Goal: Task Accomplishment & Management: Complete application form

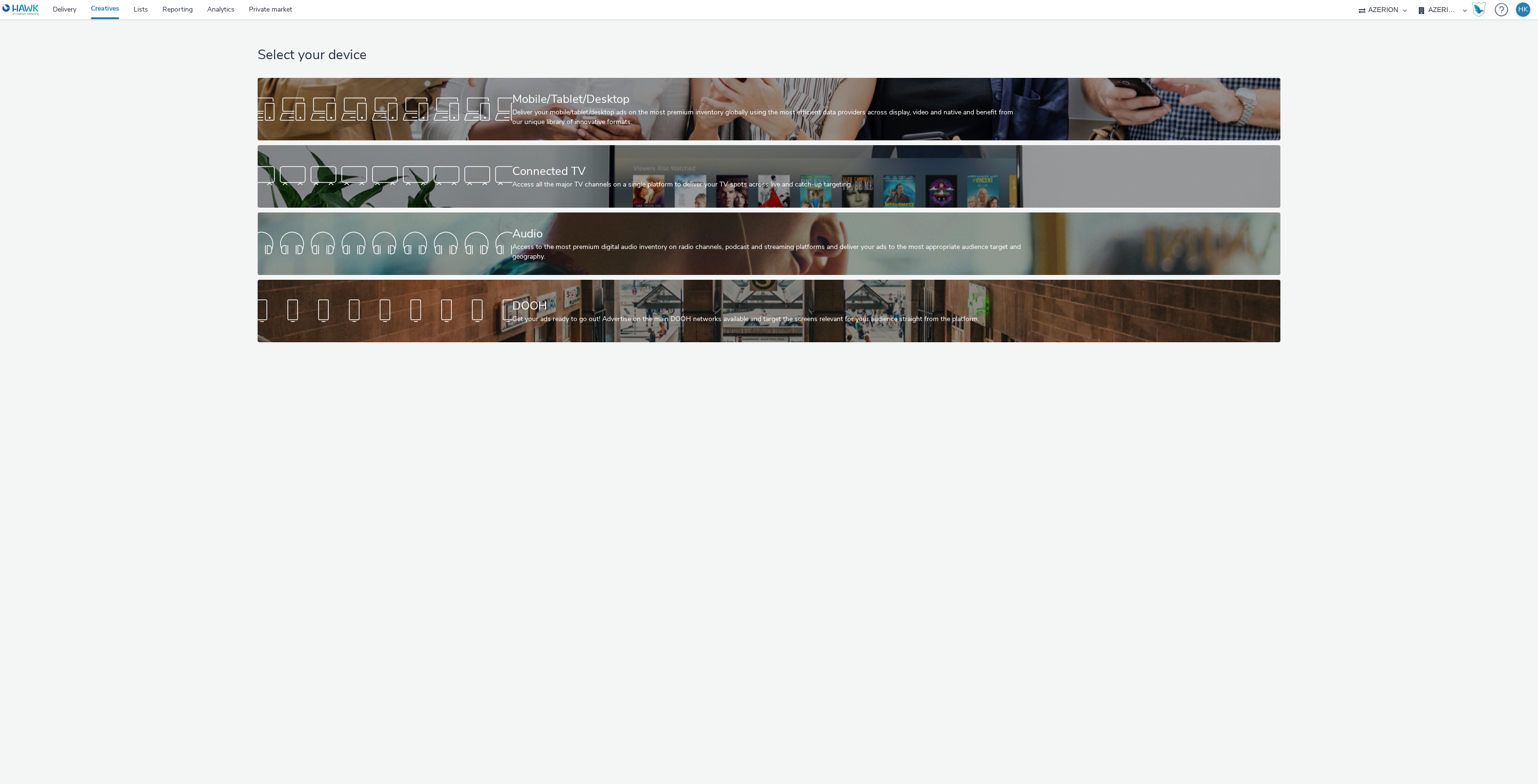
select select "974f22a8-96bf-4ab0-903c-b2da3aad1b4f"
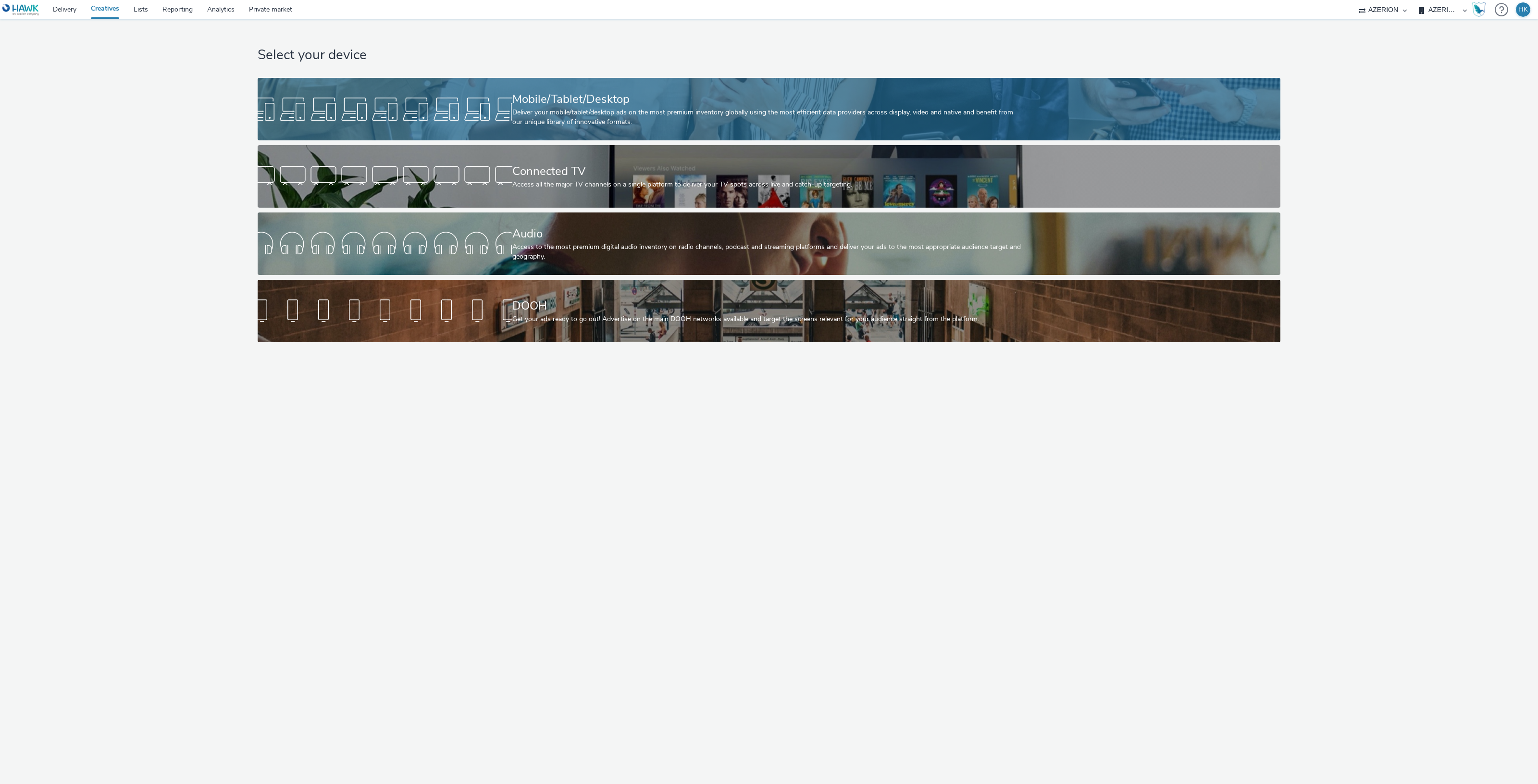
click at [602, 129] on div "Mobile/Tablet/Desktop Deliver your mobile/tablet/desktop ads on the most premiu…" at bounding box center [767, 109] width 510 height 63
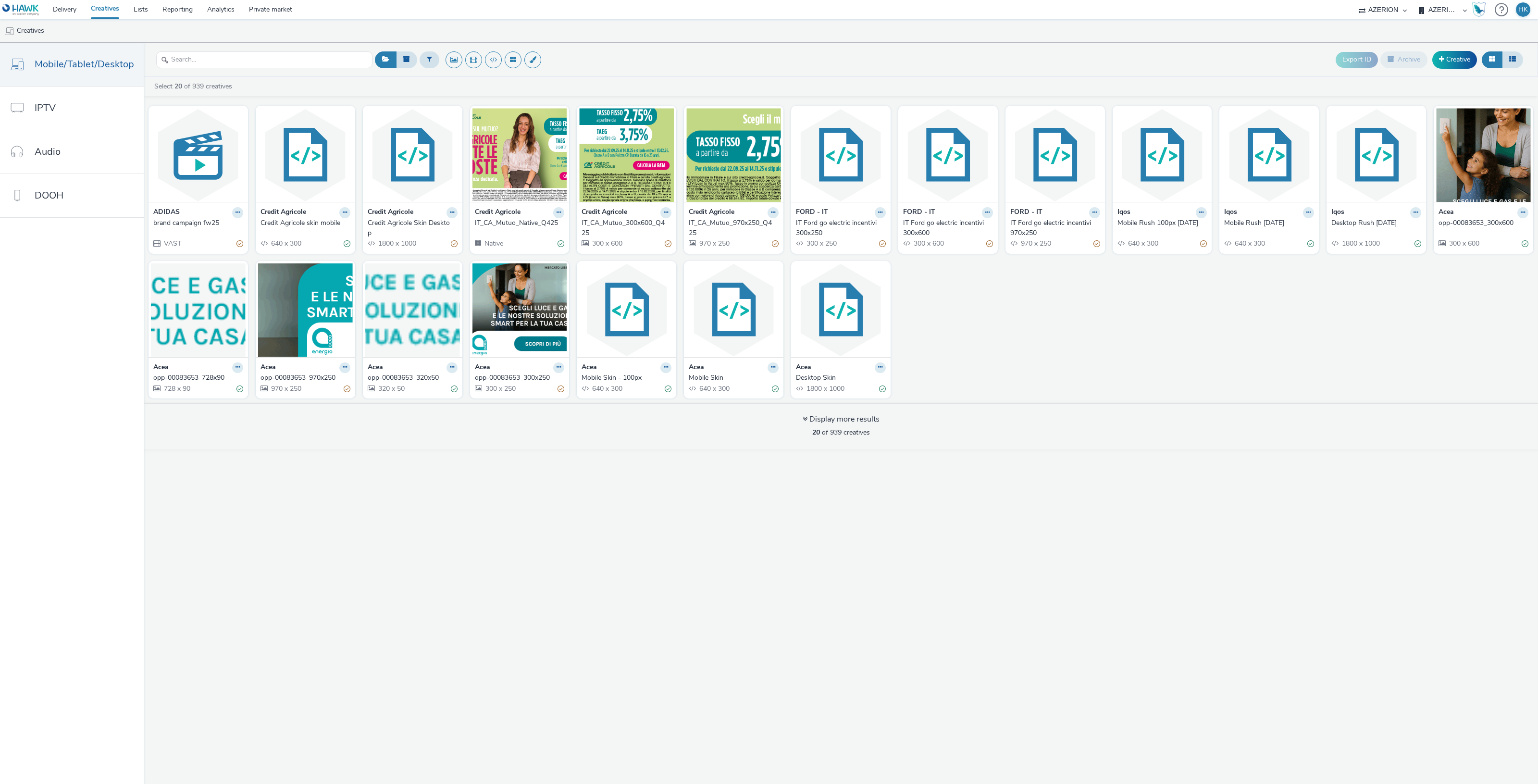
click at [1428, 10] on select "AZERION AZERION APAC AZERION AUSTRIA AZERION BEL - ADEXPERTS AZERION BRAZIL AZE…" at bounding box center [1442, 9] width 57 height 19
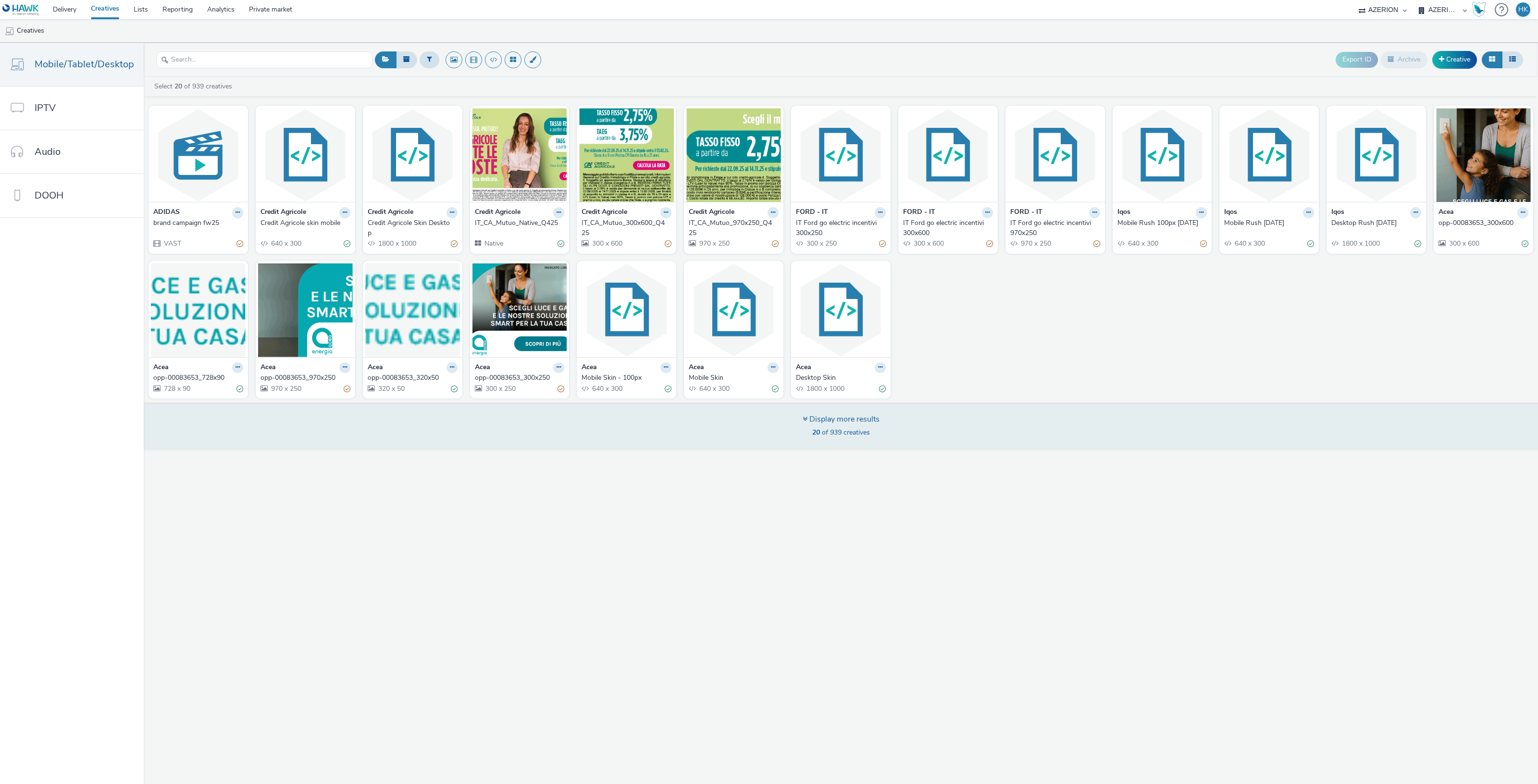
click at [804, 422] on icon at bounding box center [804, 418] width 5 height 7
click at [810, 418] on div "Display more results" at bounding box center [841, 419] width 77 height 11
click at [804, 420] on icon at bounding box center [804, 418] width 5 height 7
click at [837, 420] on div "Display more results" at bounding box center [841, 419] width 77 height 11
click at [817, 421] on div "Display more results" at bounding box center [841, 419] width 77 height 11
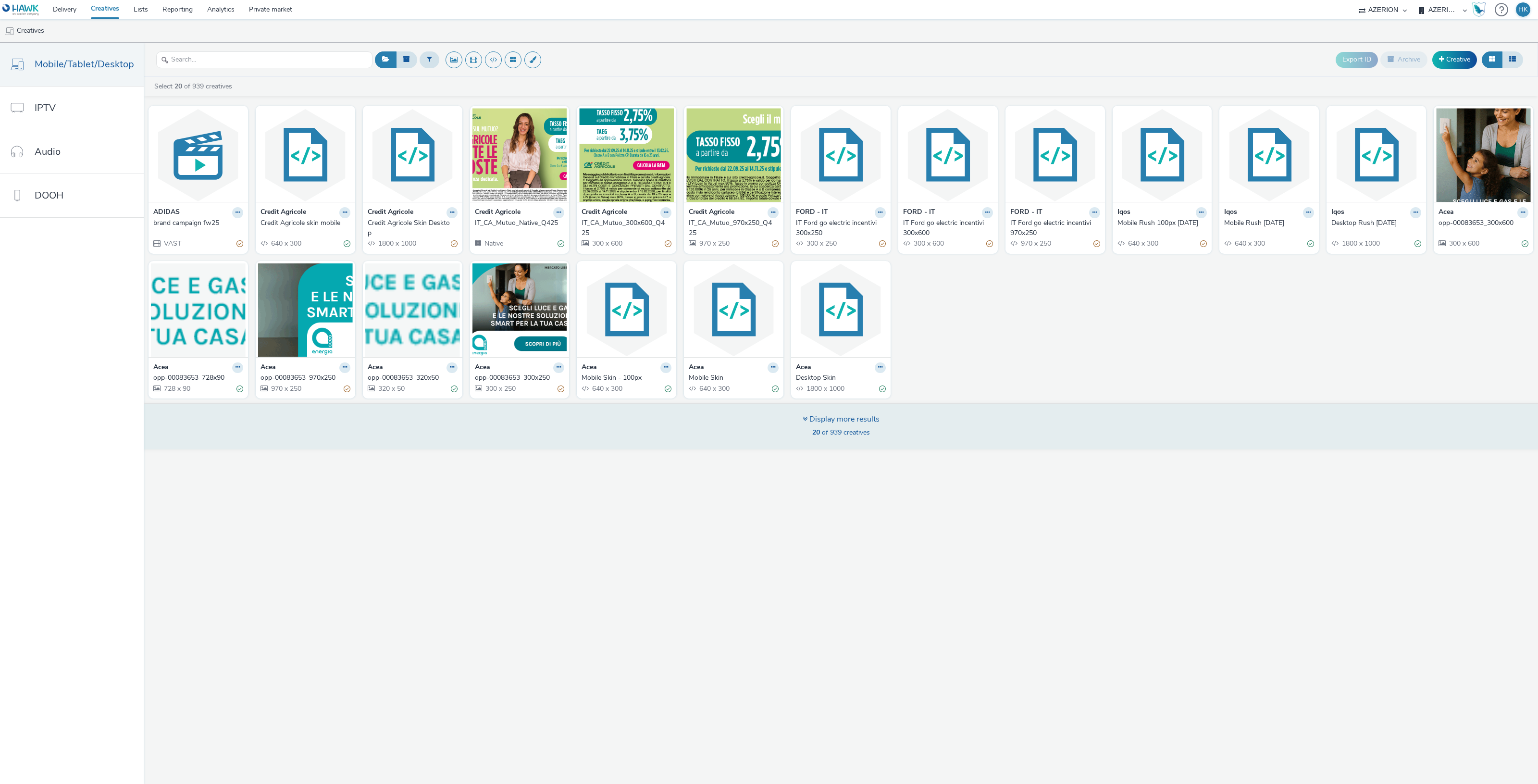
click at [818, 428] on strong "20" at bounding box center [816, 432] width 7 height 9
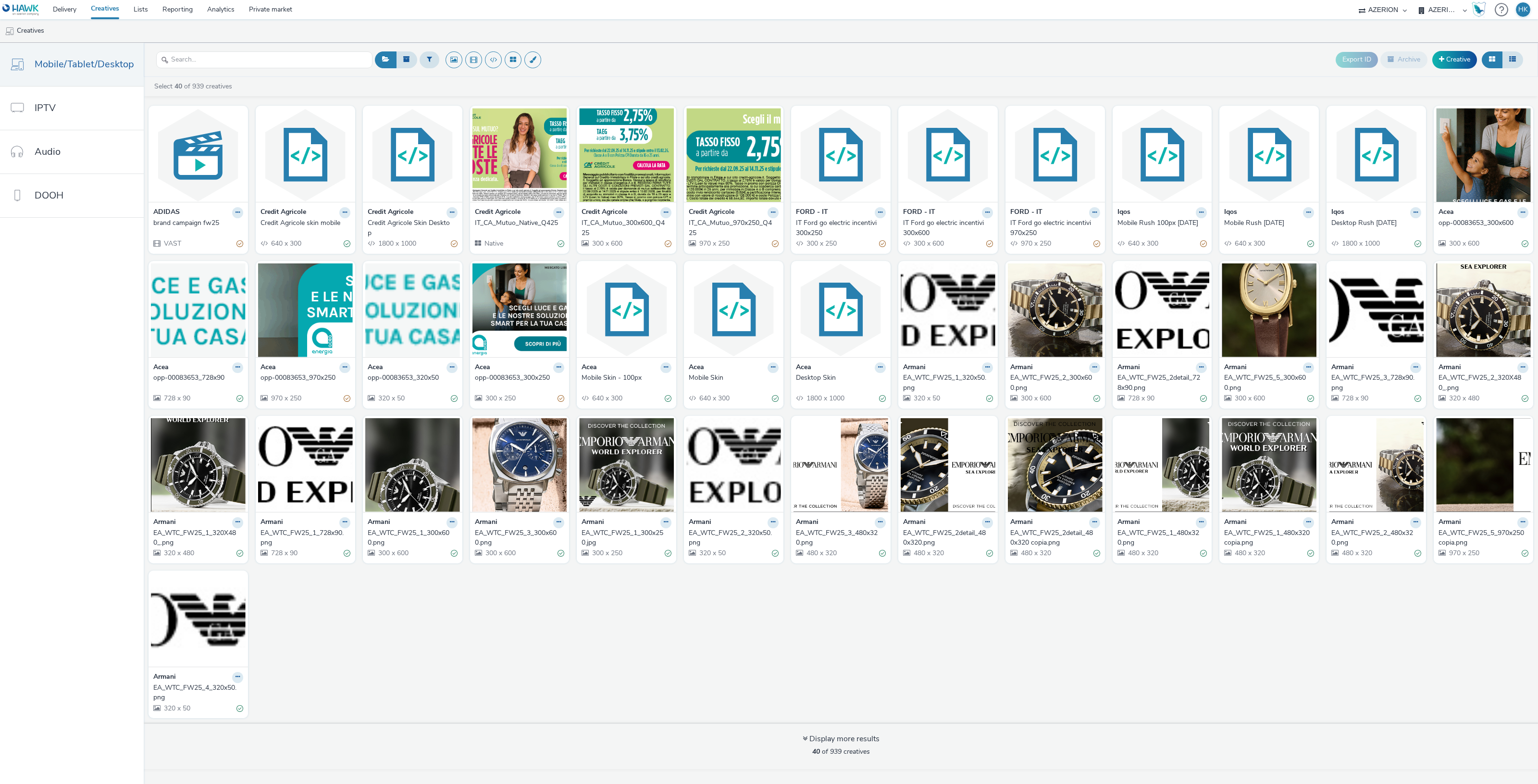
click at [794, 412] on div "ADIDAS brand campaign fw25 VAST Credit Agricole Credit Agricole skin mobile 640…" at bounding box center [841, 412] width 1394 height 621
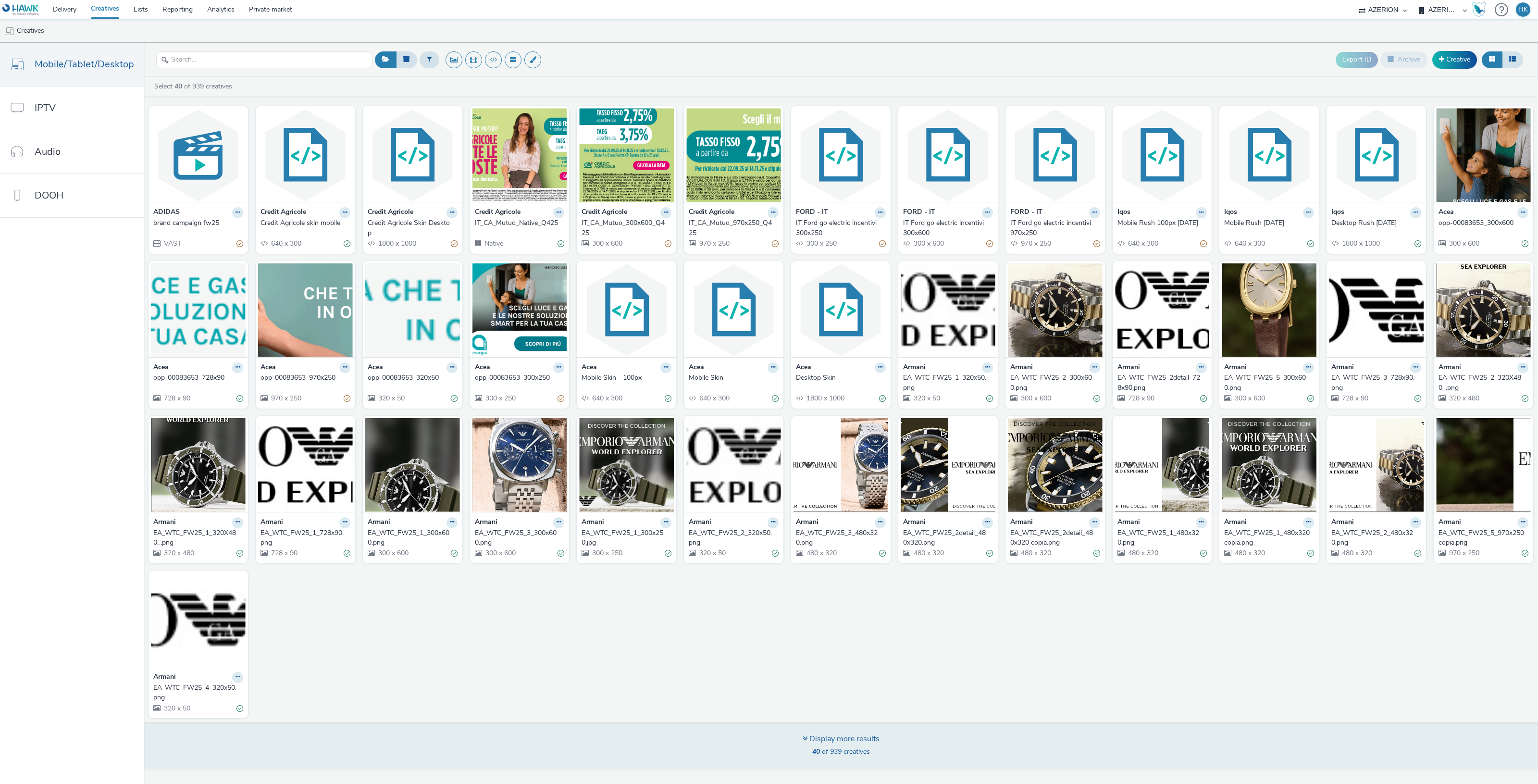
click at [826, 744] on div "Display more results" at bounding box center [841, 739] width 77 height 11
click at [817, 735] on div "Display more results" at bounding box center [841, 739] width 77 height 11
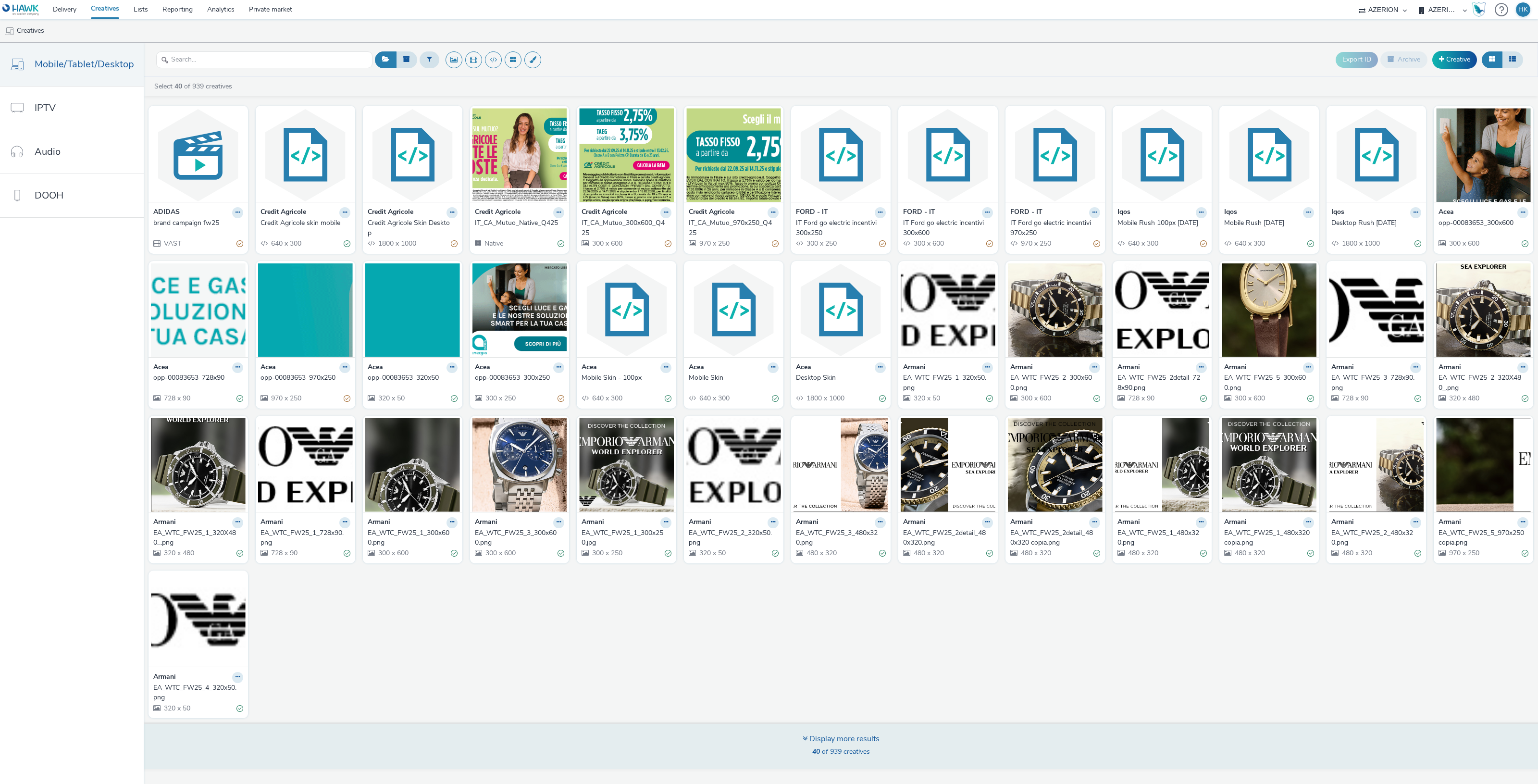
click at [811, 741] on div "Display more results" at bounding box center [841, 739] width 77 height 11
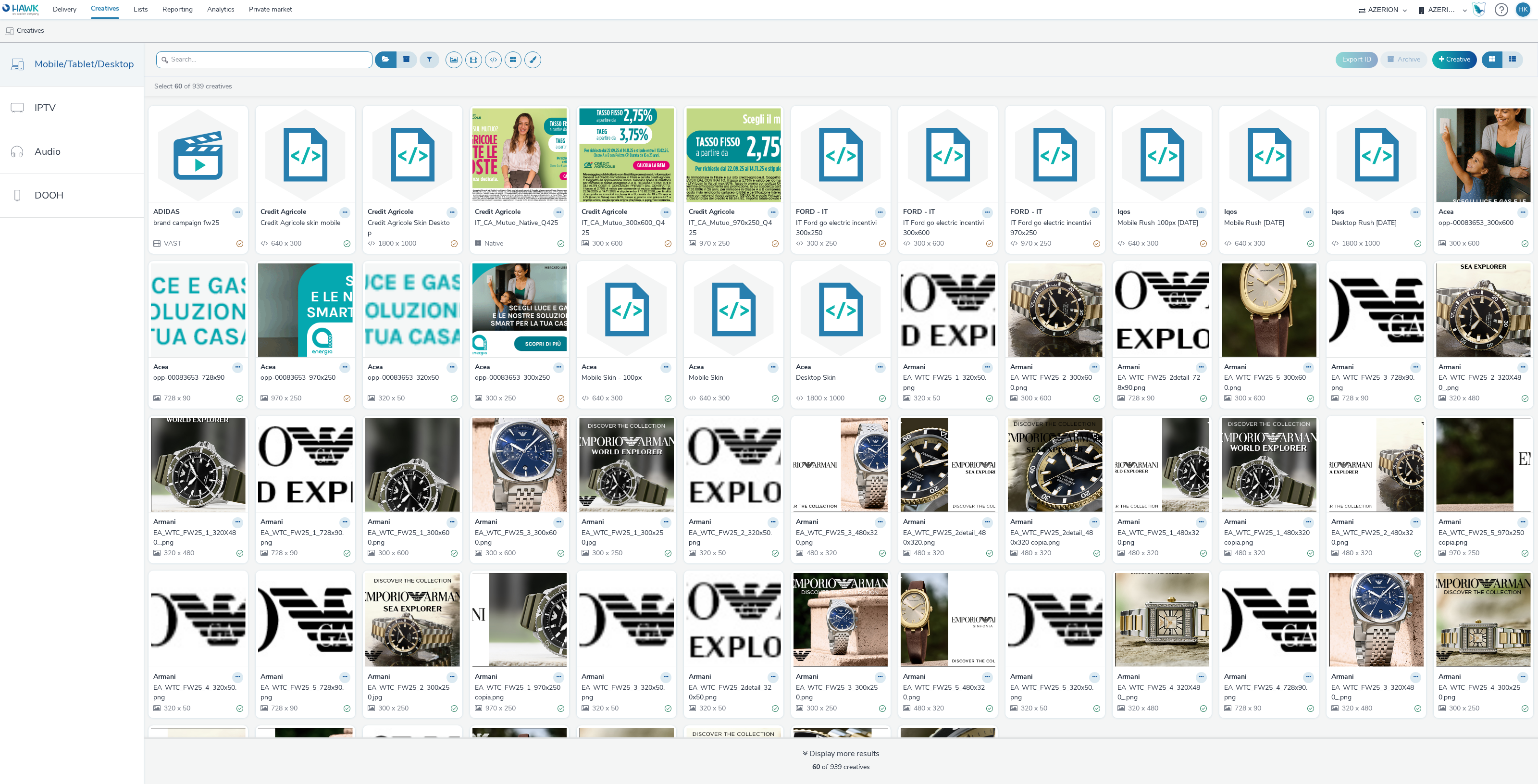
drag, startPoint x: 270, startPoint y: 71, endPoint x: 270, endPoint y: 55, distance: 16.0
click at [270, 58] on div at bounding box center [264, 59] width 216 height 24
click at [270, 55] on input "text" at bounding box center [264, 59] width 216 height 17
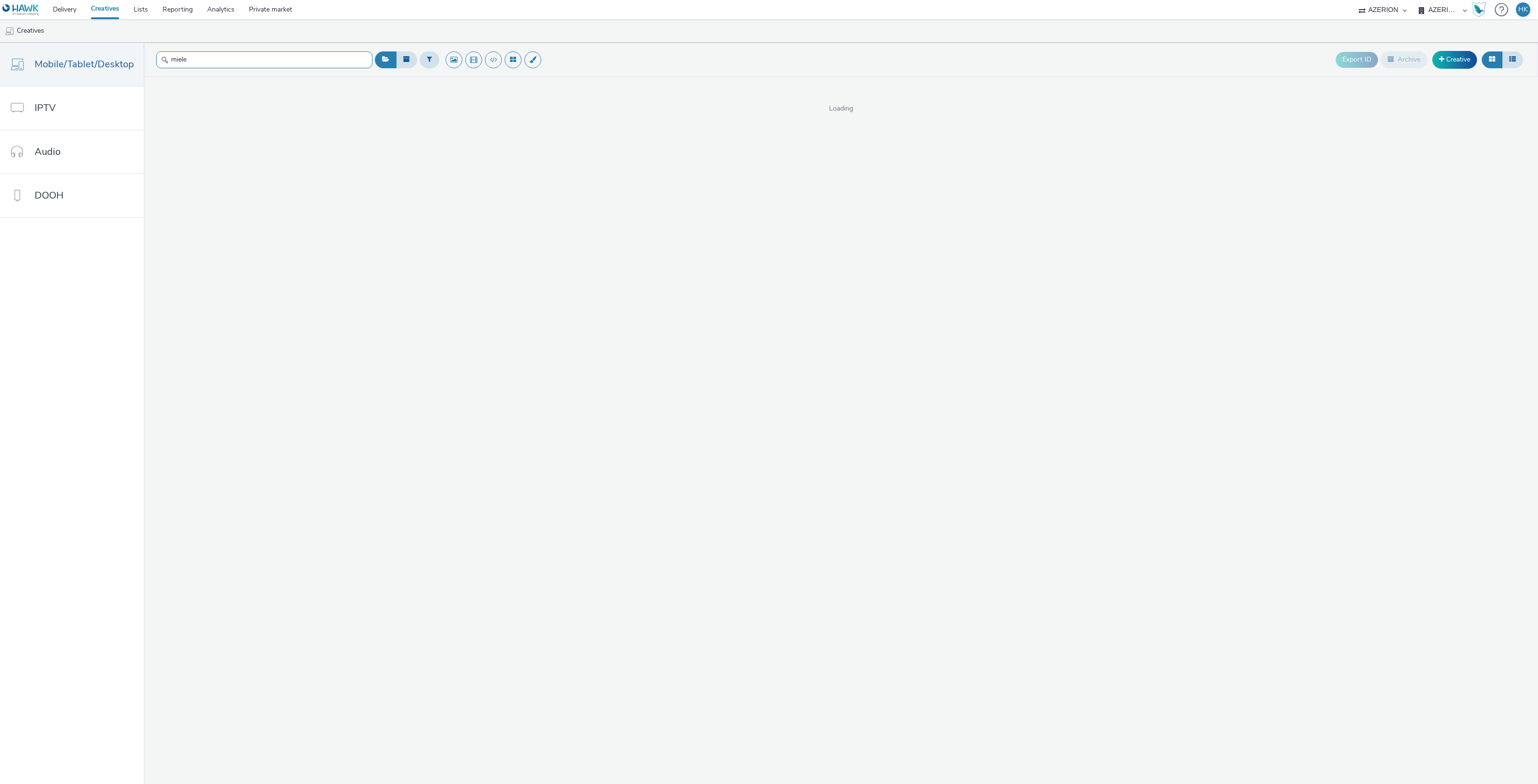
type input "miele"
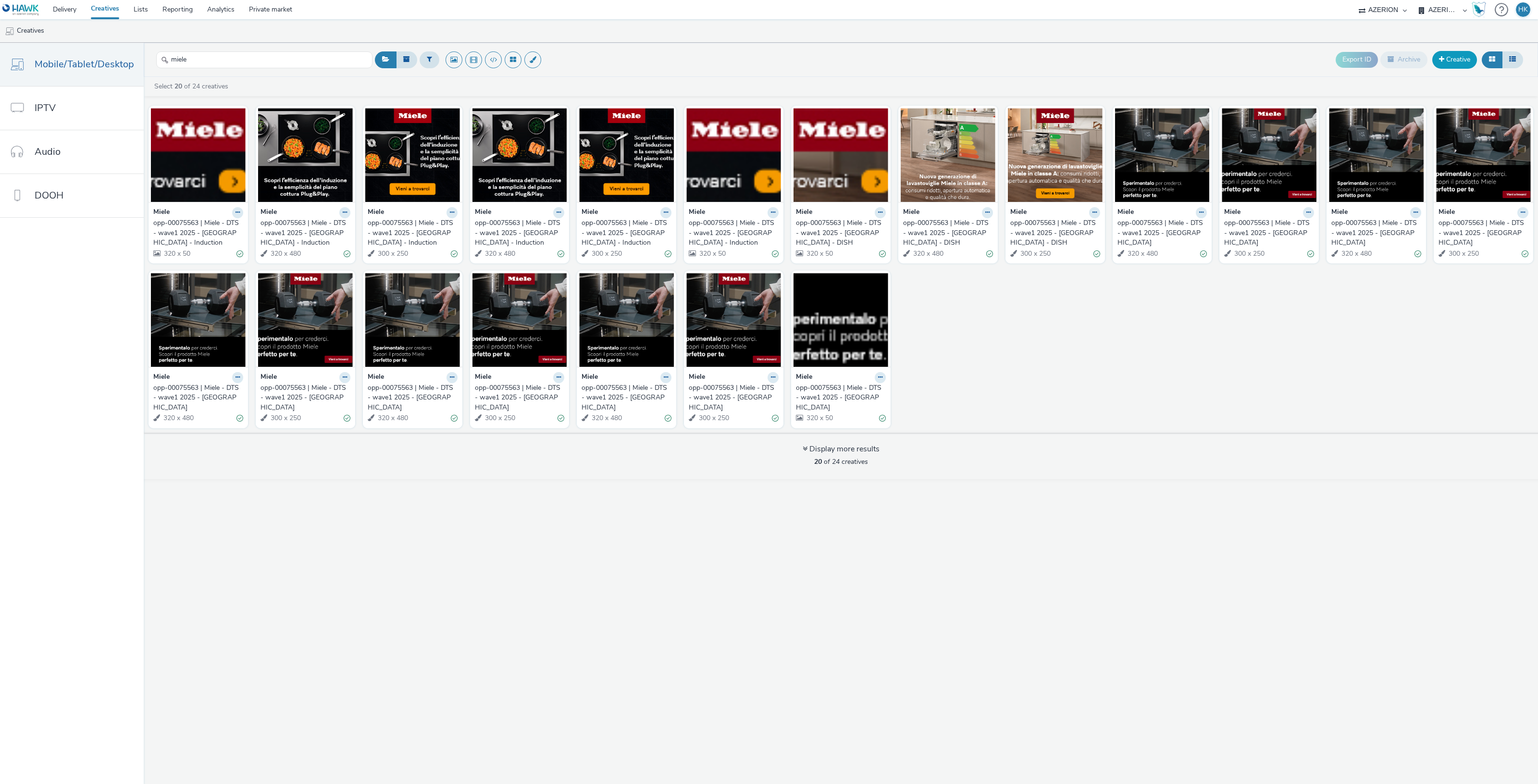
click at [1456, 58] on link "Creative" at bounding box center [1454, 59] width 45 height 18
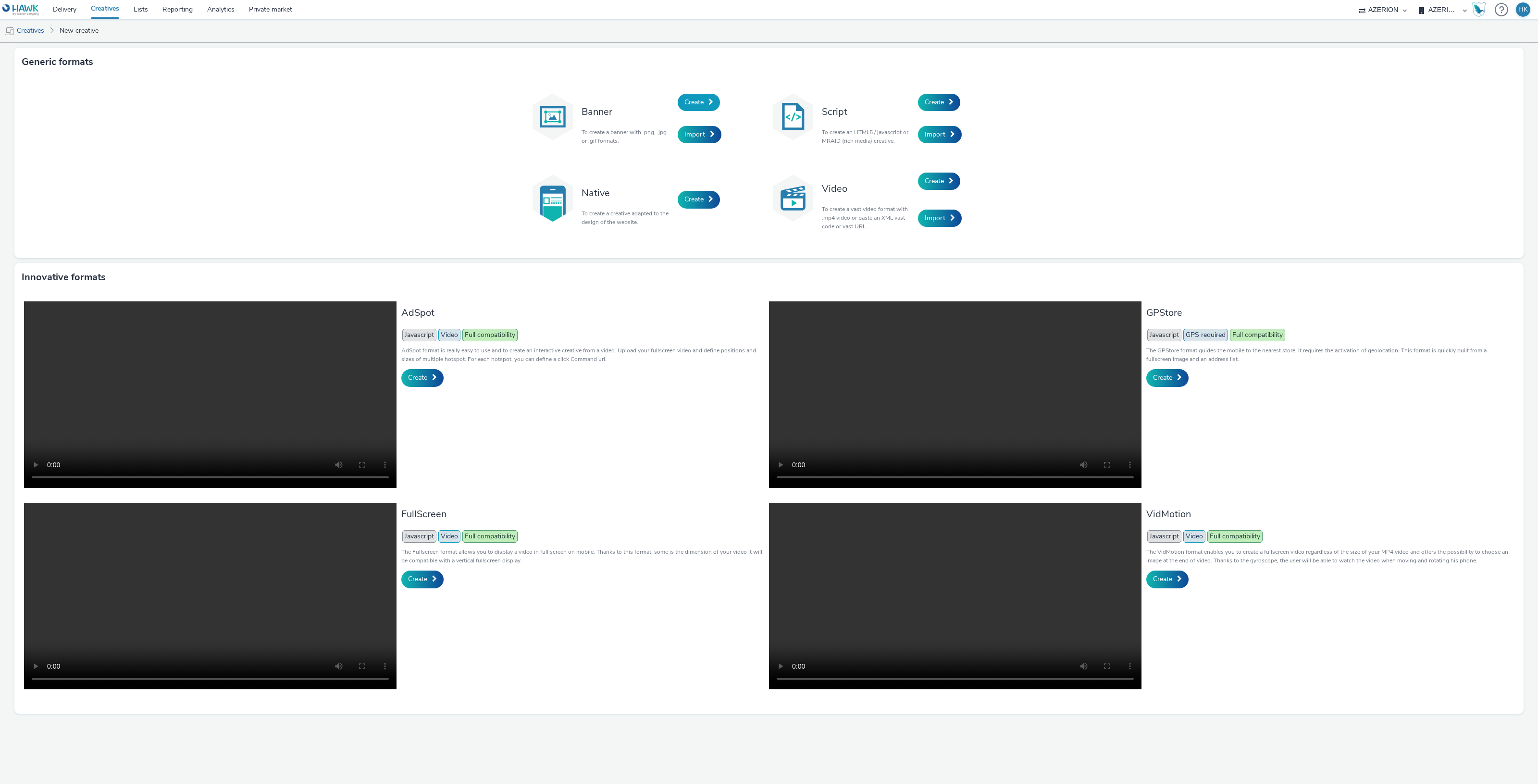
click at [705, 105] on link "Create" at bounding box center [698, 103] width 43 height 18
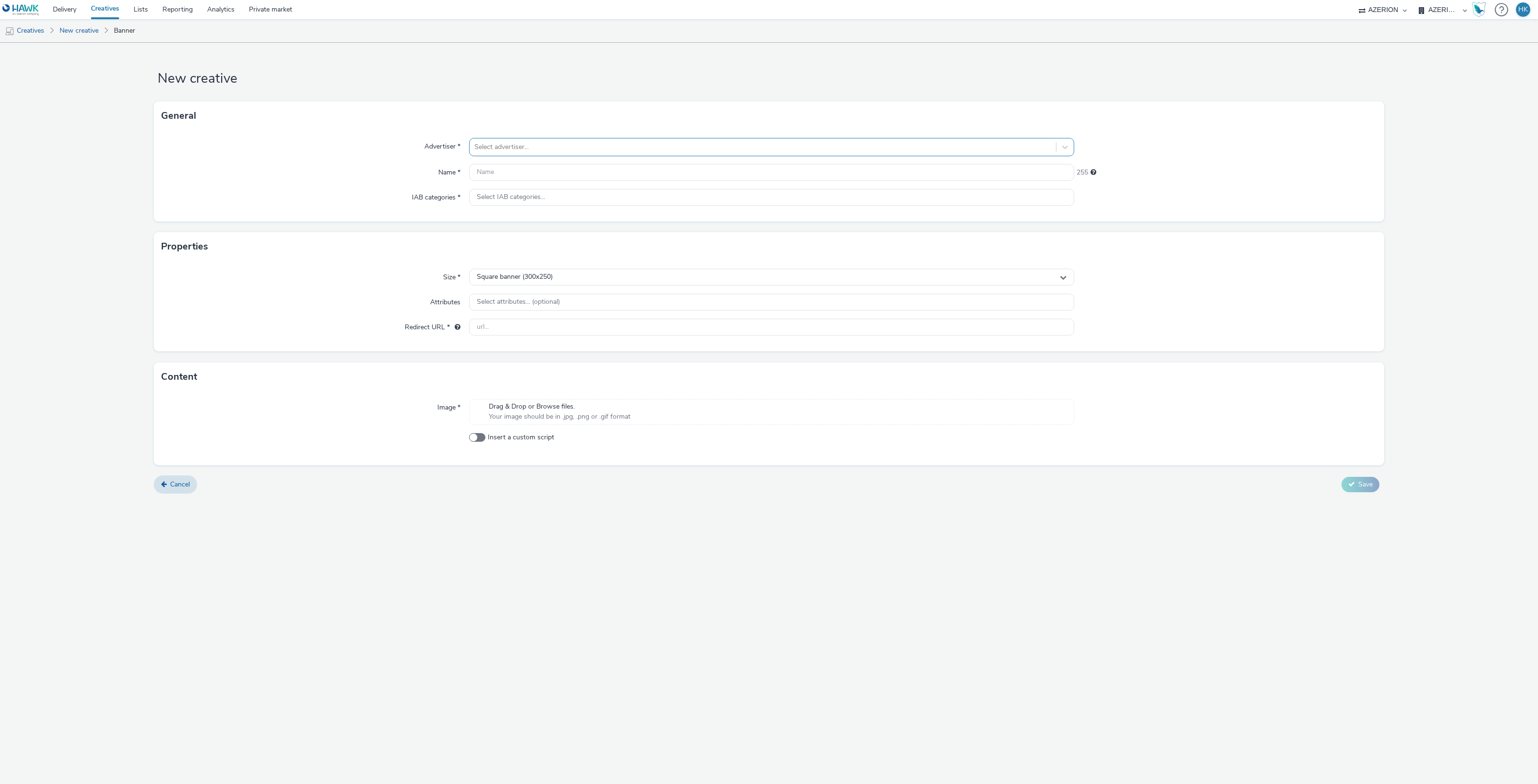
click at [691, 142] on div at bounding box center [763, 146] width 577 height 11
type input "mie"
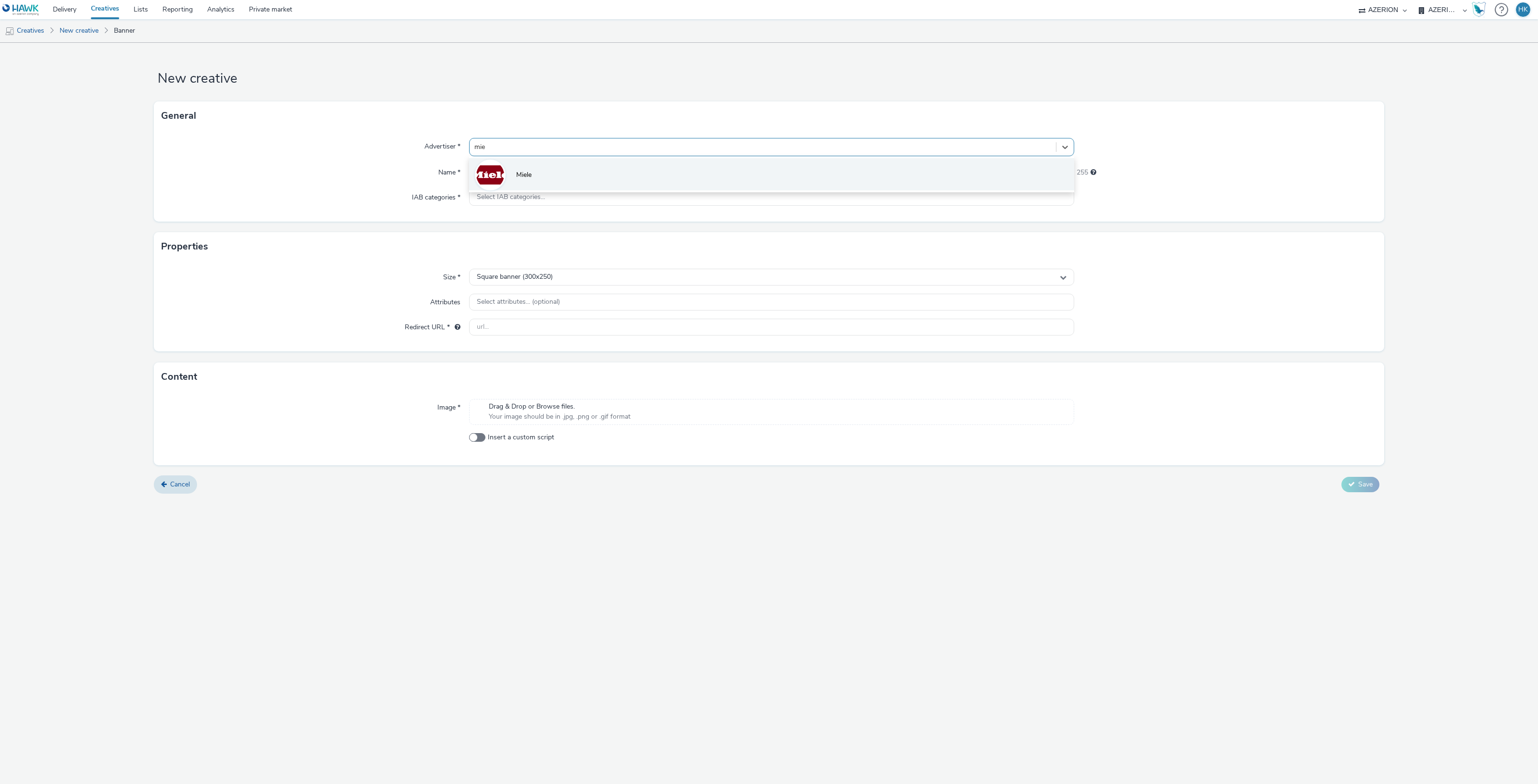
click at [685, 162] on li "Miele" at bounding box center [771, 174] width 605 height 32
click at [574, 168] on input "text" at bounding box center [771, 172] width 605 height 17
paste input "opp-00075563 | Miele - DTS - wave1 2025"
click at [589, 172] on input "opp-00075563 | Miele - DTS - wave1 2025" at bounding box center [771, 172] width 605 height 17
type input "opp-00075563 | Miele - DTS - wave2 2025"
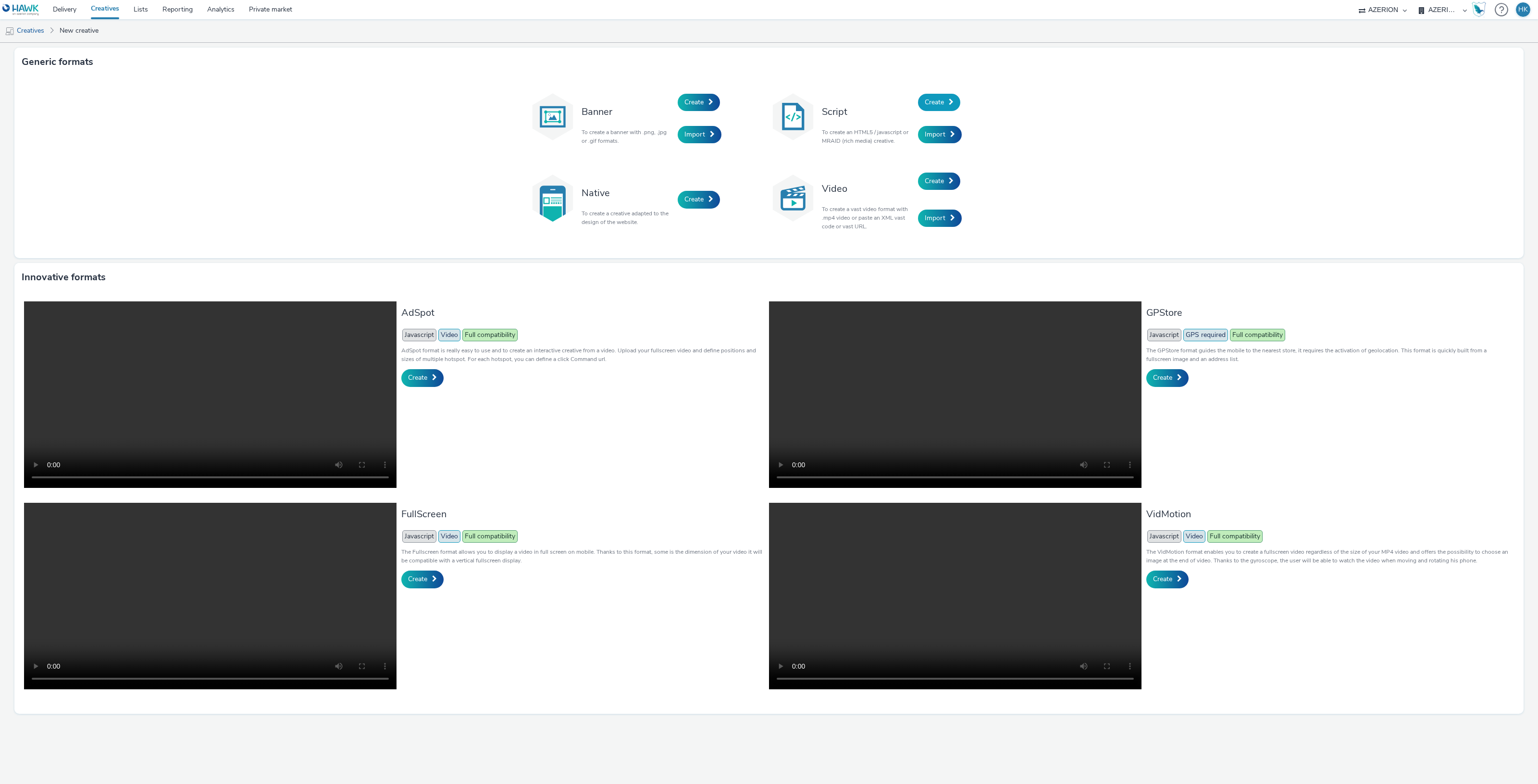
click at [937, 101] on span "Create" at bounding box center [934, 103] width 19 height 9
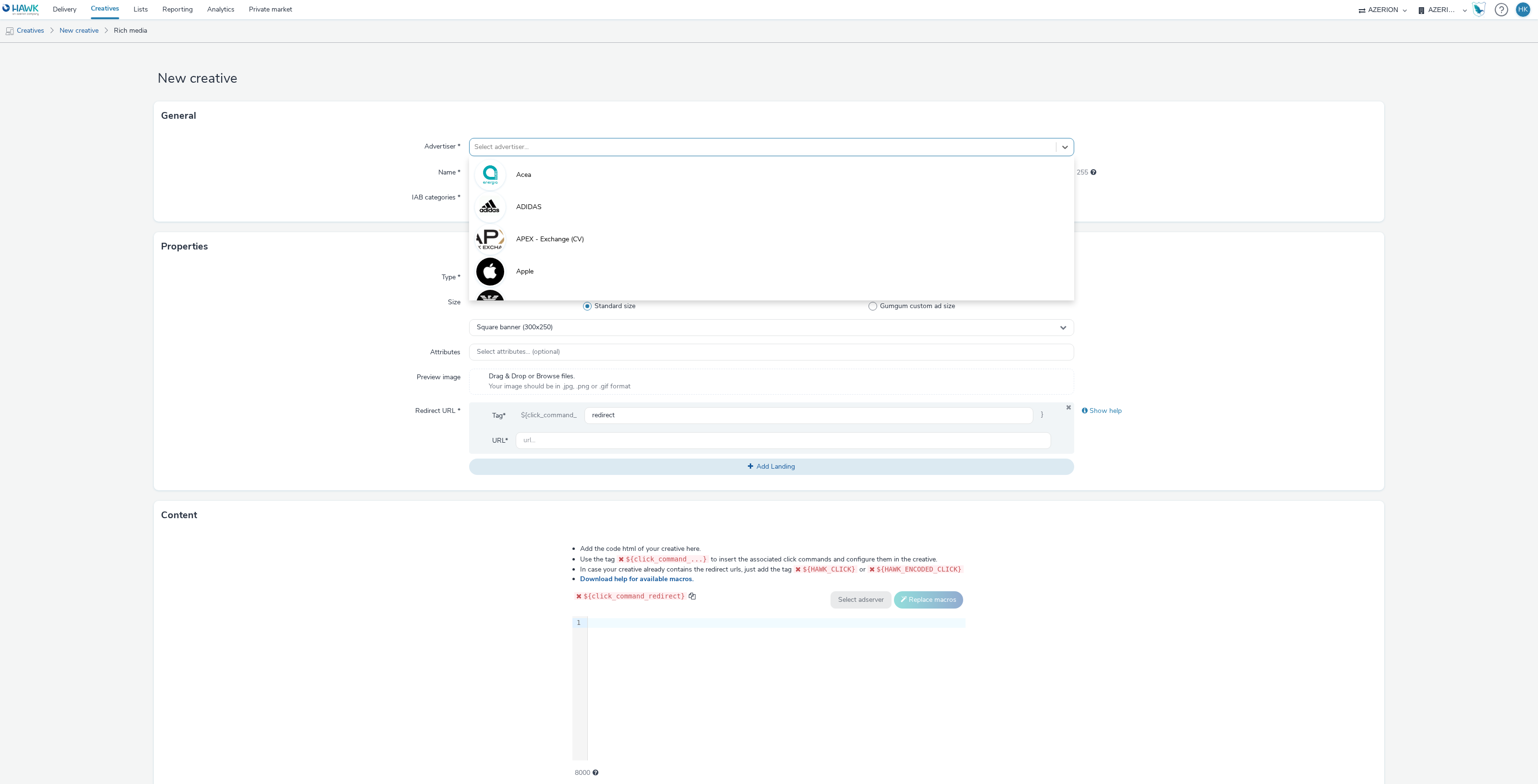
click at [582, 149] on div at bounding box center [763, 146] width 577 height 11
type input "mie"
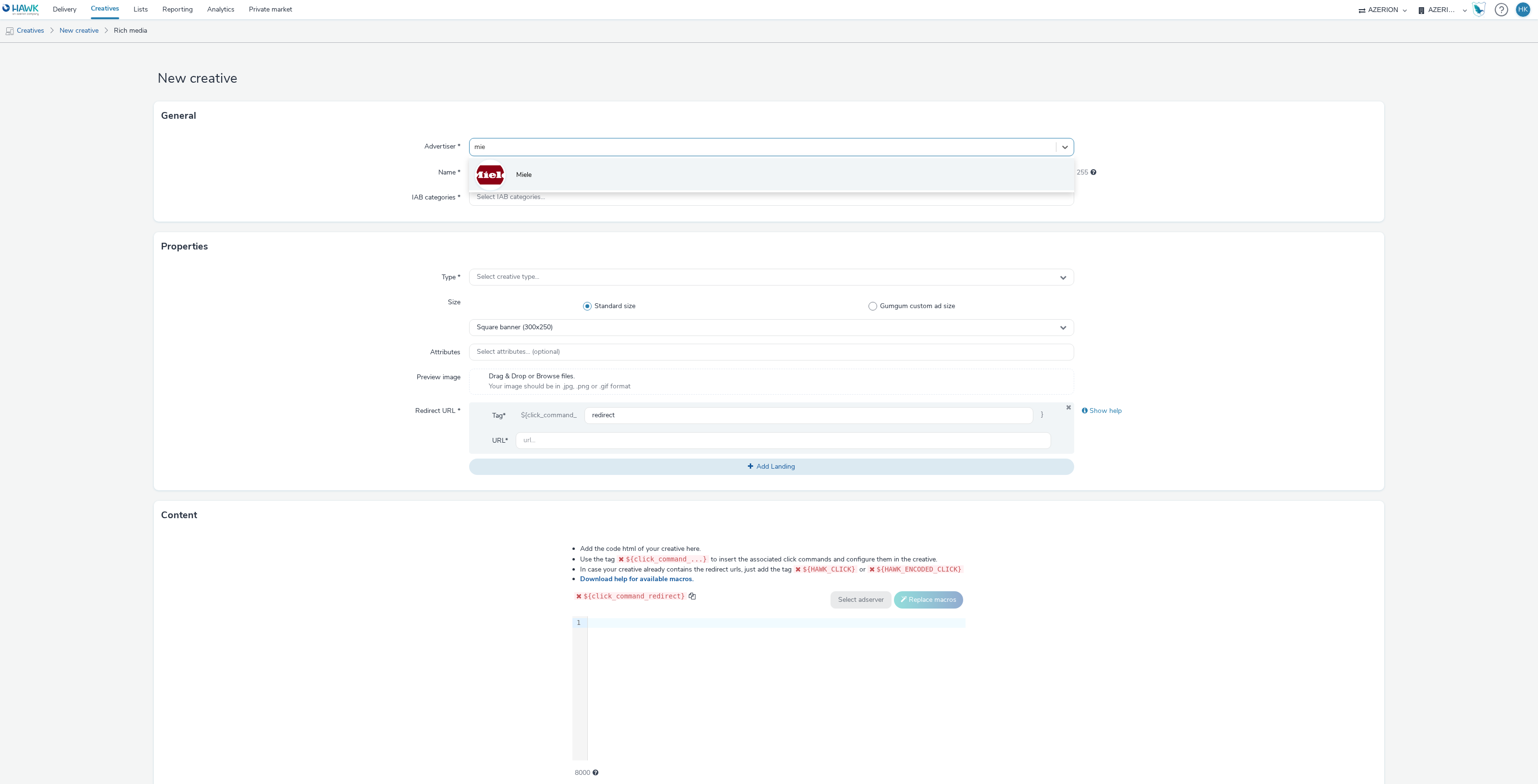
click at [580, 164] on li "Miele" at bounding box center [771, 174] width 605 height 32
click at [545, 173] on input "text" at bounding box center [771, 172] width 605 height 17
paste input "opp-00075563 | Miele - DTS - wave1"
type input "opp-00075563 | Miele - DTS - wave2"
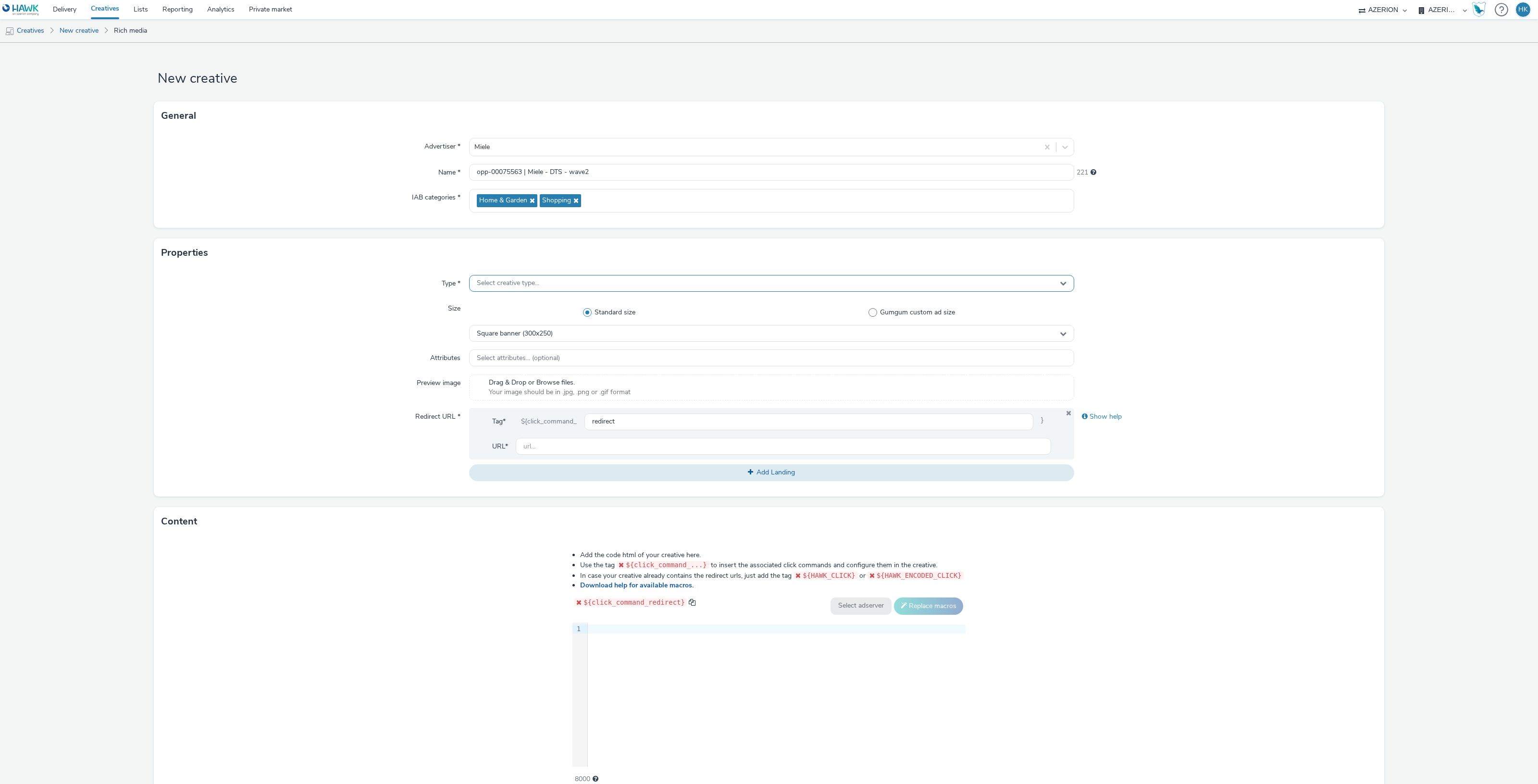
click at [531, 283] on span "Select creative type..." at bounding box center [507, 283] width 63 height 8
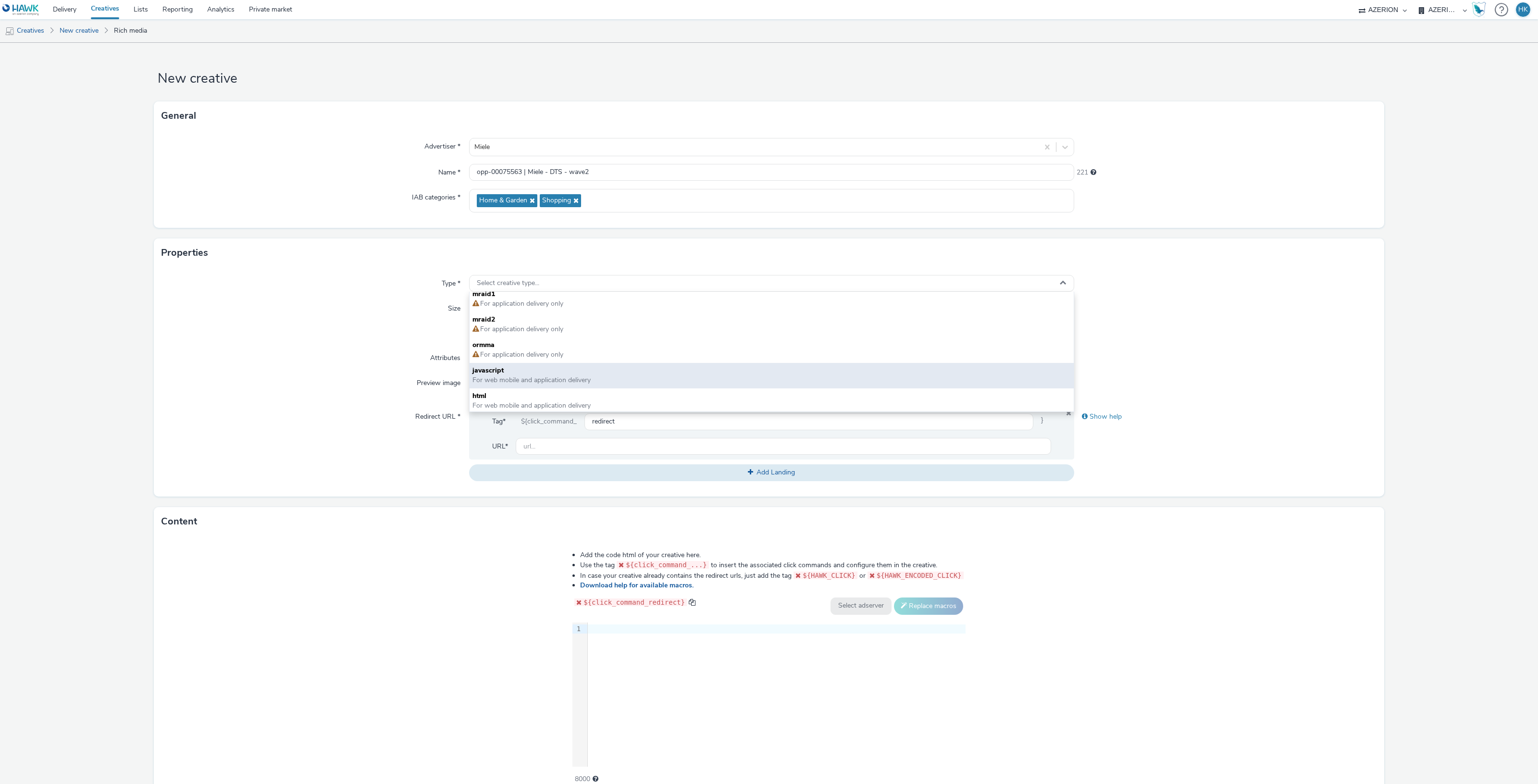
scroll to position [6, 0]
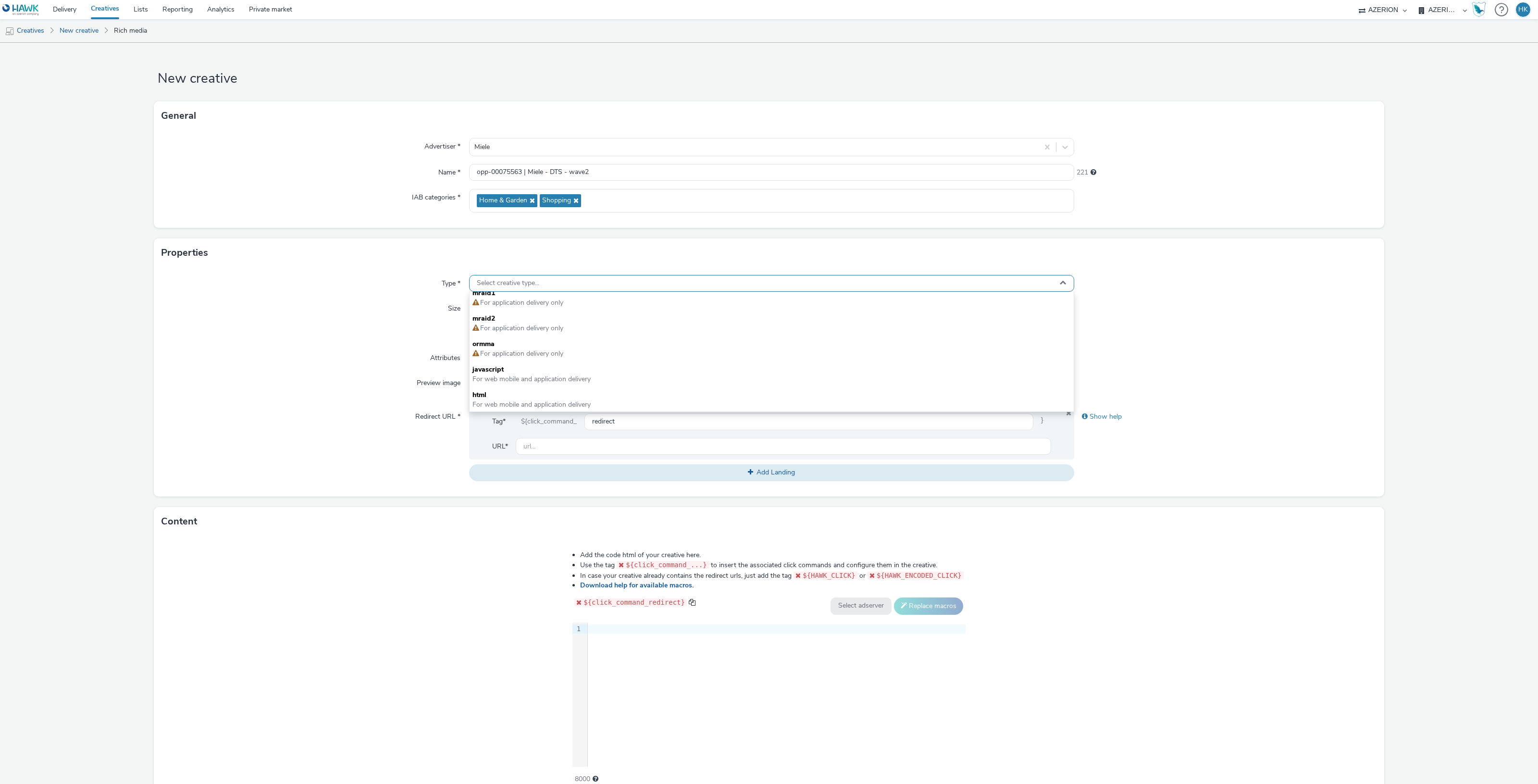
click at [642, 283] on div "Select creative type..." at bounding box center [771, 283] width 605 height 17
click at [640, 291] on div "Select creative type..." at bounding box center [771, 283] width 605 height 17
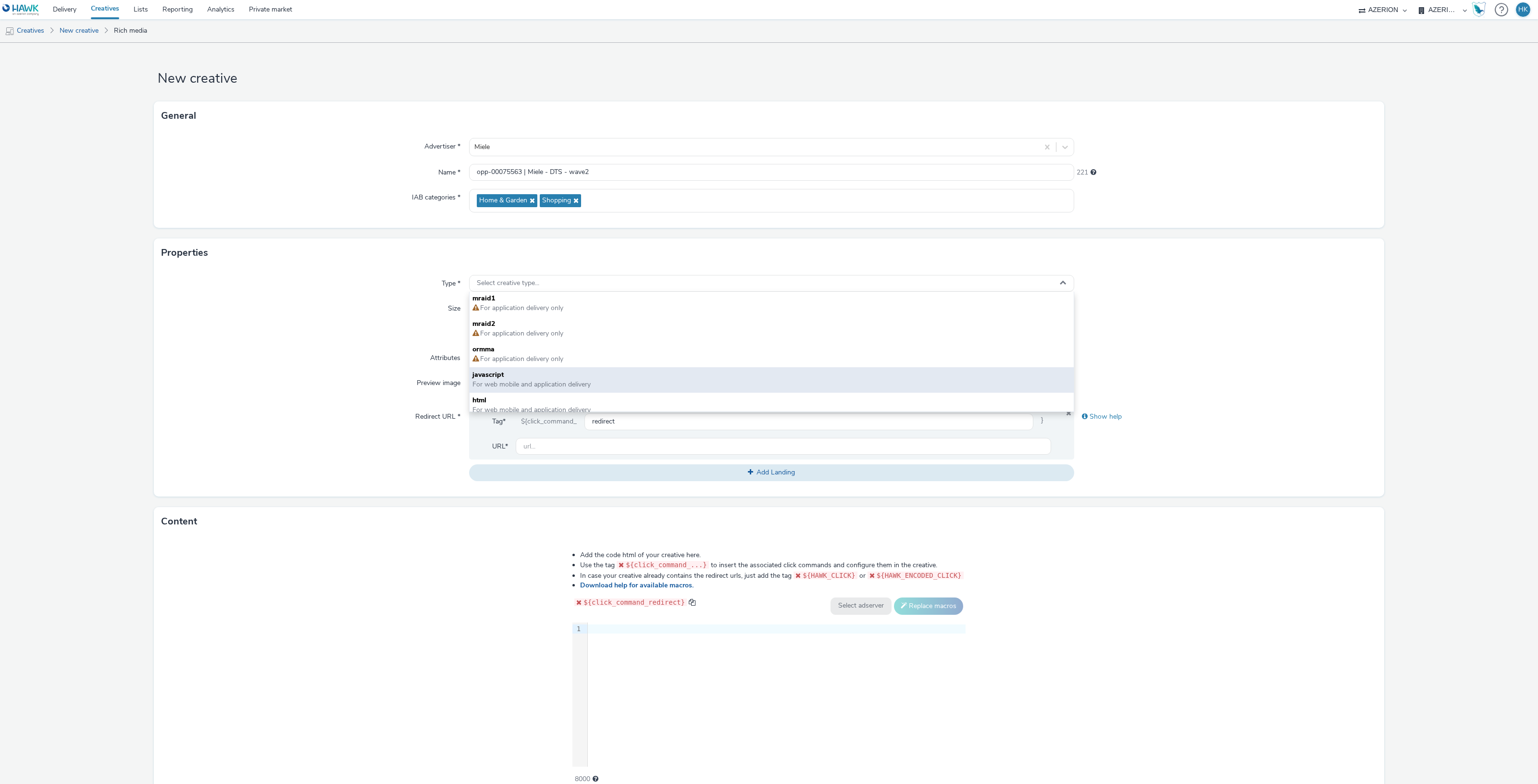
scroll to position [0, 0]
click at [613, 380] on span "javascript" at bounding box center [771, 376] width 599 height 9
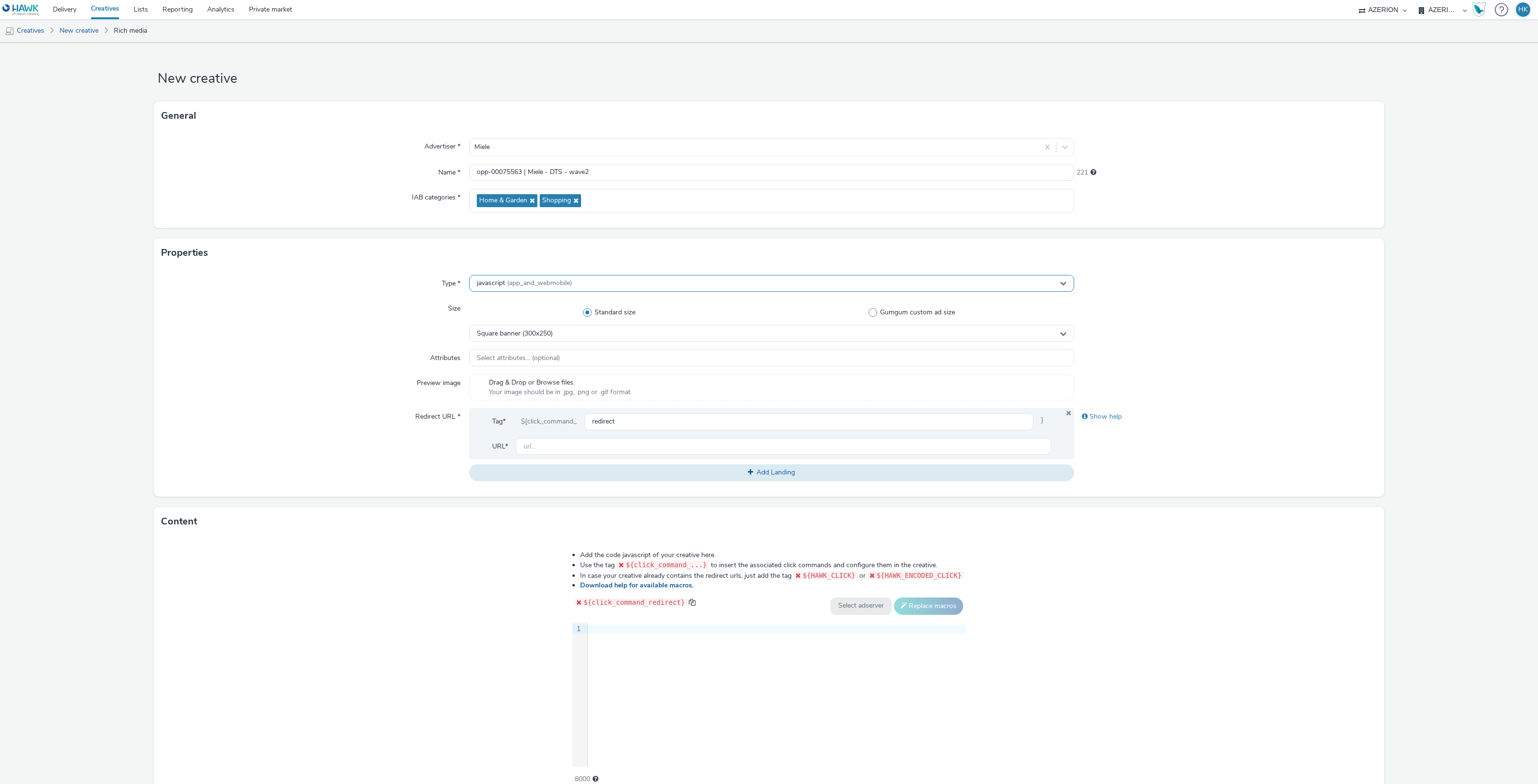
click at [614, 283] on div "javascript (app_and_webmobile)" at bounding box center [771, 283] width 605 height 17
click at [300, 249] on div "Properties" at bounding box center [769, 252] width 1230 height 29
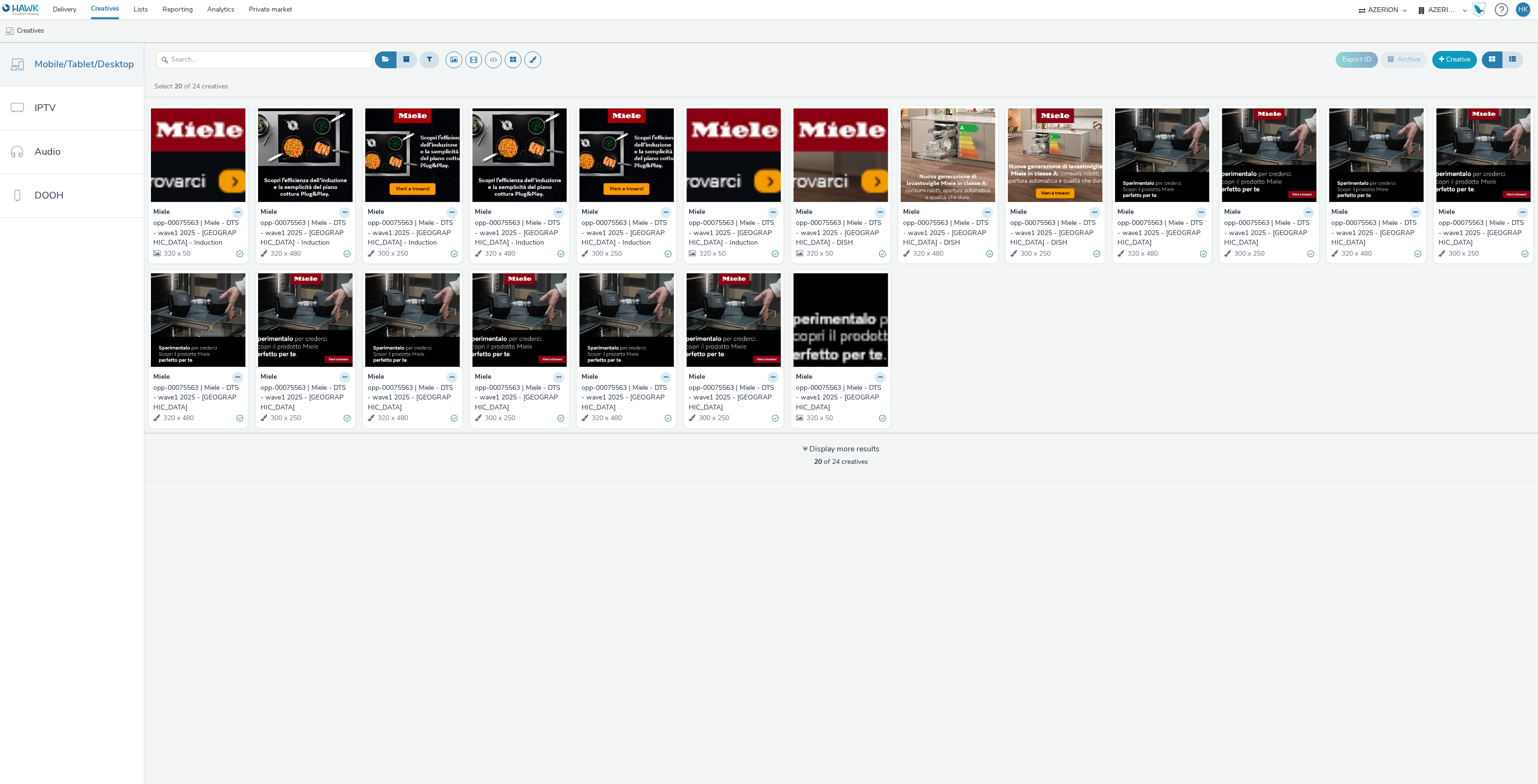
click at [1444, 59] on link "Creative" at bounding box center [1454, 59] width 45 height 18
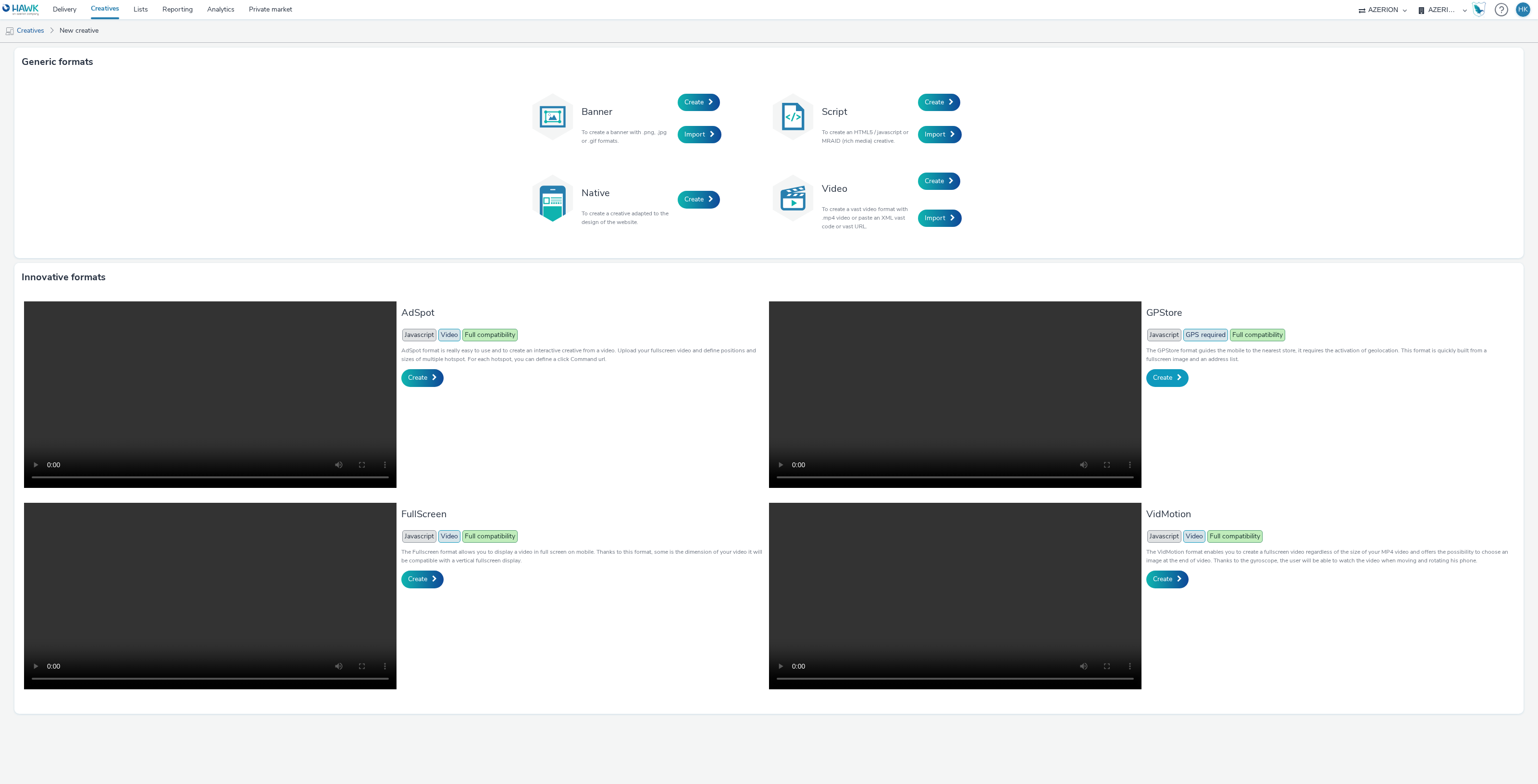
click at [1178, 379] on span at bounding box center [1179, 377] width 5 height 7
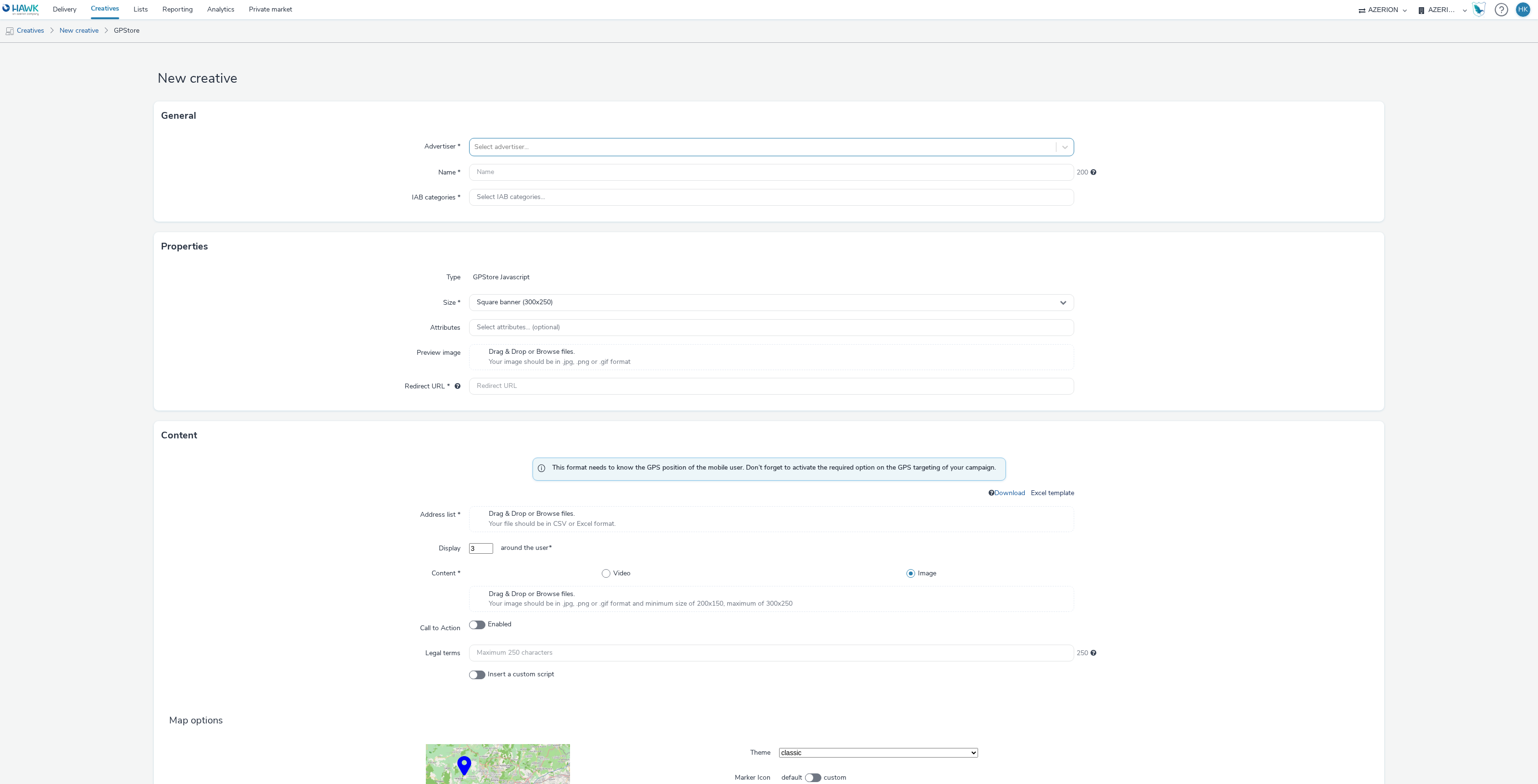
click at [552, 148] on div at bounding box center [763, 146] width 577 height 11
type input "miel"
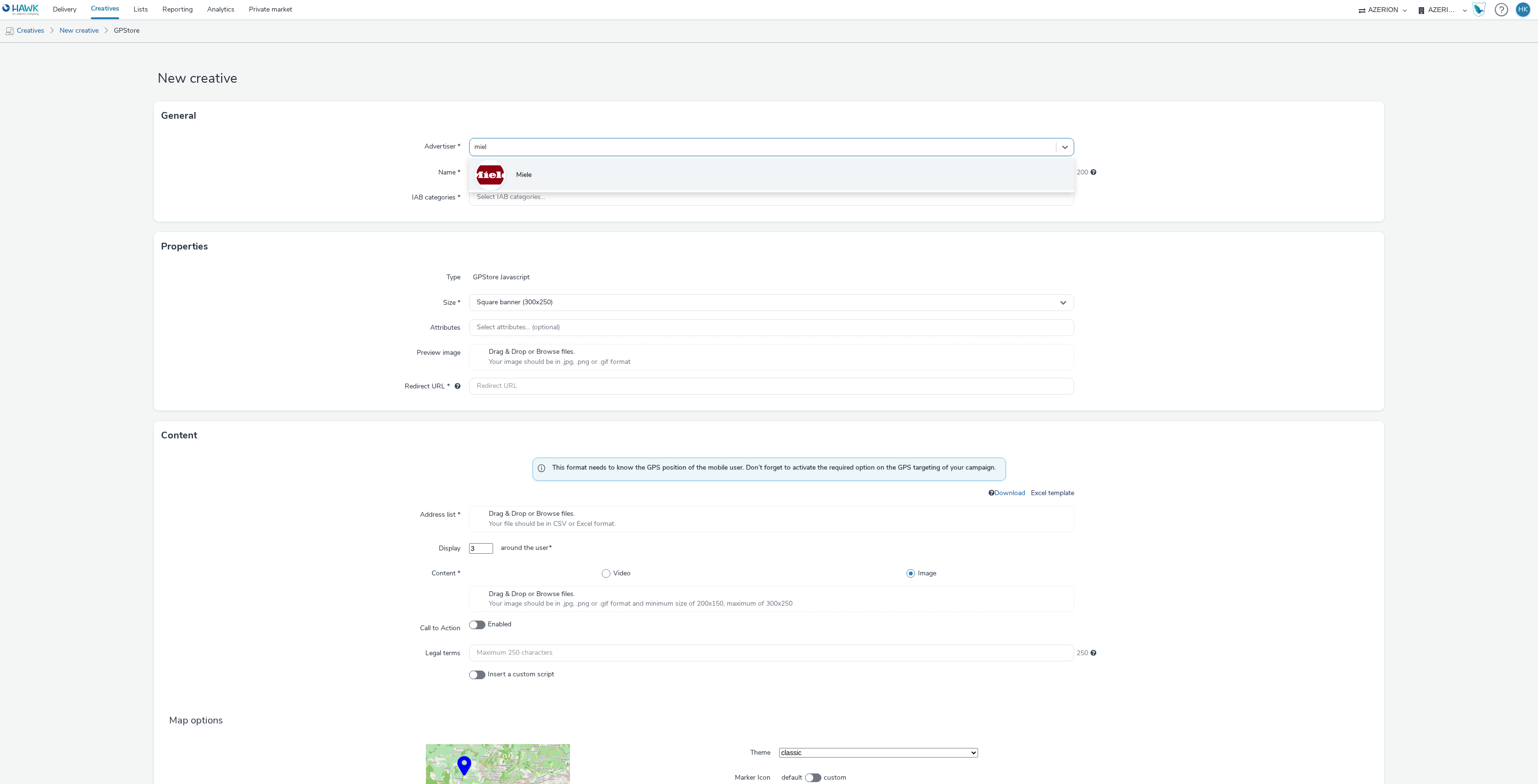
click at [537, 161] on li "Miele" at bounding box center [771, 174] width 605 height 32
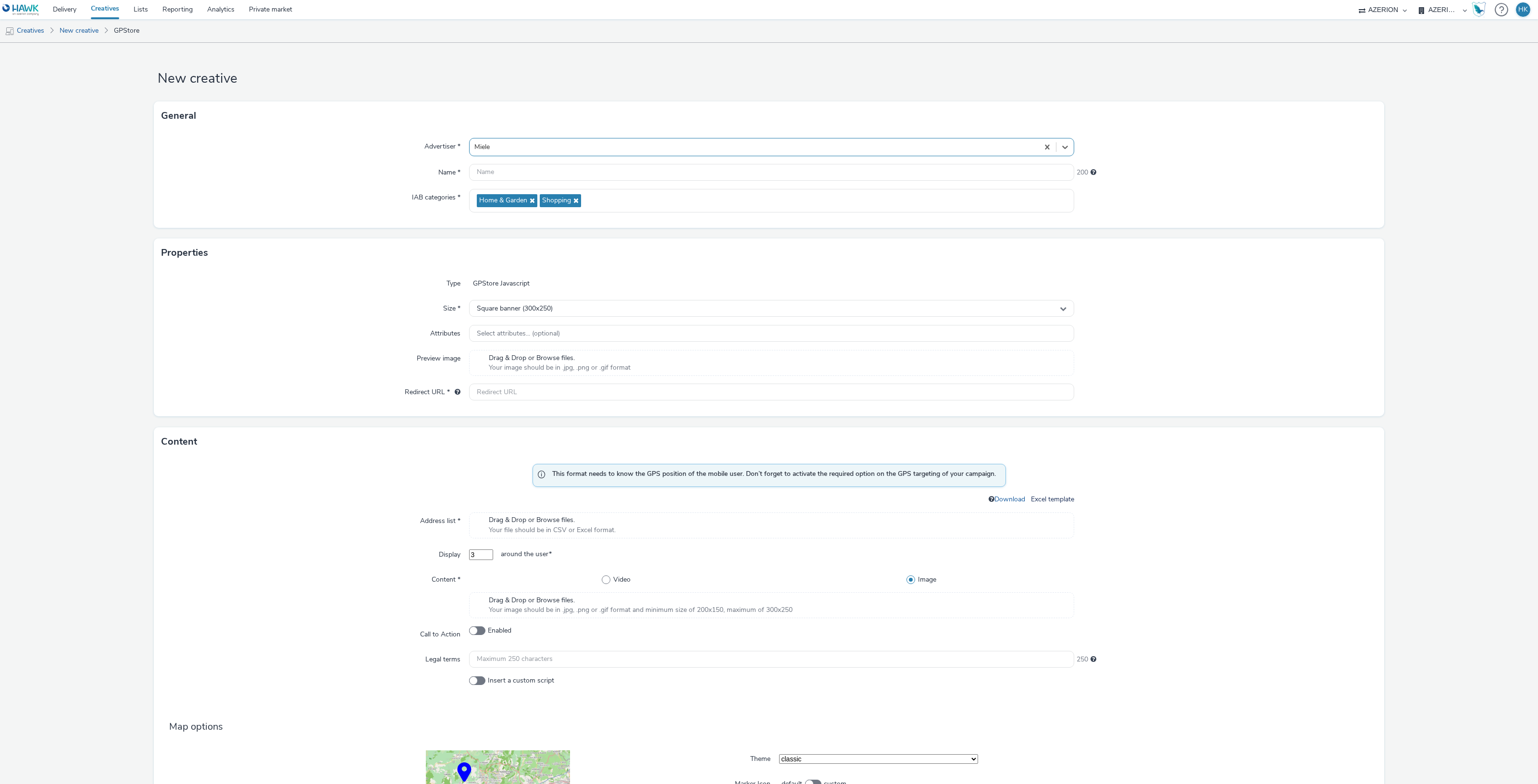
click at [536, 185] on div "Advertiser * option Miele, selected. Select is focused ,type to refine list, pr…" at bounding box center [769, 179] width 1230 height 98
click at [534, 177] on input "text" at bounding box center [771, 172] width 605 height 17
paste input "opp-00075563 | Miele - DTS - wave1"
type input "opp-00075563 | Miele - DTS - wave2"
click at [678, 362] on div "Drag & Drop or Browse files. Your image should be in .jpg, .png or .gif format" at bounding box center [771, 362] width 605 height 26
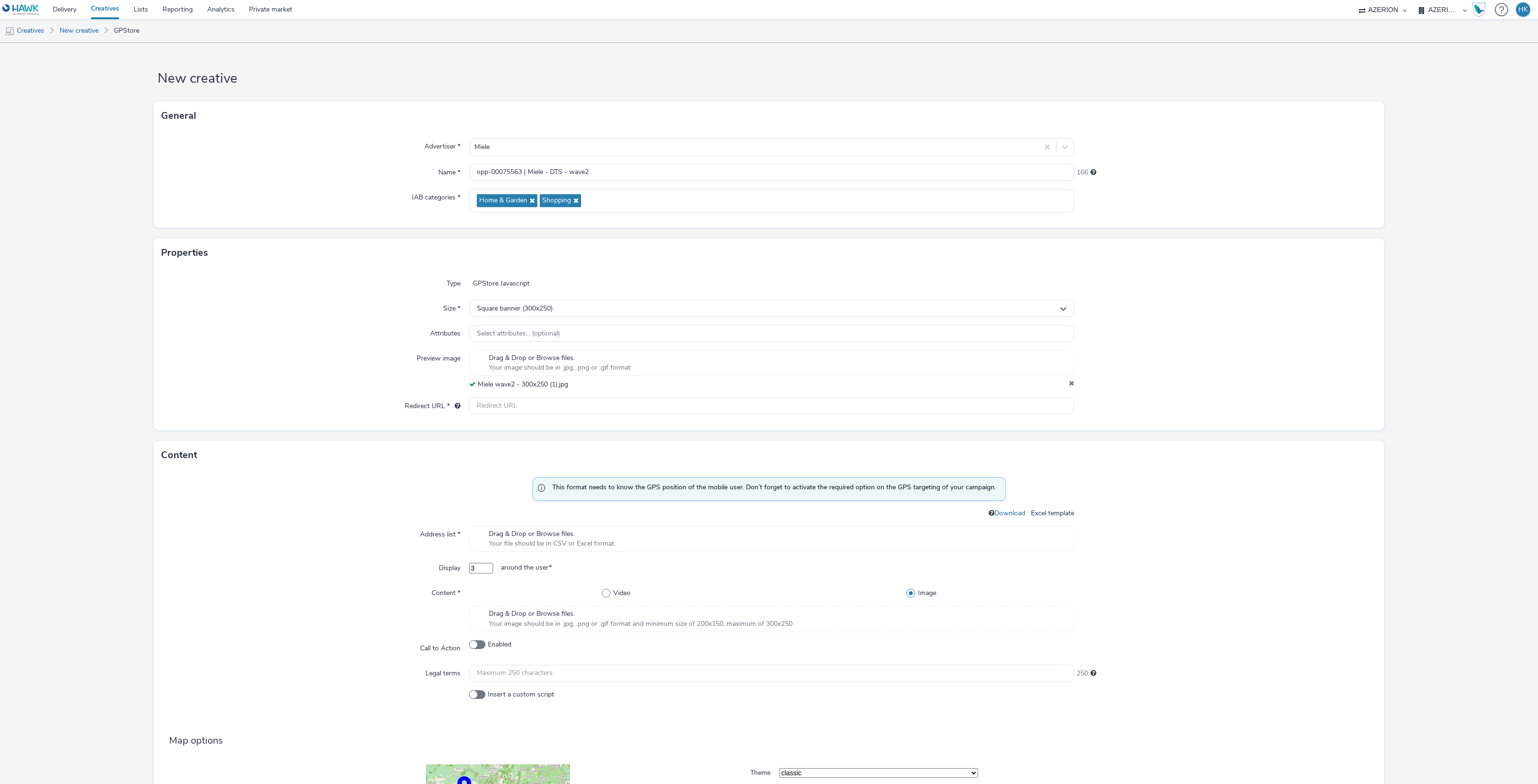
click at [719, 420] on div "Type GPStore Javascript Size * Square banner (300x250) Attributes Select attrib…" at bounding box center [769, 348] width 1230 height 163
click at [717, 417] on div "Type GPStore Javascript Size * Square banner (300x250) Attributes Select attrib…" at bounding box center [769, 348] width 1230 height 163
click at [717, 412] on input "text" at bounding box center [771, 405] width 605 height 17
paste input "https://ad.doubleclick.net/ddm/trackclk/N2193901.3898982AZERION/B33335215.41899…"
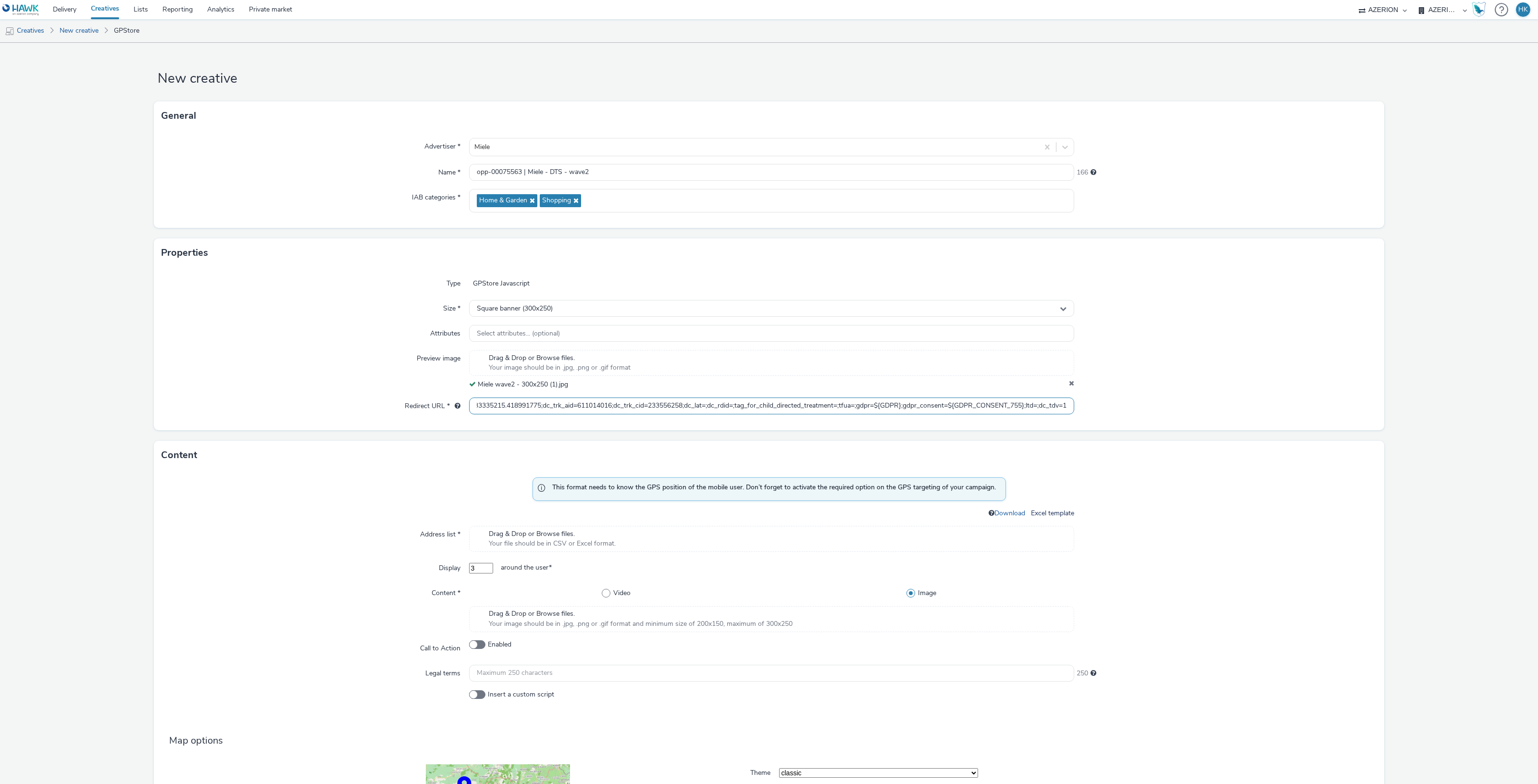
type input "https://ad.doubleclick.net/ddm/trackclk/N2193901.3898982AZERION/B33335215.41899…"
click at [1278, 529] on div "This format needs to know the GPS position of the mobile user. Don’t forget to …" at bounding box center [769, 692] width 1230 height 445
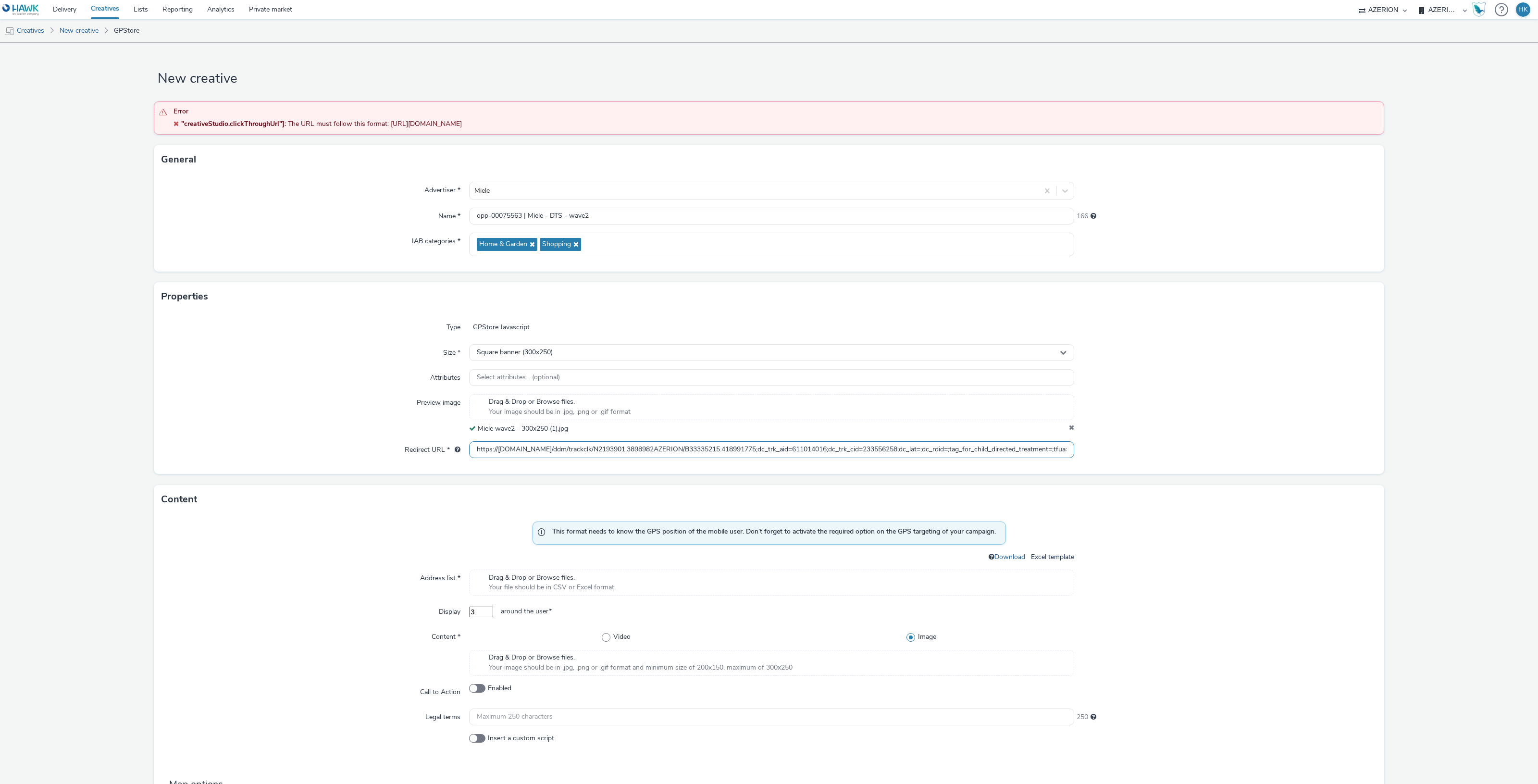
click at [829, 455] on input "https://ad.doubleclick.net/ddm/trackclk/N2193901.3898982AZERION/B33335215.41899…" at bounding box center [771, 449] width 605 height 17
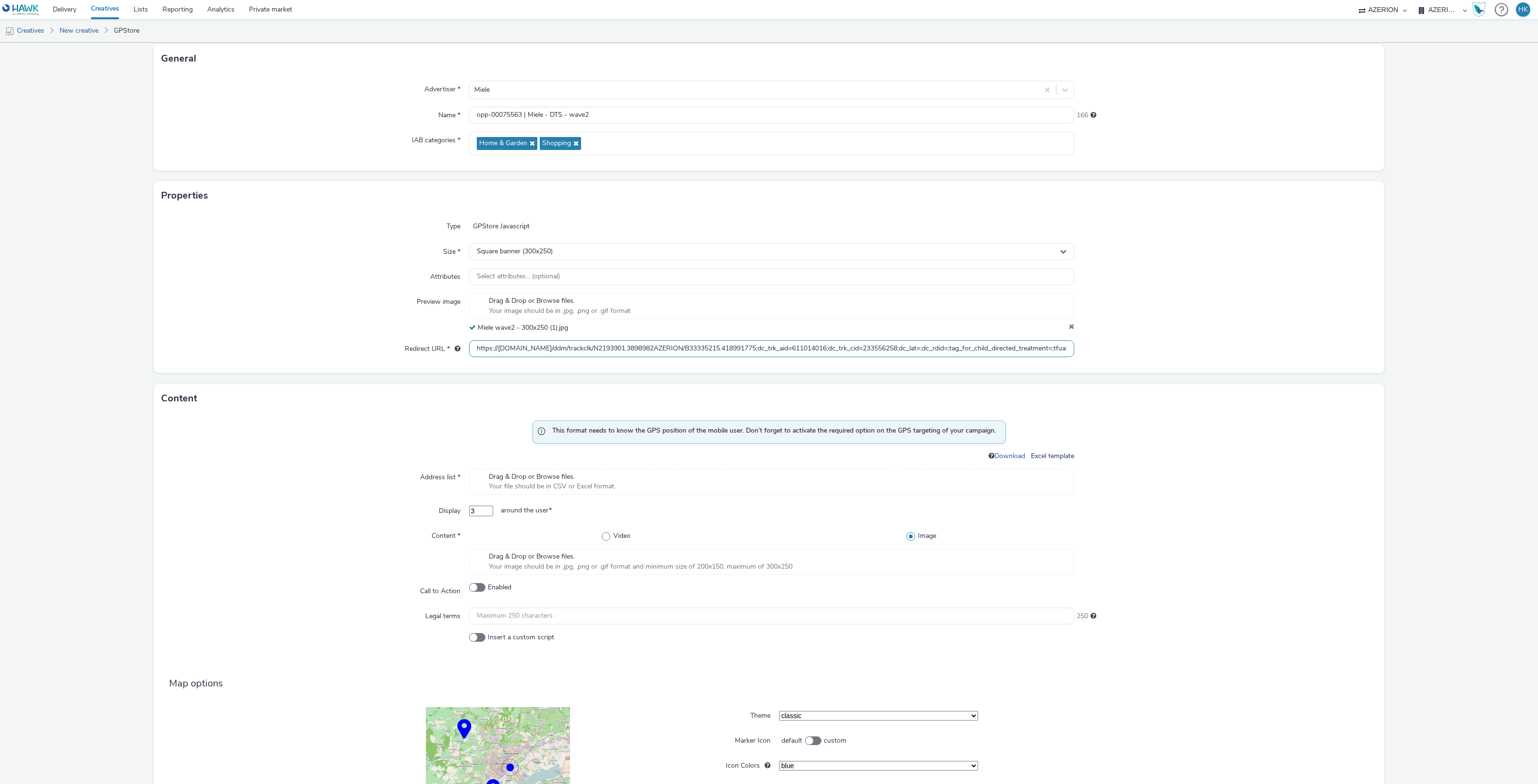
scroll to position [120, 0]
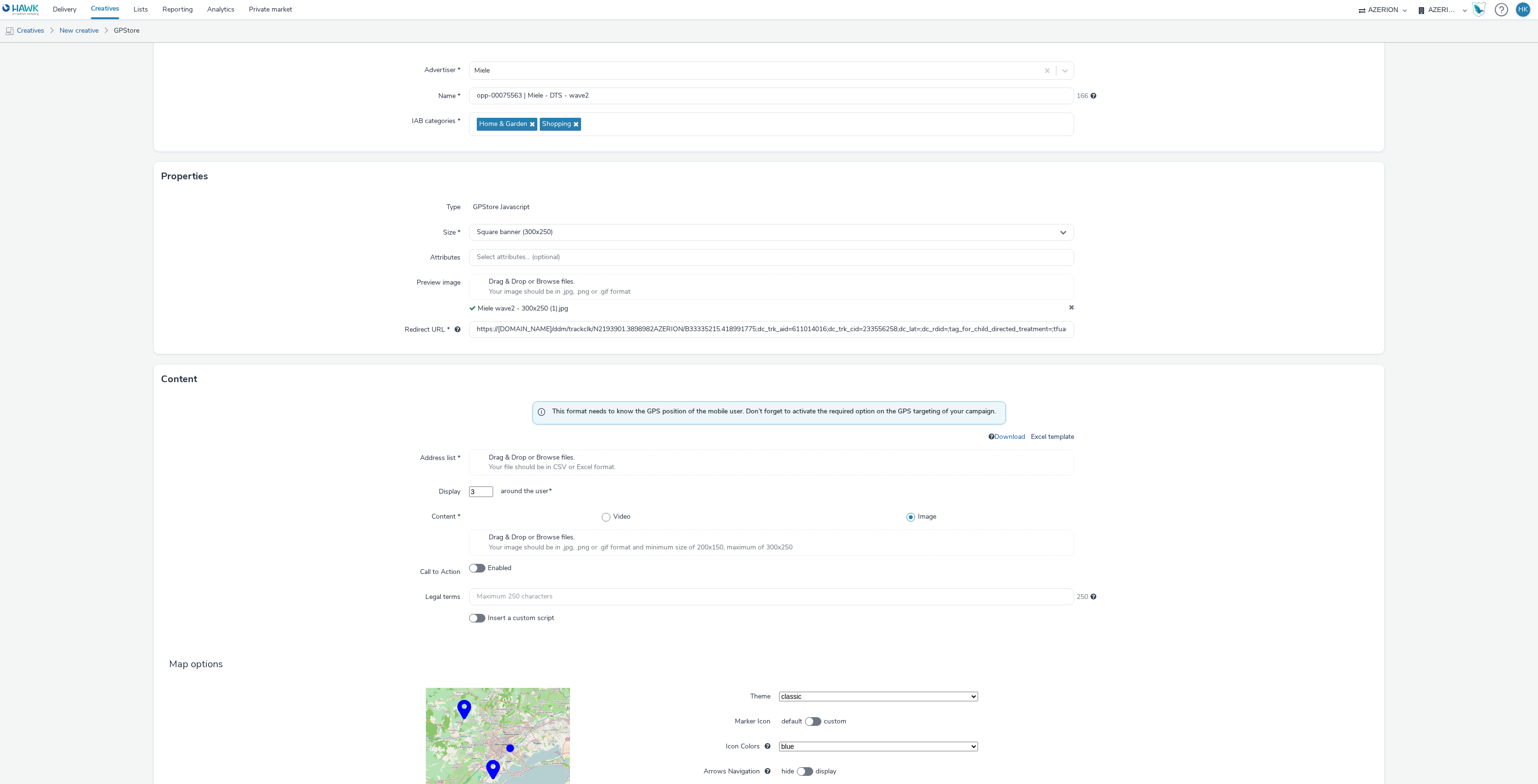
click at [518, 459] on span "Drag & Drop or Browse files." at bounding box center [552, 457] width 127 height 9
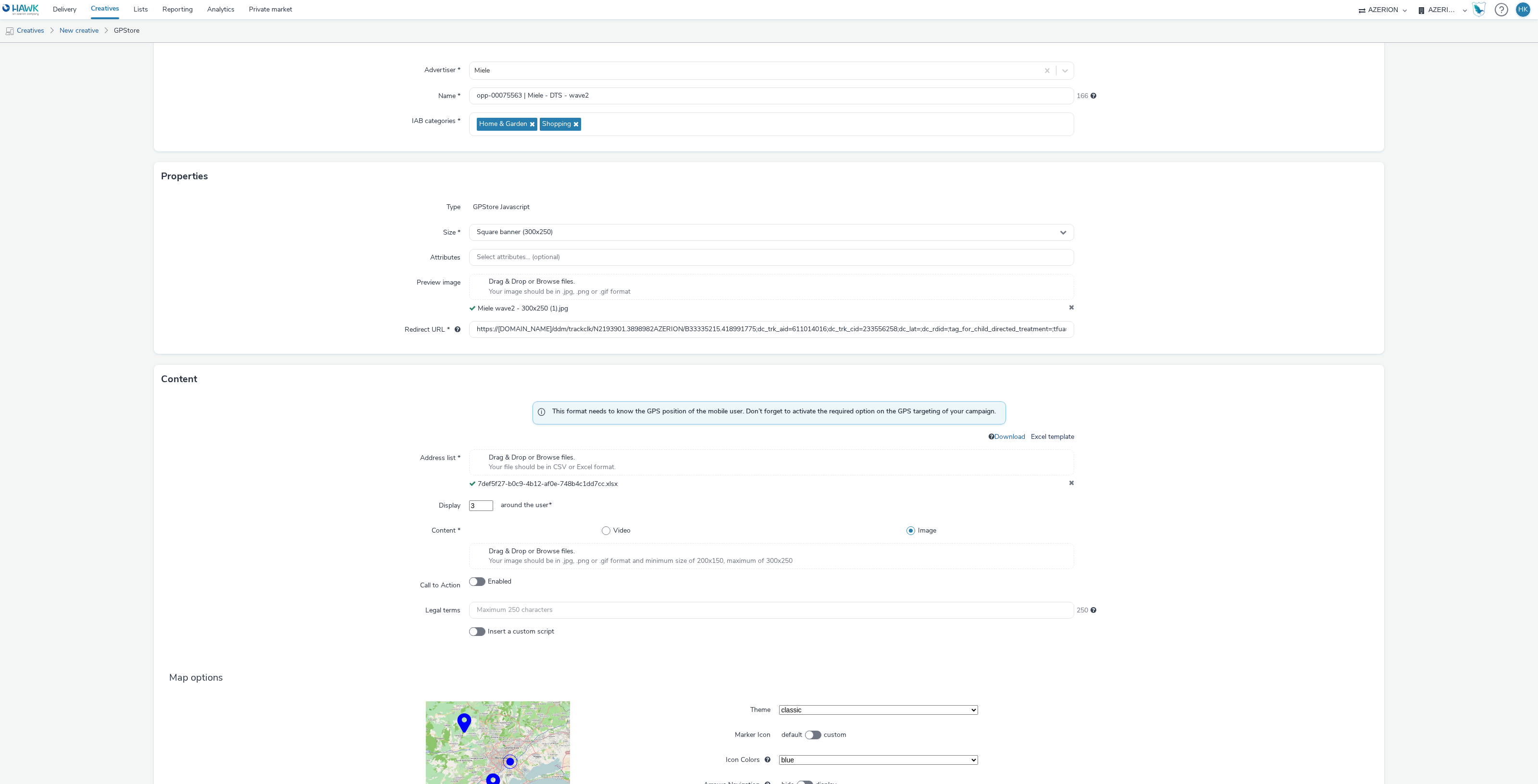
drag, startPoint x: 484, startPoint y: 506, endPoint x: 442, endPoint y: 503, distance: 42.1
click at [442, 503] on div "Display 3 around the user *" at bounding box center [769, 505] width 1215 height 18
type input "10"
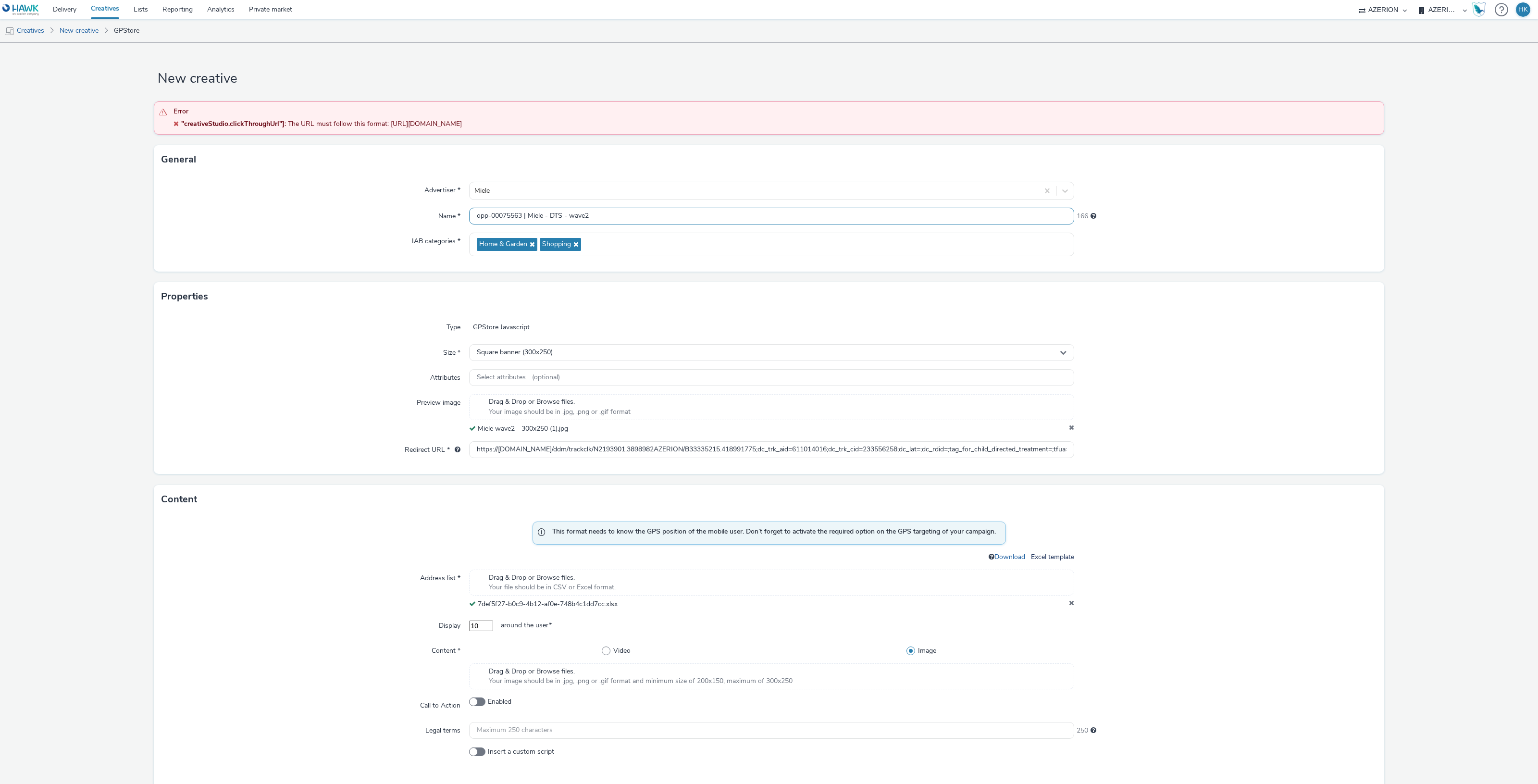
click at [607, 220] on input "opp-00075563 | Miele - DTS - wave2" at bounding box center [771, 216] width 605 height 17
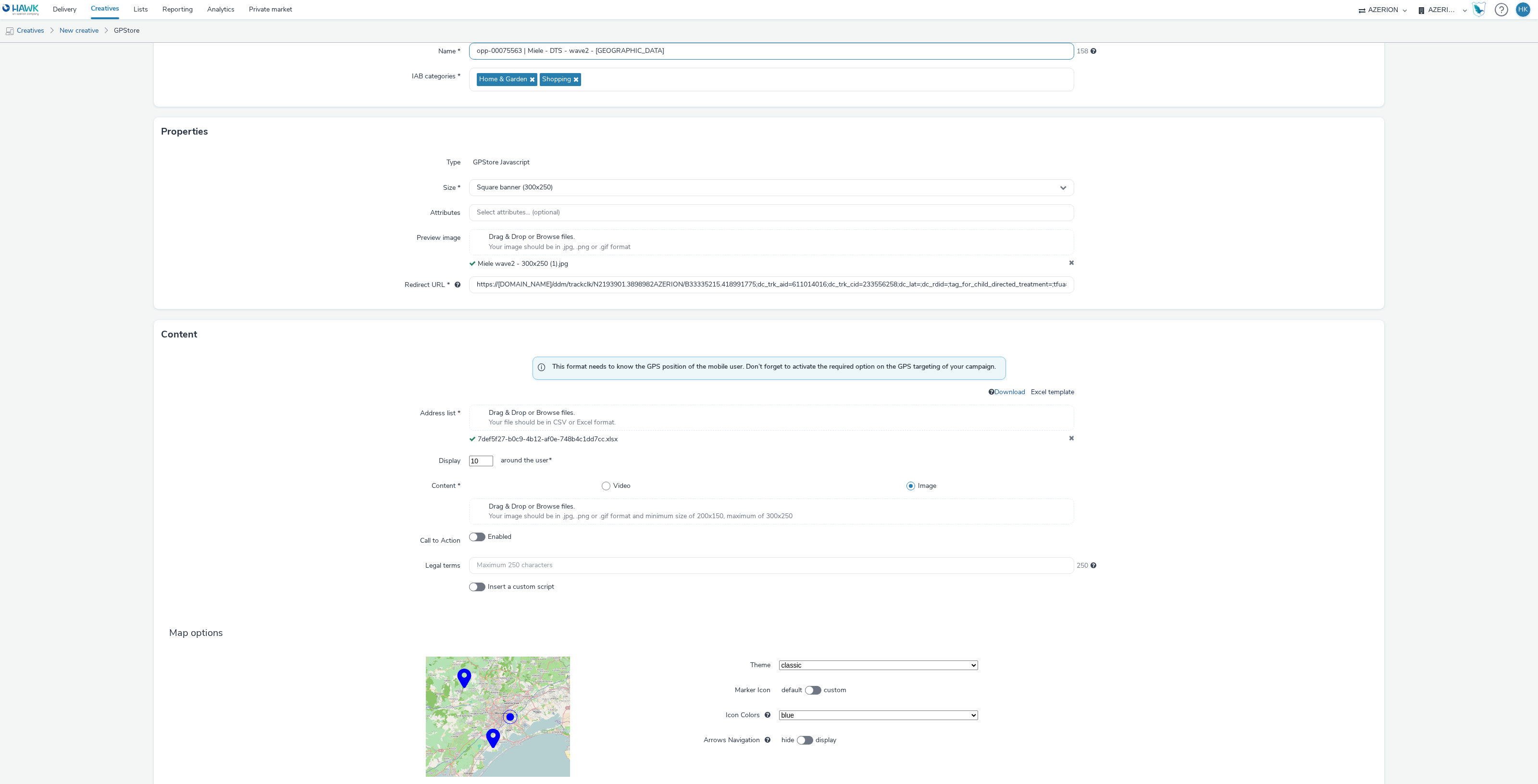
scroll to position [225, 0]
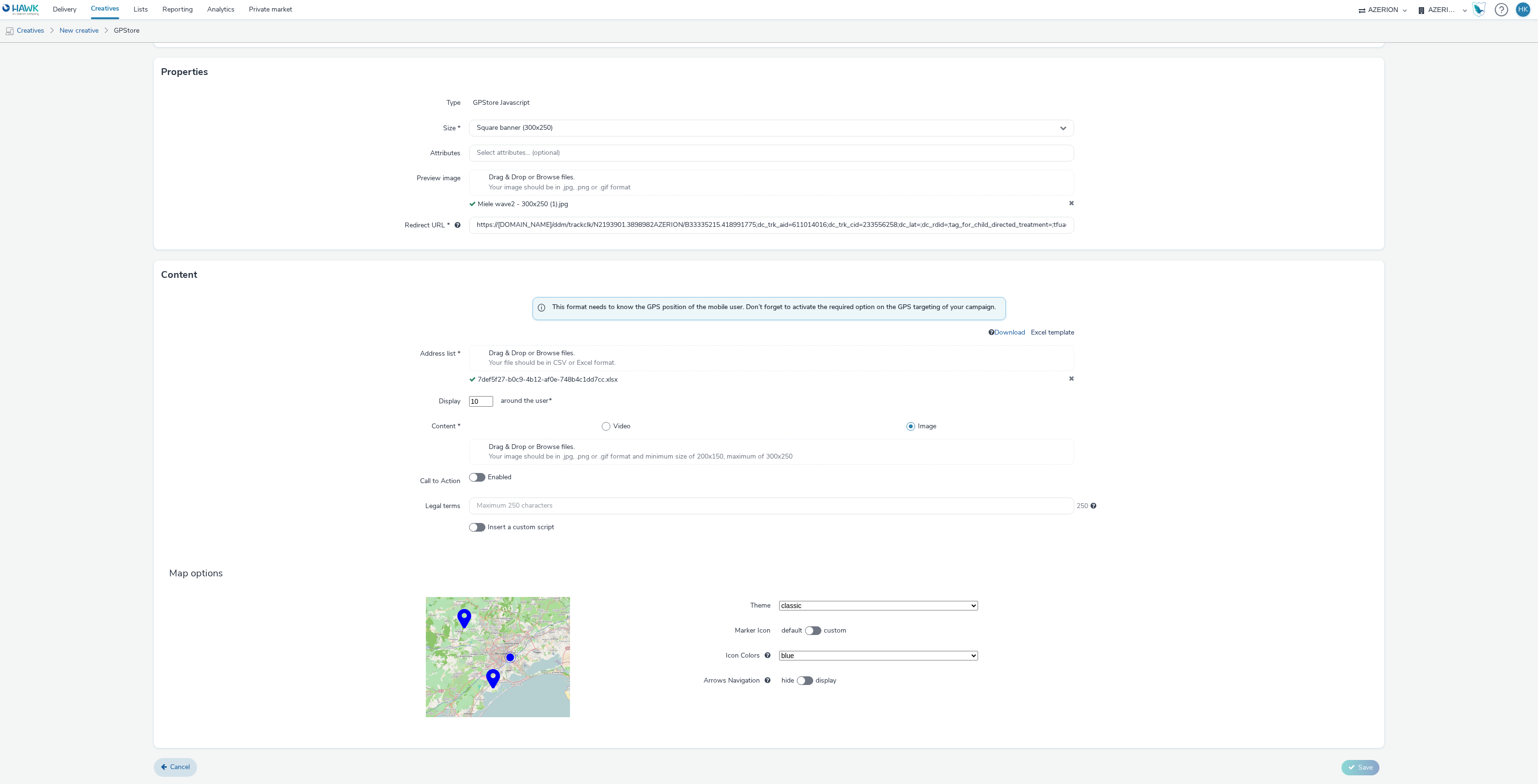
type input "opp-00075563 | Miele - DTS - wave2 - Roma"
click at [609, 506] on input "text" at bounding box center [771, 505] width 605 height 17
paste input "<script src="https://cdn.doubleverify.com/dvbm.js#ctx=31472877&cmp=33335215&sid…"
type input "<script src="https://cdn.doubleverify.com/dvbm.js#ctx=31472877&cmp=33335215&sid…"
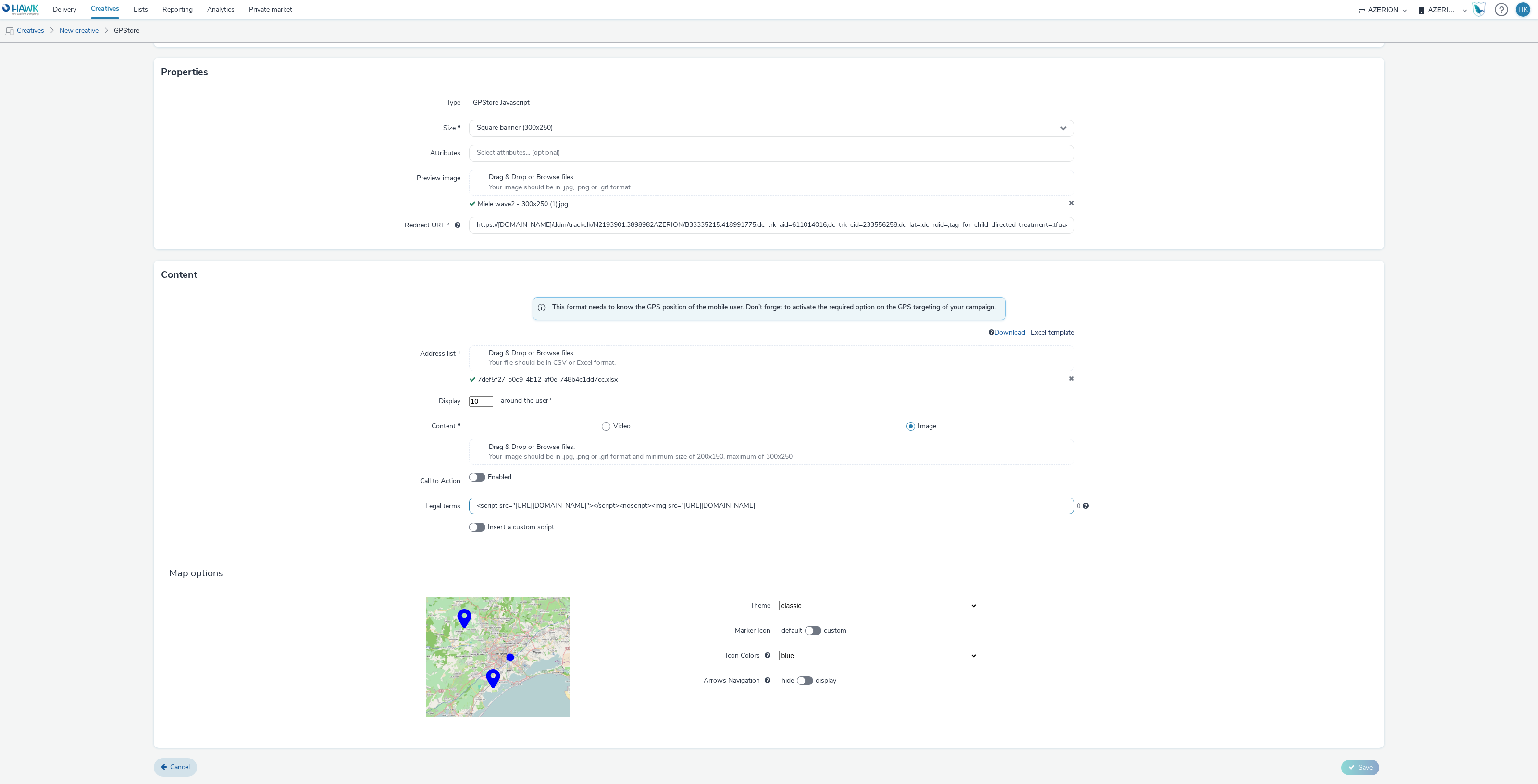
scroll to position [0, 0]
click at [1147, 511] on div "0" at bounding box center [1226, 506] width 303 height 18
drag, startPoint x: 471, startPoint y: 505, endPoint x: 1199, endPoint y: 491, distance: 728.1
click at [1199, 491] on div "This format needs to know the GPS position of the mobile user. Don’t forget to …" at bounding box center [769, 519] width 1230 height 459
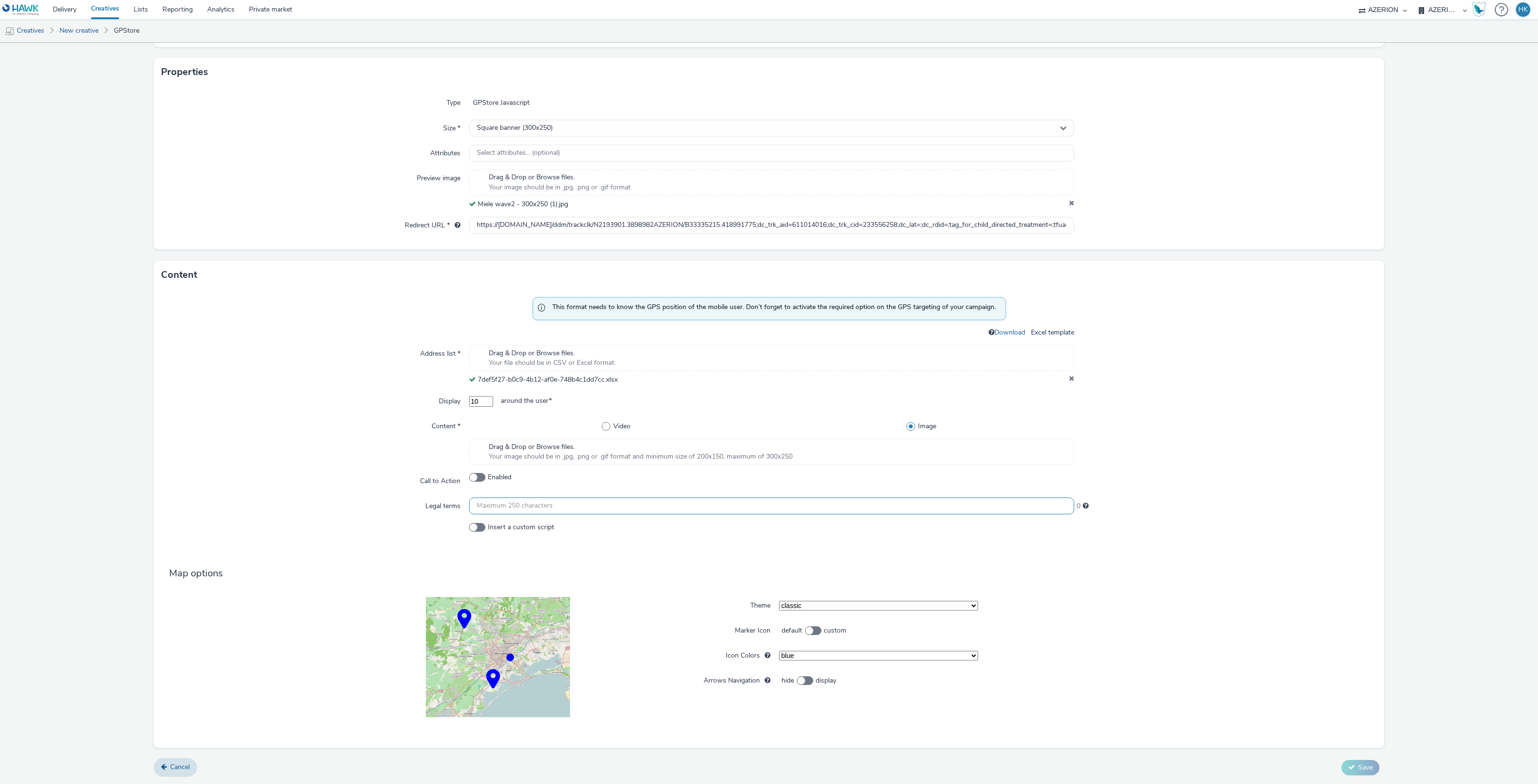
scroll to position [0, 0]
click at [472, 527] on span at bounding box center [477, 527] width 16 height 9
click at [472, 527] on input "Insert a custom script" at bounding box center [472, 527] width 6 height 6
checkbox input "true"
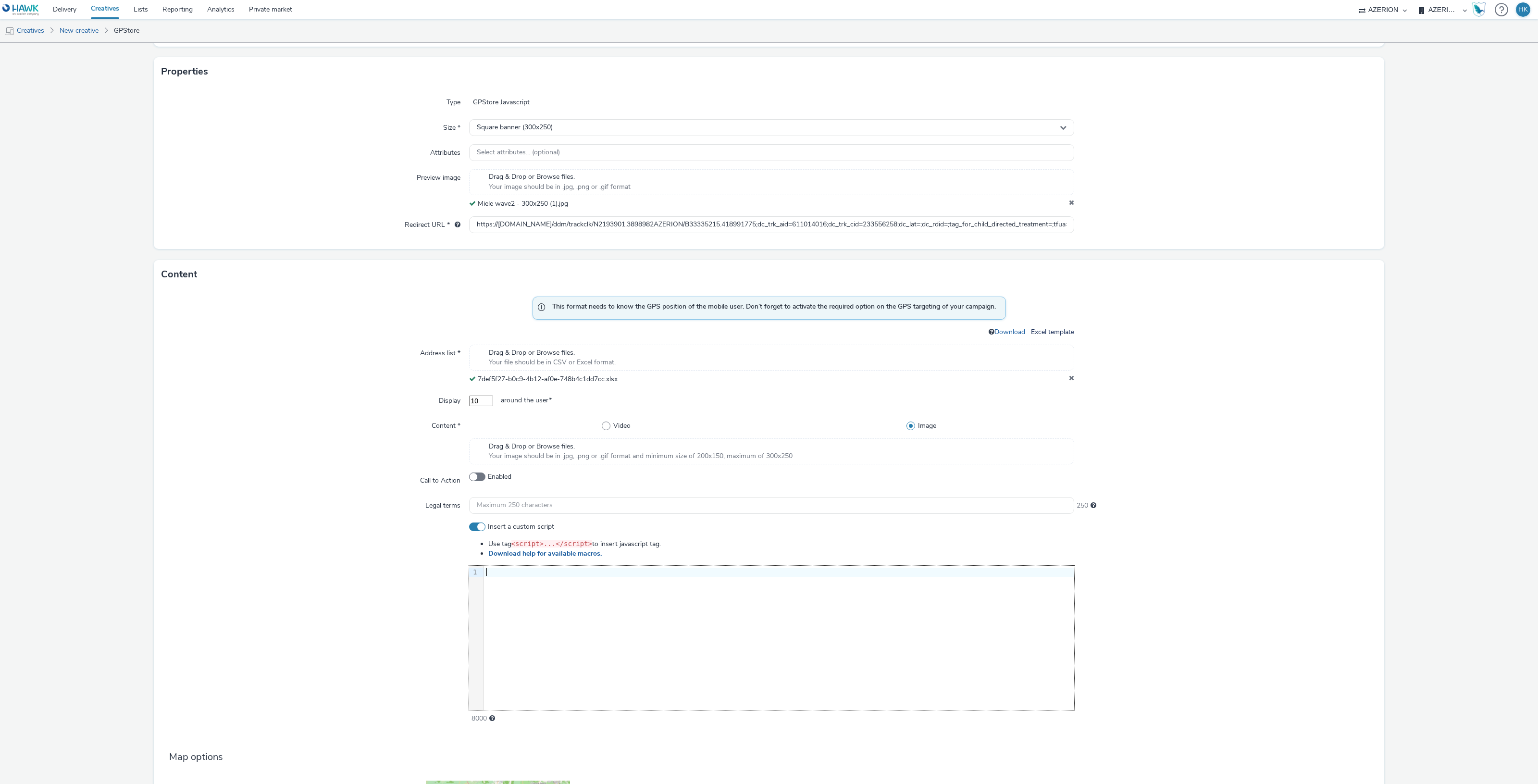
click at [580, 580] on div "9 1 ›" at bounding box center [771, 638] width 605 height 144
click at [1166, 570] on div at bounding box center [1226, 622] width 302 height 201
click at [1221, 541] on div at bounding box center [1226, 622] width 302 height 201
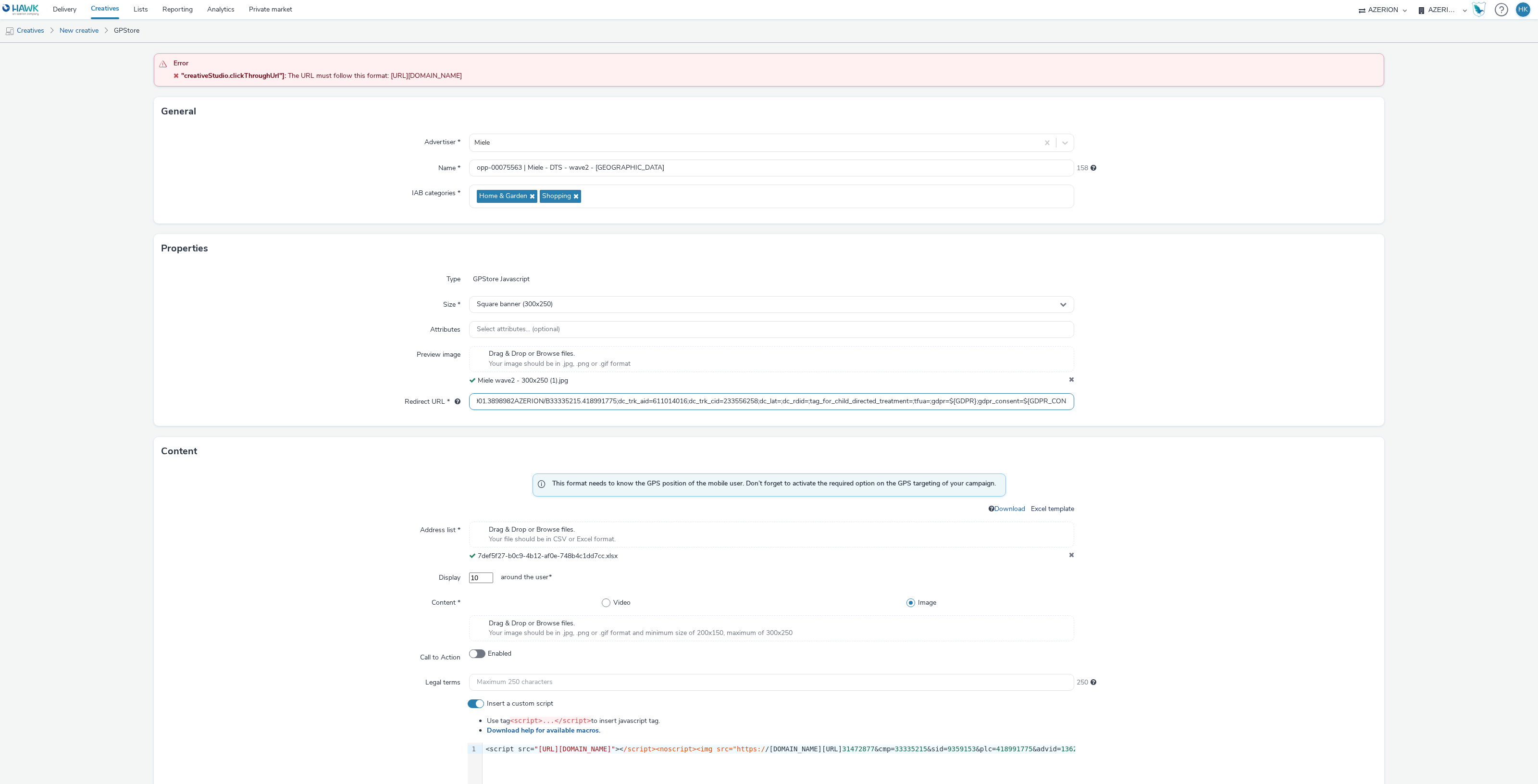
scroll to position [0, 231]
drag, startPoint x: 470, startPoint y: 400, endPoint x: 1236, endPoint y: 380, distance: 766.3
click at [1236, 380] on div "Type GPStore Javascript Size * Square banner (300x250) Attributes Select attrib…" at bounding box center [769, 344] width 1230 height 163
paste input "<script src="https://cdn.doubleverify.com/dvbm.js#ctx=31472877&cmp=33335215&sid…"
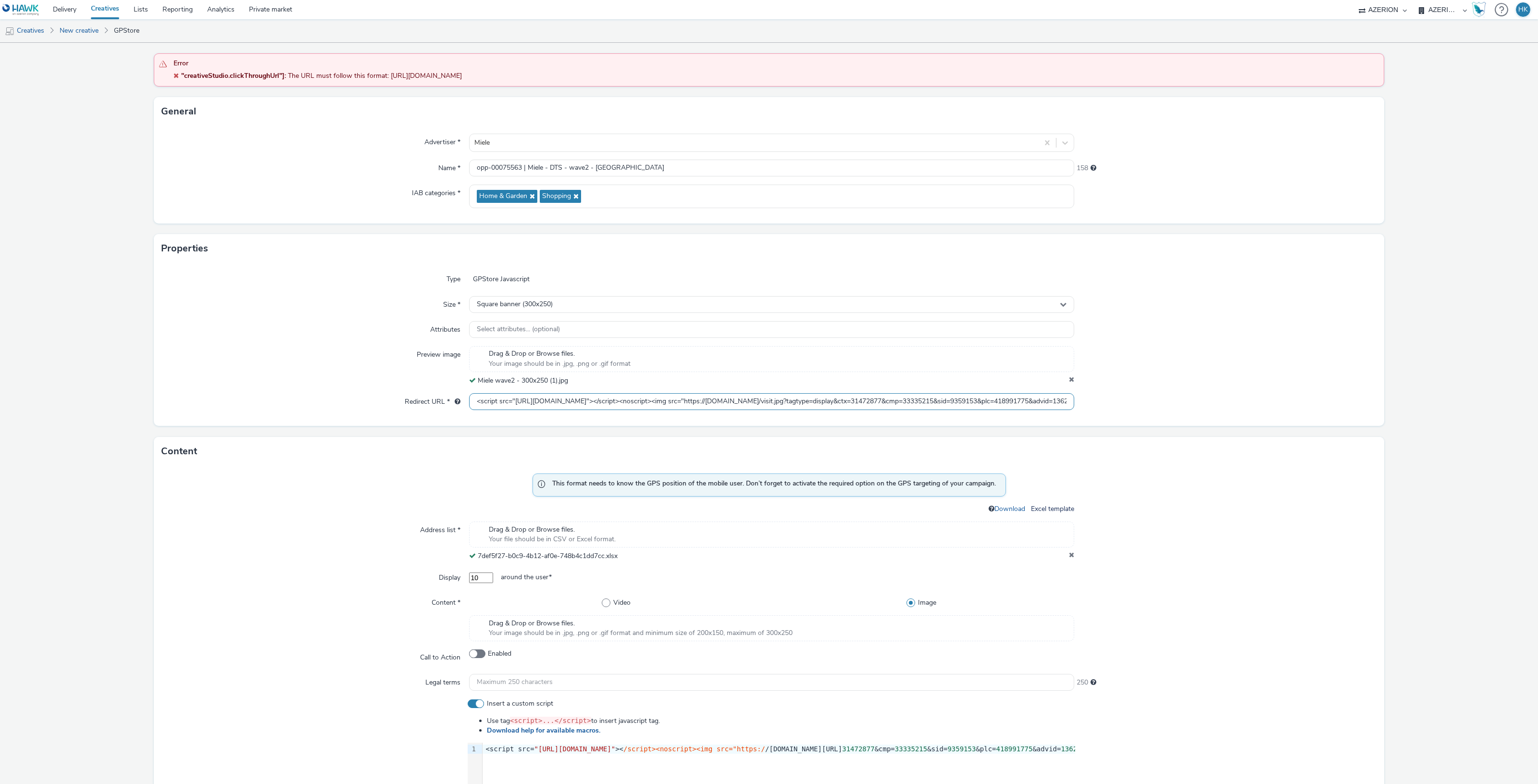
scroll to position [0, 729]
click at [857, 397] on input "<script src="https://cdn.doubleverify.com/dvbm.js#ctx=31472877&cmp=33335215&sid…" at bounding box center [771, 401] width 605 height 17
click at [469, 401] on input "<script src="https://cdn.doubleverify.com/dvbm.js#ctx=31472877&cmp=33335215&sid…" at bounding box center [771, 401] width 605 height 17
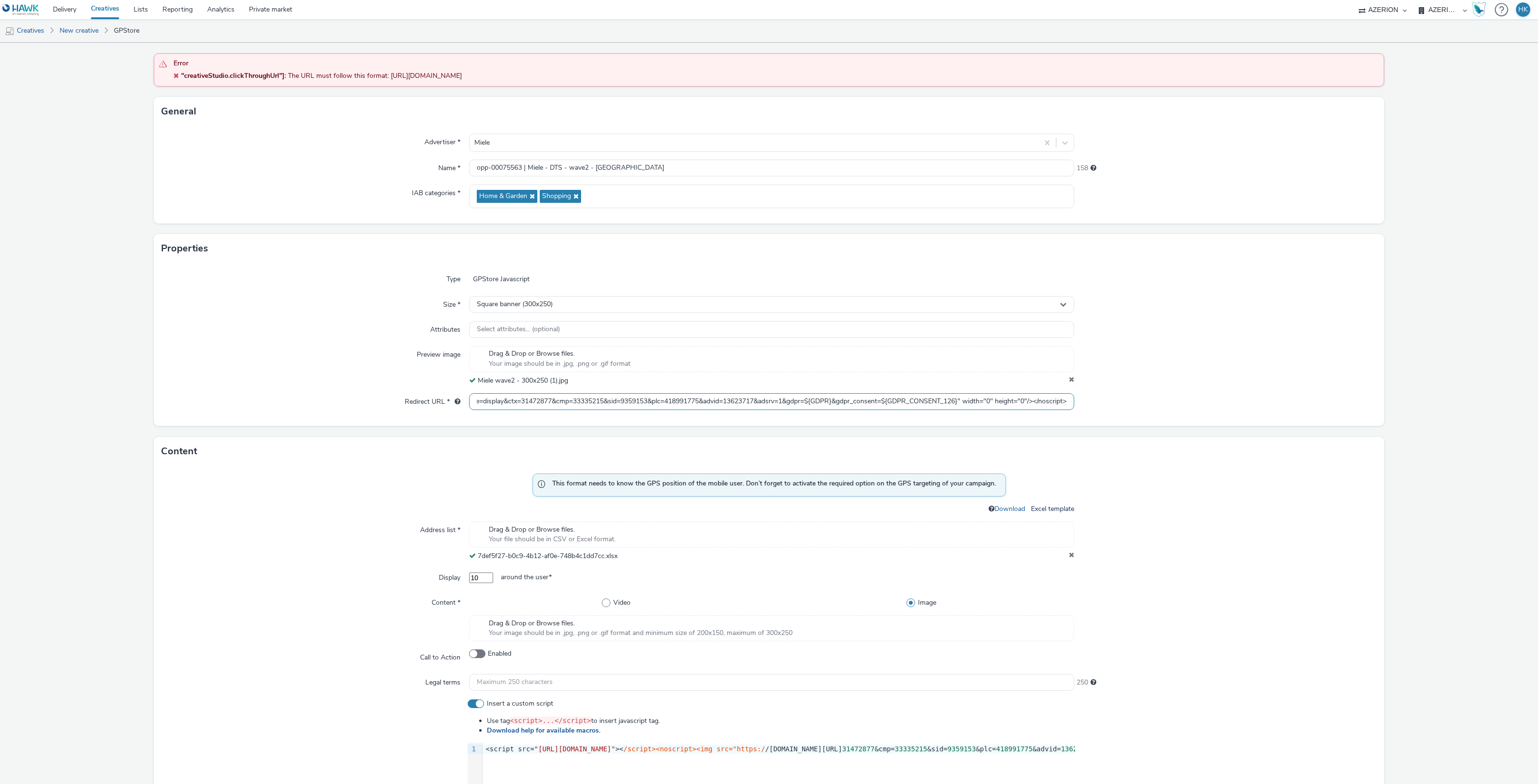
drag, startPoint x: 483, startPoint y: 399, endPoint x: 1269, endPoint y: 395, distance: 786.0
click at [1269, 395] on div "Redirect URL * <script src="https://cdn.doubleverify.com/dvbm.js#ctx=31472877&c…" at bounding box center [769, 402] width 1215 height 18
type input "<"
paste input "https://ad.doubleclick.net/ddm/trackclk/N2193901.3898982AZERION/B33335215.41899…"
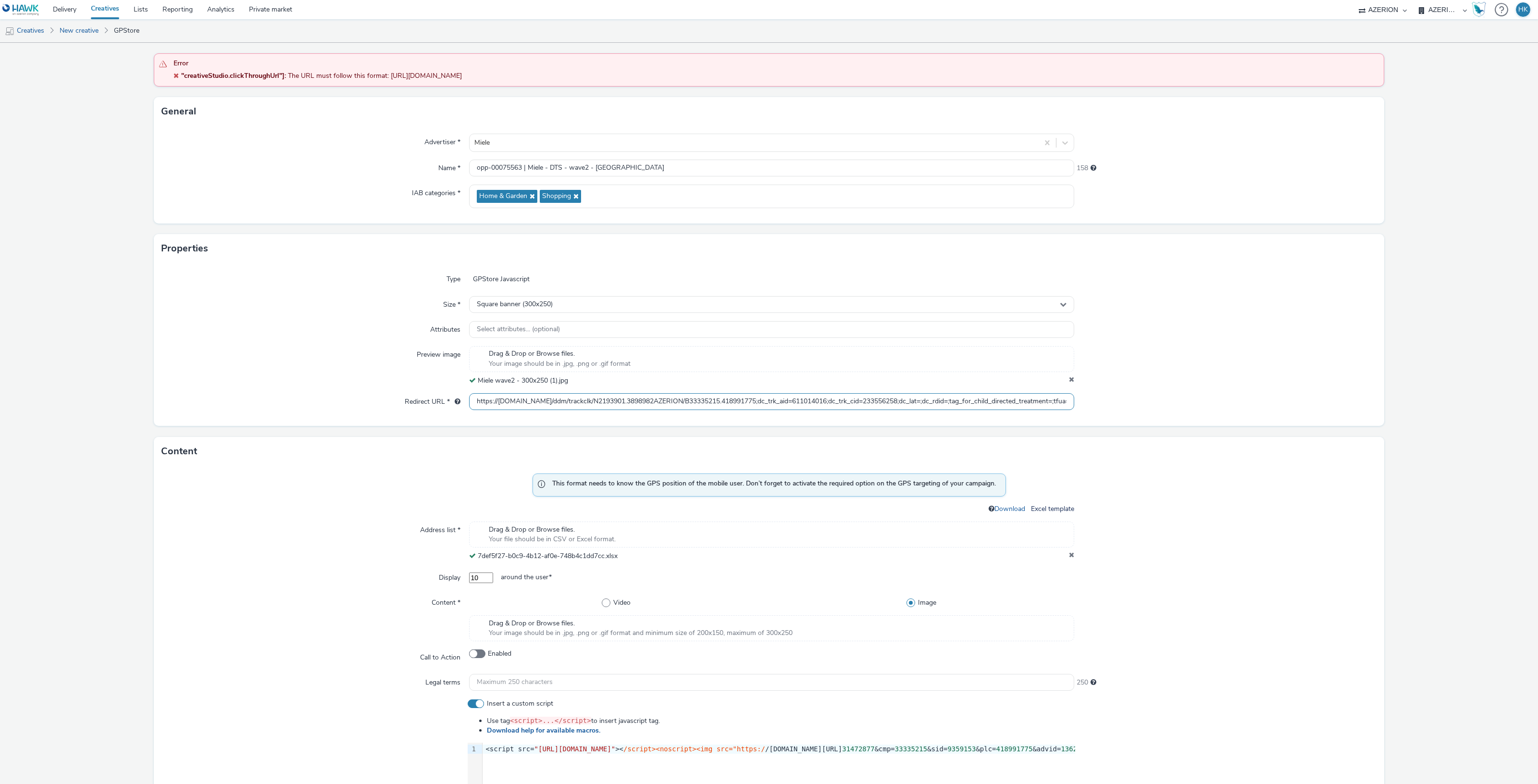
scroll to position [0, 231]
click at [981, 404] on input "https://ad.doubleclick.net/ddm/trackclk/N2193901.3898982AZERION/B33335215.41899…" at bounding box center [771, 401] width 605 height 17
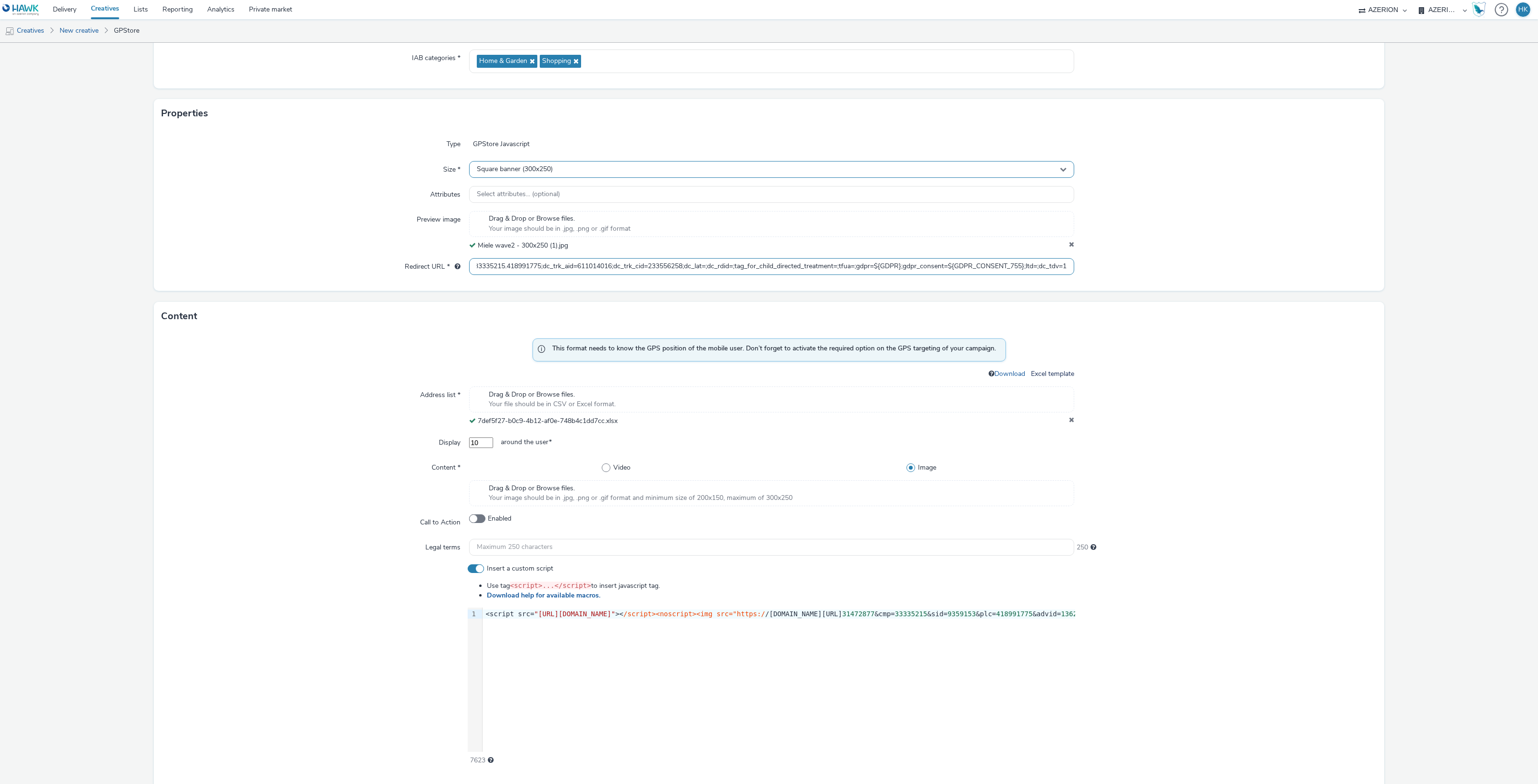
scroll to position [0, 0]
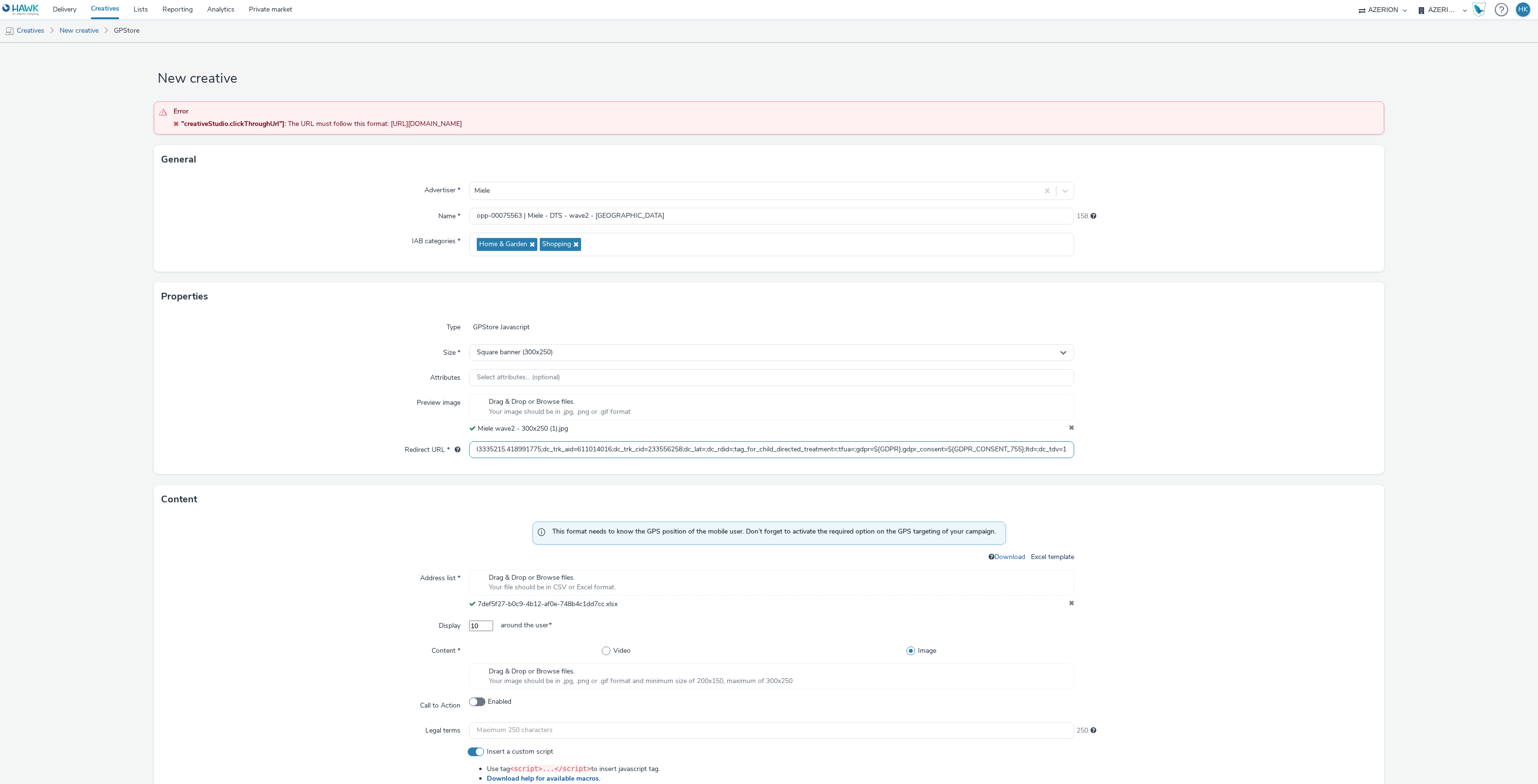
type input "https://ad.doubleclick.net/ddm/trackclk/N2193901.3898982AZERION/B33335215.41899…"
drag, startPoint x: 740, startPoint y: 459, endPoint x: 741, endPoint y: 451, distance: 8.1
click at [741, 453] on div "https://ad.doubleclick.net/ddm/trackclk/N2193901.3898982AZERION/B33335215.41899…" at bounding box center [771, 450] width 605 height 18
click at [474, 448] on input "https://ad.doubleclick.net/ddm/trackclk/N2193901.3898982AZERION/B33335215.41899…" at bounding box center [771, 449] width 605 height 17
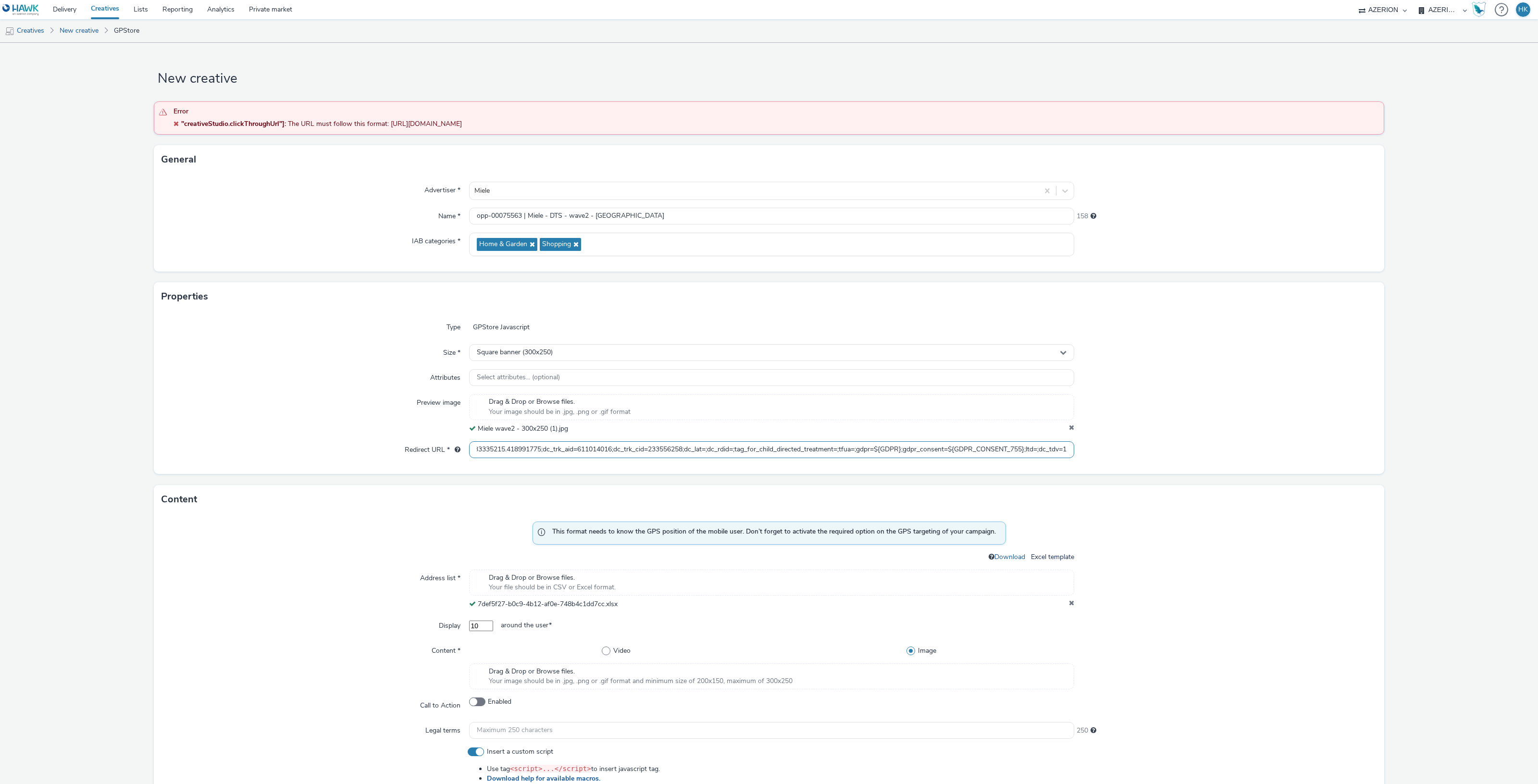
drag, startPoint x: 474, startPoint y: 448, endPoint x: 1230, endPoint y: 449, distance: 756.0
click at [1230, 449] on div "Redirect URL * https://ad.doubleclick.net/ddm/trackclk/N2193901.3898982AZERION/…" at bounding box center [769, 450] width 1215 height 18
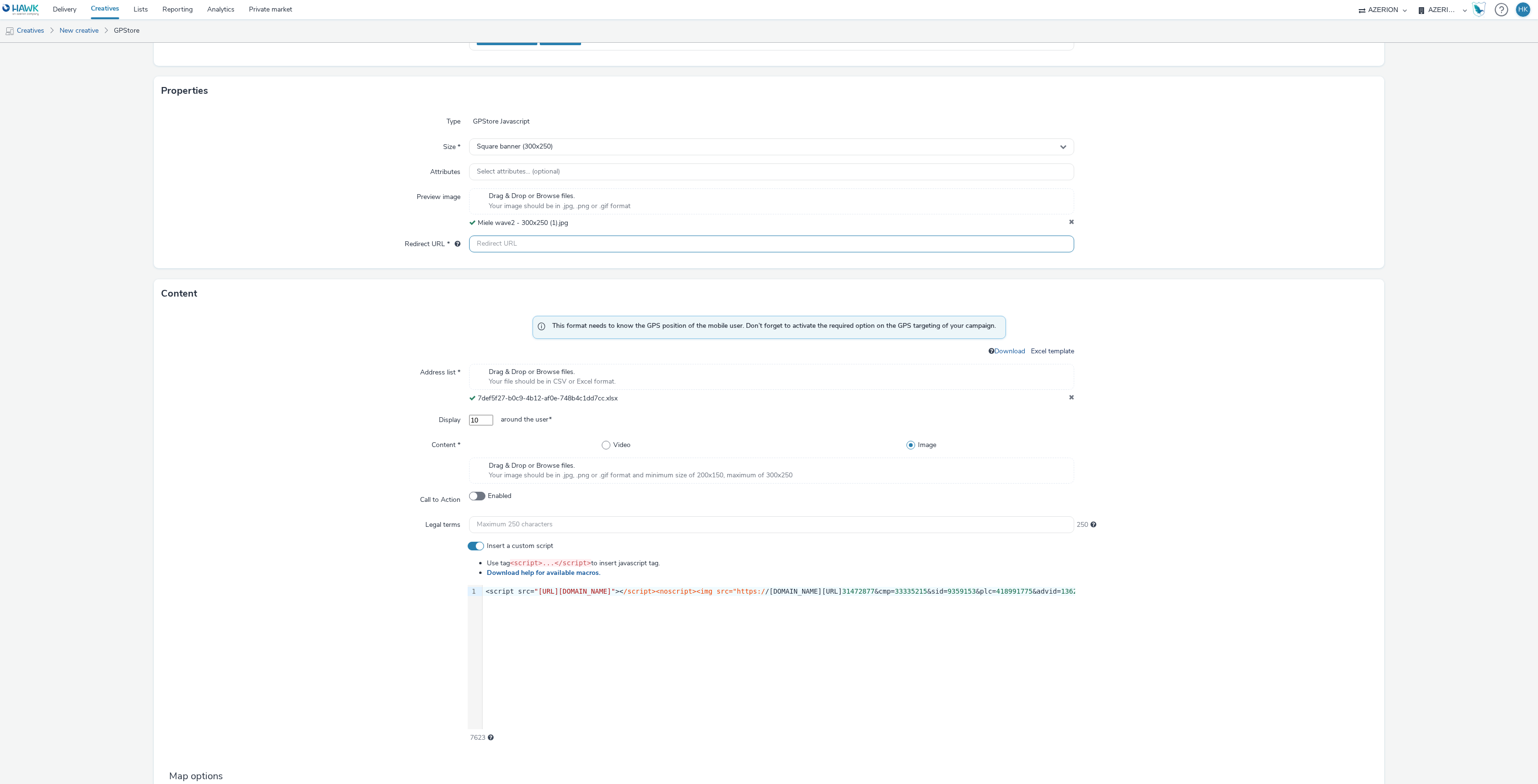
scroll to position [108, 0]
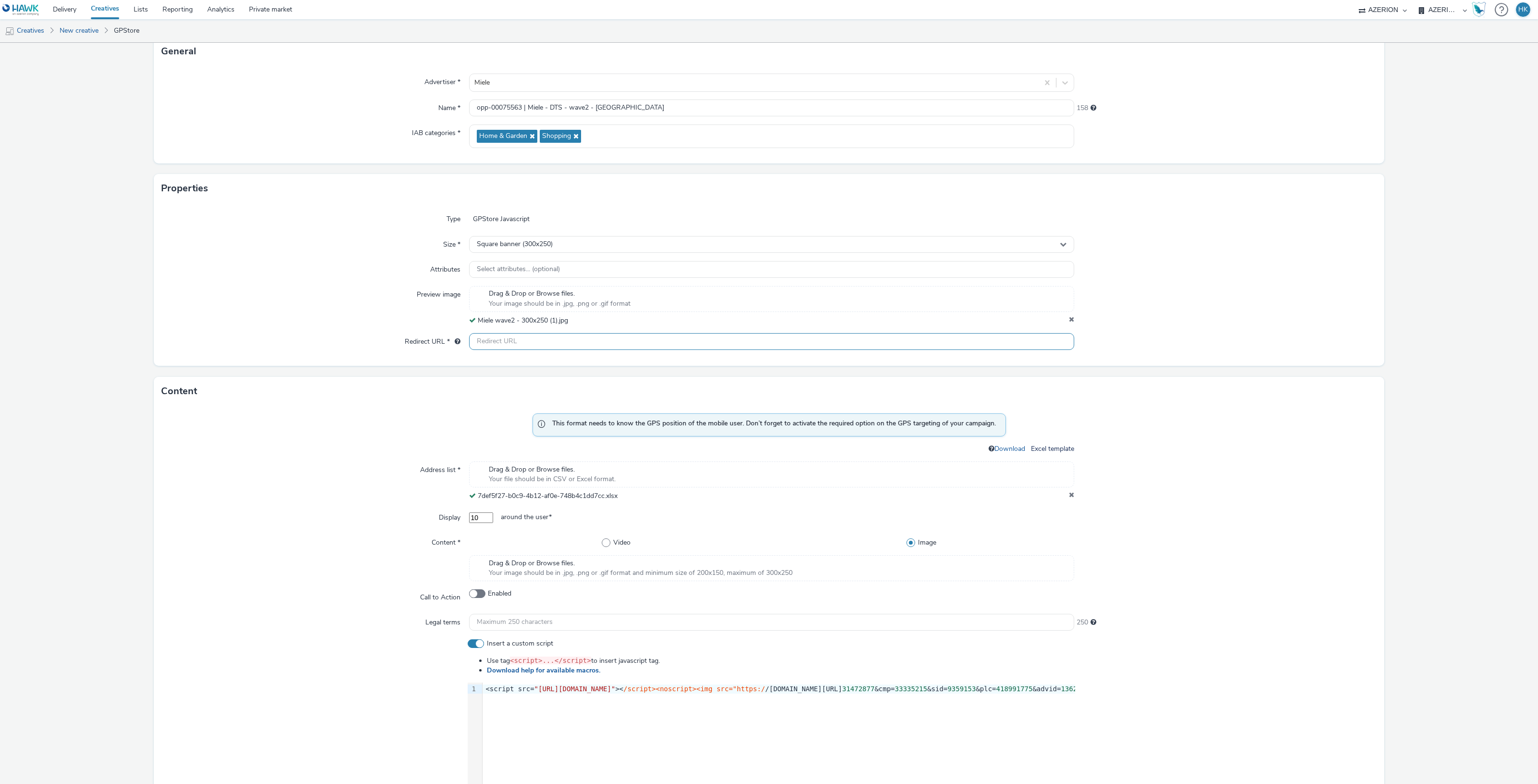
paste input "https://ad.doubleclick.net/ddm/trackclk/N2193901.3898982AZERION/B33335215.41899…"
click at [526, 340] on input "https://ad.doubleclick.net/ddm/trackclk/N2193901.3898982AZERION/B33335215.41899…" at bounding box center [771, 341] width 605 height 17
click at [488, 340] on input "https://ad.doubleclick.net/ddm/trackclk/N2193901.3898982AZERION/B33335215.41899…" at bounding box center [771, 341] width 605 height 17
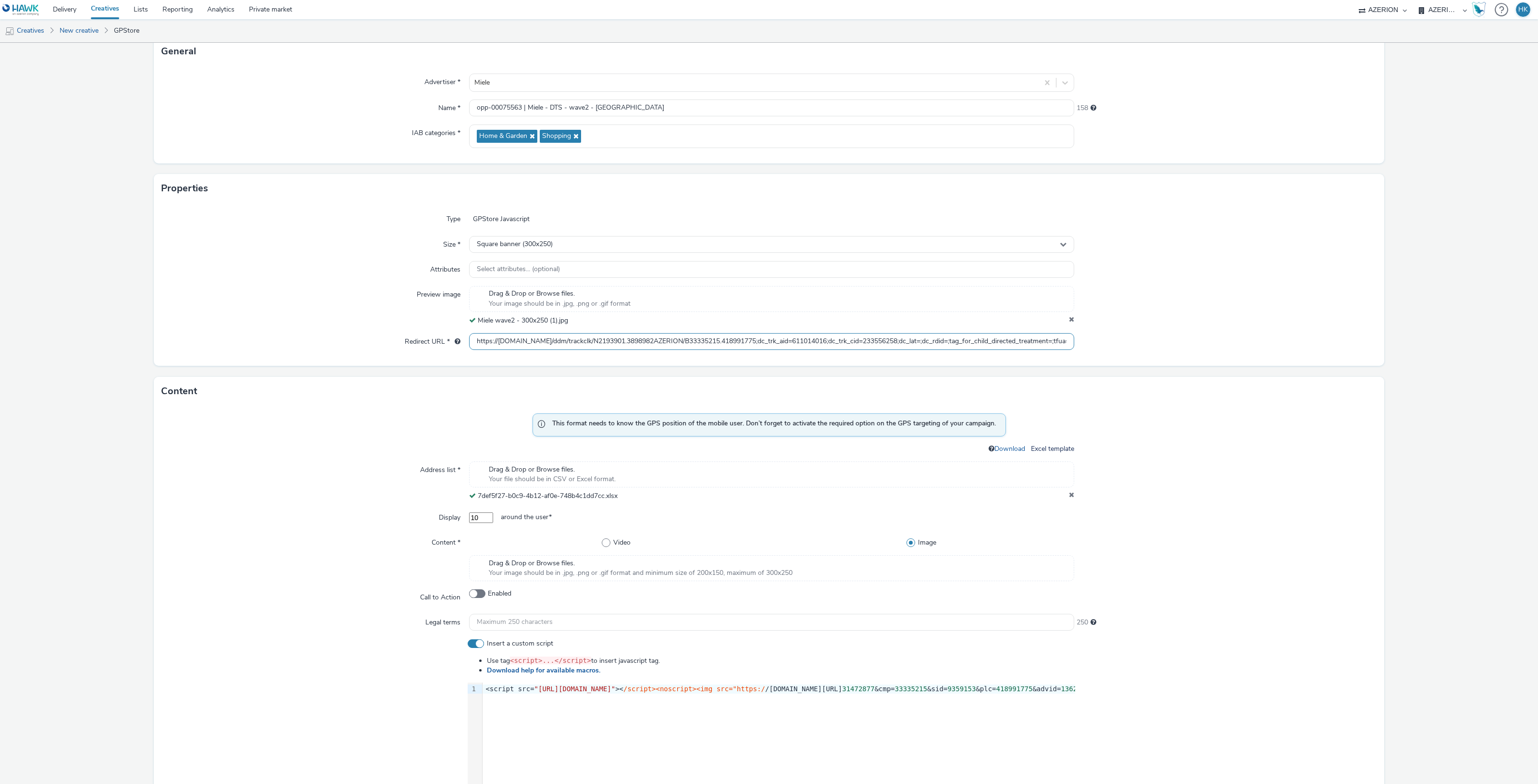
click at [489, 343] on input "https://ad.doubleclick.net/ddm/trackclk/N2193901.3898982AZERION/B33335215.41899…" at bounding box center [771, 341] width 605 height 17
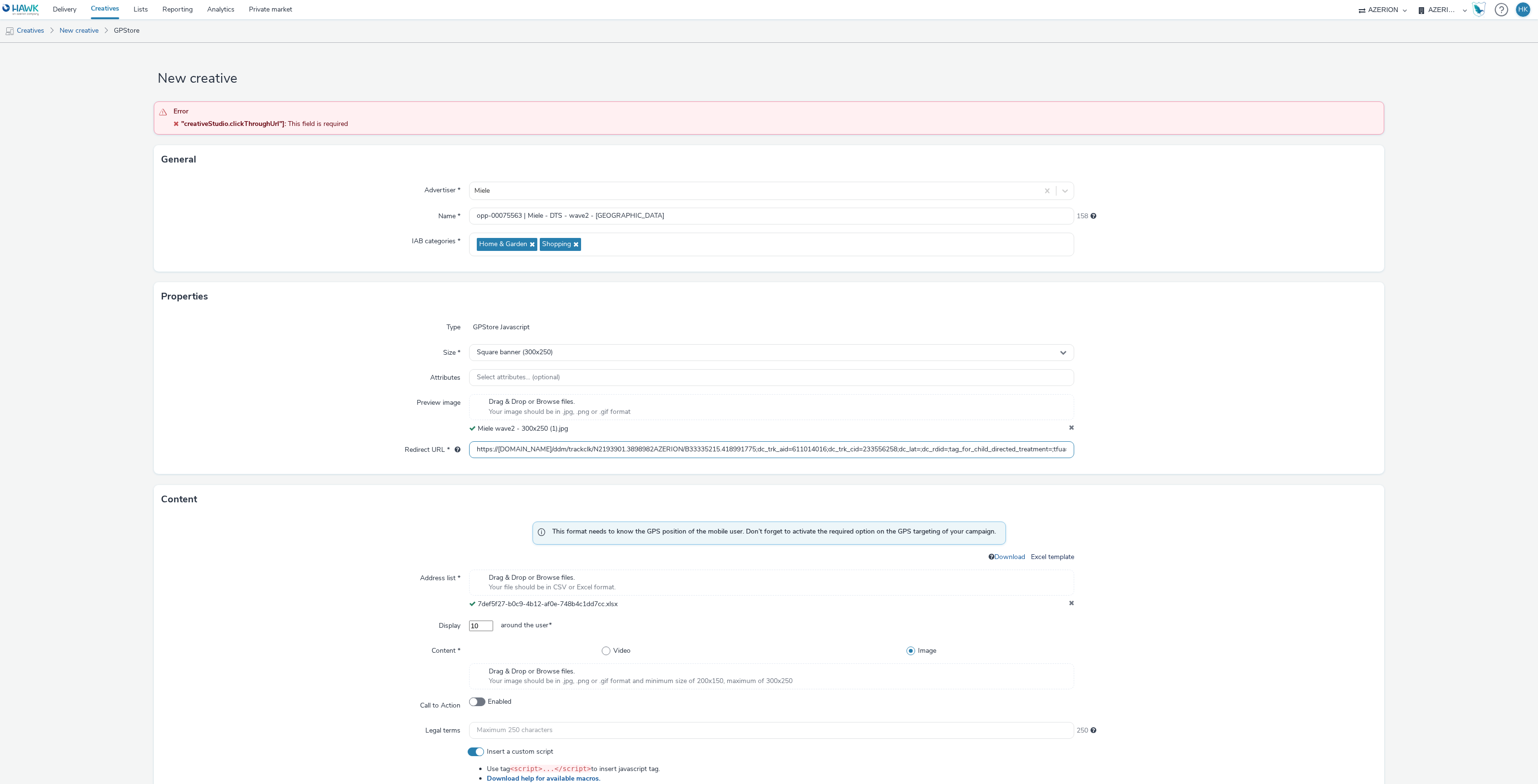
type input "https://ad.doubleclick.net/ddm/trackclk/N2193901.3898982AZERION/B33335215.41899…"
click at [1248, 508] on div "Content" at bounding box center [769, 499] width 1230 height 29
click at [715, 450] on input "https://ad.doubleclick.net/ddm/trackclk/N2193901.3898982AZERION/B33335215.41899…" at bounding box center [771, 449] width 605 height 17
click at [772, 450] on input "https://ad.doubleclick.net/ddm/trackclk/N2193901.3898982AZERION/B33335215.41899…" at bounding box center [771, 449] width 605 height 17
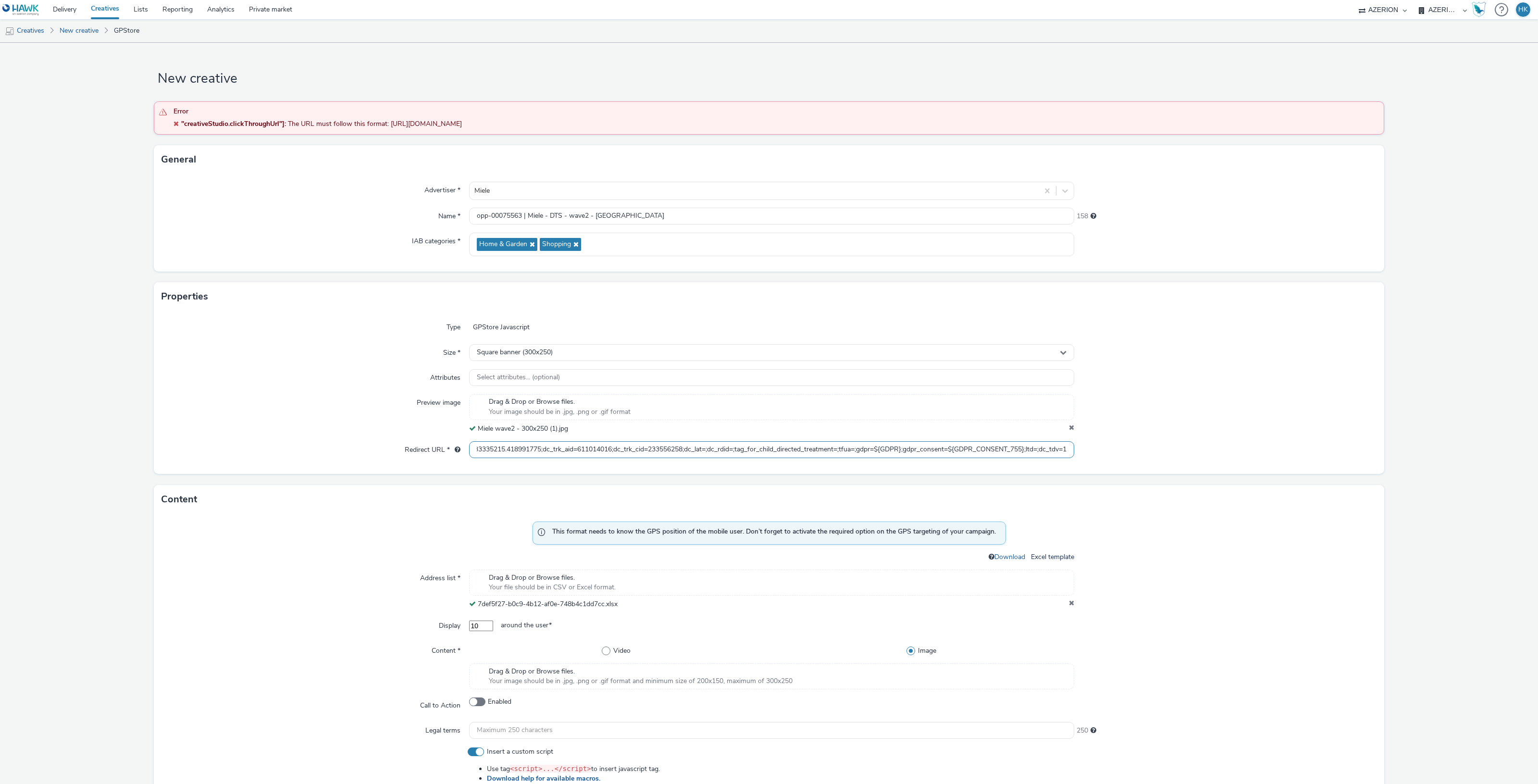
drag, startPoint x: 468, startPoint y: 447, endPoint x: 1084, endPoint y: 445, distance: 616.0
click at [1084, 445] on div "Redirect URL * https://ad.doubleclick.net/ddm/trackclk/N2193901.3898982AZERION/…" at bounding box center [769, 450] width 1215 height 18
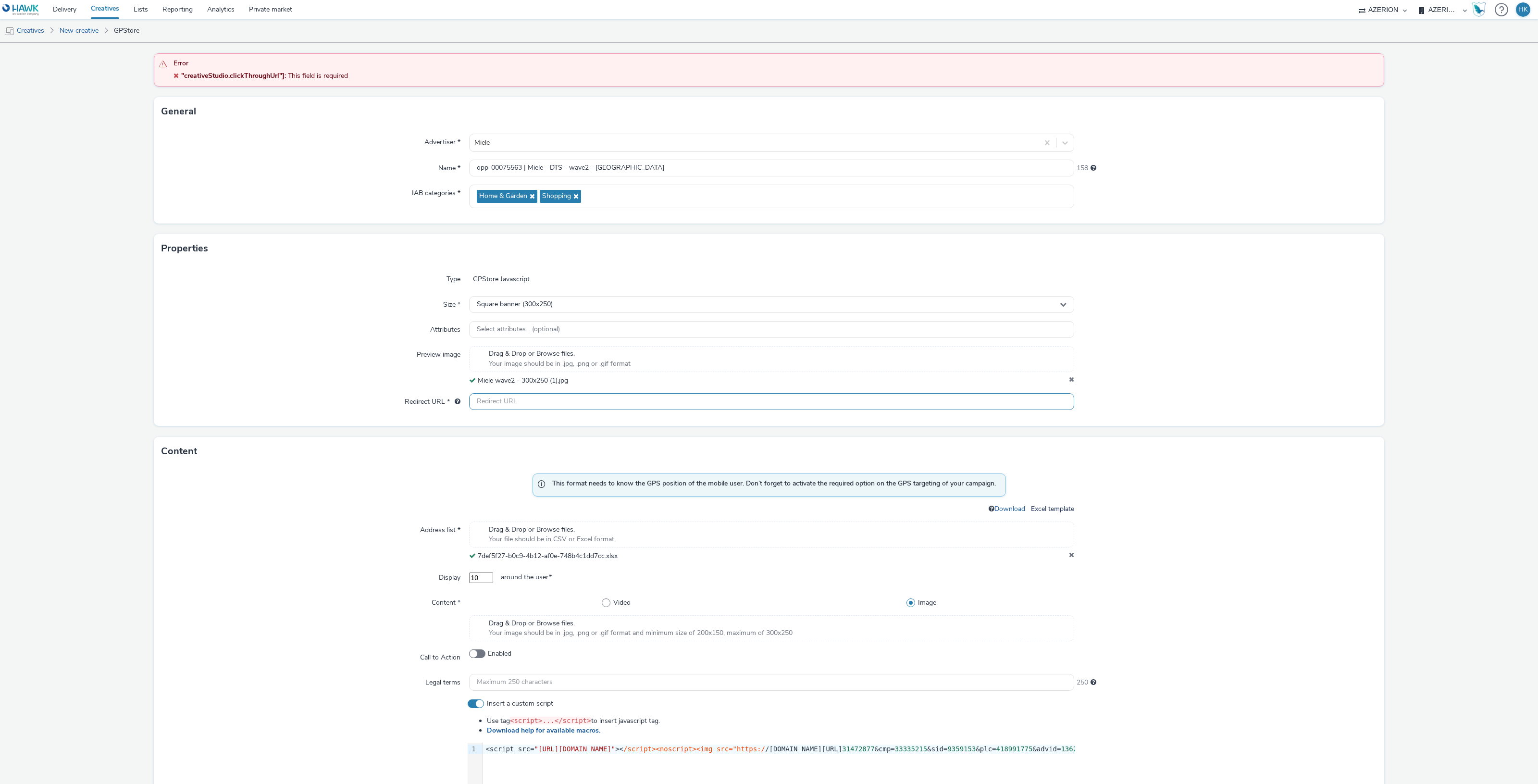
scroll to position [0, 0]
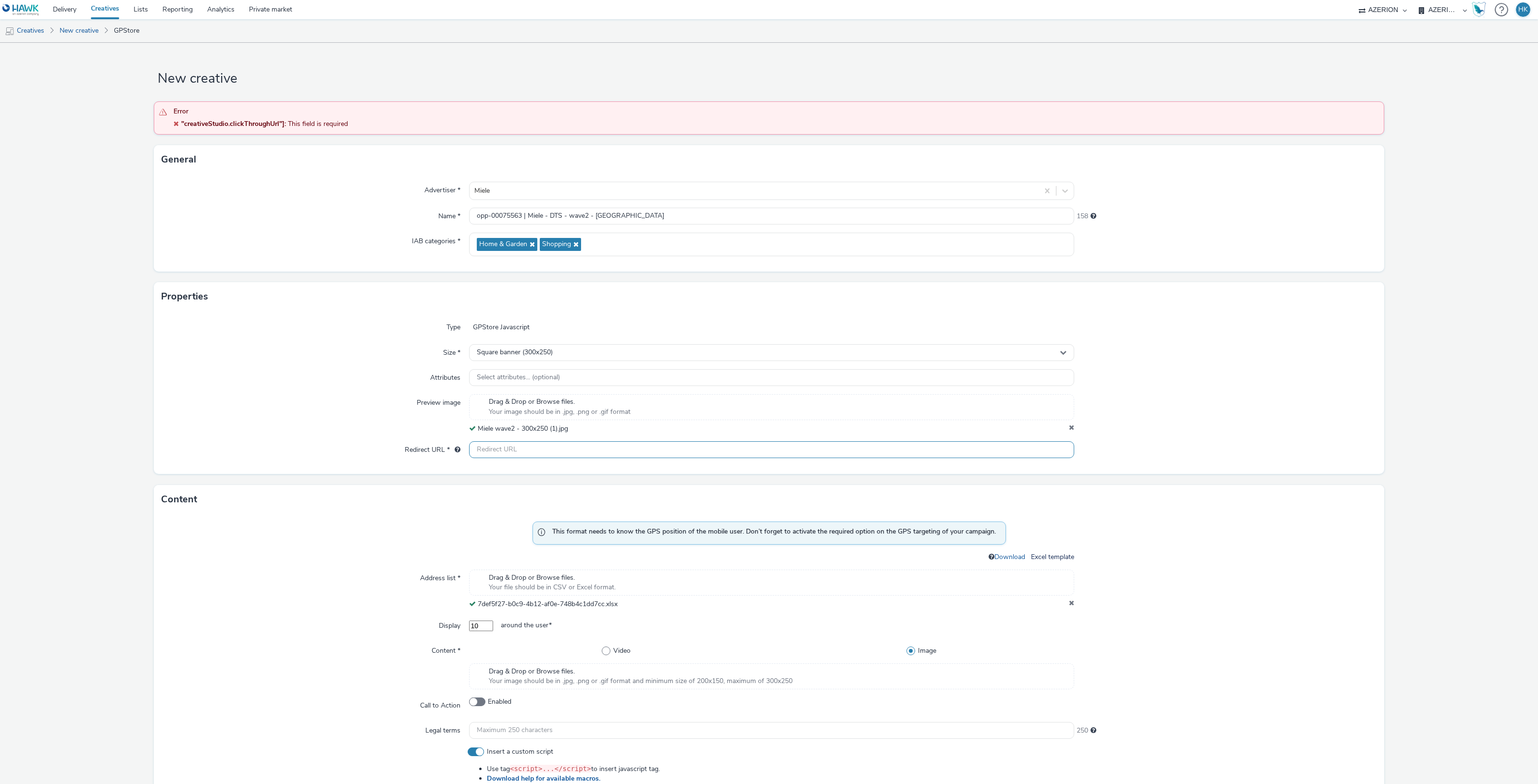
paste input "https://ad.doubleclick.net/ddm/trackclk/N2193901.3898982AZERION/B33335215.41899…"
click at [1202, 434] on div "Type GPStore Javascript Size * Square banner (300x250) Attributes Select attrib…" at bounding box center [769, 392] width 1230 height 163
click at [971, 451] on input "https://ad.doubleclick.net/ddm/trackclk/N2193901.3898982AZERION/B33335215.41899…" at bounding box center [771, 449] width 605 height 17
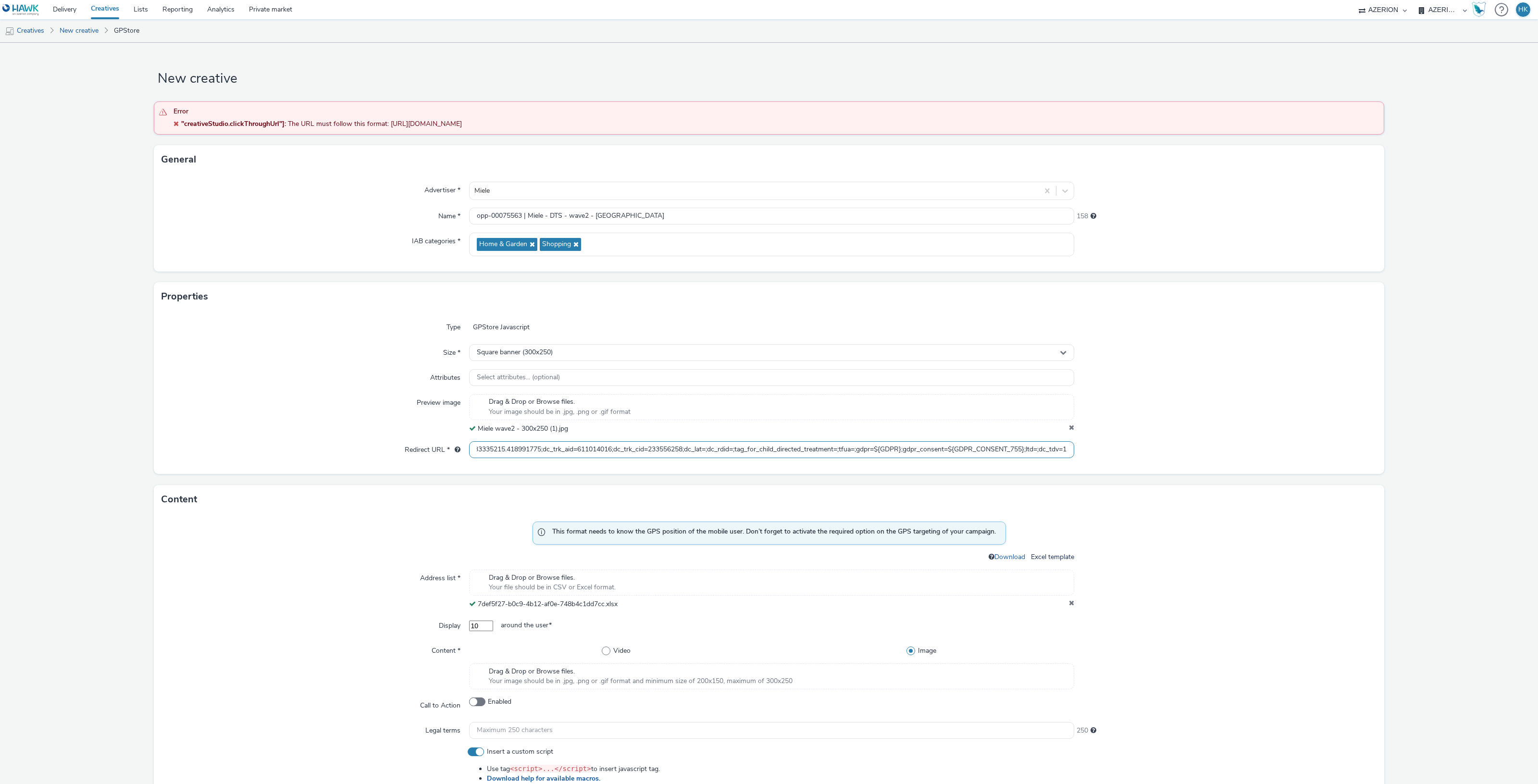
scroll to position [0, 231]
click at [789, 454] on input "https://ad.doubleclick.net/ddm/trackclk/N2193901.3898982AZERION/B33335215.41899…" at bounding box center [771, 449] width 605 height 17
click at [489, 445] on input "https://ad.doubleclick.net/ddm/trackclk/N2193901.3898982AZERION/B33335215.41899…" at bounding box center [771, 449] width 605 height 17
click at [289, 432] on div "Preview image" at bounding box center [315, 414] width 308 height 39
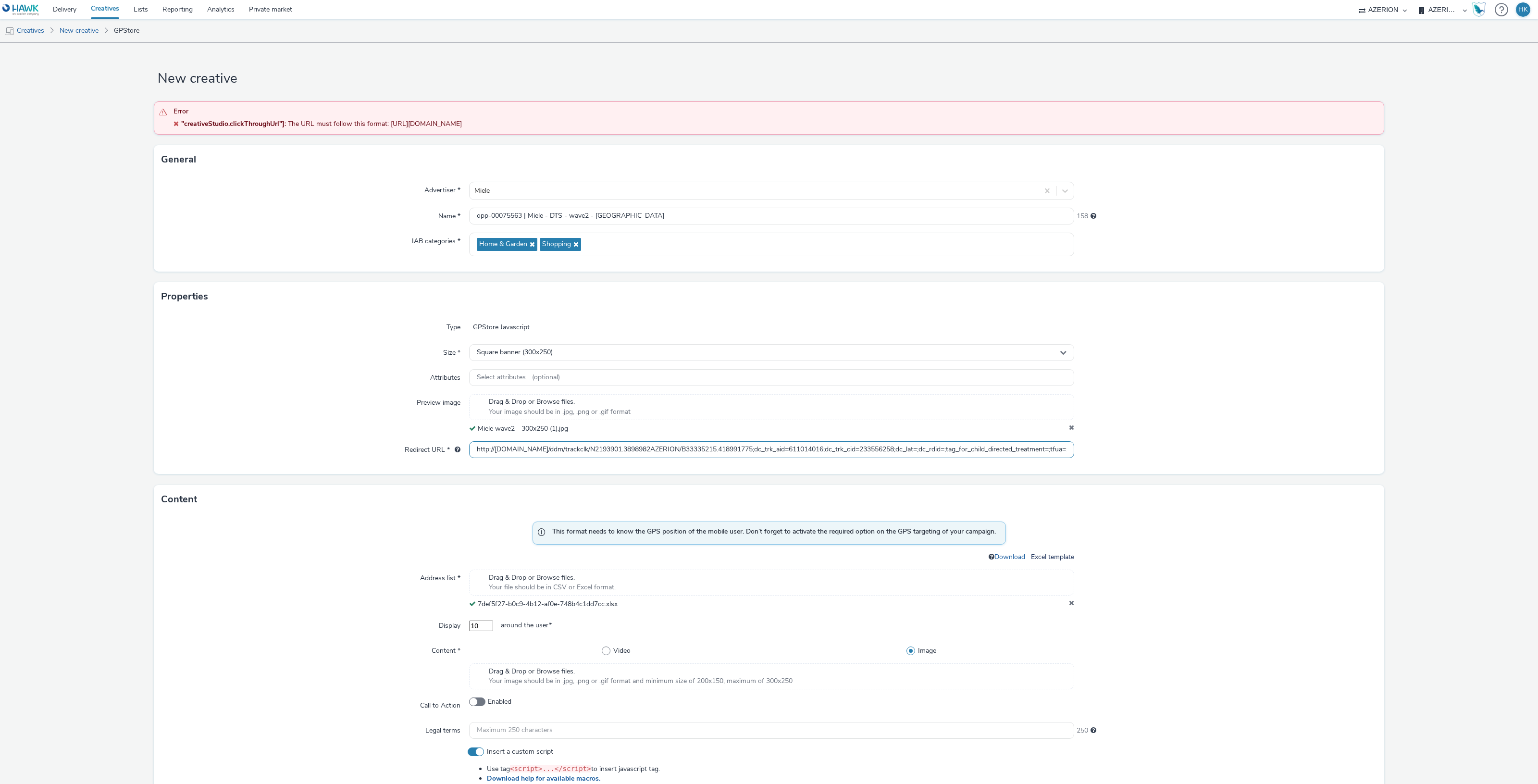
click at [485, 448] on input "http://ad.doubleclick.net/ddm/trackclk/N2193901.3898982AZERION/B33335215.418991…" at bounding box center [771, 449] width 605 height 17
drag, startPoint x: 498, startPoint y: 451, endPoint x: 548, endPoint y: 448, distance: 50.1
click at [548, 448] on input "https://ad.doubleclick.net/ddm/trackclk/N2193901.3898982AZERION/B33335215.41899…" at bounding box center [771, 449] width 605 height 17
type input "https://ad.doubleclick.net/ddm/trackclk/N2193901.3898982AZERION/B33335215.41899…"
click at [492, 452] on input "https://ad.doubleclick.net/ddm/trackclk/N2193901.3898982AZERION/B33335215.41899…" at bounding box center [771, 449] width 605 height 17
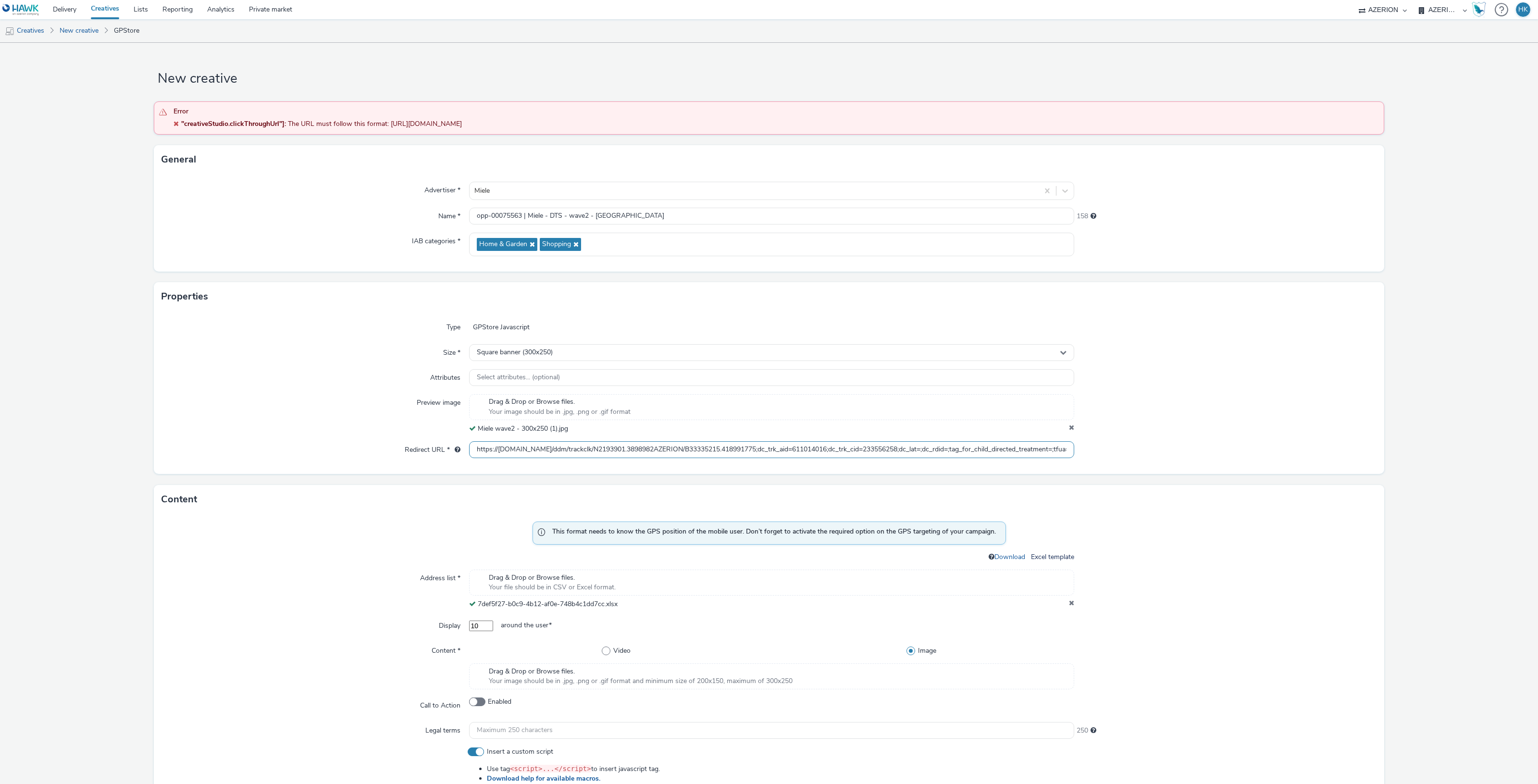
drag, startPoint x: 470, startPoint y: 448, endPoint x: 391, endPoint y: 447, distance: 79.0
click at [391, 447] on div "Redirect URL * https://ad.doubleclick.net/ddm/trackclk/N2193901.3898982AZERION/…" at bounding box center [769, 450] width 1215 height 18
click at [368, 395] on div "Preview image" at bounding box center [315, 414] width 308 height 39
click at [1251, 474] on div "Type GPStore Javascript Size * Square banner (300x250) Attributes Select attrib…" at bounding box center [769, 392] width 1230 height 163
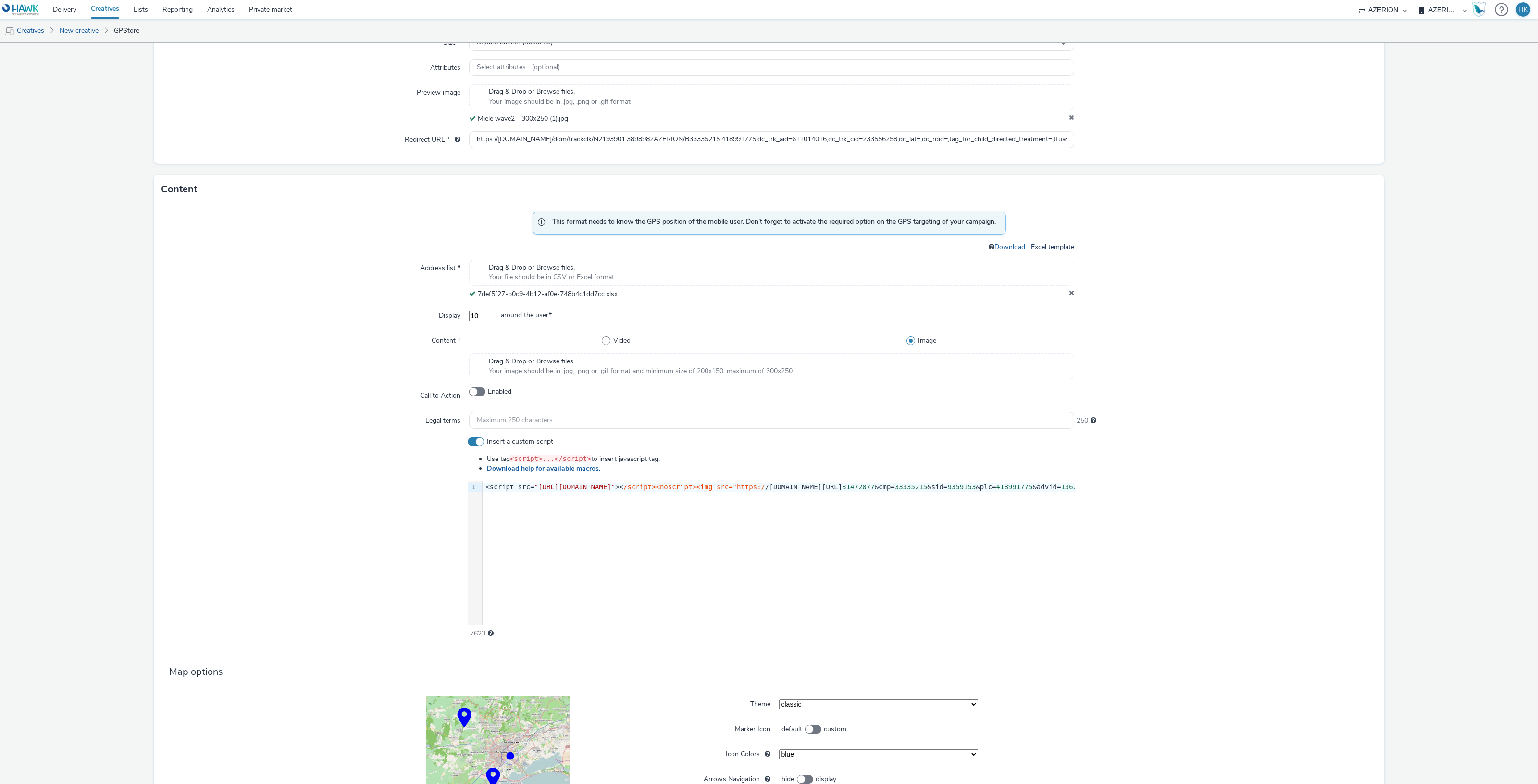
scroll to position [408, 0]
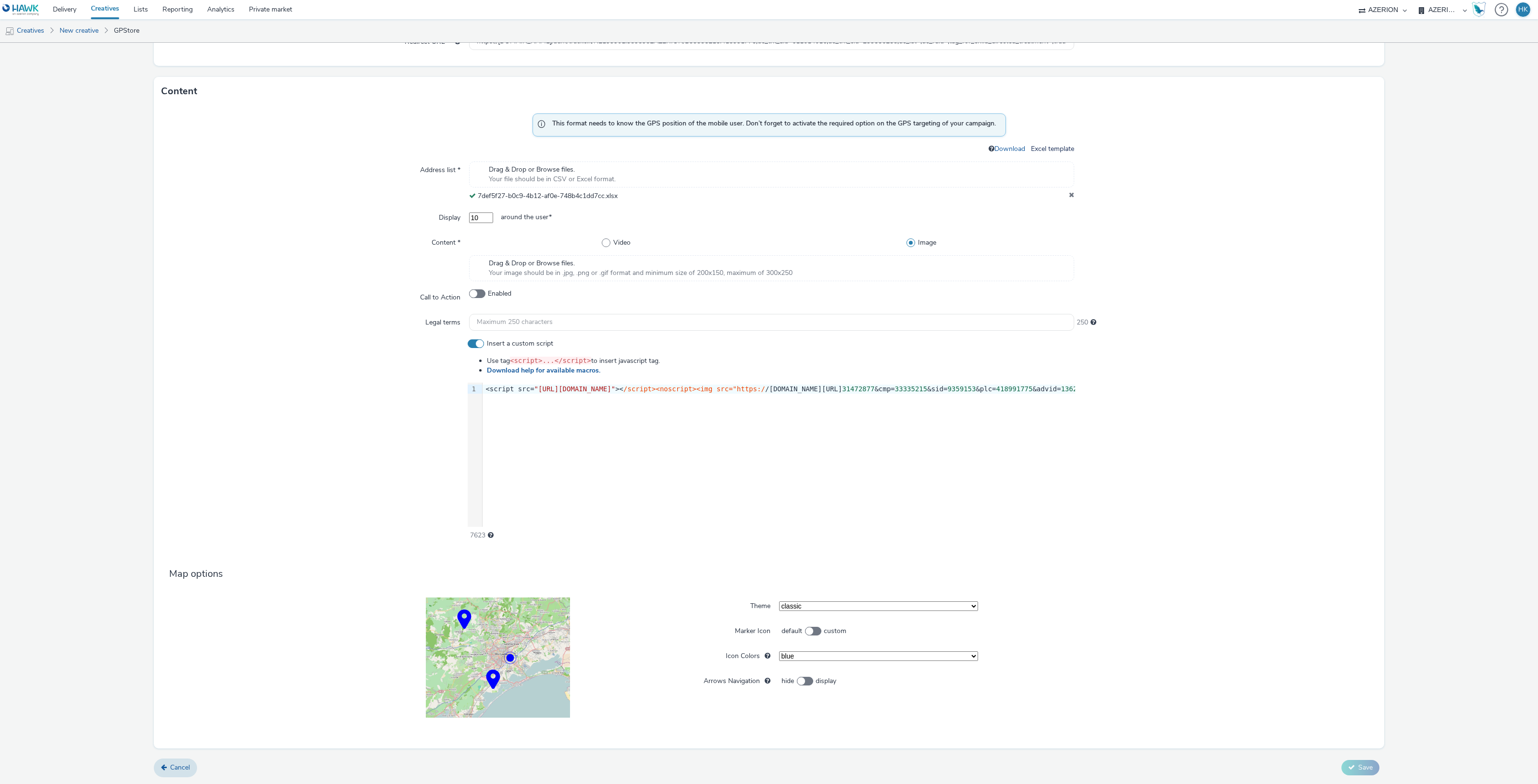
click at [548, 389] on span ""[URL][DOMAIN_NAME]"" at bounding box center [575, 388] width 81 height 7
click at [368, 364] on div at bounding box center [314, 439] width 306 height 201
click at [544, 388] on span ""http://cdn.doubleverify.com/dvbm.js#ctx=31472877&cmp=33335215&sid=9359153&plc=…" at bounding box center [575, 388] width 81 height 7
click at [615, 390] on span ""[URL][DOMAIN_NAME]"" at bounding box center [575, 388] width 81 height 7
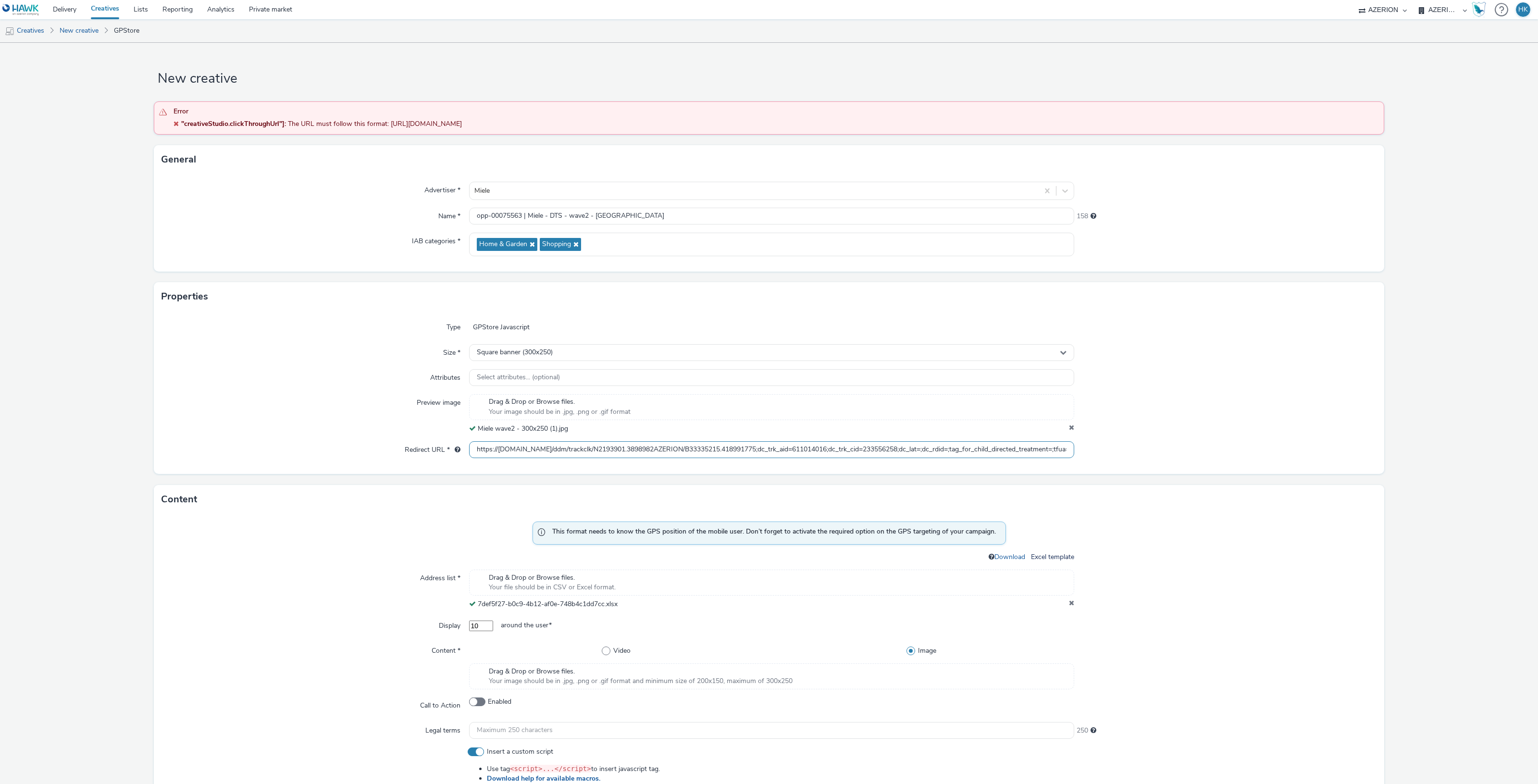
scroll to position [0, 231]
drag, startPoint x: 472, startPoint y: 447, endPoint x: 1209, endPoint y: 437, distance: 737.1
click at [1209, 437] on div "Type GPStore Javascript Size * Square banner (300x250) Attributes Select attrib…" at bounding box center [769, 392] width 1230 height 163
click at [547, 674] on span "Drag & Drop or Browse files." at bounding box center [640, 671] width 304 height 9
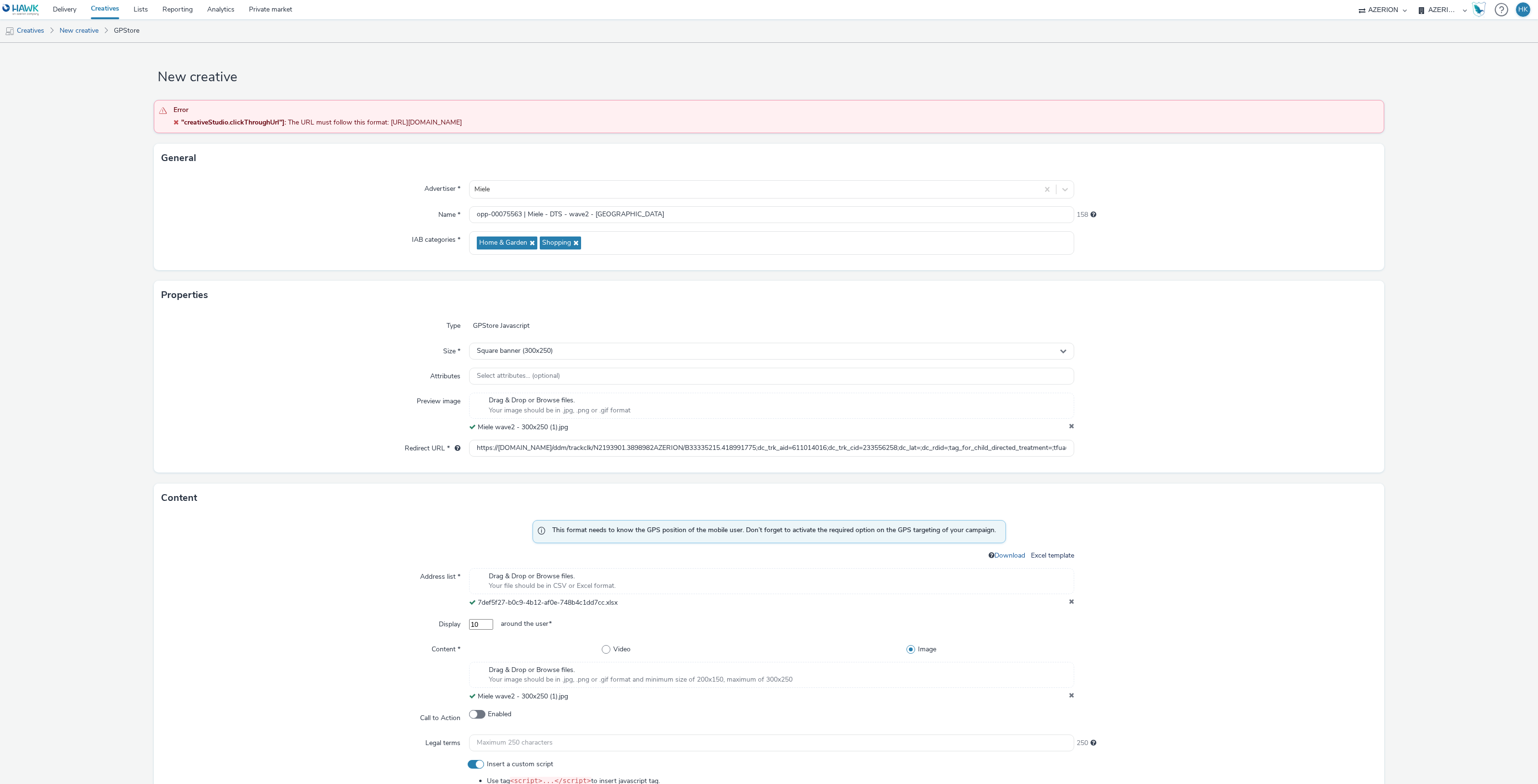
scroll to position [422, 0]
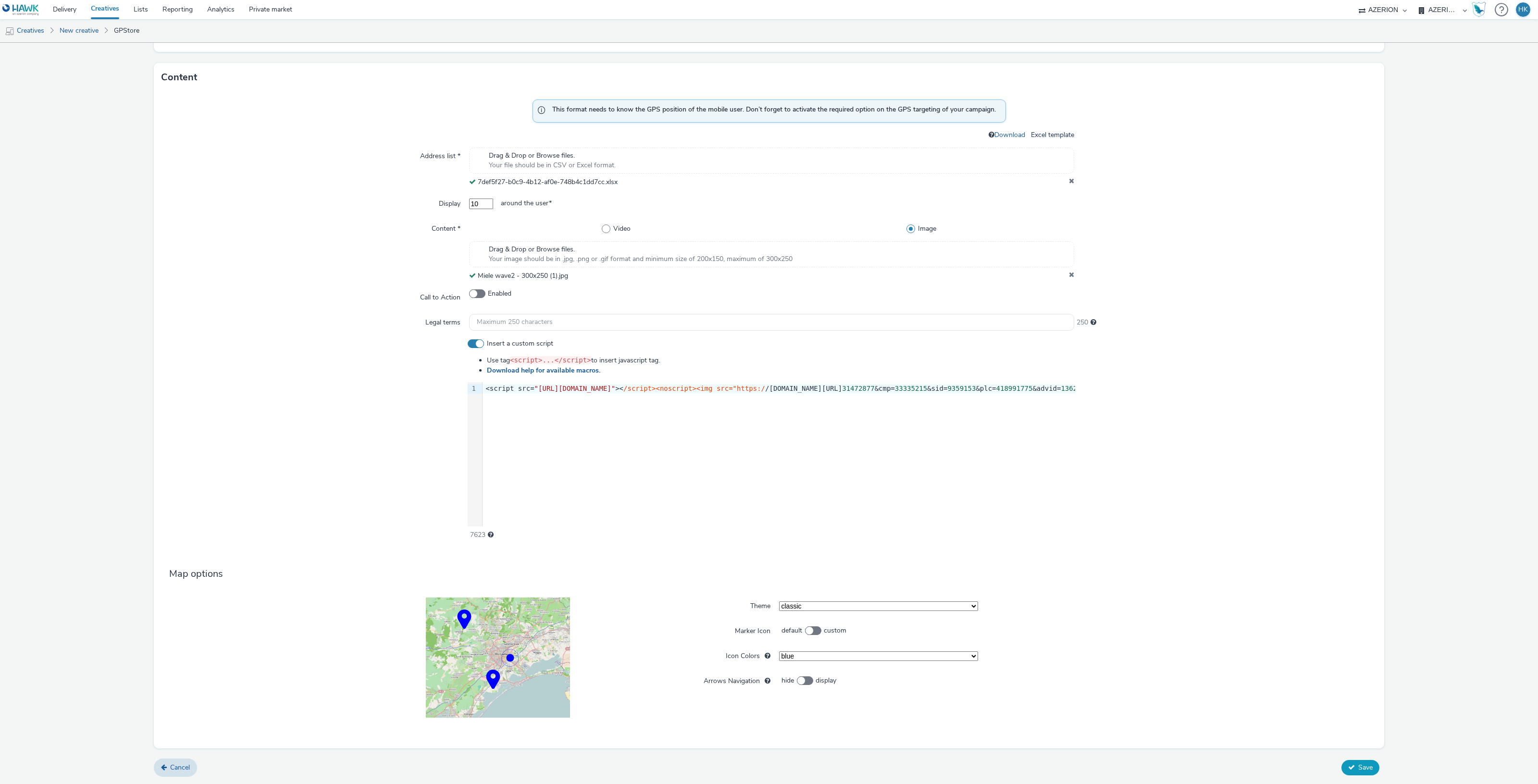
click at [1355, 772] on button "Save" at bounding box center [1361, 767] width 38 height 16
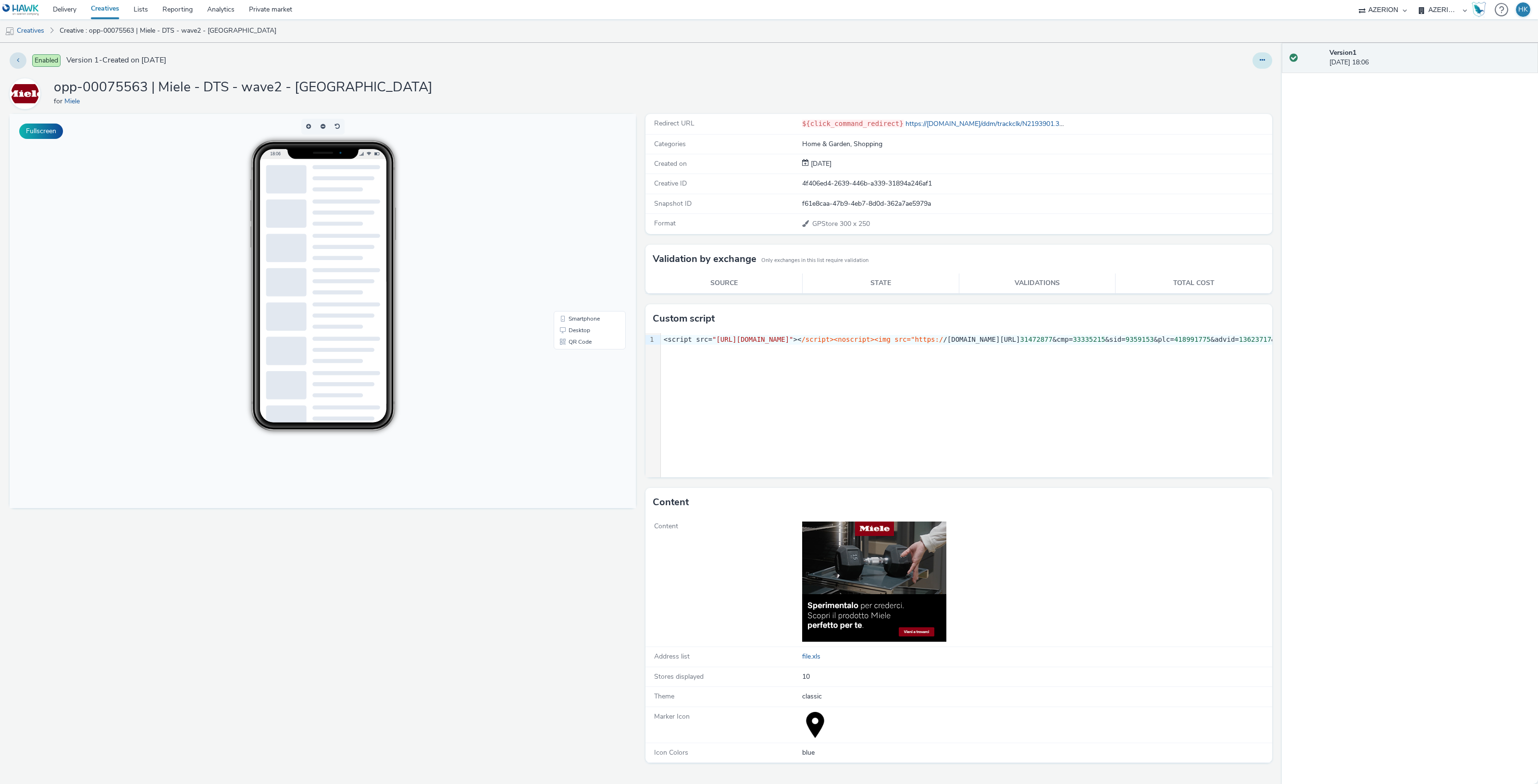
click at [1263, 57] on icon at bounding box center [1263, 60] width 5 height 7
click at [1240, 94] on link "Duplicate" at bounding box center [1236, 99] width 72 height 19
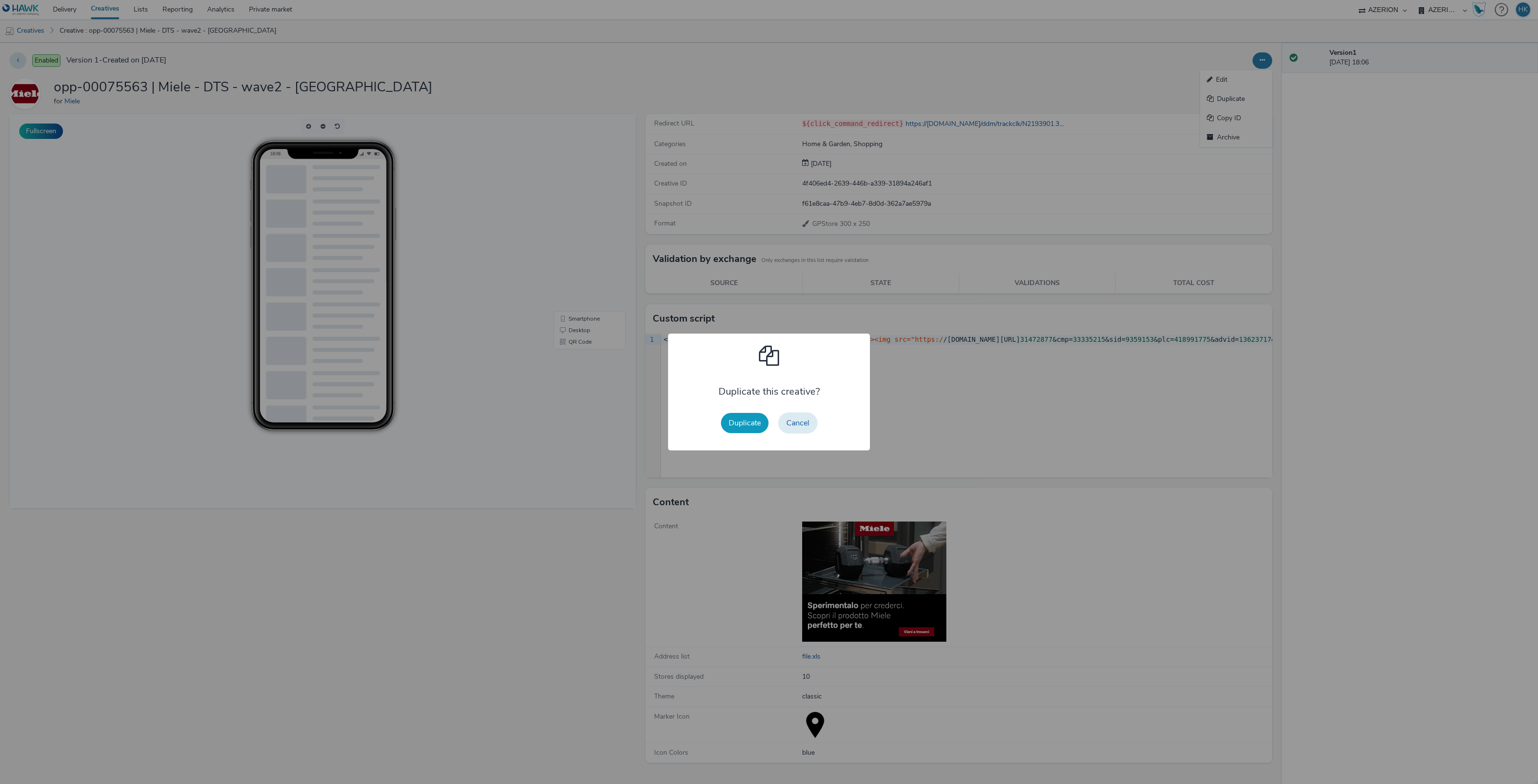
click at [744, 422] on button "Duplicate" at bounding box center [744, 423] width 48 height 20
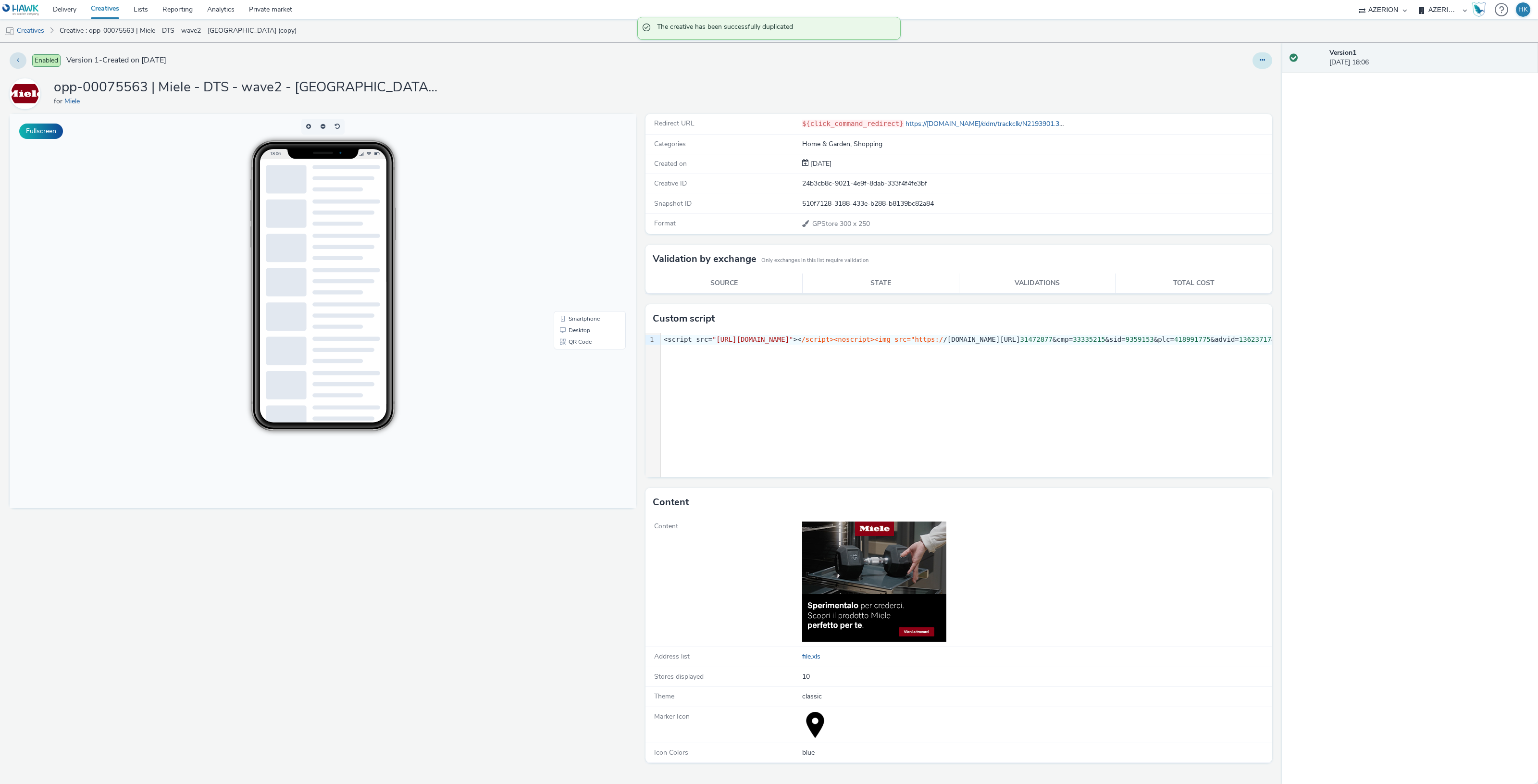
click at [1260, 57] on icon at bounding box center [1263, 60] width 5 height 7
click at [1228, 80] on link "Edit" at bounding box center [1236, 80] width 72 height 19
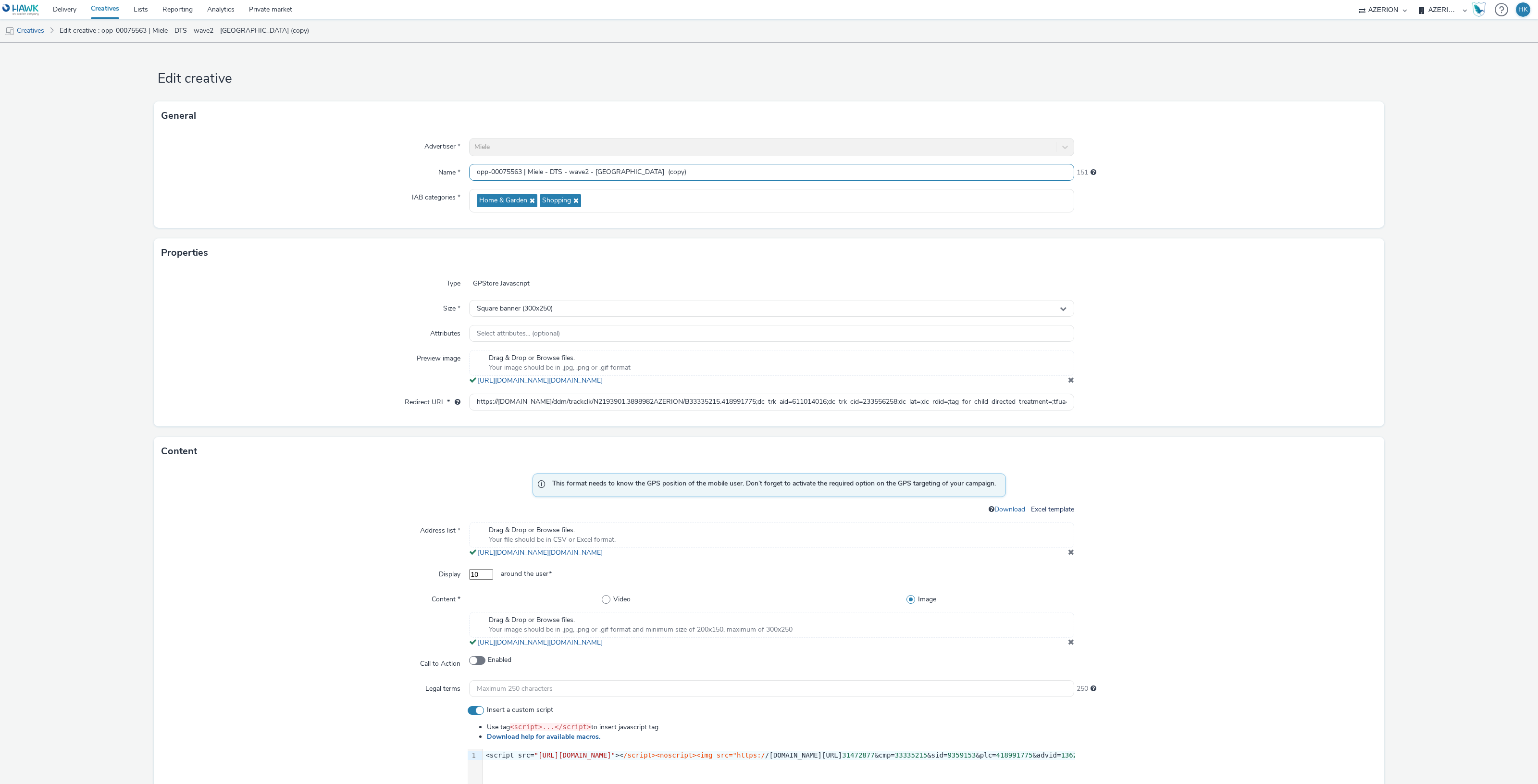
drag, startPoint x: 637, startPoint y: 168, endPoint x: 595, endPoint y: 167, distance: 42.0
click at [595, 167] on input "opp-00075563 | Miele - DTS - wave2 - Roma (copy)" at bounding box center [771, 172] width 605 height 17
type input "opp-00075563 | Miele - DTS - wave2 - Bologna | 300x250"
click at [594, 360] on span "Drag & Drop or Browse files." at bounding box center [559, 358] width 142 height 9
click at [1068, 551] on span at bounding box center [1070, 551] width 6 height 7
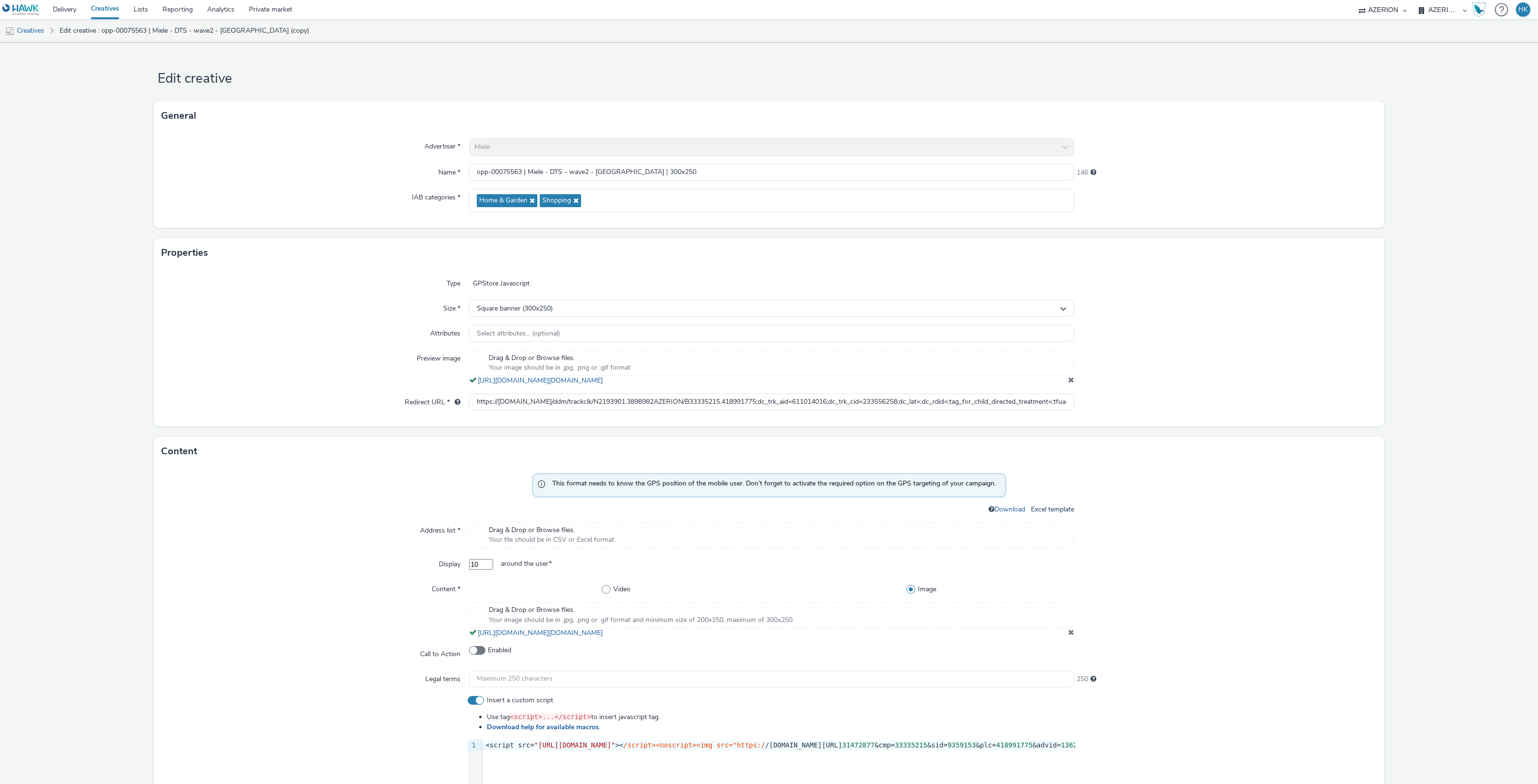
click at [742, 530] on div "Drag & Drop or Browse files. Your file should be in CSV or Excel format." at bounding box center [771, 534] width 605 height 26
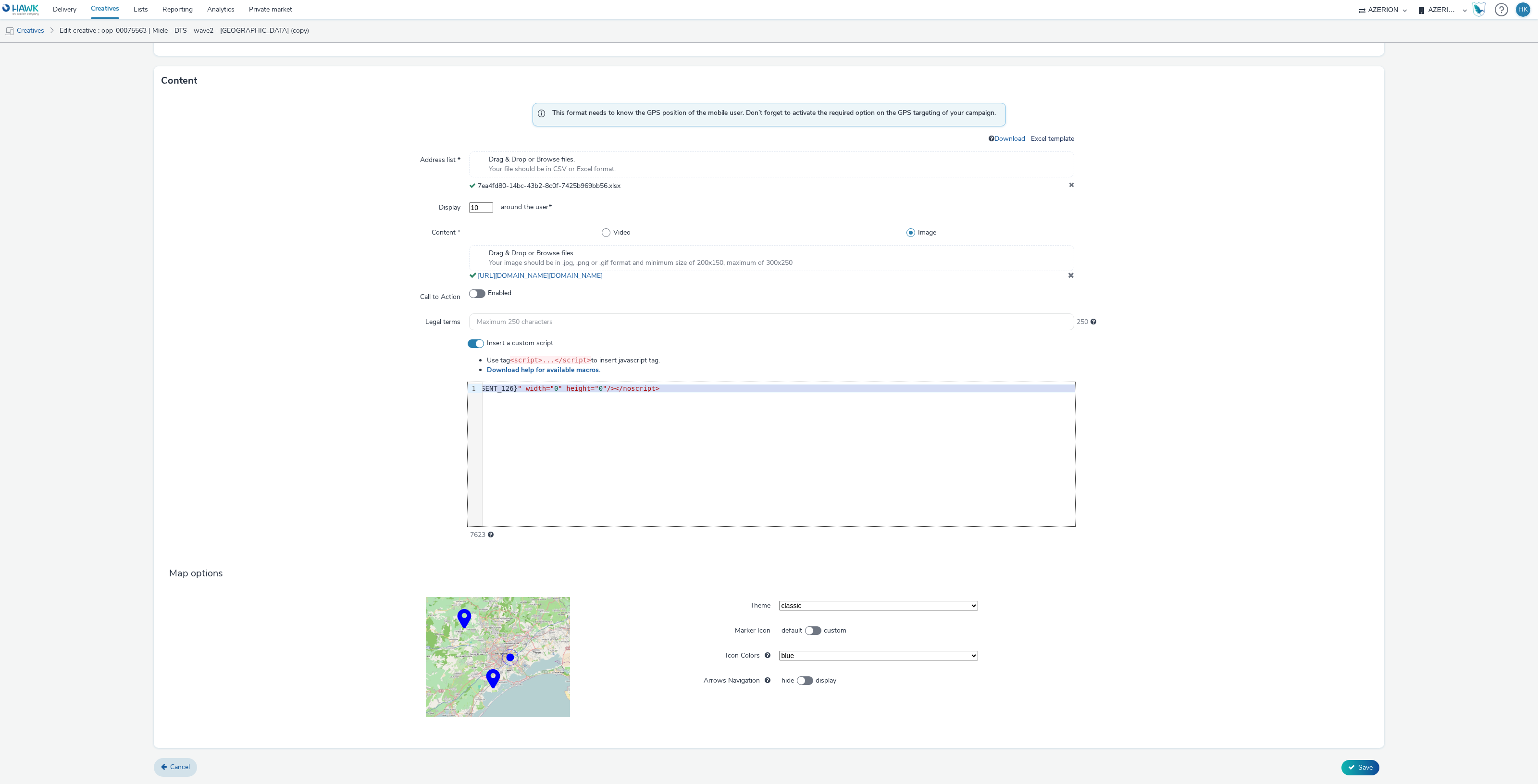
scroll to position [0, 810]
drag, startPoint x: 481, startPoint y: 387, endPoint x: 1078, endPoint y: 385, distance: 597.0
click at [1078, 385] on div "Insert a custom script Use tag <script>...</script> to insert javascript tag. D…" at bounding box center [769, 439] width 1215 height 201
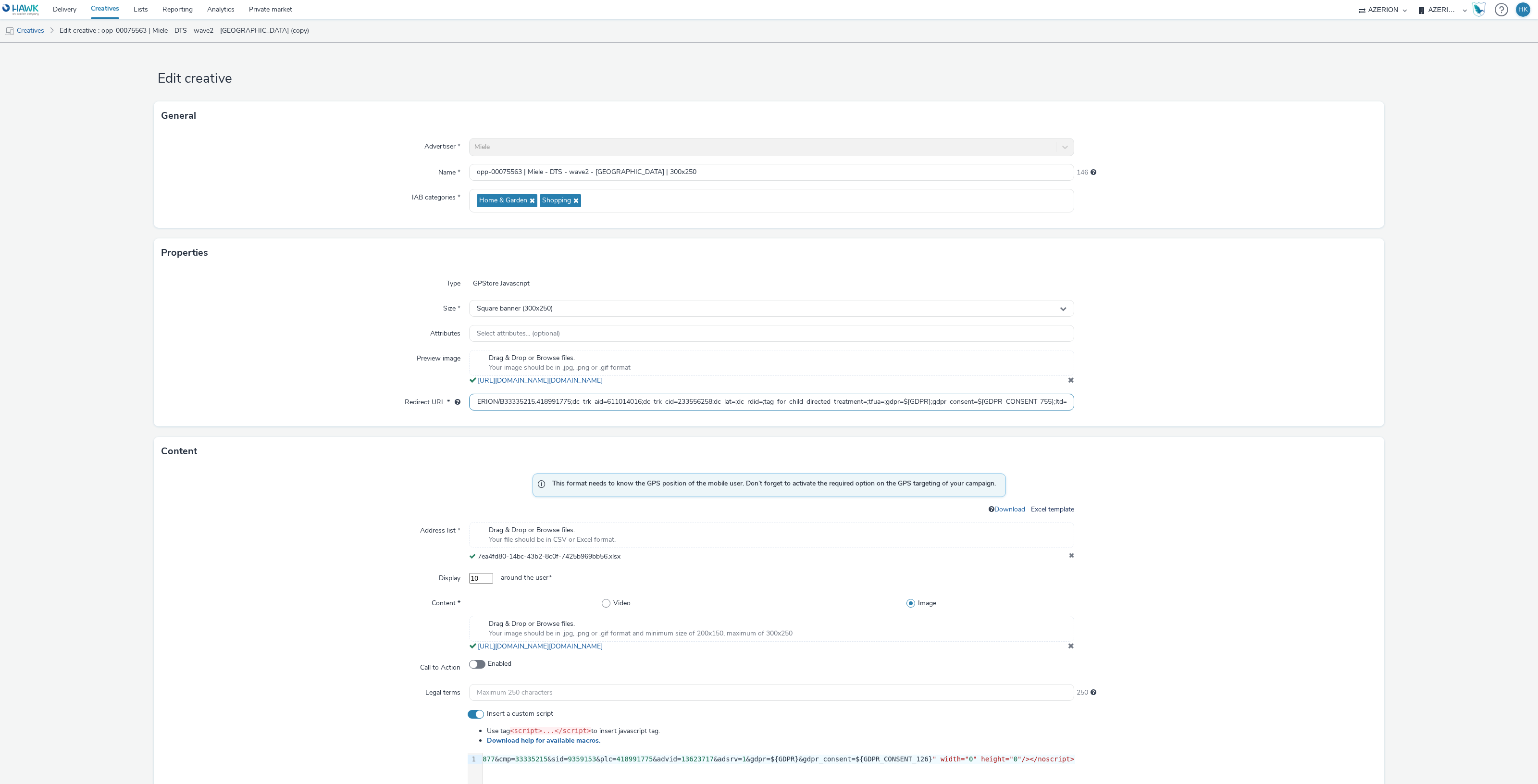
scroll to position [0, 231]
drag, startPoint x: 472, startPoint y: 400, endPoint x: 1139, endPoint y: 387, distance: 667.1
click at [1139, 387] on div "Type GPStore Javascript Size * Square banner (300x250) Attributes Select attrib…" at bounding box center [769, 347] width 1230 height 159
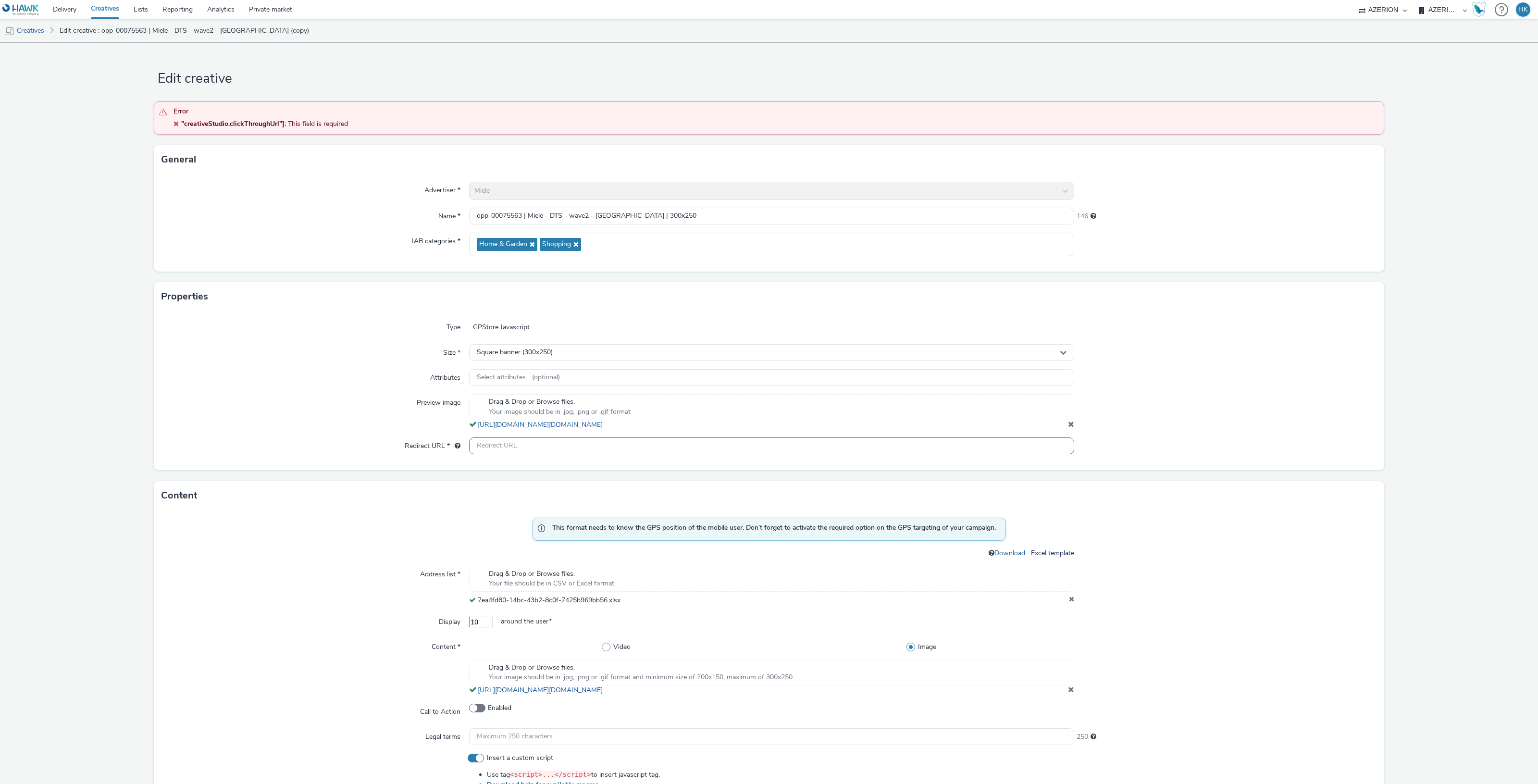
click at [568, 451] on input "text" at bounding box center [771, 445] width 605 height 17
paste input "https://ad.doubleclick.net/ddm/trackclk/N2193901.3898982AZERION/B33335215.41899…"
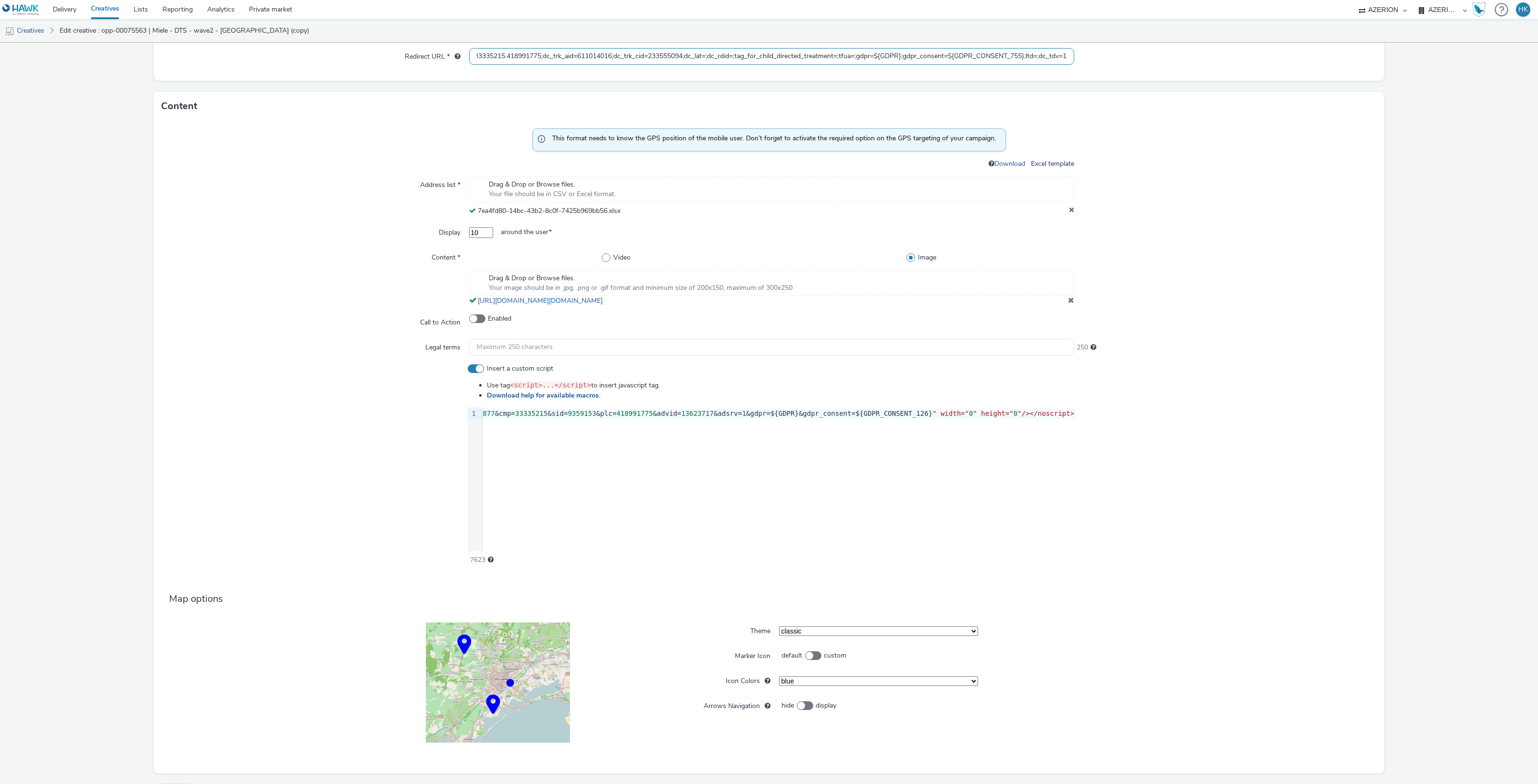
scroll to position [414, 0]
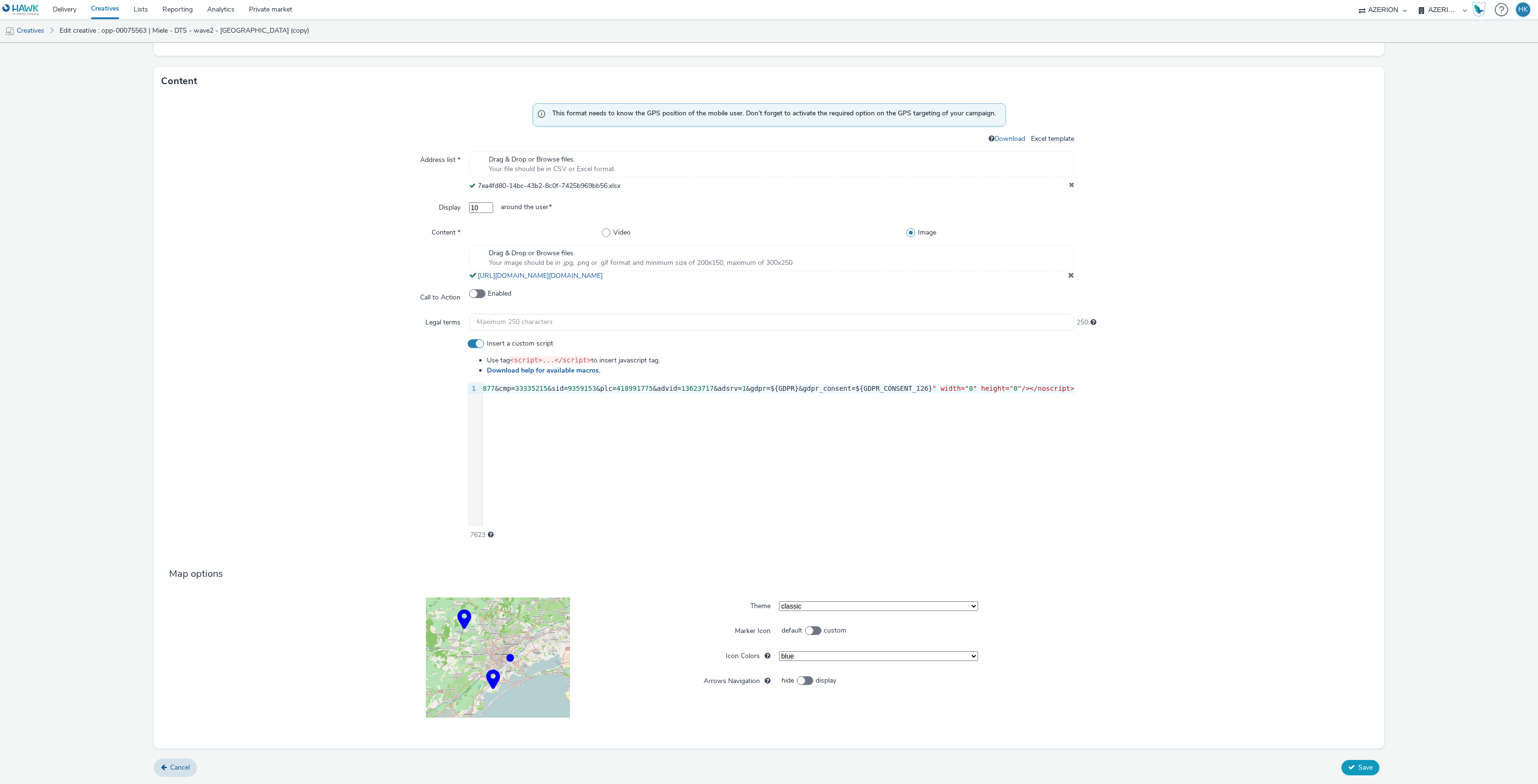
type input "https://ad.doubleclick.net/ddm/trackclk/N2193901.3898982AZERION/B33335215.41899…"
click at [1358, 770] on span "Save" at bounding box center [1365, 767] width 14 height 9
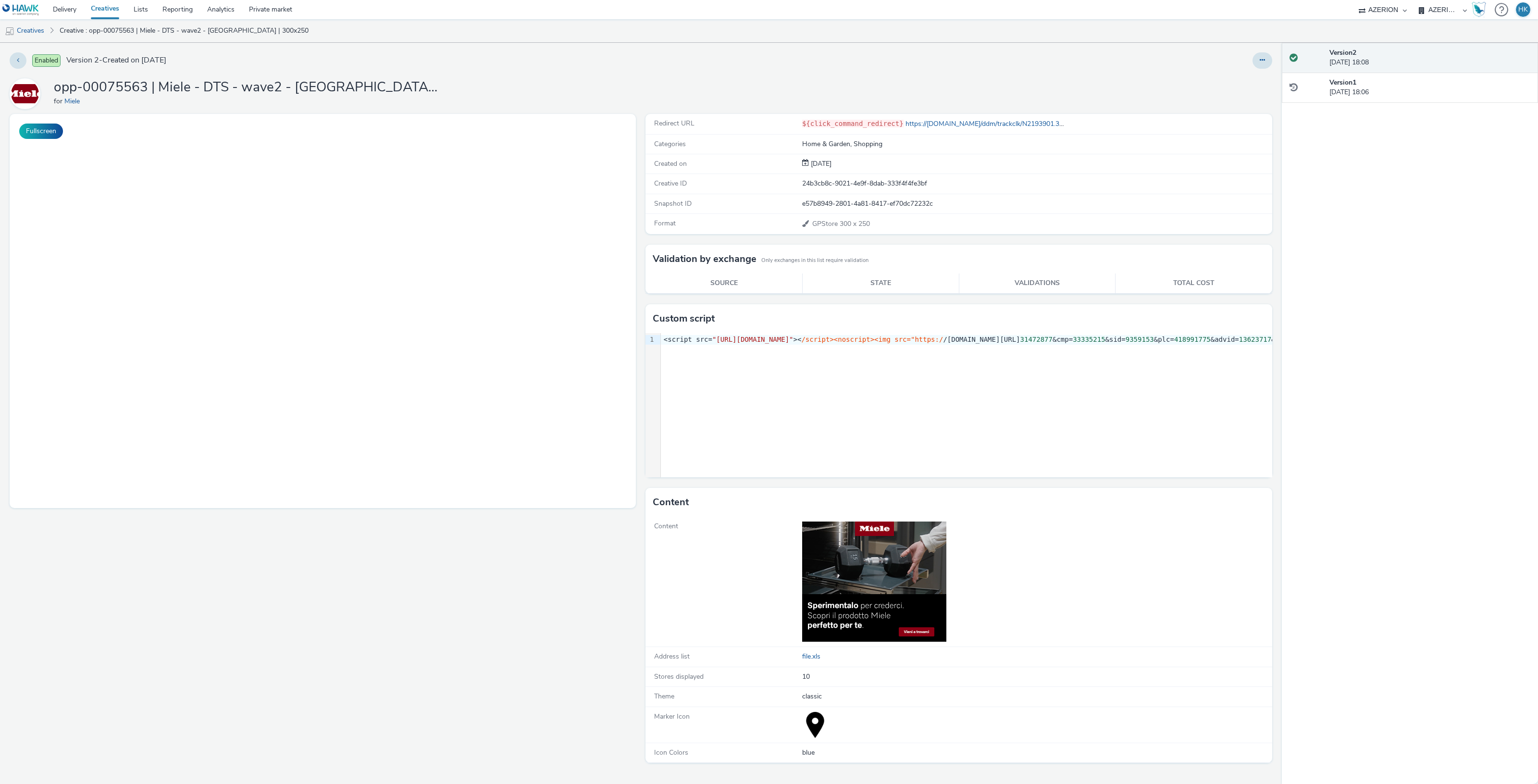
click at [111, 12] on link "Creatives" at bounding box center [105, 9] width 43 height 19
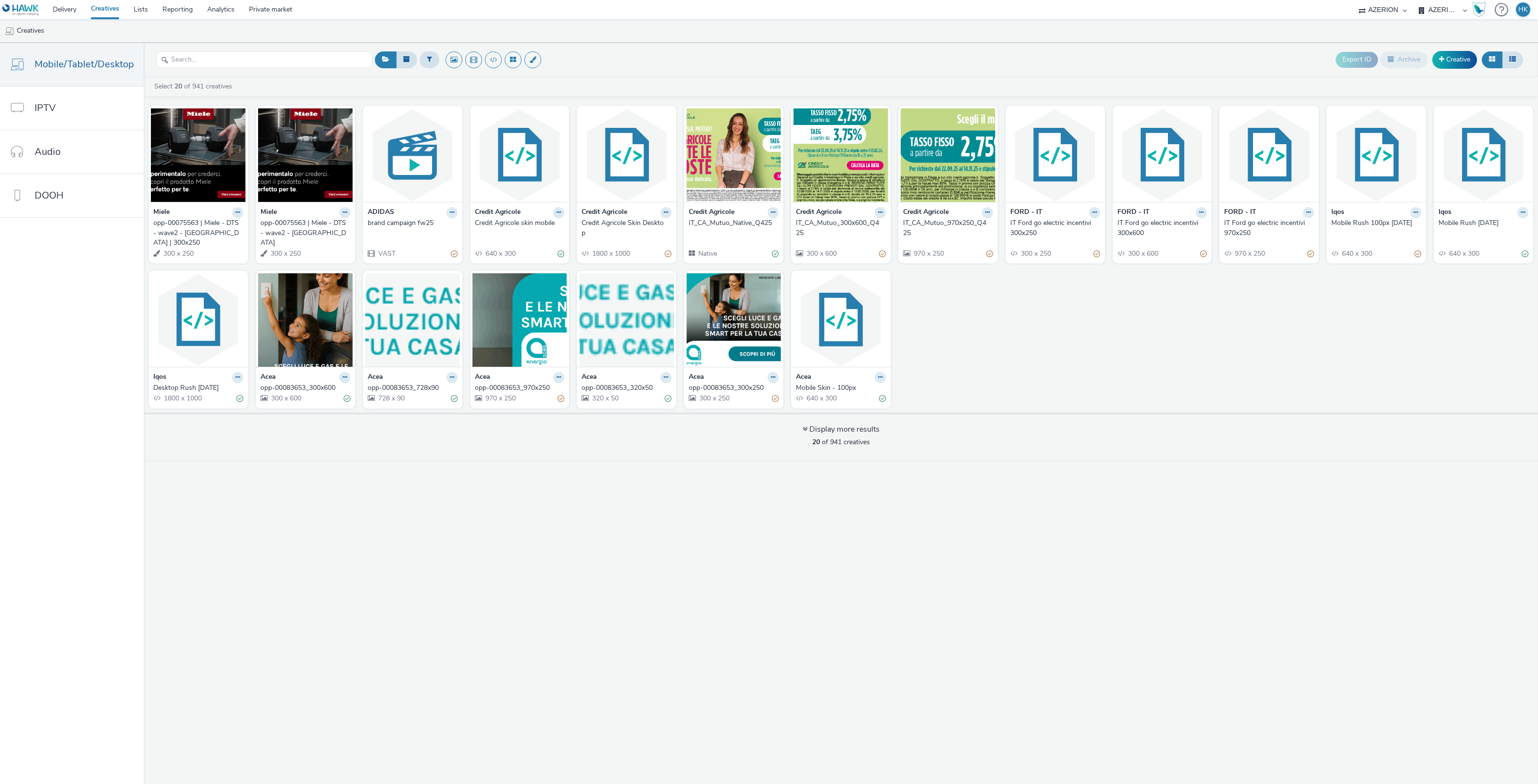
click at [300, 233] on div "opp-00075563 | Miele - DTS - wave2 - Roma" at bounding box center [303, 232] width 86 height 29
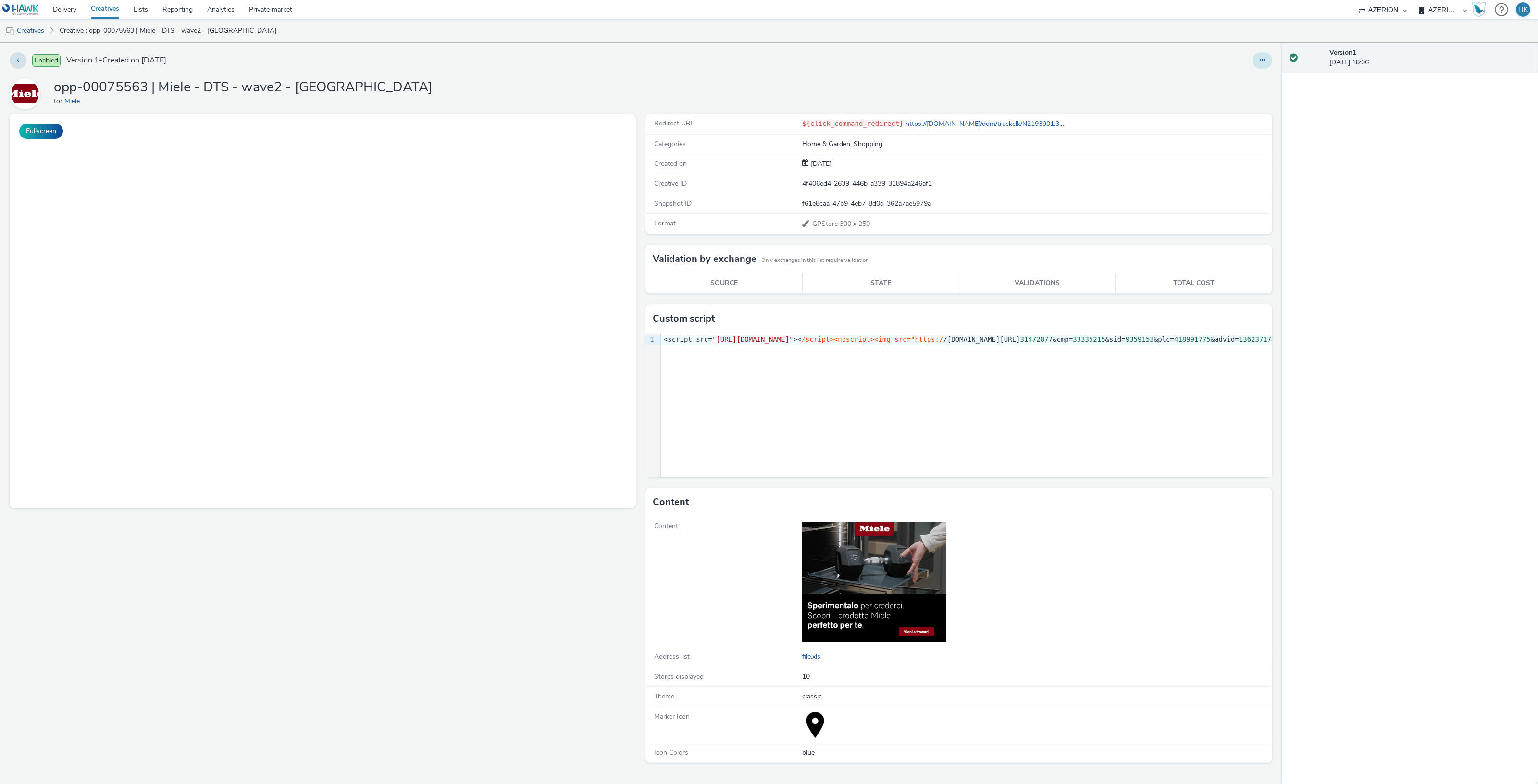
click at [1262, 60] on icon at bounding box center [1263, 60] width 5 height 7
click at [1234, 74] on link "Edit" at bounding box center [1236, 80] width 72 height 19
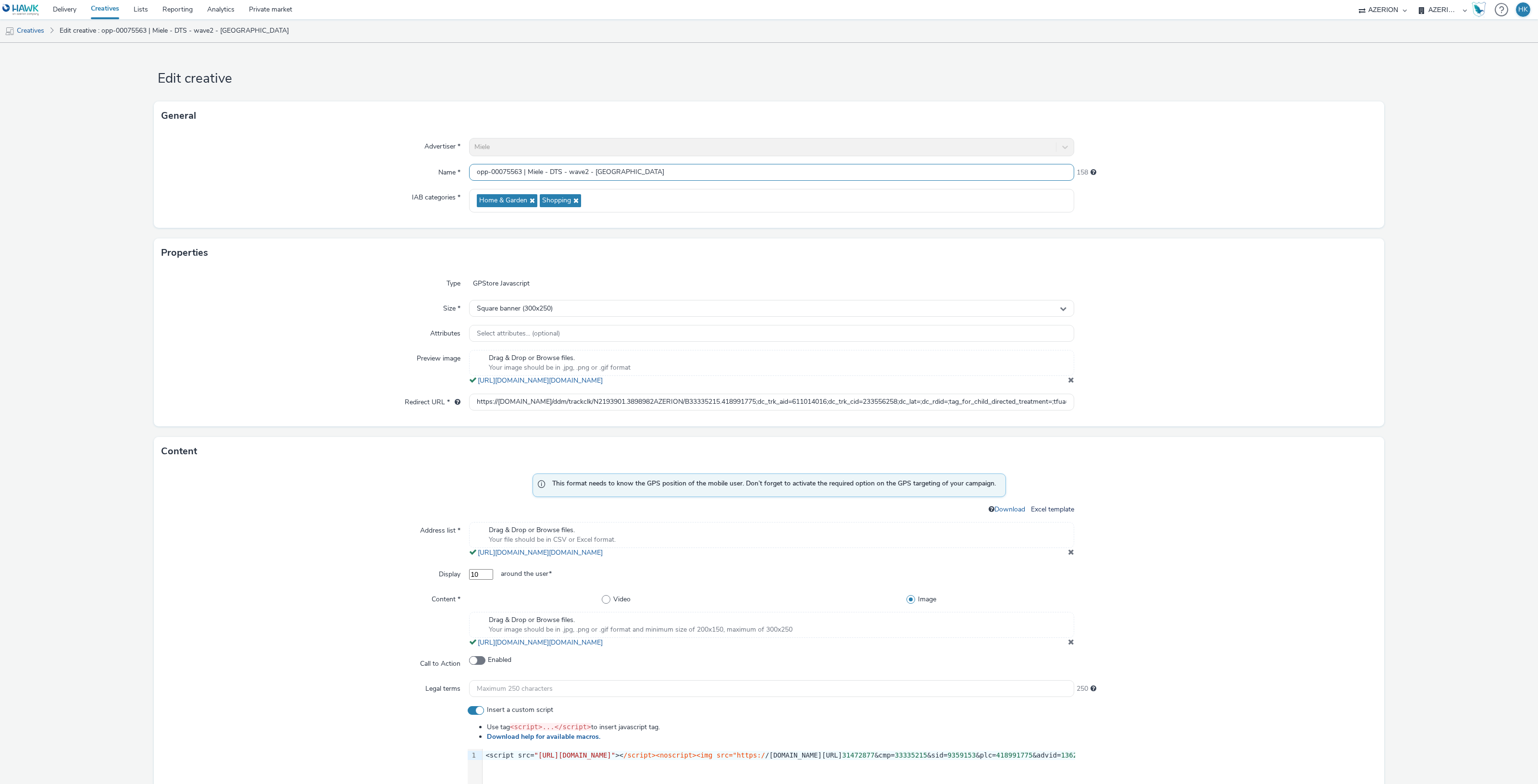
click at [642, 173] on input "opp-00075563 | Miele - DTS - wave2 - Roma" at bounding box center [771, 172] width 605 height 17
click at [636, 166] on input "opp-00075563 | Miele - DTS - wave2 - Roma | 300x150" at bounding box center [771, 172] width 605 height 17
type input "opp-00075563 | Miele - DTS - wave2 - [GEOGRAPHIC_DATA] | 300x250"
click at [1475, 368] on form "Edit creative General Advertiser * Miele Name * opp-00075563 | Miele - DTS - wa…" at bounding box center [769, 596] width 1538 height 1108
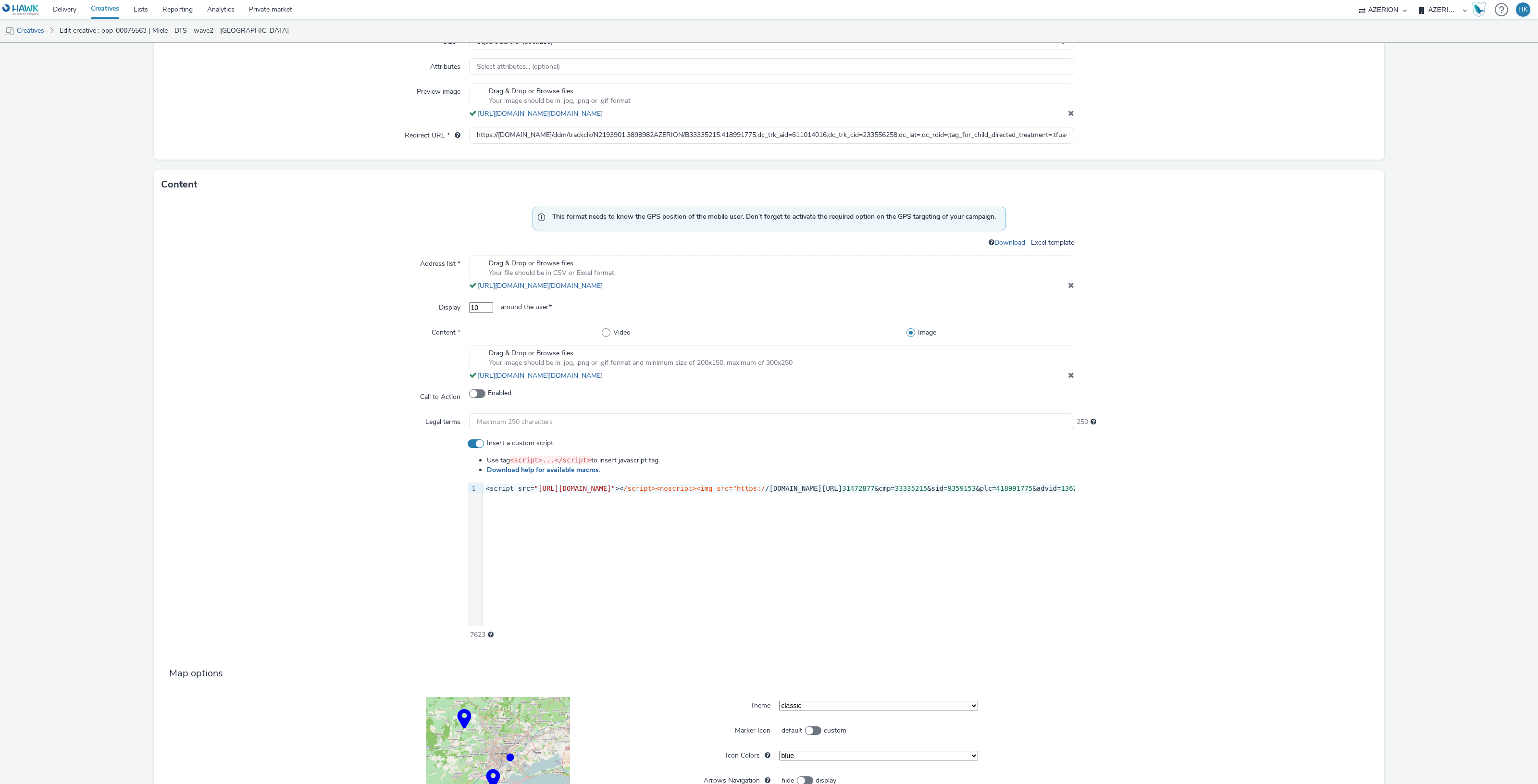
scroll to position [366, 0]
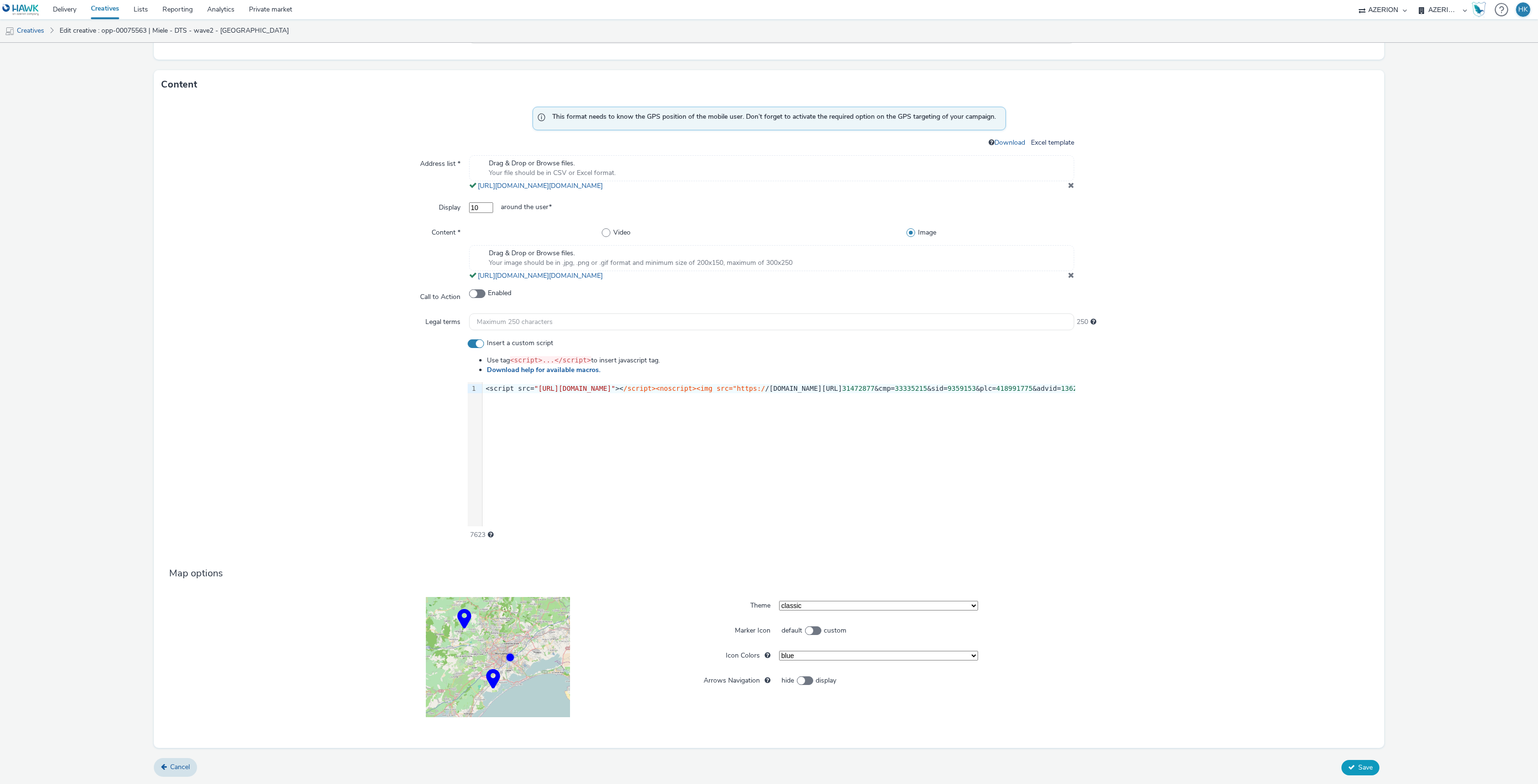
click at [1358, 769] on span "Save" at bounding box center [1365, 767] width 14 height 9
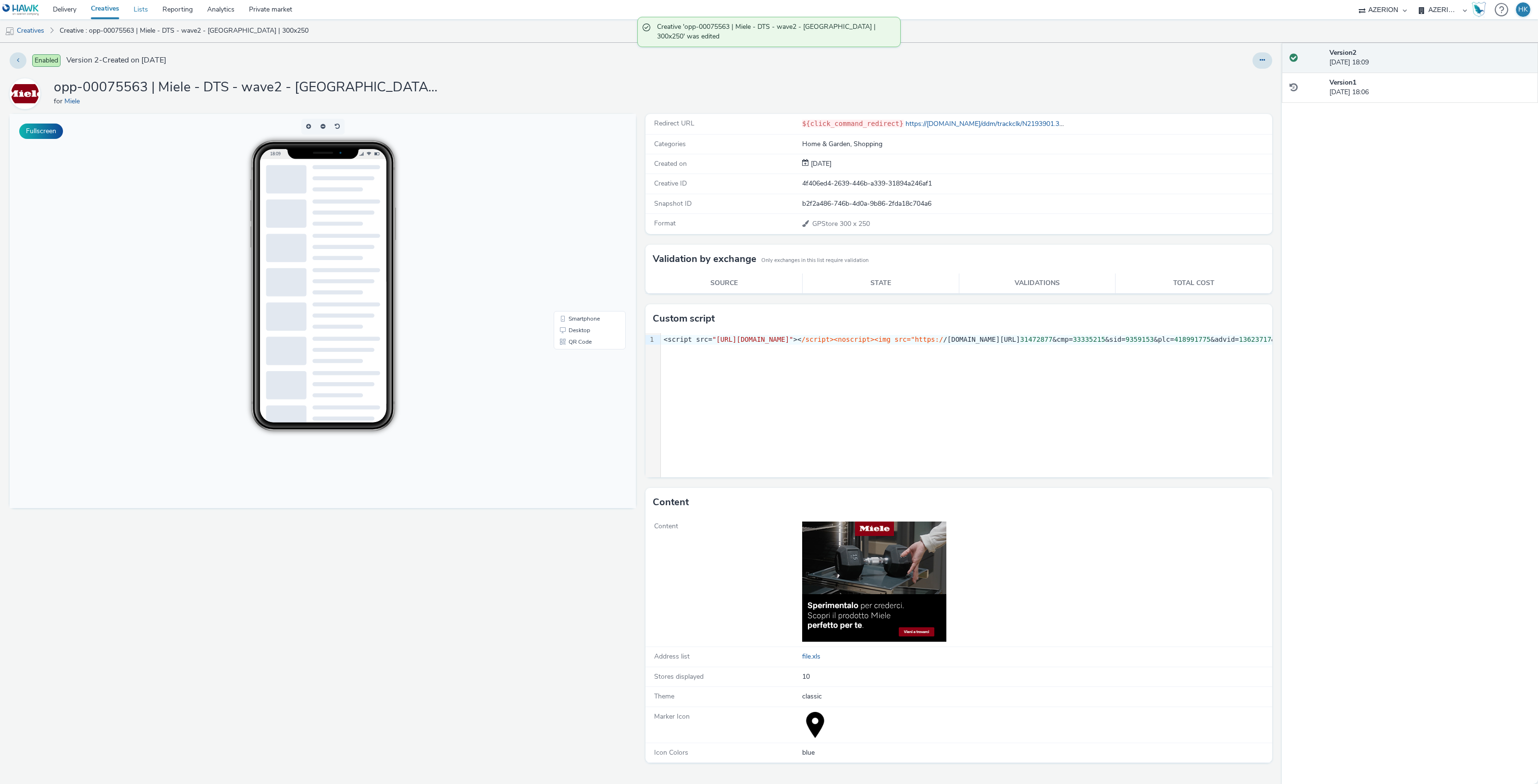
drag, startPoint x: 101, startPoint y: 7, endPoint x: 129, endPoint y: 6, distance: 28.0
click at [101, 7] on link "Creatives" at bounding box center [105, 9] width 43 height 19
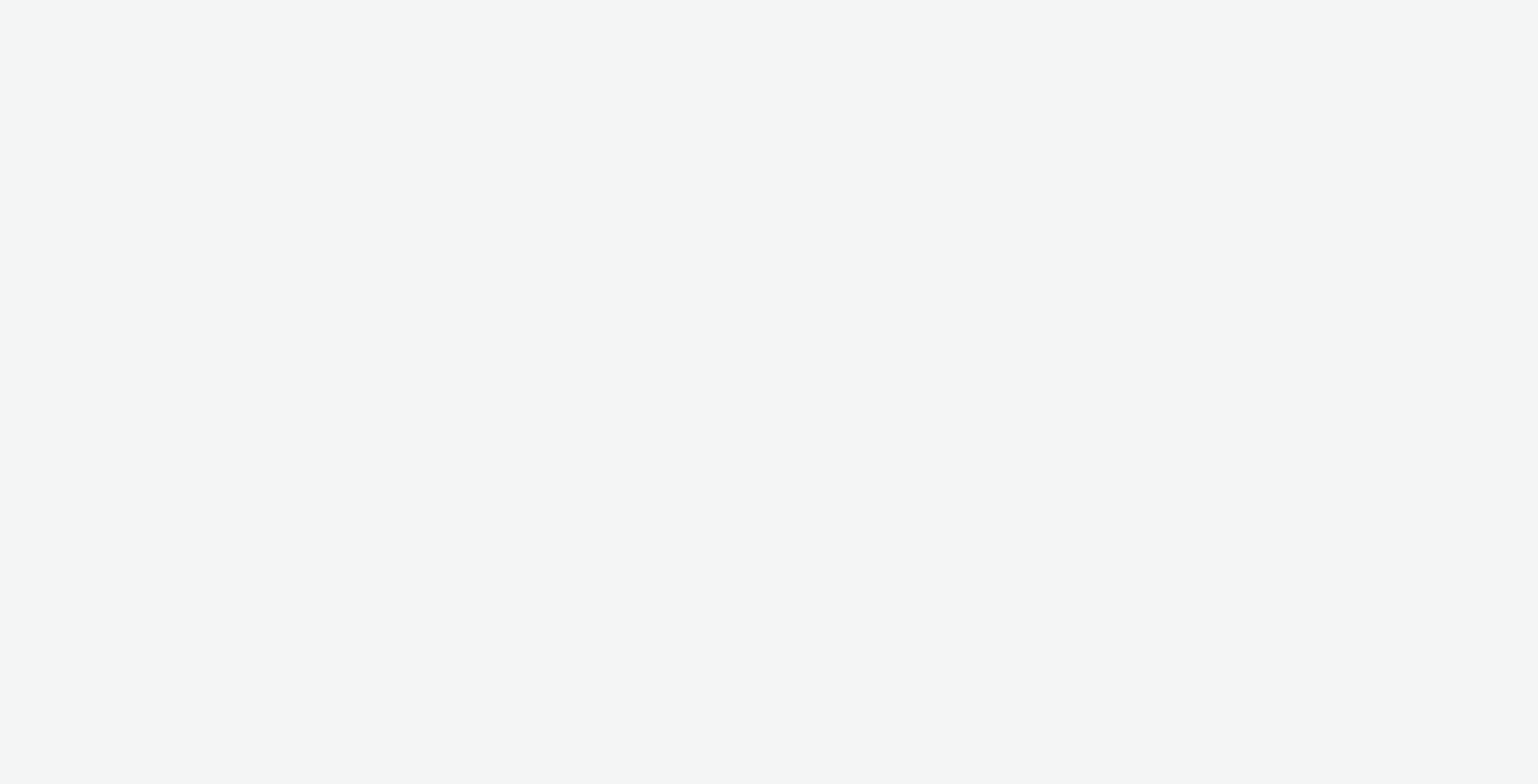
select select "974f22a8-96bf-4ab0-903c-b2da3aad1b4f"
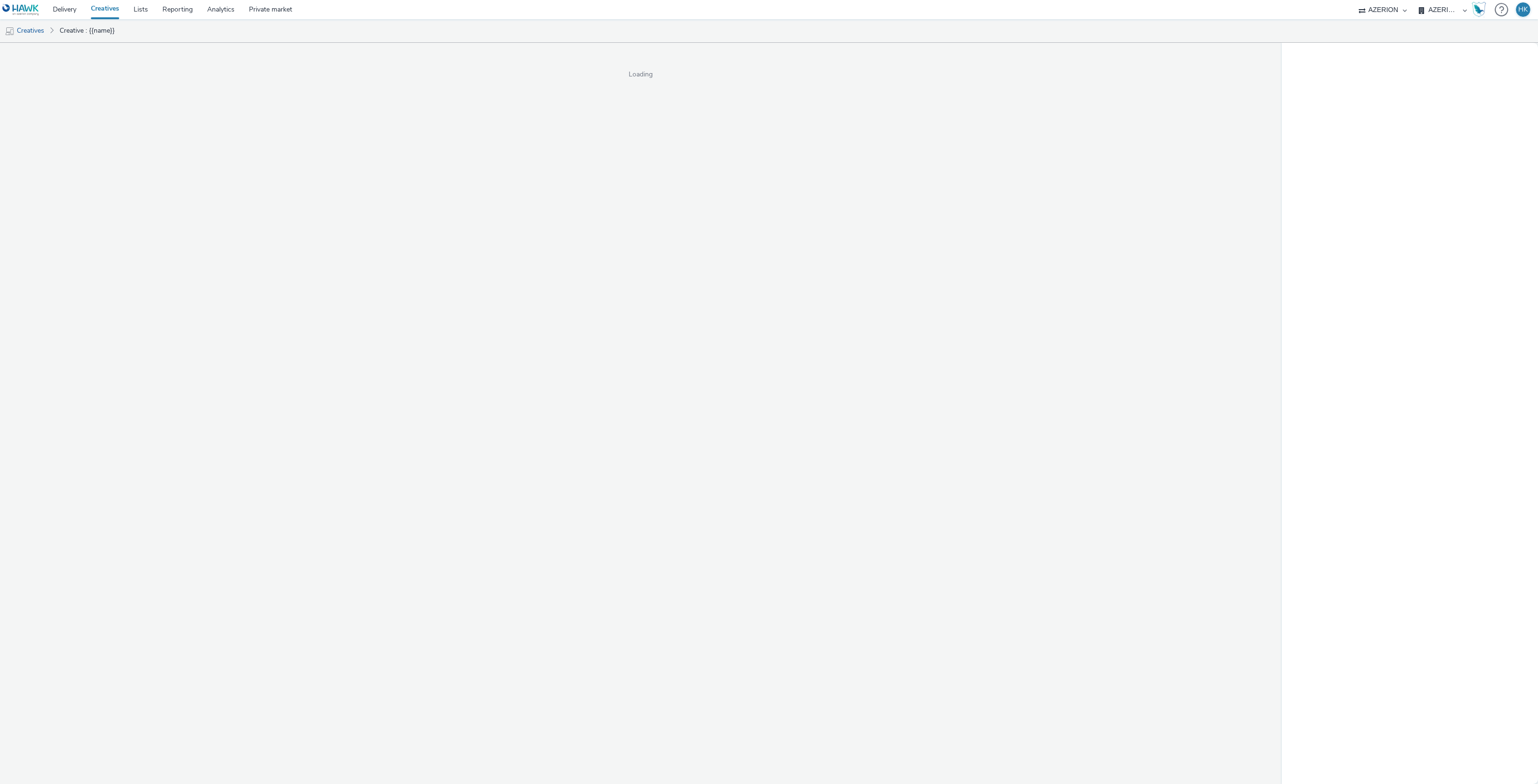
select select "974f22a8-96bf-4ab0-903c-b2da3aad1b4f"
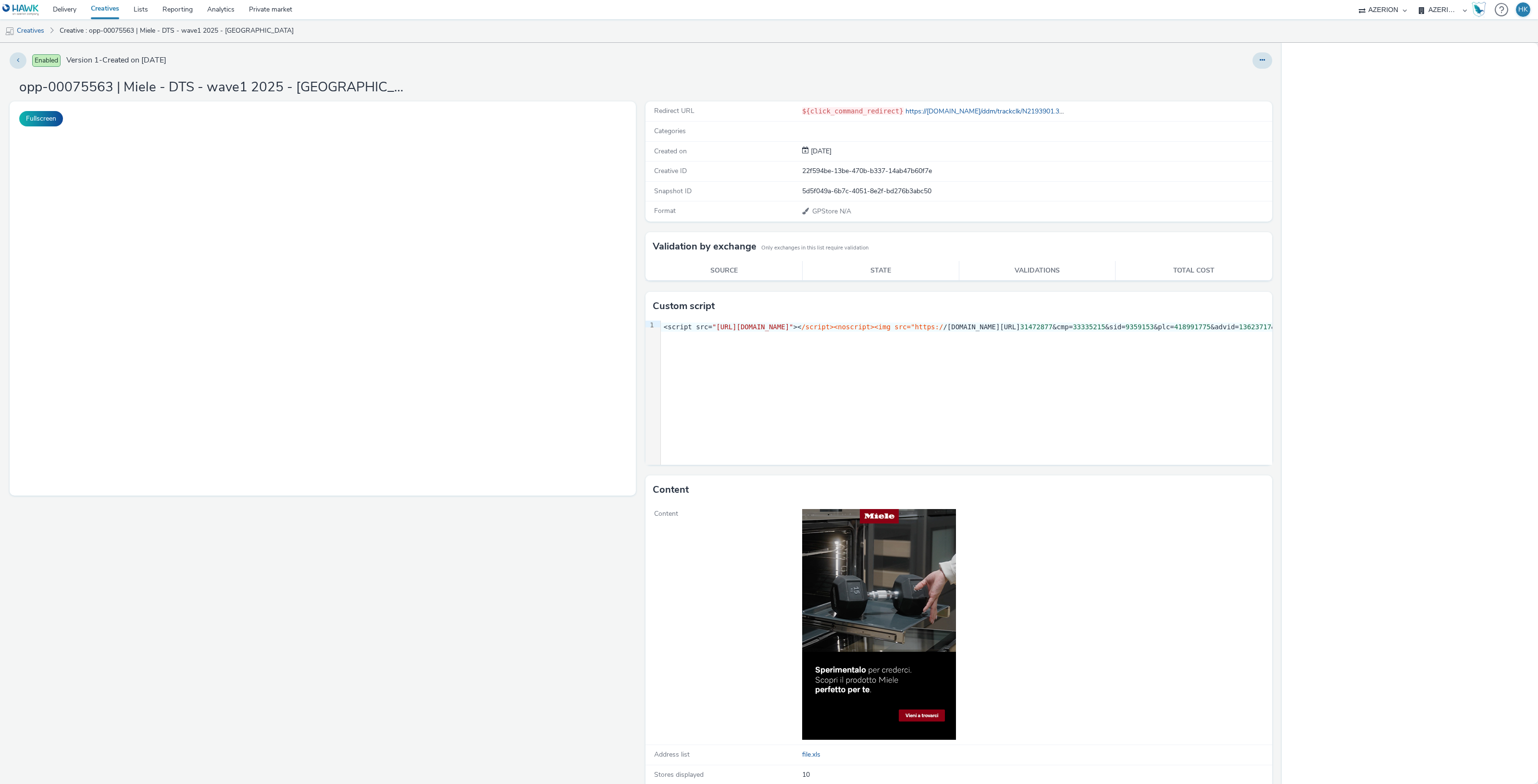
select select "974f22a8-96bf-4ab0-903c-b2da3aad1b4f"
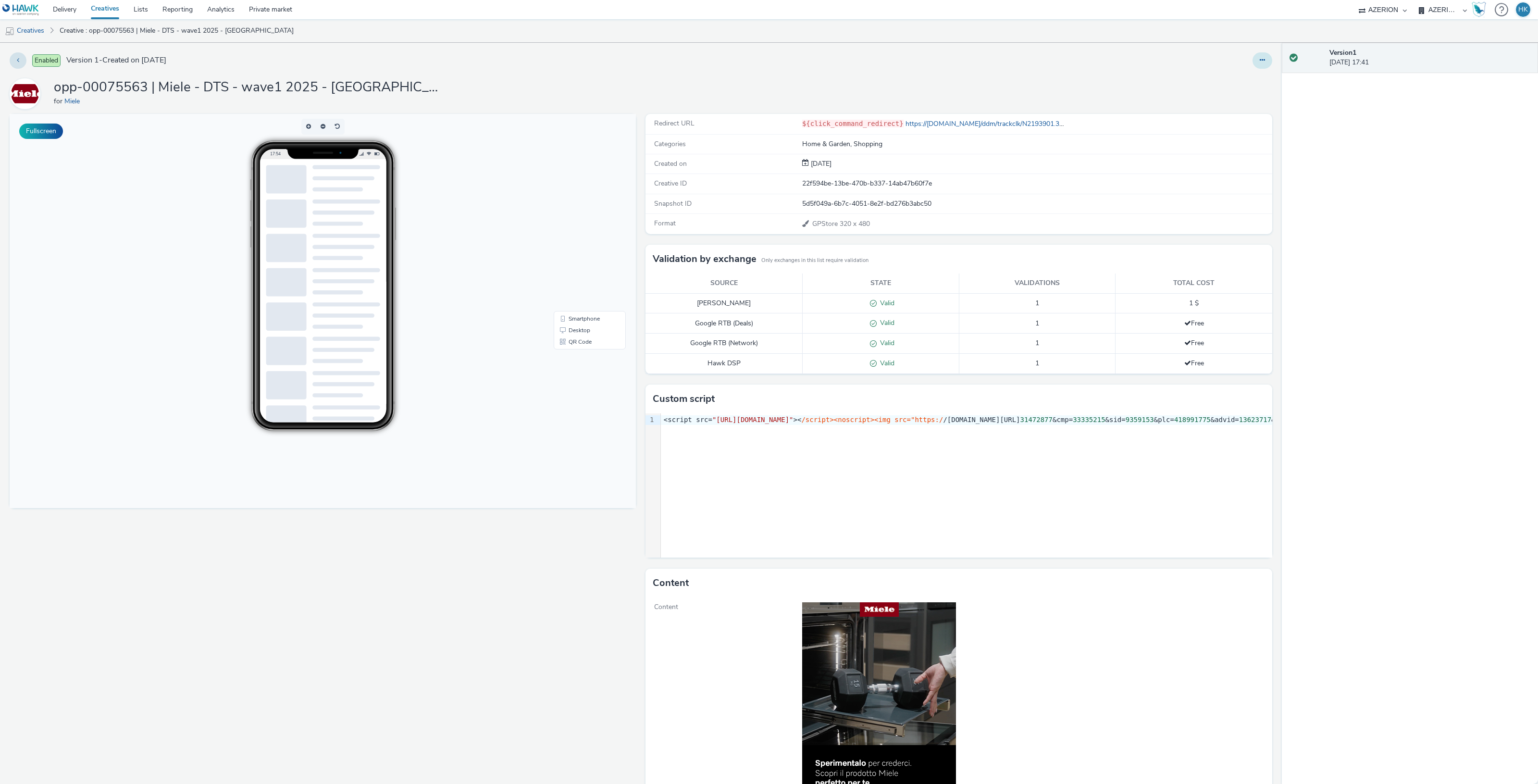
click at [1253, 65] on button at bounding box center [1262, 61] width 20 height 16
click at [1210, 74] on link "Edit" at bounding box center [1236, 80] width 72 height 19
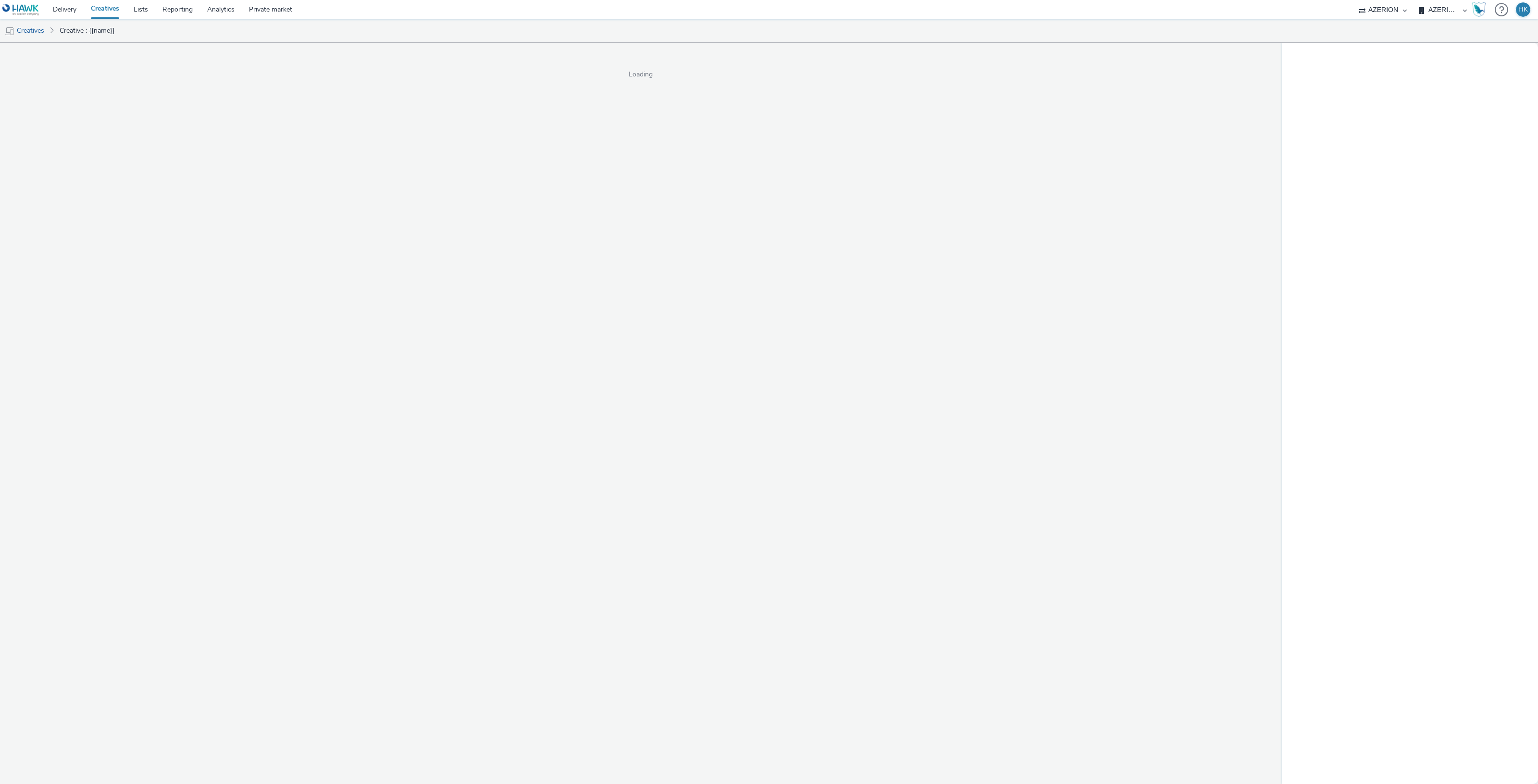
select select "974f22a8-96bf-4ab0-903c-b2da3aad1b4f"
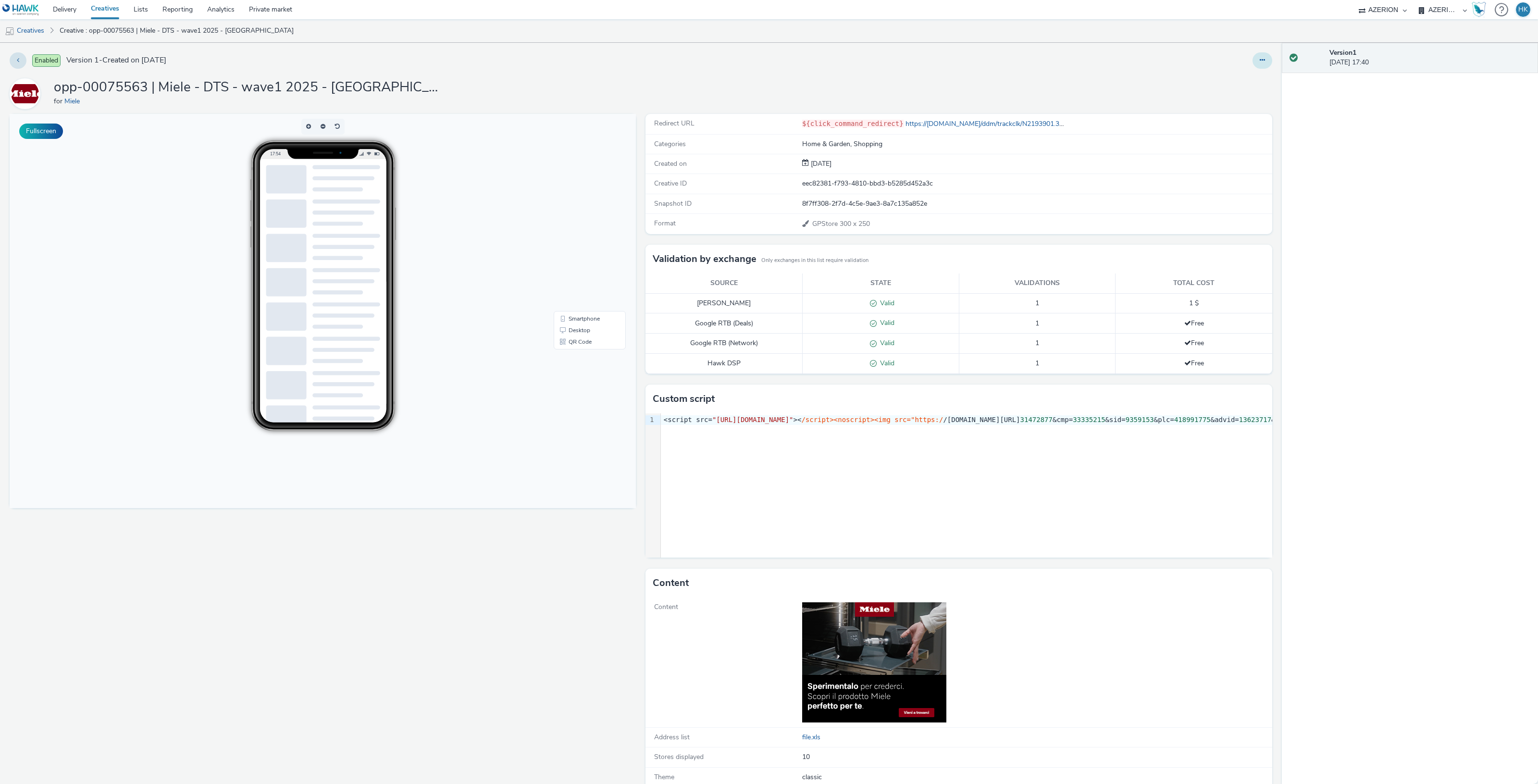
click at [1253, 54] on button at bounding box center [1262, 61] width 20 height 16
click at [1225, 78] on link "Edit" at bounding box center [1236, 80] width 72 height 19
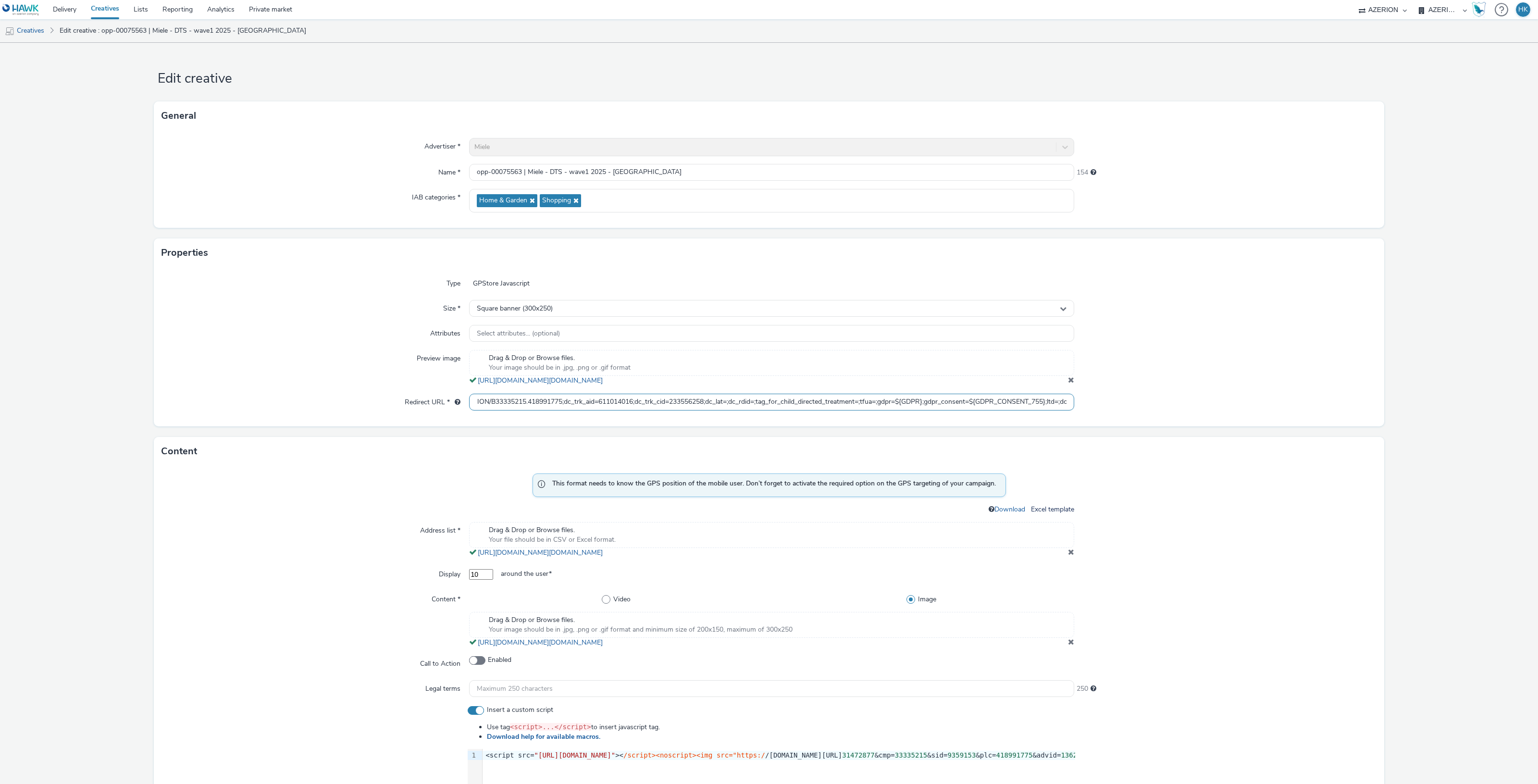
scroll to position [0, 231]
drag, startPoint x: 472, startPoint y: 402, endPoint x: 1186, endPoint y: 394, distance: 714.0
click at [1186, 394] on div "Redirect URL * https://ad.doubleclick.net/ddm/trackclk/N2193901.3898982AZERION/…" at bounding box center [769, 402] width 1215 height 18
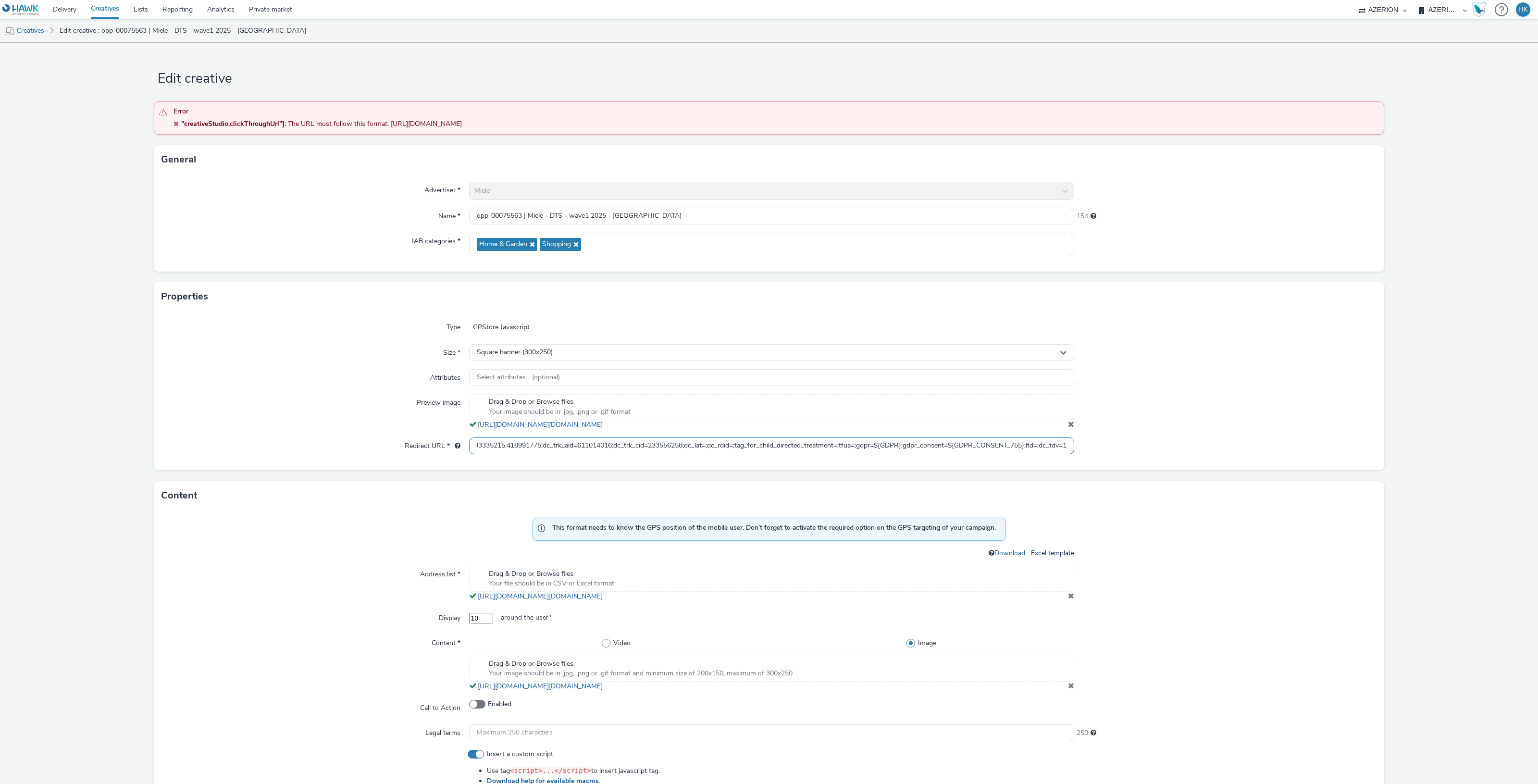
scroll to position [0, 0]
click at [1312, 381] on div at bounding box center [1226, 378] width 303 height 18
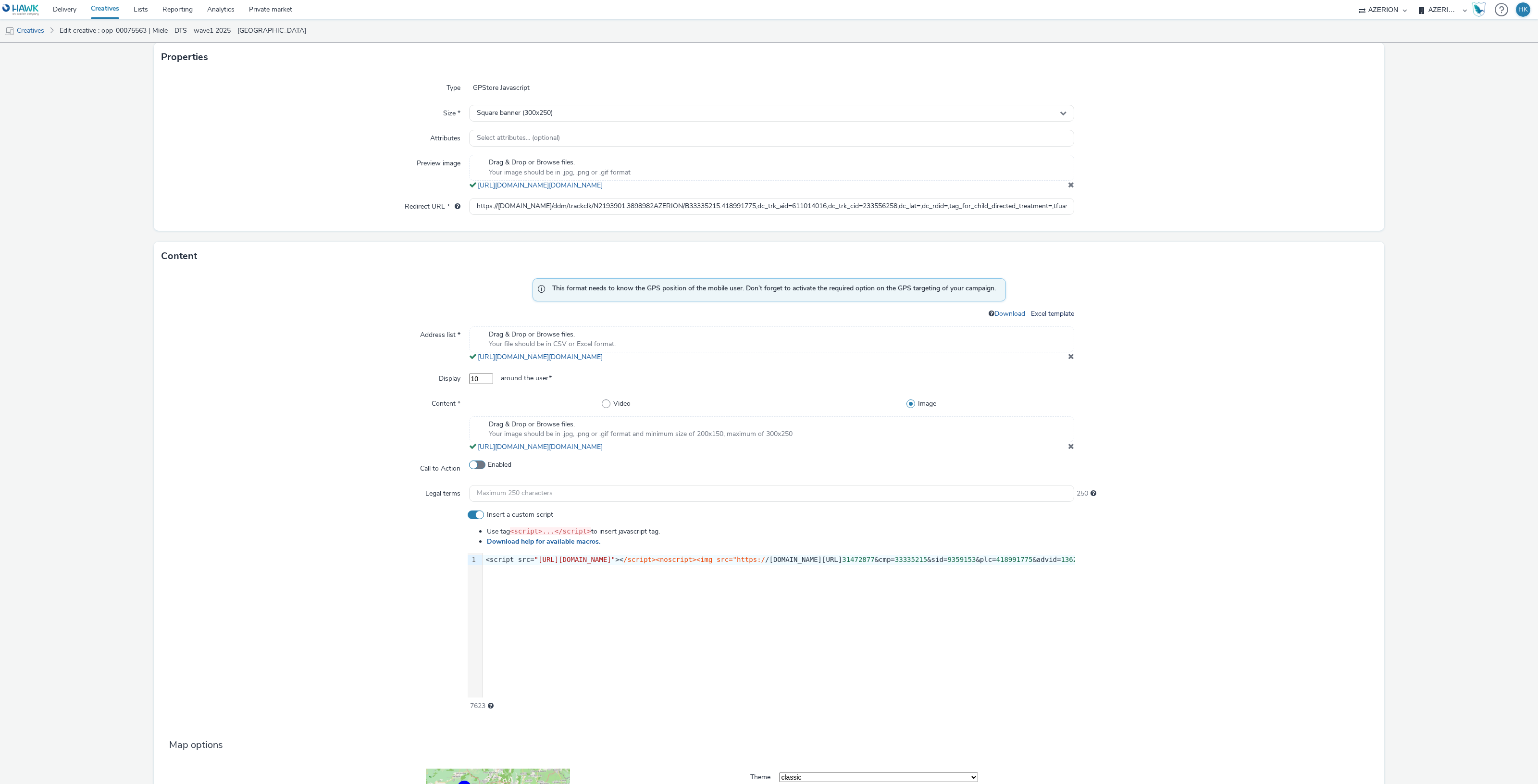
scroll to position [240, 0]
click at [607, 445] on link "https://tabmo-cdn.s3.eu-west-1.amazonaws.com/hawk.tabmo.io/organizations/974f22…" at bounding box center [542, 446] width 129 height 9
drag, startPoint x: 629, startPoint y: 704, endPoint x: 639, endPoint y: 729, distance: 26.9
click at [629, 704] on div "7623" at bounding box center [771, 703] width 607 height 13
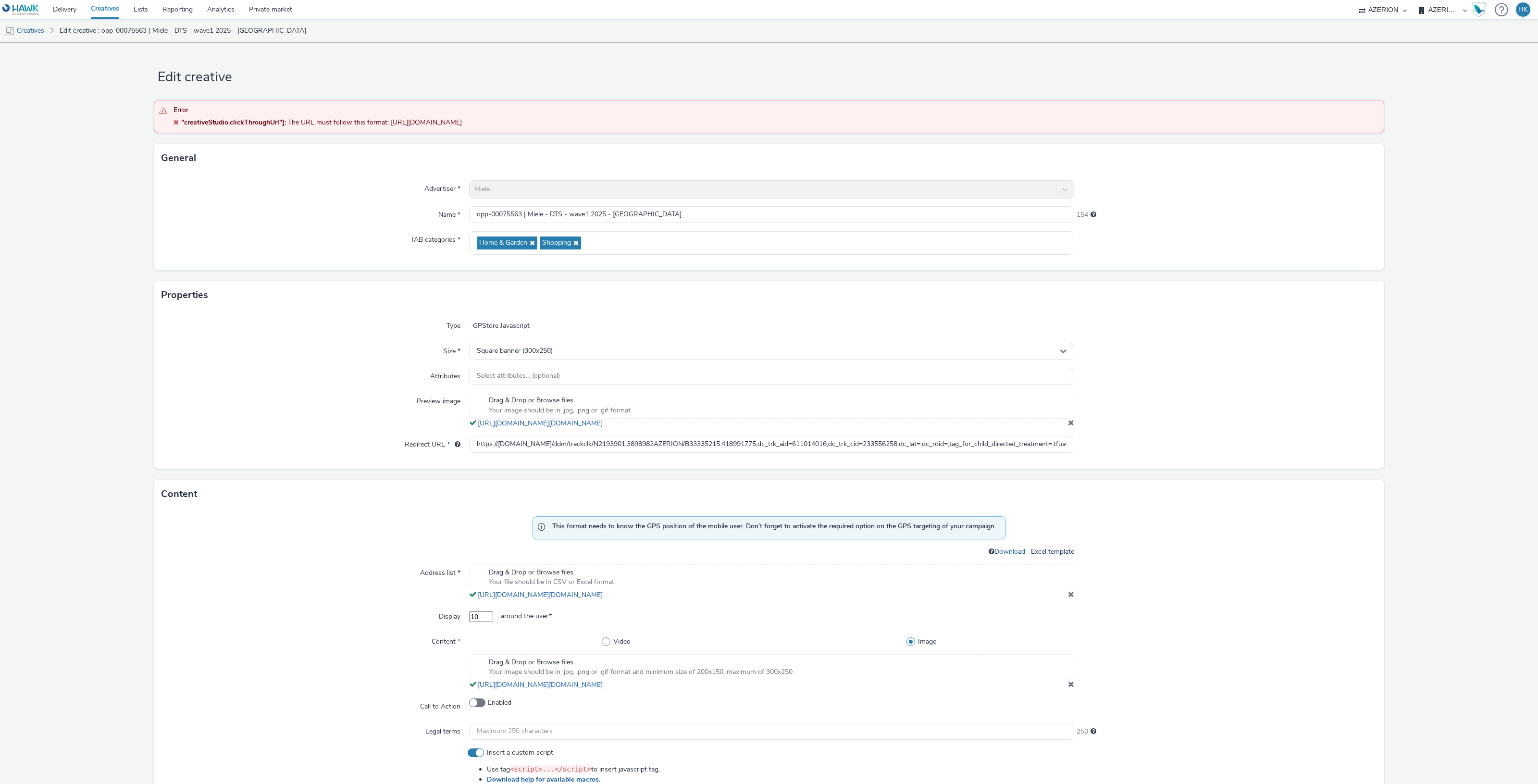
scroll to position [0, 0]
click at [643, 215] on input "opp-00075563 | Miele - DTS - wave1 2025 - Roma" at bounding box center [771, 216] width 605 height 17
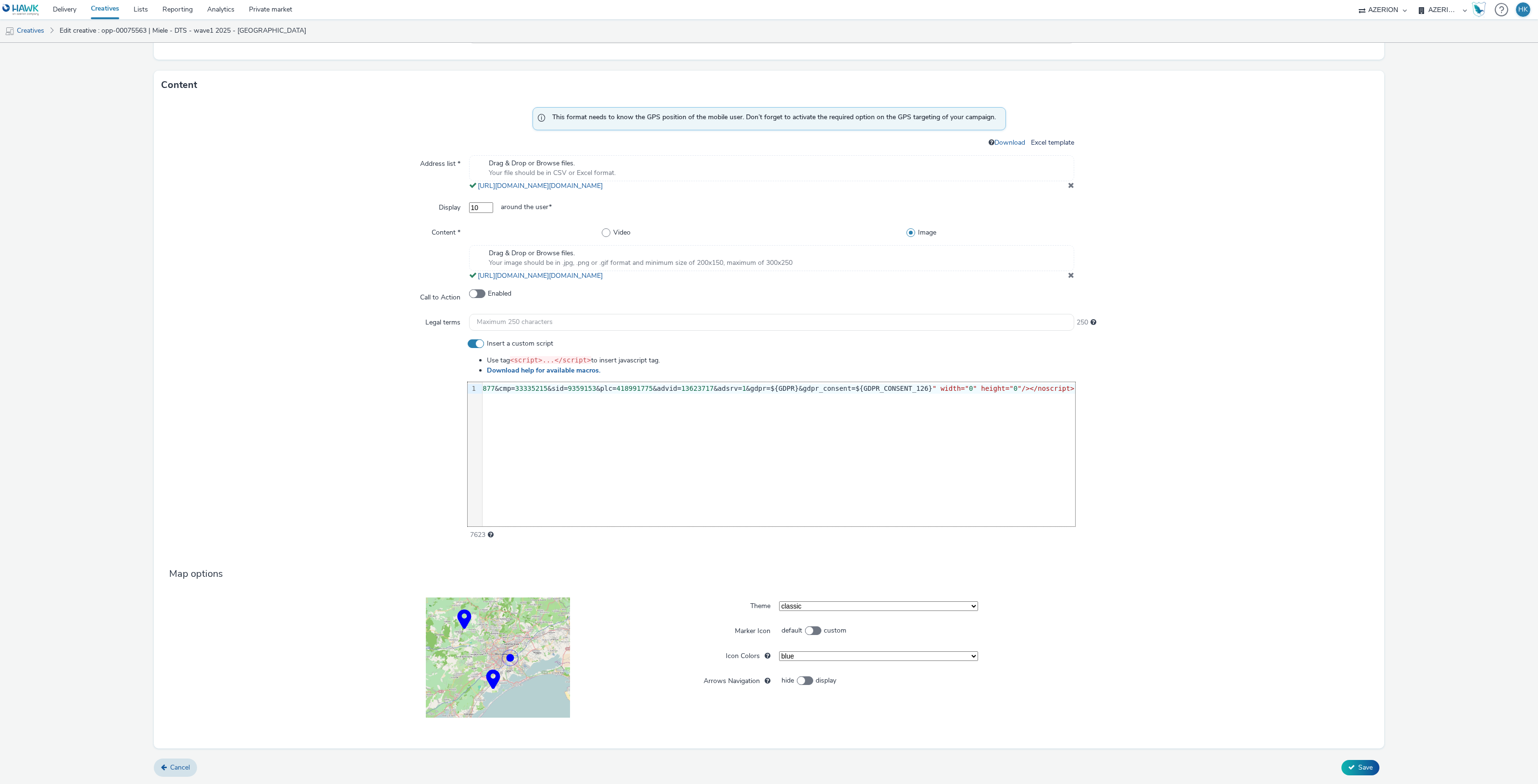
scroll to position [0, 810]
drag, startPoint x: 480, startPoint y: 387, endPoint x: 1070, endPoint y: 387, distance: 590.0
click at [1070, 387] on div "Insert a custom script Use tag <script>...</script> to insert javascript tag. D…" at bounding box center [769, 439] width 1215 height 201
click at [343, 433] on div at bounding box center [314, 439] width 306 height 201
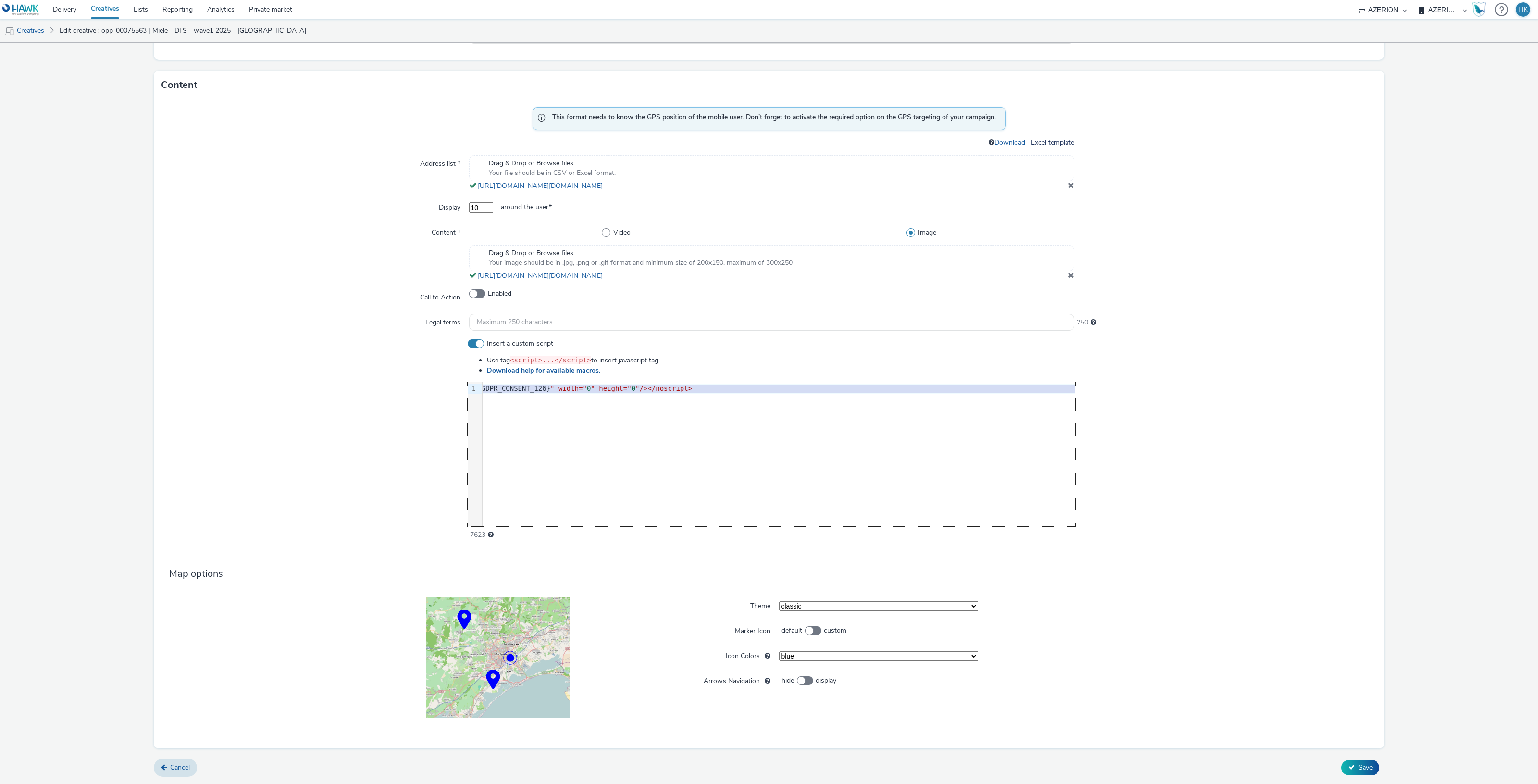
scroll to position [0, 810]
drag, startPoint x: 482, startPoint y: 388, endPoint x: 1114, endPoint y: 385, distance: 632.0
click at [1114, 385] on div "Insert a custom script Use tag <script>...</script> to insert javascript tag. D…" at bounding box center [769, 439] width 1215 height 201
copy div "<script src= "https://cdn.doubleverify.com/dvbm.js#ctx=31472877&cmp=33335215&si…"
click at [527, 437] on div "9 1 › <script src= "https://cdn.doubleverify.com/dvbm.js#ctx=31472877&cmp=33335…" at bounding box center [771, 454] width 607 height 144
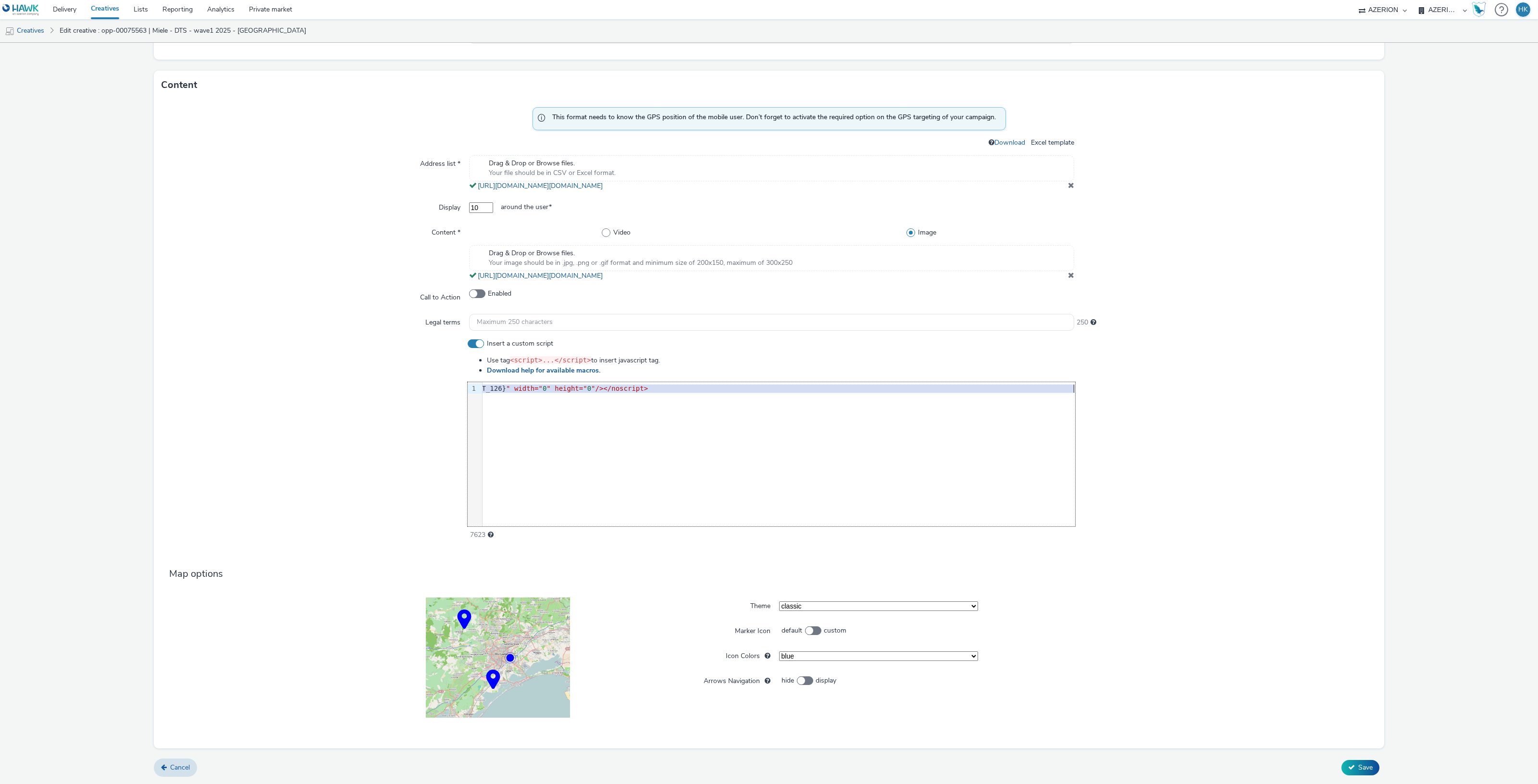
drag, startPoint x: 482, startPoint y: 385, endPoint x: 1070, endPoint y: 389, distance: 588.0
click at [1070, 389] on div "Insert a custom script Use tag <script>...</script> to insert javascript tag. D…" at bounding box center [769, 439] width 1215 height 201
copy div "<script src= "https://cdn.doubleverify.com/dvbm.js#ctx=31472877&cmp=33335215&si…"
click at [1203, 495] on div at bounding box center [1226, 439] width 302 height 201
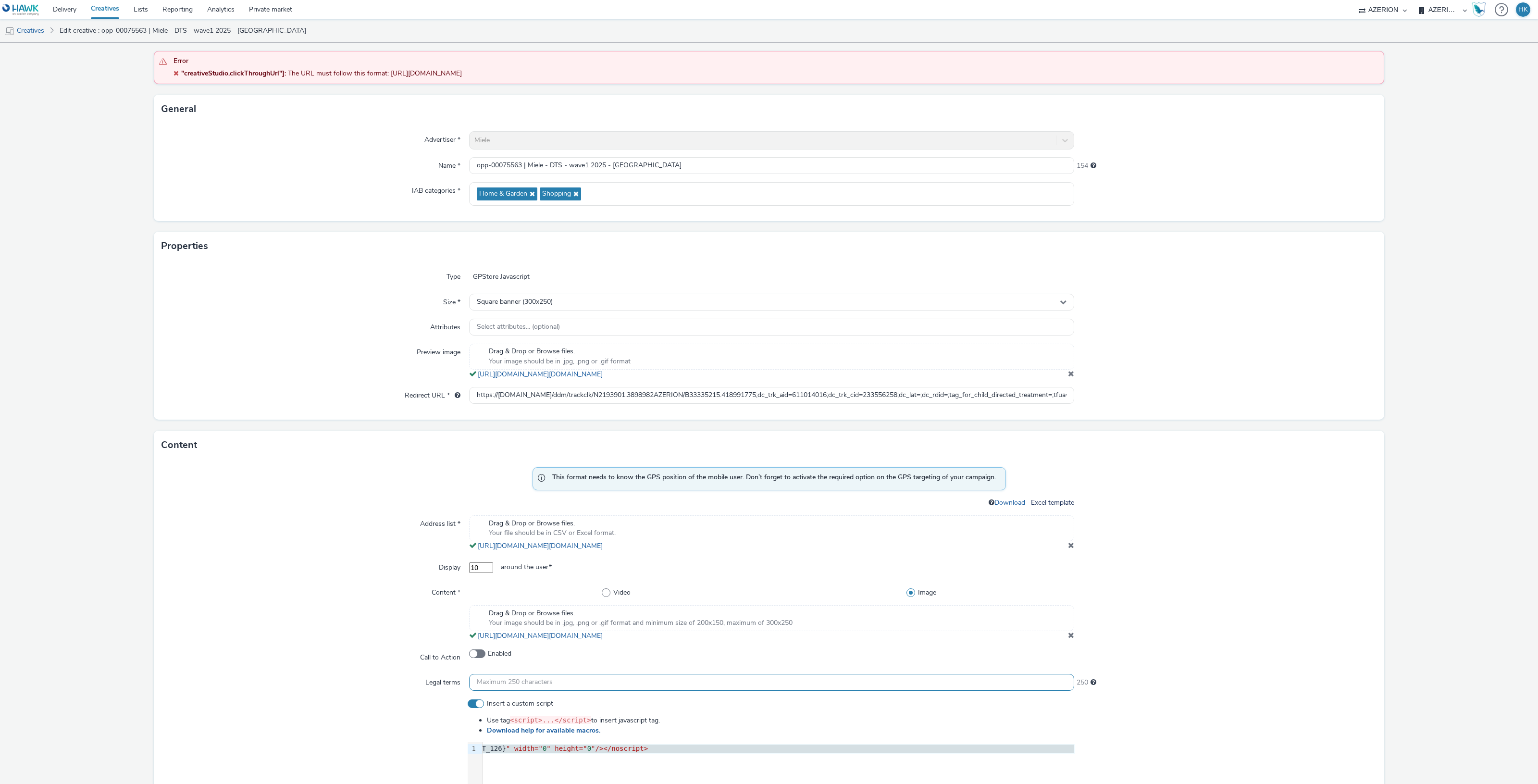
scroll to position [0, 0]
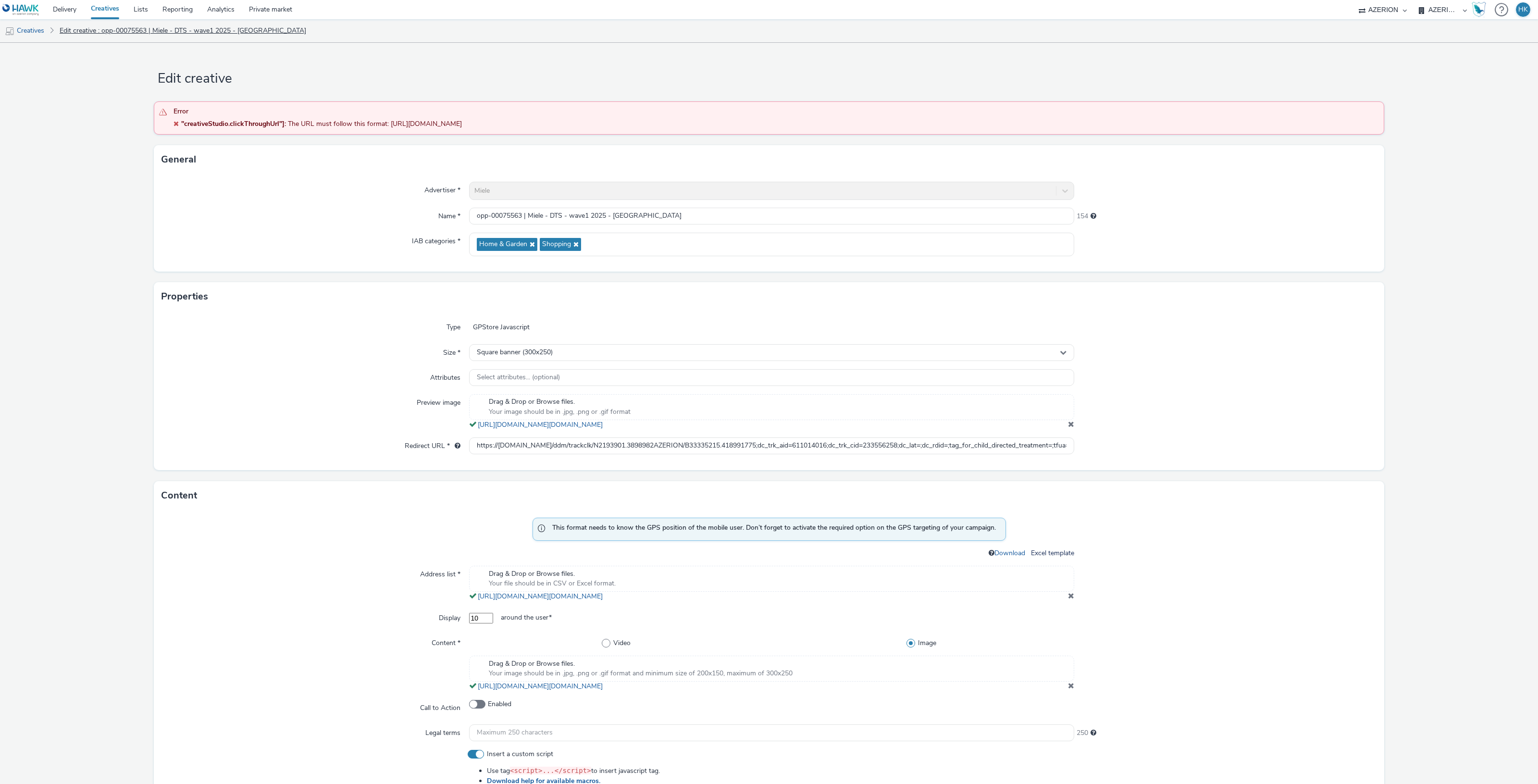
click at [210, 35] on link "Edit creative : opp-00075563 | Miele - DTS - wave1 2025 - [GEOGRAPHIC_DATA]" at bounding box center [183, 30] width 256 height 23
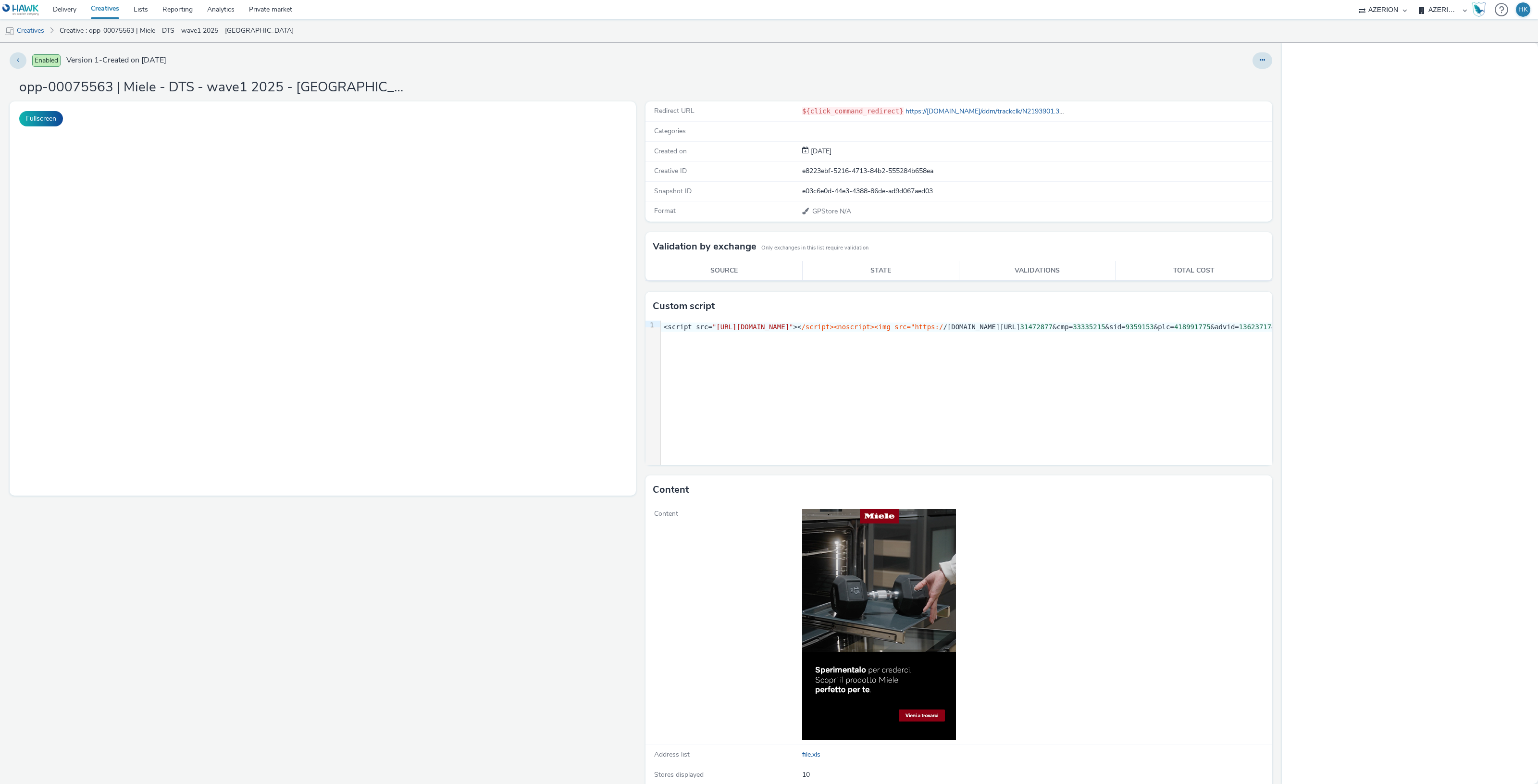
select select "974f22a8-96bf-4ab0-903c-b2da3aad1b4f"
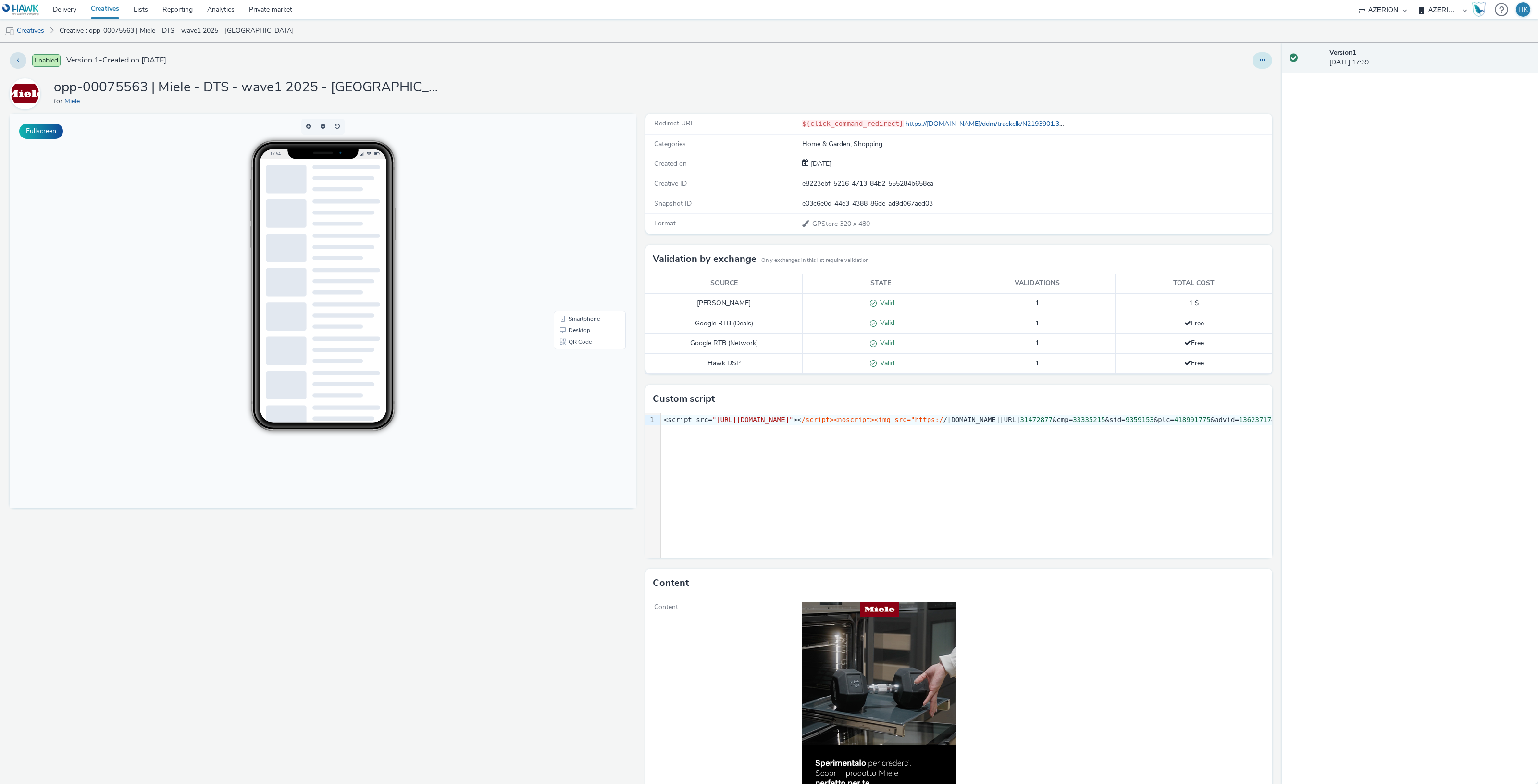
drag, startPoint x: 1260, startPoint y: 59, endPoint x: 1253, endPoint y: 65, distance: 9.2
click at [1260, 59] on button at bounding box center [1262, 61] width 20 height 16
click at [1233, 76] on link "Edit" at bounding box center [1236, 80] width 72 height 19
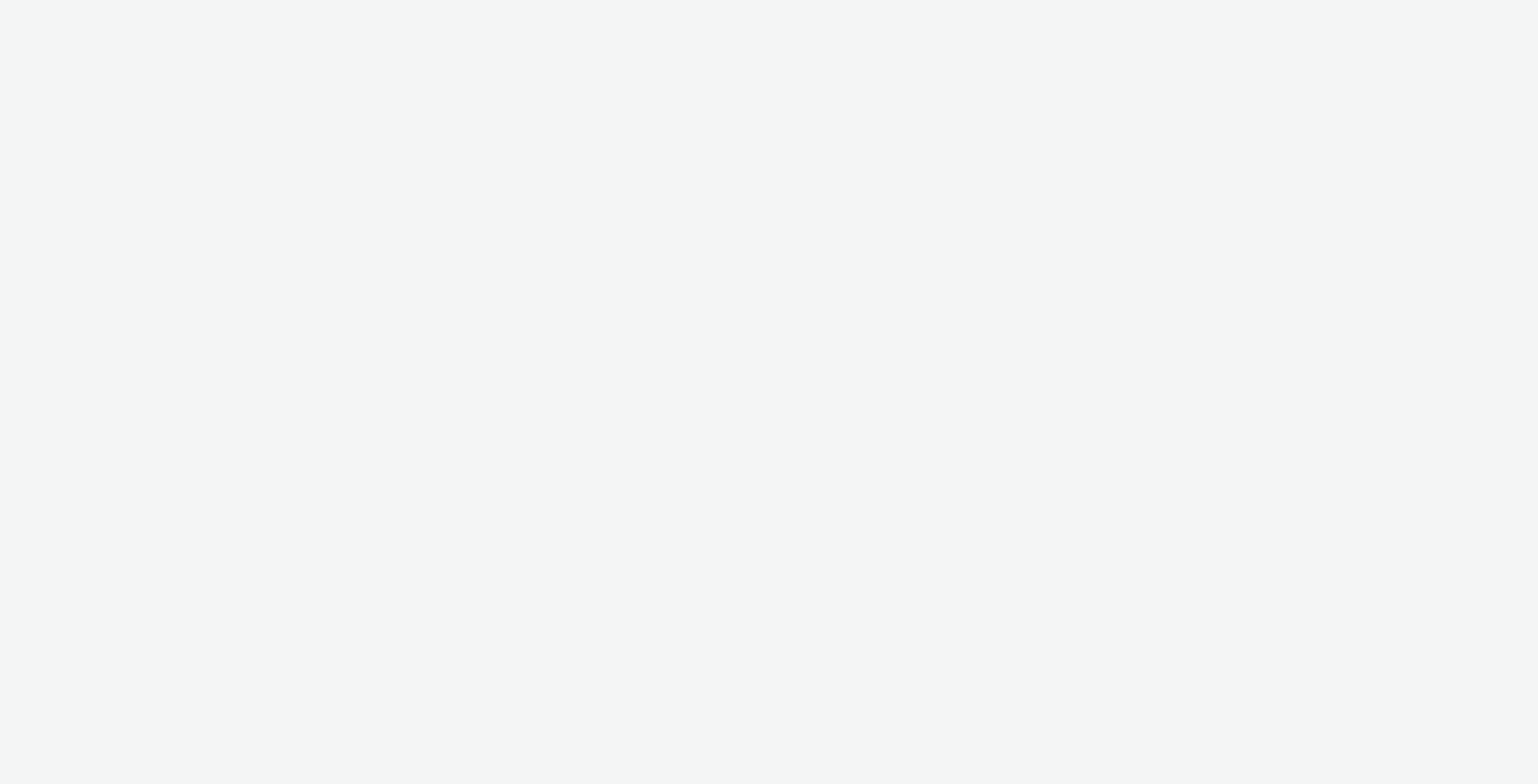
select select "974f22a8-96bf-4ab0-903c-b2da3aad1b4f"
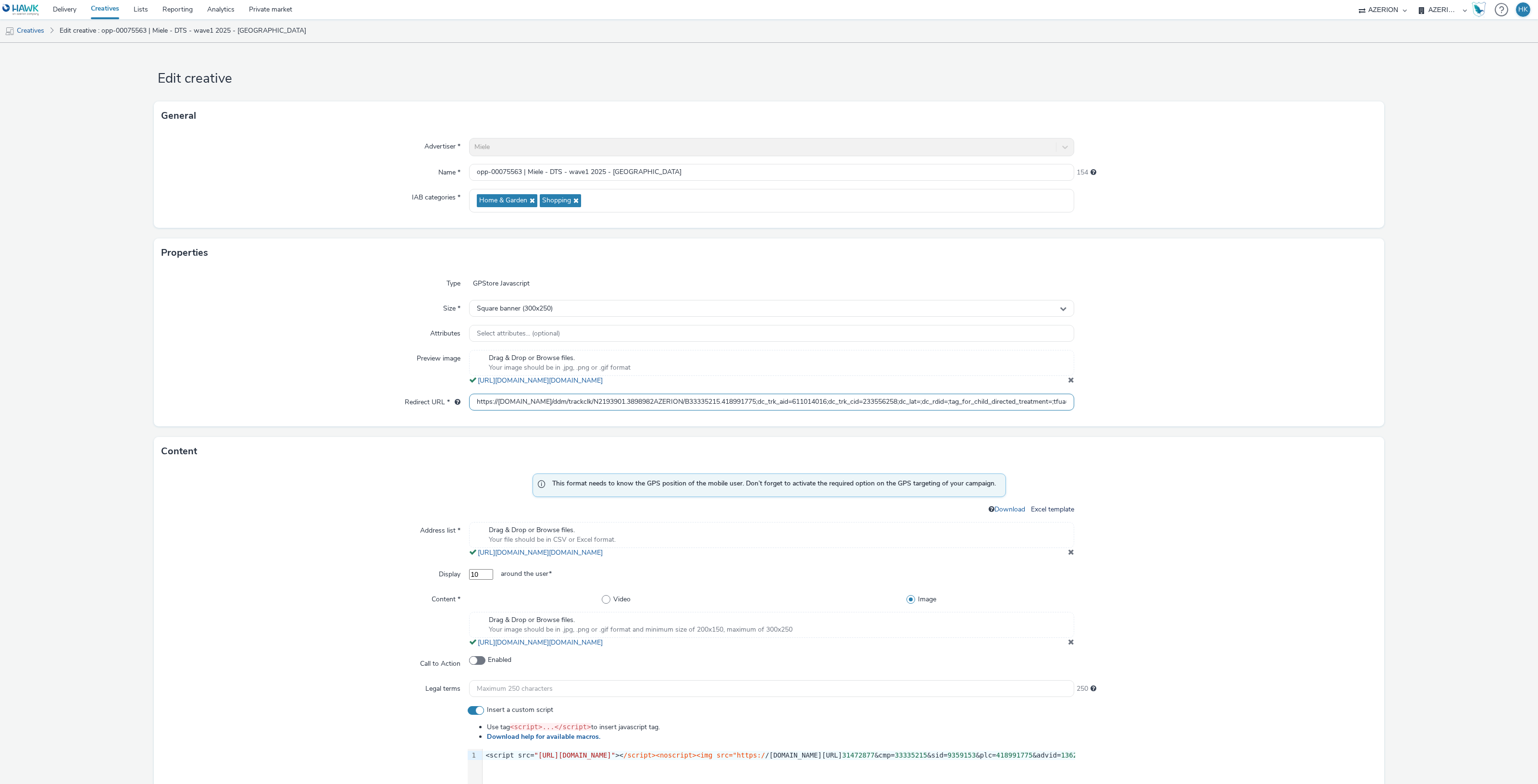
scroll to position [0, 231]
drag, startPoint x: 467, startPoint y: 401, endPoint x: 1474, endPoint y: 401, distance: 1007.0
click at [1474, 401] on form "Edit creative General Advertiser * Miele Name * opp-00075563 | Miele - DTS - wa…" at bounding box center [769, 596] width 1538 height 1108
click at [1282, 378] on div "Type GPStore Javascript Size * Square banner (300x250) Attributes Select attrib…" at bounding box center [769, 347] width 1230 height 159
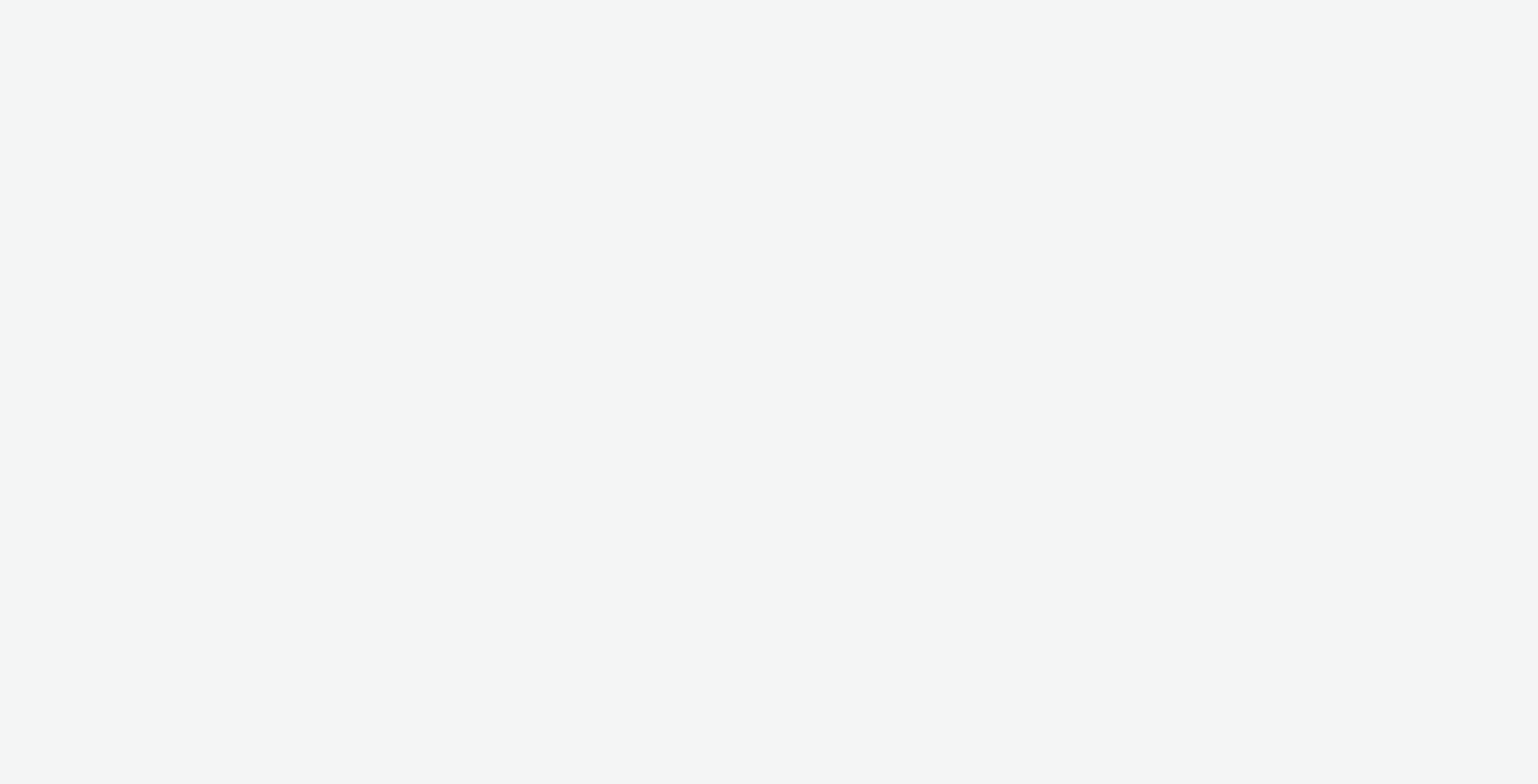
select select "974f22a8-96bf-4ab0-903c-b2da3aad1b4f"
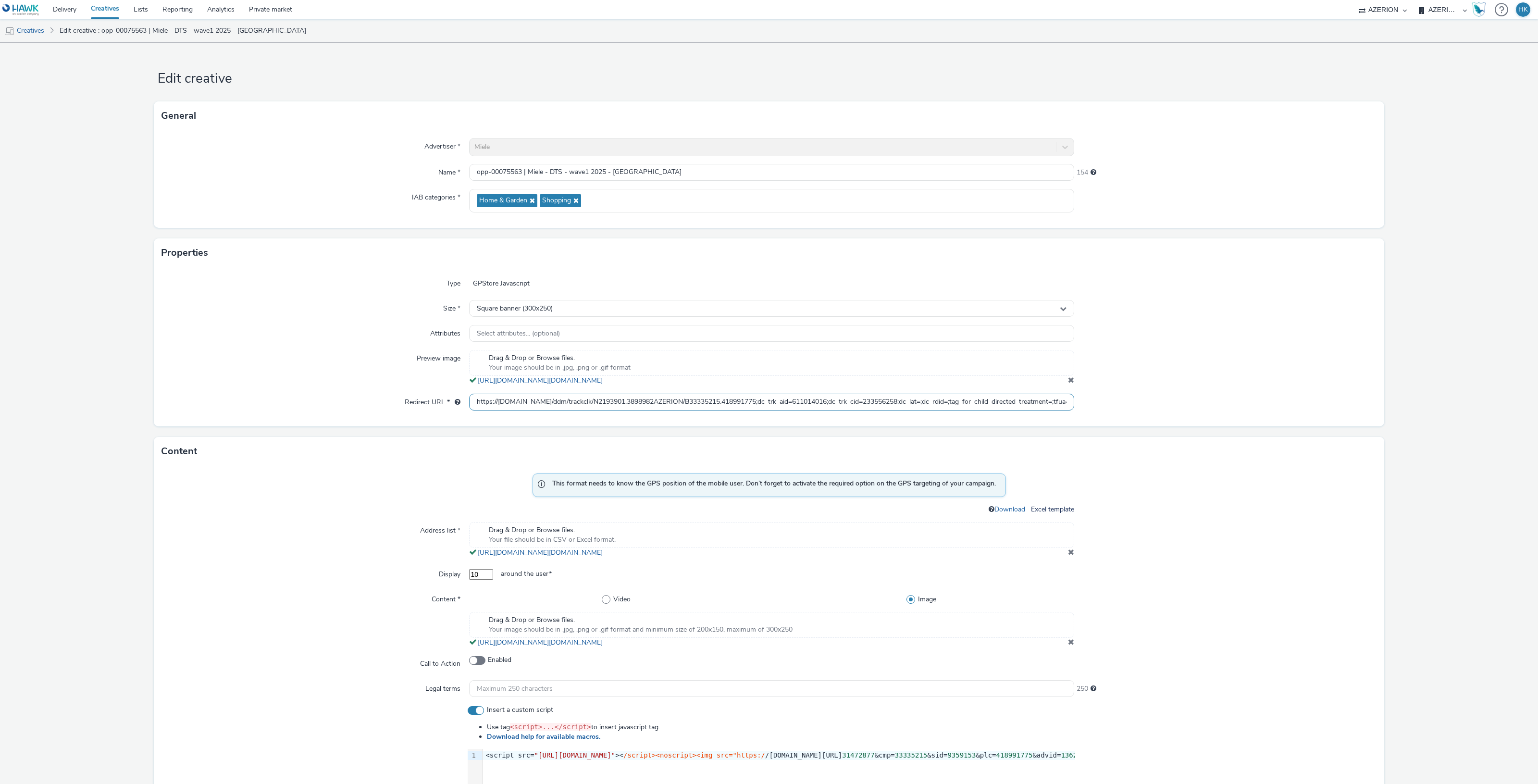
drag, startPoint x: 474, startPoint y: 398, endPoint x: 325, endPoint y: 378, distance: 150.3
click at [331, 380] on div "Type GPStore Javascript Size * Square banner (300x250) Attributes Select attrib…" at bounding box center [769, 347] width 1230 height 159
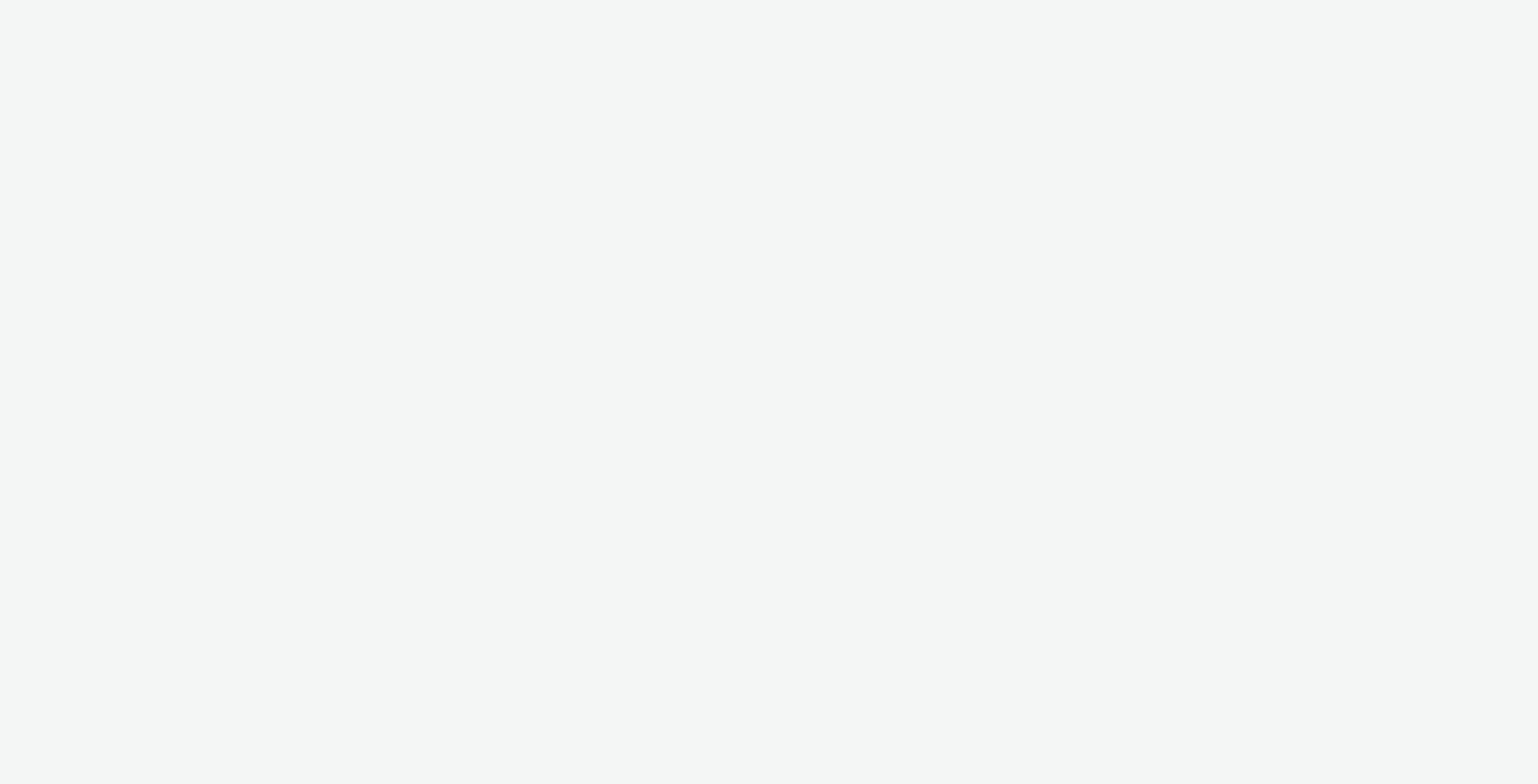
select select "974f22a8-96bf-4ab0-903c-b2da3aad1b4f"
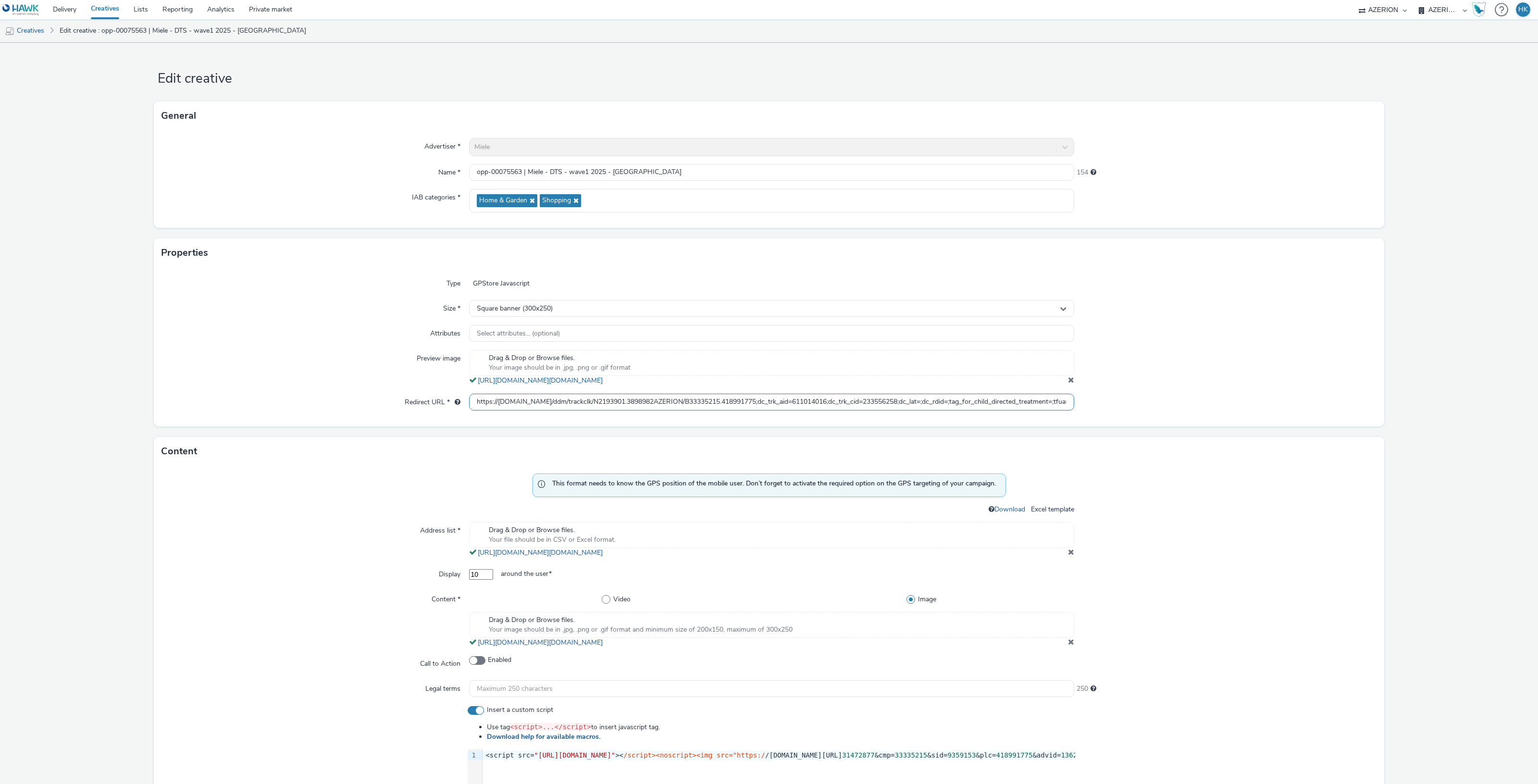
scroll to position [0, 231]
drag, startPoint x: 470, startPoint y: 401, endPoint x: 1313, endPoint y: 388, distance: 843.1
click at [1313, 388] on div "Type GPStore Javascript Size * Square banner (300x250) Attributes Select attrib…" at bounding box center [769, 347] width 1230 height 159
click at [981, 400] on input "https://[DOMAIN_NAME]/ddm/trackclk/N2193901.3898982AZERION/B33335215.418991775;…" at bounding box center [771, 401] width 605 height 17
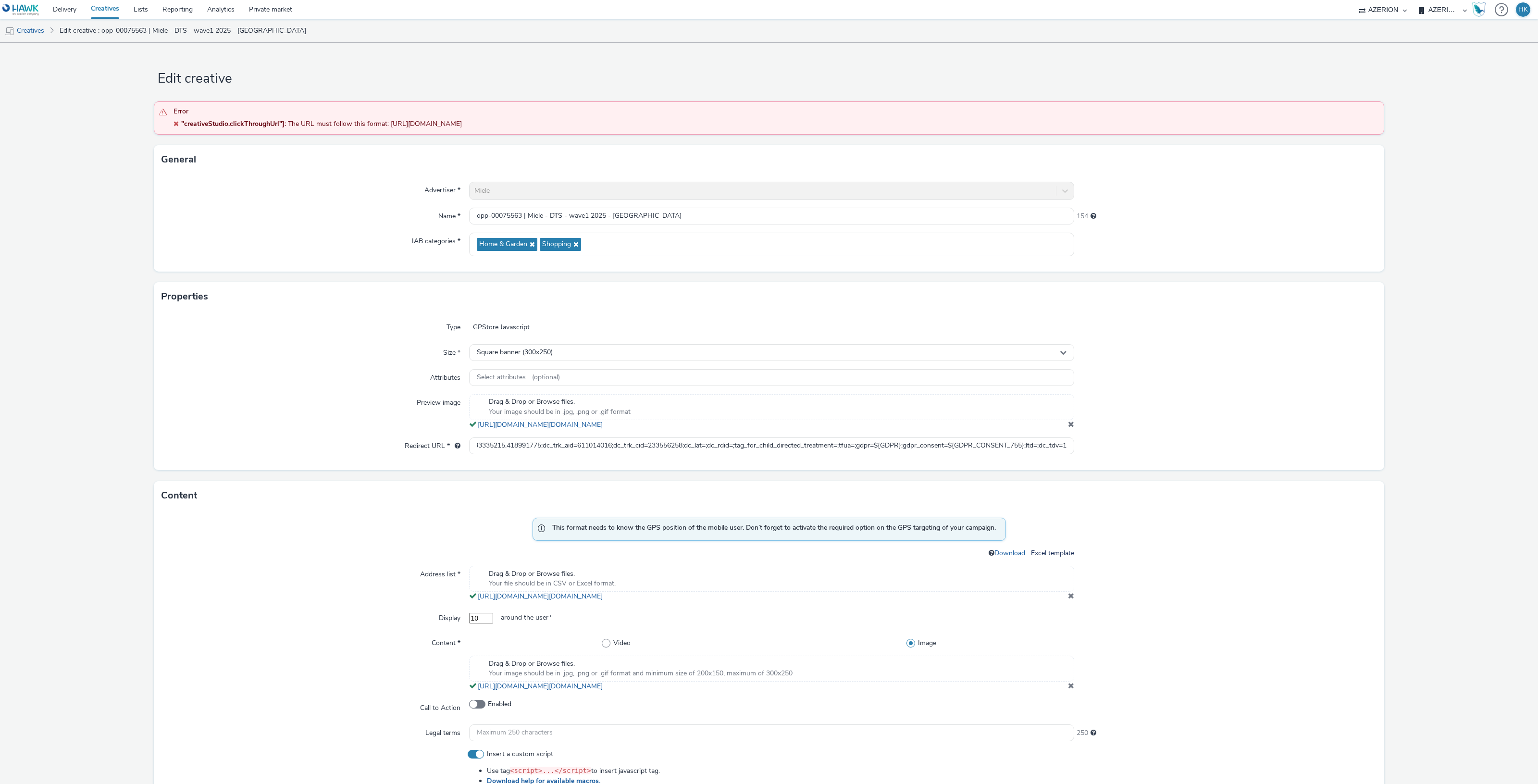
click at [1208, 387] on div "Type GPStore Javascript Size * Square banner (300x250) Attributes Select attrib…" at bounding box center [769, 391] width 1230 height 159
drag, startPoint x: 467, startPoint y: 448, endPoint x: 1240, endPoint y: 448, distance: 773.0
click at [1240, 448] on div "Redirect URL * https://[DOMAIN_NAME]/ddm/trackclk/N2193901.3898982AZERION/B3333…" at bounding box center [769, 446] width 1215 height 18
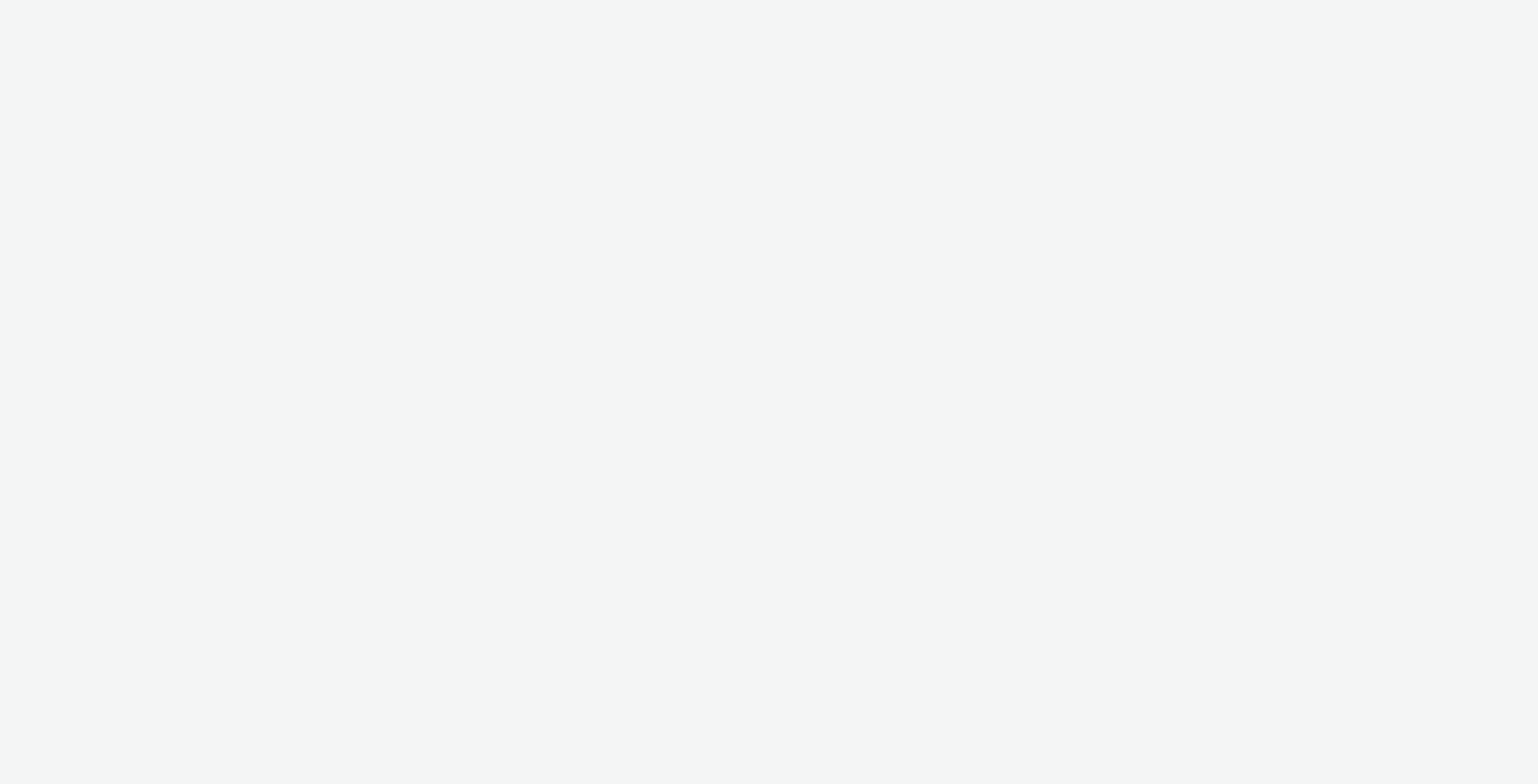
select select "974f22a8-96bf-4ab0-903c-b2da3aad1b4f"
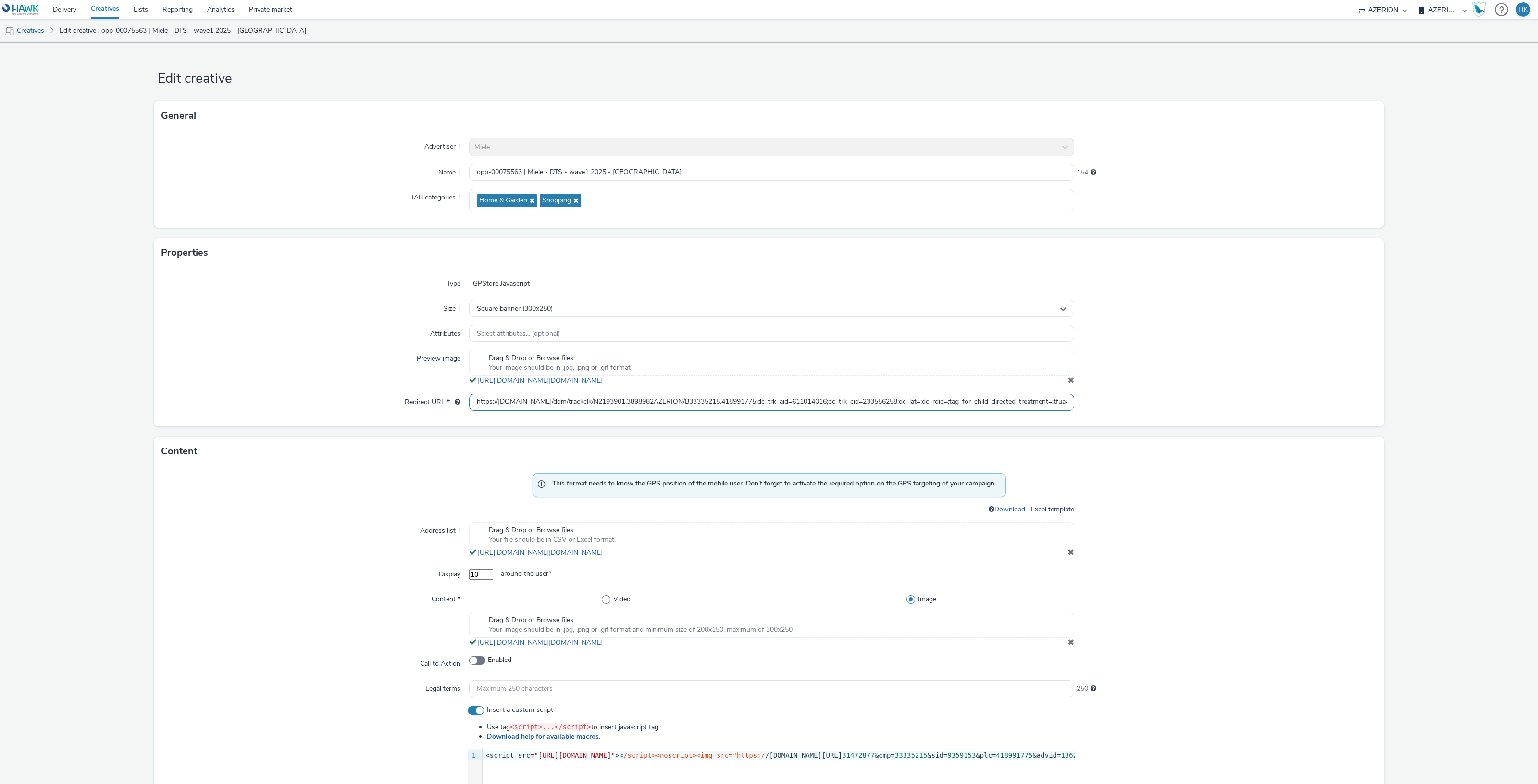
scroll to position [0, 231]
drag, startPoint x: 474, startPoint y: 400, endPoint x: 1167, endPoint y: 371, distance: 693.6
click at [1167, 371] on div "Type GPStore Javascript Size * Square banner (300x250) Attributes Select attrib…" at bounding box center [769, 347] width 1230 height 159
click at [1188, 344] on div "Type GPStore Javascript Size * Square banner (300x250) Attributes Select attrib…" at bounding box center [769, 347] width 1230 height 159
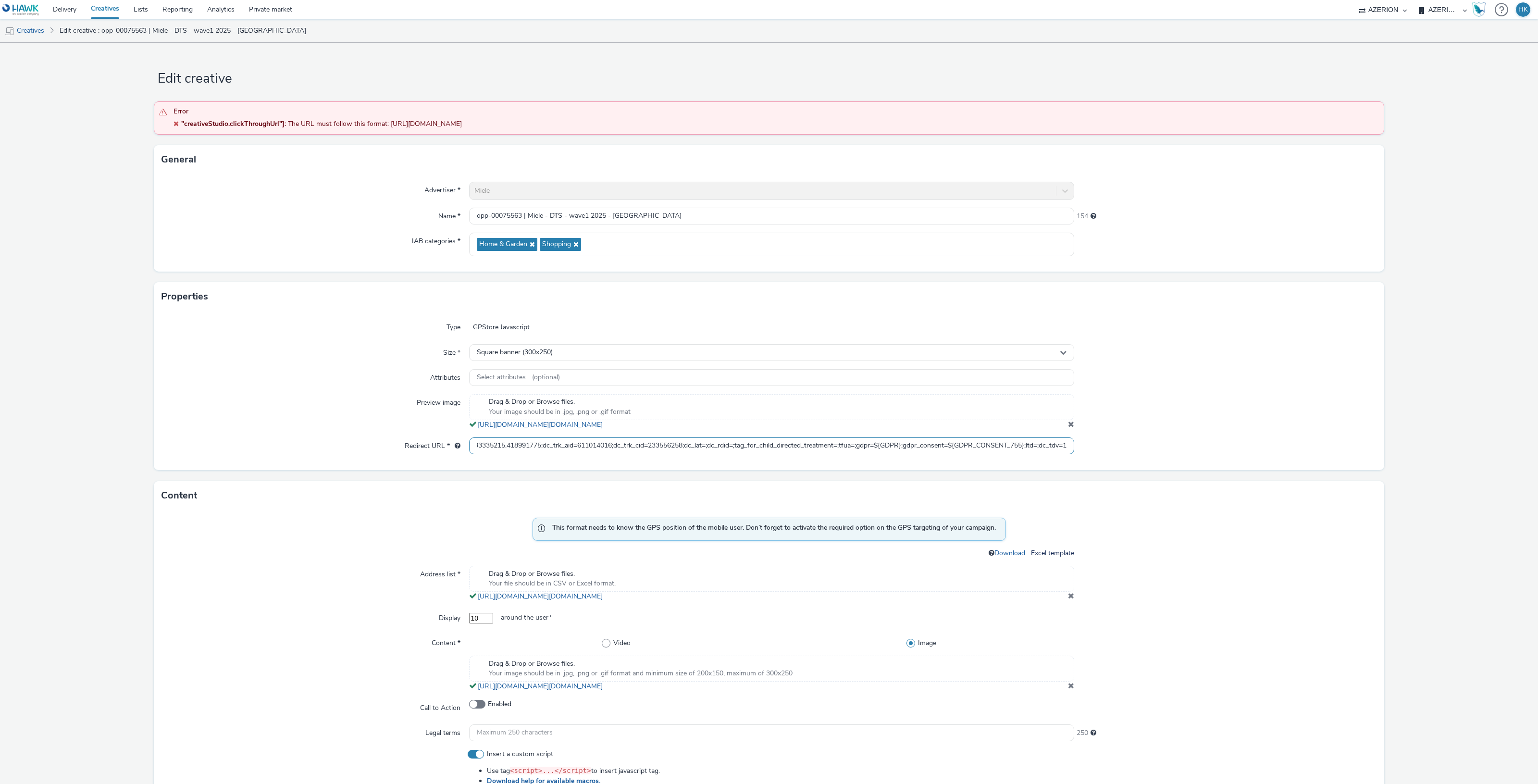
scroll to position [0, 0]
drag, startPoint x: 472, startPoint y: 441, endPoint x: 393, endPoint y: 438, distance: 79.1
click at [393, 438] on div "Redirect URL * https://ad.doubleclick.net/ddm/trackclk/N2193901.3898982AZERION/…" at bounding box center [769, 446] width 1215 height 18
drag, startPoint x: 472, startPoint y: 443, endPoint x: 1230, endPoint y: 400, distance: 759.2
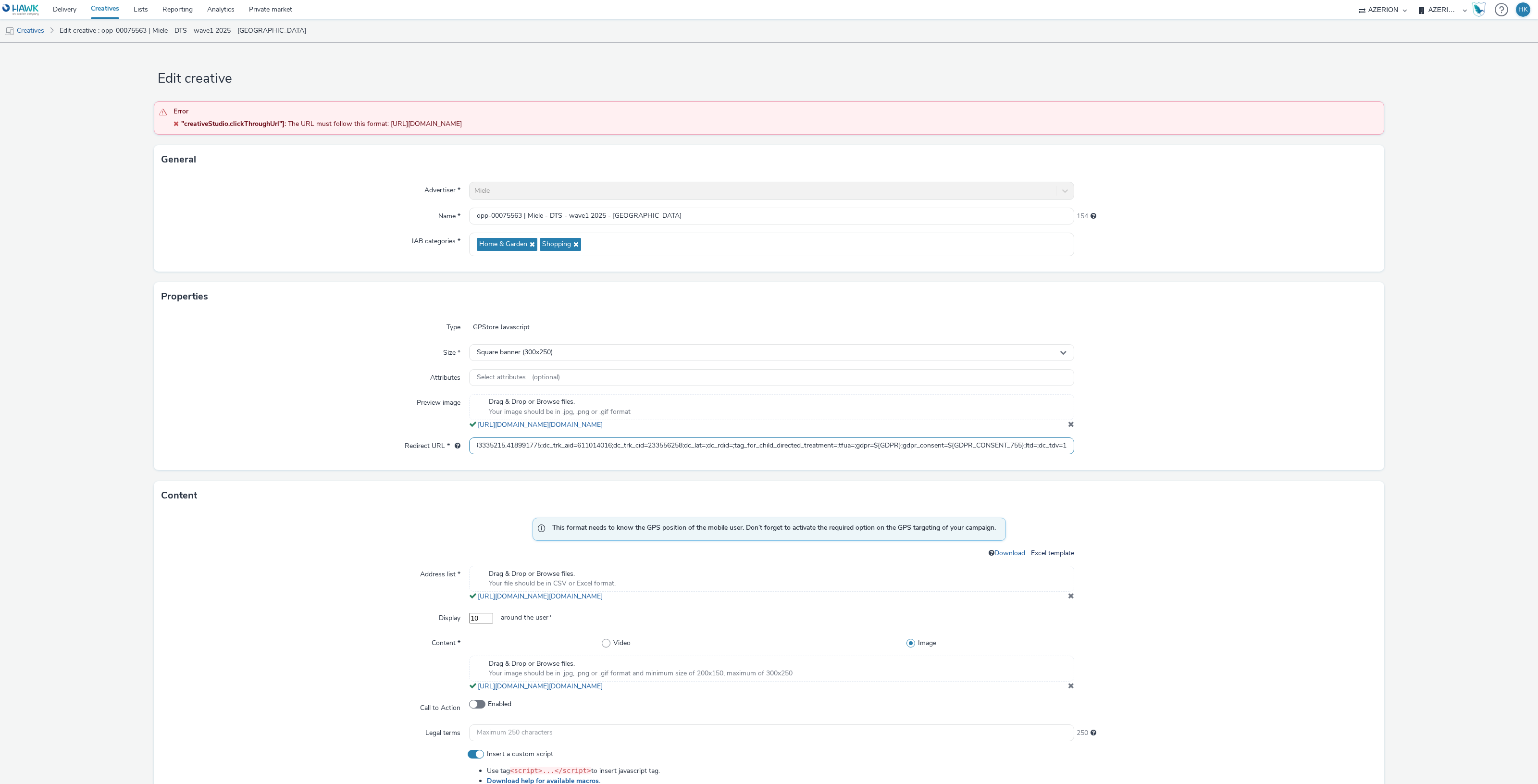
click at [1230, 400] on div "Type GPStore Javascript Size * Square banner (300x250) Attributes Select attrib…" at bounding box center [769, 391] width 1230 height 159
click at [1059, 445] on input "https://ad.doubleclick.net/ddm/trackclk/N2193901.3898982AZERION/B33335215.41899…" at bounding box center [771, 445] width 605 height 17
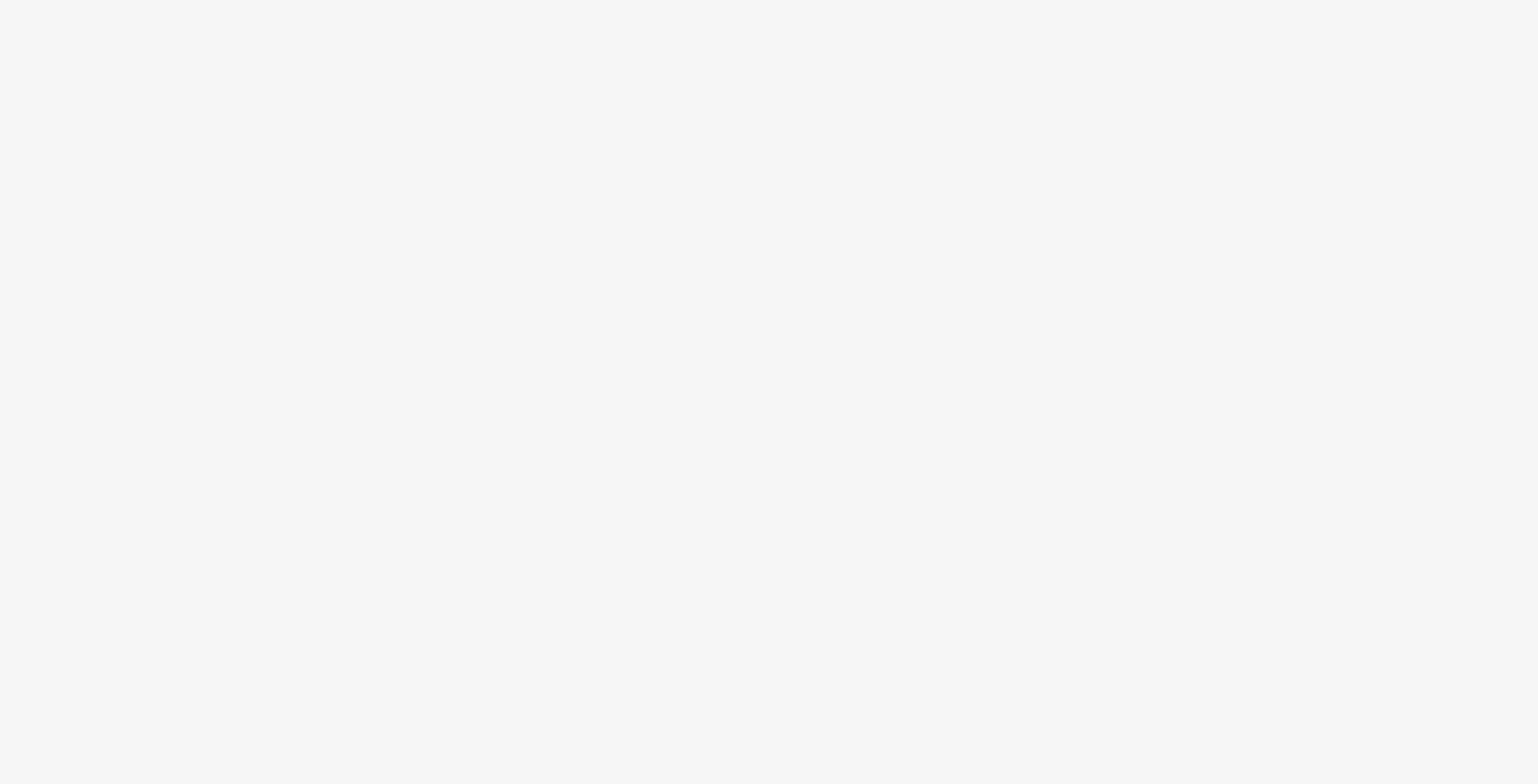
select select "974f22a8-96bf-4ab0-903c-b2da3aad1b4f"
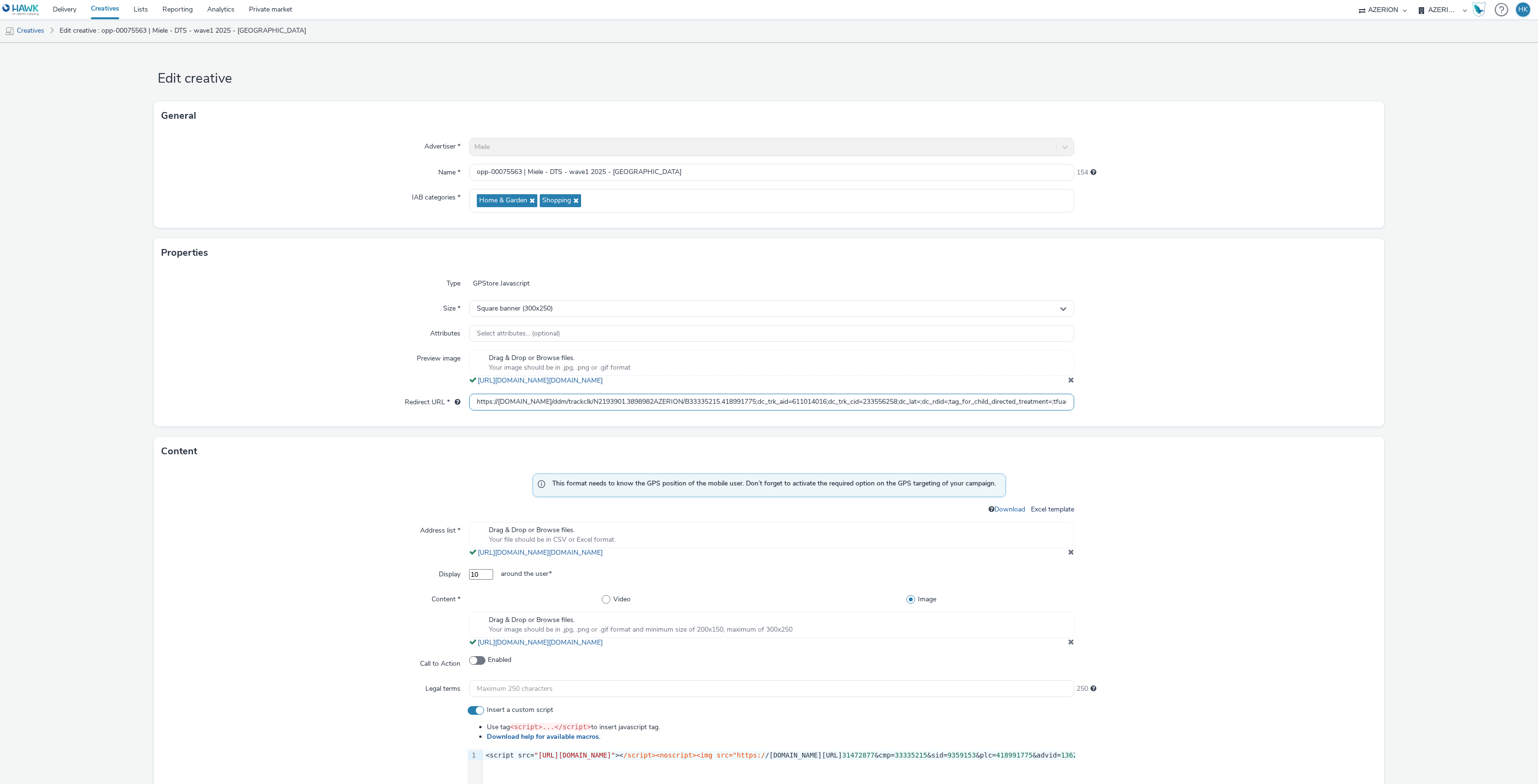
drag, startPoint x: 469, startPoint y: 401, endPoint x: 414, endPoint y: 401, distance: 55.0
click at [414, 401] on div "Redirect URL * https://[DOMAIN_NAME]/ddm/trackclk/N2193901.3898982AZERION/B3333…" at bounding box center [769, 402] width 1215 height 18
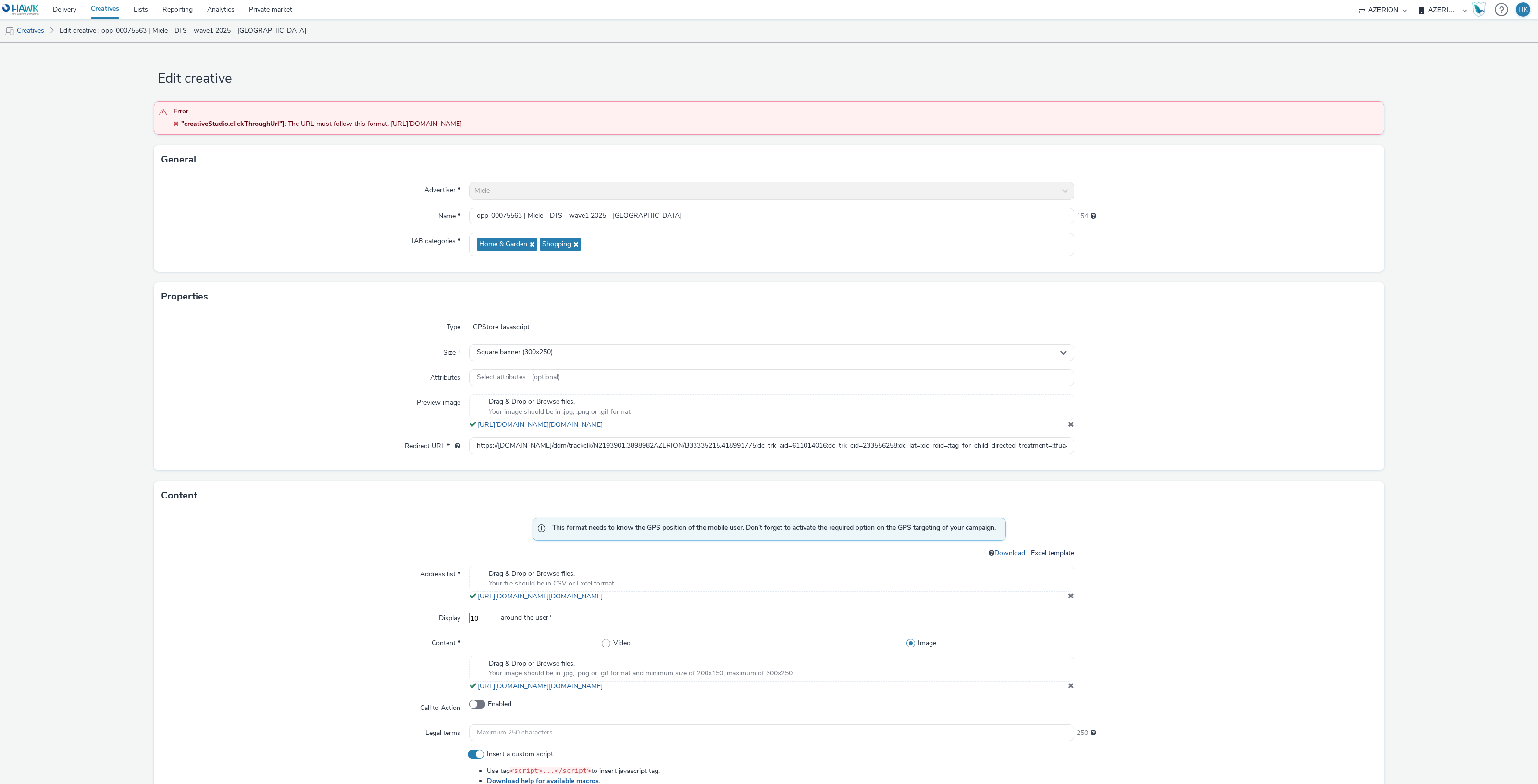
click at [106, 12] on link "Creatives" at bounding box center [105, 9] width 43 height 19
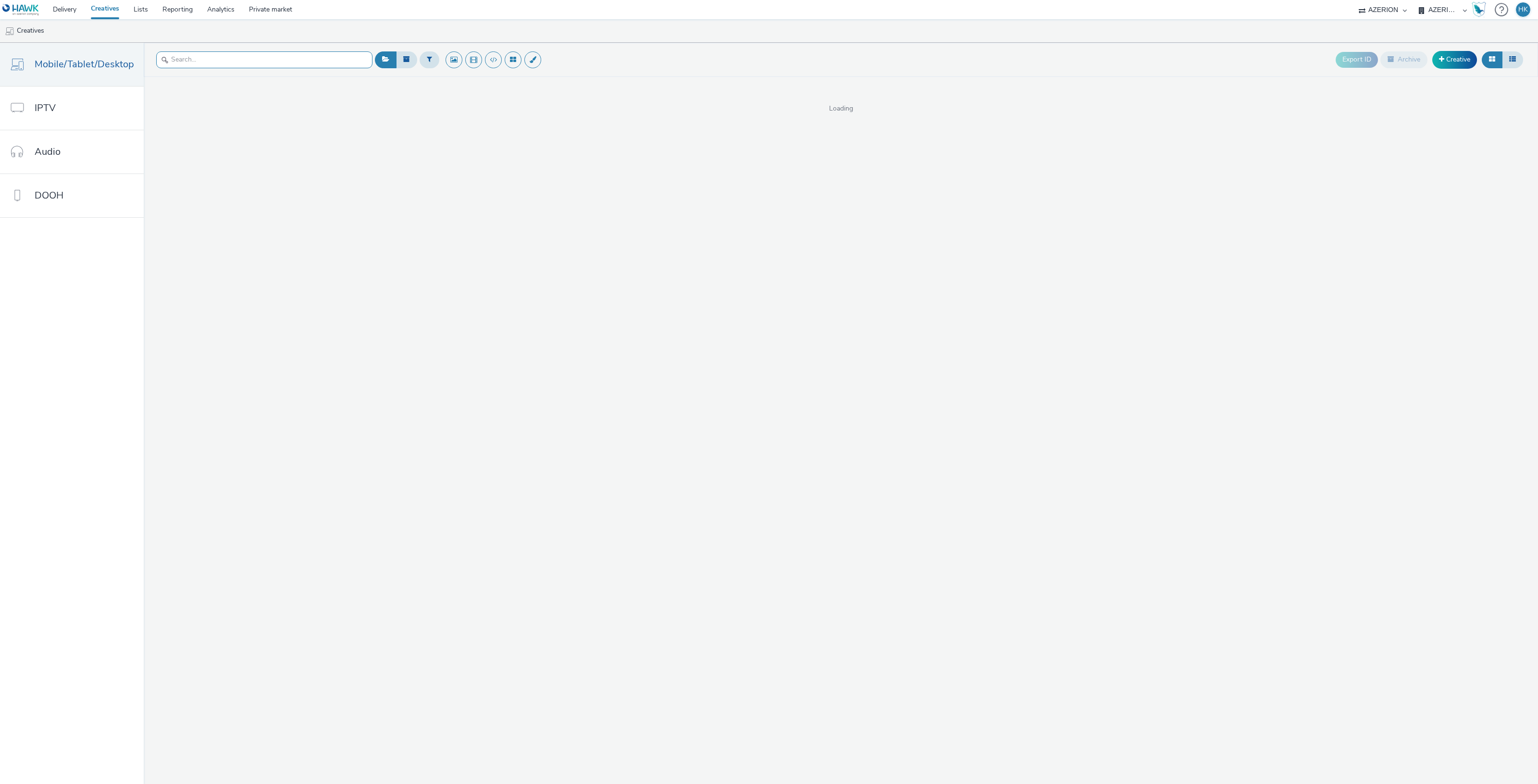
click at [192, 57] on input "text" at bounding box center [264, 59] width 216 height 17
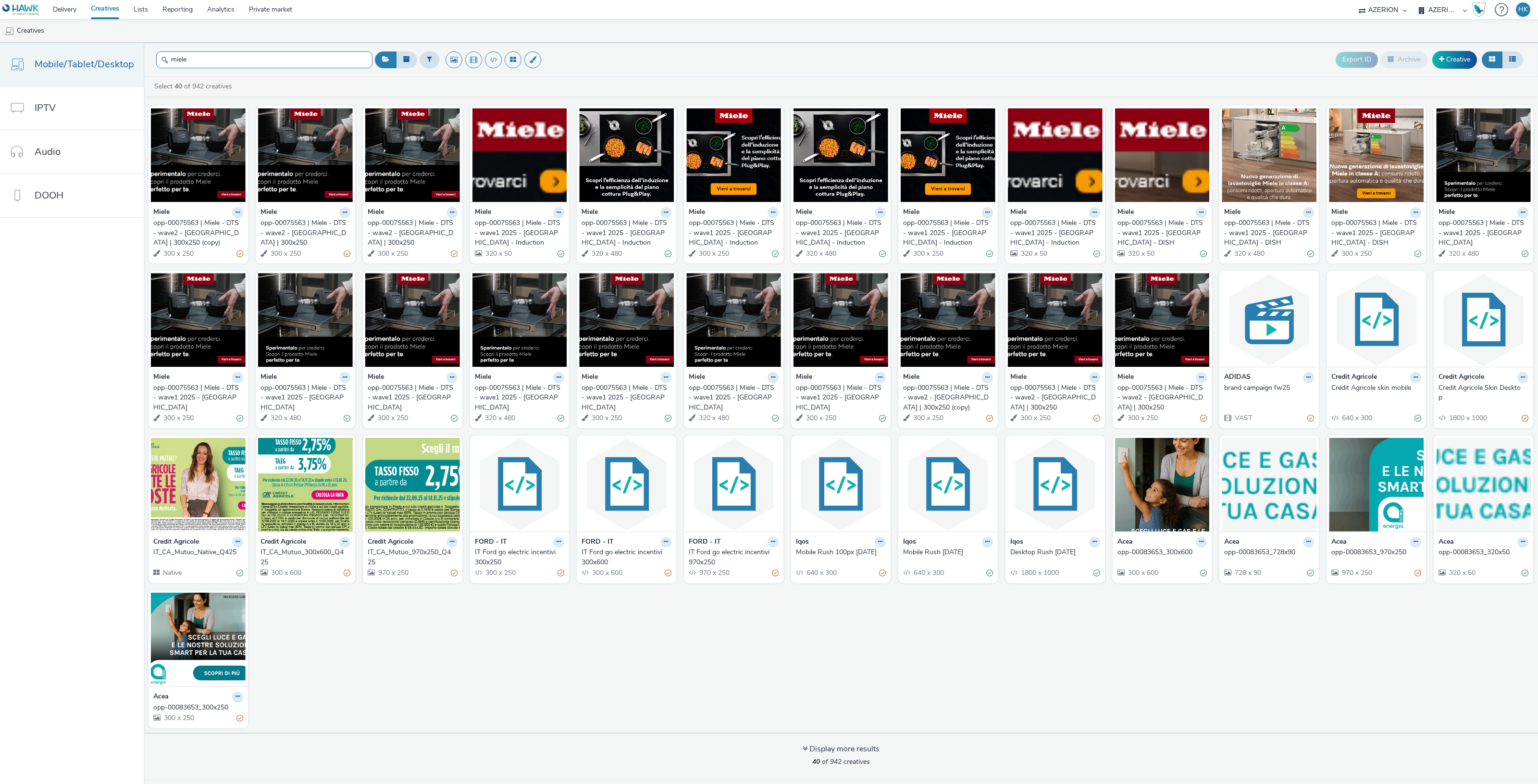
drag, startPoint x: 227, startPoint y: 57, endPoint x: 131, endPoint y: 60, distance: 96.0
click at [131, 60] on div "Mobile/Tablet/Desktop IPTV Audio DOOH miele Export ID Archive Creative Select 4…" at bounding box center [769, 413] width 1538 height 741
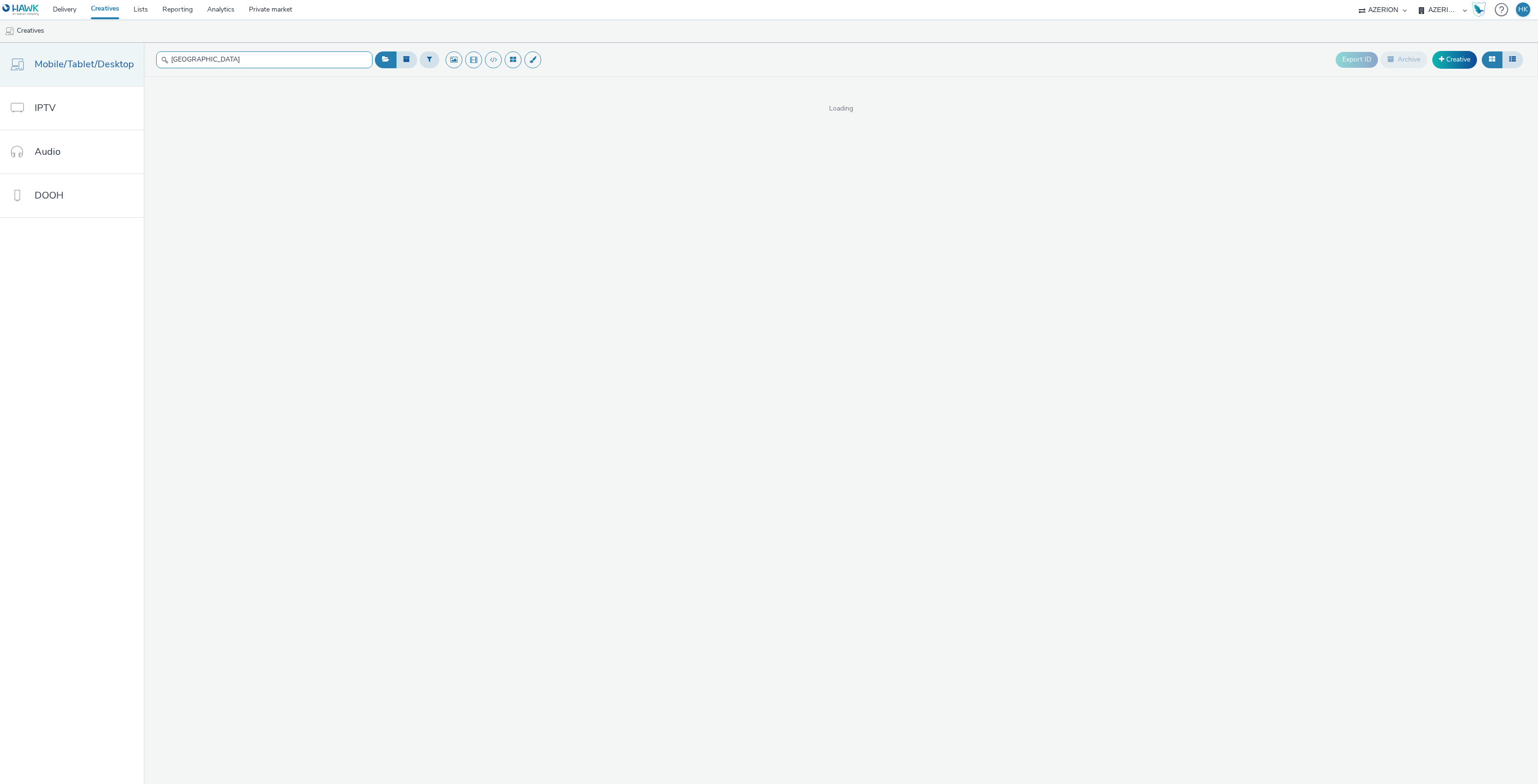
type input "[GEOGRAPHIC_DATA]"
select select "974f22a8-96bf-4ab0-903c-b2da3aad1b4f"
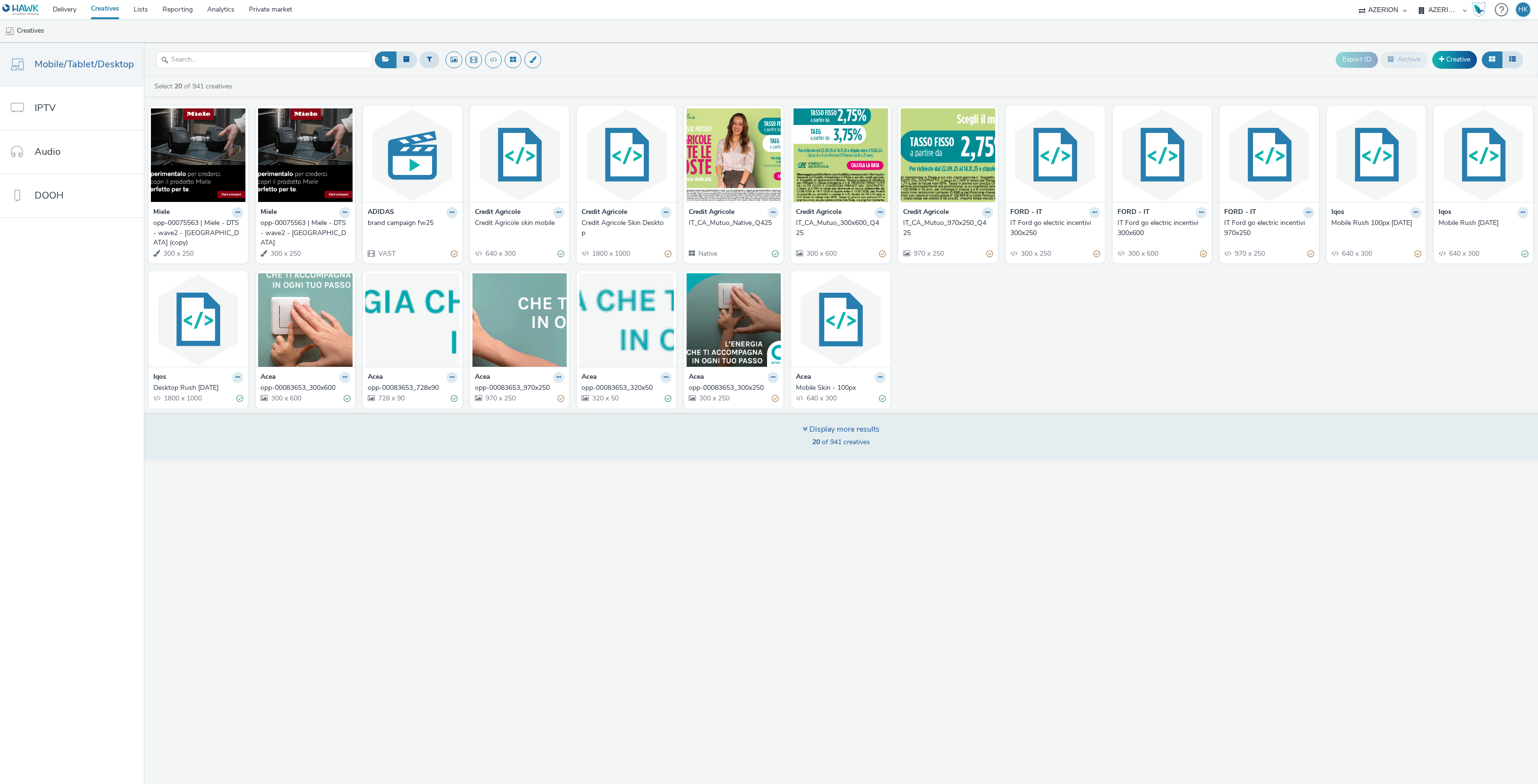
click at [375, 424] on div "Display more results 20 of 941 creatives" at bounding box center [841, 436] width 1401 height 47
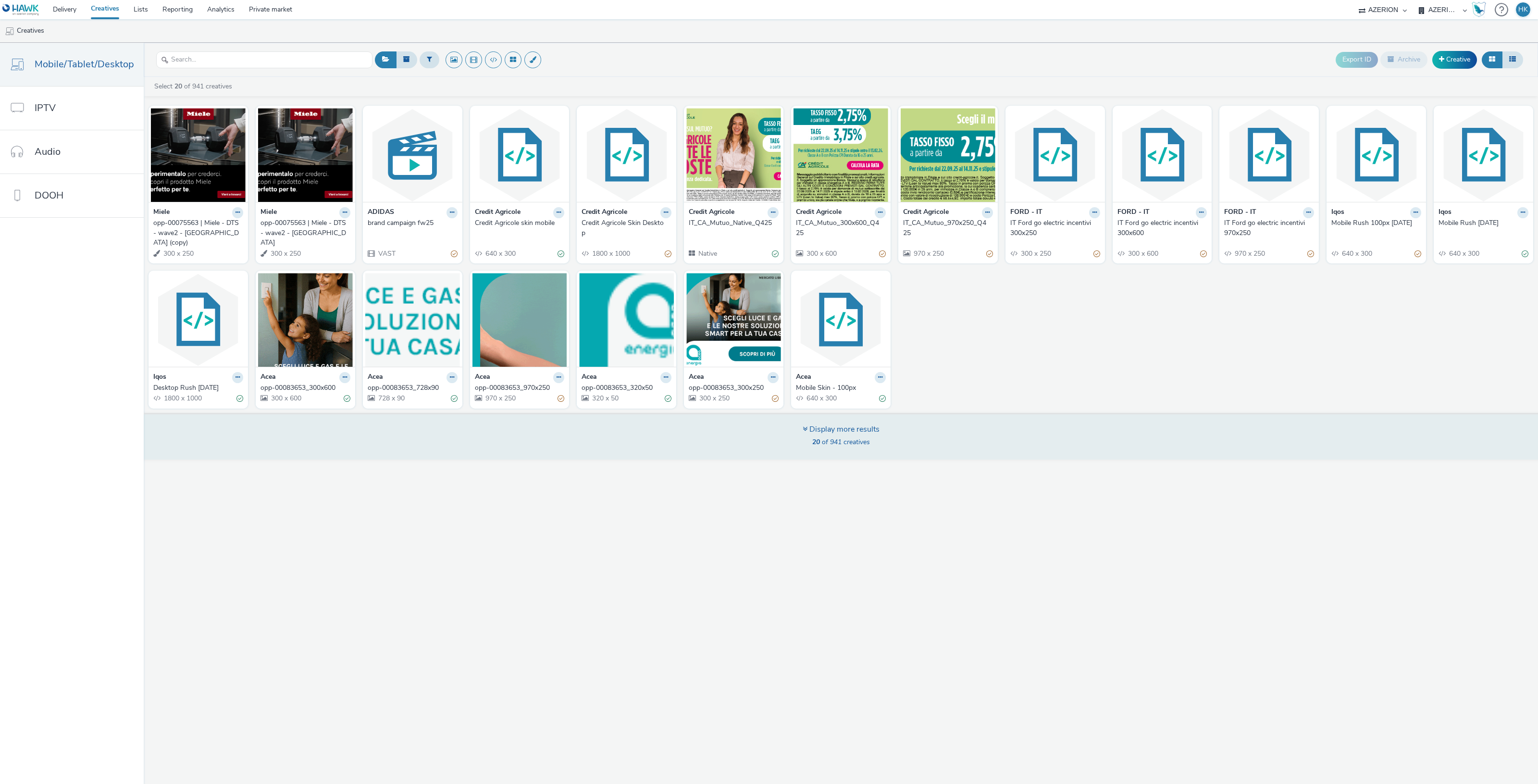
click at [877, 437] on div "20 of 941 creatives" at bounding box center [841, 442] width 77 height 9
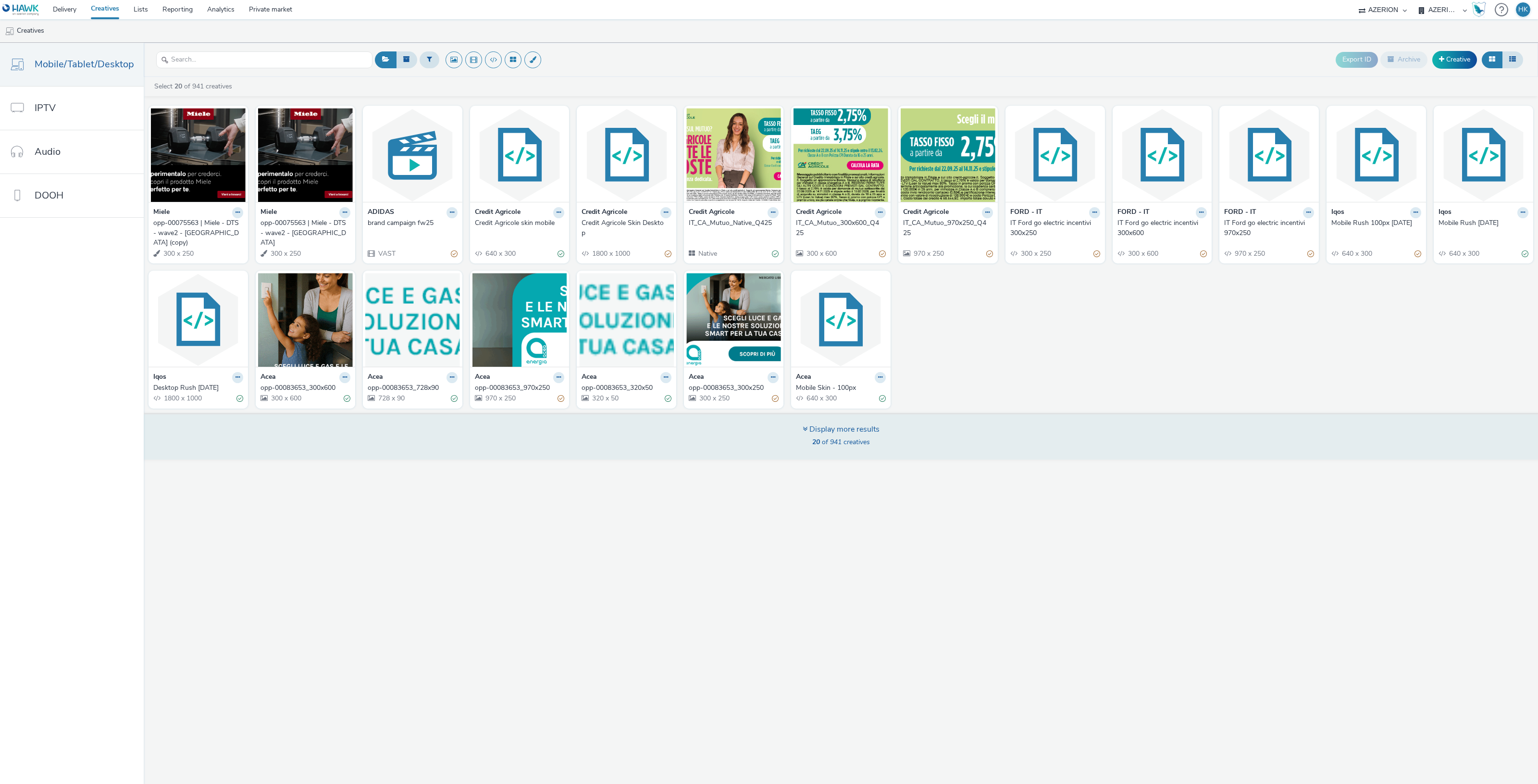
click at [802, 425] on icon at bounding box center [804, 428] width 5 height 7
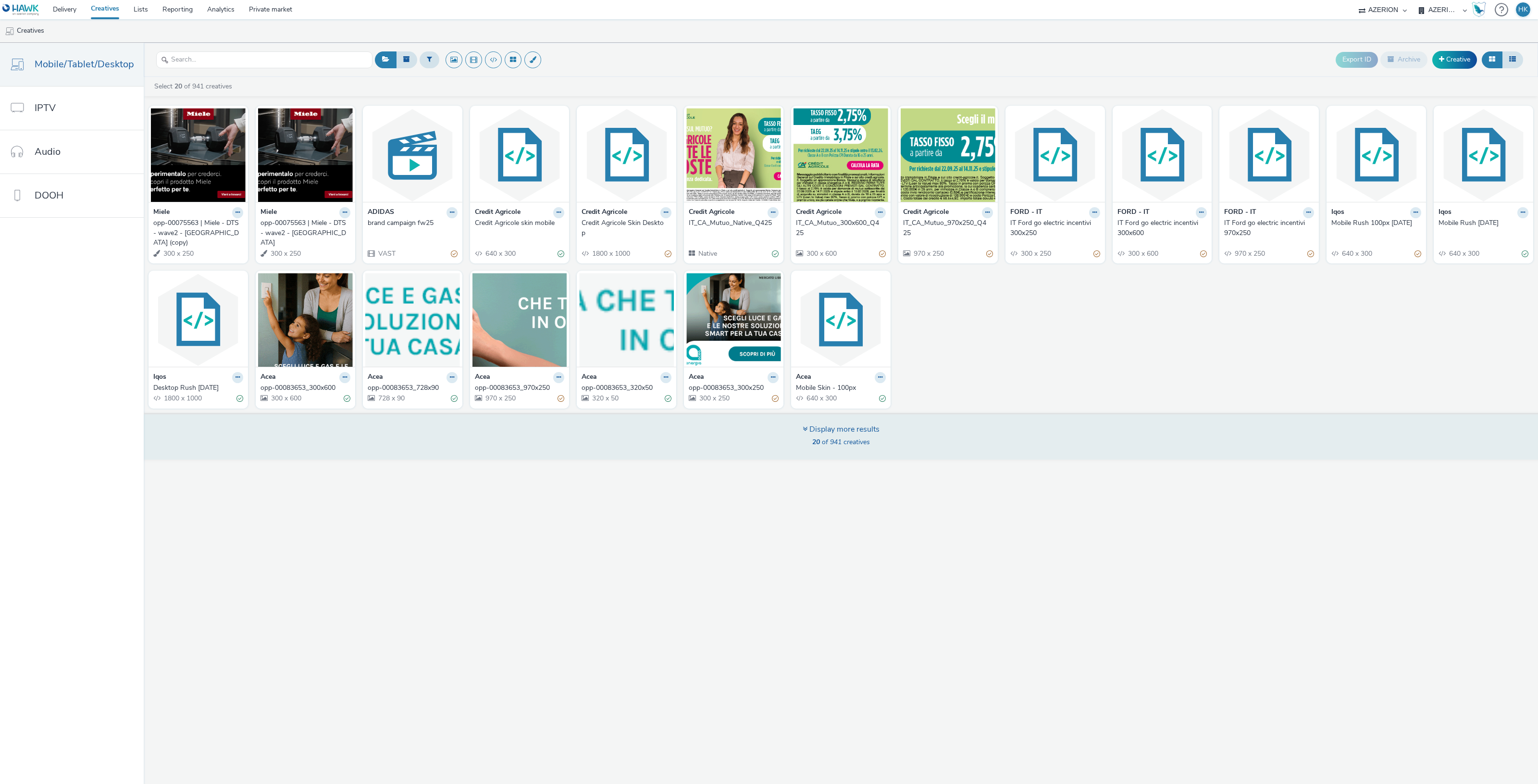
click at [849, 424] on div "Display more results" at bounding box center [841, 429] width 77 height 11
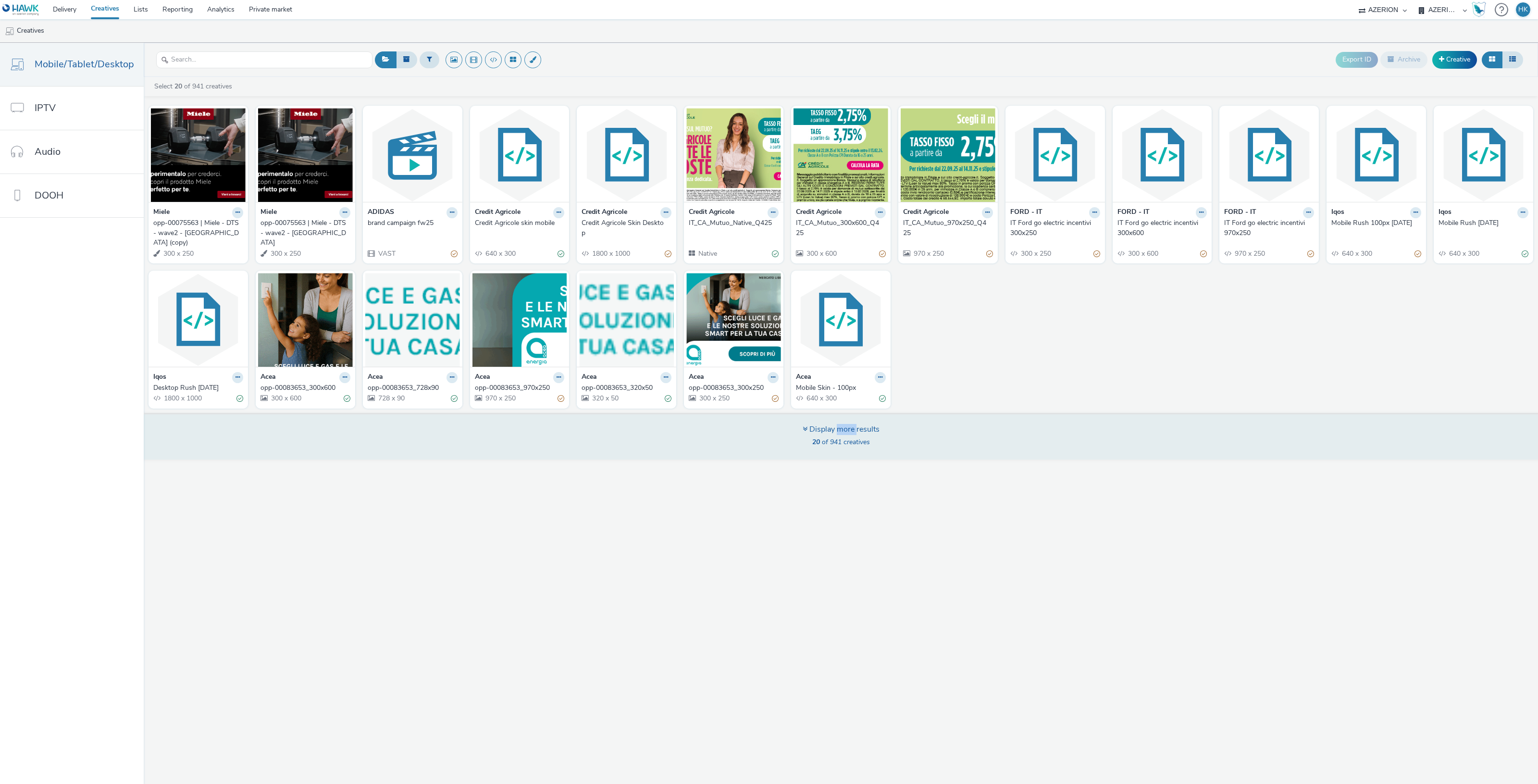
click at [849, 424] on div "Display more results" at bounding box center [841, 429] width 77 height 11
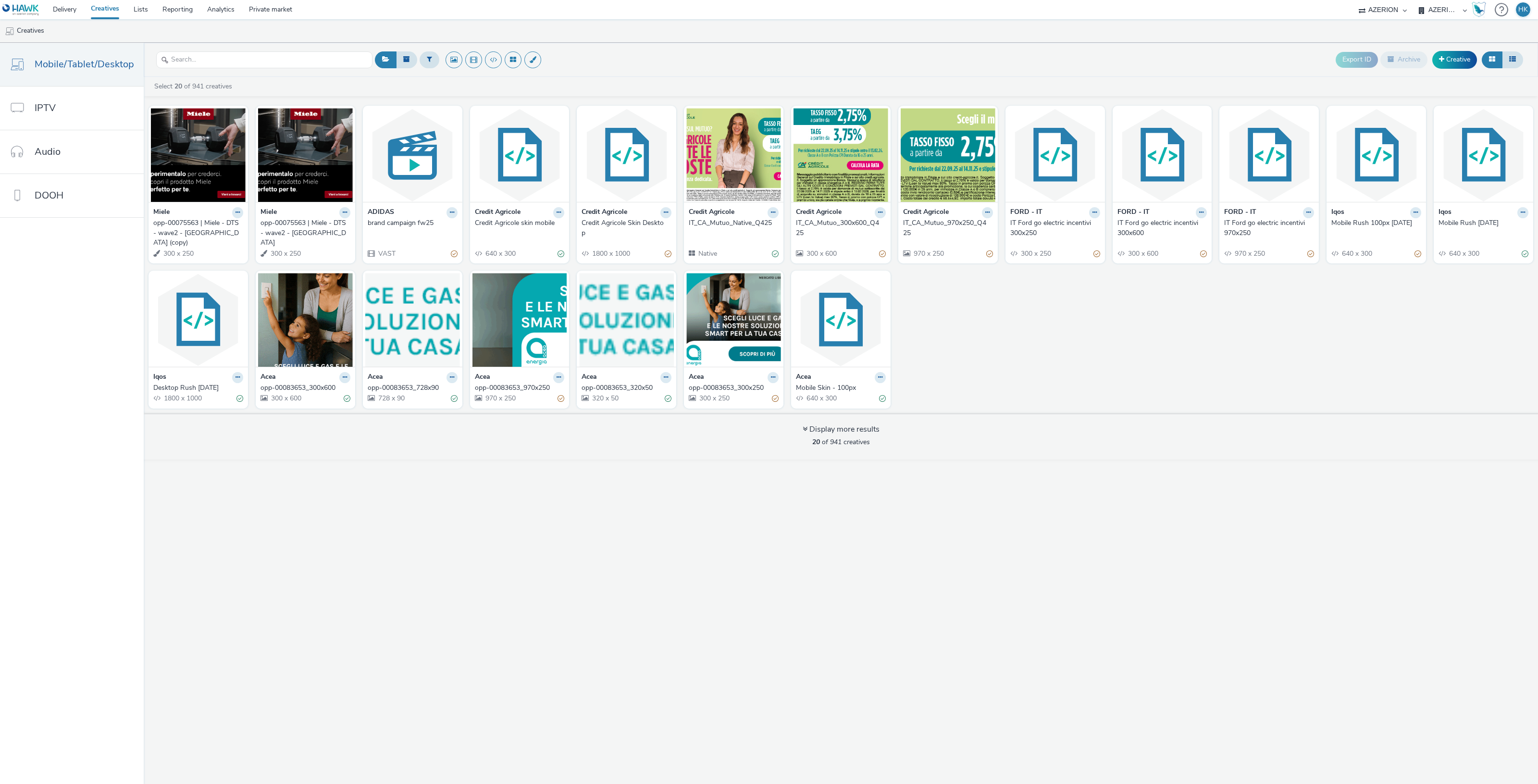
click at [844, 522] on div "Export ID Archive Creative Select 20 of 941 creatives Miele opp-00075563 | Miel…" at bounding box center [841, 413] width 1394 height 741
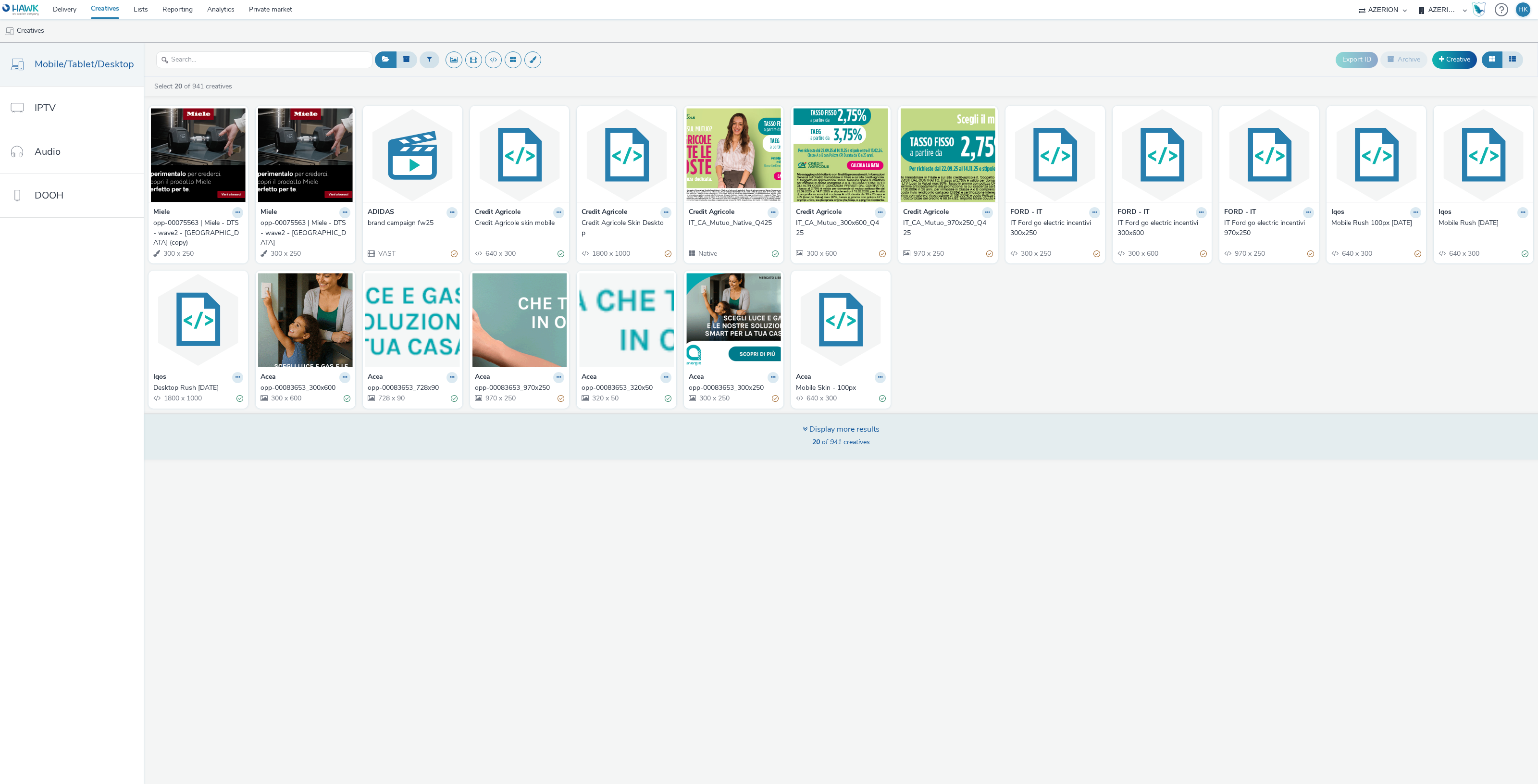
click at [837, 424] on div "Display more results" at bounding box center [841, 429] width 77 height 11
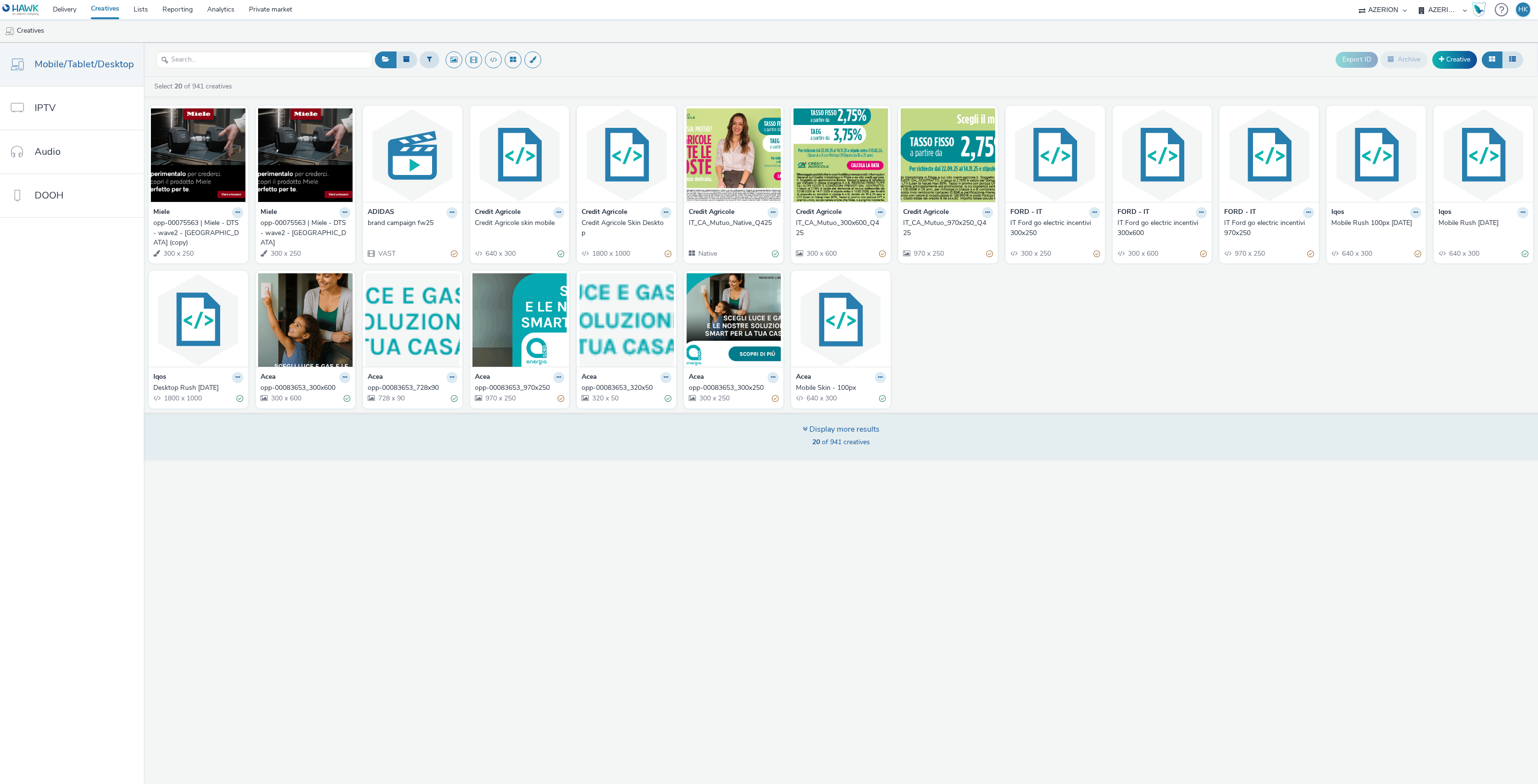
click at [827, 424] on div "Display more results" at bounding box center [841, 429] width 77 height 11
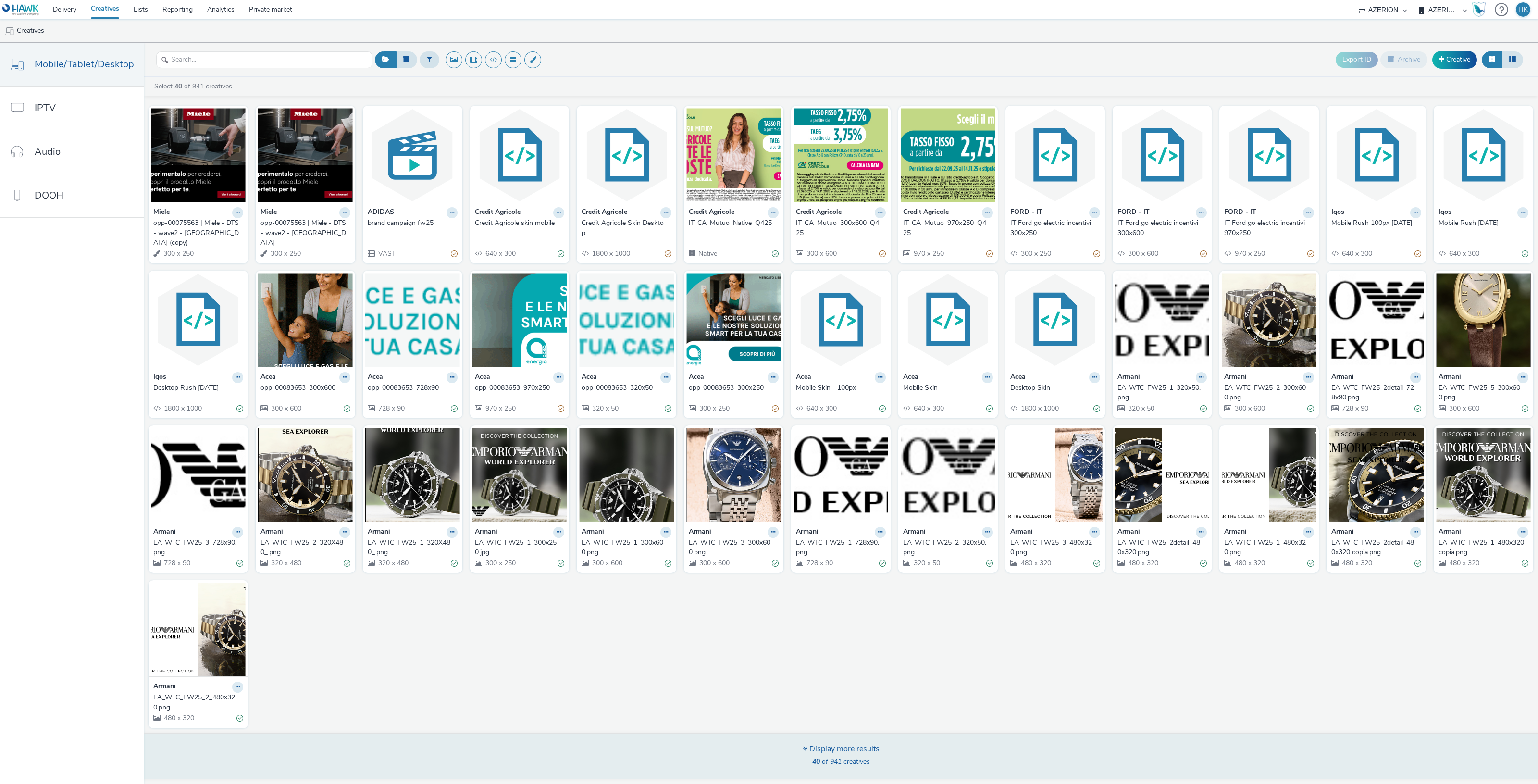
click at [819, 748] on div "Display more results 40 of 941 creatives" at bounding box center [841, 756] width 77 height 26
click at [834, 744] on div "Display more results" at bounding box center [841, 749] width 77 height 11
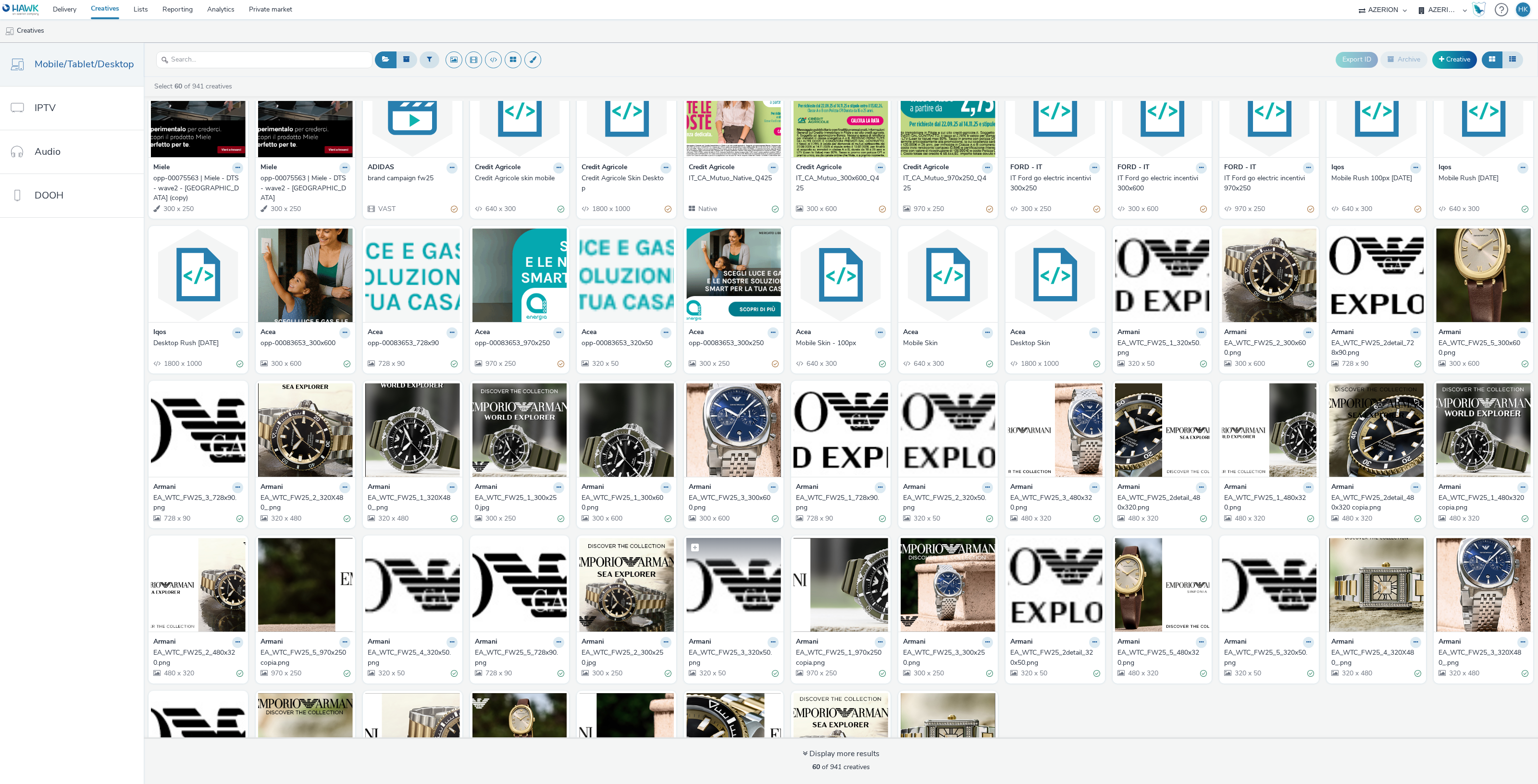
scroll to position [142, 0]
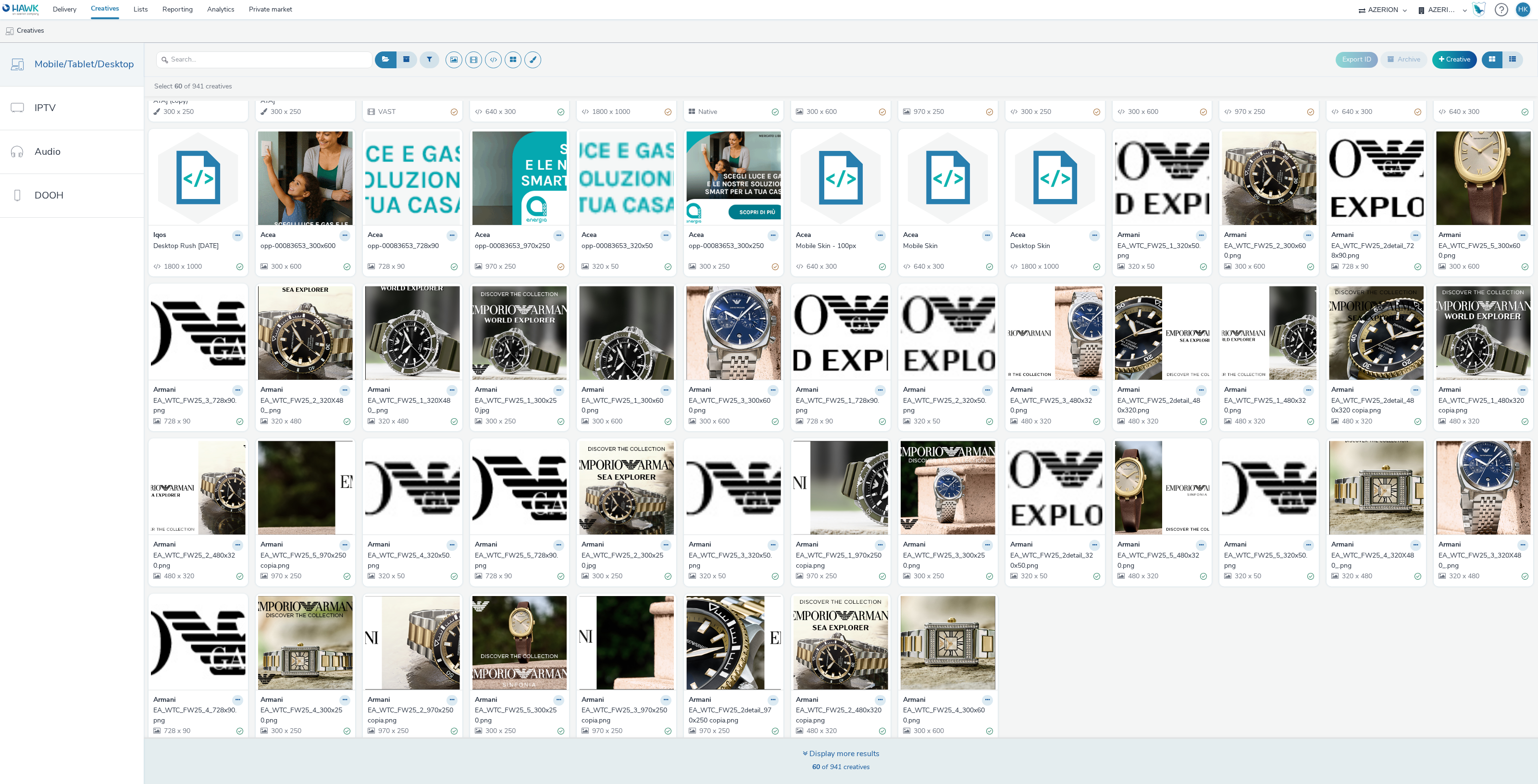
click at [835, 758] on div "Display more results" at bounding box center [841, 754] width 77 height 11
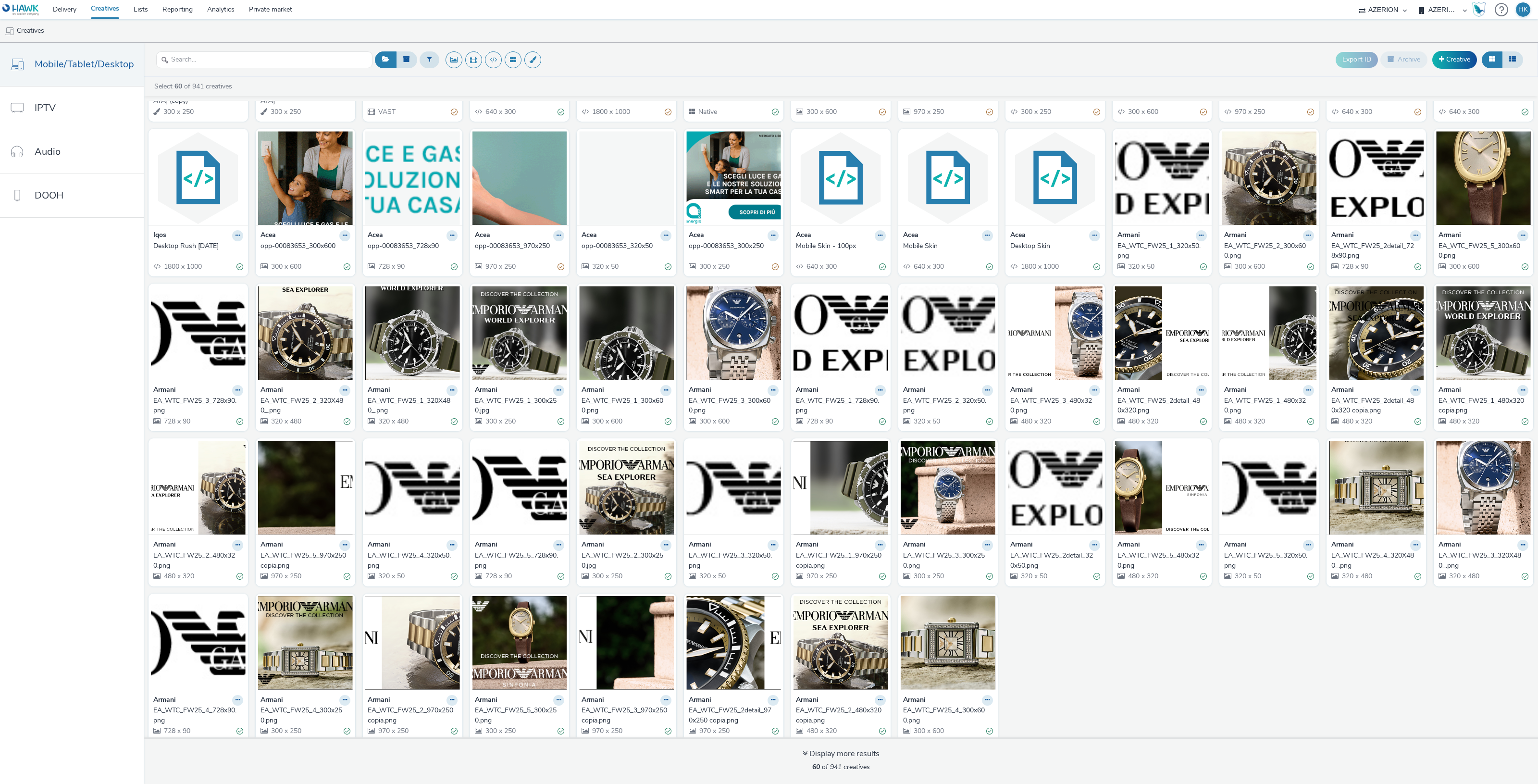
scroll to position [0, 0]
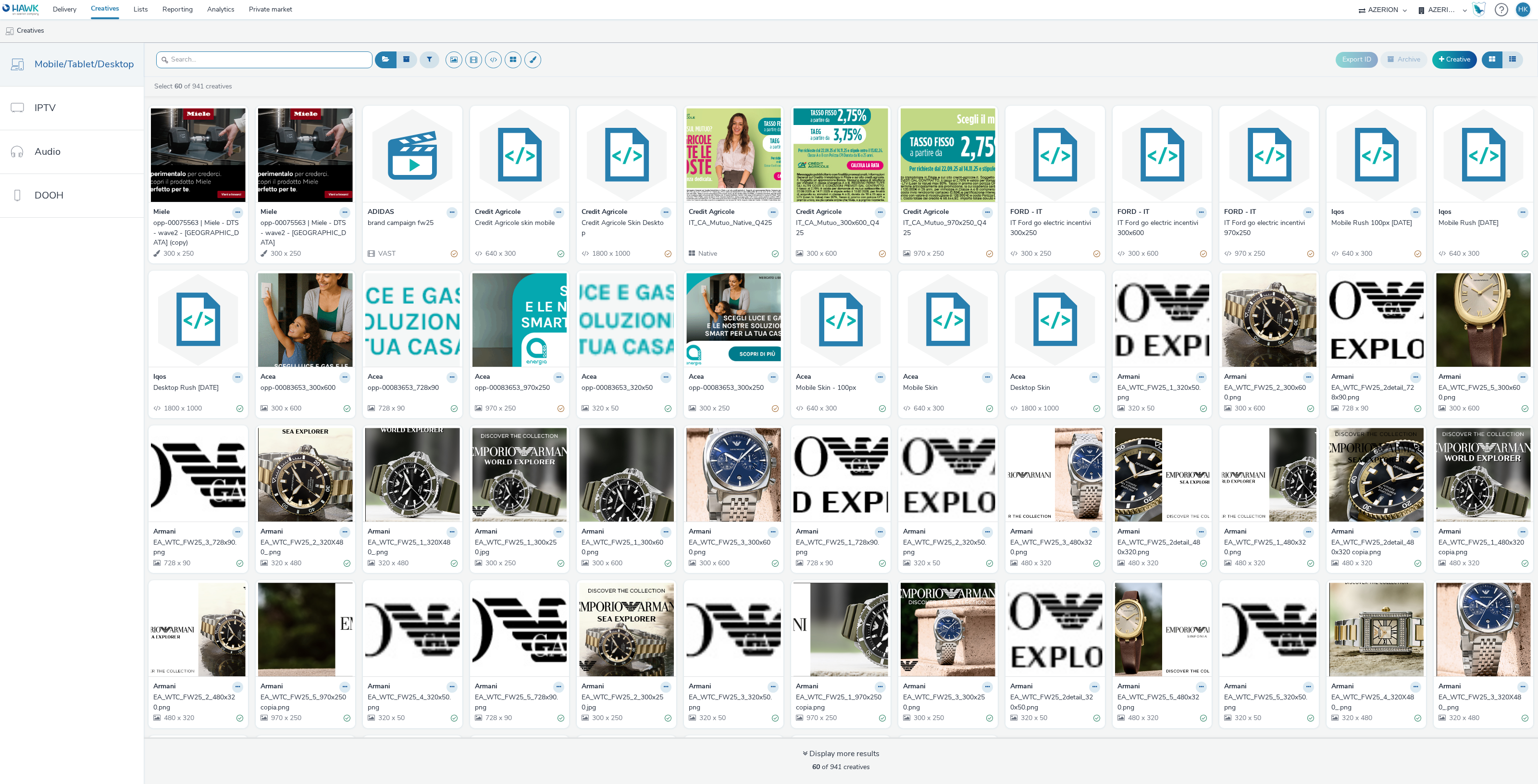
click at [281, 53] on input "text" at bounding box center [264, 59] width 216 height 17
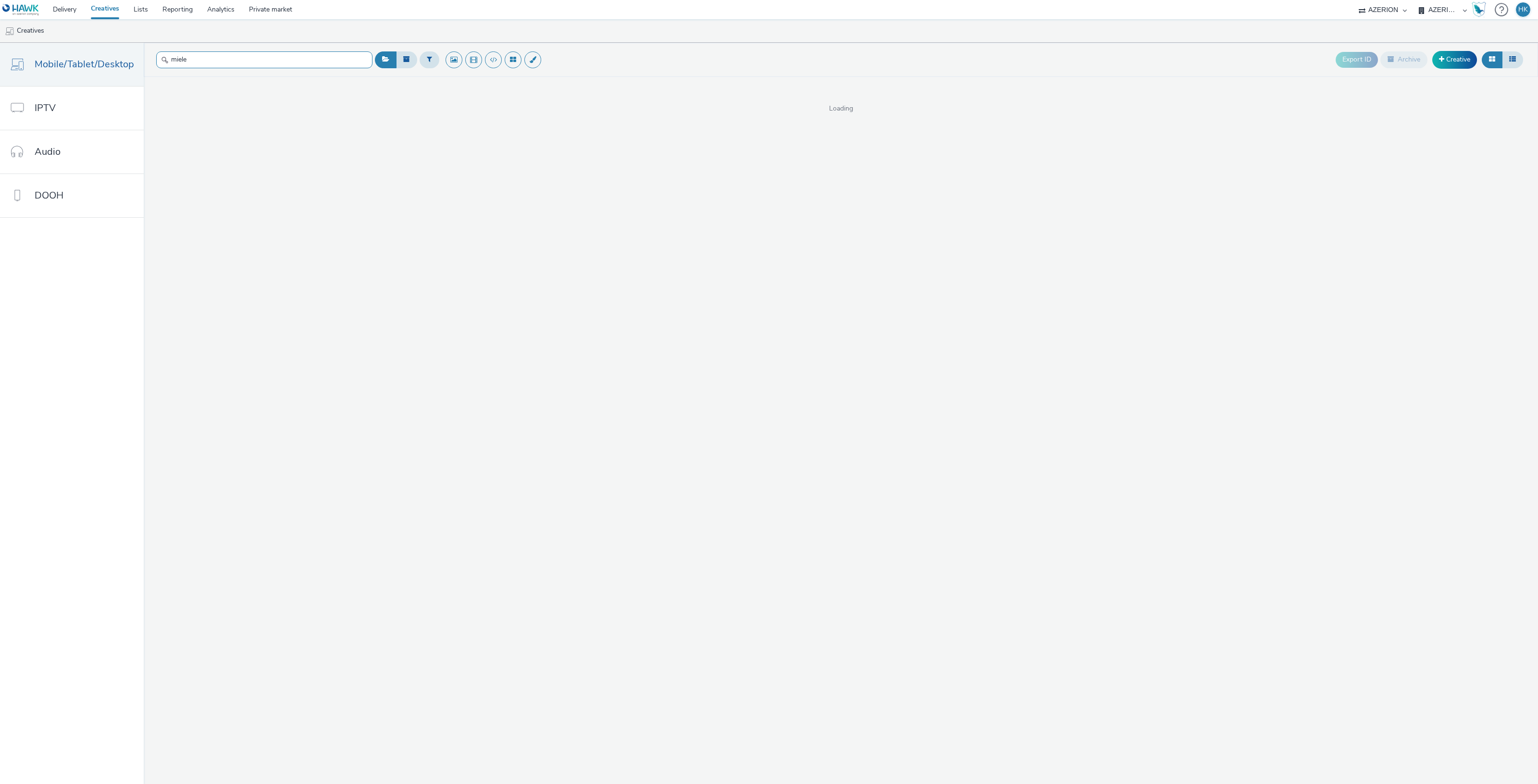
type input "miele"
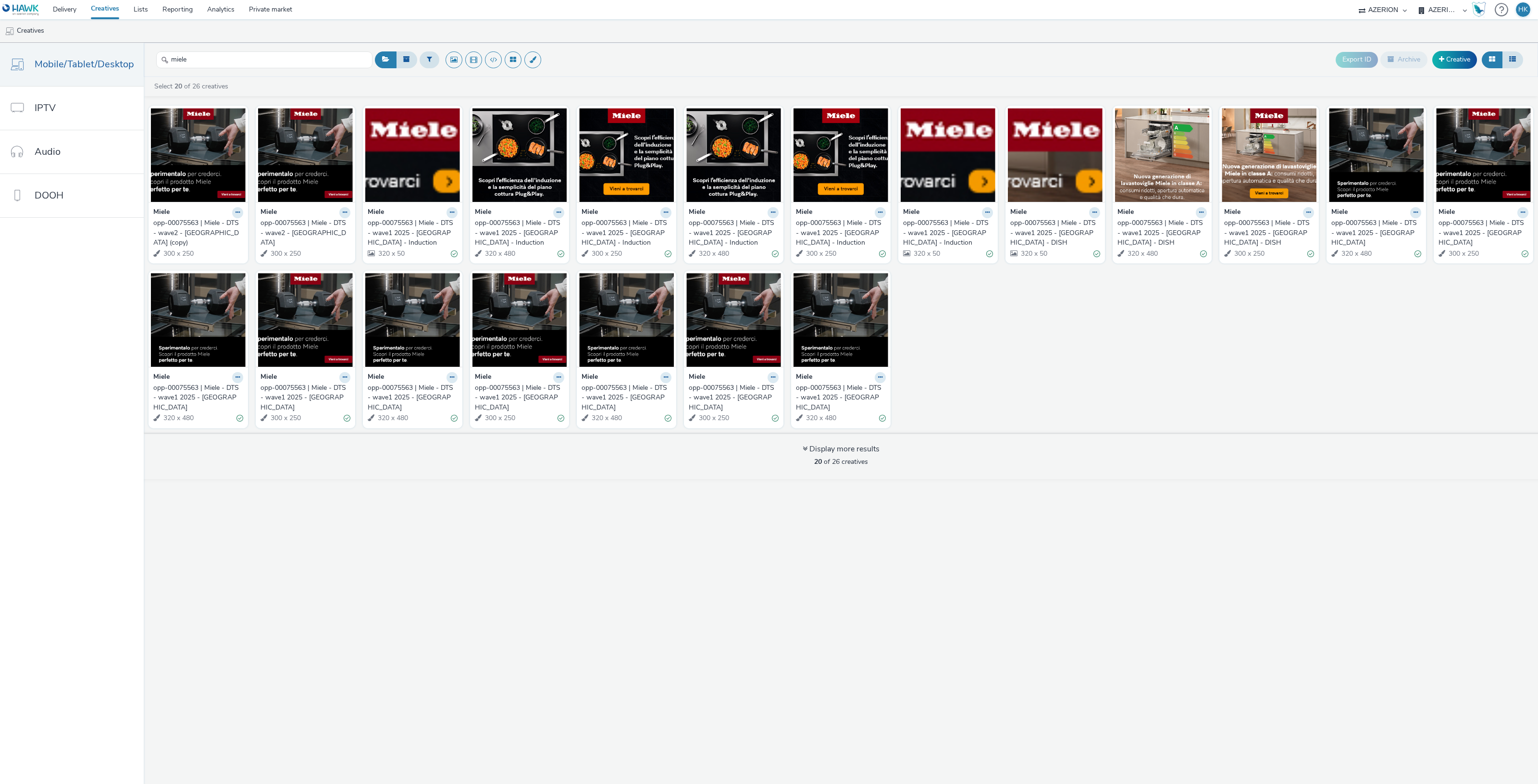
click at [286, 394] on div "opp-00075563 | Miele - DTS - wave1 2025 - Bologna" at bounding box center [303, 397] width 86 height 29
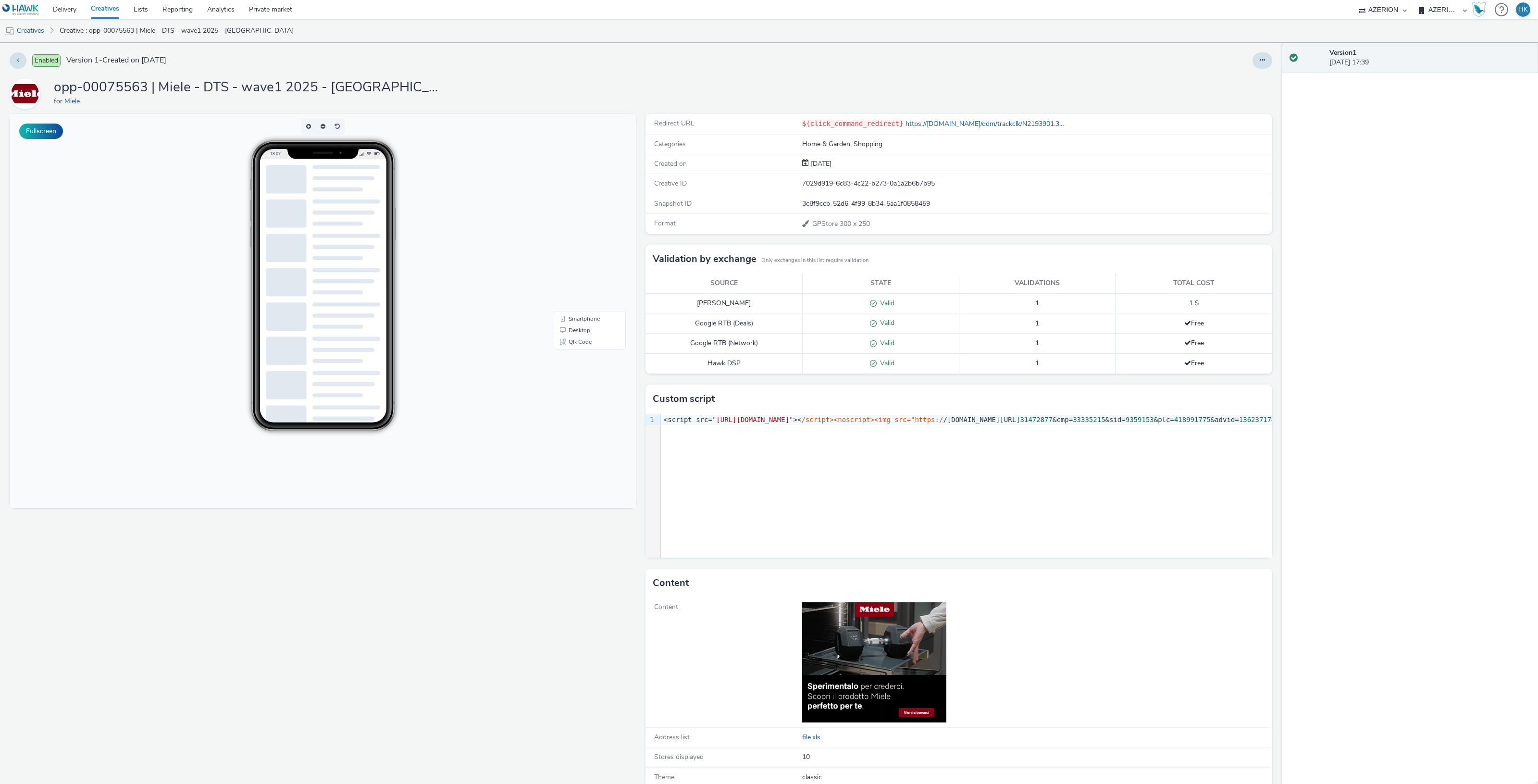
click at [1267, 61] on div "Enabled Version 1 - Created on 29 April 2025 opp-00075563 | Miele - DTS - wave1…" at bounding box center [640, 413] width 1282 height 741
click at [1260, 61] on icon at bounding box center [1263, 60] width 5 height 7
click at [1208, 86] on link "Edit" at bounding box center [1236, 80] width 72 height 19
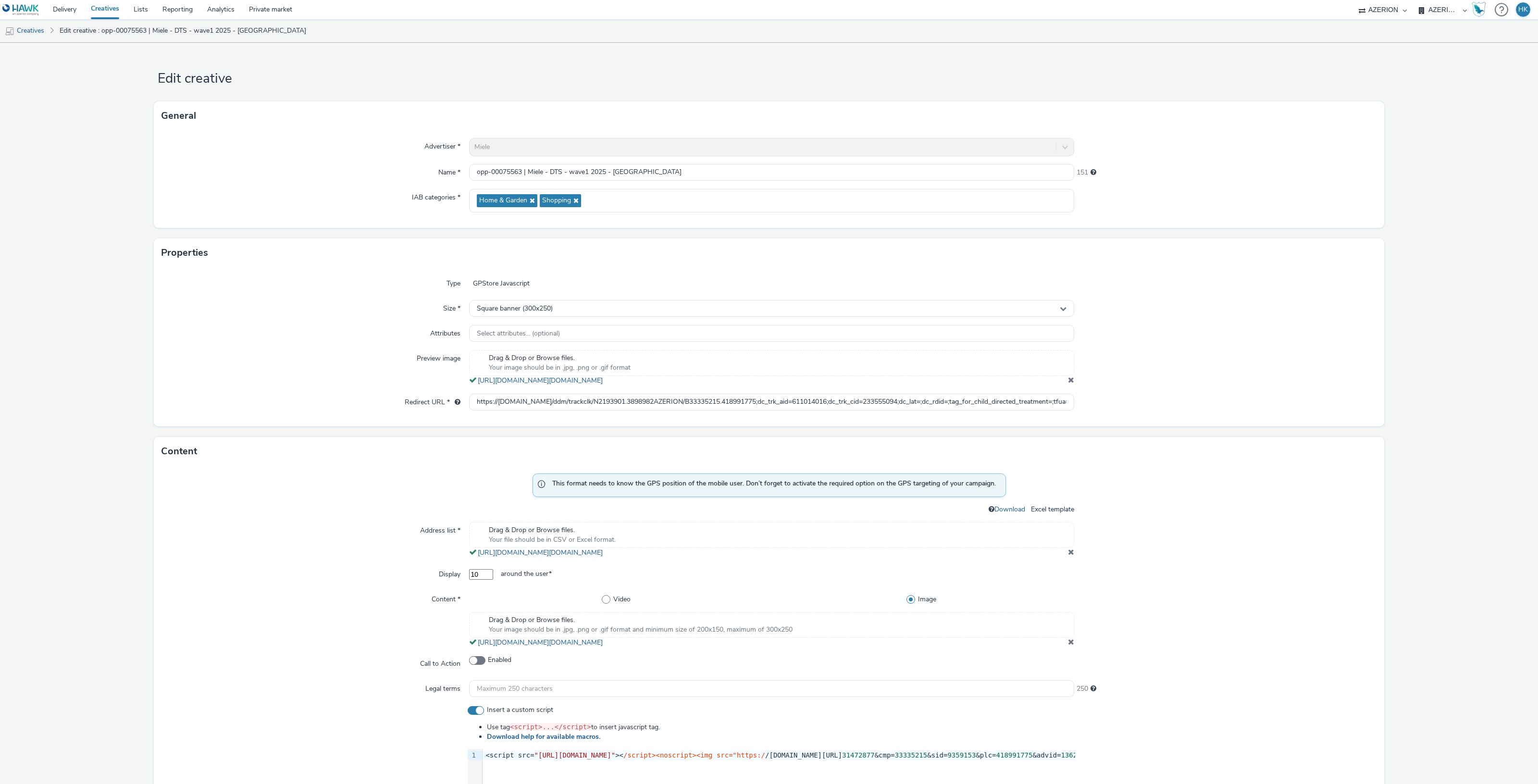
scroll to position [300, 0]
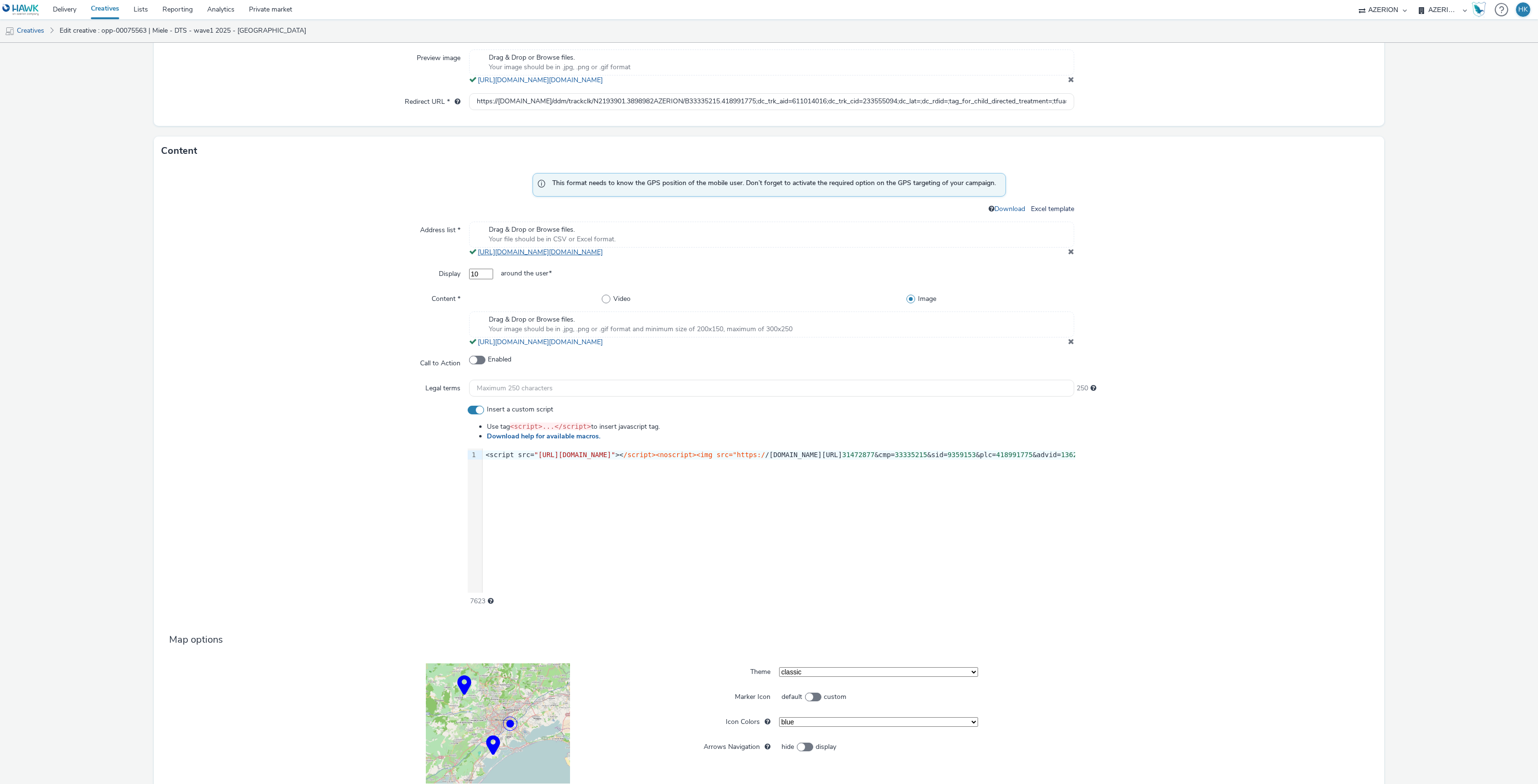
click at [607, 254] on link "https://tabmo-cdn.s3.eu-west-1.amazonaws.com/hawk.tabmo.io/organizations/974f22…" at bounding box center [542, 252] width 129 height 9
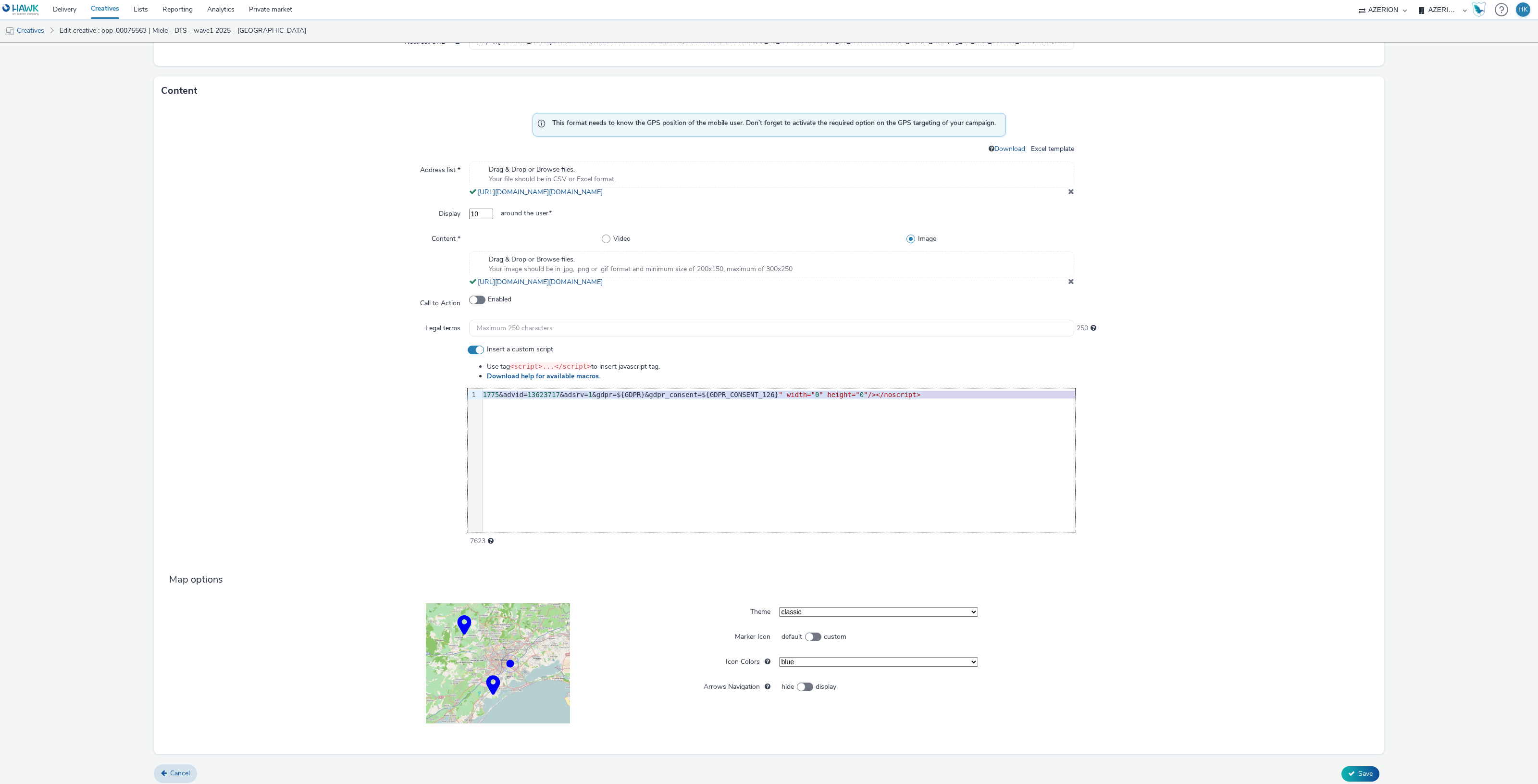
scroll to position [0, 736]
drag, startPoint x: 481, startPoint y: 394, endPoint x: 978, endPoint y: 401, distance: 497.0
click at [757, 398] on div "<script src= "https://cdn.doubleverify.com/dvbm.js#ctx=31472877&cmp=33335215&si…" at bounding box center [271, 395] width 972 height 9
click at [984, 405] on div "9 1 › <script src= "https://cdn.doubleverify.com/dvbm.js#ctx=31472877&cmp=33335…" at bounding box center [771, 460] width 607 height 144
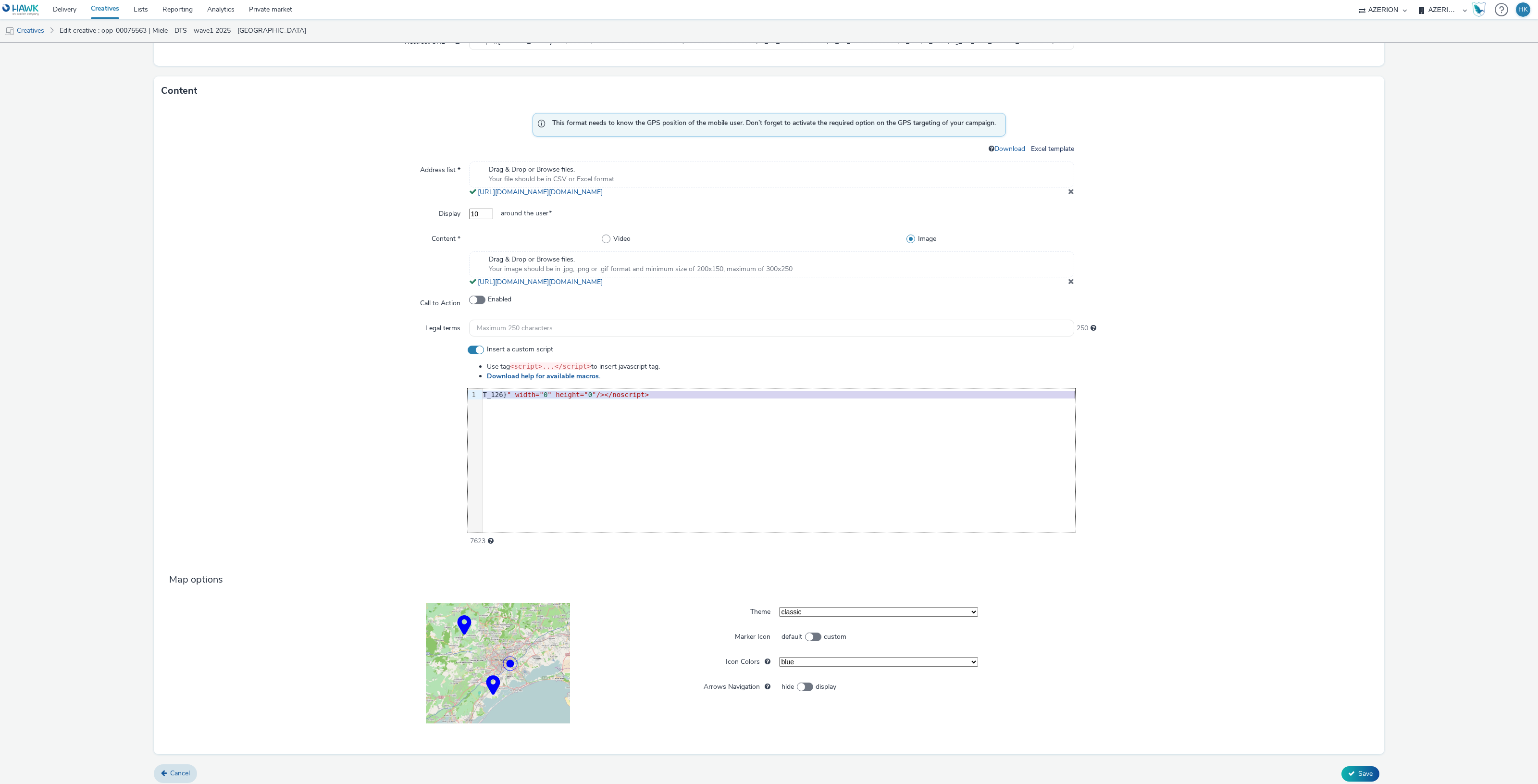
copy div "<script src= "https://cdn.doubleverify.com/dvbm.js#ctx=31472877&cmp=33335215&si…"
drag, startPoint x: 481, startPoint y: 394, endPoint x: 1139, endPoint y: 394, distance: 658.0
click at [1139, 394] on div "Insert a custom script Use tag <script>...</script> to insert javascript tag. D…" at bounding box center [769, 445] width 1215 height 201
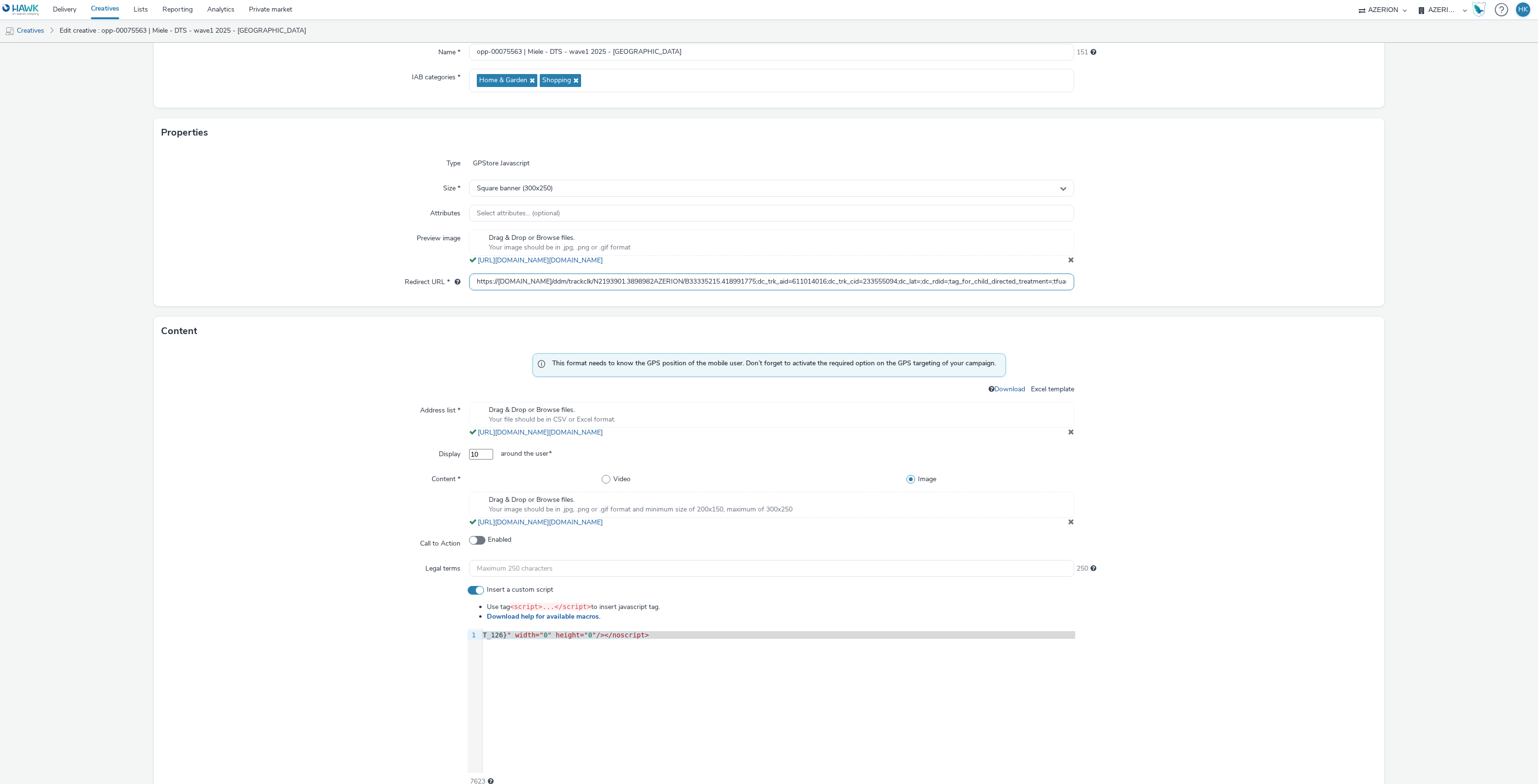
scroll to position [0, 231]
drag, startPoint x: 470, startPoint y: 279, endPoint x: 1188, endPoint y: 262, distance: 718.2
click at [1188, 262] on div "Type GPStore Javascript Size * Square banner (300x250) Attributes Select attrib…" at bounding box center [769, 227] width 1230 height 159
click at [1188, 262] on form "Edit creative General Advertiser * Miele Name * opp-00075563 | Miele - DTS - wa…" at bounding box center [769, 476] width 1538 height 1108
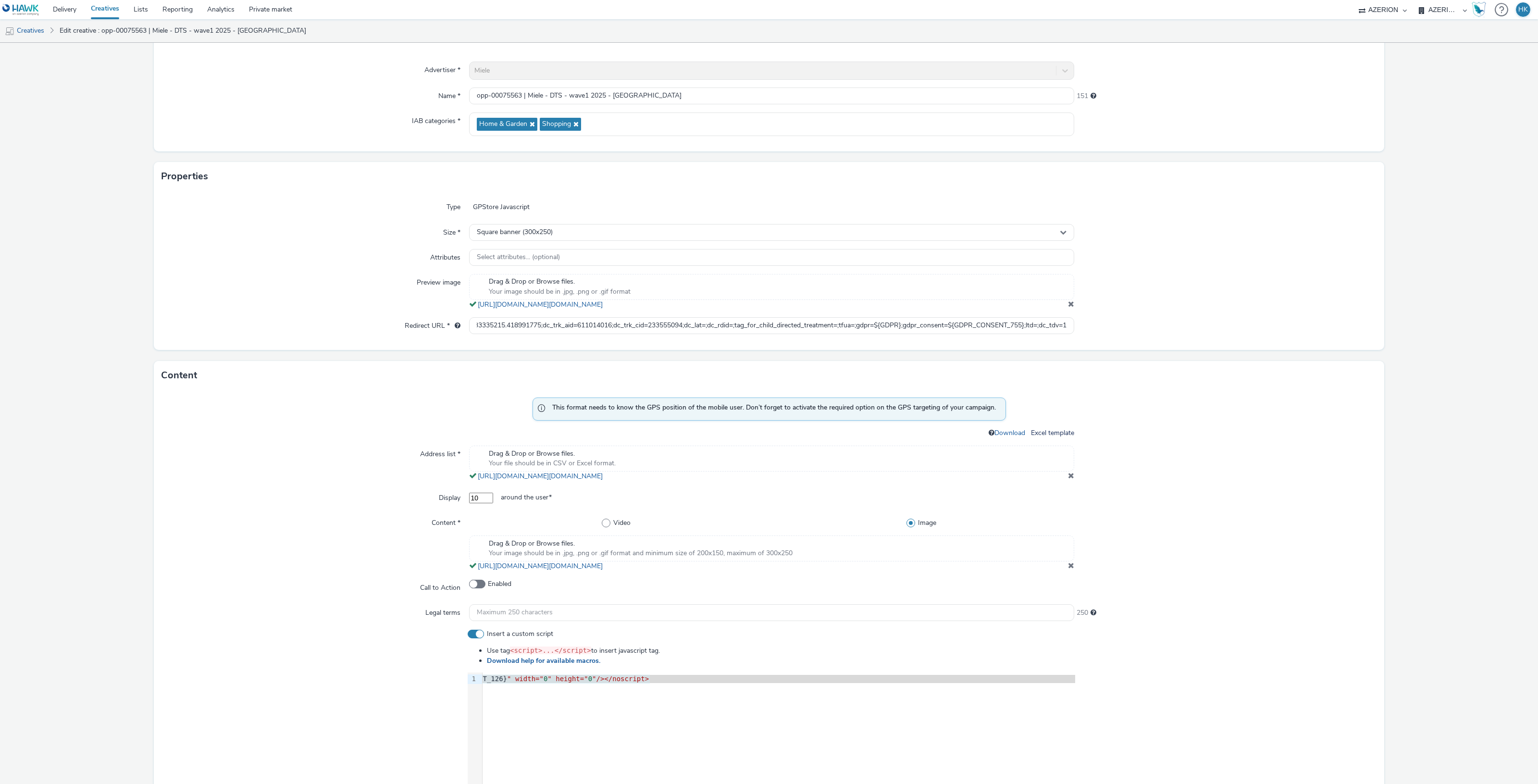
scroll to position [0, 0]
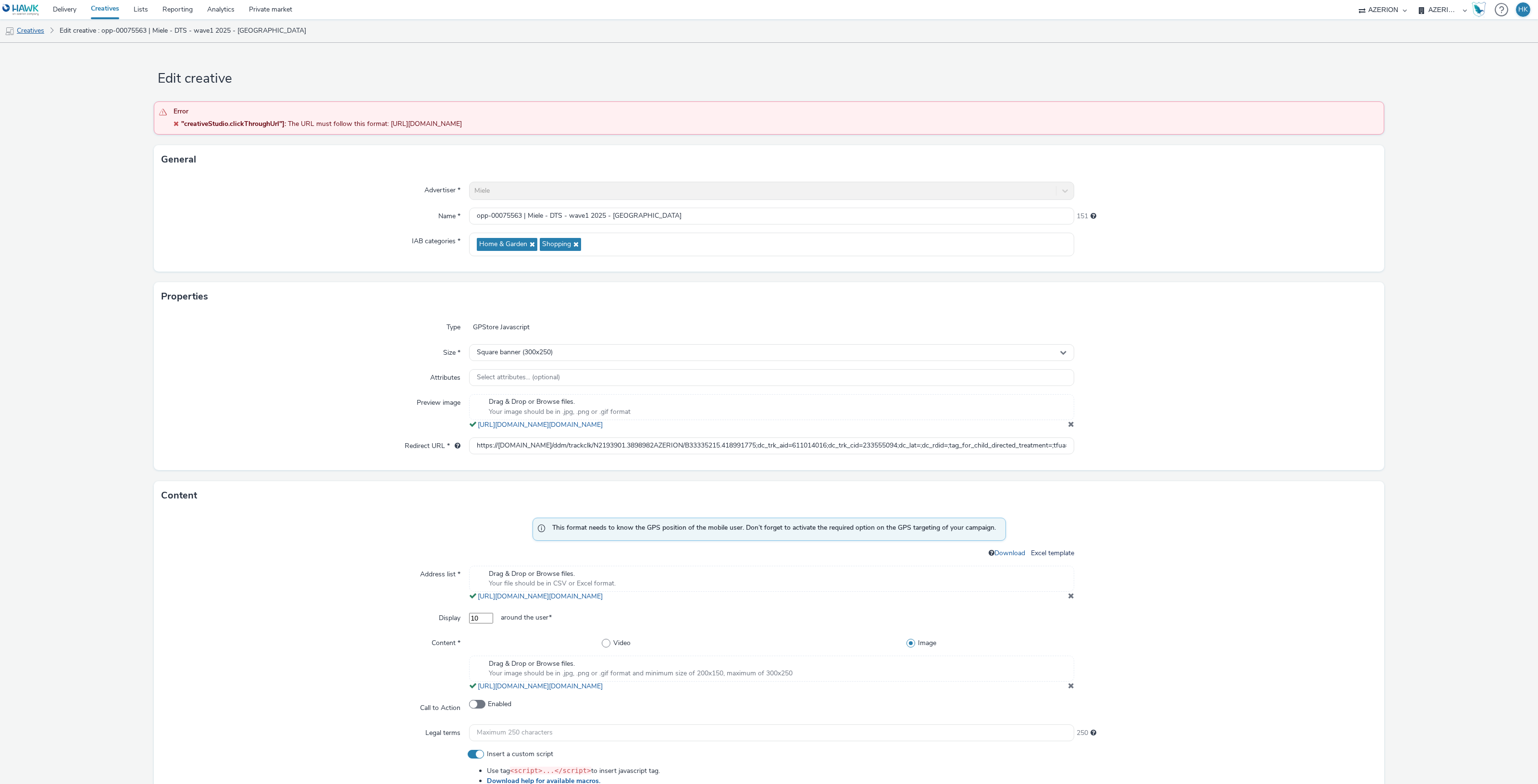
click at [24, 30] on link "Creatives" at bounding box center [24, 30] width 49 height 23
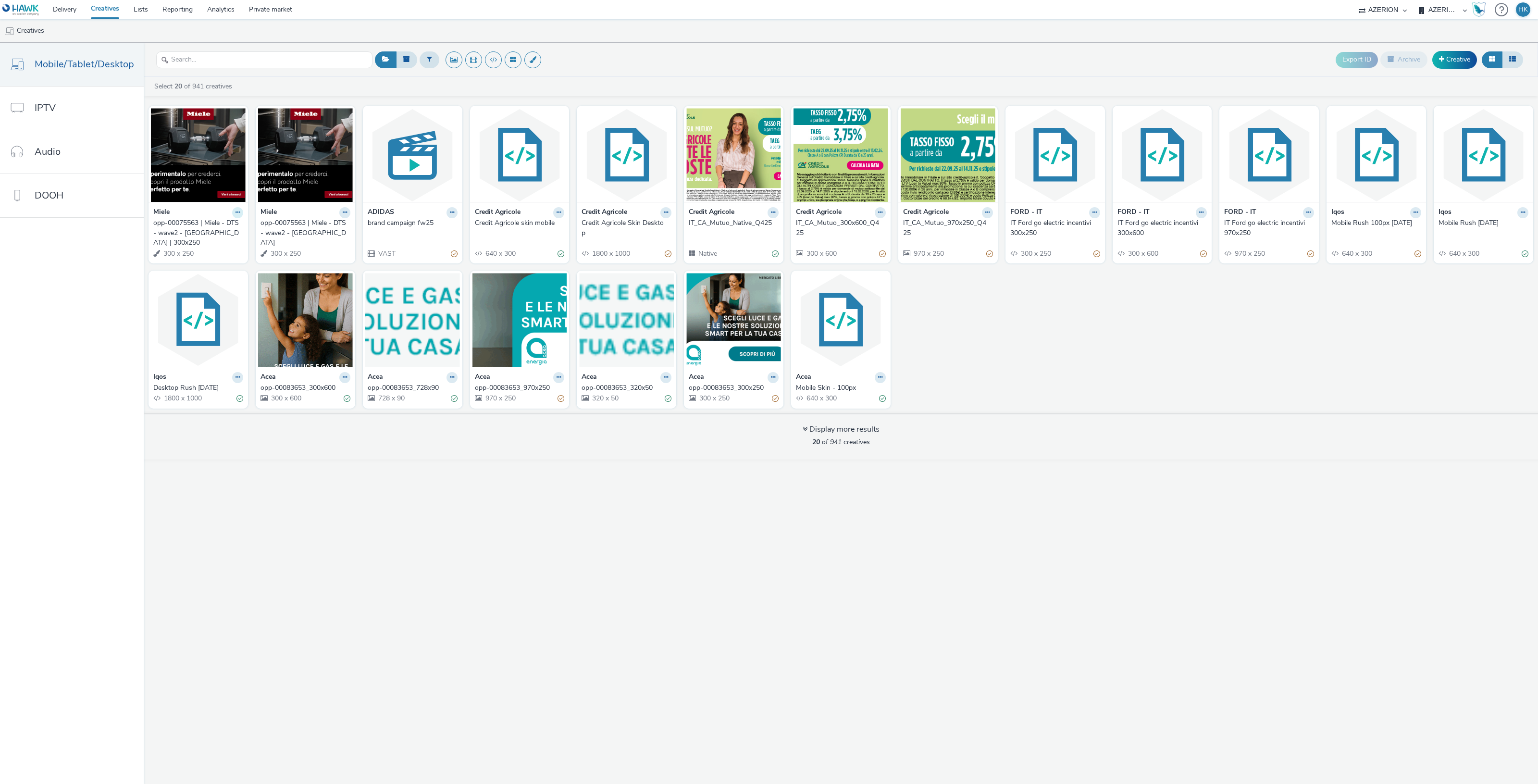
click at [236, 213] on icon at bounding box center [238, 213] width 4 height 6
click at [225, 248] on link "Duplicate" at bounding box center [207, 248] width 72 height 19
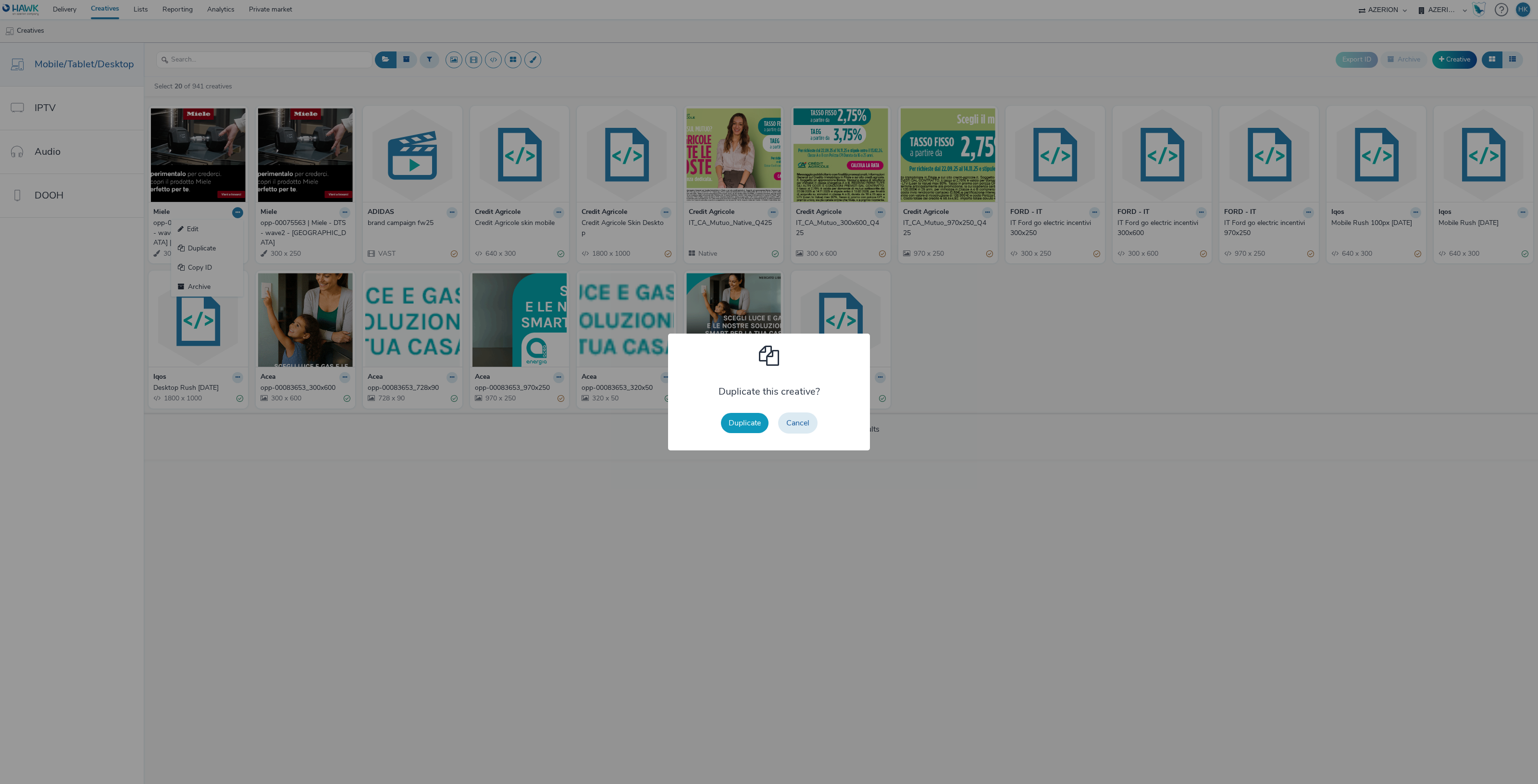
click at [743, 424] on button "Duplicate" at bounding box center [744, 423] width 48 height 20
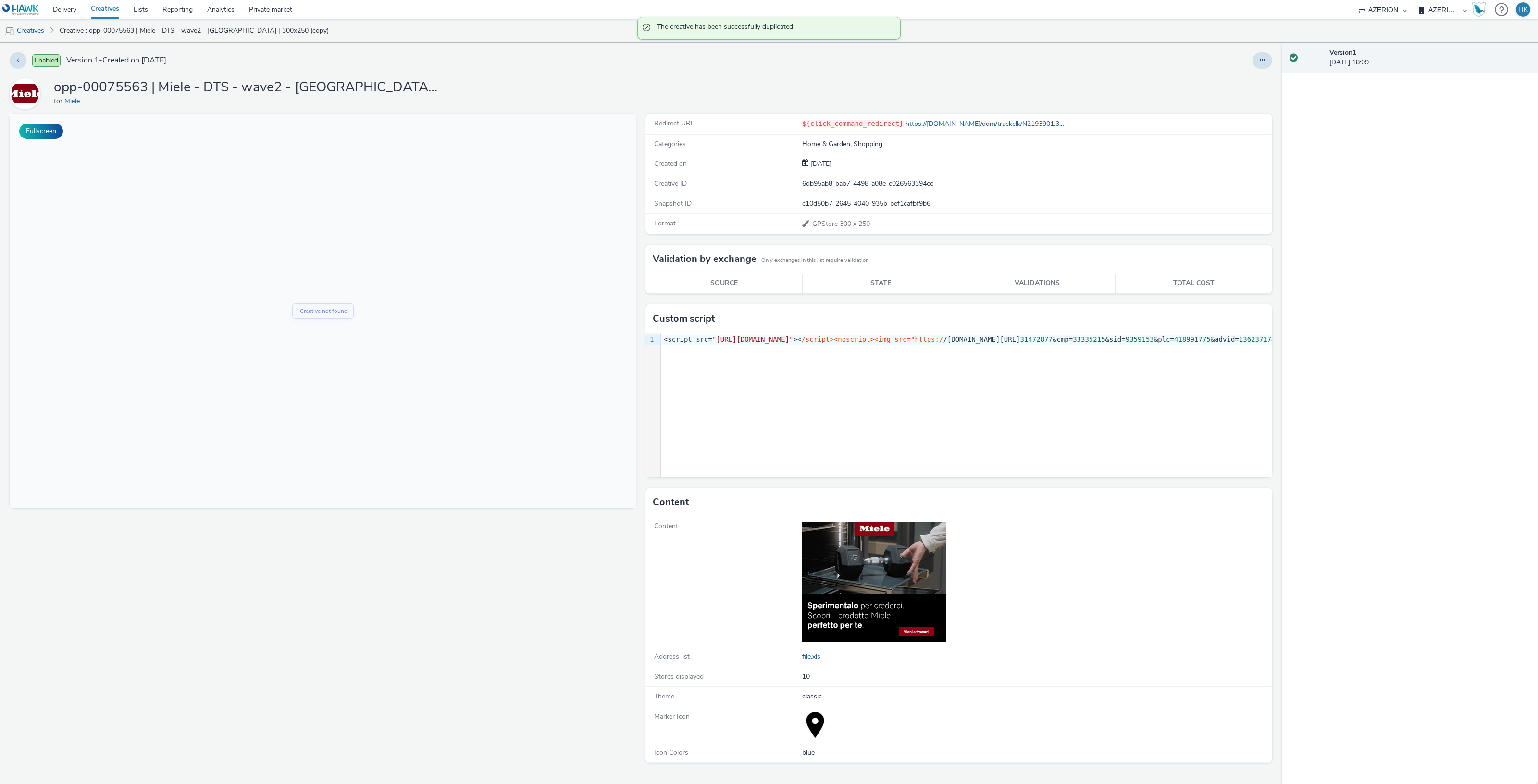
click at [1248, 61] on div at bounding box center [1020, 61] width 505 height 16
click at [1257, 61] on button at bounding box center [1262, 61] width 20 height 16
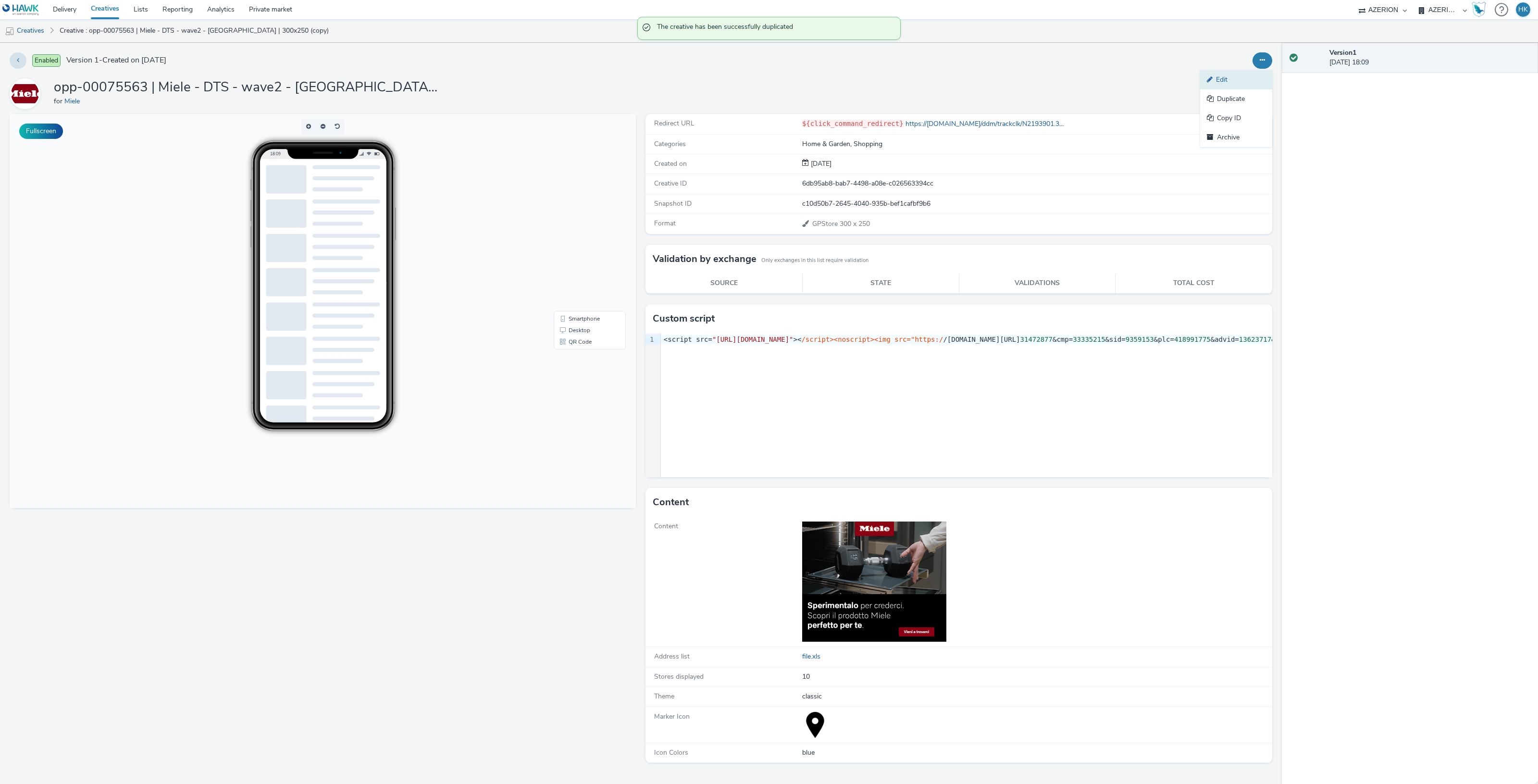
click at [1230, 83] on link "Edit" at bounding box center [1236, 80] width 72 height 19
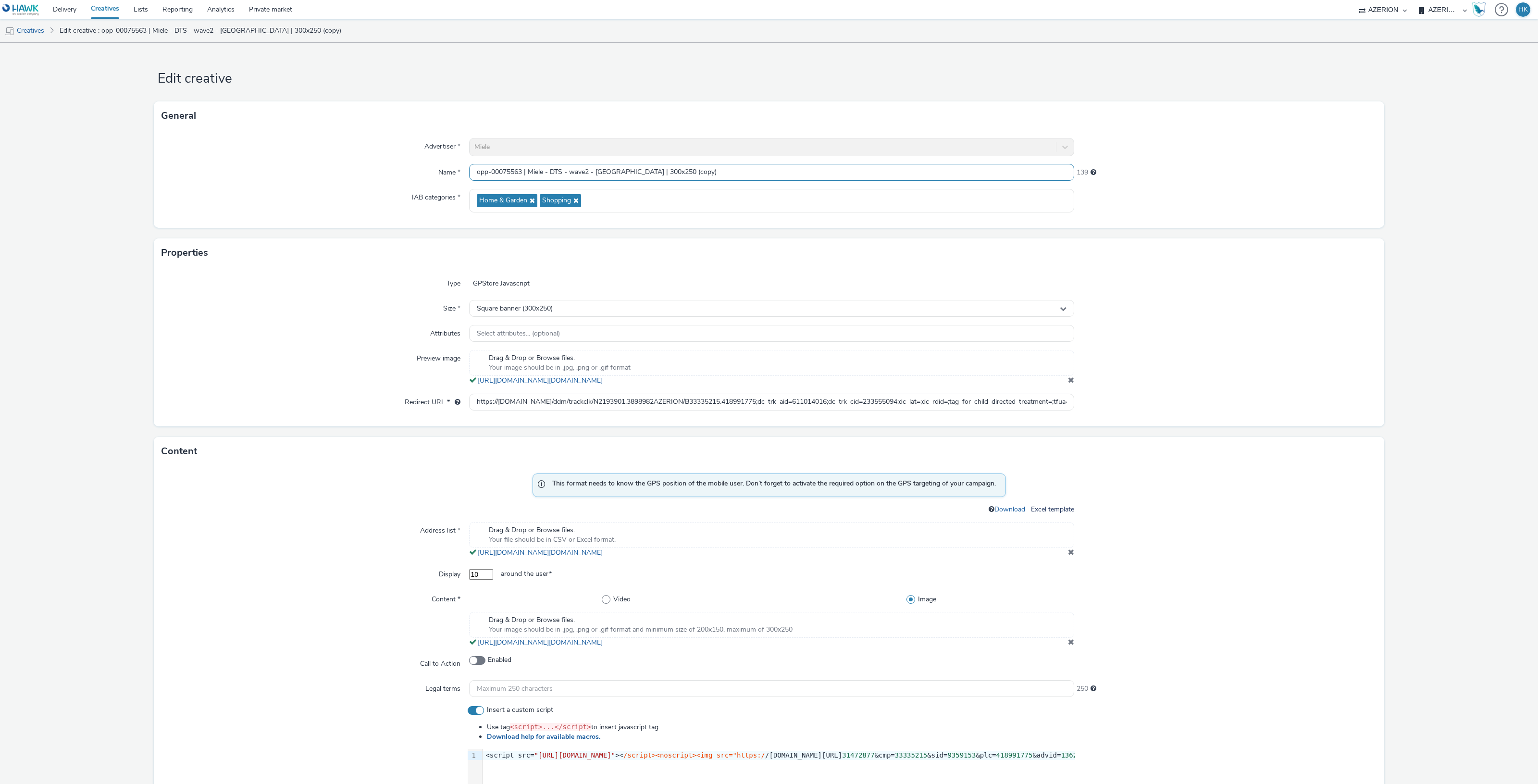
drag, startPoint x: 680, startPoint y: 168, endPoint x: 654, endPoint y: 168, distance: 26.0
click at [654, 168] on input "opp-00075563 | Miele - DTS - wave2 - [GEOGRAPHIC_DATA] | 300x250 (copy)" at bounding box center [771, 172] width 605 height 17
drag, startPoint x: 619, startPoint y: 167, endPoint x: 594, endPoint y: 165, distance: 25.1
click at [594, 165] on input "opp-00075563 | Miele - DTS - wave2 - [GEOGRAPHIC_DATA] | 300x250" at bounding box center [771, 172] width 605 height 17
type input "opp-00075563 | Miele - DTS - wave2 - Padova | 300x250"
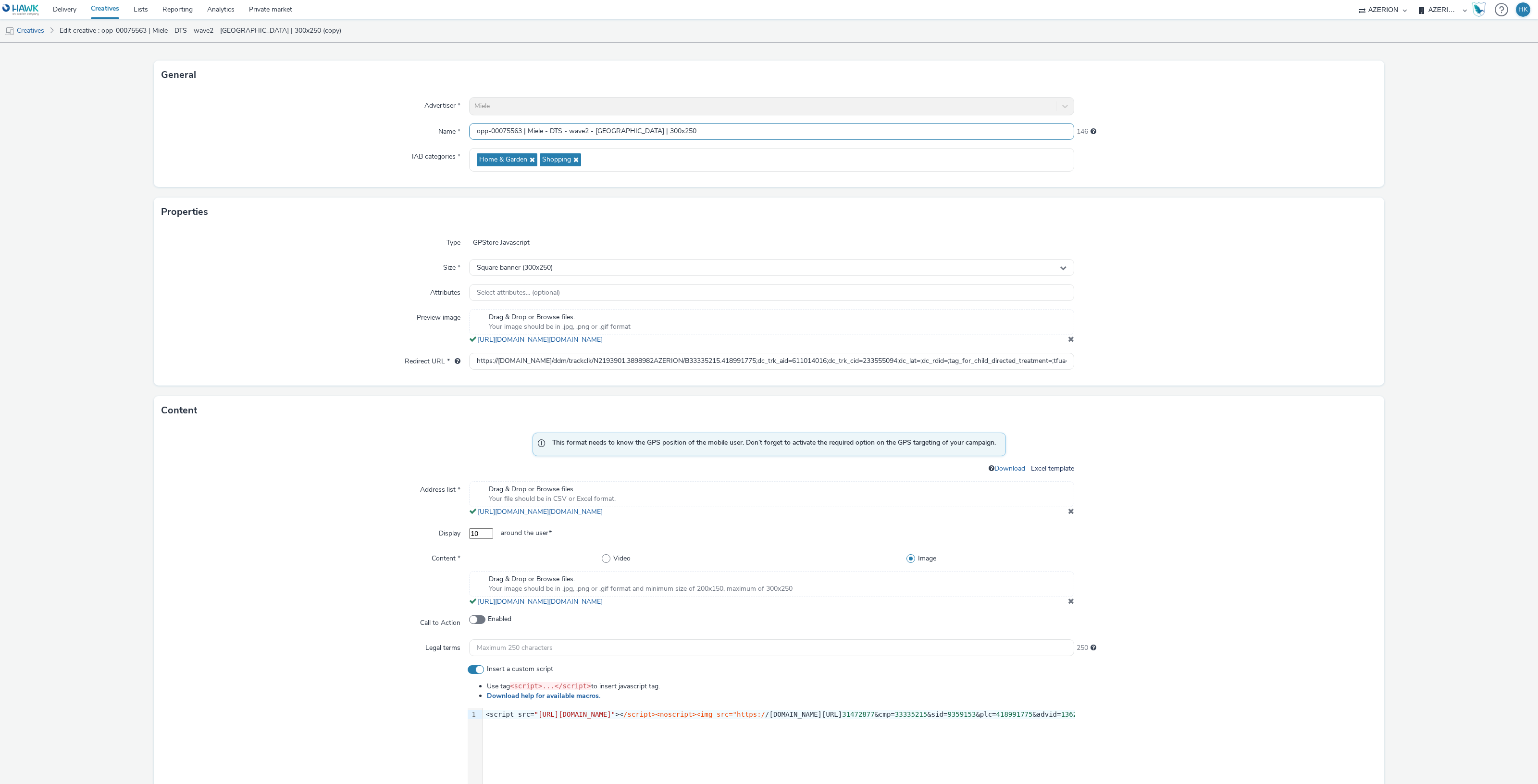
scroll to position [60, 0]
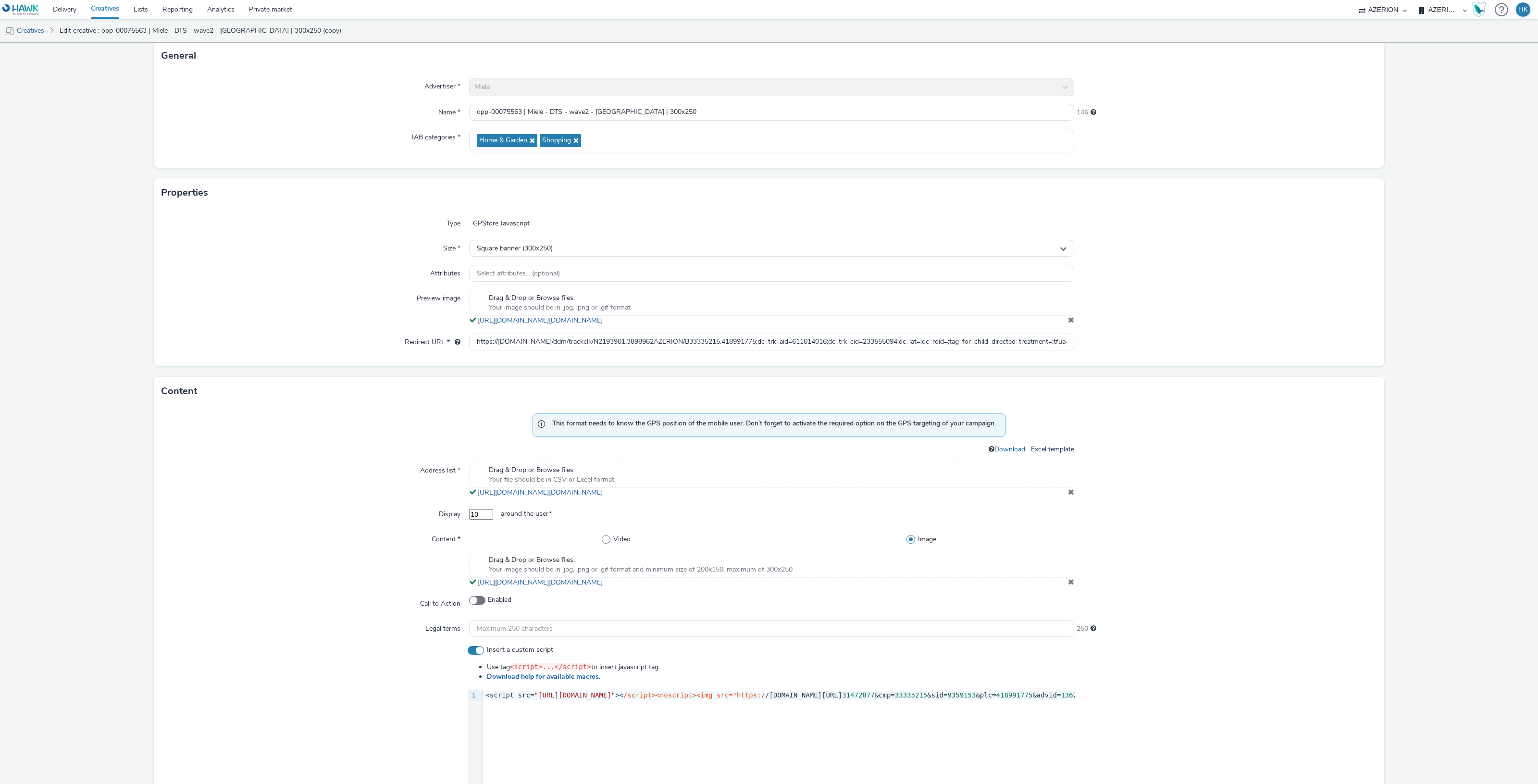
click at [1068, 493] on span at bounding box center [1070, 491] width 6 height 7
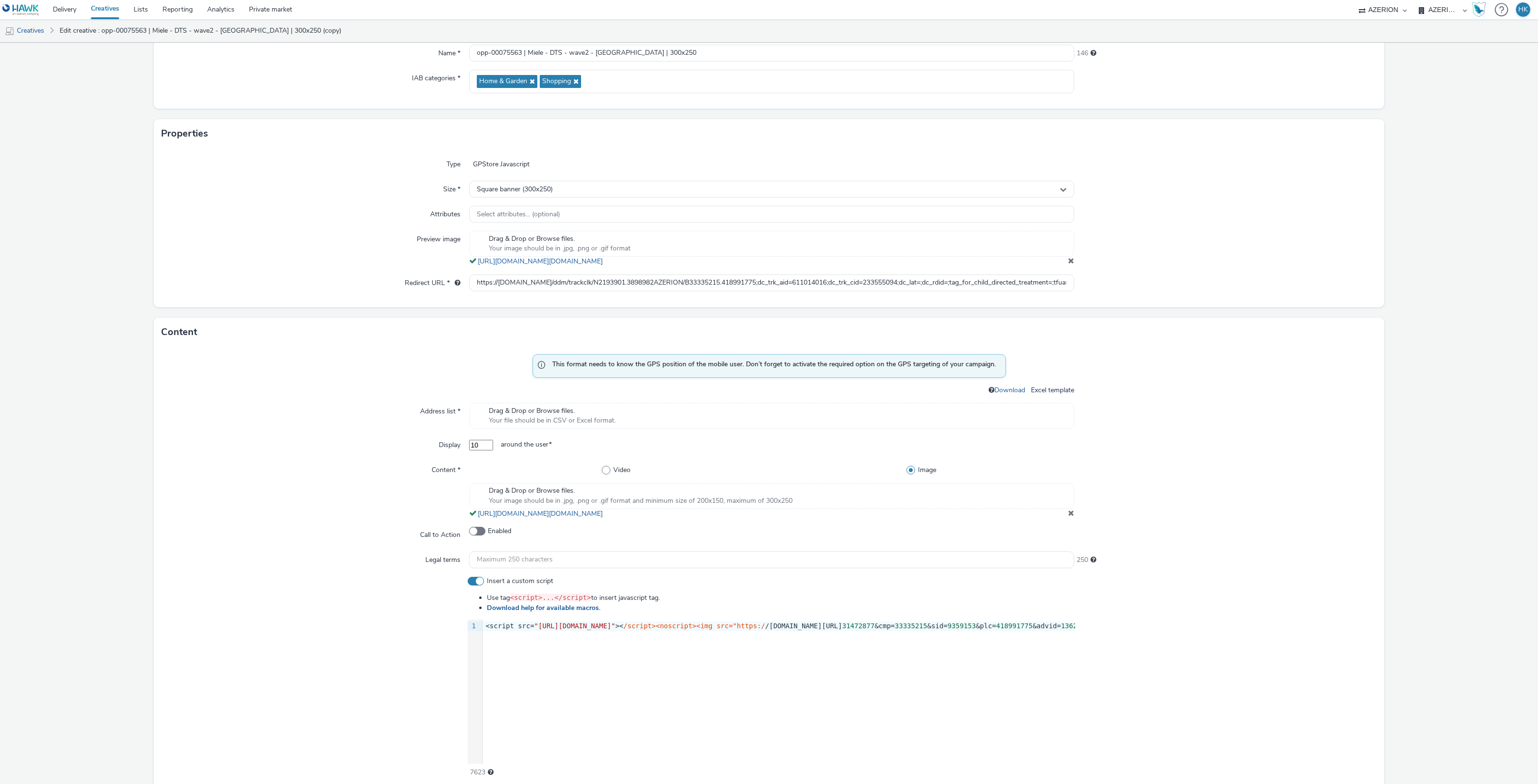
scroll to position [120, 0]
click at [1074, 512] on div at bounding box center [1226, 488] width 303 height 57
click at [1068, 511] on span at bounding box center [1070, 511] width 6 height 7
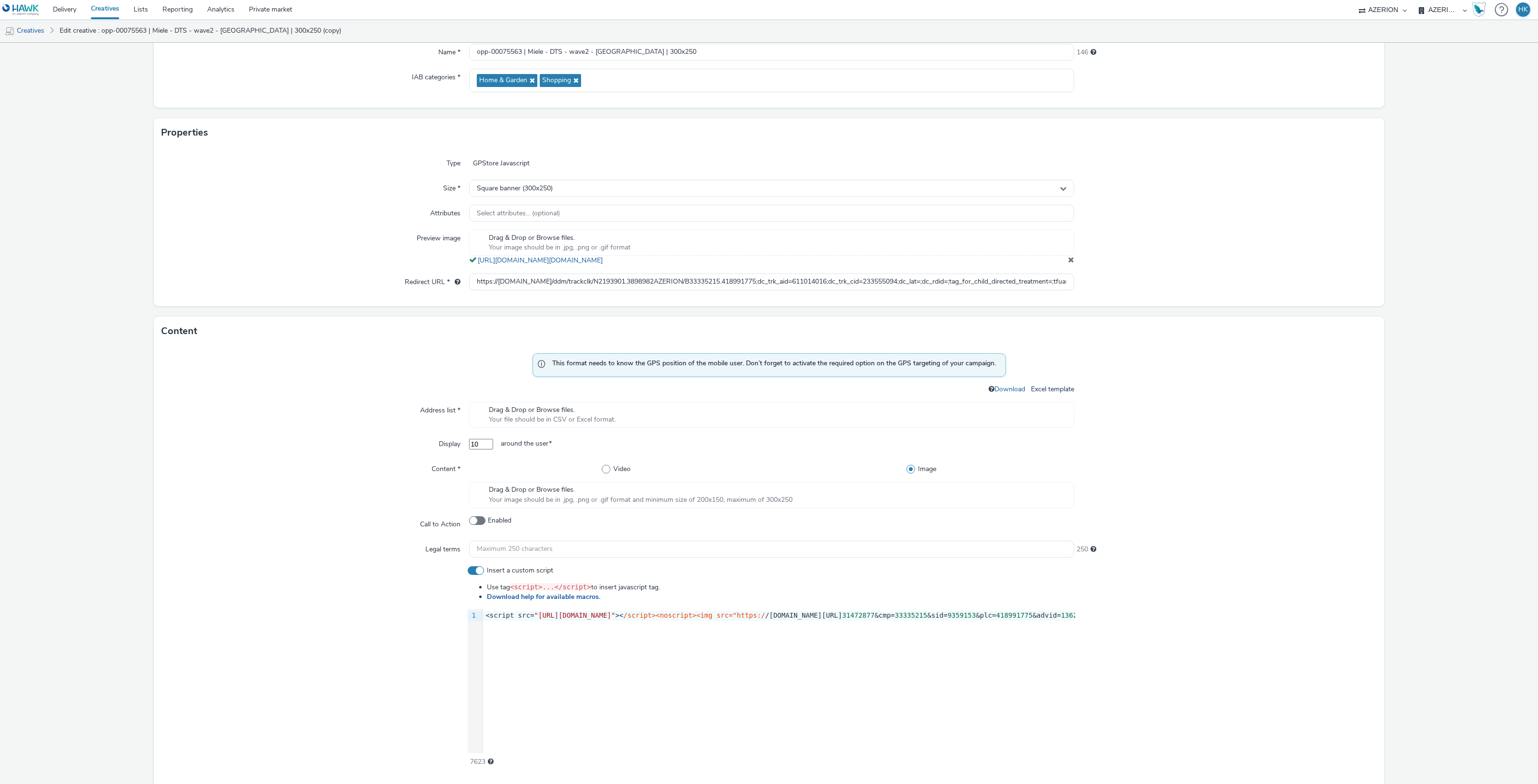
click at [800, 499] on div "Drag & Drop or Browse files. Your image should be in .jpg, .png or .gif format …" at bounding box center [771, 495] width 605 height 26
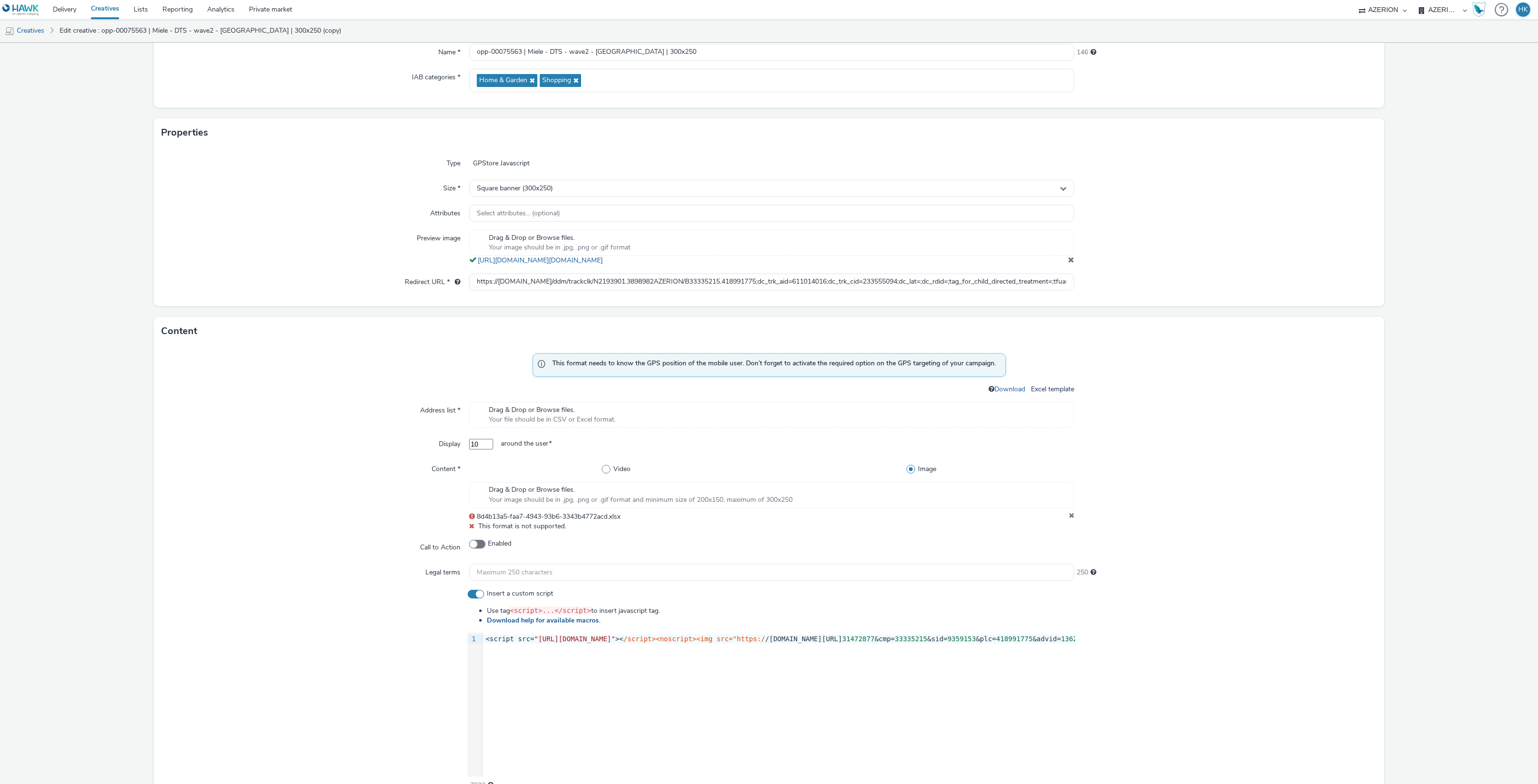
click at [1069, 513] on icon at bounding box center [1072, 516] width 5 height 9
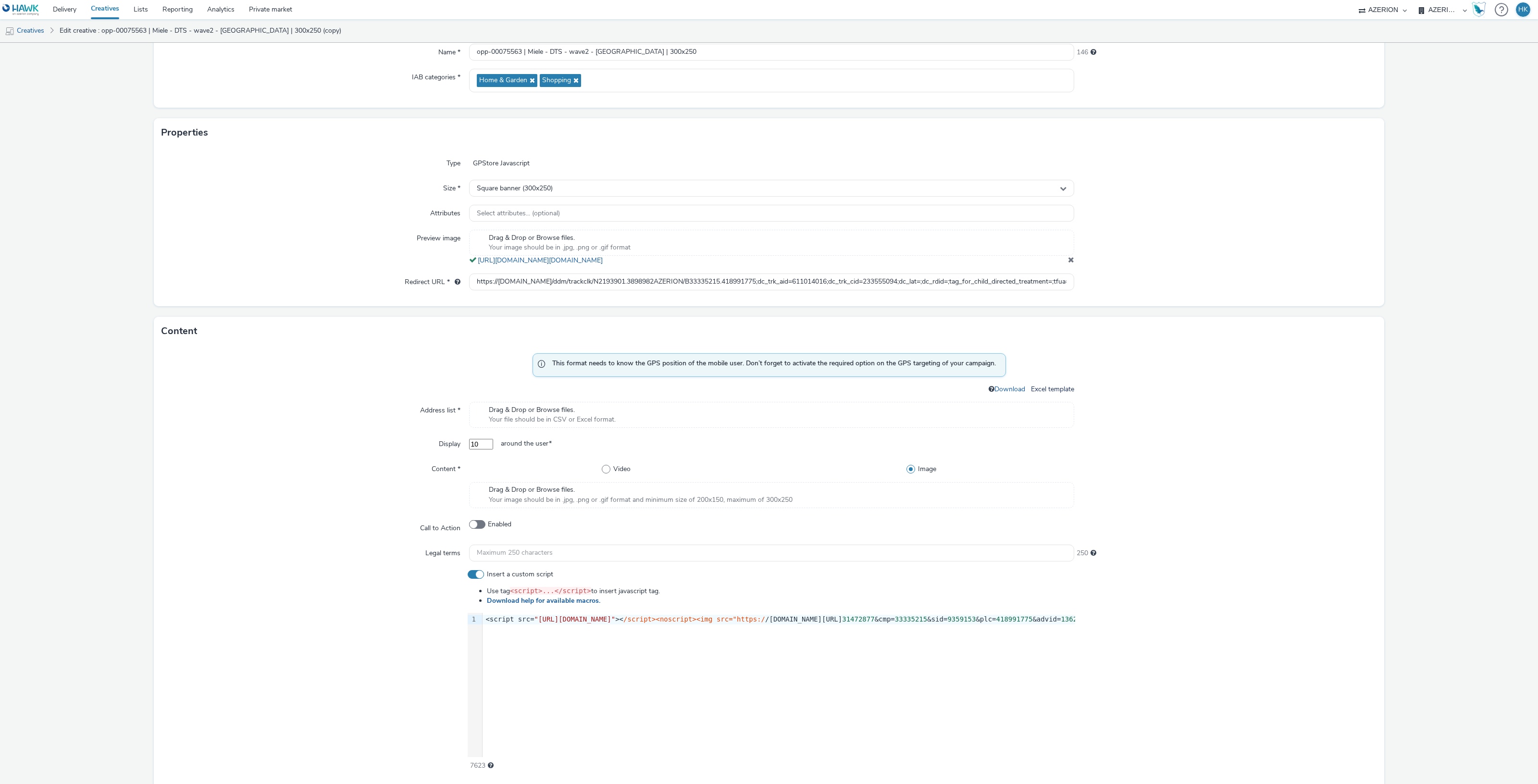
click at [676, 417] on div "Drag & Drop or Browse files. Your file should be in CSV or Excel format." at bounding box center [771, 414] width 605 height 26
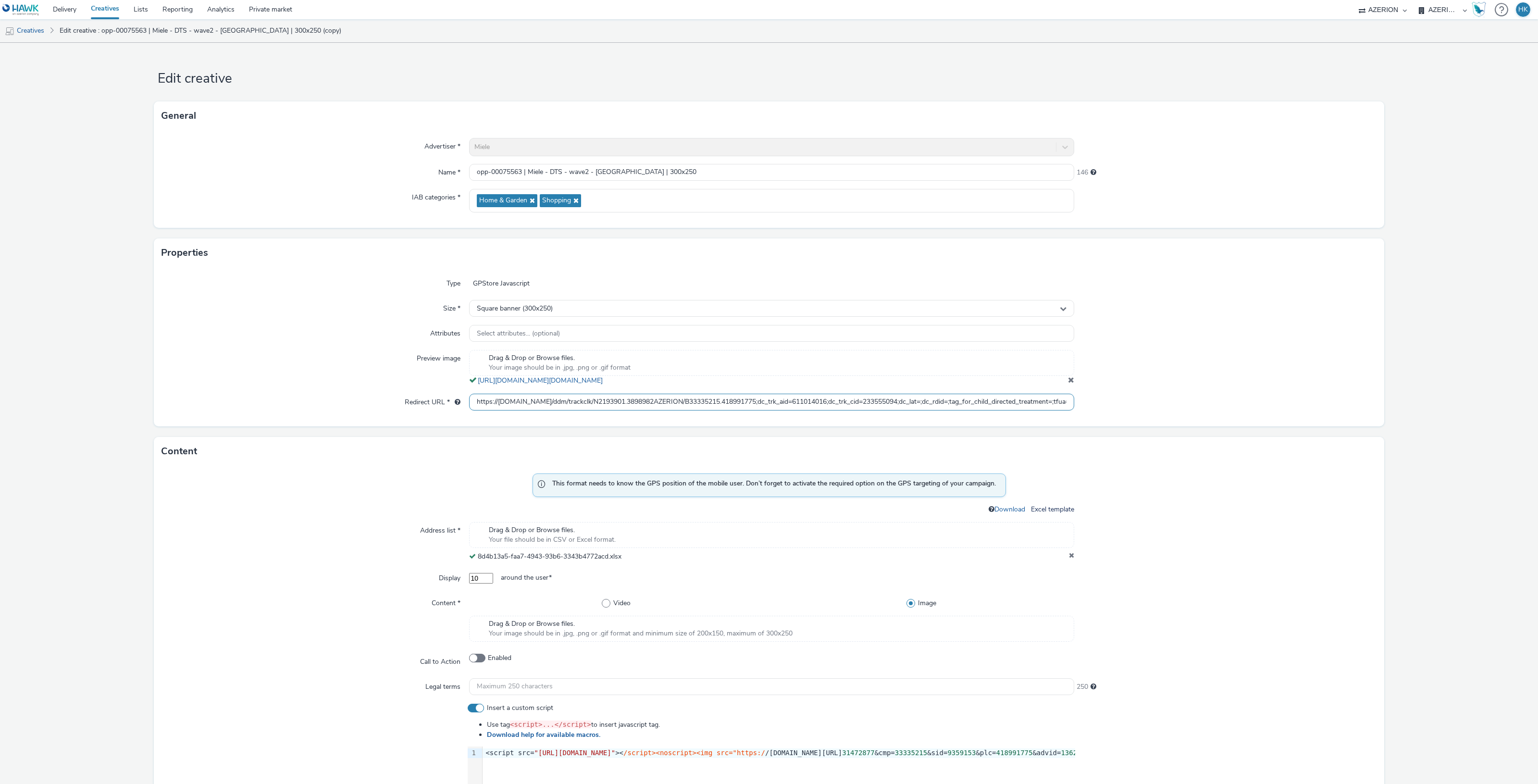
scroll to position [0, 231]
drag, startPoint x: 470, startPoint y: 401, endPoint x: 1217, endPoint y: 401, distance: 747.0
click at [1217, 401] on div "Redirect URL * https://ad.doubleclick.net/ddm/trackclk/N2193901.3898982AZERION/…" at bounding box center [769, 402] width 1215 height 18
paste input "013010"
type input "https://[DOMAIN_NAME]/ddm/trackclk/N2193901.3898982AZERION/B33335215.418991775;…"
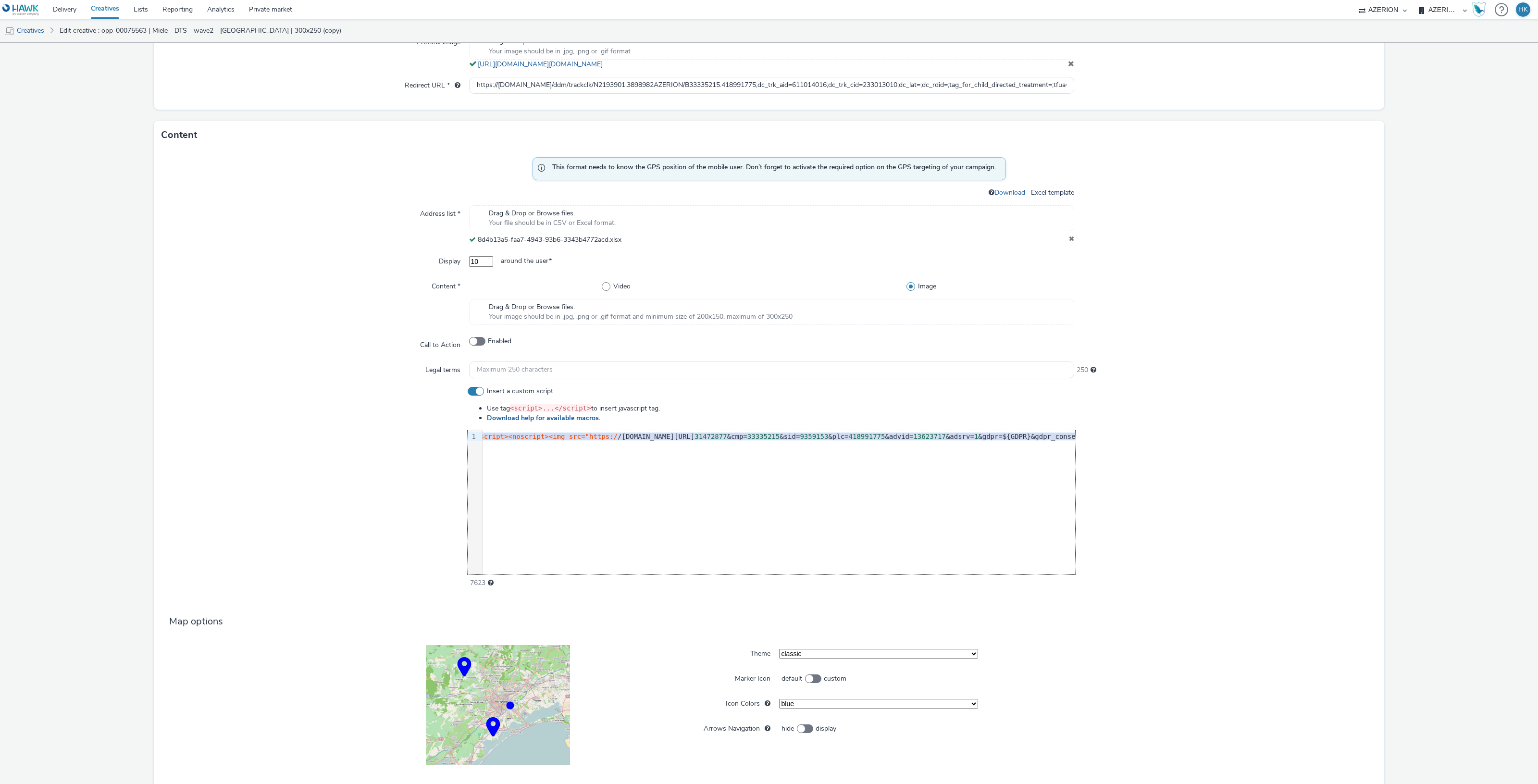
scroll to position [0, 348]
drag, startPoint x: 483, startPoint y: 434, endPoint x: 1159, endPoint y: 443, distance: 676.1
click at [1159, 443] on div "Insert a custom script Use tag <script>...</script> to insert javascript tag. D…" at bounding box center [769, 487] width 1215 height 201
click at [752, 441] on div at bounding box center [779, 437] width 591 height 9
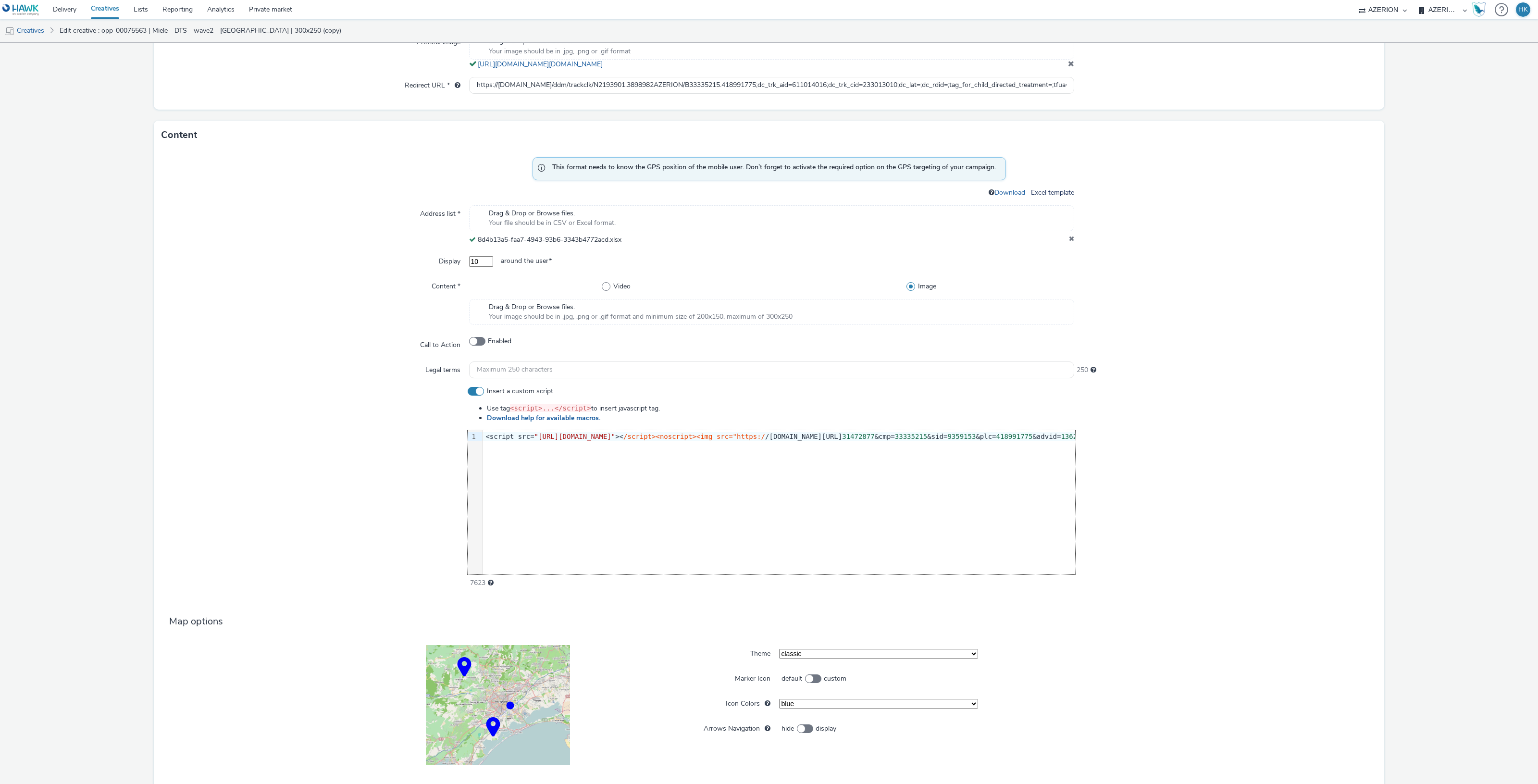
click at [1190, 474] on div at bounding box center [1226, 487] width 302 height 201
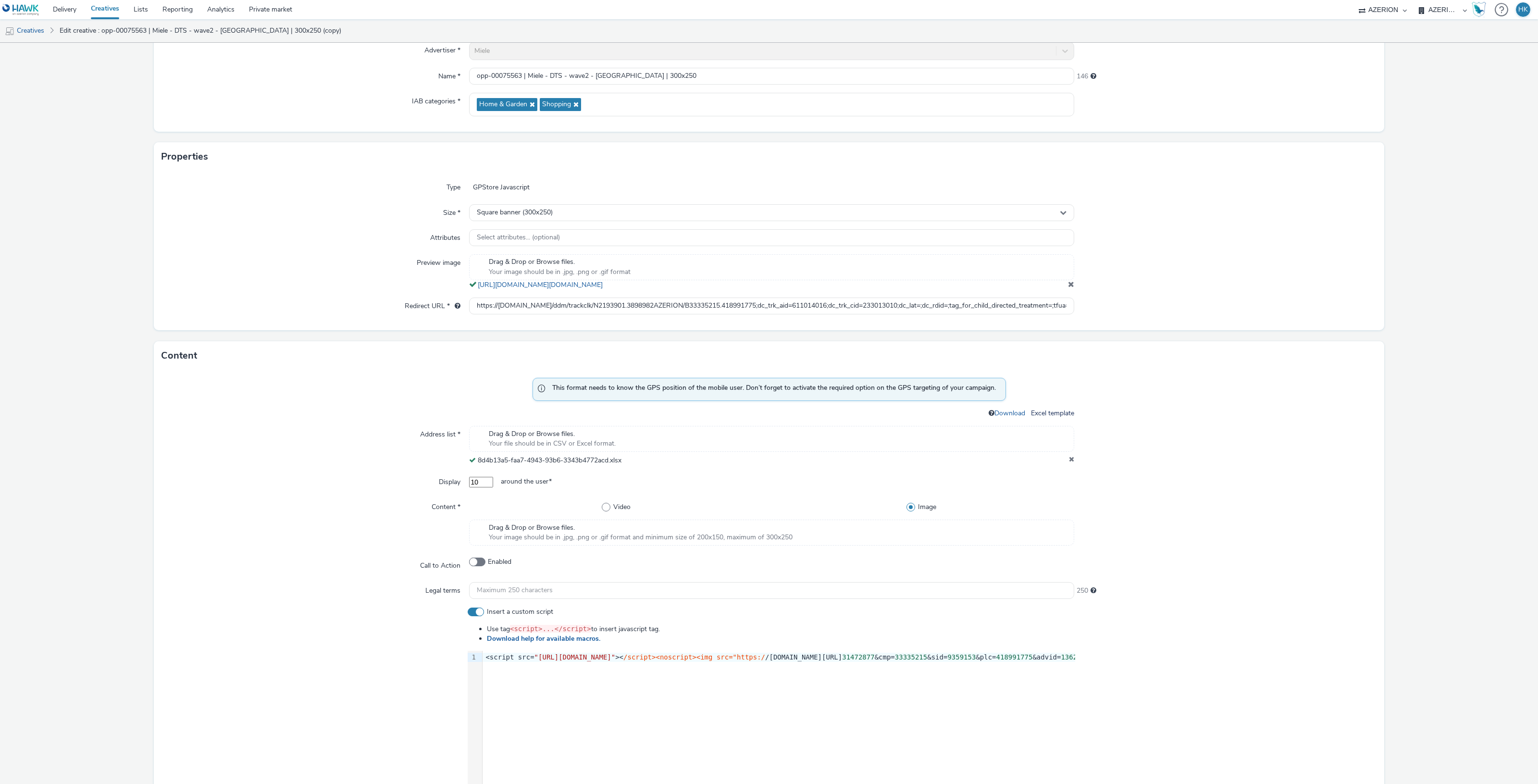
scroll to position [120, 0]
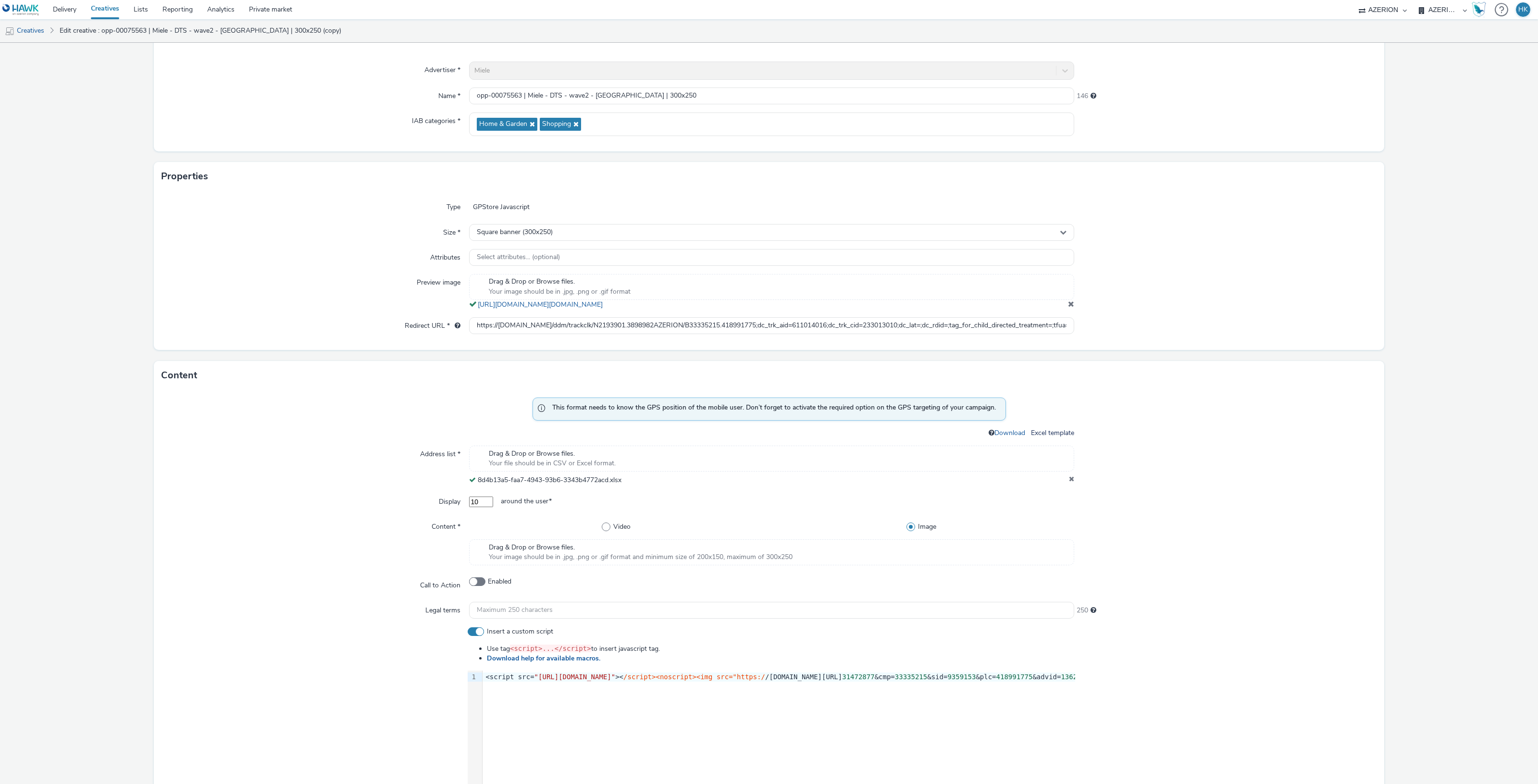
click at [522, 545] on span "Drag & Drop or Browse files." at bounding box center [640, 547] width 304 height 9
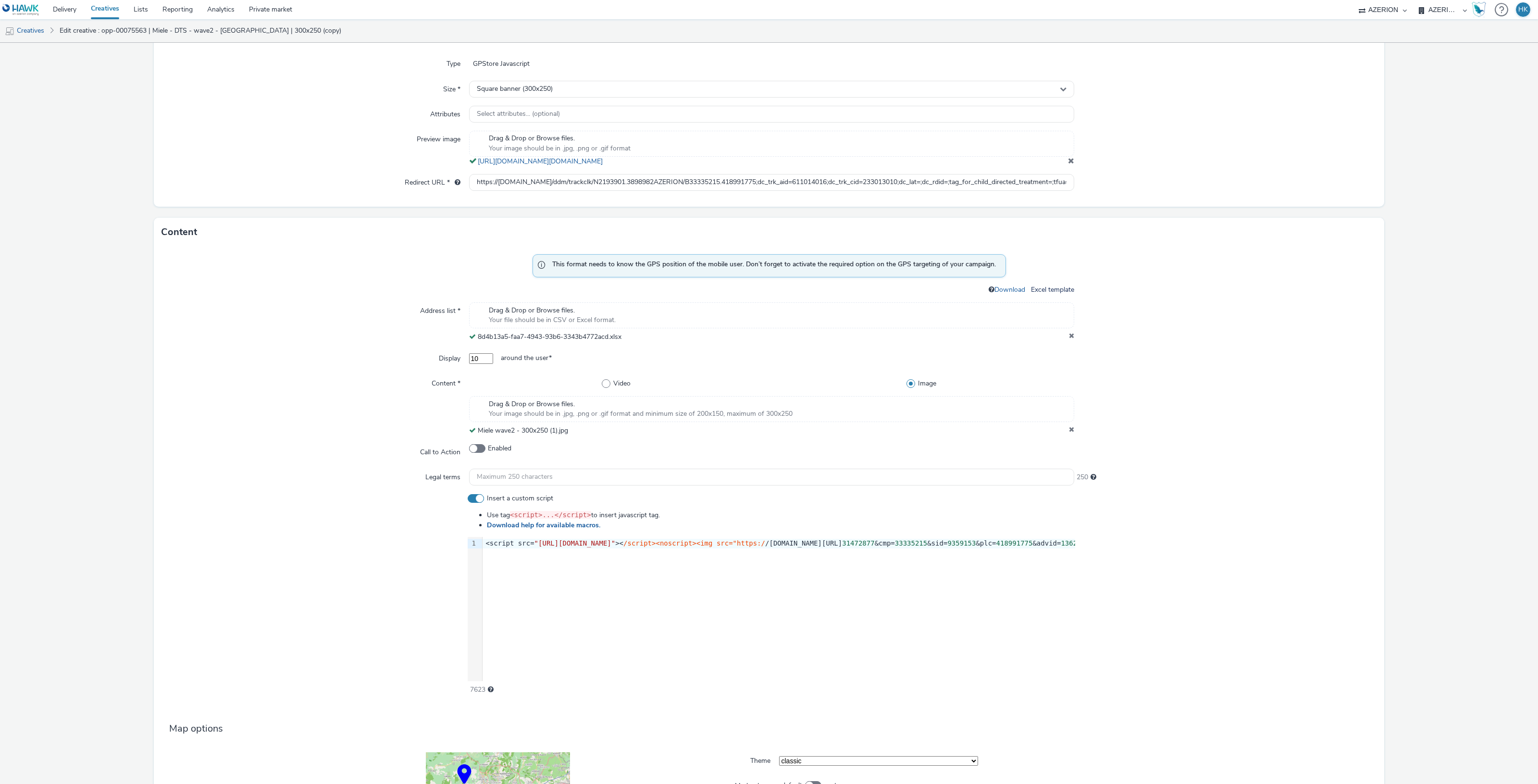
scroll to position [418, 0]
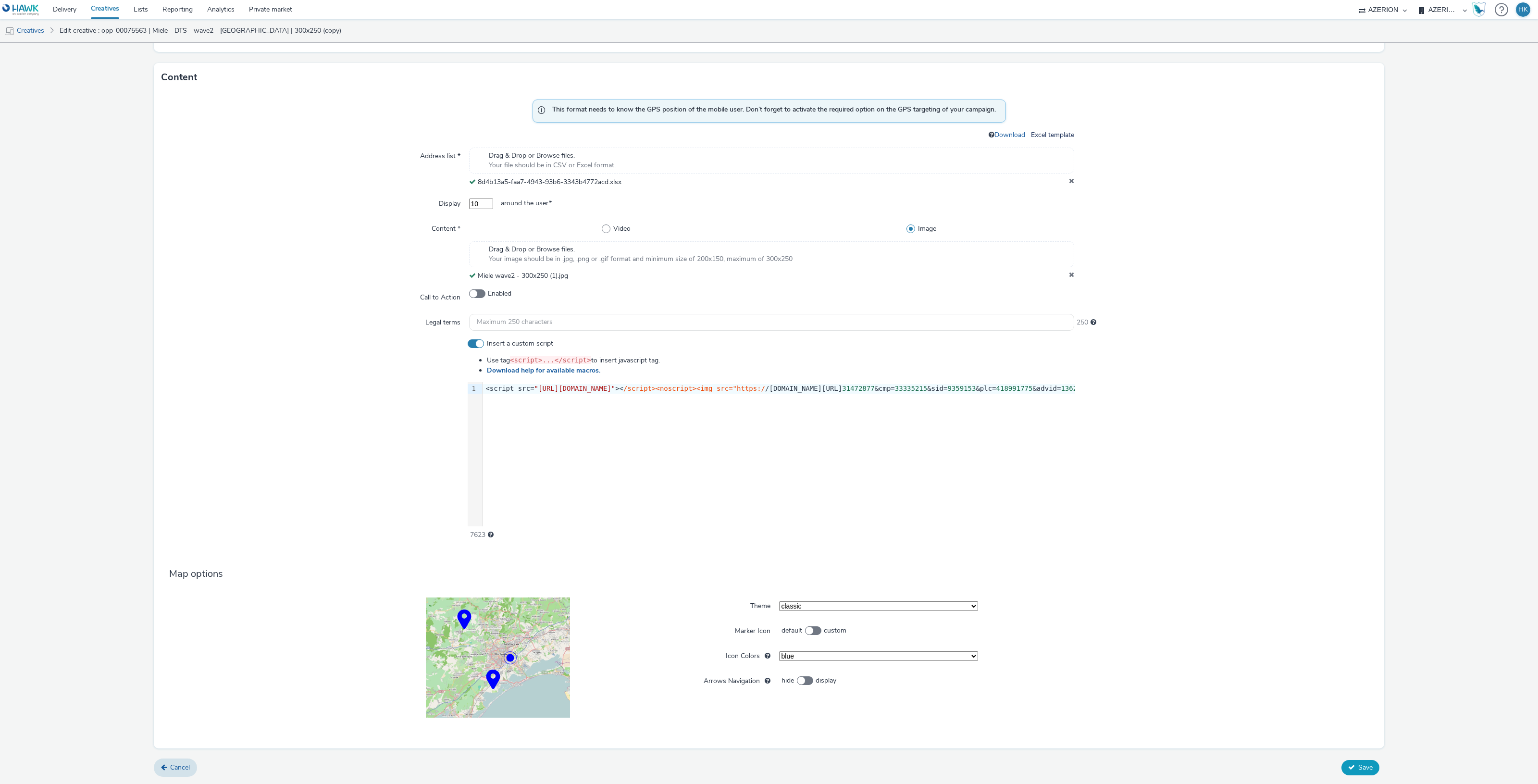
click at [1369, 766] on button "Save" at bounding box center [1361, 767] width 38 height 16
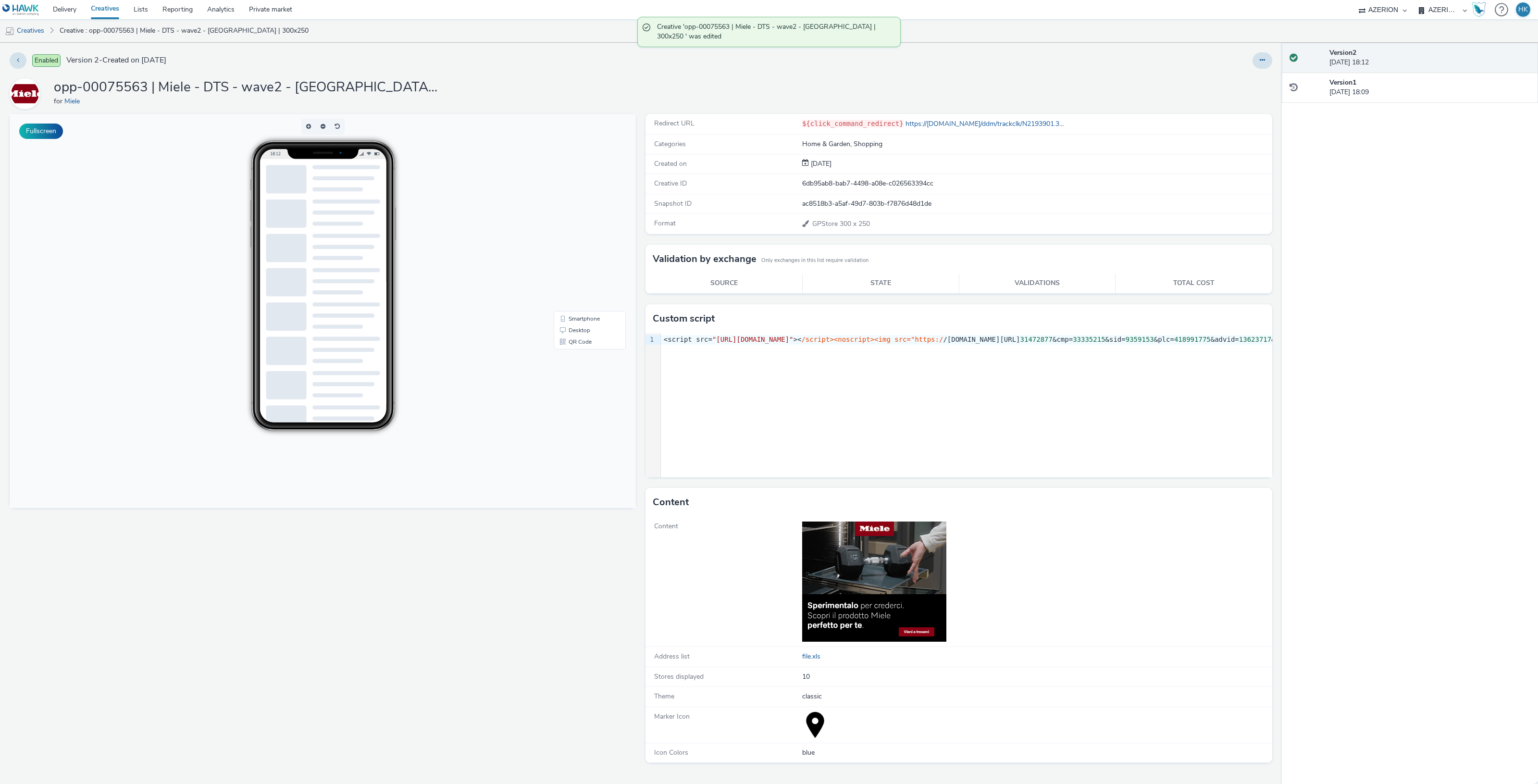
click at [1265, 49] on div "Enabled Version 2 - Created on 06 October 2025 opp-00075563 | Miele - DTS - wav…" at bounding box center [640, 413] width 1282 height 741
click at [1263, 58] on icon at bounding box center [1263, 60] width 5 height 7
click at [1228, 104] on link "Duplicate" at bounding box center [1236, 99] width 72 height 19
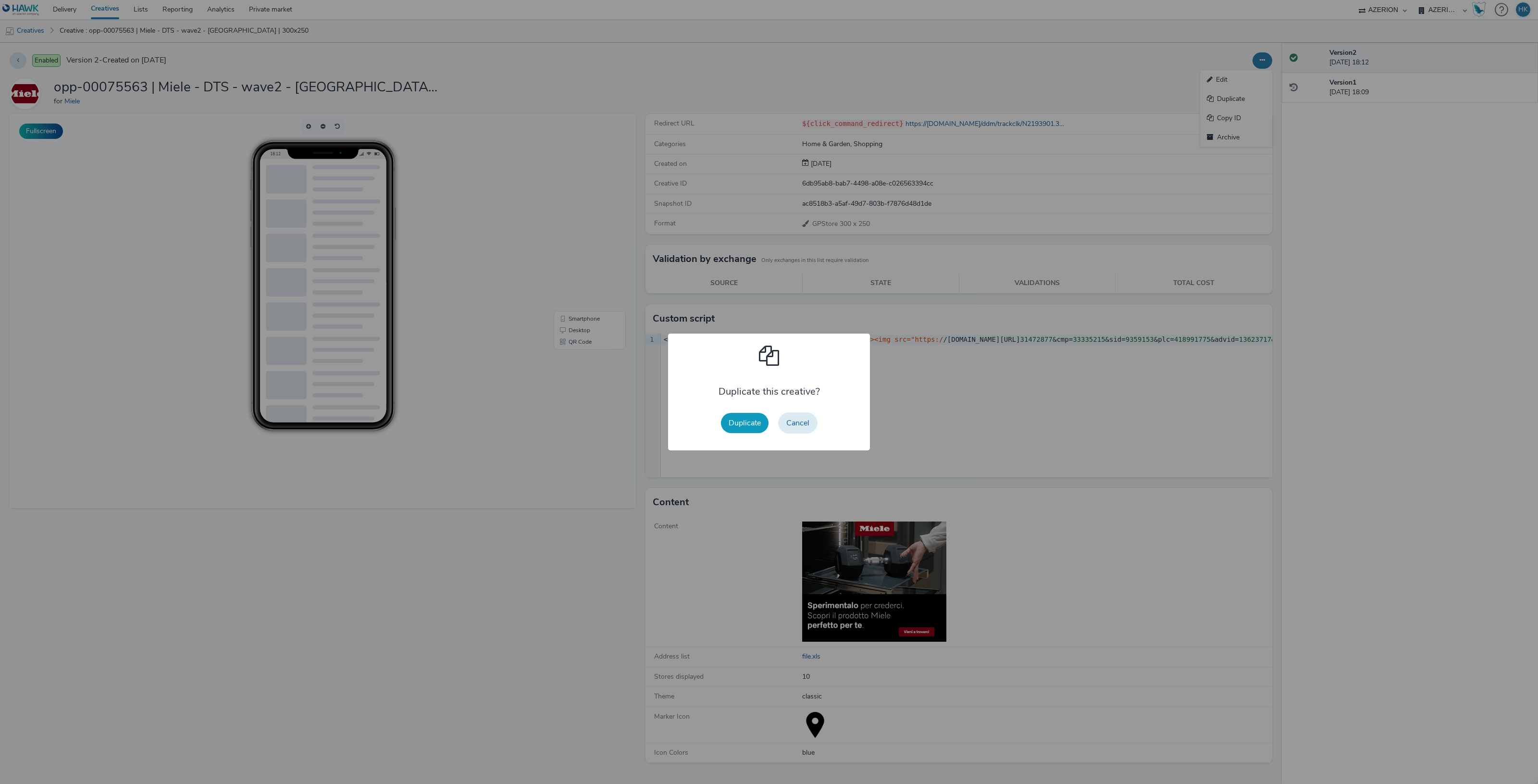
click at [745, 419] on button "Duplicate" at bounding box center [744, 423] width 48 height 20
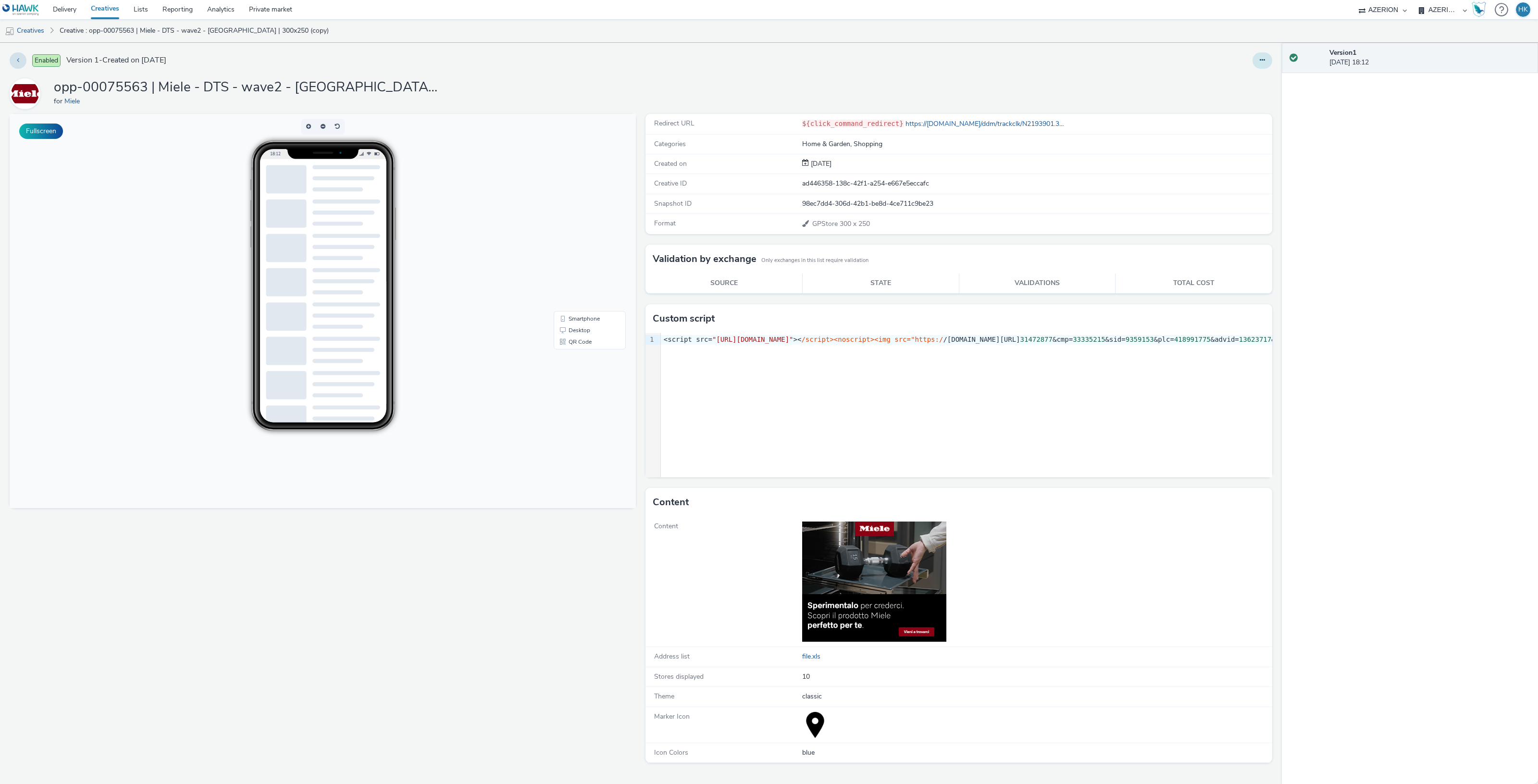
click at [1261, 63] on icon at bounding box center [1263, 60] width 5 height 7
click at [1219, 80] on link "Edit" at bounding box center [1236, 80] width 72 height 19
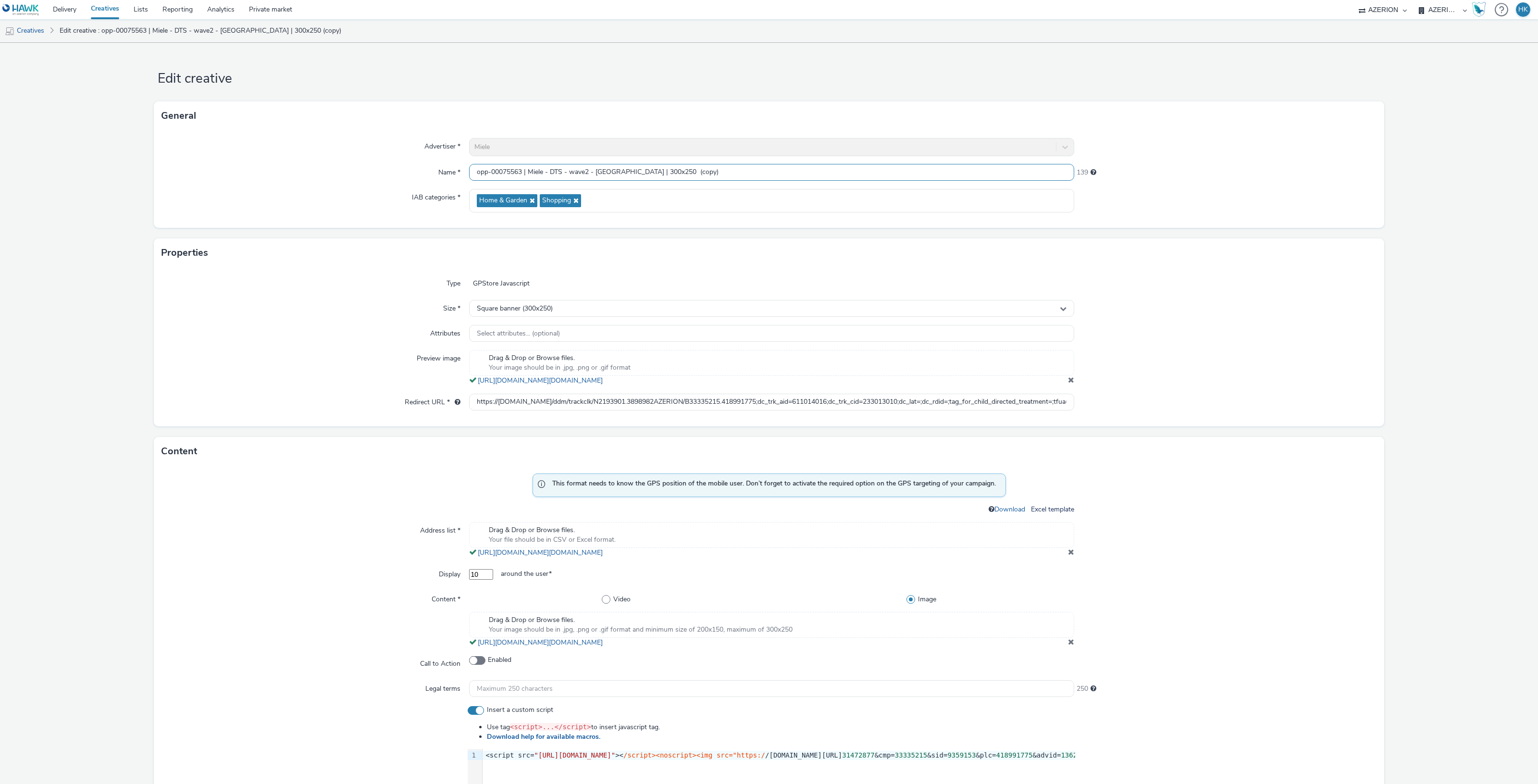
drag, startPoint x: 701, startPoint y: 171, endPoint x: 651, endPoint y: 166, distance: 50.2
click at [651, 166] on input "opp-00075563 | Miele - DTS - wave2 - Padova | 300x250 (copy)" at bounding box center [771, 172] width 605 height 17
drag, startPoint x: 616, startPoint y: 171, endPoint x: 595, endPoint y: 167, distance: 21.4
click at [595, 167] on input "opp-00075563 | Miele - DTS - wave2 - [GEOGRAPHIC_DATA] | 300x250" at bounding box center [771, 172] width 605 height 17
type input "opp-00075563 | Miele - DTS - wave2 - [GEOGRAPHIC_DATA] | 300x250"
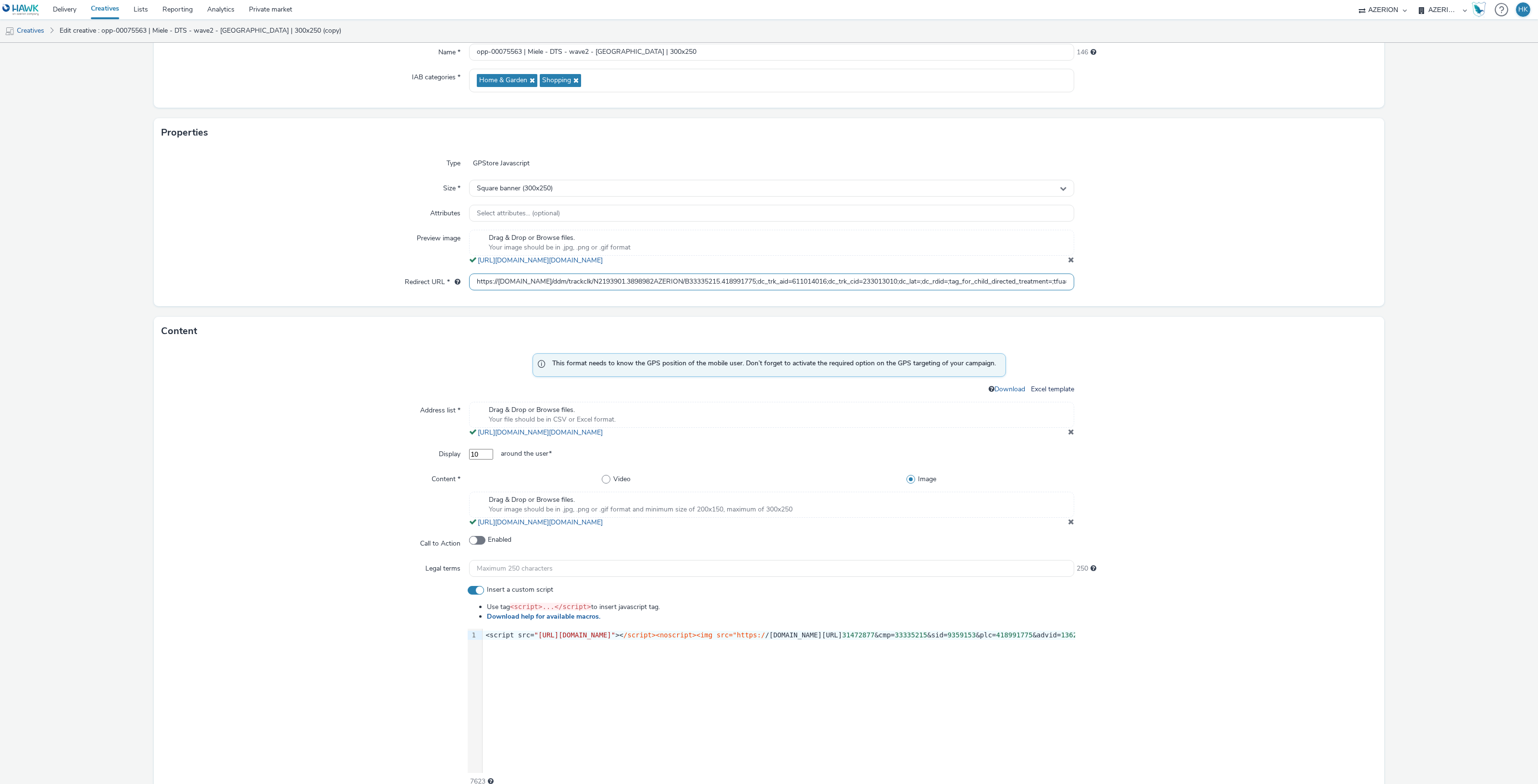
scroll to position [0, 231]
drag, startPoint x: 470, startPoint y: 279, endPoint x: 1305, endPoint y: 255, distance: 835.3
click at [1305, 255] on div "Type GPStore Javascript Size * Square banner (300x250) Attributes Select attrib…" at bounding box center [769, 227] width 1230 height 159
paste input "https://ad.doubleclick.net/ddm/trackclk/N2193901.3898982AZERION/B33335215.41899…"
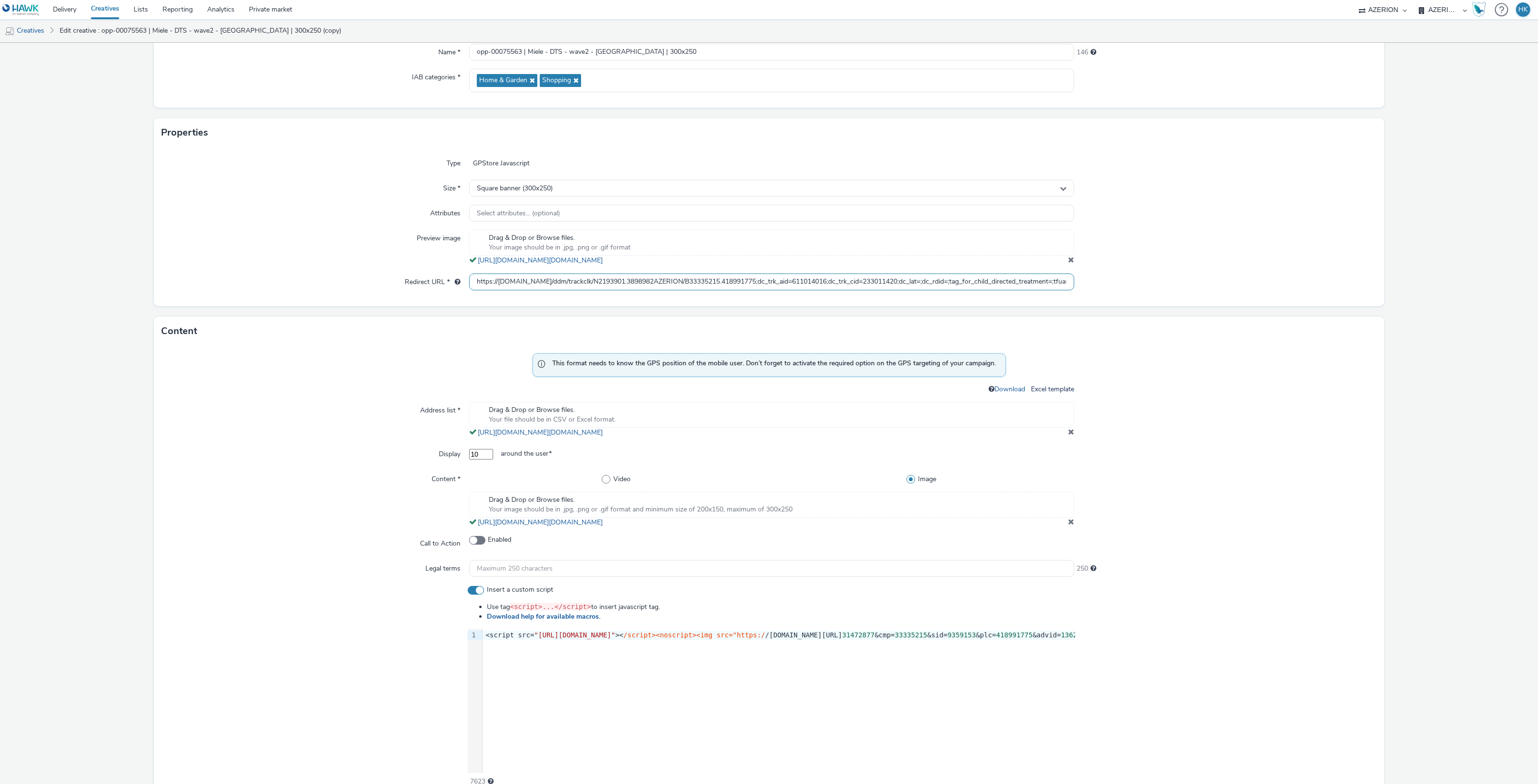
scroll to position [0, 231]
type input "https://ad.doubleclick.net/ddm/trackclk/N2193901.3898982AZERION/B33335215.41899…"
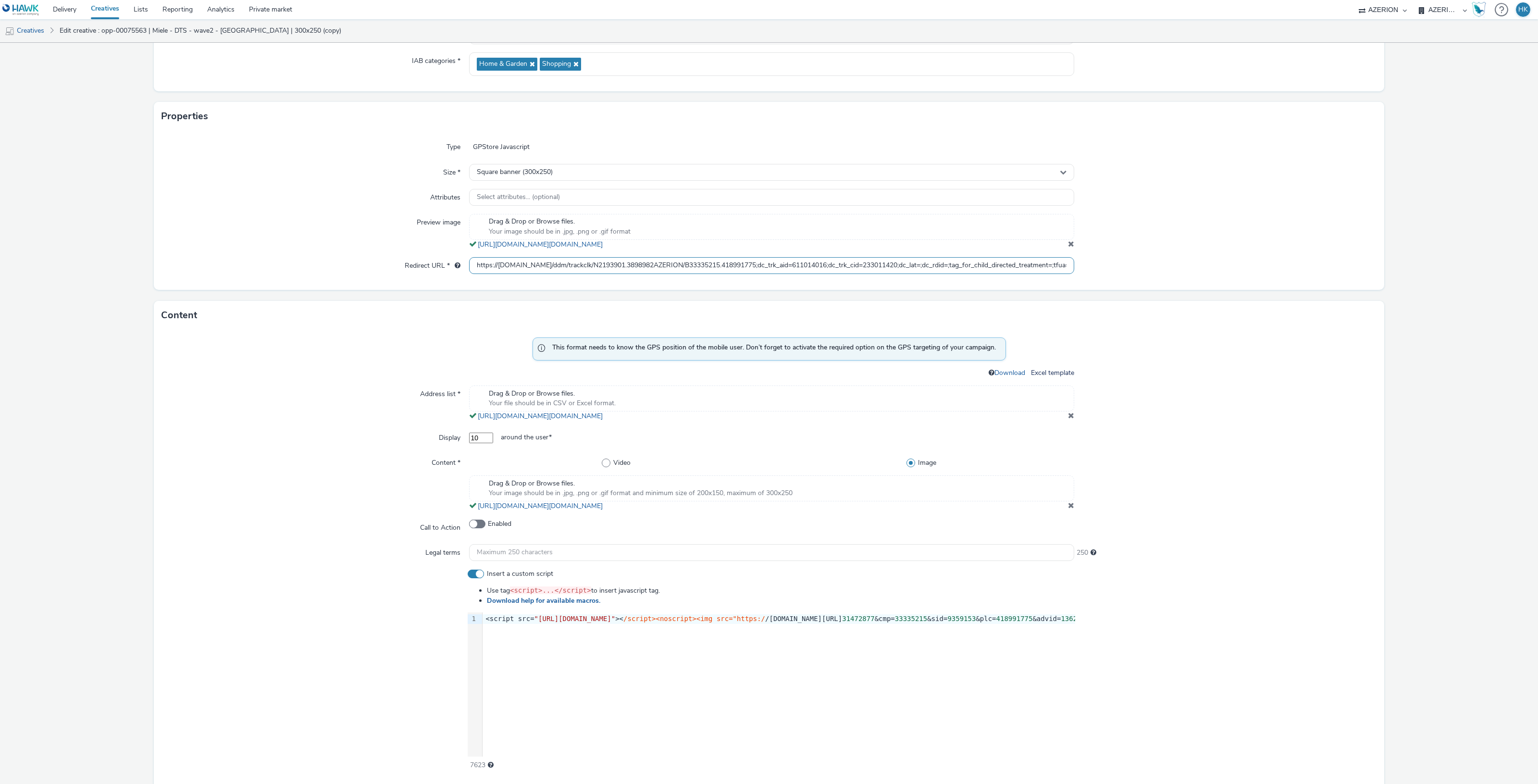
scroll to position [240, 0]
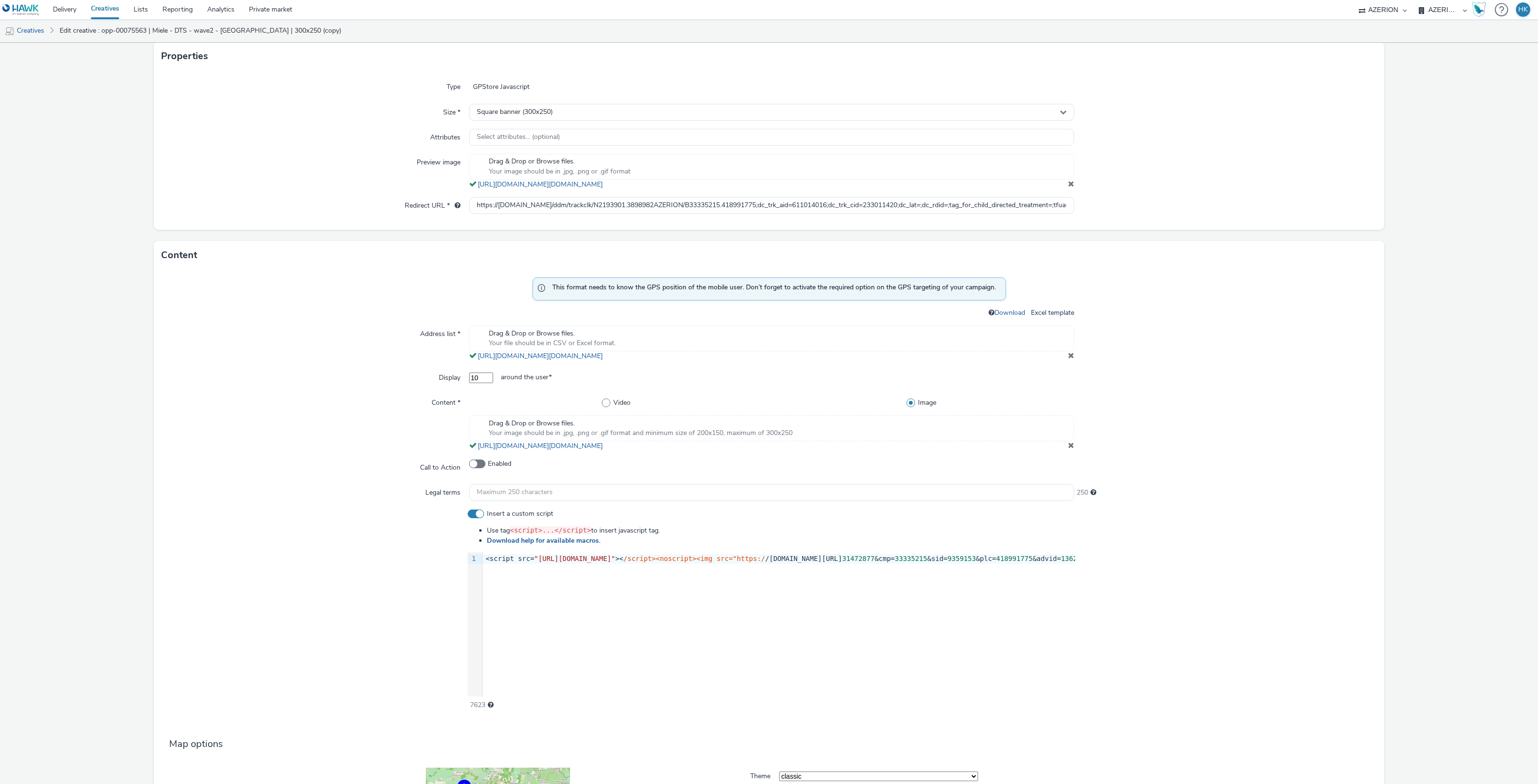
click at [1068, 354] on span at bounding box center [1070, 355] width 6 height 7
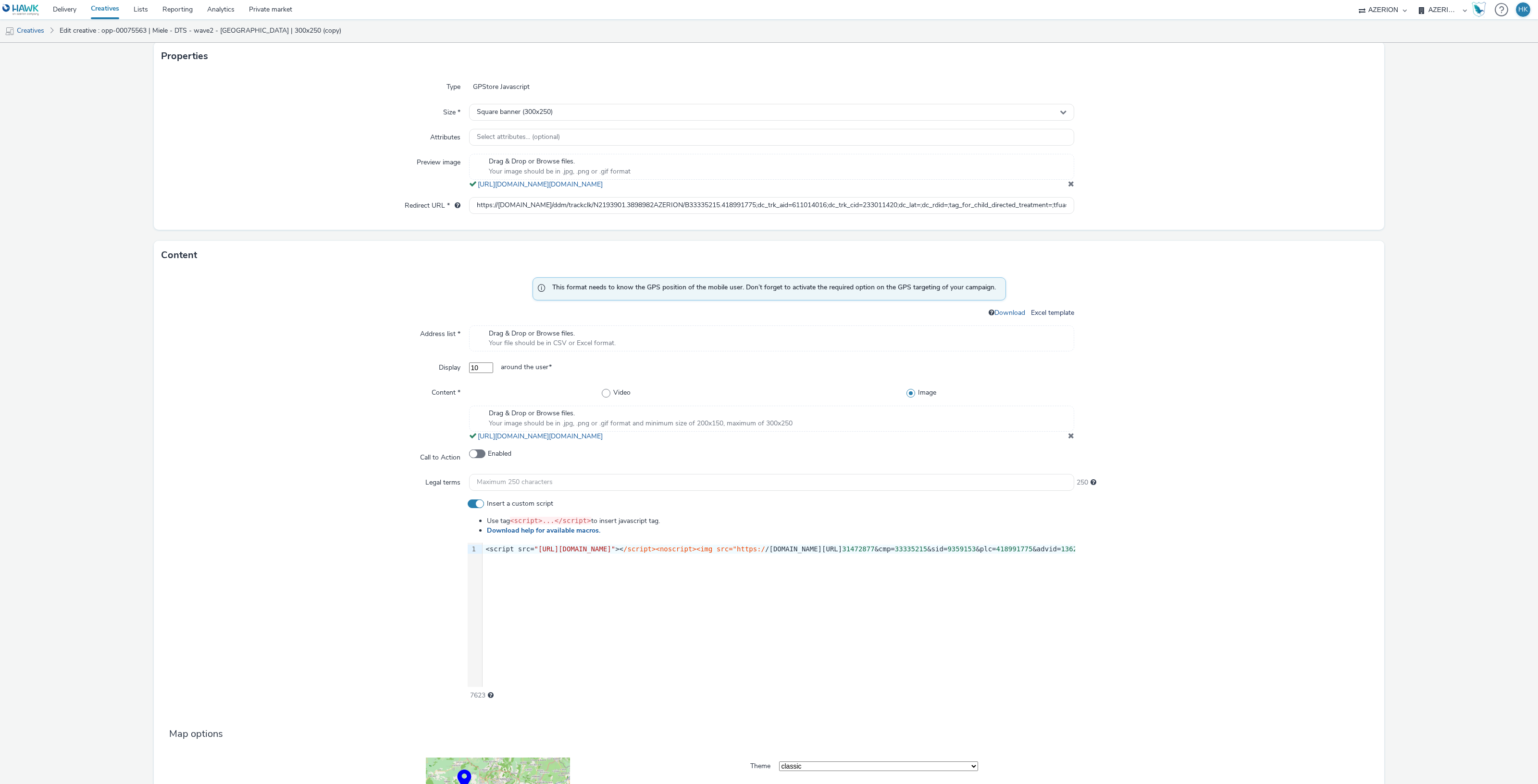
click at [694, 340] on div "Drag & Drop or Browse files. Your file should be in CSV or Excel format." at bounding box center [771, 338] width 605 height 26
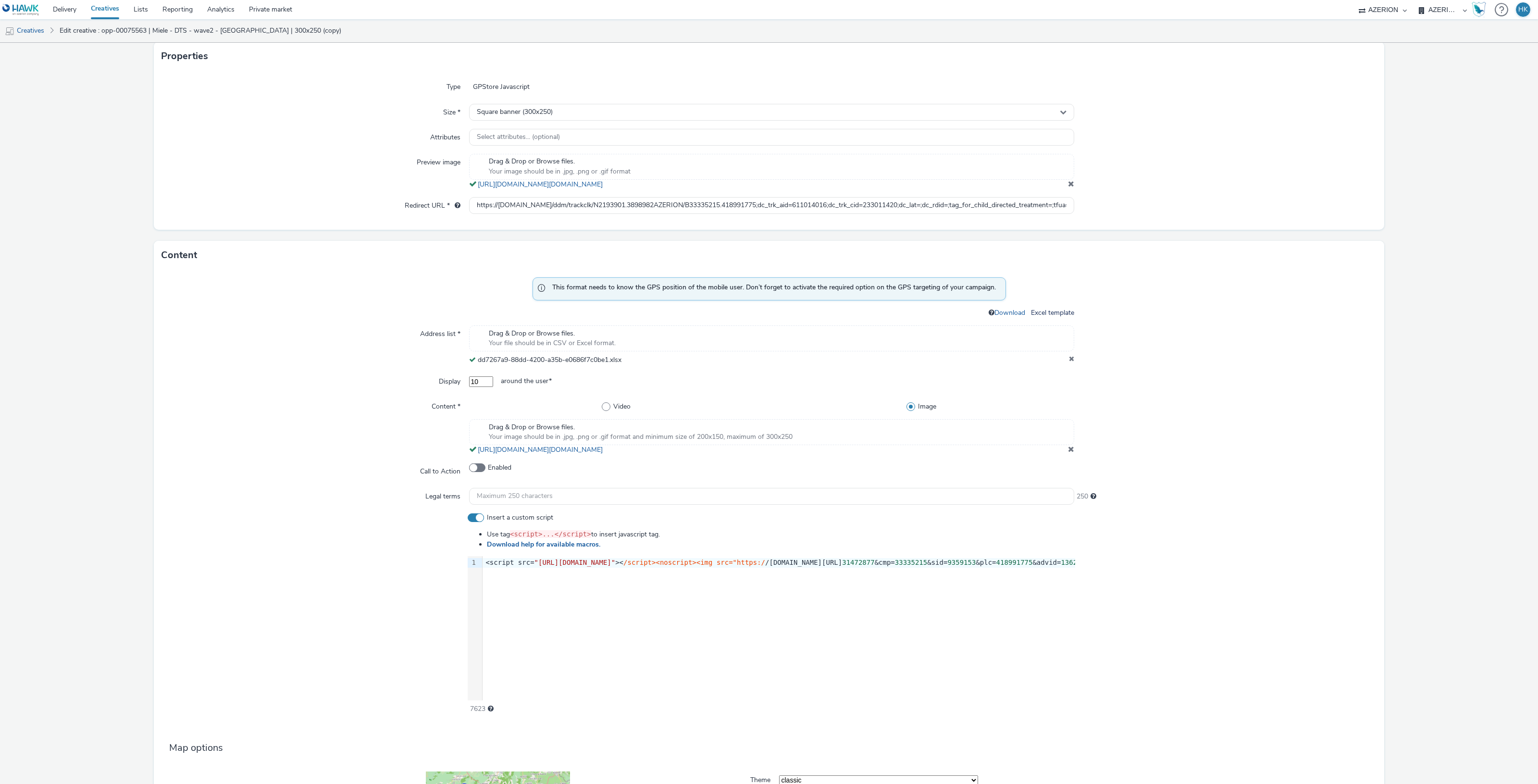
click at [298, 408] on div "Content *" at bounding box center [315, 426] width 308 height 57
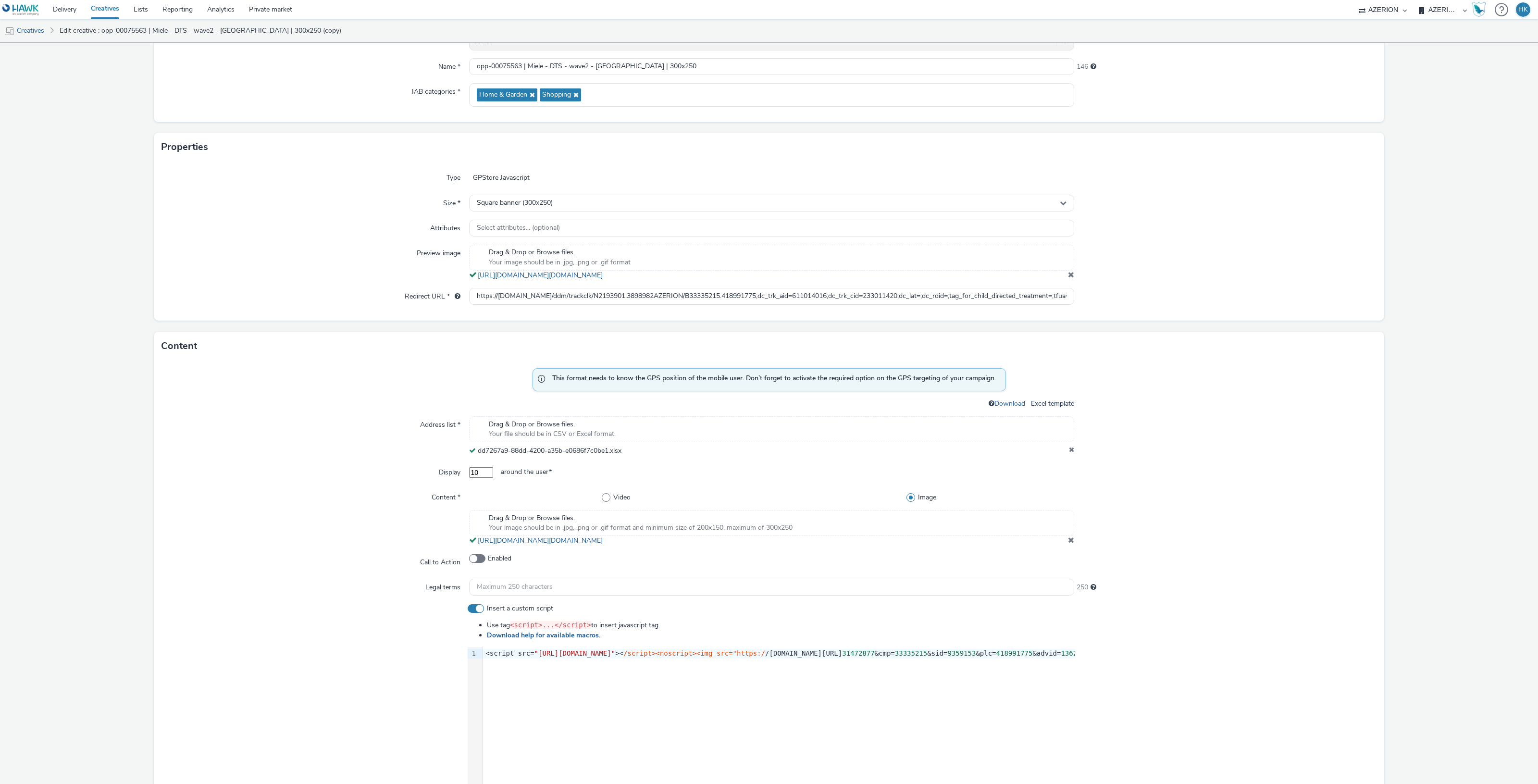
scroll to position [234, 0]
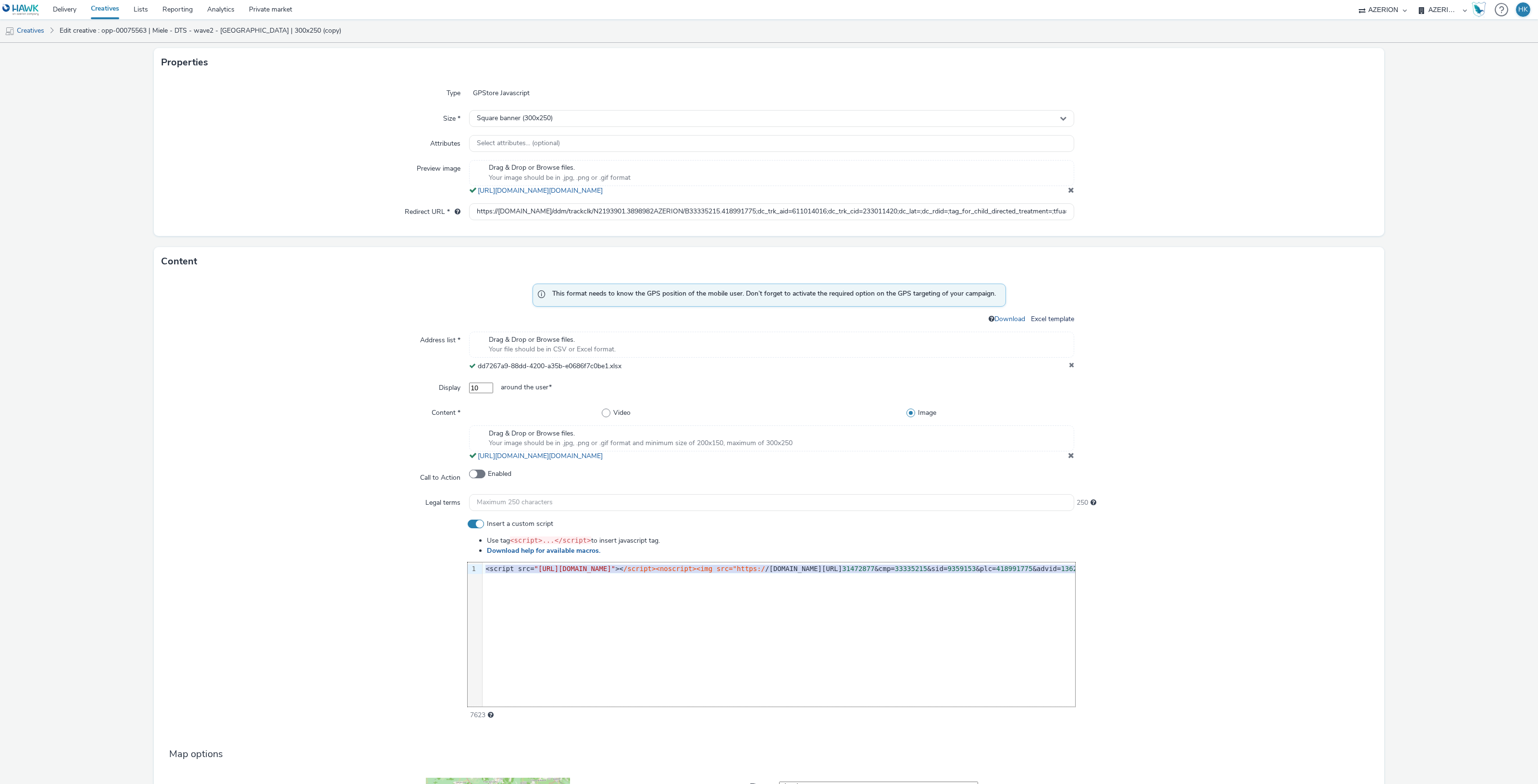
drag, startPoint x: 481, startPoint y: 572, endPoint x: 1014, endPoint y: 577, distance: 533.0
click at [1014, 577] on div "9 1 › <script src= "https://cdn.doubleverify.com/dvbm.js#ctx=31472877&cmp=33335…" at bounding box center [771, 634] width 607 height 144
click at [356, 608] on div at bounding box center [314, 619] width 306 height 201
drag, startPoint x: 481, startPoint y: 568, endPoint x: 1082, endPoint y: 565, distance: 601.0
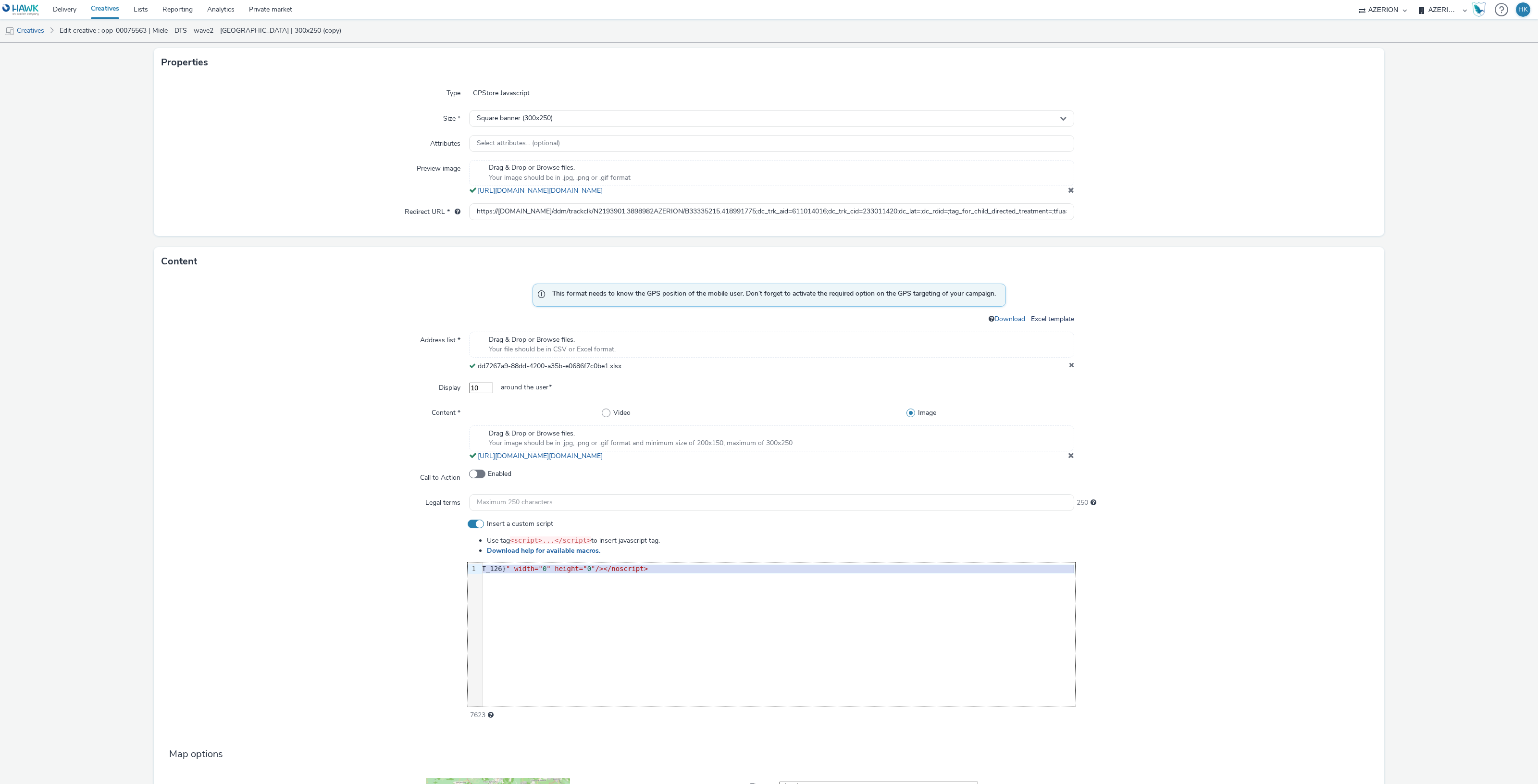
click at [1082, 565] on div "Insert a custom script Use tag <script>...</script> to insert javascript tag. D…" at bounding box center [769, 619] width 1215 height 201
click at [1132, 560] on div at bounding box center [1226, 619] width 302 height 201
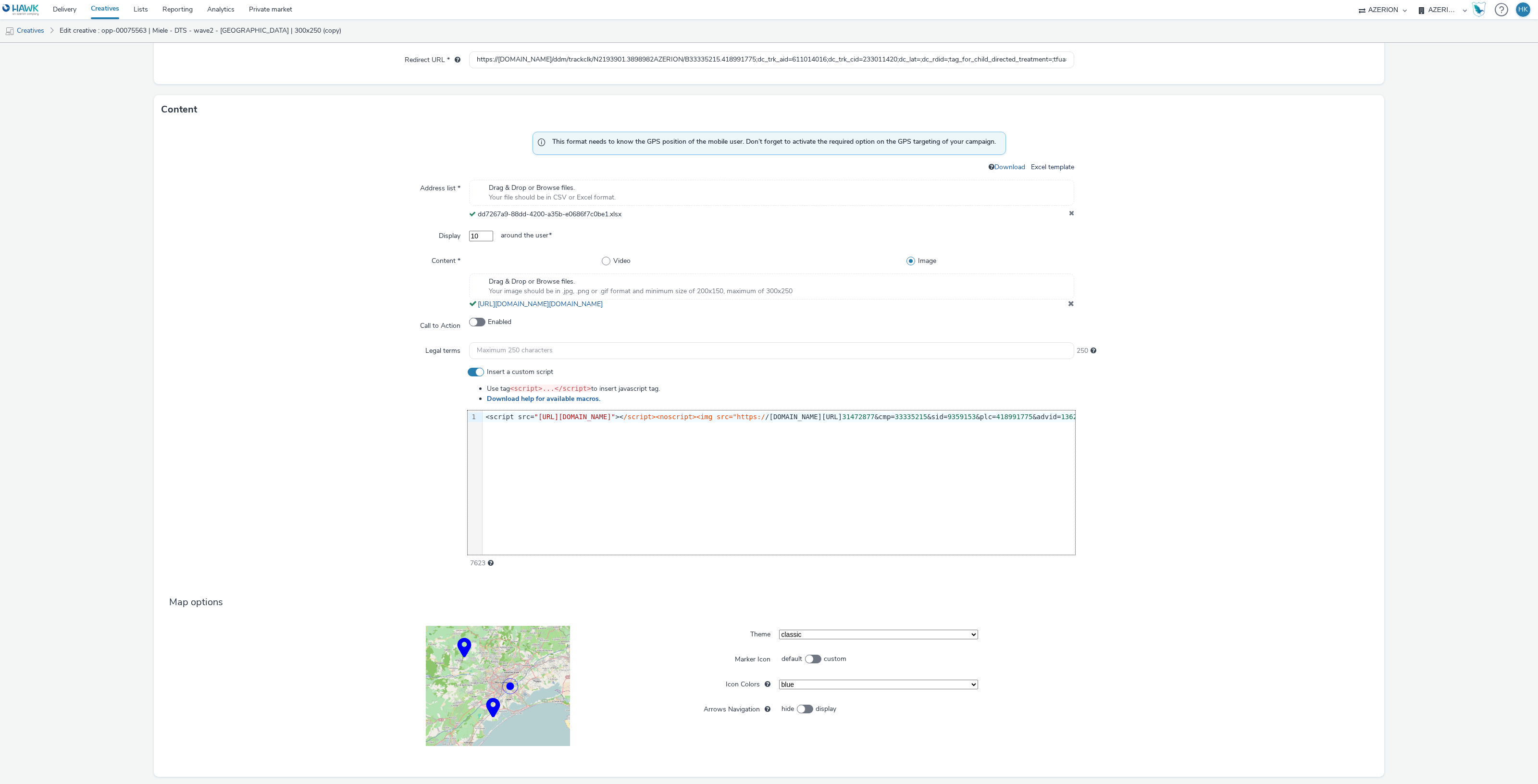
scroll to position [414, 0]
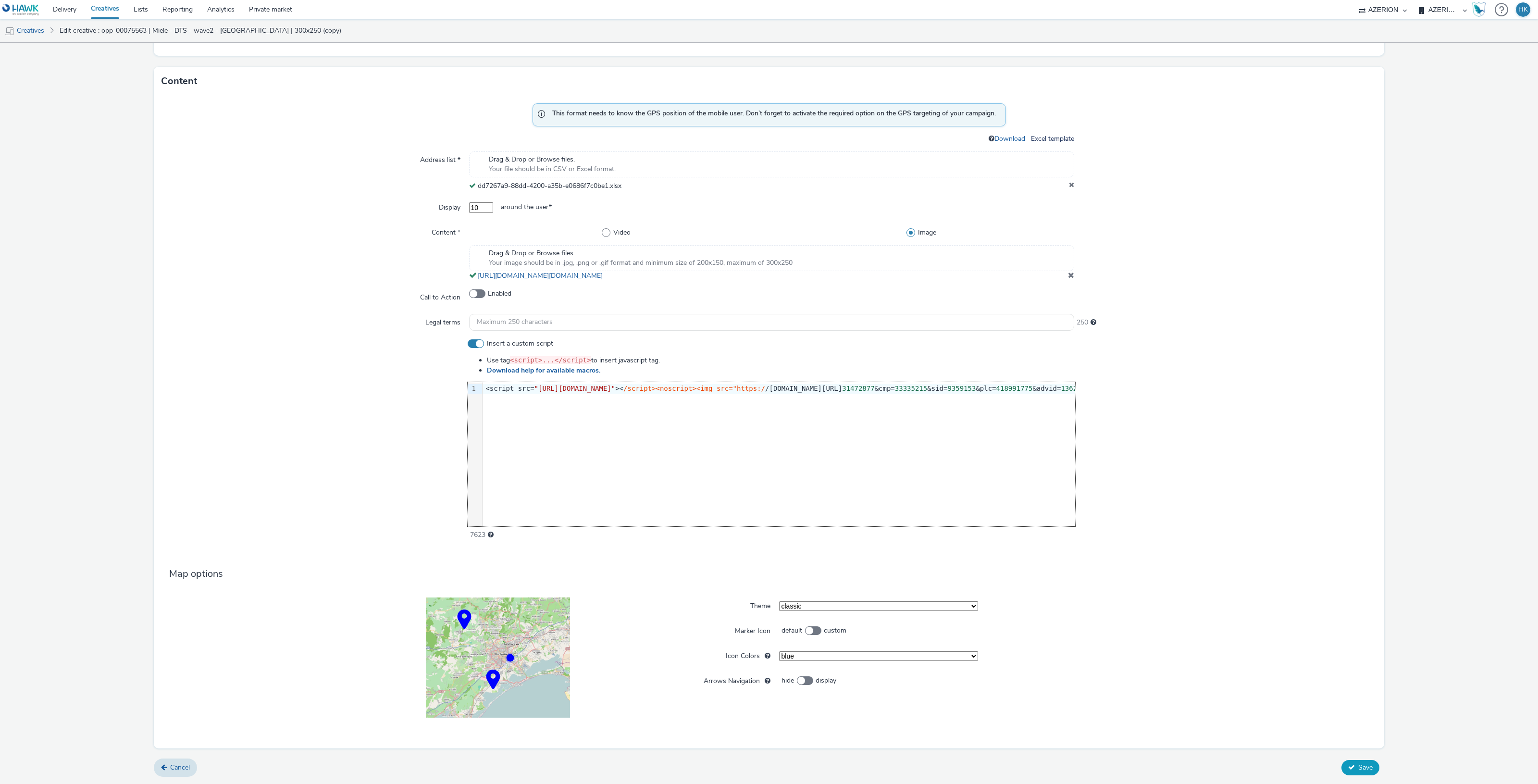
click at [1354, 760] on button "Save" at bounding box center [1361, 767] width 38 height 16
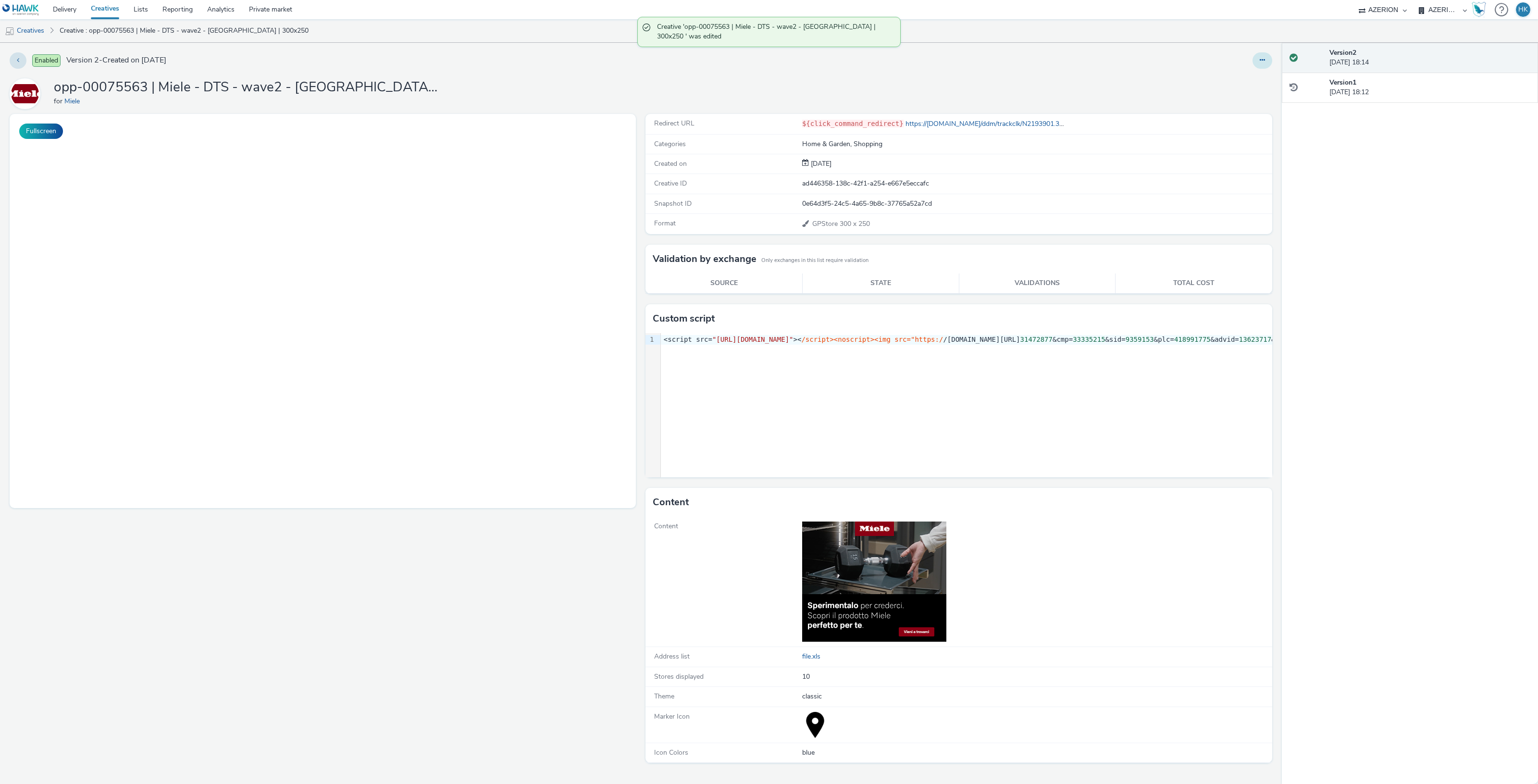
click at [1263, 56] on button at bounding box center [1262, 61] width 20 height 16
click at [1235, 94] on link "Duplicate" at bounding box center [1236, 99] width 72 height 19
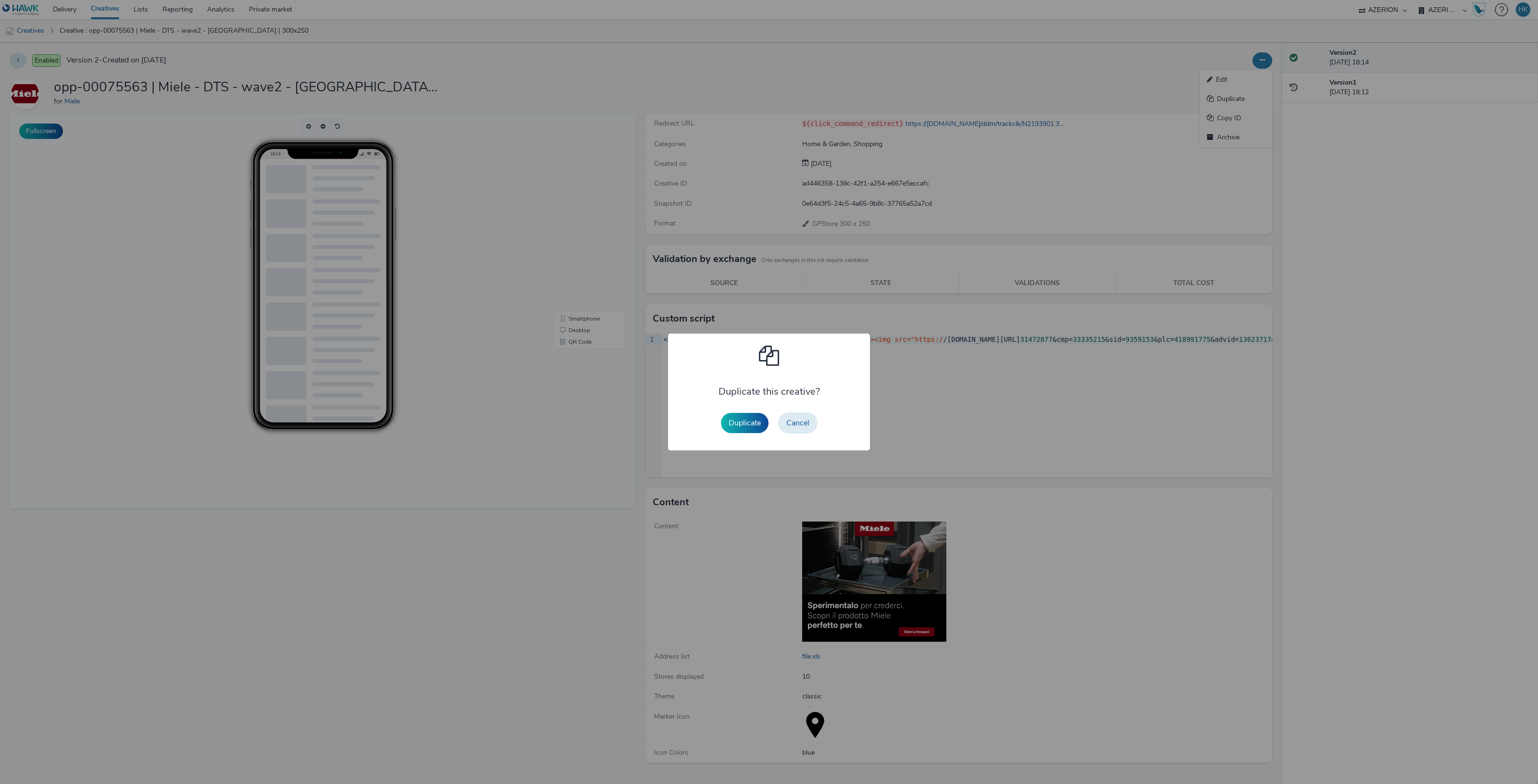
drag, startPoint x: 750, startPoint y: 425, endPoint x: 844, endPoint y: 258, distance: 191.6
click at [750, 424] on button "Duplicate" at bounding box center [744, 423] width 48 height 20
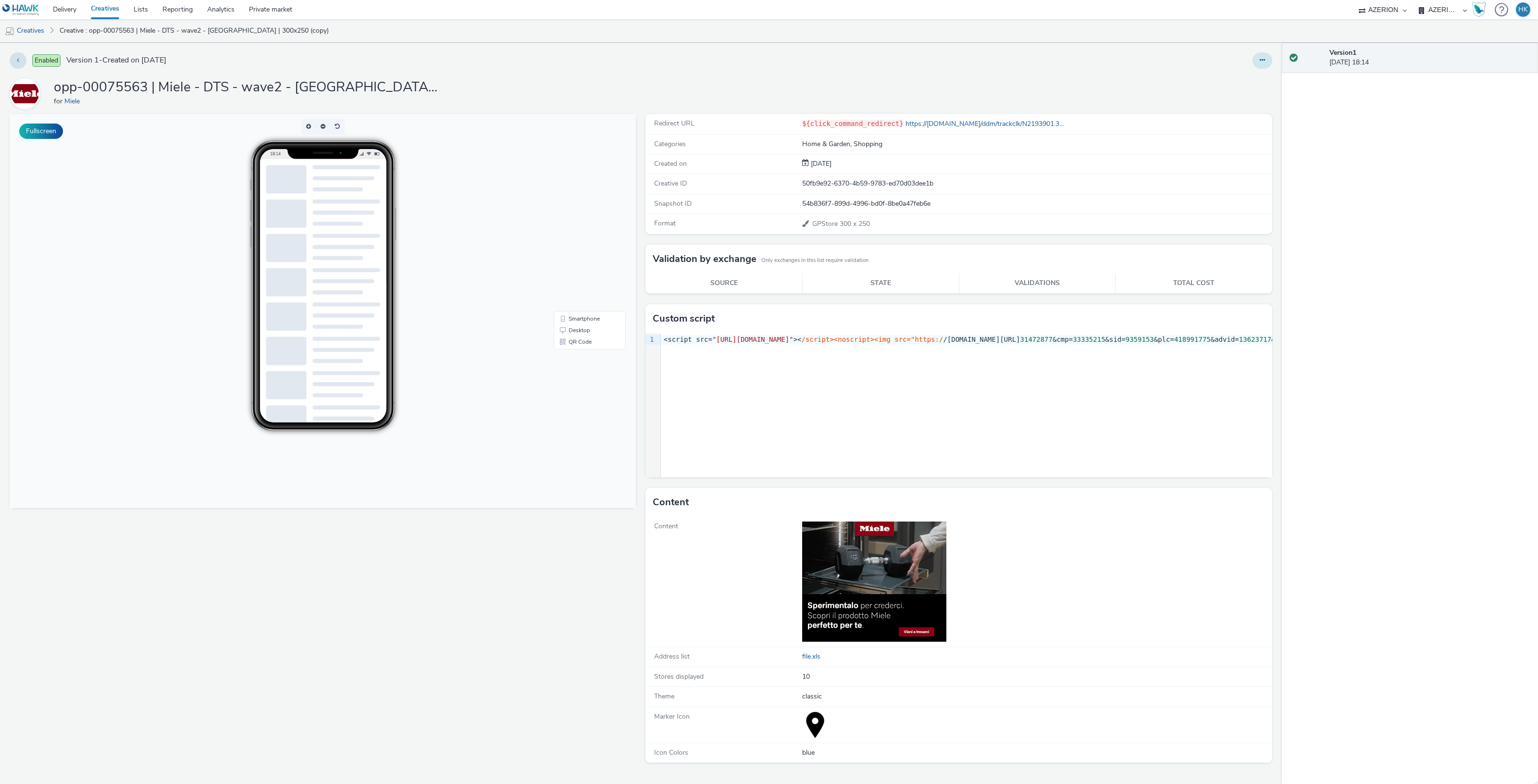
click at [1261, 60] on icon at bounding box center [1263, 60] width 5 height 7
click at [1238, 78] on link "Edit" at bounding box center [1236, 80] width 72 height 19
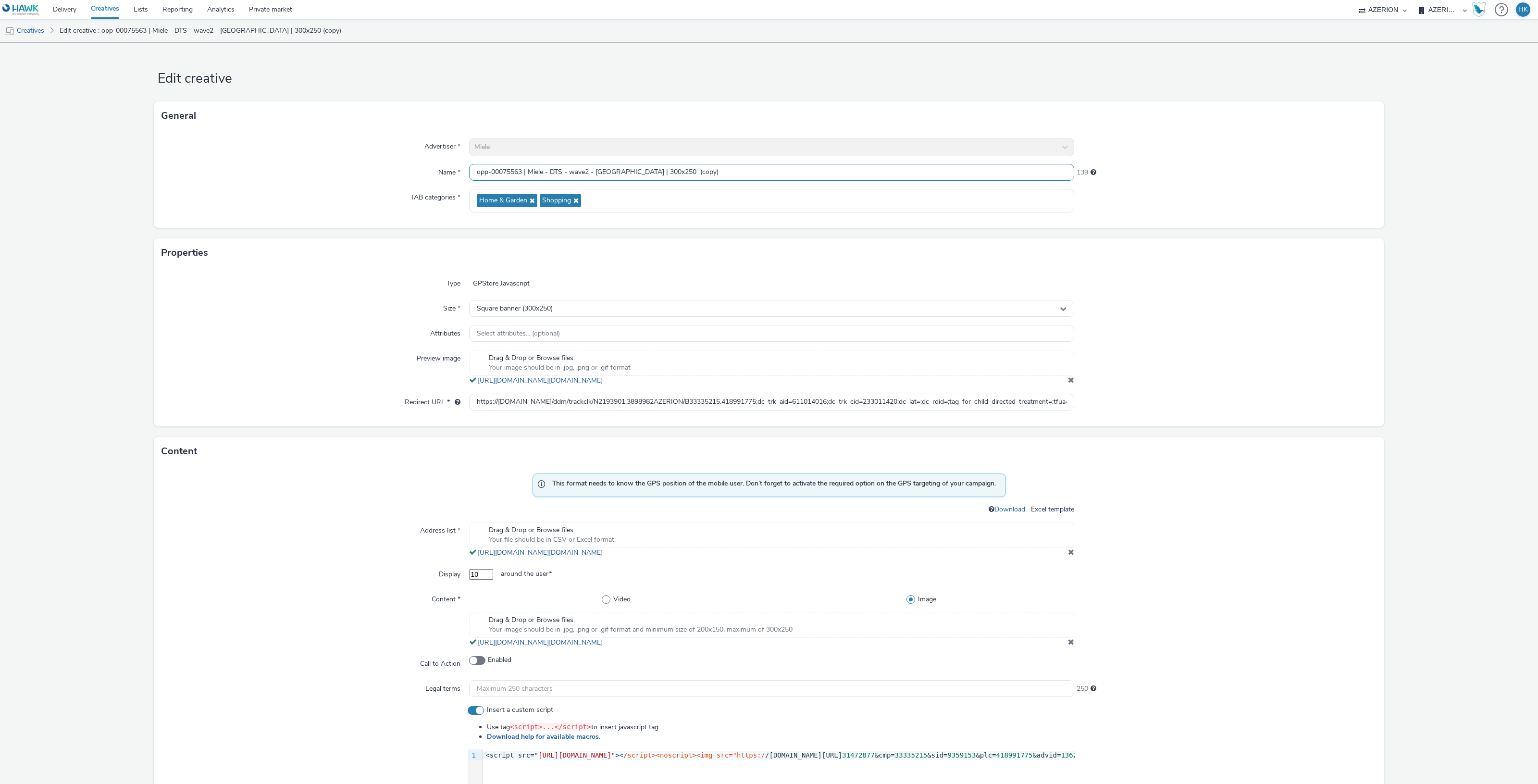
drag, startPoint x: 700, startPoint y: 169, endPoint x: 647, endPoint y: 171, distance: 53.0
click at [647, 171] on input "opp-00075563 | Miele - DTS - wave2 - [GEOGRAPHIC_DATA] | 300x250 (copy)" at bounding box center [771, 172] width 605 height 17
drag, startPoint x: 612, startPoint y: 169, endPoint x: 596, endPoint y: 166, distance: 16.3
click at [595, 166] on input "opp-00075563 | Miele - DTS - wave2 - [GEOGRAPHIC_DATA] | 300x250" at bounding box center [771, 172] width 605 height 17
type input "opp-00075563 | Miele - DTS - wave2 - [GEOGRAPHIC_DATA] | 300x250"
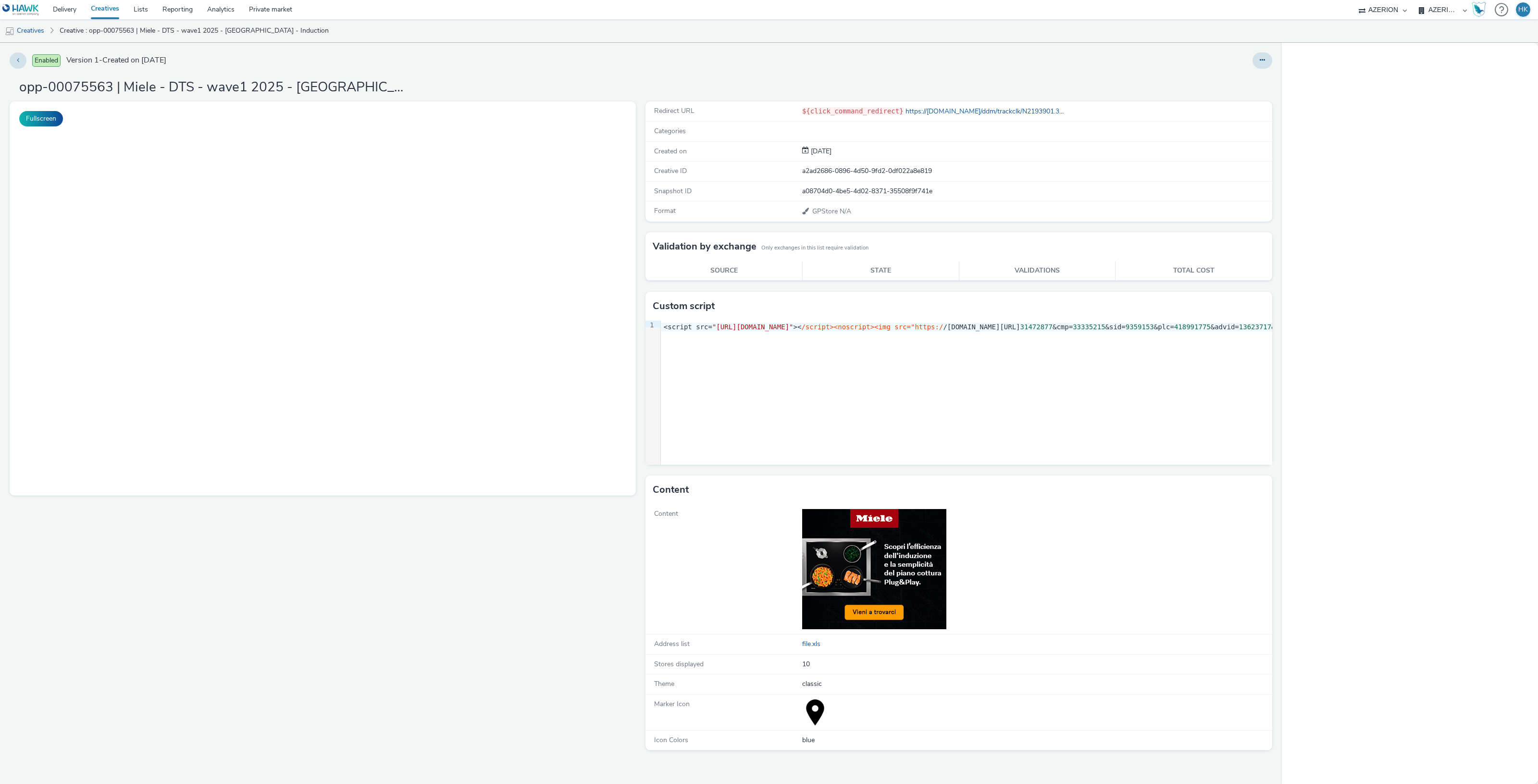
select select "974f22a8-96bf-4ab0-903c-b2da3aad1b4f"
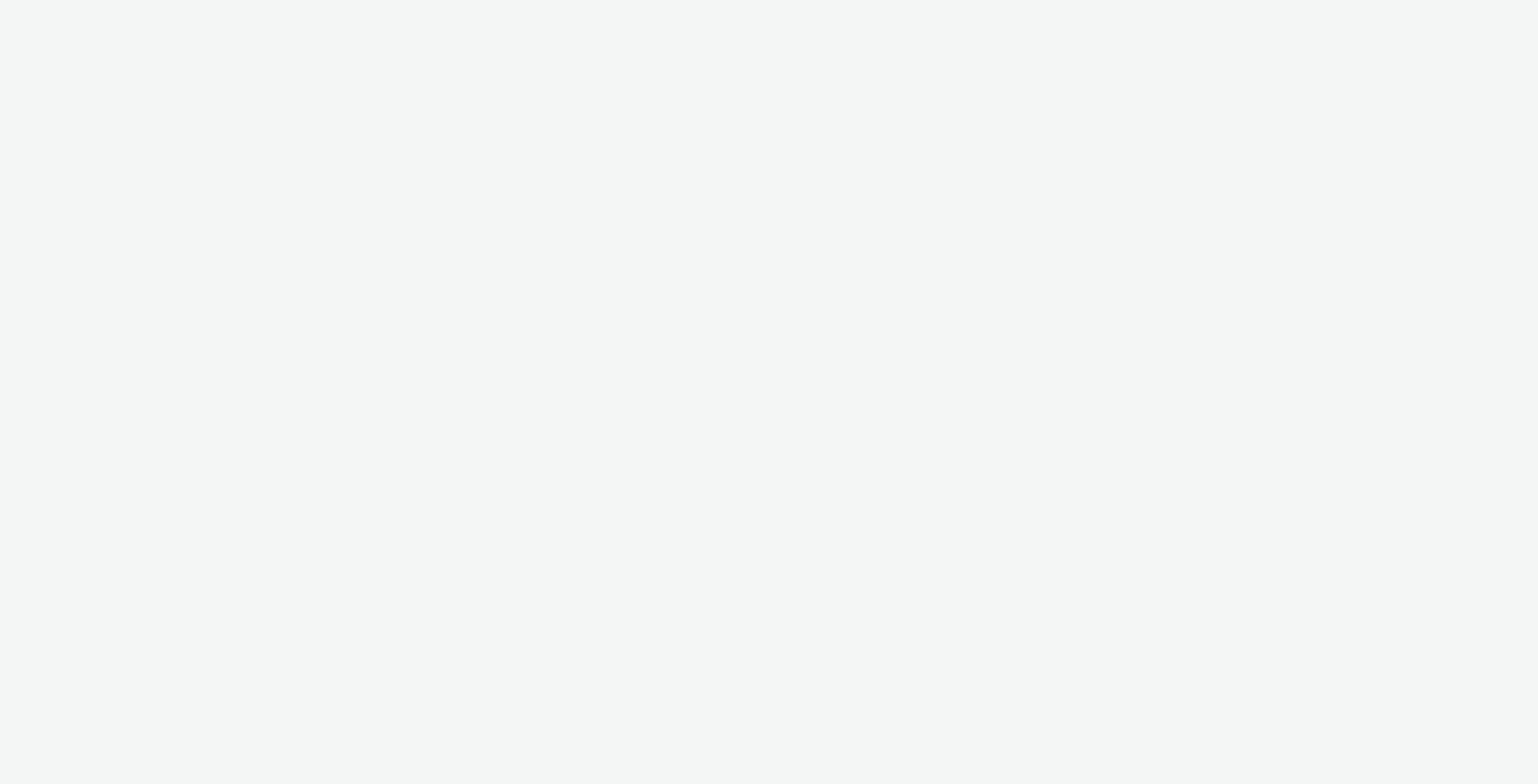
select select "974f22a8-96bf-4ab0-903c-b2da3aad1b4f"
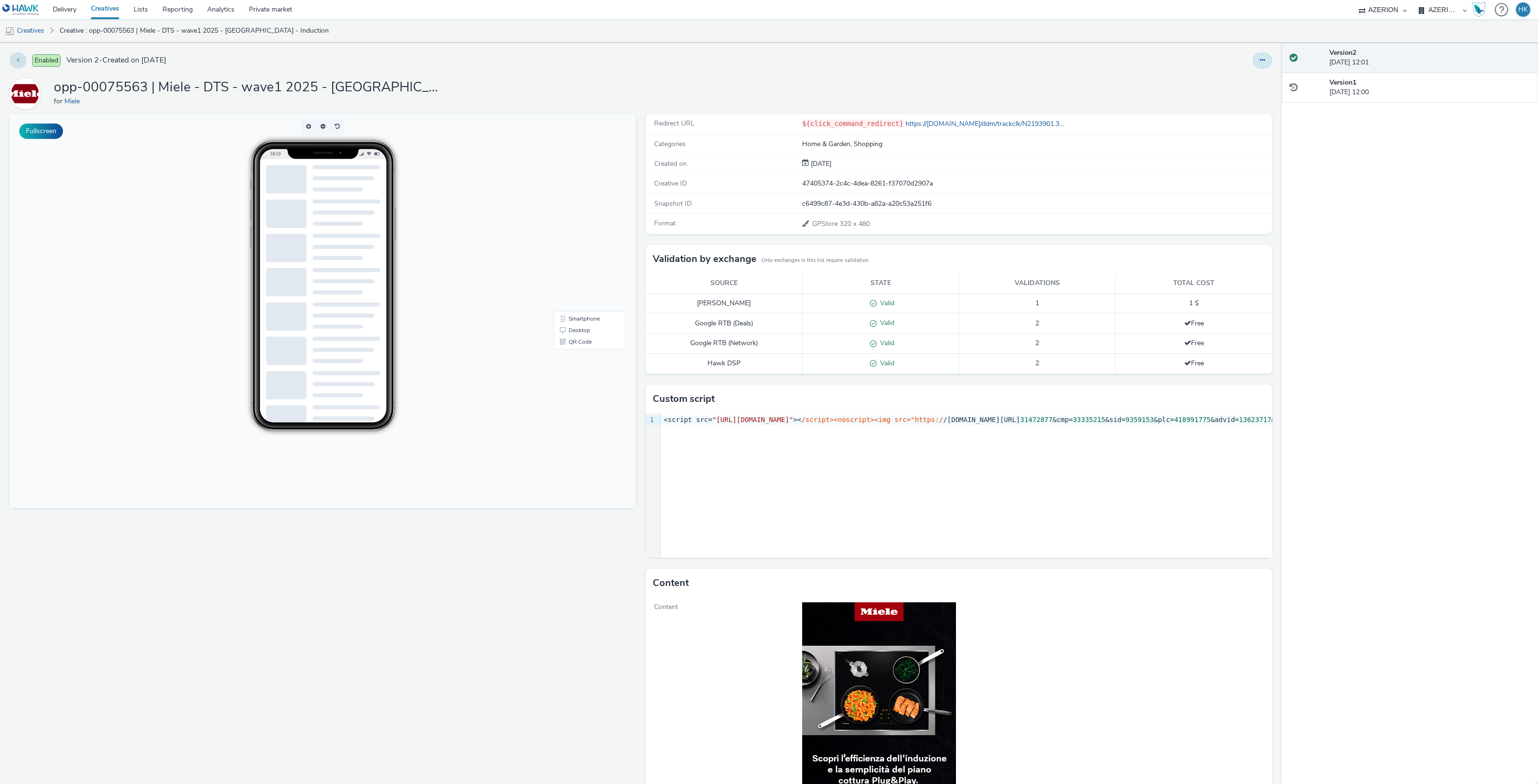
click at [1253, 63] on button at bounding box center [1262, 61] width 20 height 16
click at [1235, 76] on link "Edit" at bounding box center [1236, 80] width 72 height 19
click at [105, 7] on link "Creatives" at bounding box center [105, 9] width 43 height 19
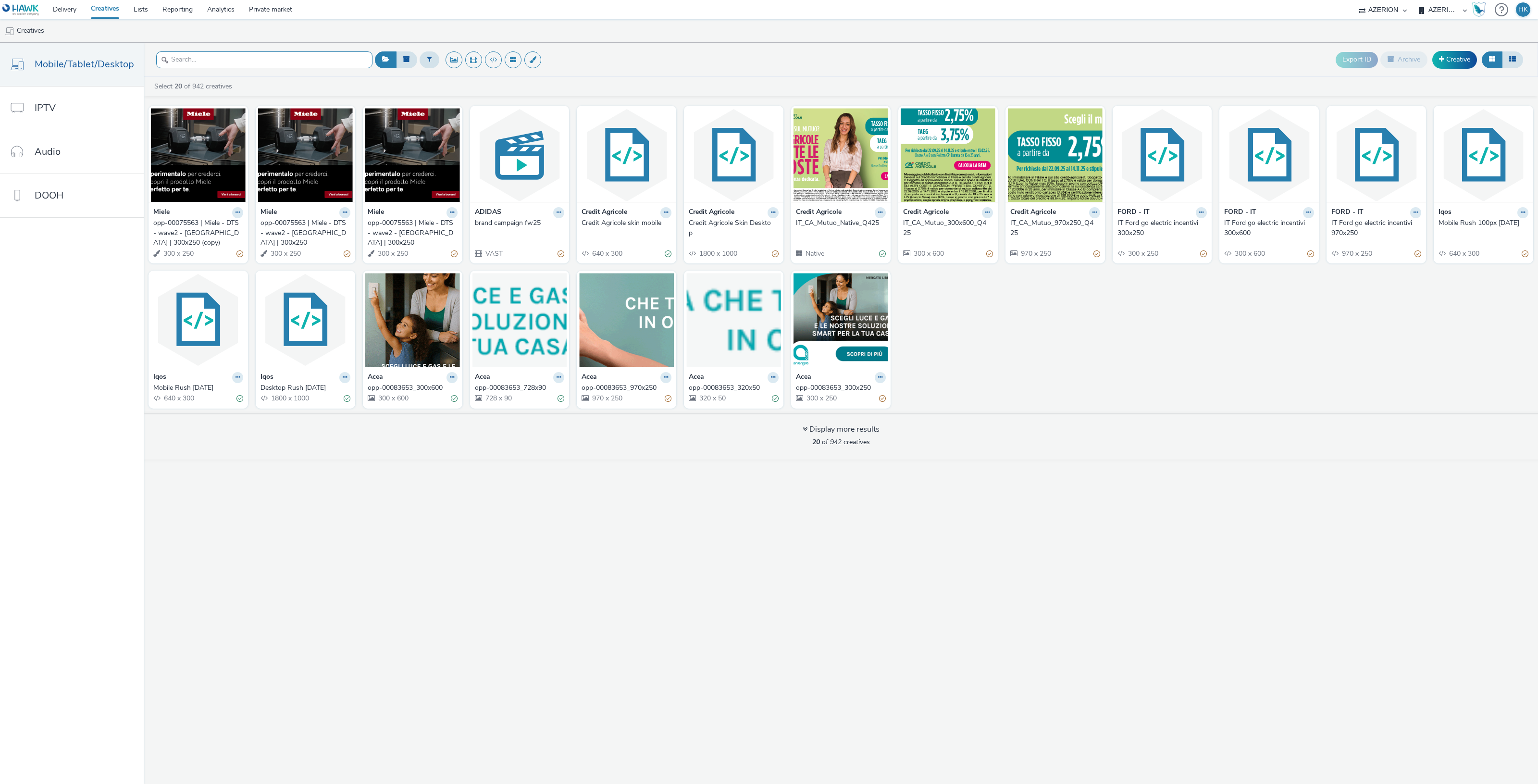
click at [235, 55] on input "text" at bounding box center [264, 59] width 216 height 17
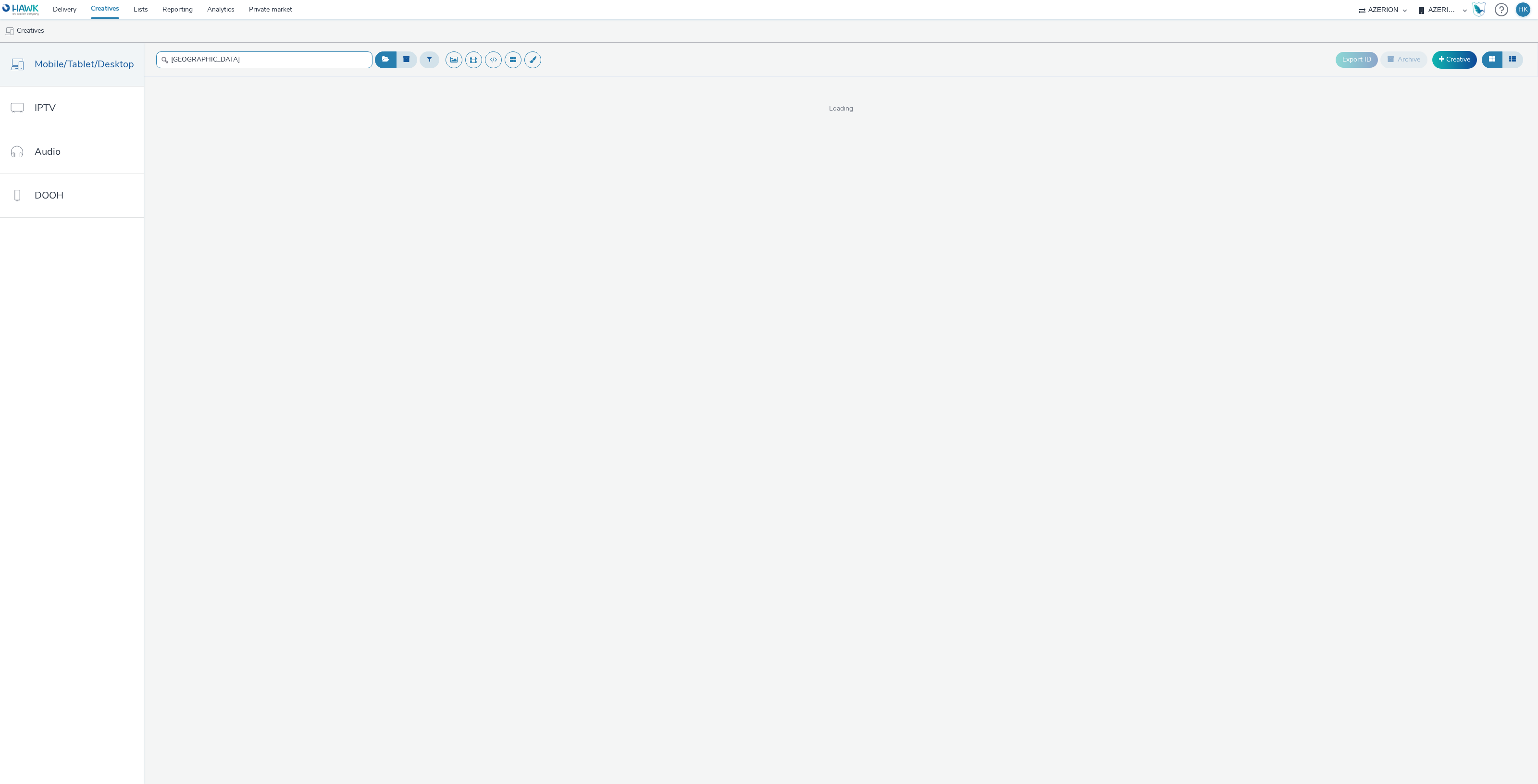
type input "[GEOGRAPHIC_DATA]"
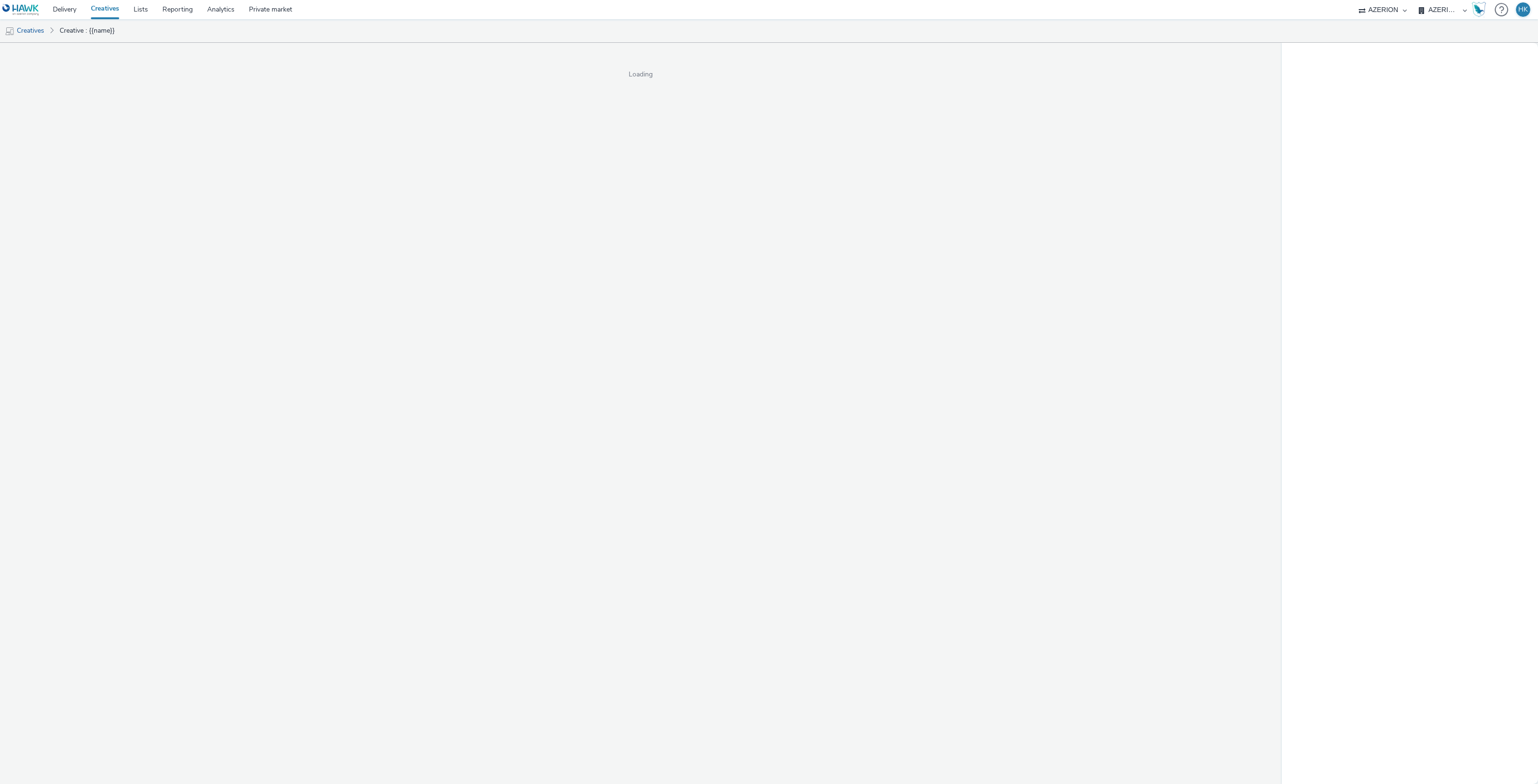
select select "974f22a8-96bf-4ab0-903c-b2da3aad1b4f"
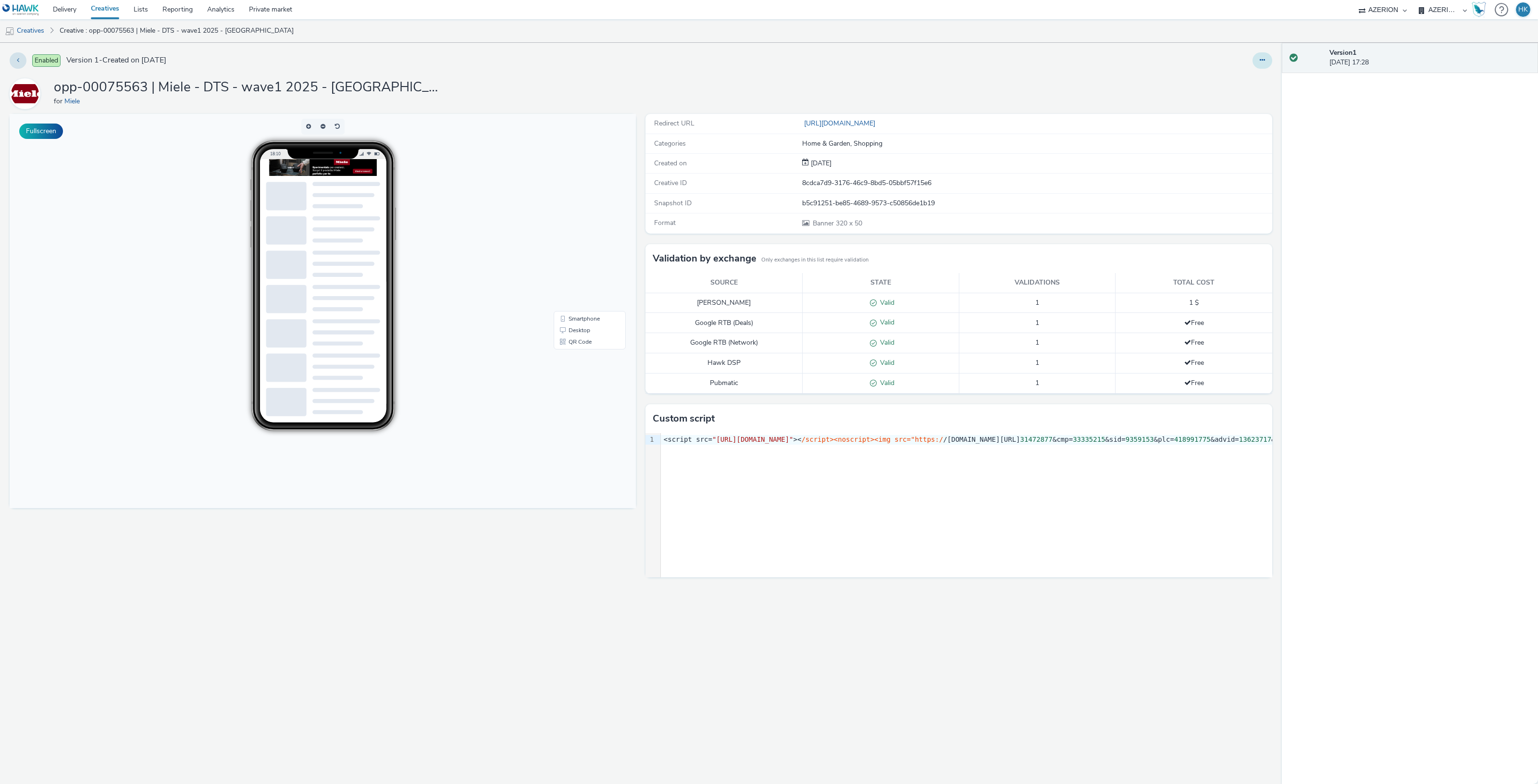
click at [1260, 61] on icon at bounding box center [1263, 60] width 5 height 7
click at [1228, 75] on link "Edit" at bounding box center [1236, 80] width 72 height 19
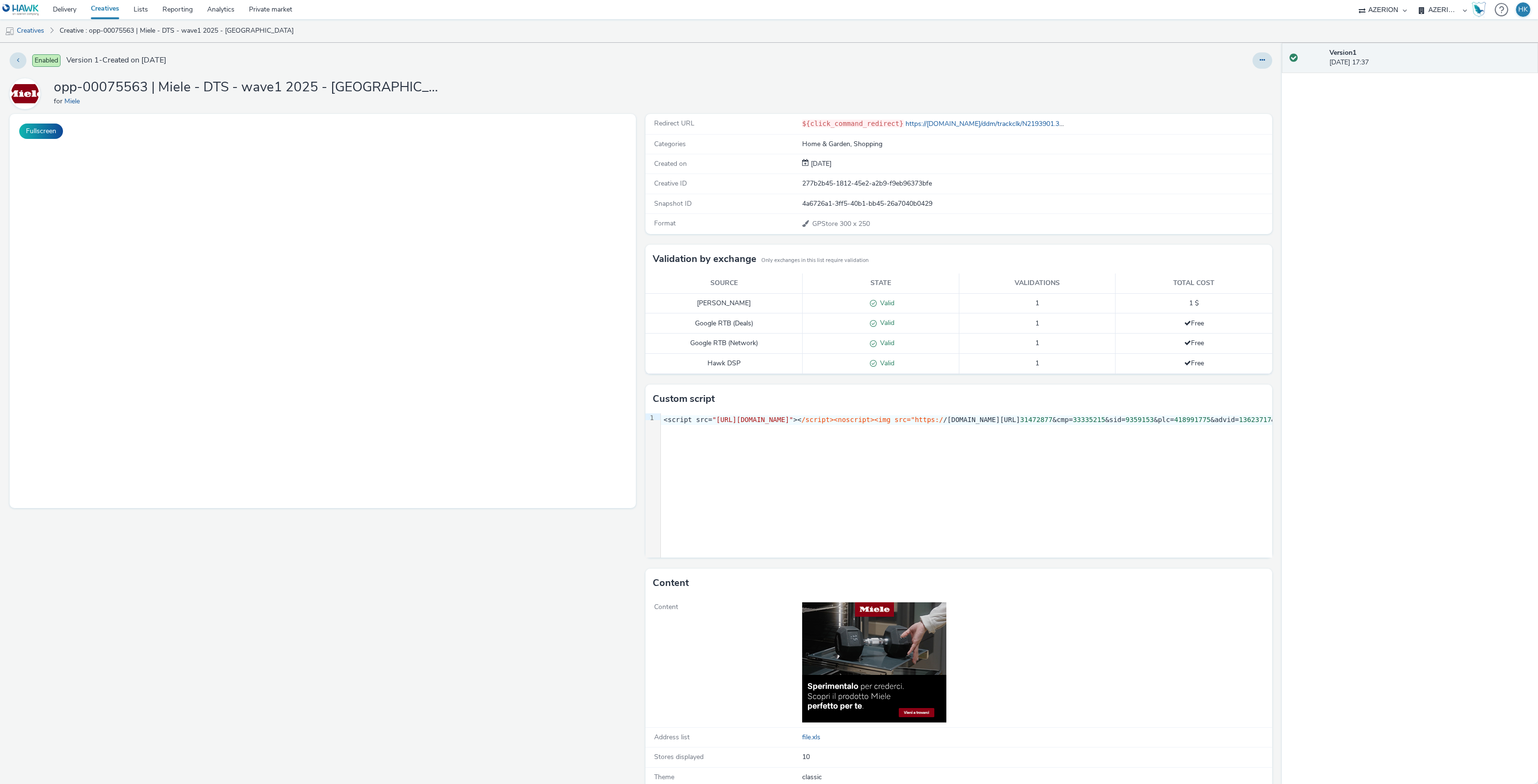
select select "974f22a8-96bf-4ab0-903c-b2da3aad1b4f"
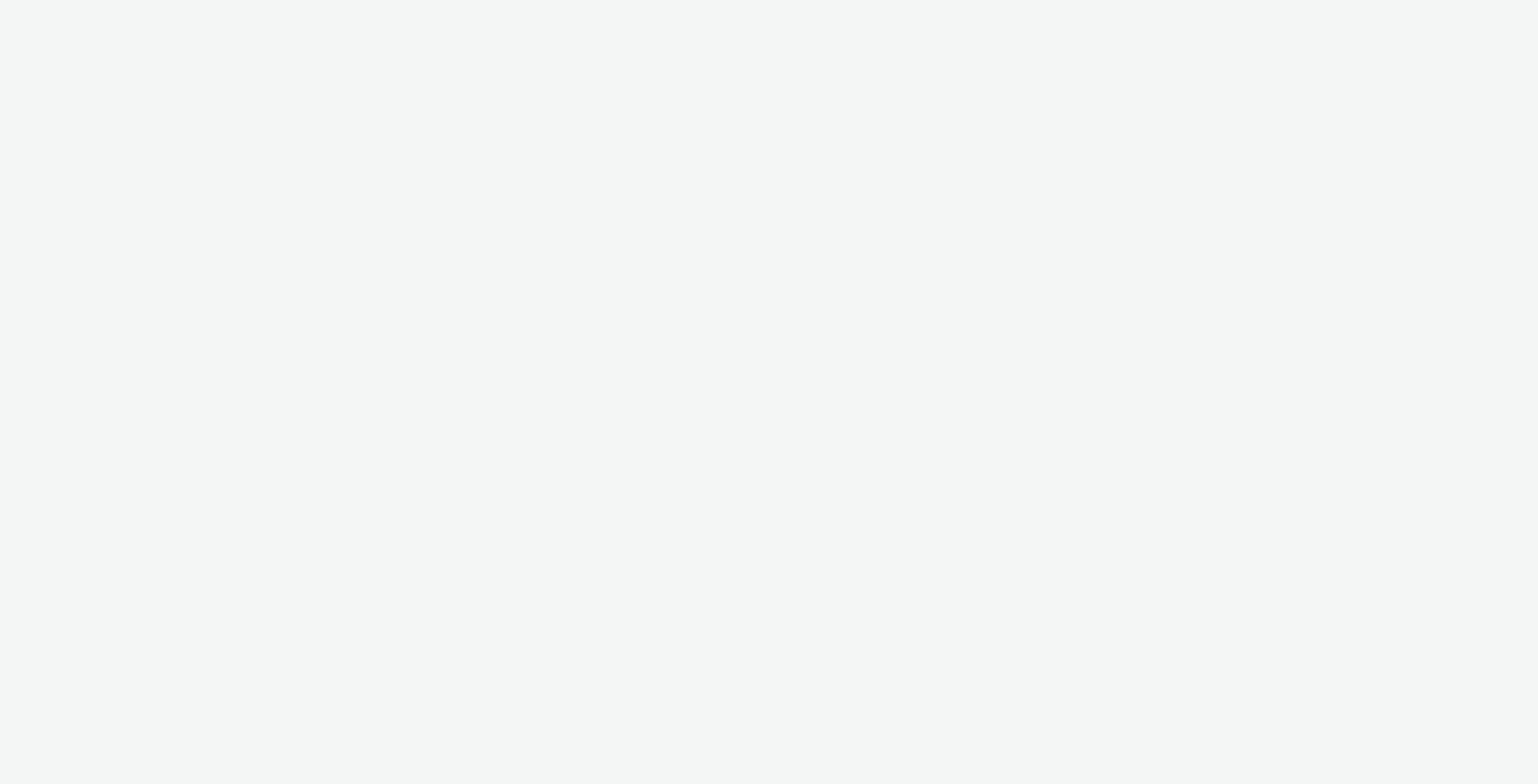
select select "974f22a8-96bf-4ab0-903c-b2da3aad1b4f"
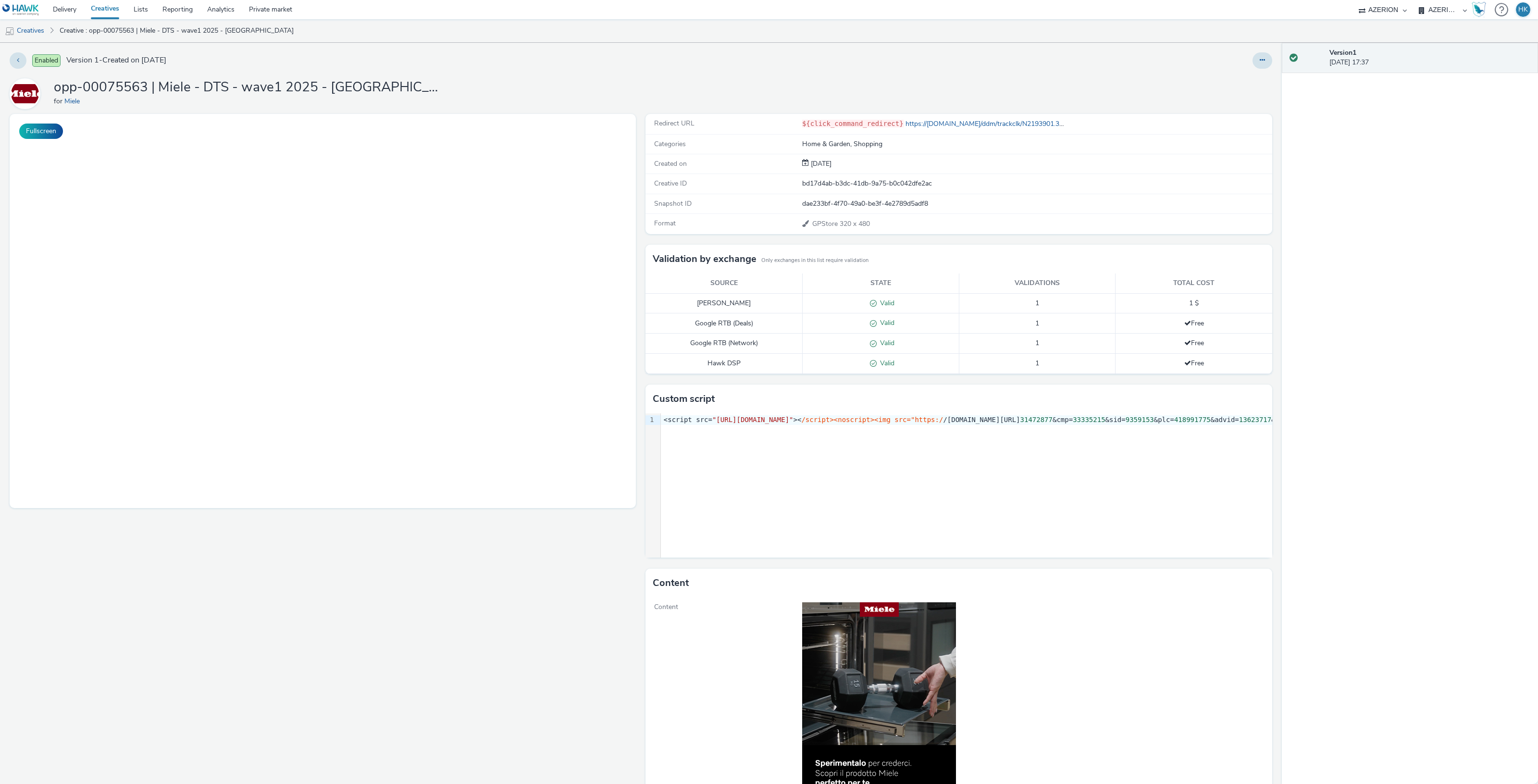
click at [1267, 63] on div "Enabled Version 1 - Created on [DATE] opp-00075563 | Miele - DTS - wave1 2025 -…" at bounding box center [640, 413] width 1282 height 741
click at [1241, 61] on div at bounding box center [1020, 61] width 505 height 16
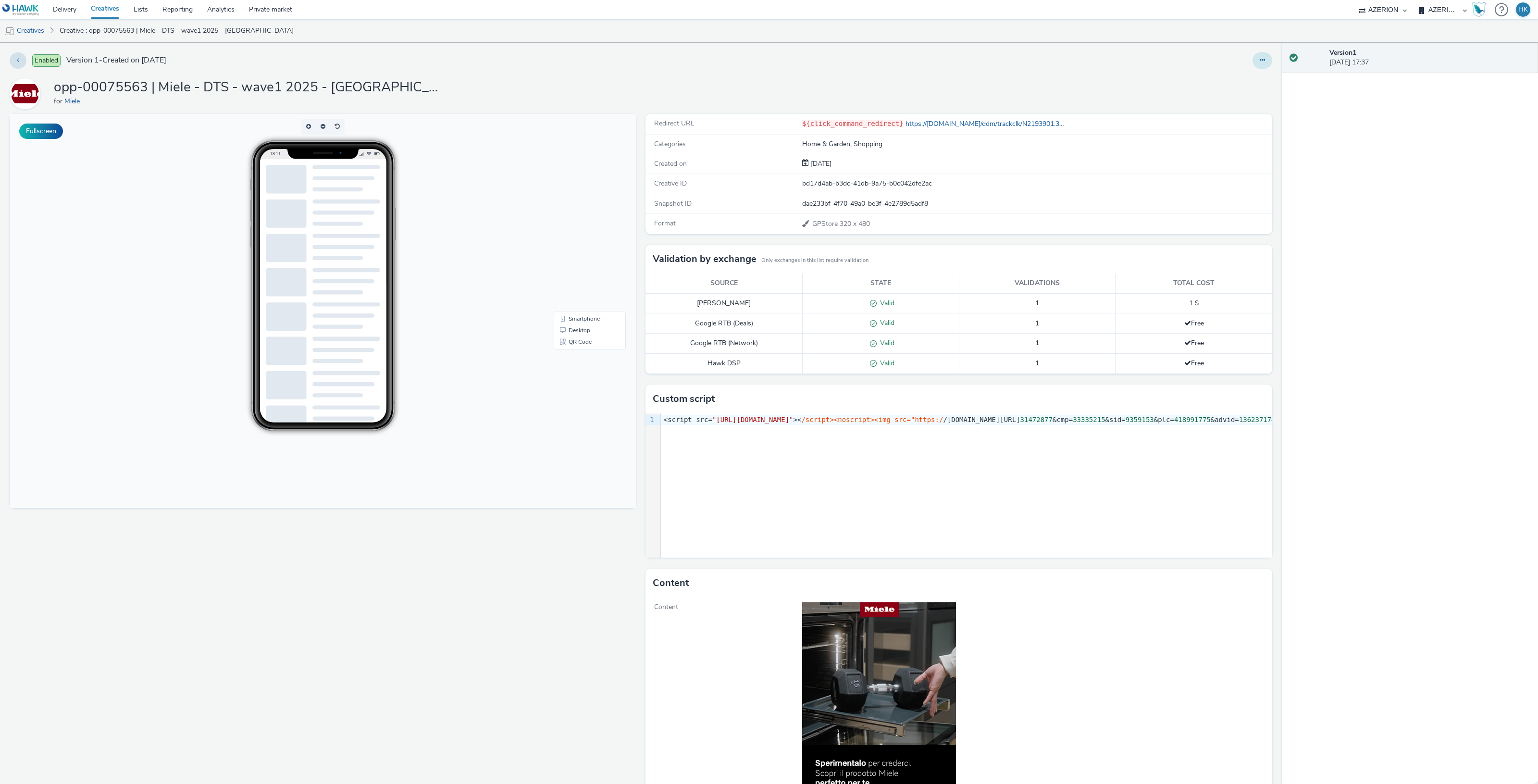
click at [1253, 61] on button at bounding box center [1262, 61] width 20 height 16
click at [1224, 73] on link "Edit" at bounding box center [1236, 80] width 72 height 19
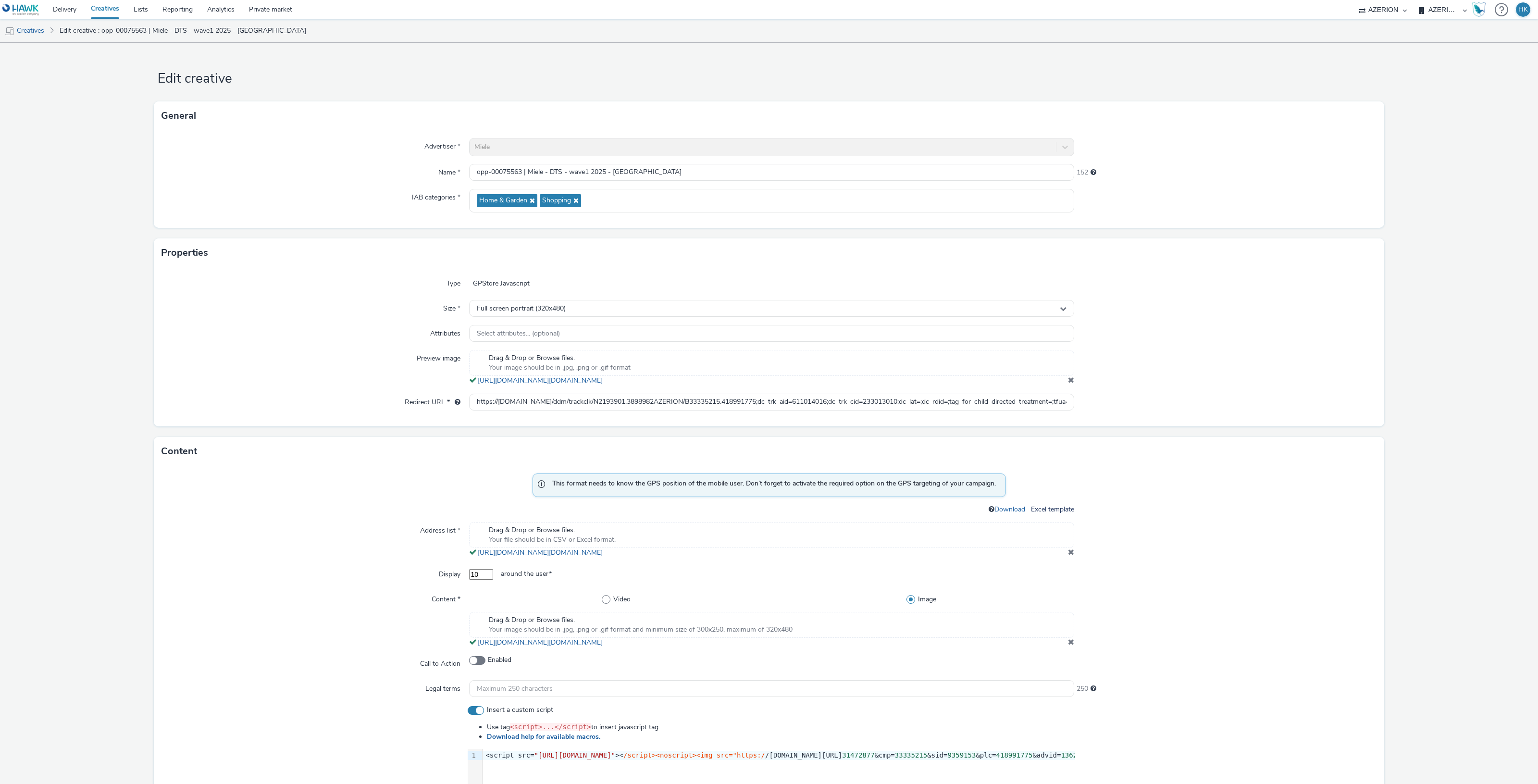
click at [703, 557] on div "Drag & Drop or Browse files. Your file should be in CSV or Excel format. https:…" at bounding box center [771, 539] width 605 height 36
click at [607, 551] on link "https://tabmo-cdn.s3.eu-west-1.amazonaws.com/hawk.tabmo.io/organizations/974f22…" at bounding box center [542, 553] width 129 height 9
drag, startPoint x: 471, startPoint y: 402, endPoint x: 1133, endPoint y: 391, distance: 662.1
click at [1133, 391] on div "Type GPStore Javascript Size * Full screen portrait (320x480) Attributes Select…" at bounding box center [769, 347] width 1230 height 159
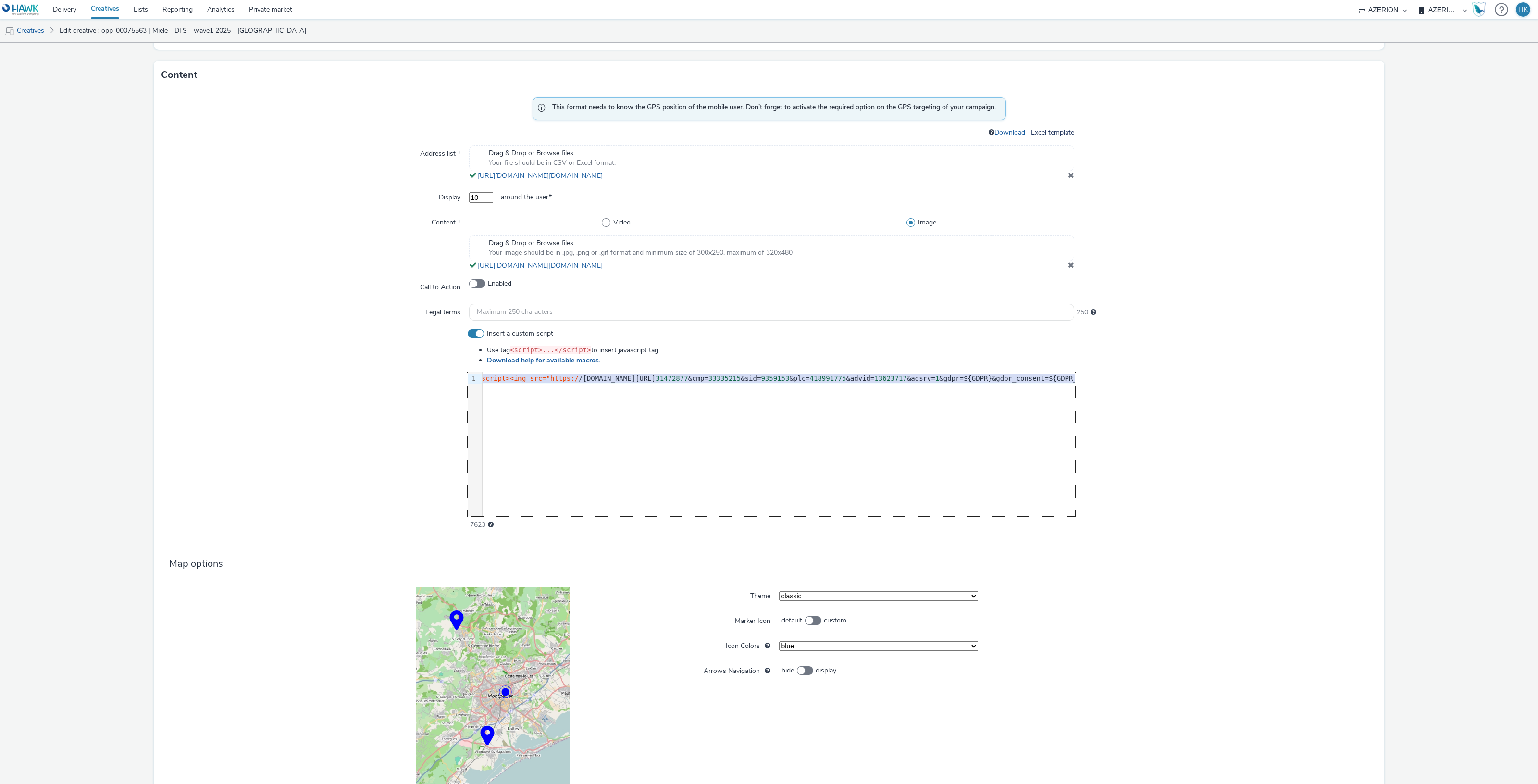
scroll to position [0, 239]
drag, startPoint x: 481, startPoint y: 376, endPoint x: 1016, endPoint y: 395, distance: 535.3
click at [1016, 395] on div "9 1 › <script src= "https://cdn.doubleverify.com/dvbm.js#ctx=31472877&cmp=33335…" at bounding box center [771, 444] width 607 height 144
copy div "<script src= "https://cdn.doubleverify.com/dvbm.js#ctx=31472877&cmp=33335215&si…"
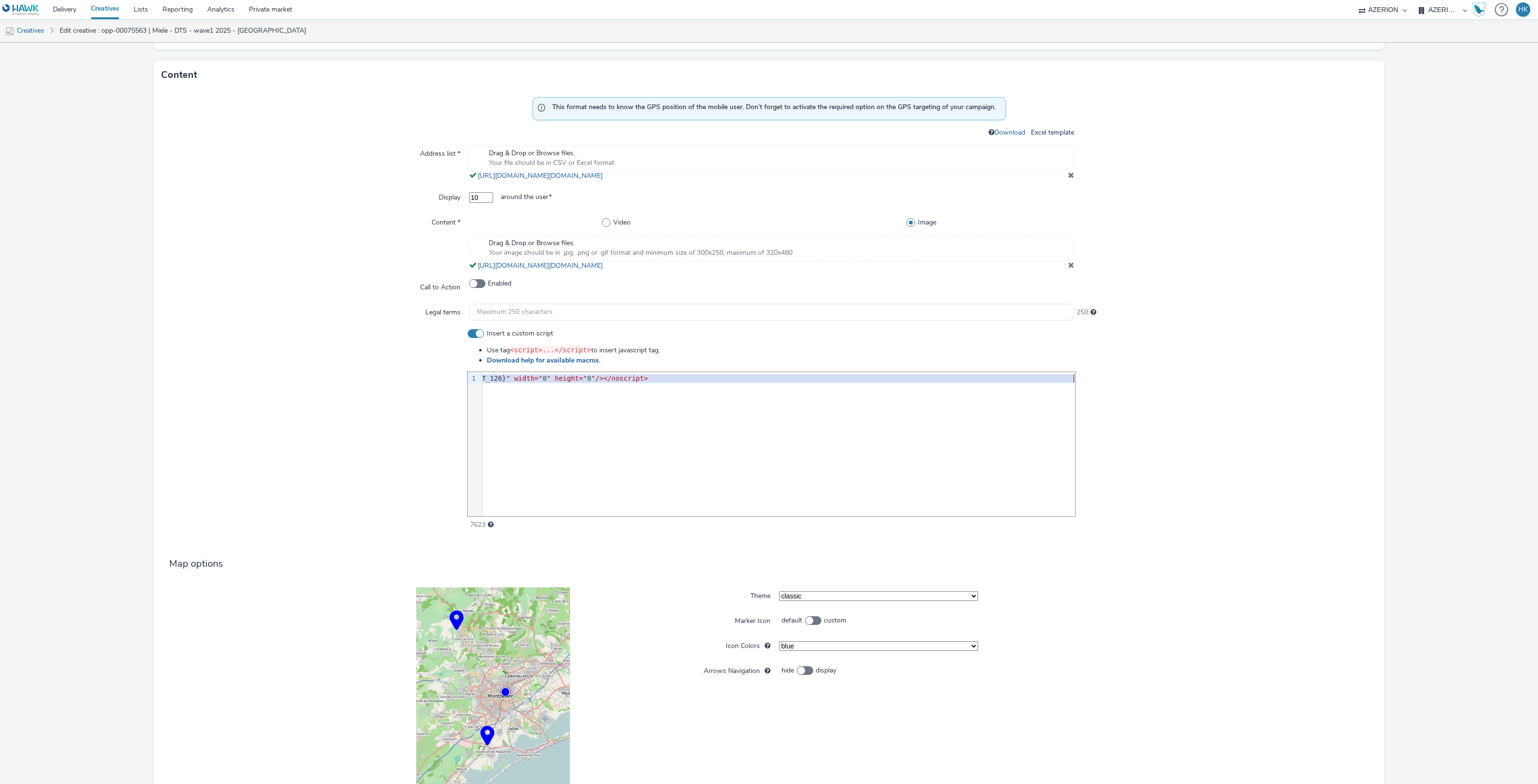
drag, startPoint x: 482, startPoint y: 378, endPoint x: 1083, endPoint y: 385, distance: 601.0
click at [1083, 385] on div "Insert a custom script Use tag <script>...</script> to insert javascript tag. D…" at bounding box center [769, 429] width 1215 height 201
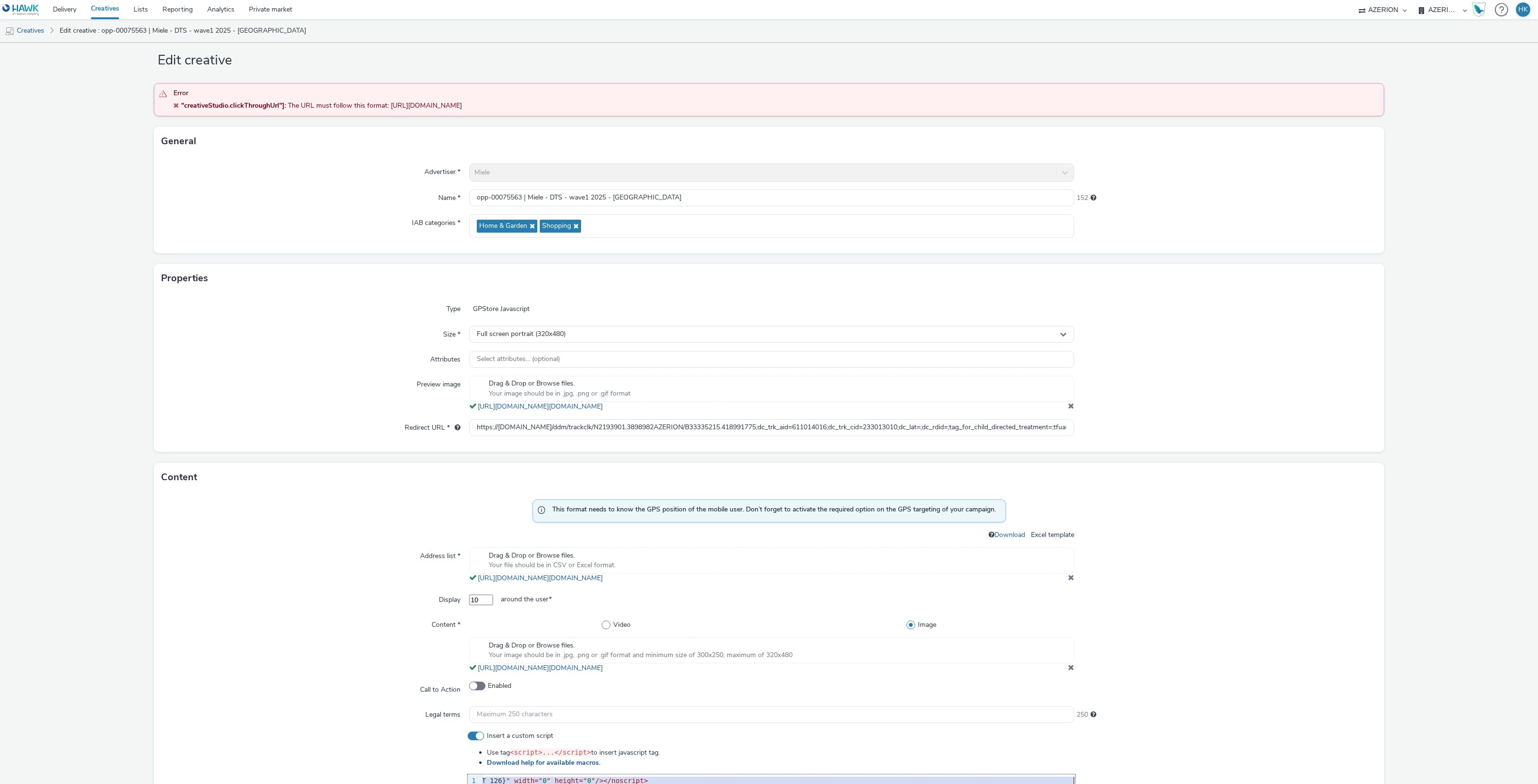
scroll to position [0, 0]
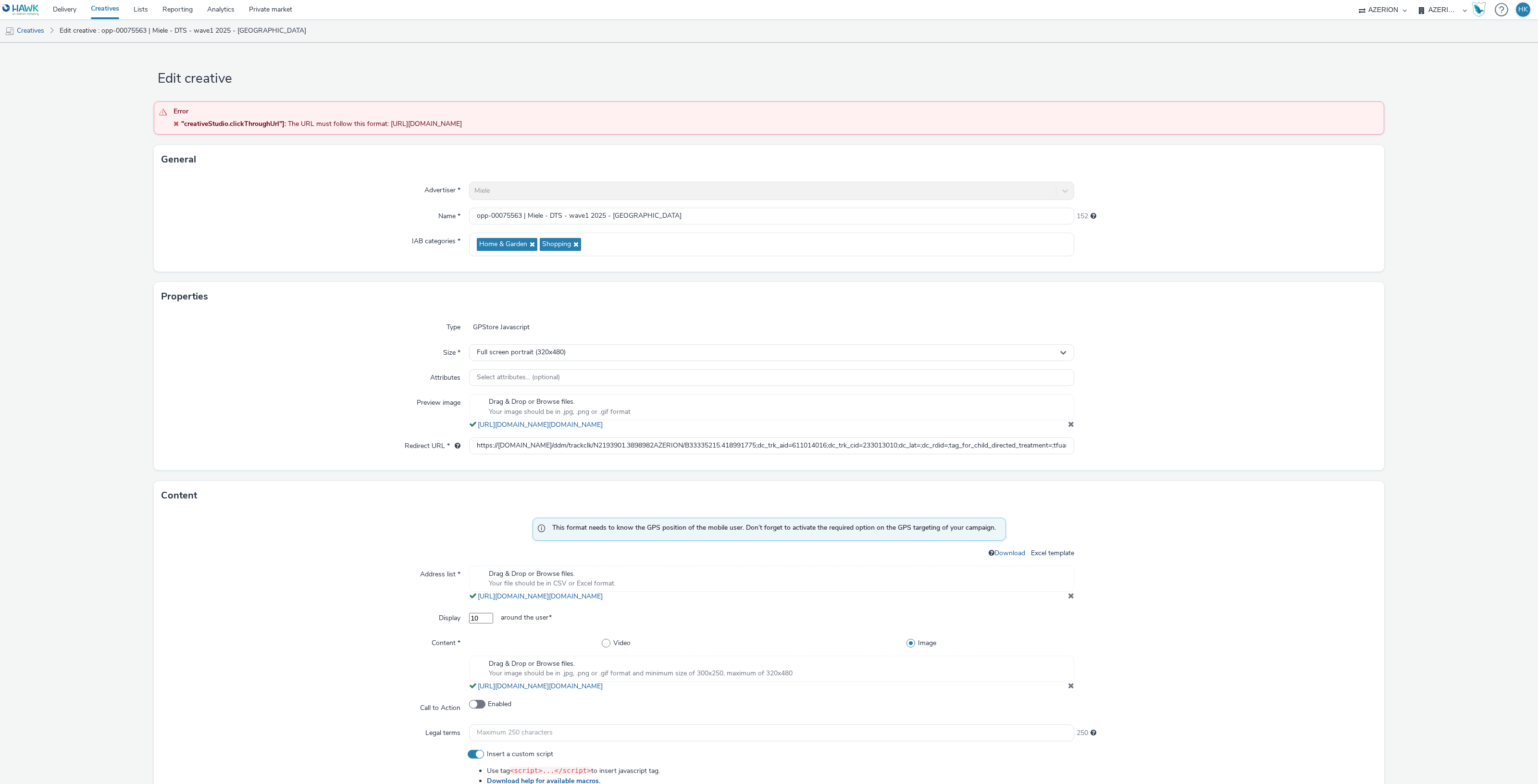
click at [115, 13] on link "Creatives" at bounding box center [105, 9] width 43 height 19
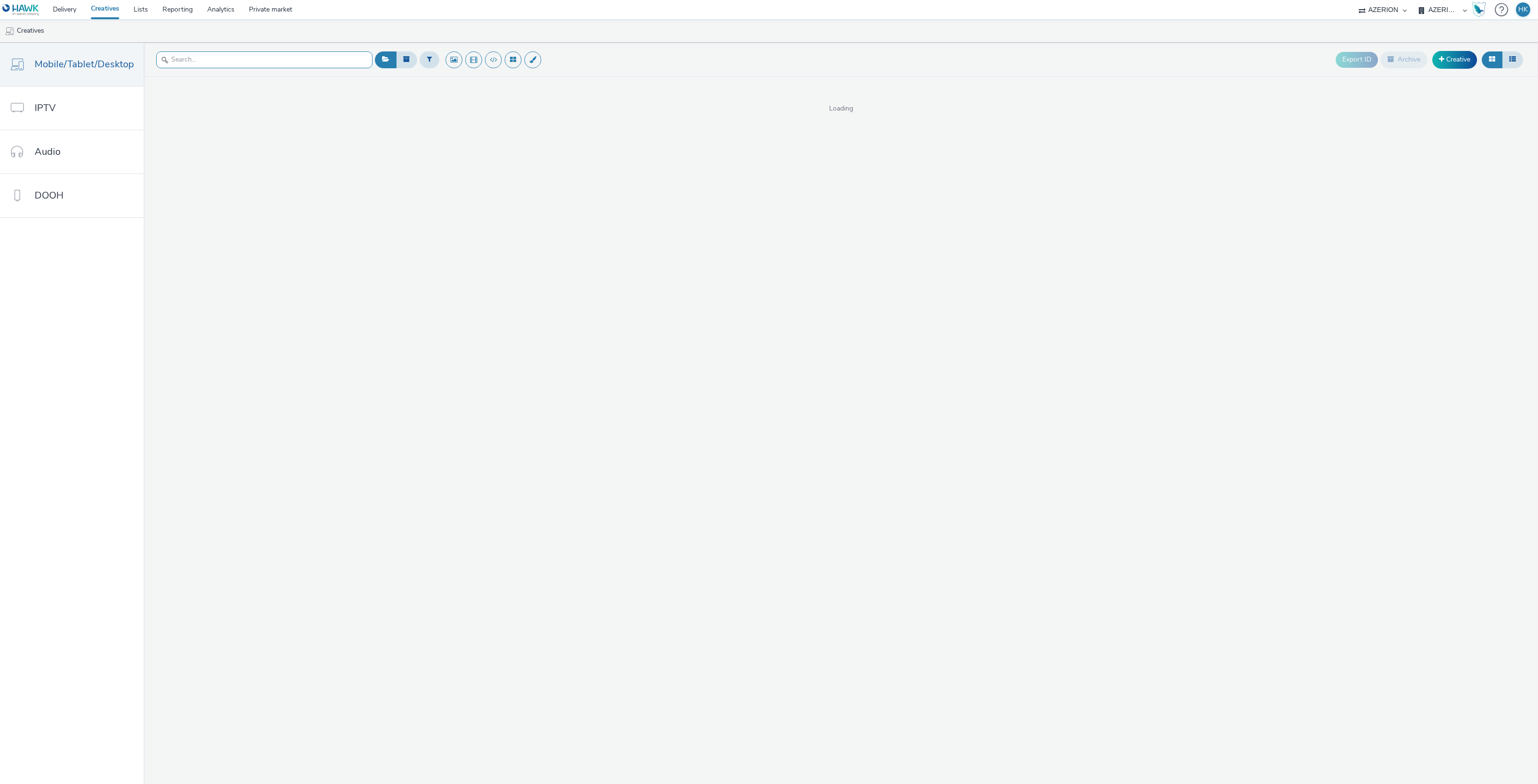
click at [294, 58] on input "text" at bounding box center [264, 59] width 216 height 17
type input "torino"
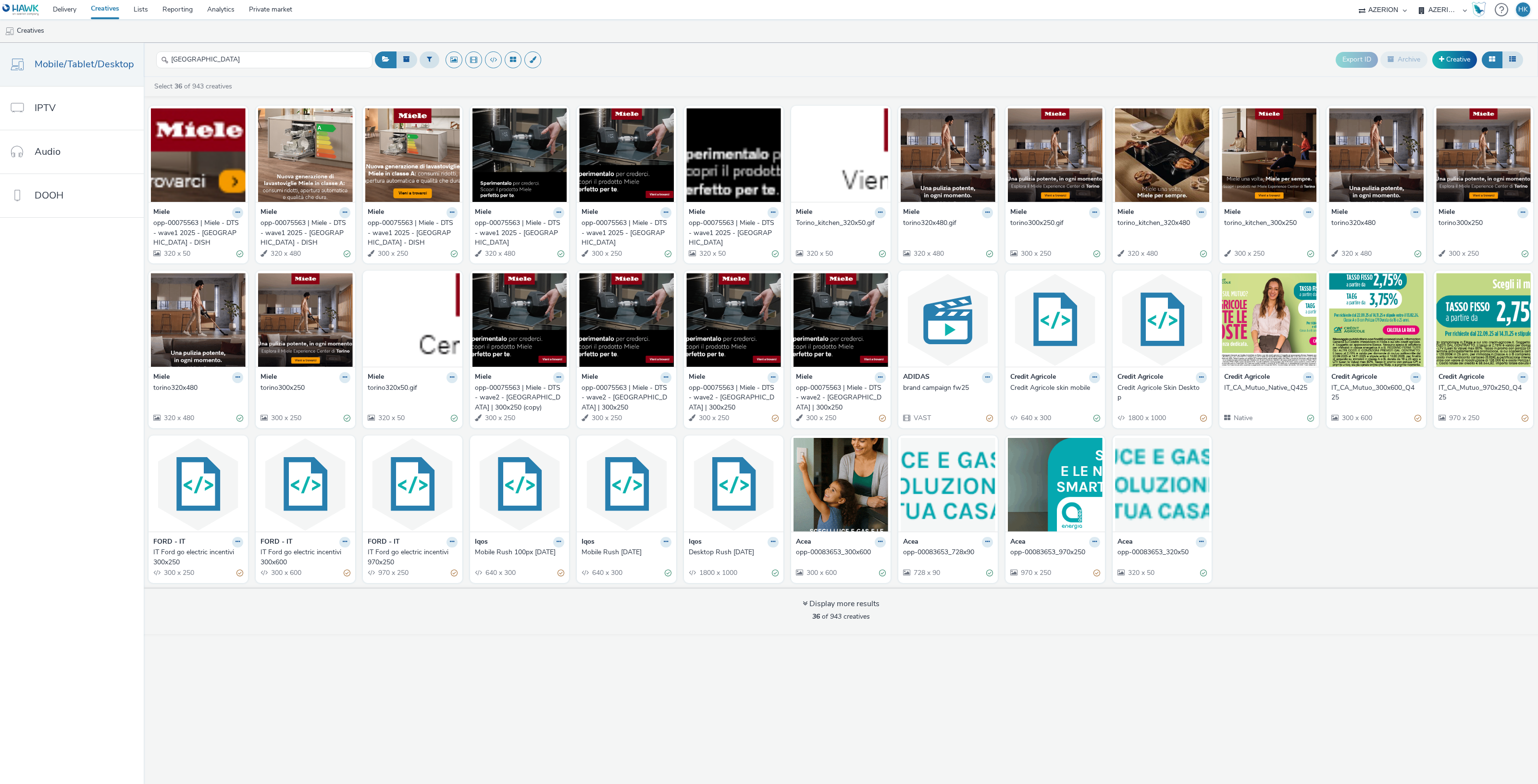
click at [541, 226] on div "opp-00075563 | Miele - DTS - wave1 2025 - Torino" at bounding box center [518, 232] width 86 height 29
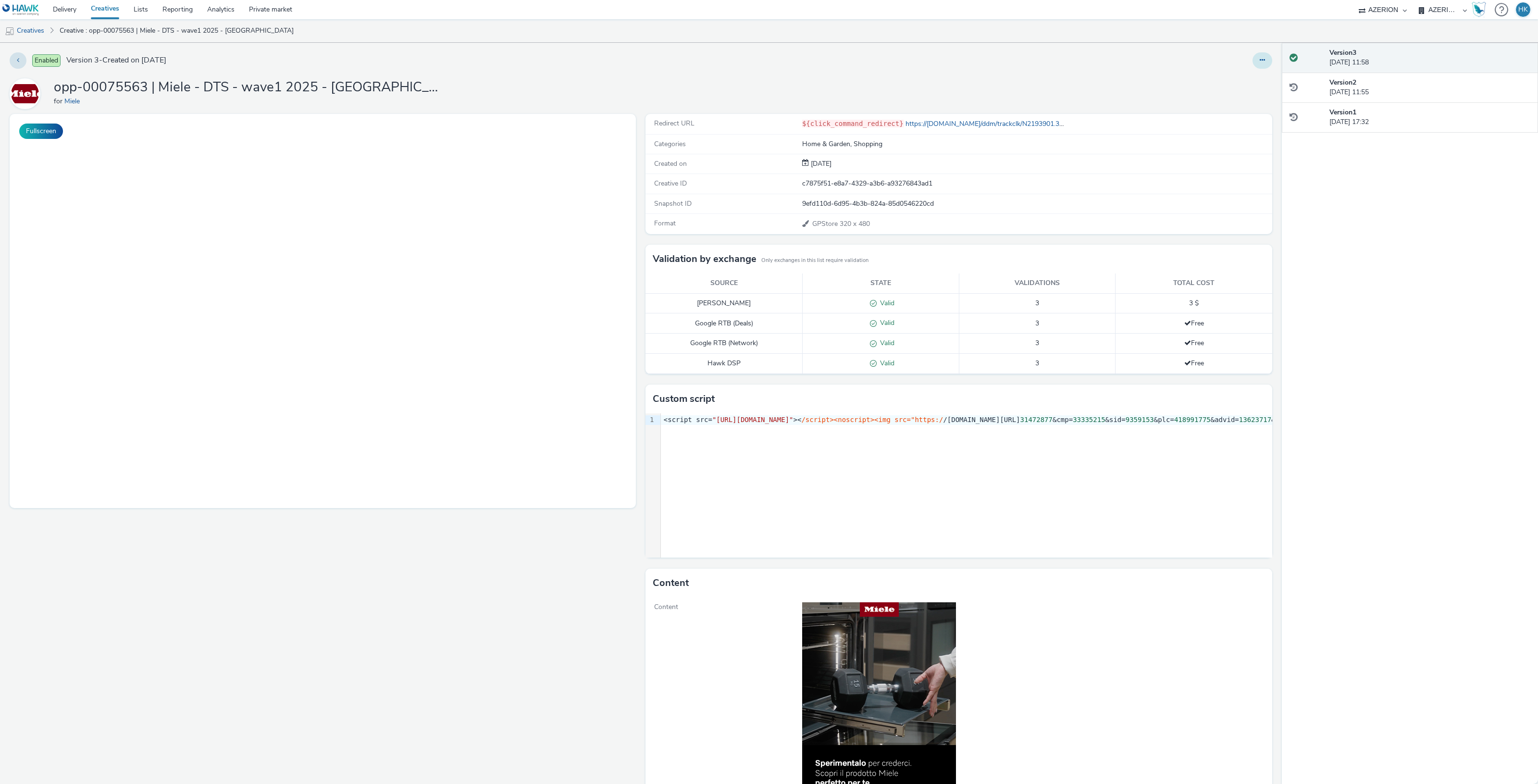
click at [1260, 63] on icon at bounding box center [1263, 60] width 5 height 7
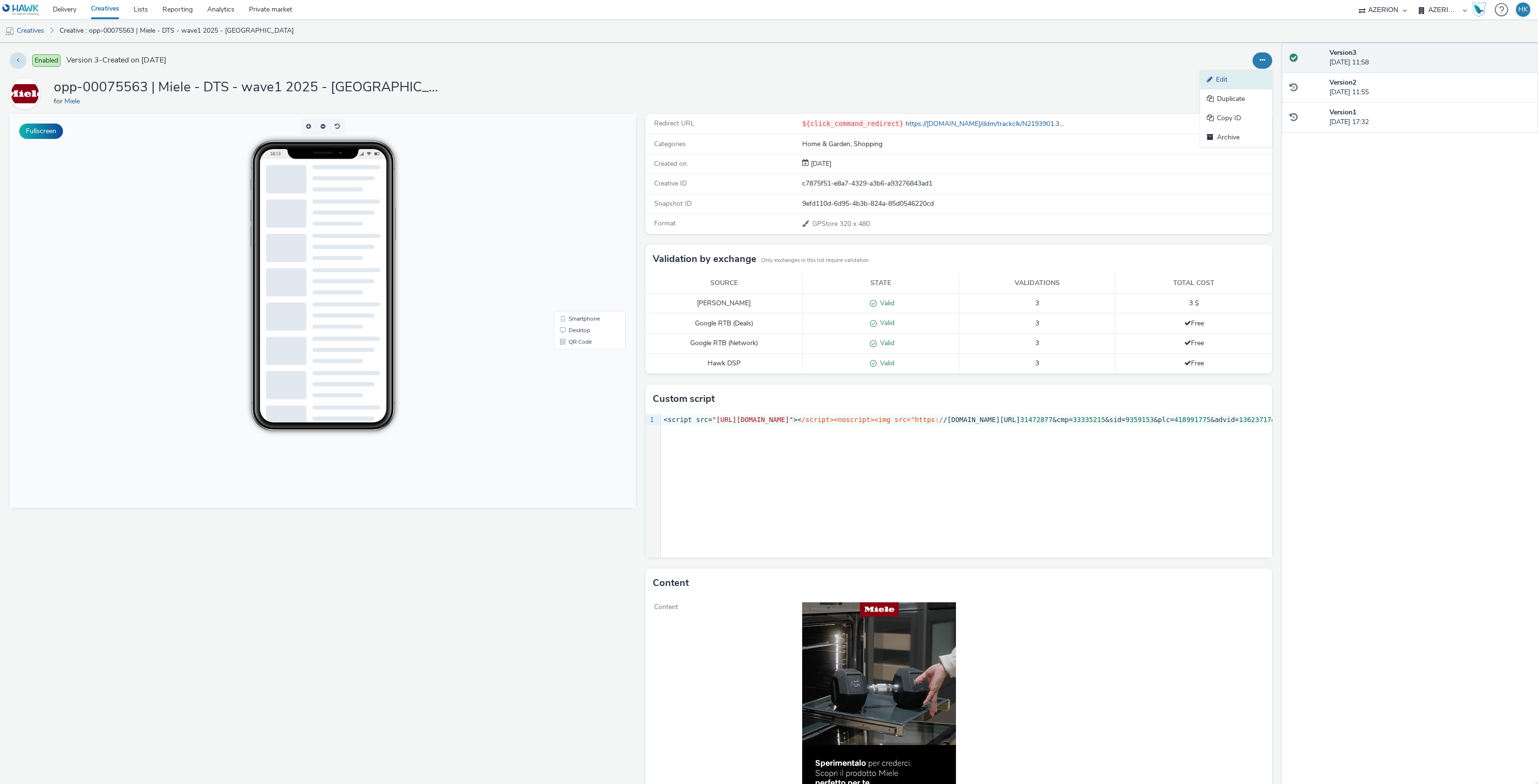
click at [1226, 76] on link "Edit" at bounding box center [1236, 80] width 72 height 19
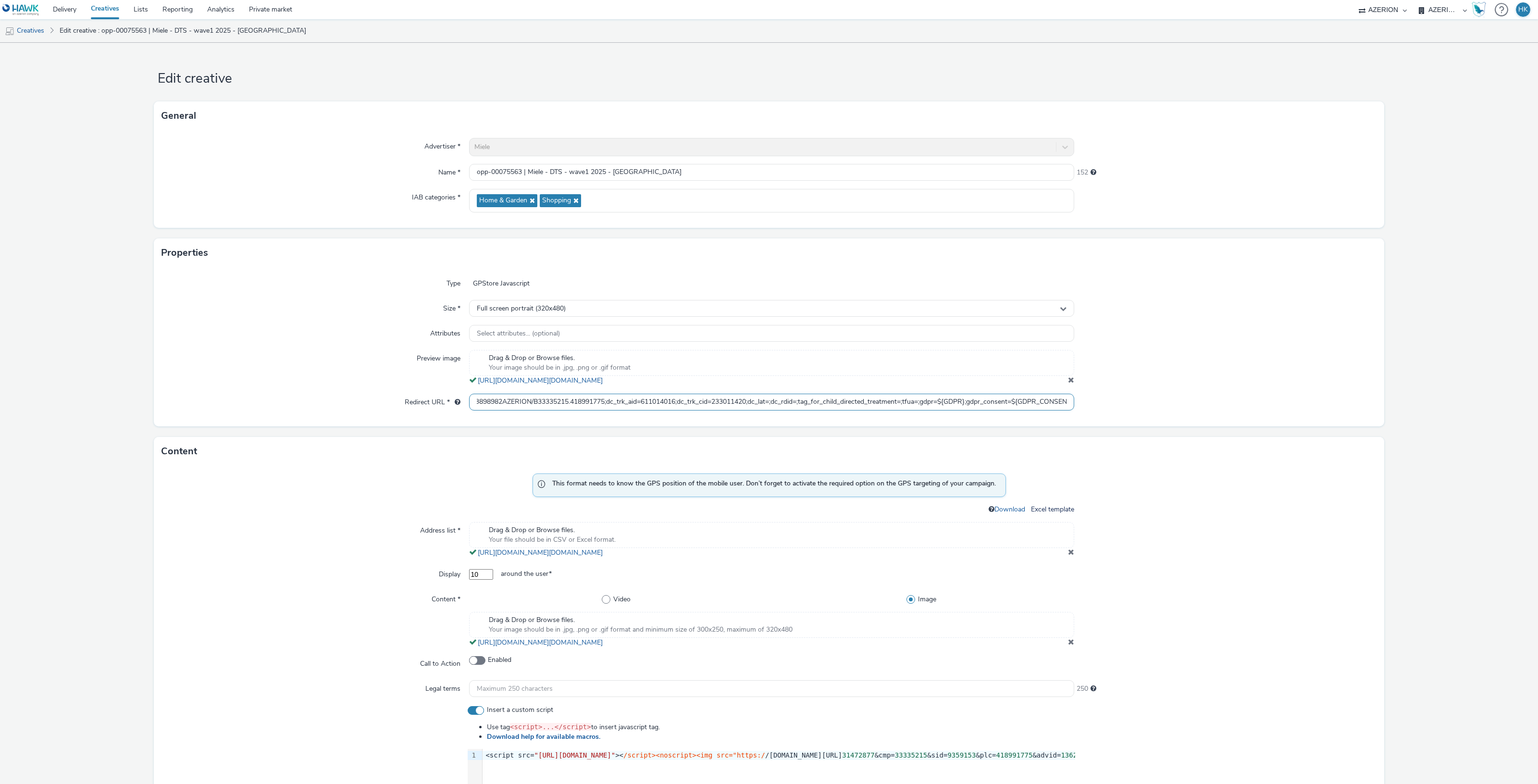
scroll to position [0, 231]
drag, startPoint x: 467, startPoint y: 405, endPoint x: 1154, endPoint y: 375, distance: 687.7
click at [1154, 375] on div "Type GPStore Javascript Size * Full screen portrait (320x480) Attributes Select…" at bounding box center [769, 347] width 1230 height 159
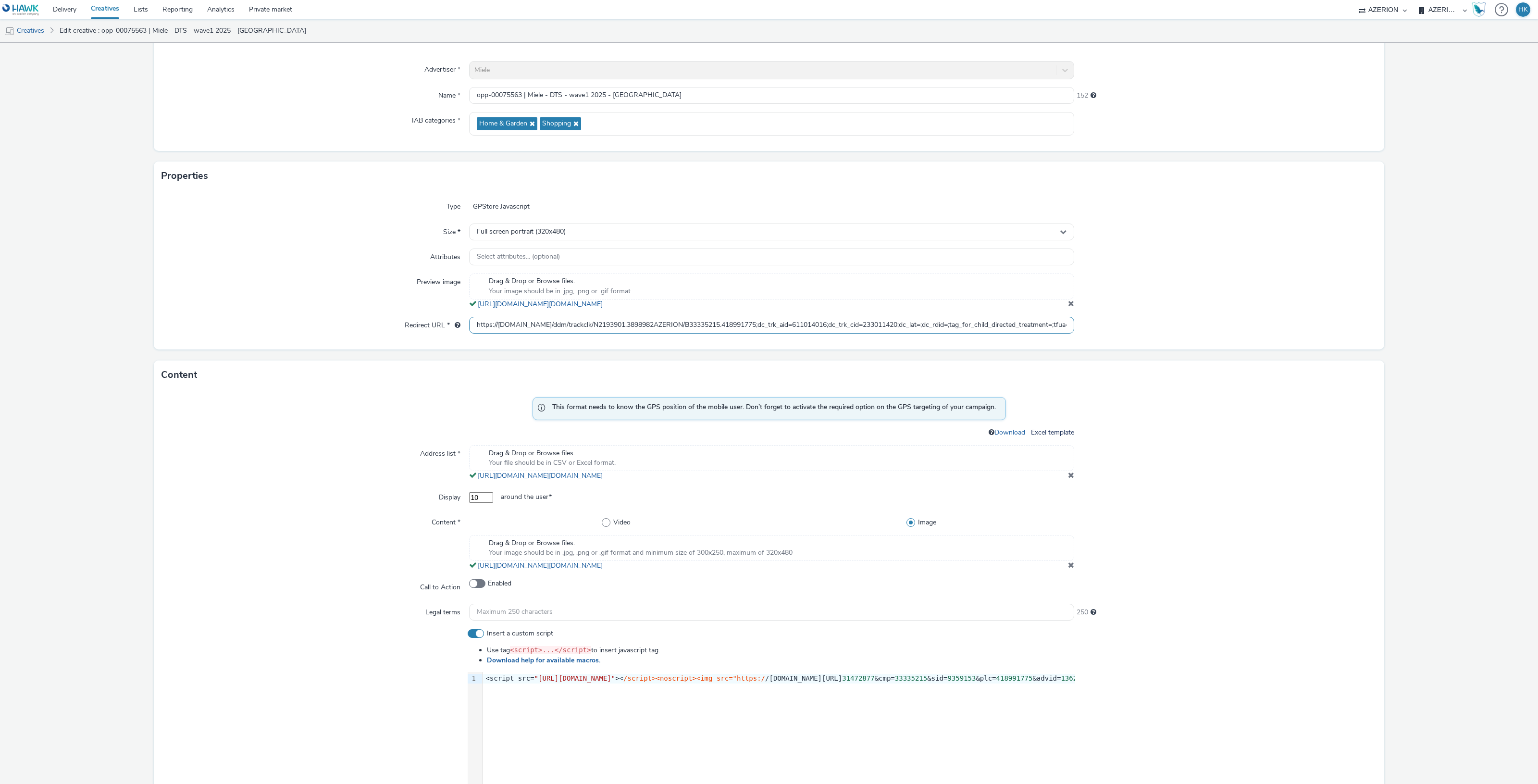
scroll to position [240, 0]
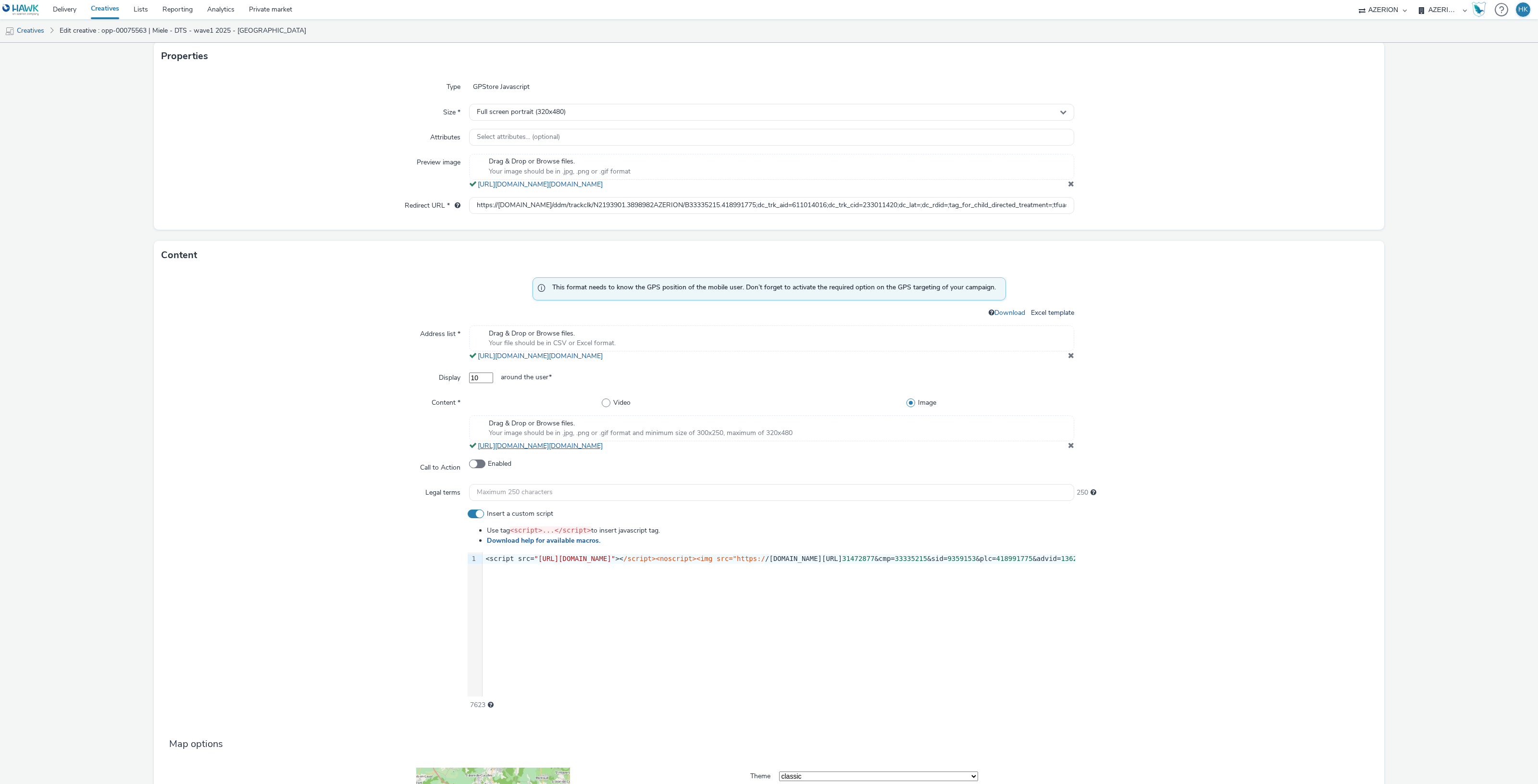
click at [535, 447] on link "https://tabmo-cdn.s3.eu-west-1.amazonaws.com/hawk.tabmo.io/organizations/974f22…" at bounding box center [542, 446] width 129 height 9
click at [607, 354] on link "https://tabmo-cdn.s3.eu-west-1.amazonaws.com/hawk.tabmo.io/organizations/974f22…" at bounding box center [542, 356] width 129 height 9
drag, startPoint x: 482, startPoint y: 558, endPoint x: 1073, endPoint y: 559, distance: 591.0
click at [1073, 559] on div "Insert a custom script Use tag <script>...</script> to insert javascript tag. D…" at bounding box center [769, 609] width 1215 height 201
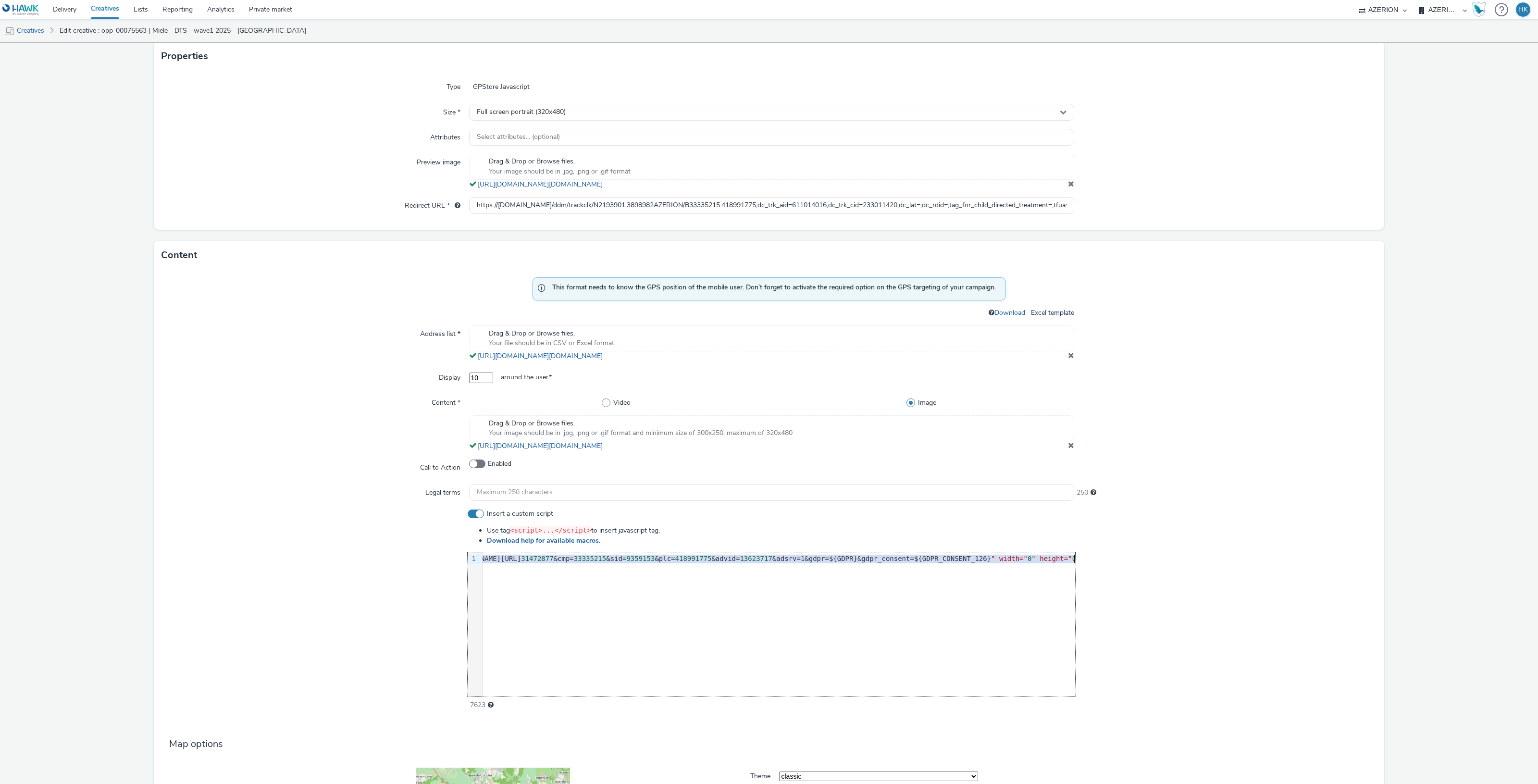
drag, startPoint x: 1073, startPoint y: 559, endPoint x: 1064, endPoint y: 566, distance: 11.4
click at [1075, 557] on div at bounding box center [1226, 609] width 302 height 201
drag, startPoint x: 483, startPoint y: 562, endPoint x: 1070, endPoint y: 559, distance: 587.0
click at [1070, 559] on div "Insert a custom script Use tag <script>...</script> to insert javascript tag. D…" at bounding box center [769, 609] width 1215 height 201
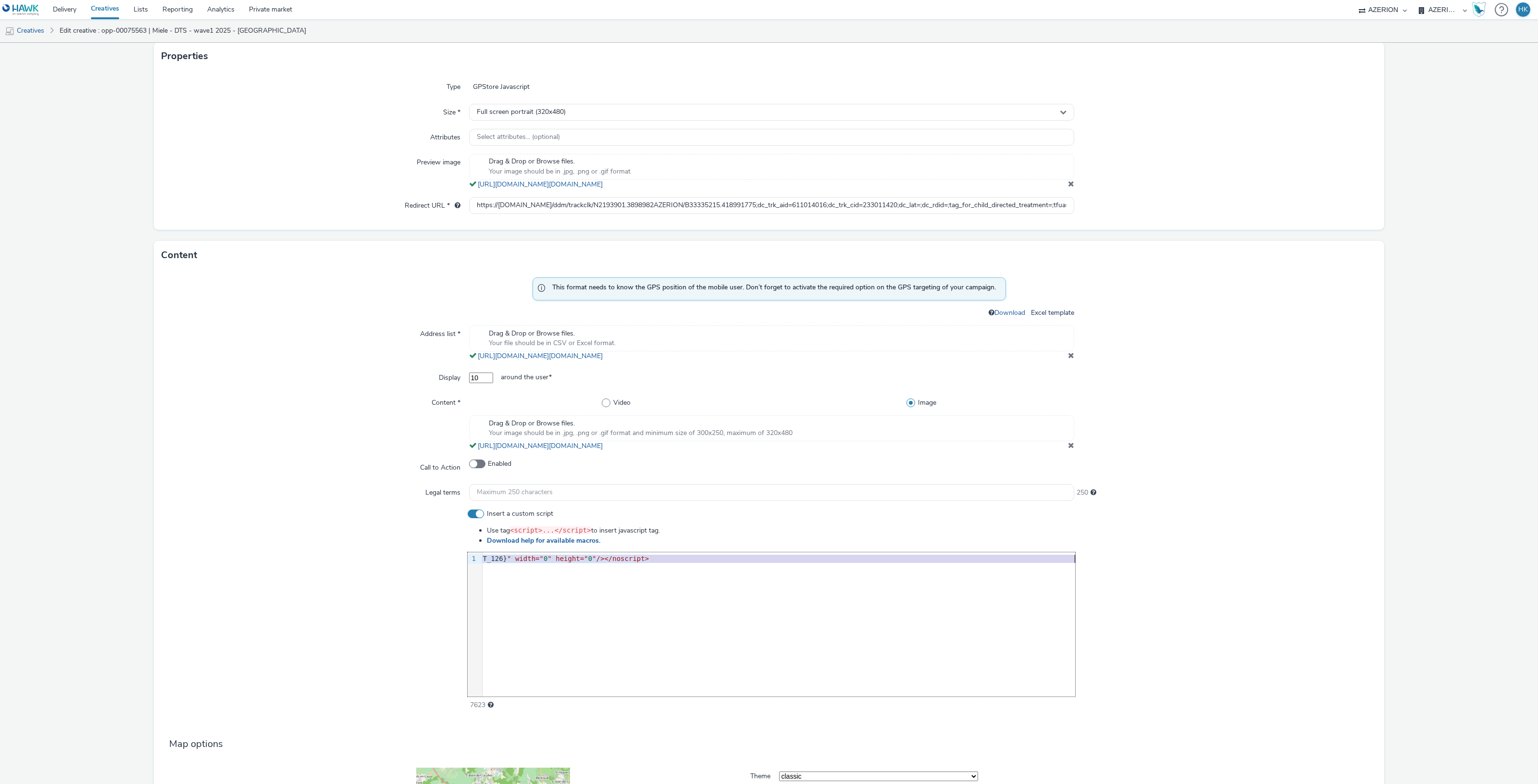
copy div "<script src= "https://cdn.doubleverify.com/dvbm.js#ctx=31472877&cmp=33335215&si…"
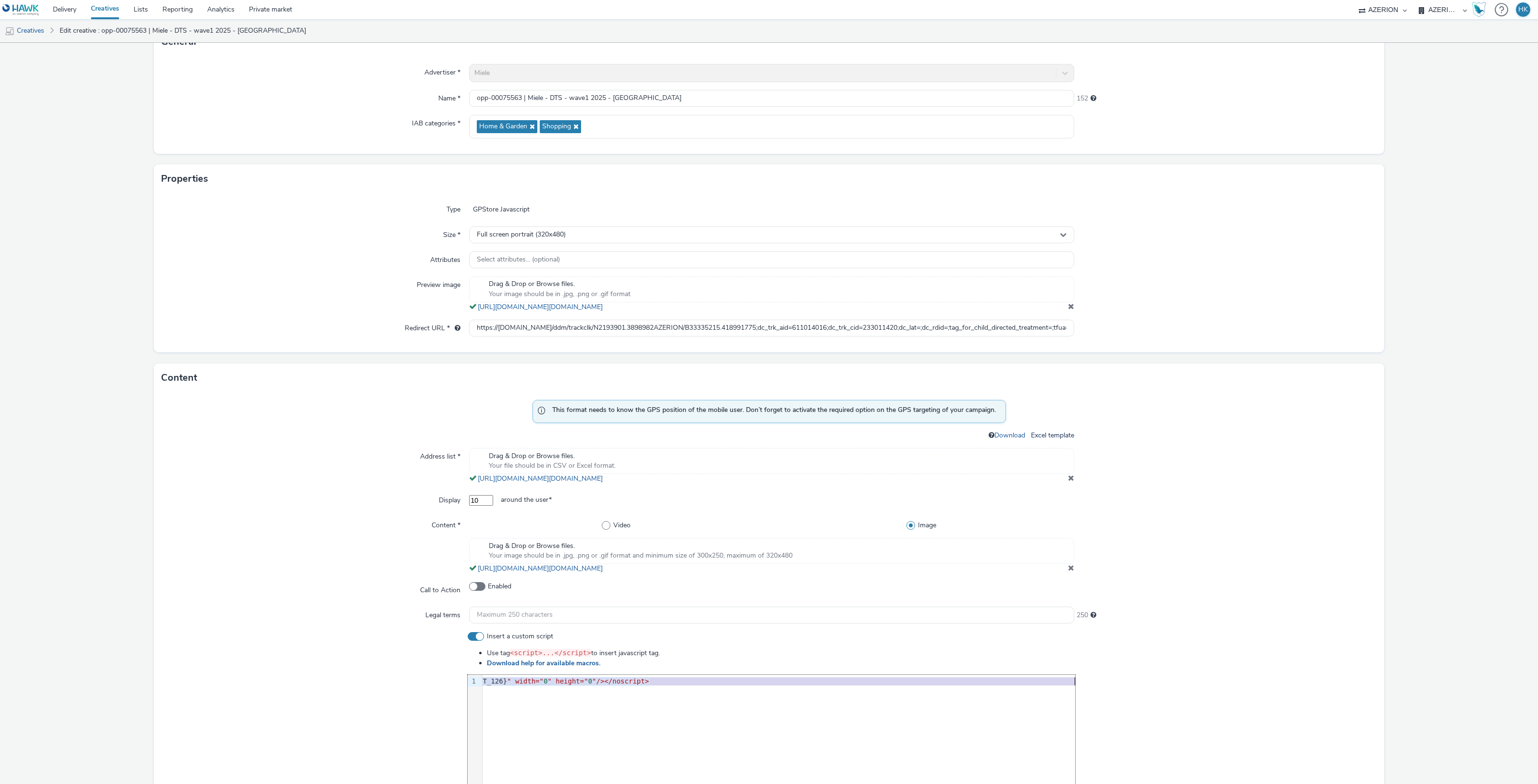
scroll to position [0, 0]
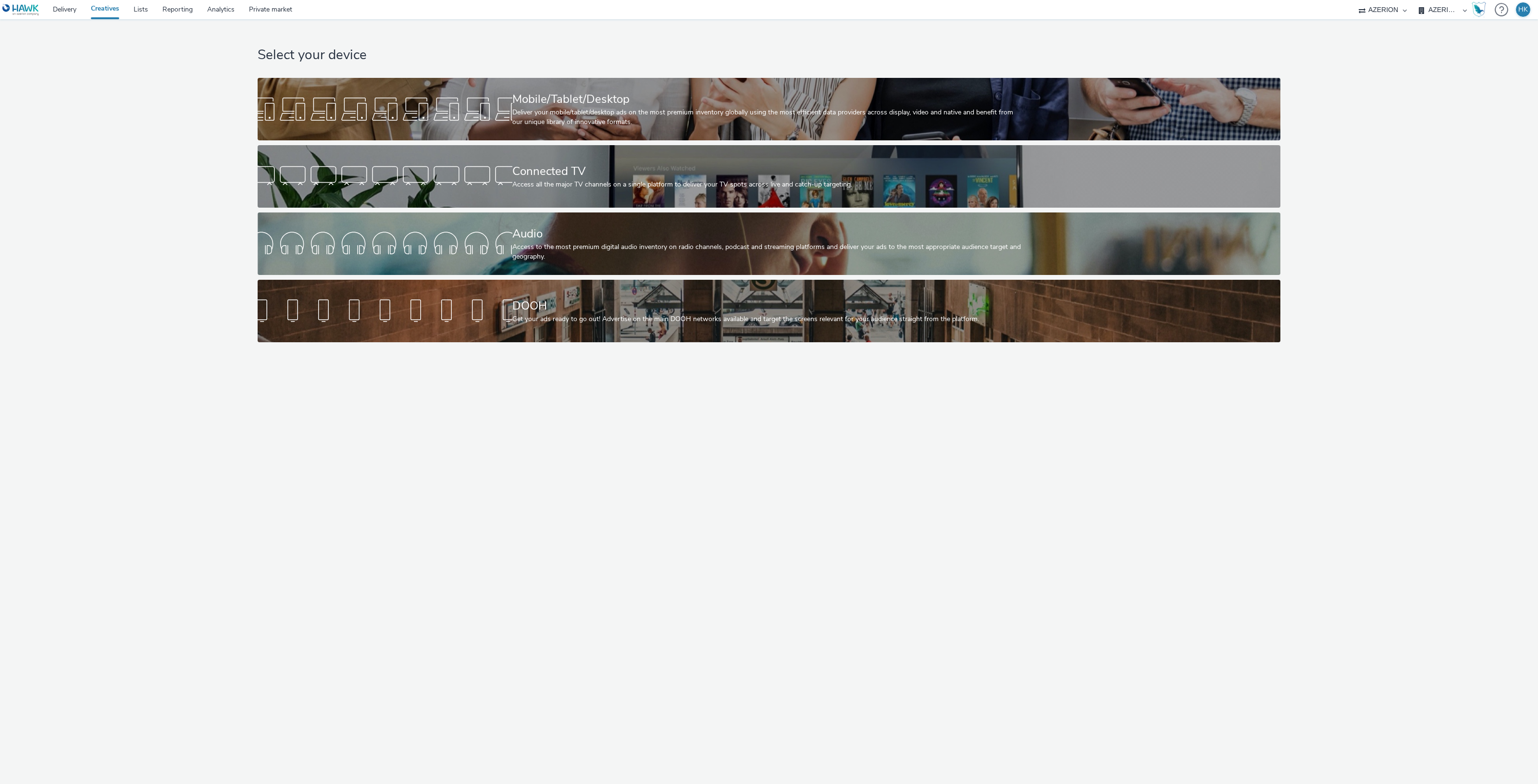
select select "974f22a8-96bf-4ab0-903c-b2da3aad1b4f"
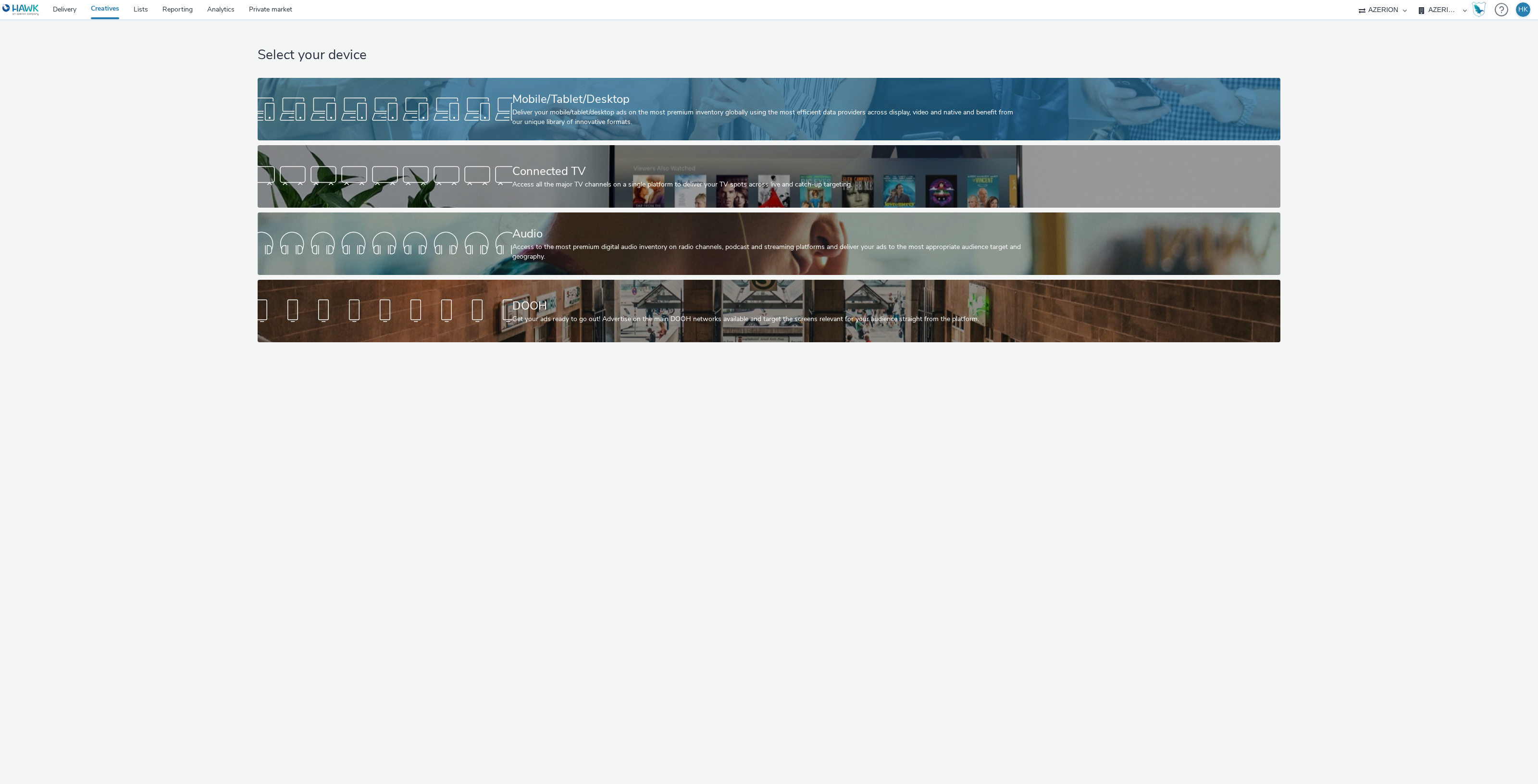
click at [597, 117] on div "Deliver your mobile/tablet/desktop ads on the most premium inventory globally u…" at bounding box center [767, 117] width 510 height 20
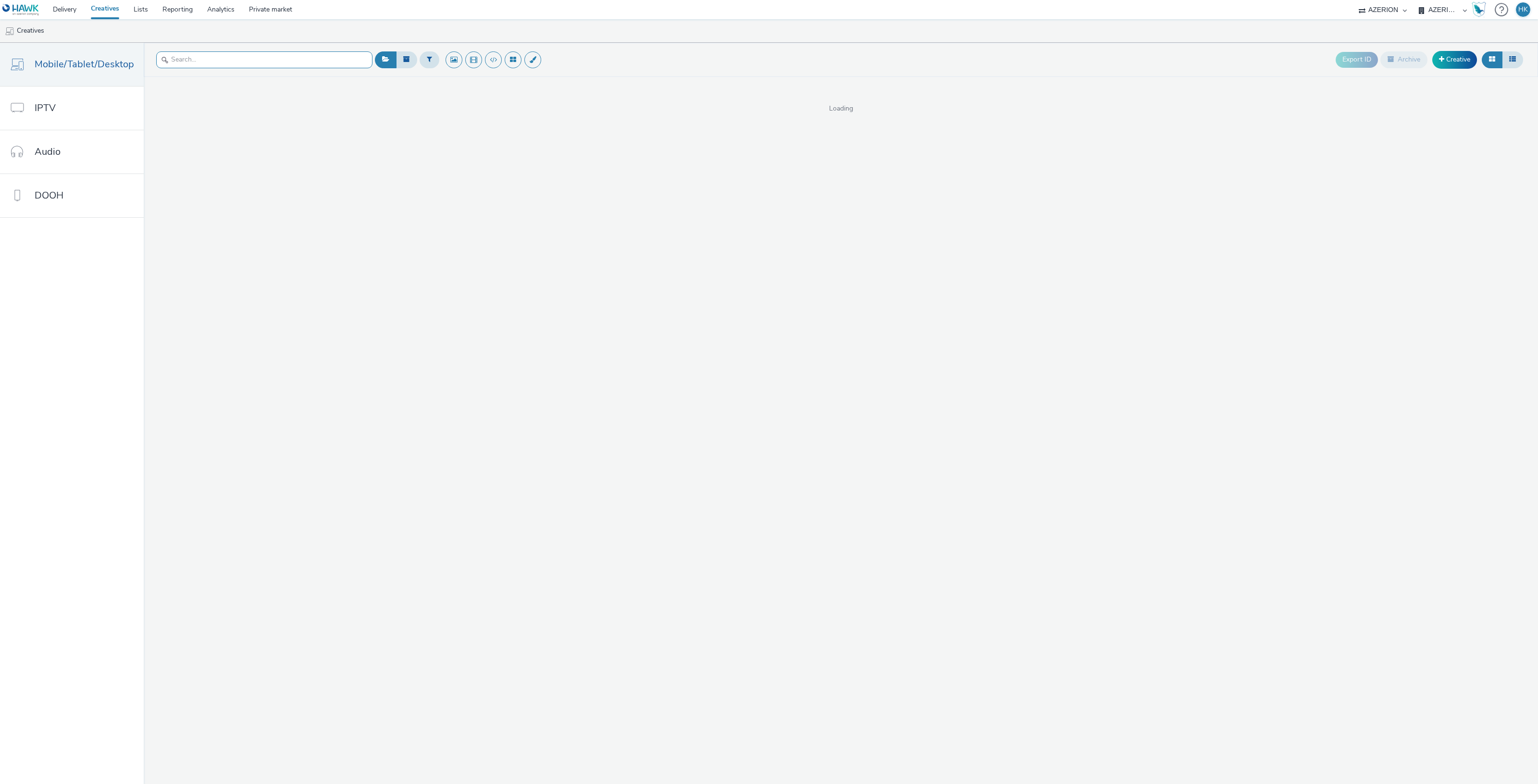
click at [277, 57] on input "text" at bounding box center [264, 59] width 216 height 17
type input "milano"
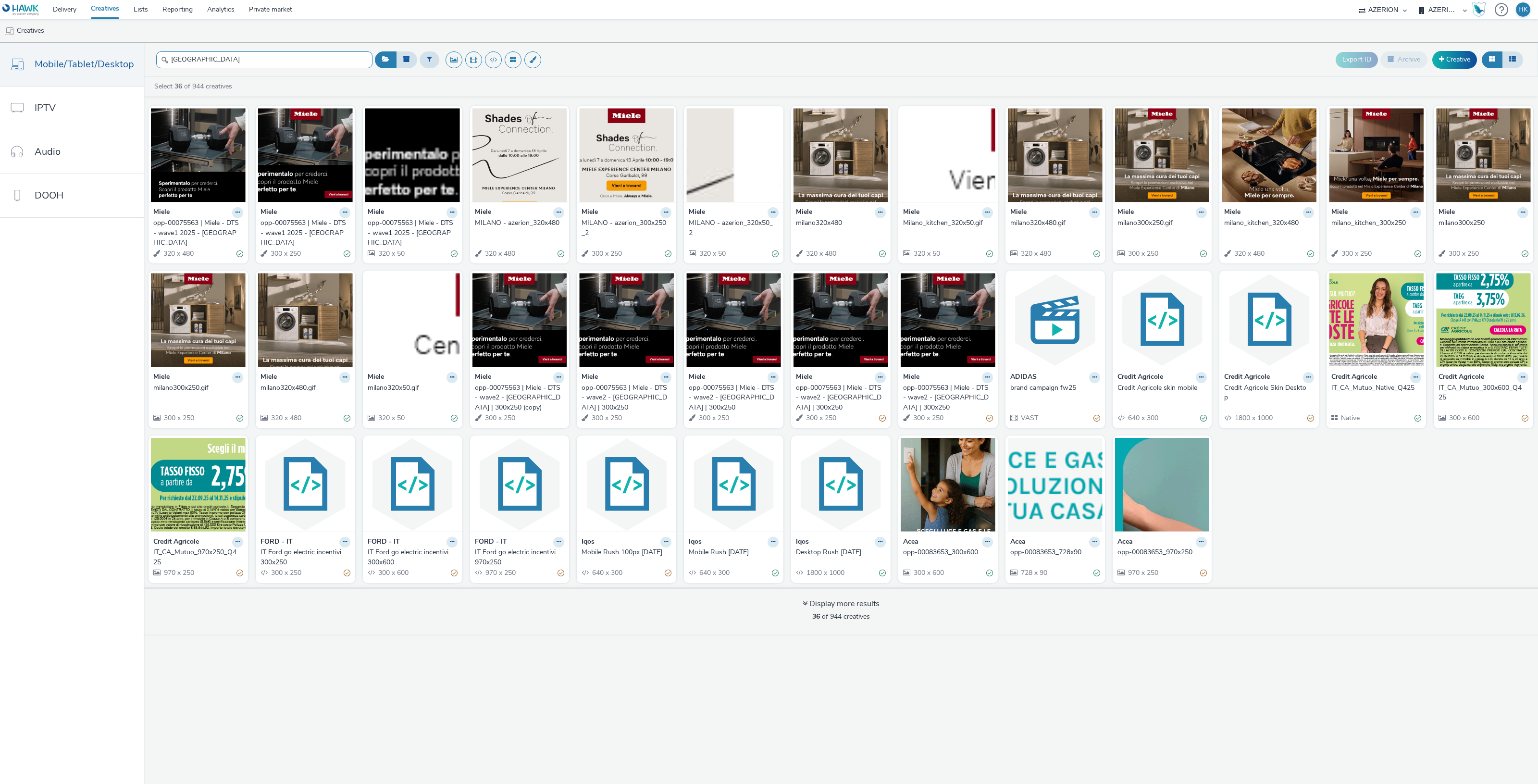
drag, startPoint x: 204, startPoint y: 59, endPoint x: 153, endPoint y: 56, distance: 51.1
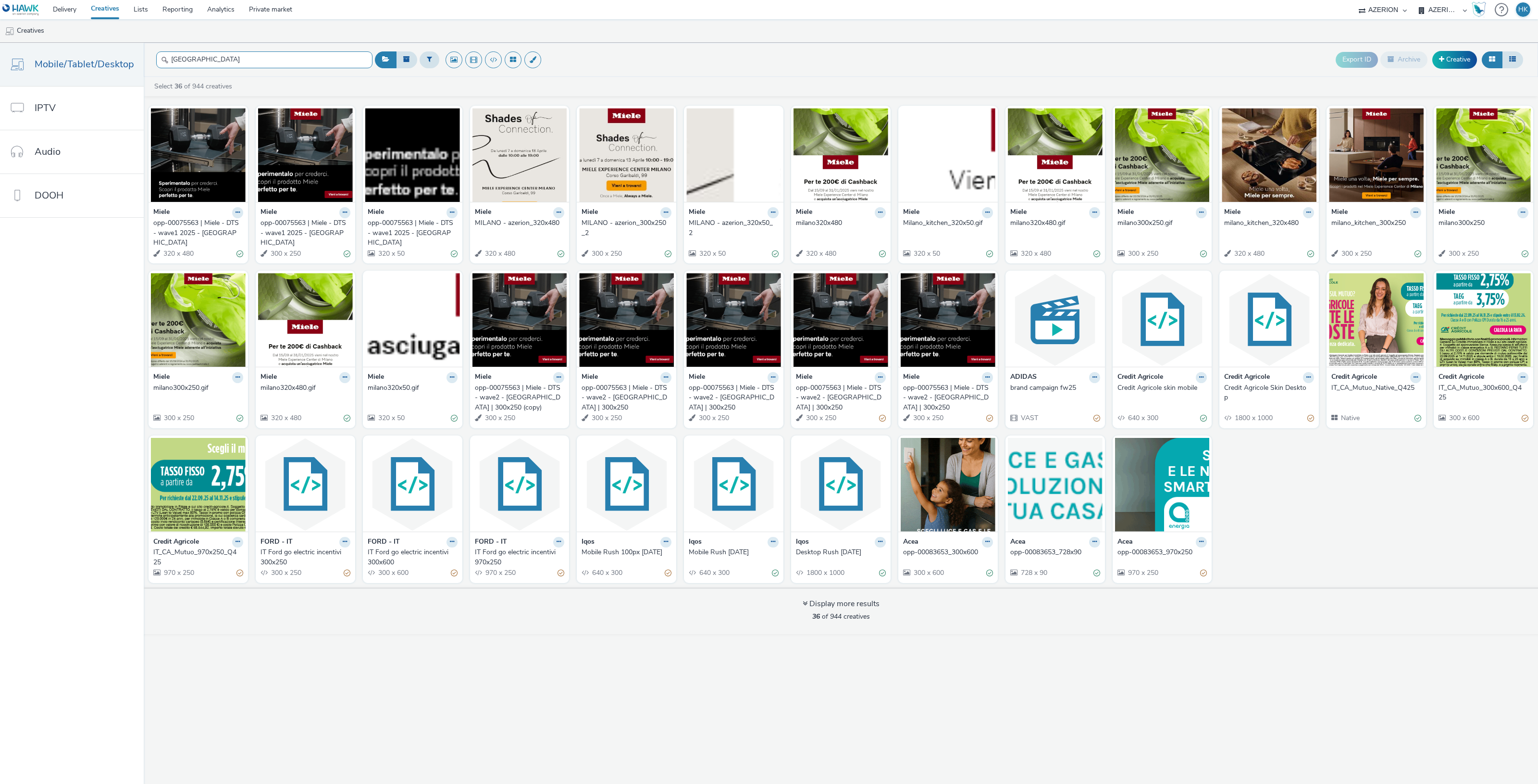
click at [156, 56] on input "milano" at bounding box center [264, 59] width 216 height 17
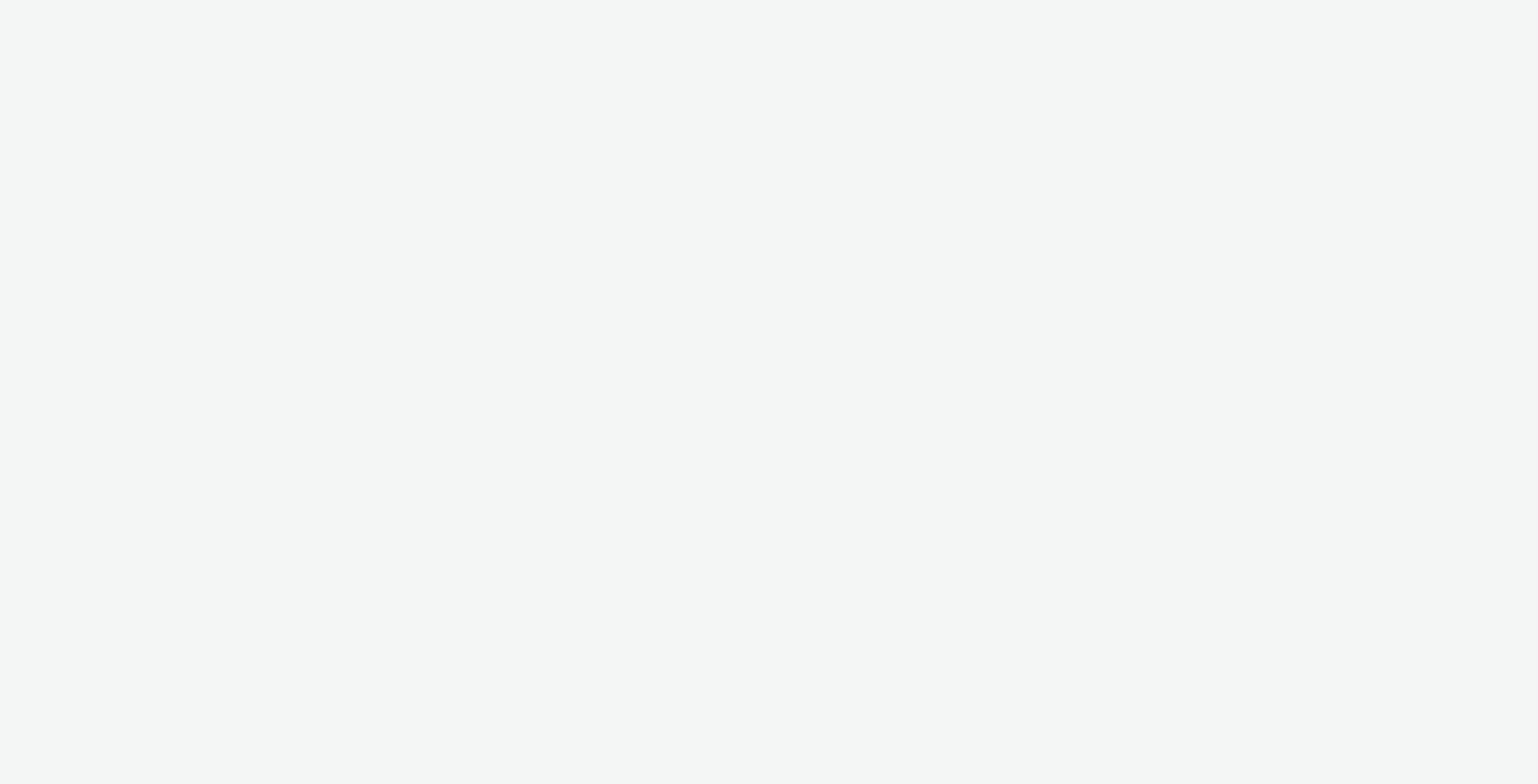
select select "974f22a8-96bf-4ab0-903c-b2da3aad1b4f"
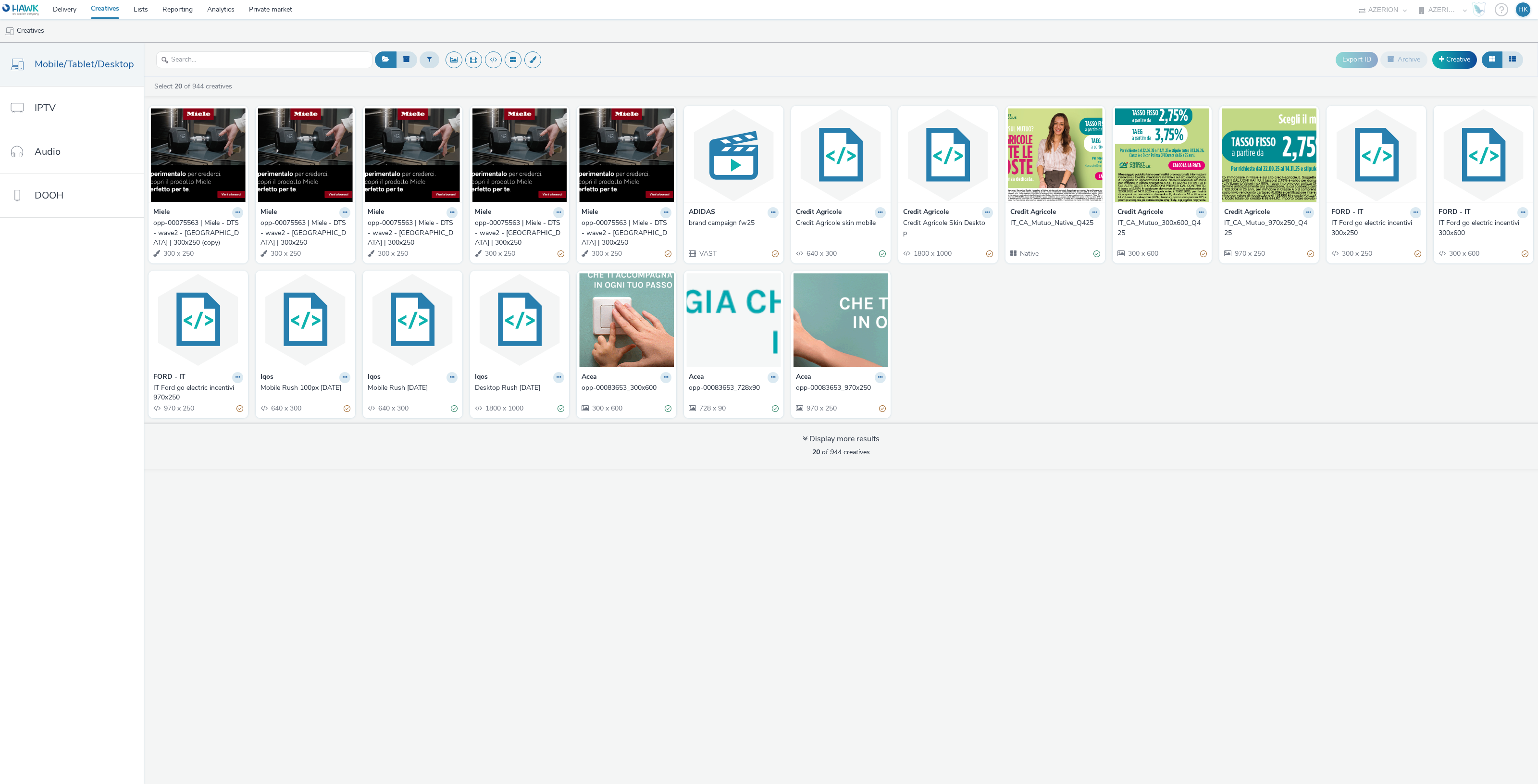
click at [239, 46] on header "Export ID Archive Creative" at bounding box center [841, 59] width 1394 height 34
click at [239, 56] on input "text" at bounding box center [264, 59] width 216 height 17
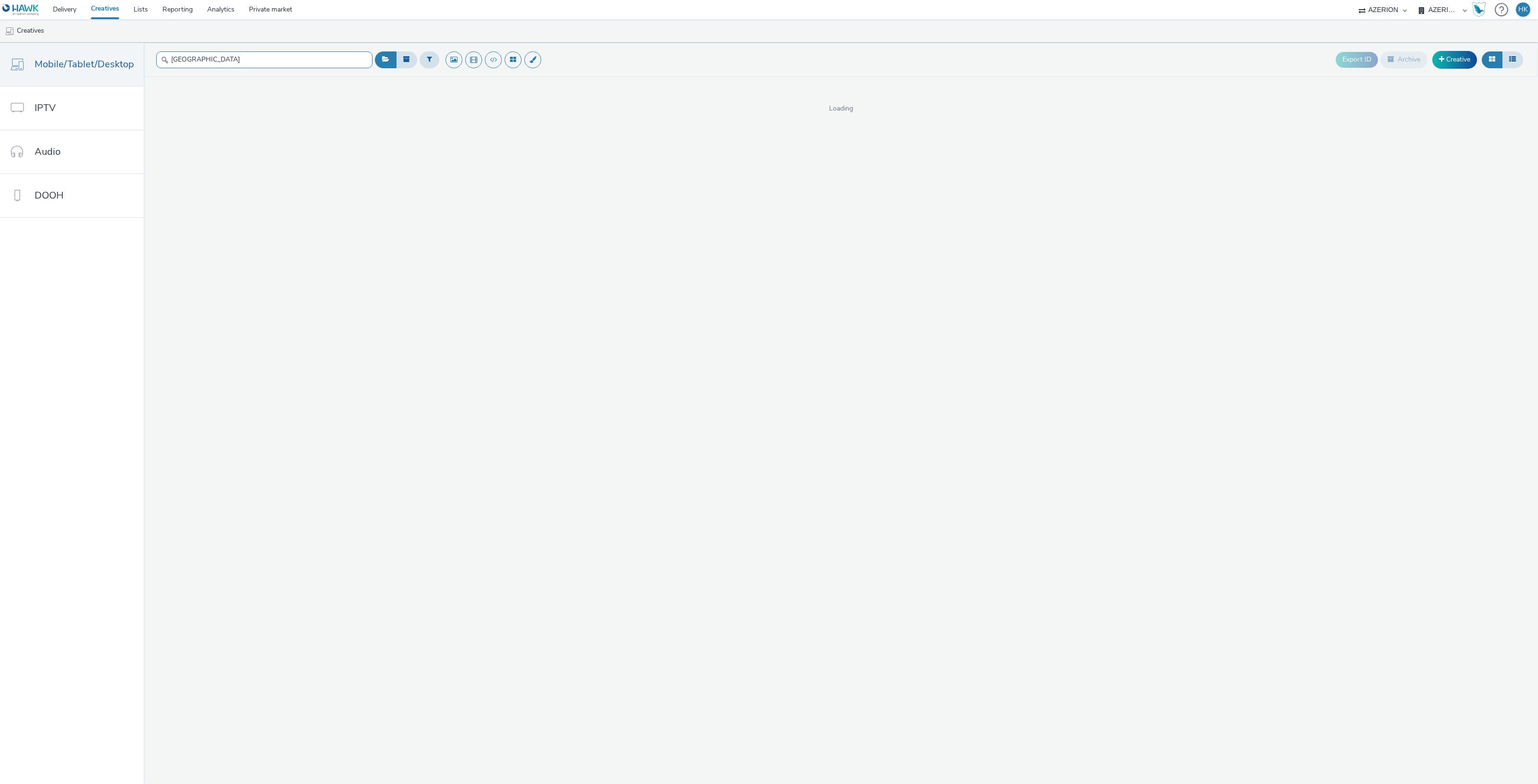
type input "[GEOGRAPHIC_DATA]"
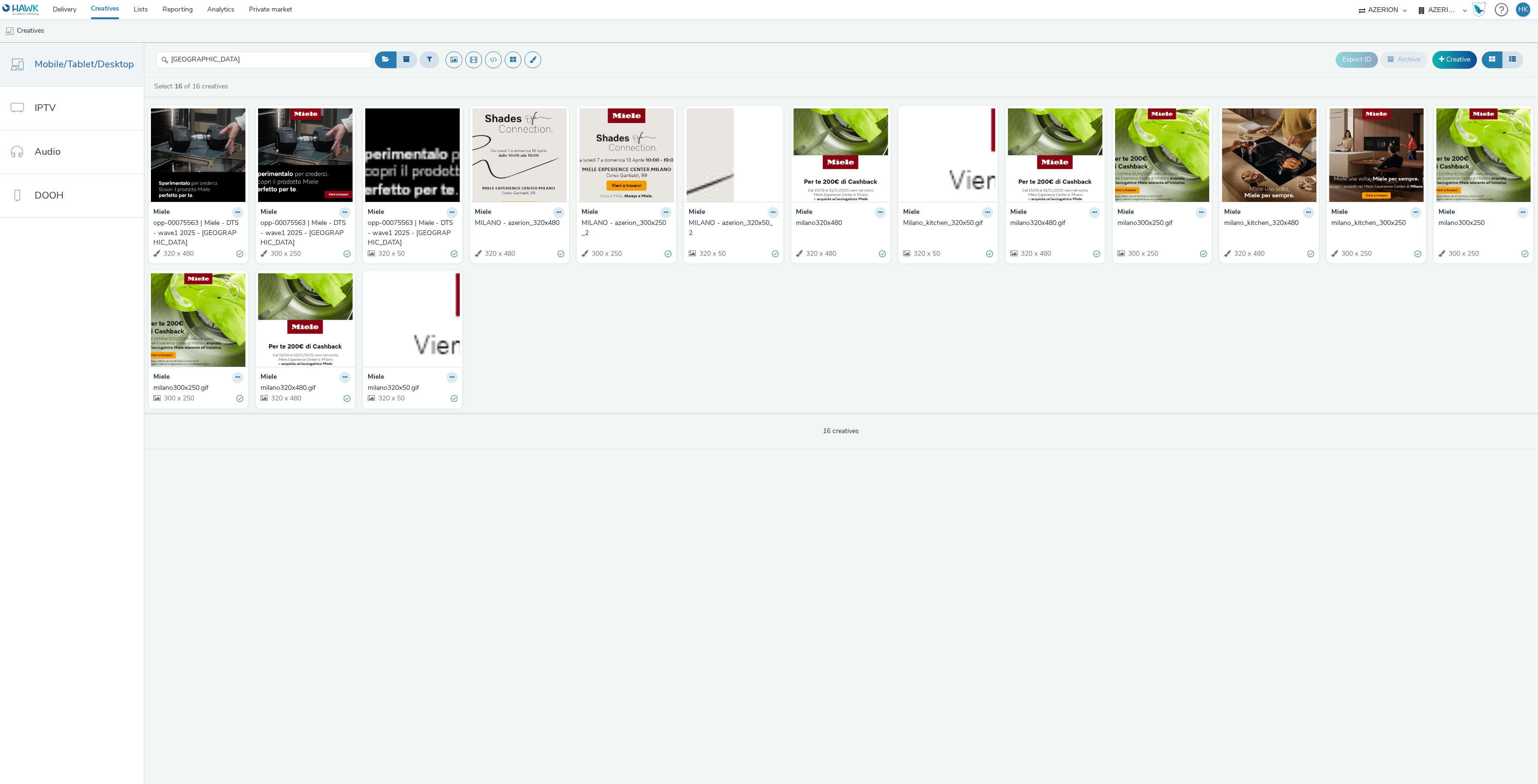
drag, startPoint x: 202, startPoint y: 225, endPoint x: 219, endPoint y: 229, distance: 17.5
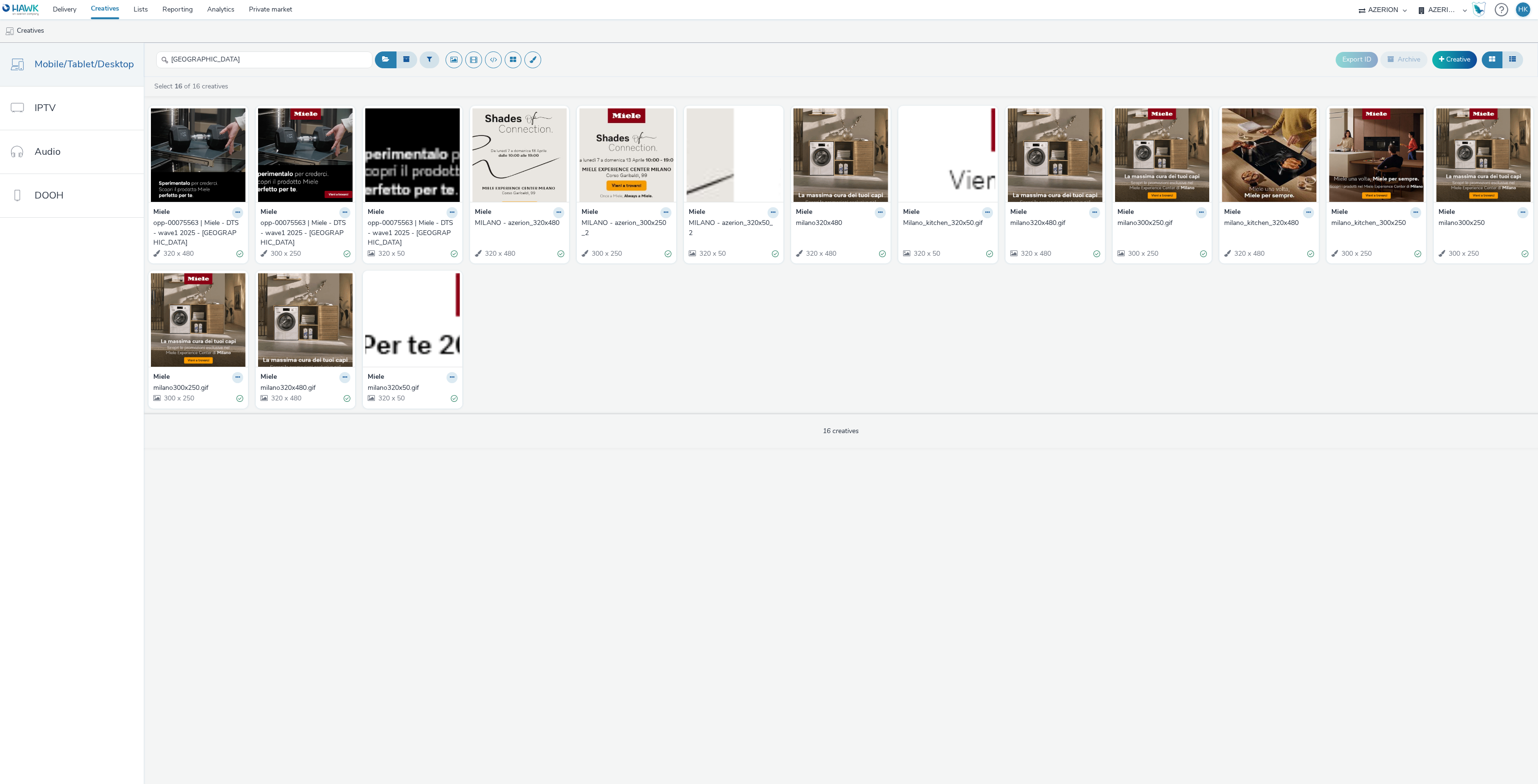
click at [219, 229] on div "opp-00075563 | Miele - DTS - wave1 2025 - [GEOGRAPHIC_DATA]" at bounding box center [196, 232] width 86 height 29
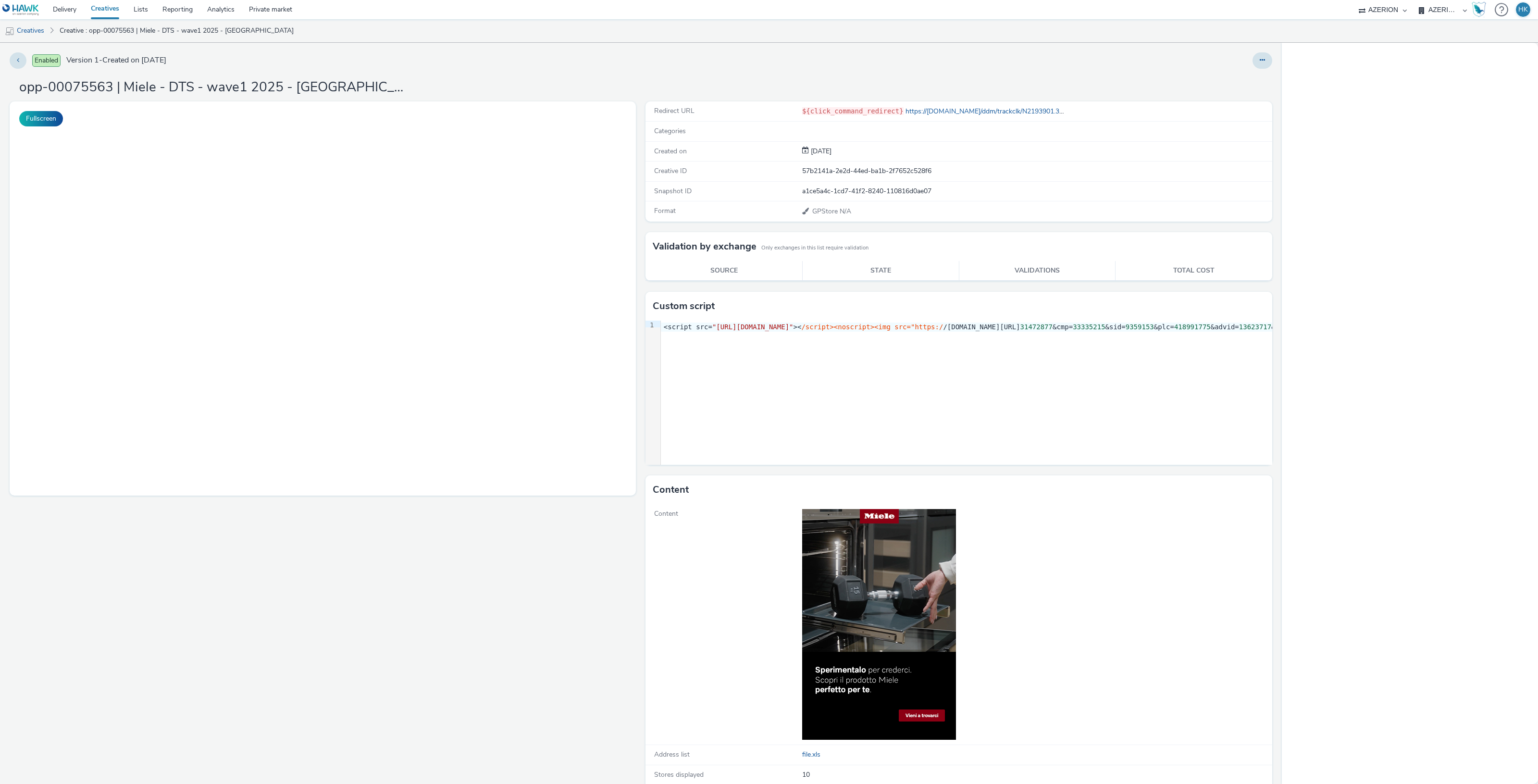
select select "974f22a8-96bf-4ab0-903c-b2da3aad1b4f"
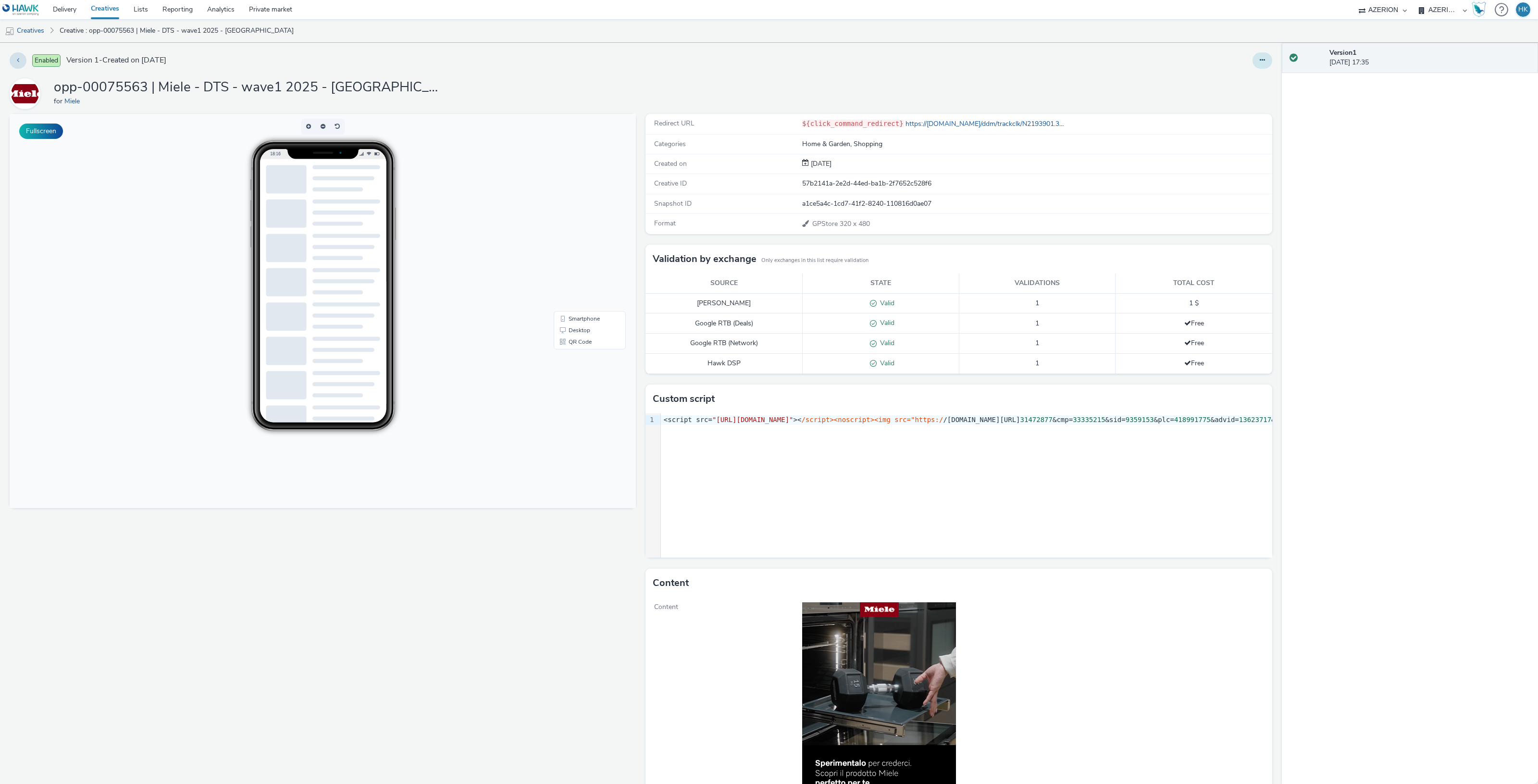
click at [1259, 63] on button at bounding box center [1262, 61] width 20 height 16
click at [1230, 76] on link "Edit" at bounding box center [1236, 80] width 72 height 19
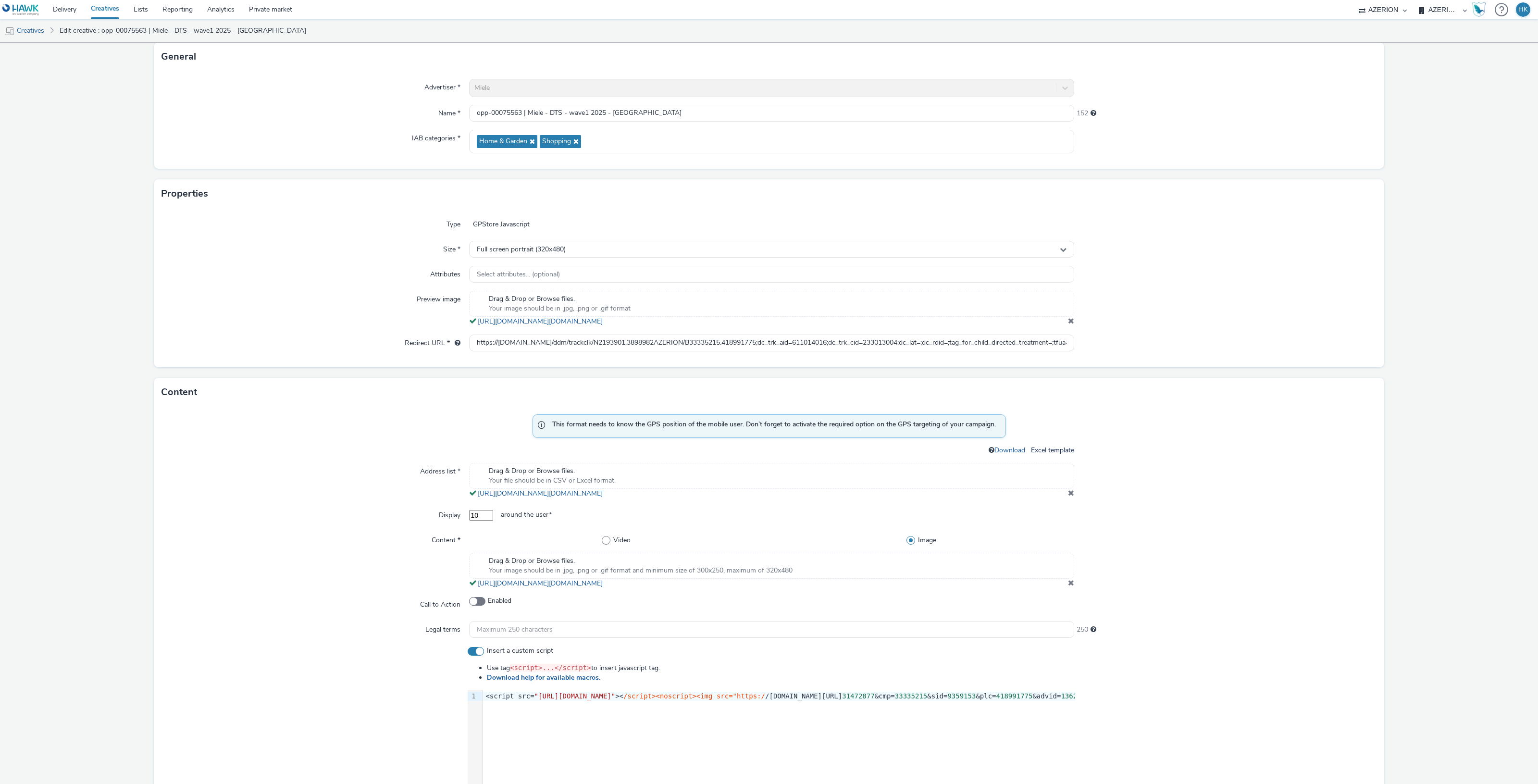
scroll to position [60, 0]
click at [607, 492] on link "https://tabmo-cdn.s3.eu-west-1.amazonaws.com/hawk.tabmo.io/organizations/974f22…" at bounding box center [542, 493] width 129 height 9
drag, startPoint x: 468, startPoint y: 343, endPoint x: 1161, endPoint y: 338, distance: 693.0
click at [1161, 338] on div "Redirect URL * https://ad.doubleclick.net/ddm/trackclk/N2193901.3898982AZERION/…" at bounding box center [769, 342] width 1215 height 18
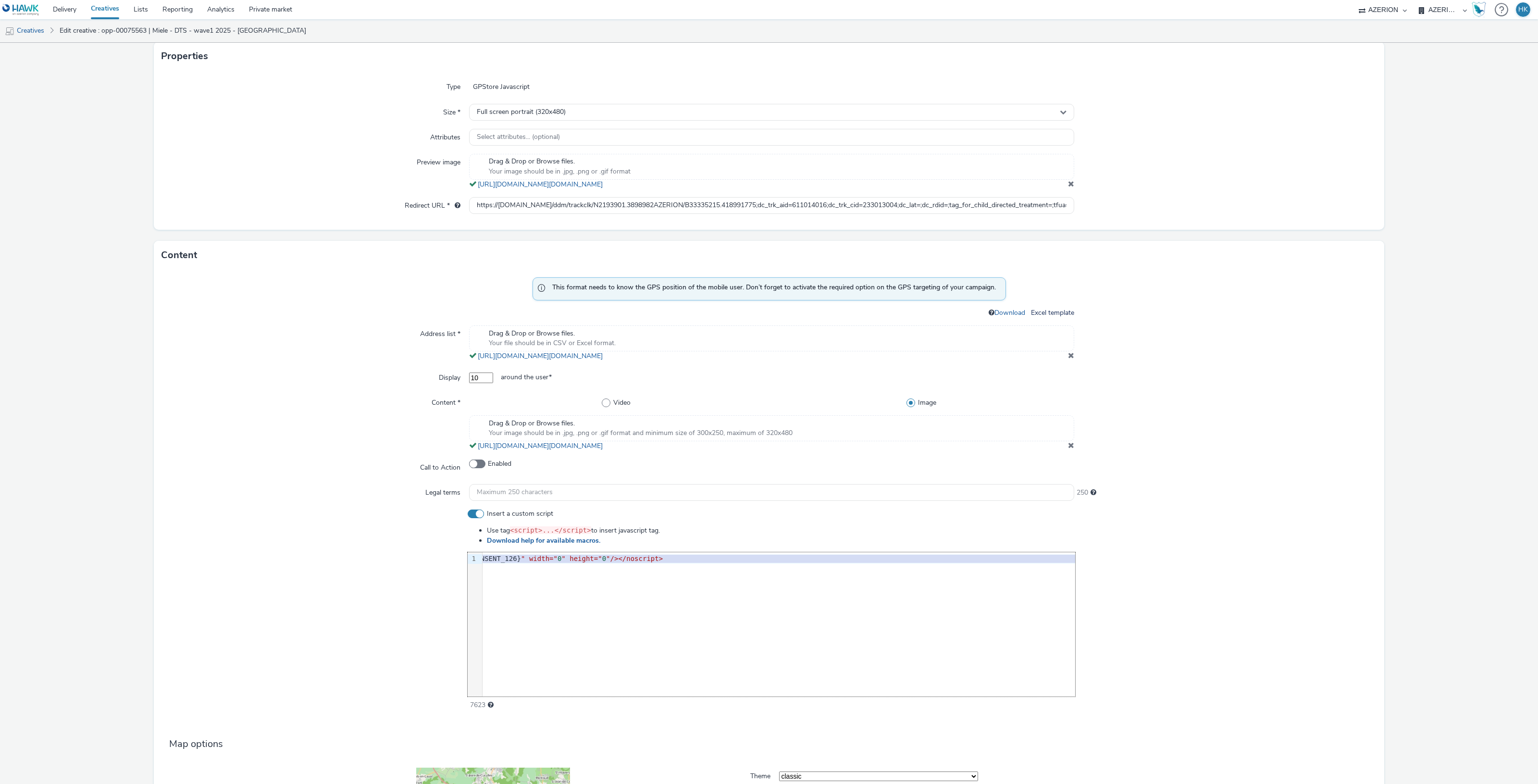
scroll to position [0, 810]
copy div "<script src= "[URL][DOMAIN_NAME]" >< /script><noscript><img src="https:/ /[DOMA…"
drag, startPoint x: 480, startPoint y: 559, endPoint x: 1077, endPoint y: 557, distance: 597.0
click at [1077, 557] on div "Insert a custom script Use tag <script>...</script> to insert javascript tag. D…" at bounding box center [769, 609] width 1215 height 201
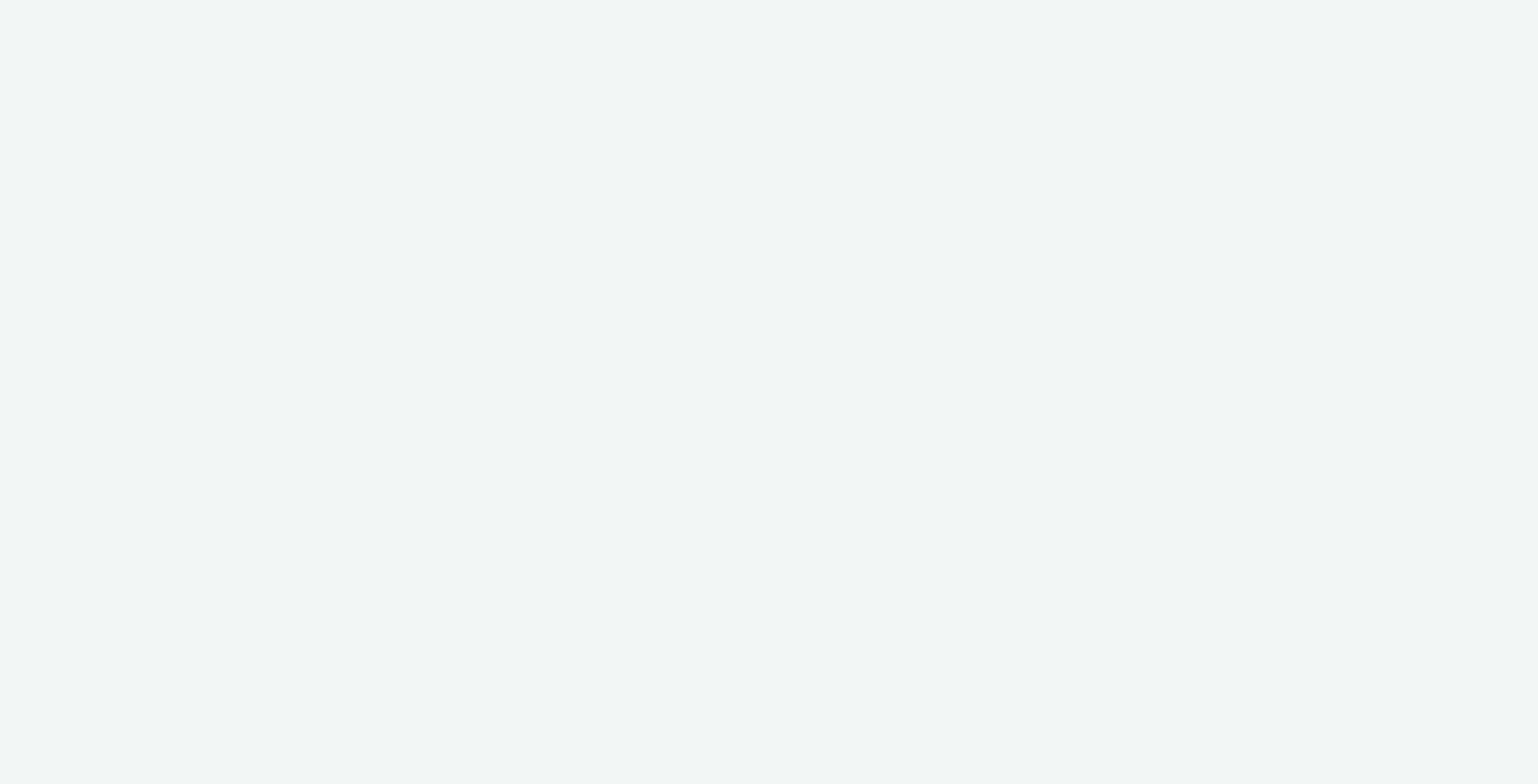
select select "974f22a8-96bf-4ab0-903c-b2da3aad1b4f"
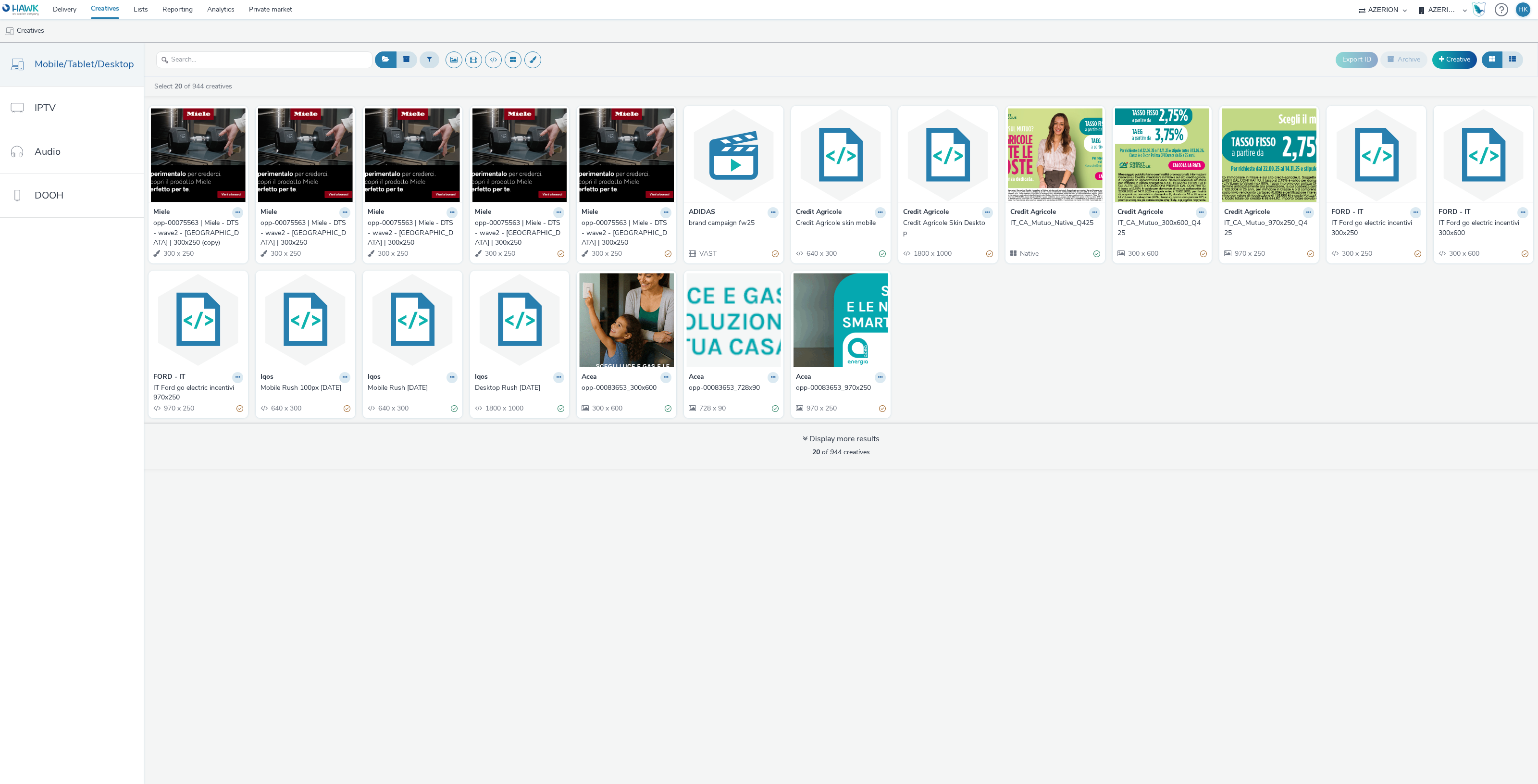
click at [188, 229] on div "opp-00075563 | Miele - DTS - wave2 - [GEOGRAPHIC_DATA] | 300x250 (copy)" at bounding box center [196, 232] width 86 height 29
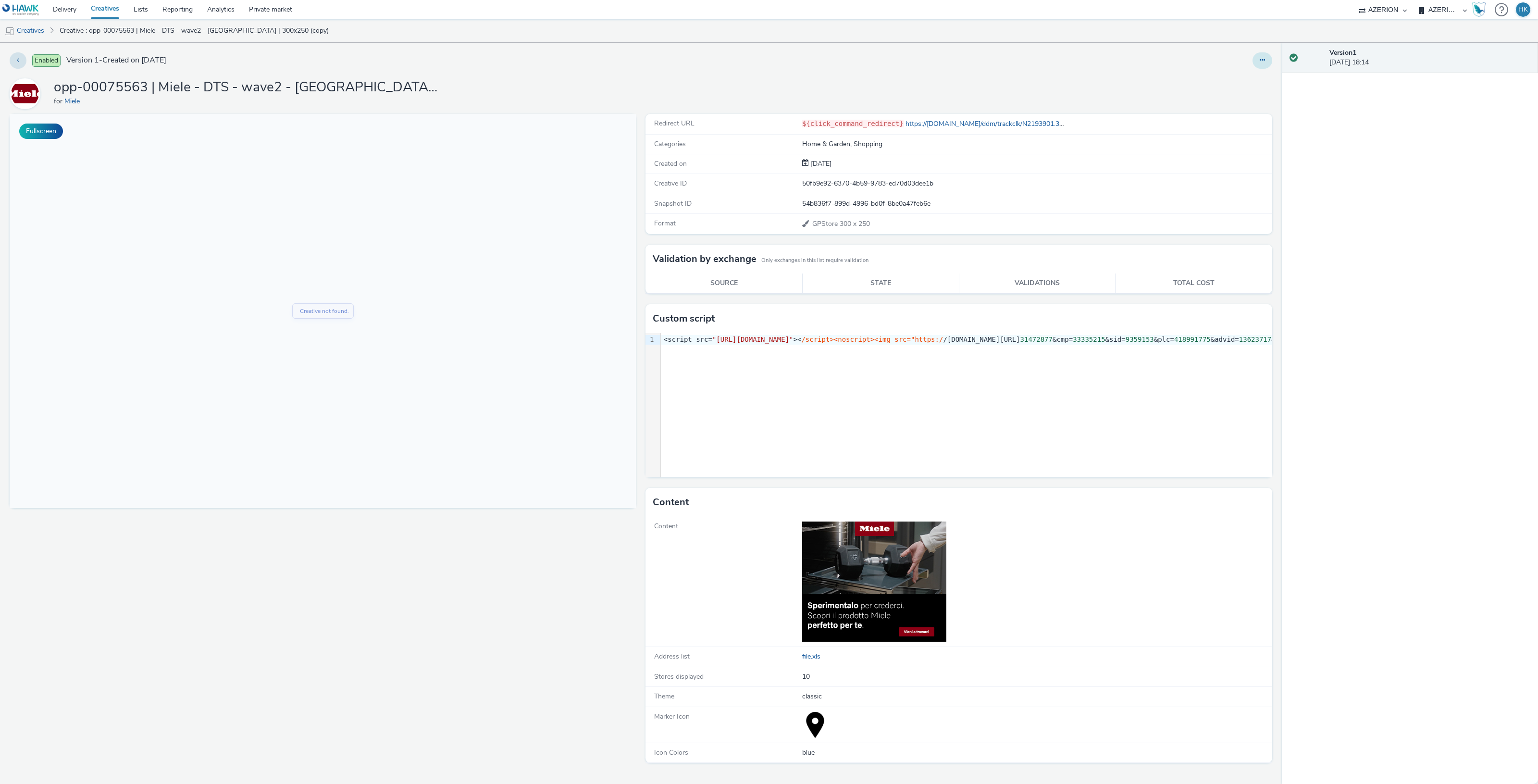
click at [1265, 57] on button at bounding box center [1262, 61] width 20 height 16
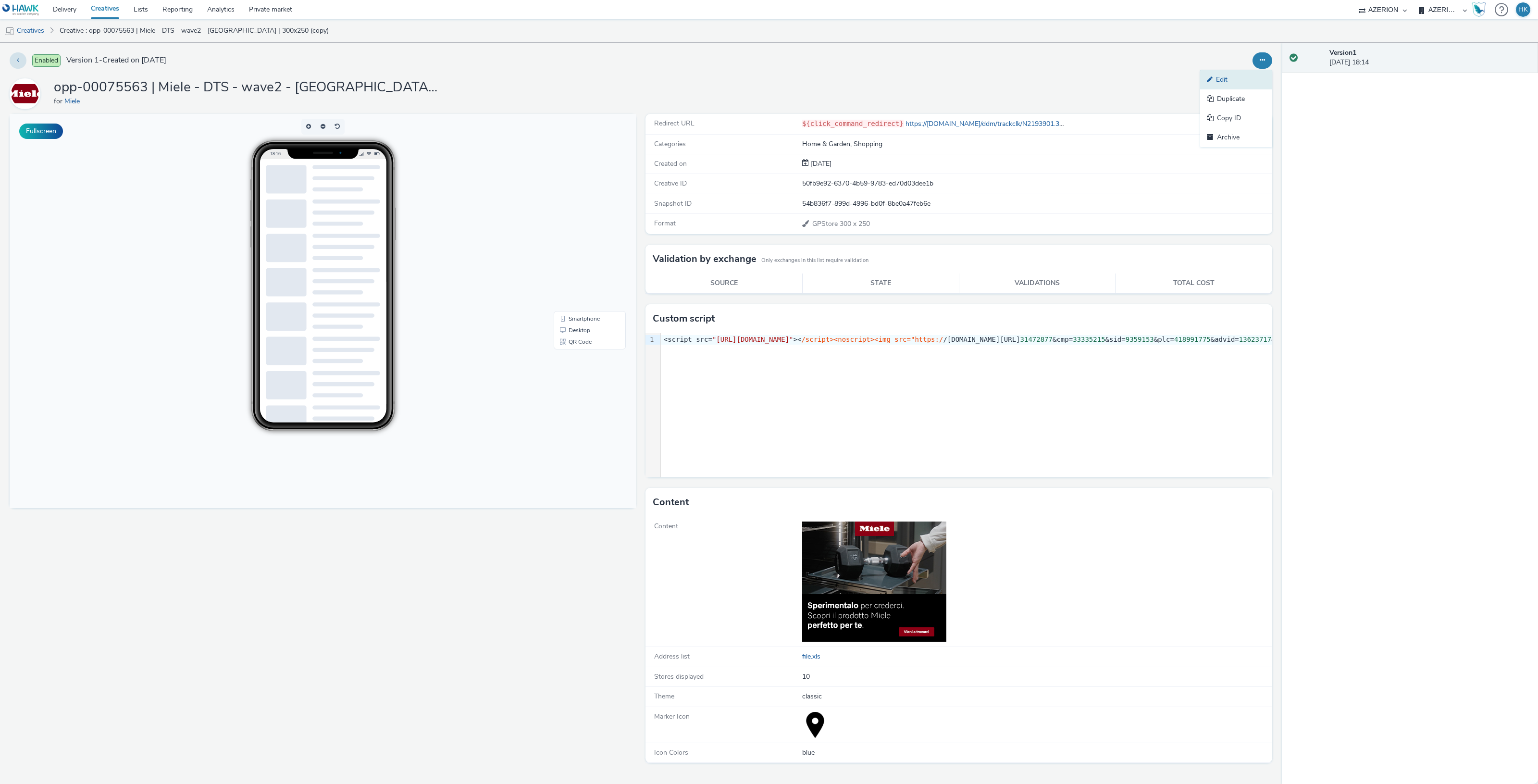
click at [1233, 76] on link "Edit" at bounding box center [1236, 80] width 72 height 19
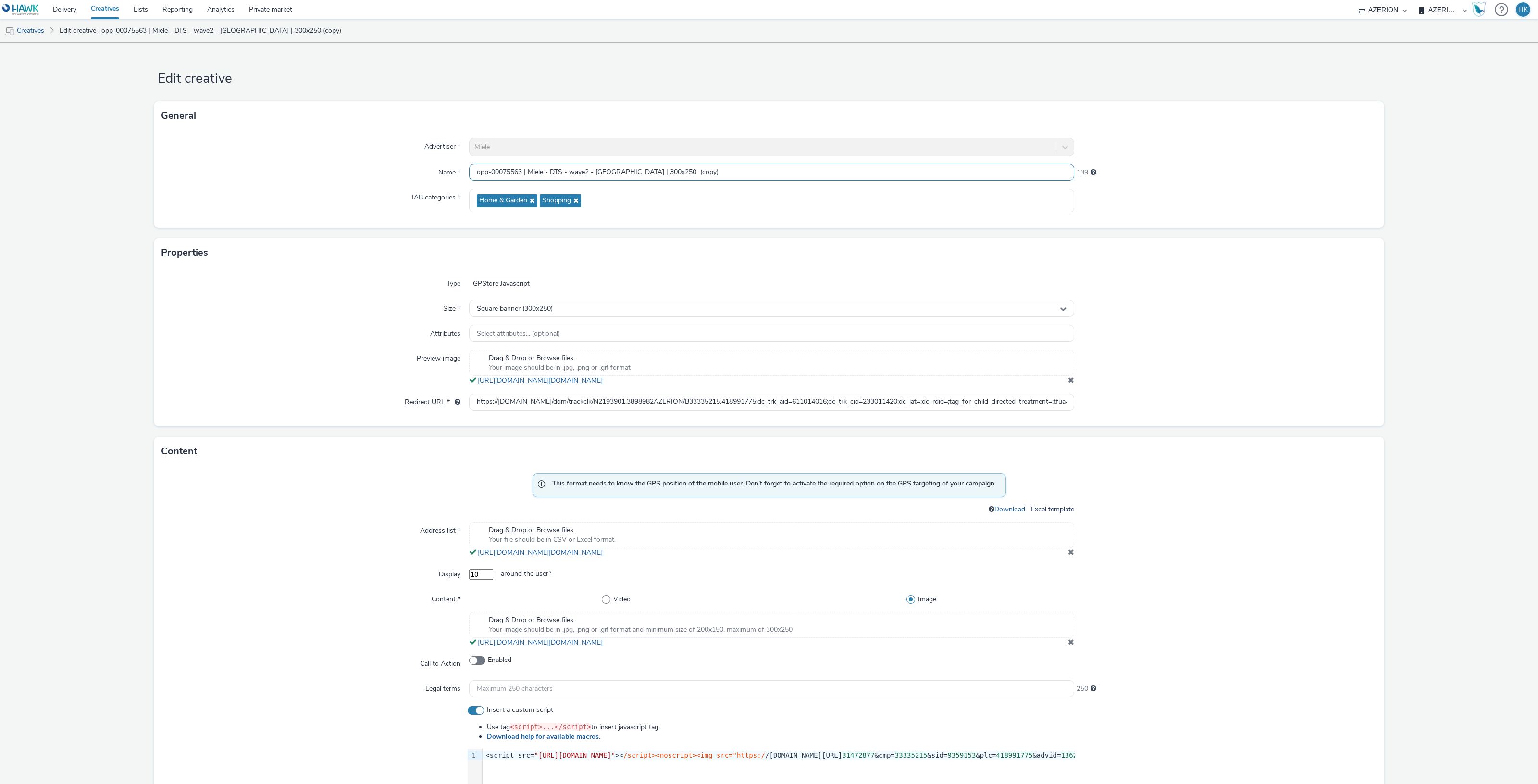
drag, startPoint x: 683, startPoint y: 174, endPoint x: 648, endPoint y: 173, distance: 35.0
click at [648, 173] on input "opp-00075563 | Miele - DTS - wave2 - [GEOGRAPHIC_DATA] | 300x250 (copy)" at bounding box center [771, 172] width 605 height 17
drag, startPoint x: 611, startPoint y: 176, endPoint x: 594, endPoint y: 175, distance: 17.0
click at [594, 175] on input "opp-00075563 | Miele - DTS - wave2 - [GEOGRAPHIC_DATA] | 300x250" at bounding box center [771, 172] width 605 height 17
type input "opp-00075563 | Miele - DTS - wave2 - [GEOGRAPHIC_DATA] | 300x250"
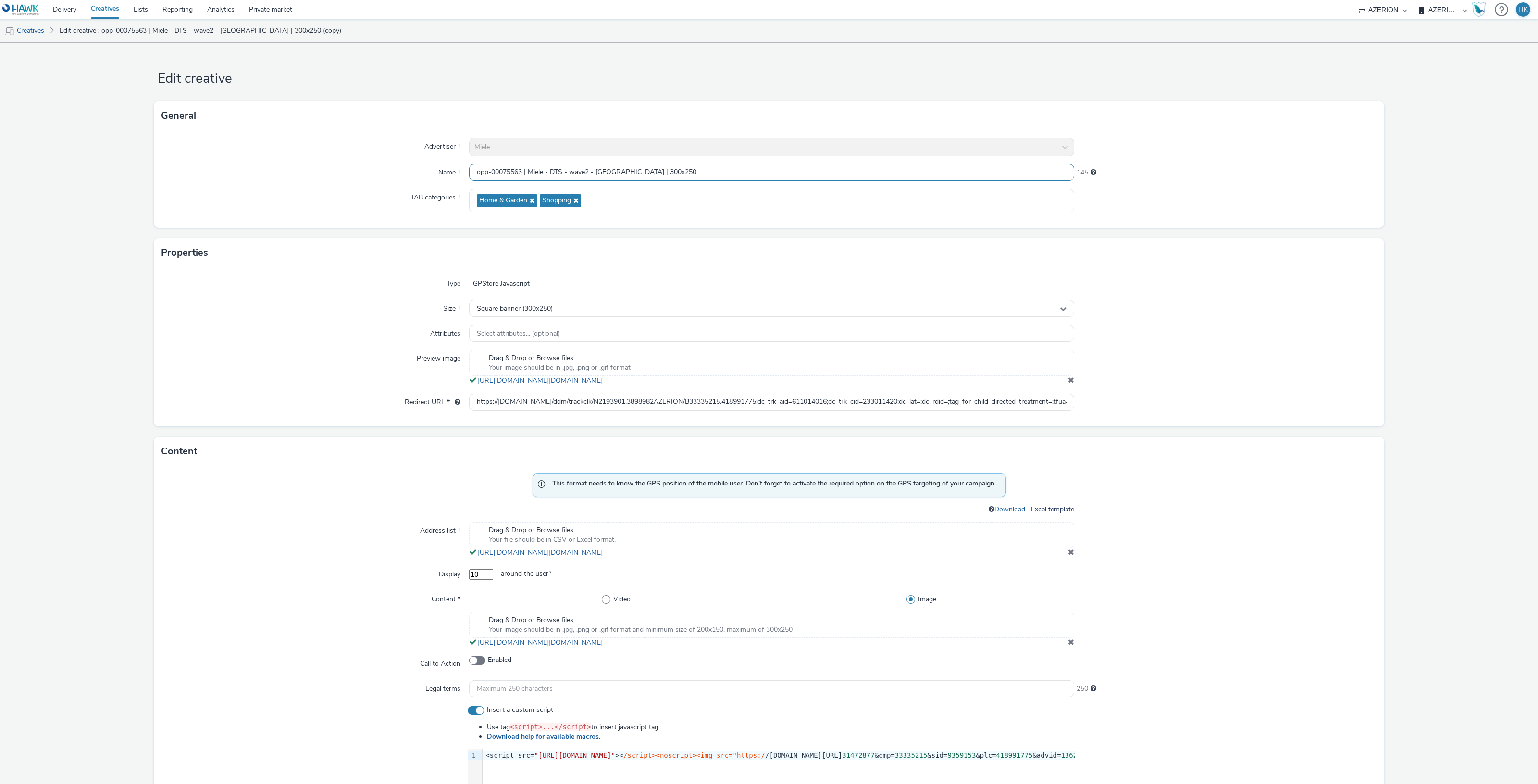
scroll to position [60, 0]
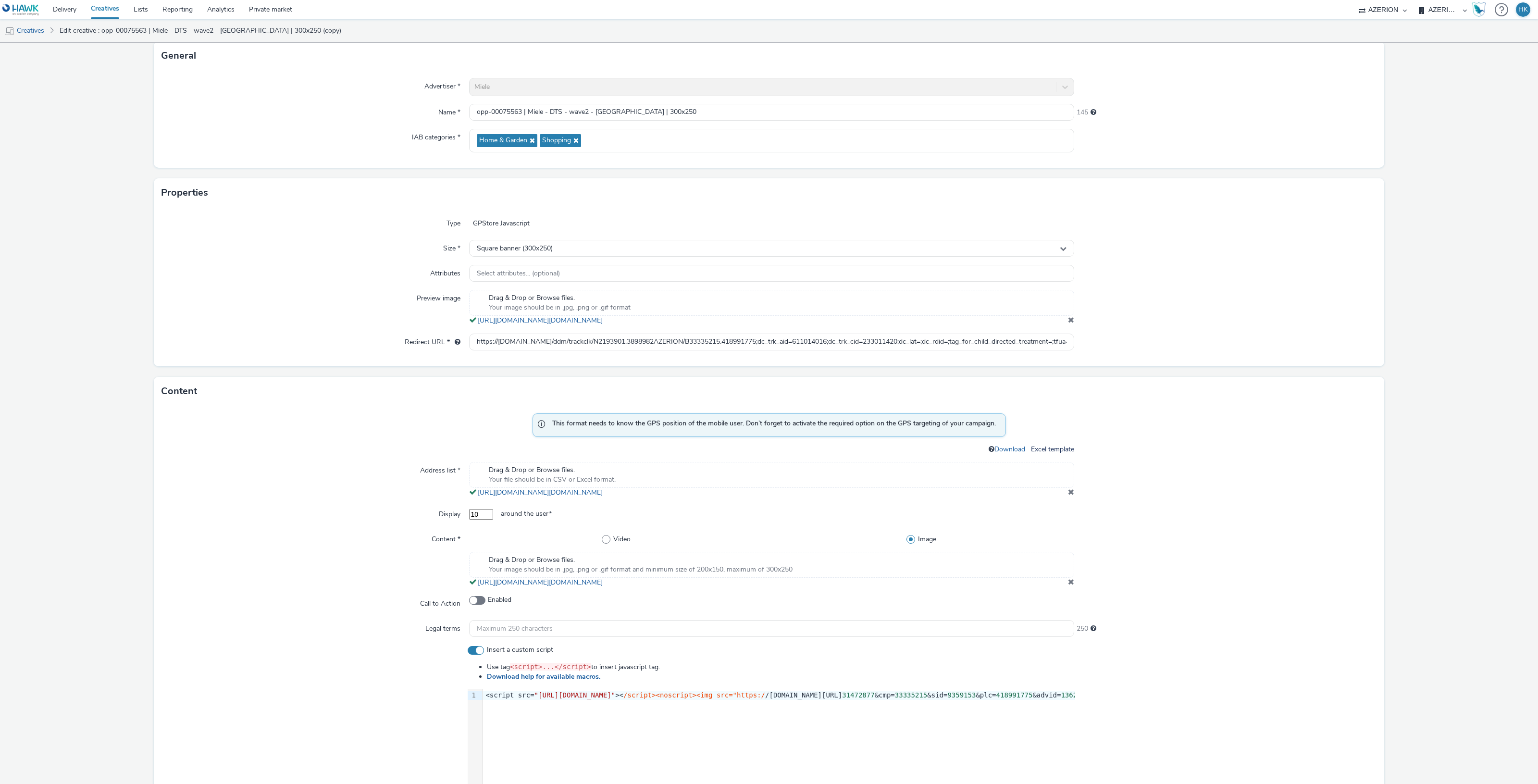
click at [1068, 493] on span at bounding box center [1070, 491] width 6 height 7
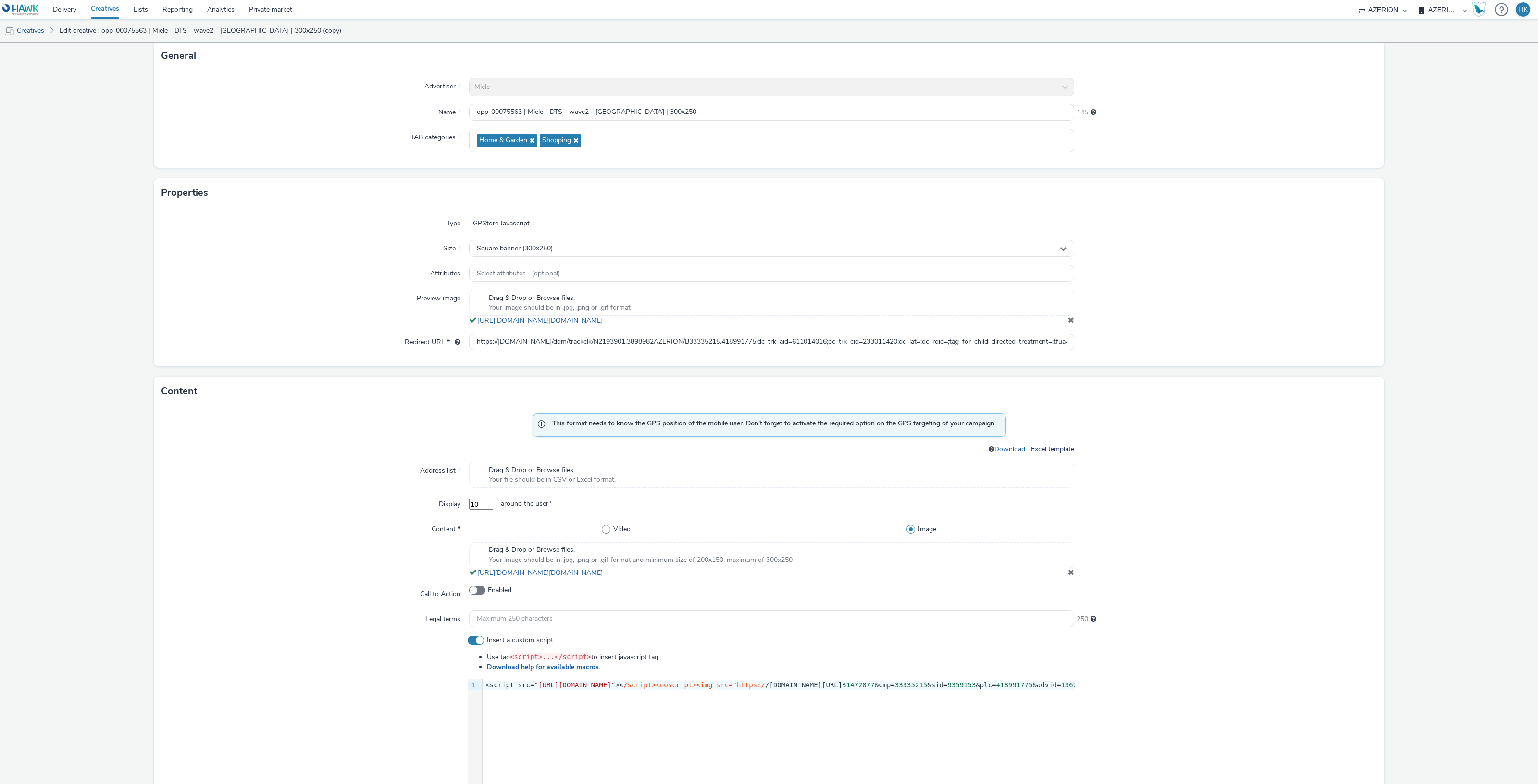
click at [671, 480] on div "Drag & Drop or Browse files. Your file should be in CSV or Excel format." at bounding box center [771, 474] width 605 height 26
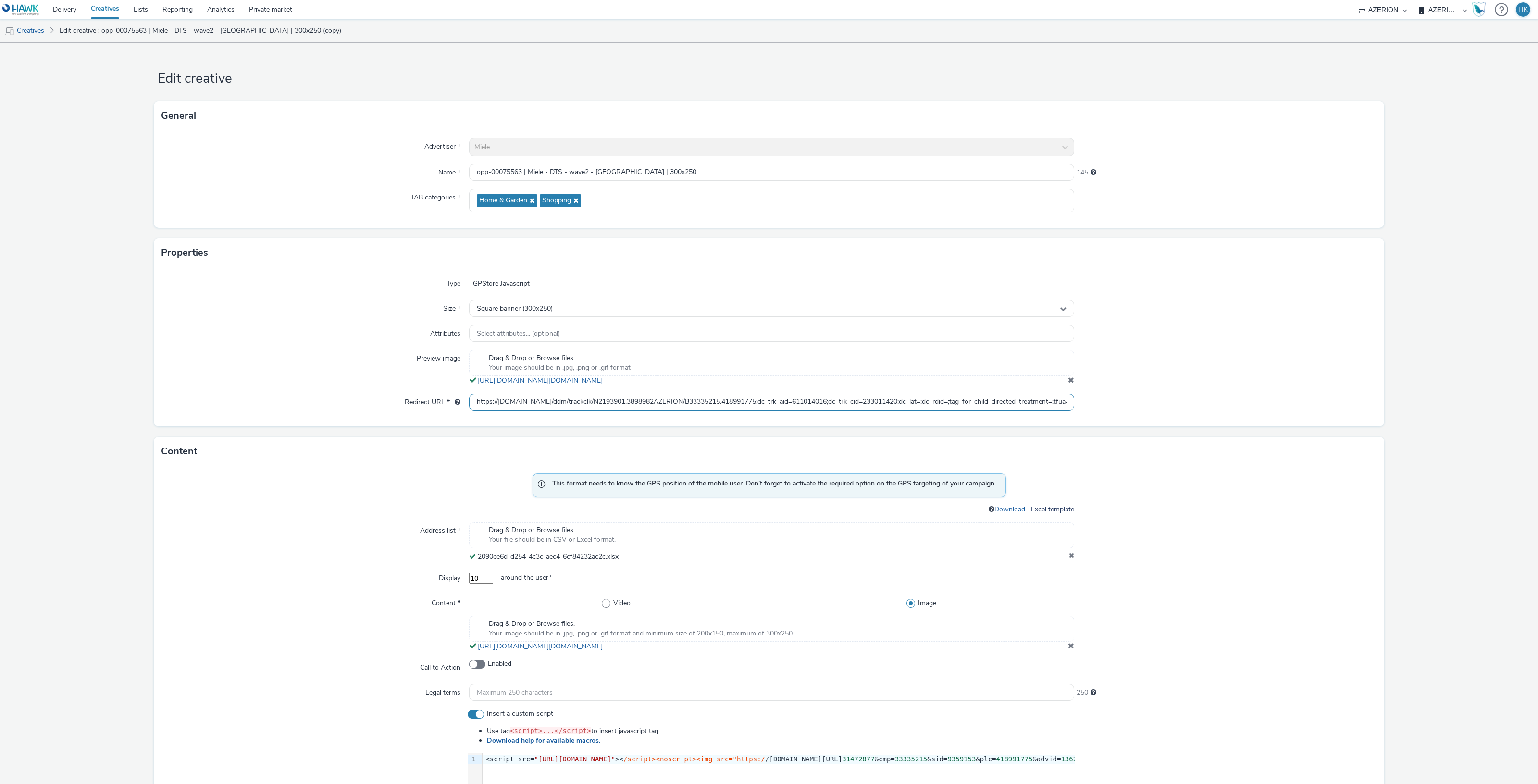
scroll to position [0, 231]
drag, startPoint x: 467, startPoint y: 397, endPoint x: 1251, endPoint y: 364, distance: 784.7
click at [1251, 364] on div "Type GPStore Javascript Size * Square banner (300x250) Attributes Select attrib…" at bounding box center [769, 347] width 1230 height 159
paste input "https://ad.doubleclick.net/ddm/trackclk/N2193901.3898982AZERION/B33335215.41899…"
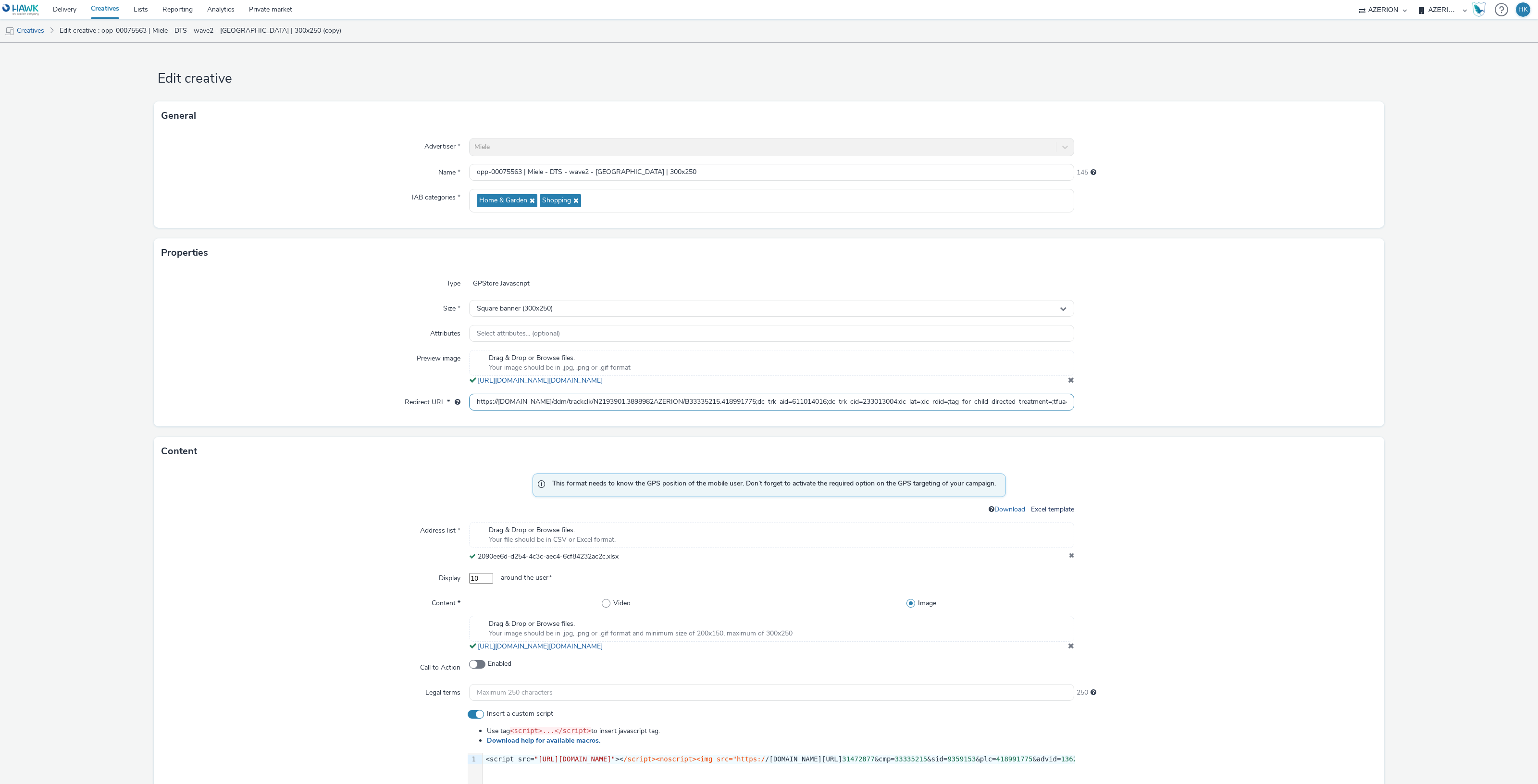
scroll to position [0, 231]
type input "https://ad.doubleclick.net/ddm/trackclk/N2193901.3898982AZERION/B33335215.41899…"
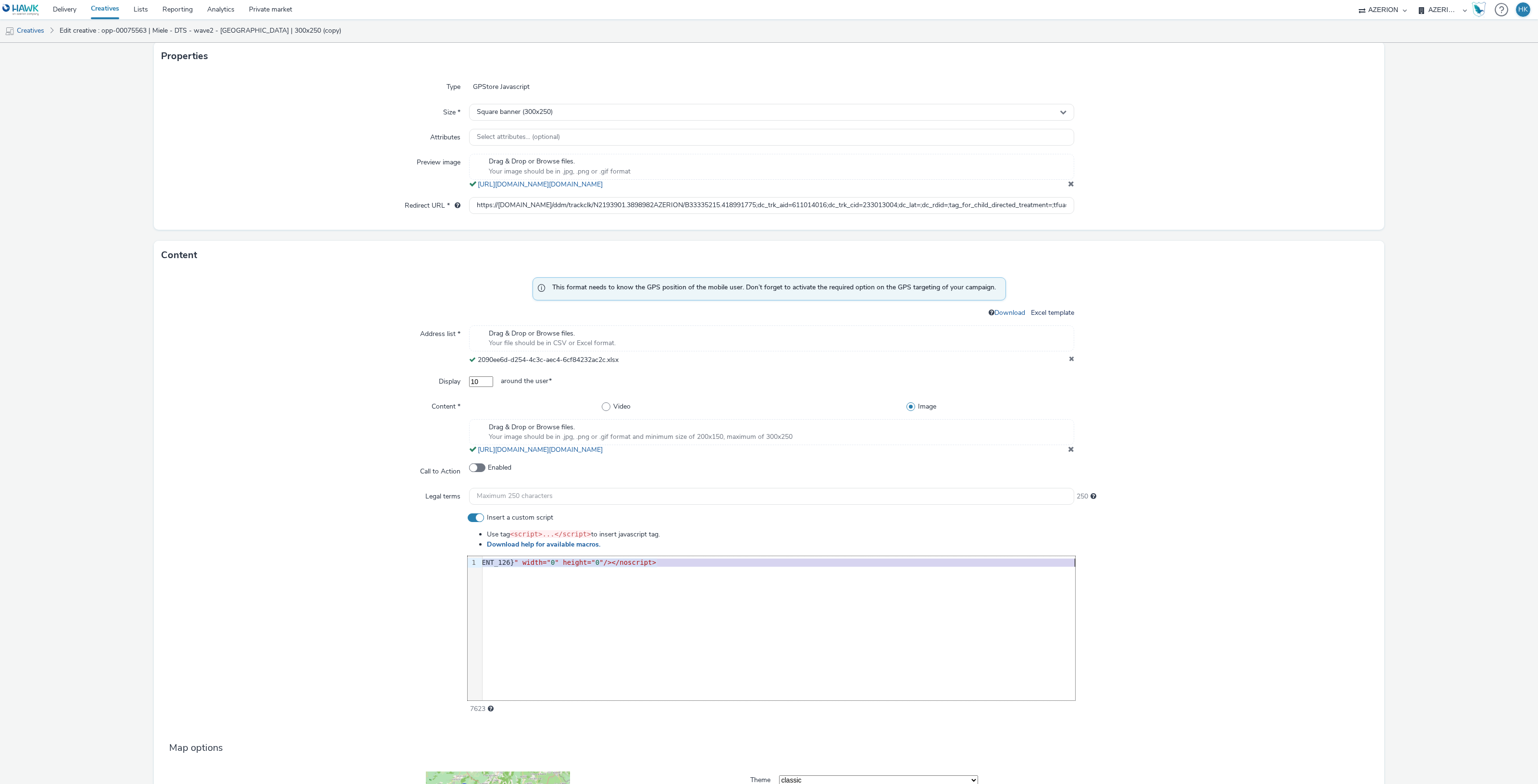
scroll to position [0, 810]
drag, startPoint x: 482, startPoint y: 560, endPoint x: 1082, endPoint y: 560, distance: 600.0
click at [1082, 560] on div "Insert a custom script Use tag <script>...</script> to insert javascript tag. D…" at bounding box center [769, 613] width 1215 height 201
click at [1105, 574] on div at bounding box center [1226, 613] width 302 height 201
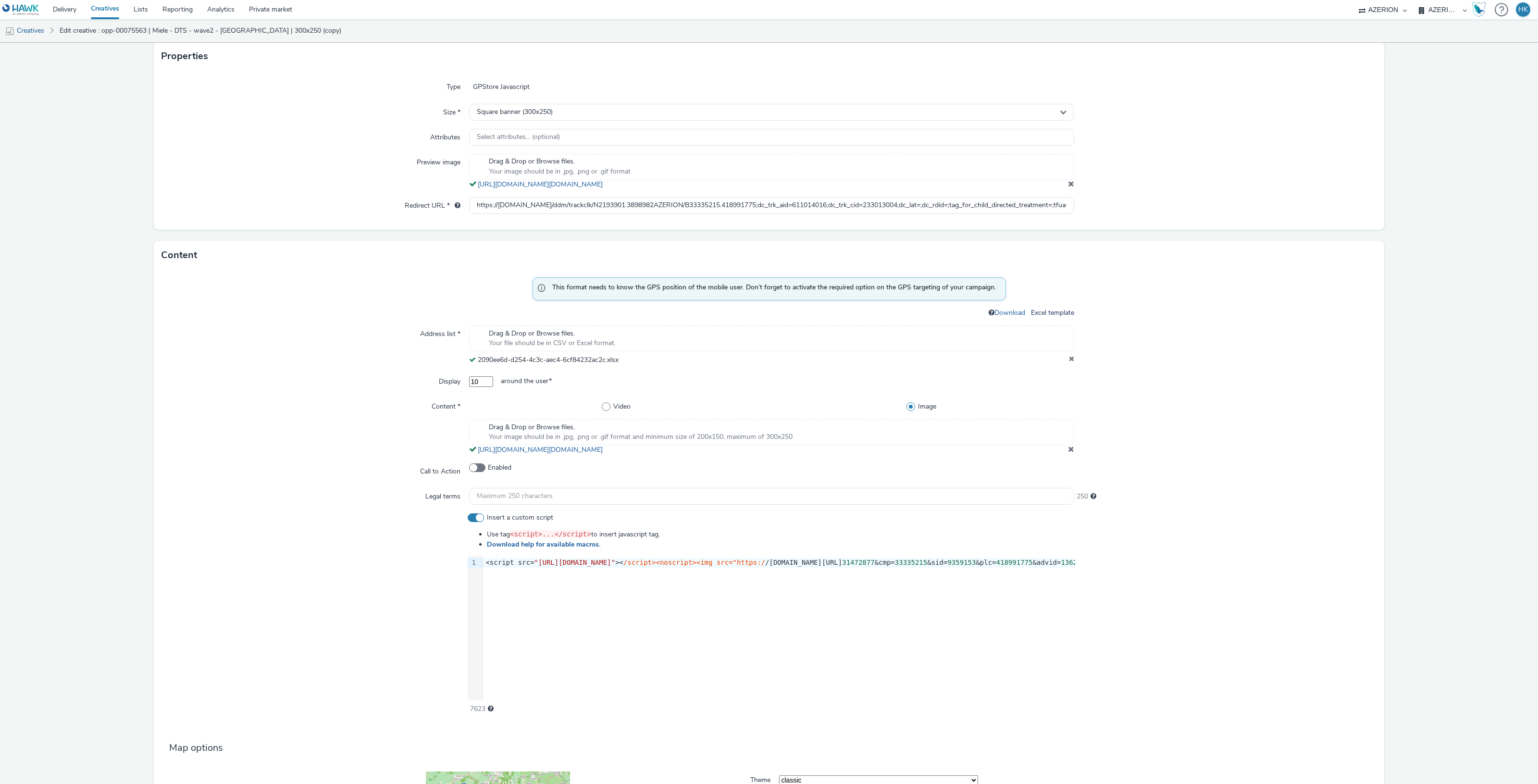
click at [370, 600] on div at bounding box center [314, 613] width 306 height 201
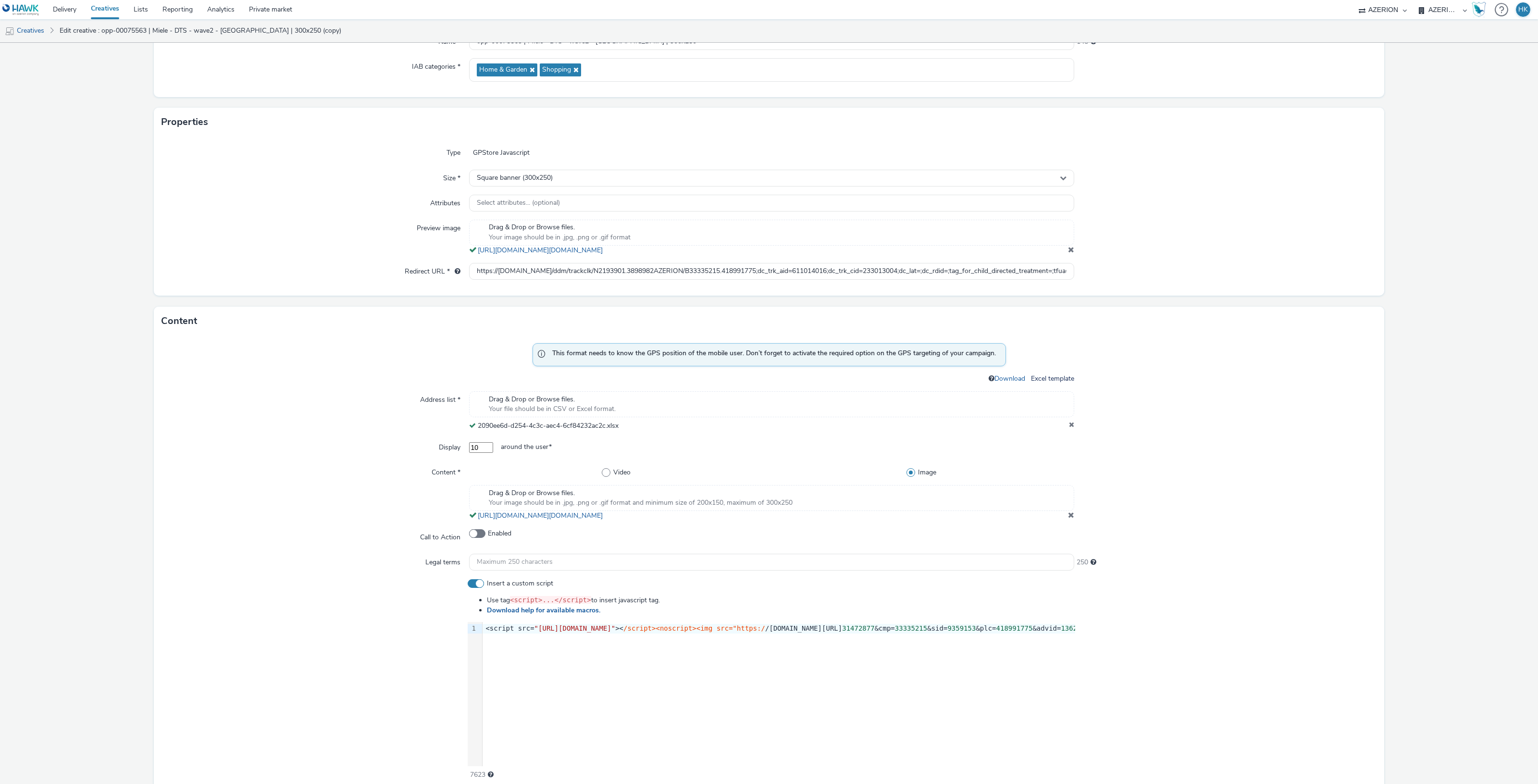
scroll to position [414, 0]
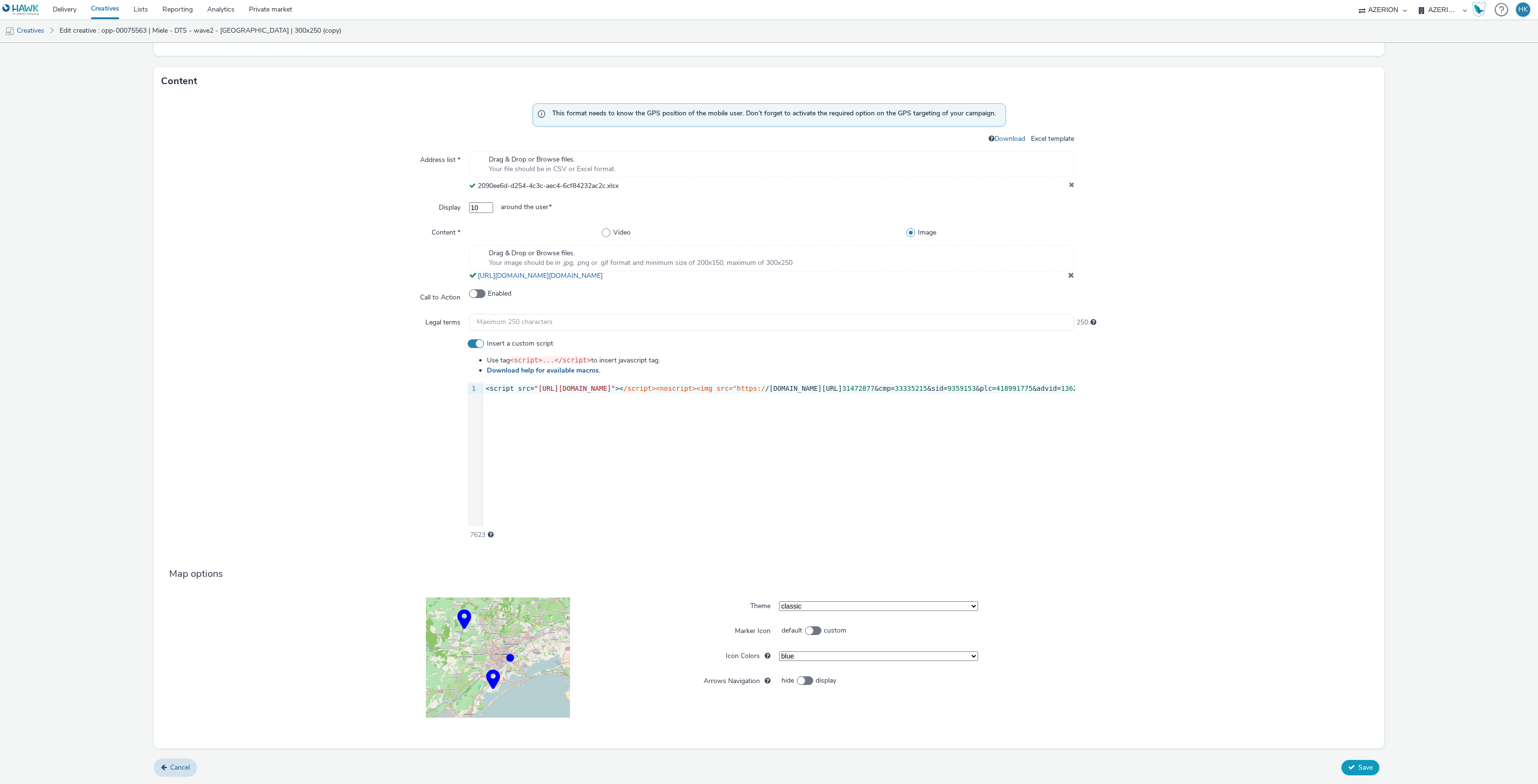
click at [1358, 768] on span "Save" at bounding box center [1365, 767] width 14 height 9
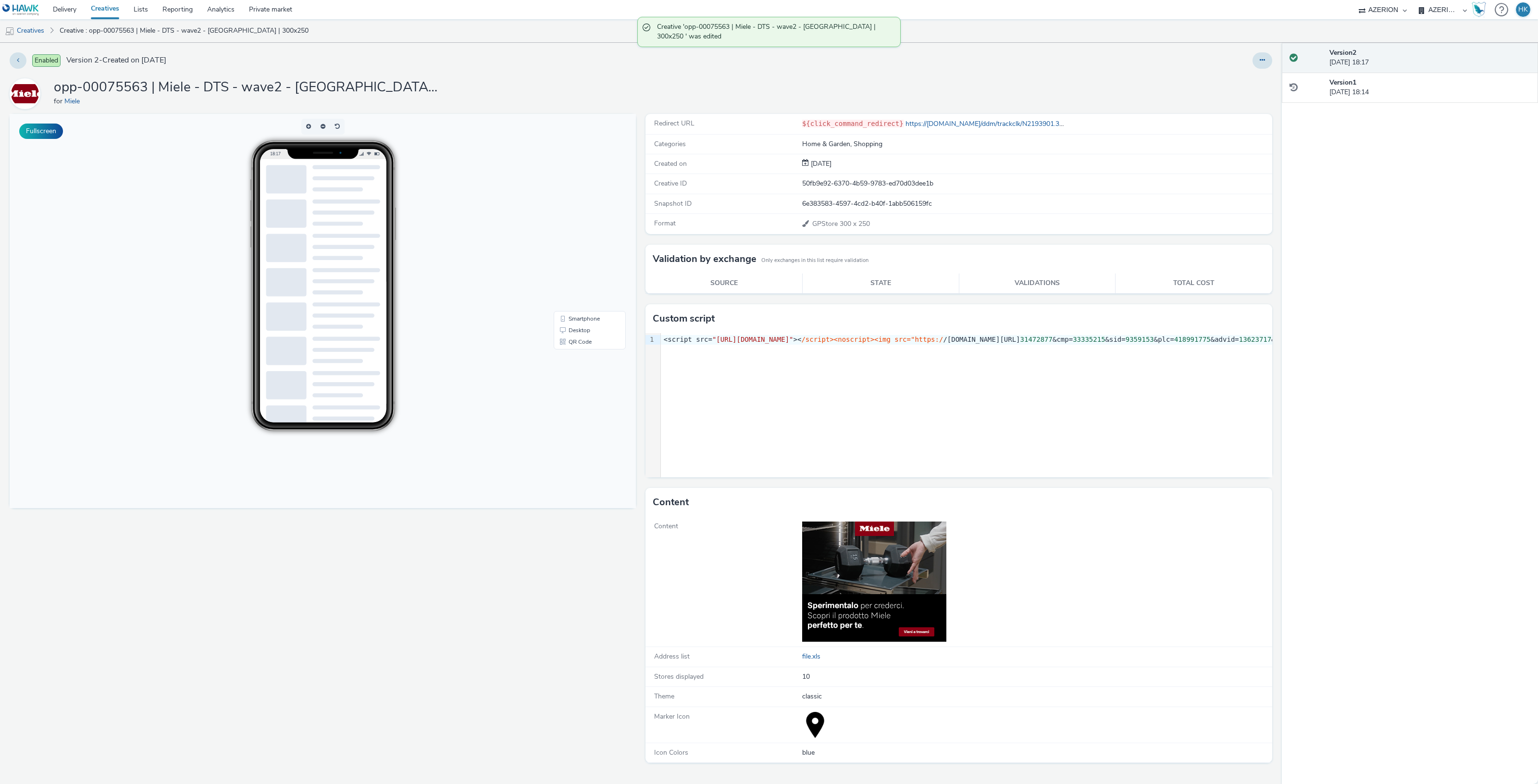
click at [120, 11] on link "Creatives" at bounding box center [105, 9] width 43 height 19
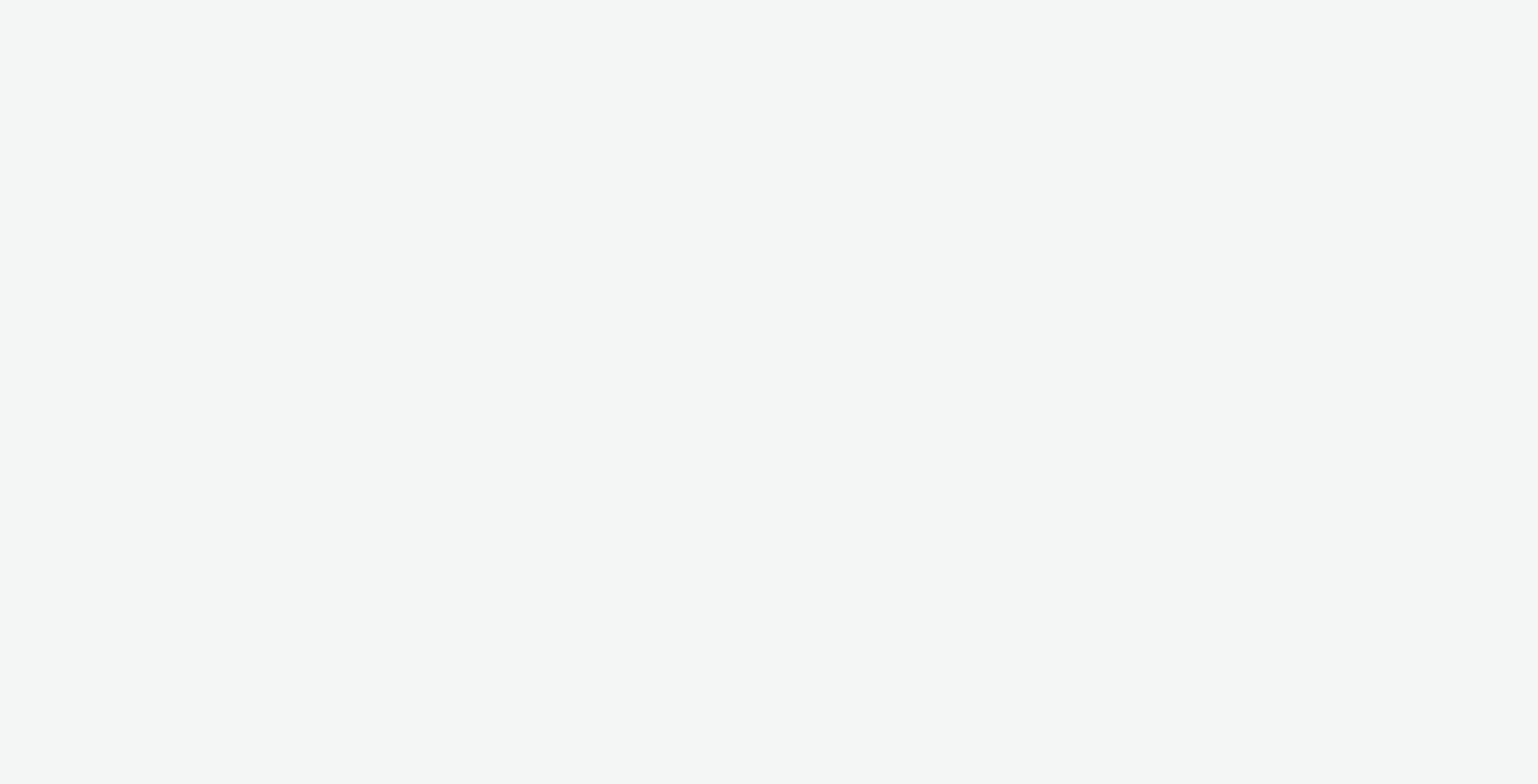
select select "974f22a8-96bf-4ab0-903c-b2da3aad1b4f"
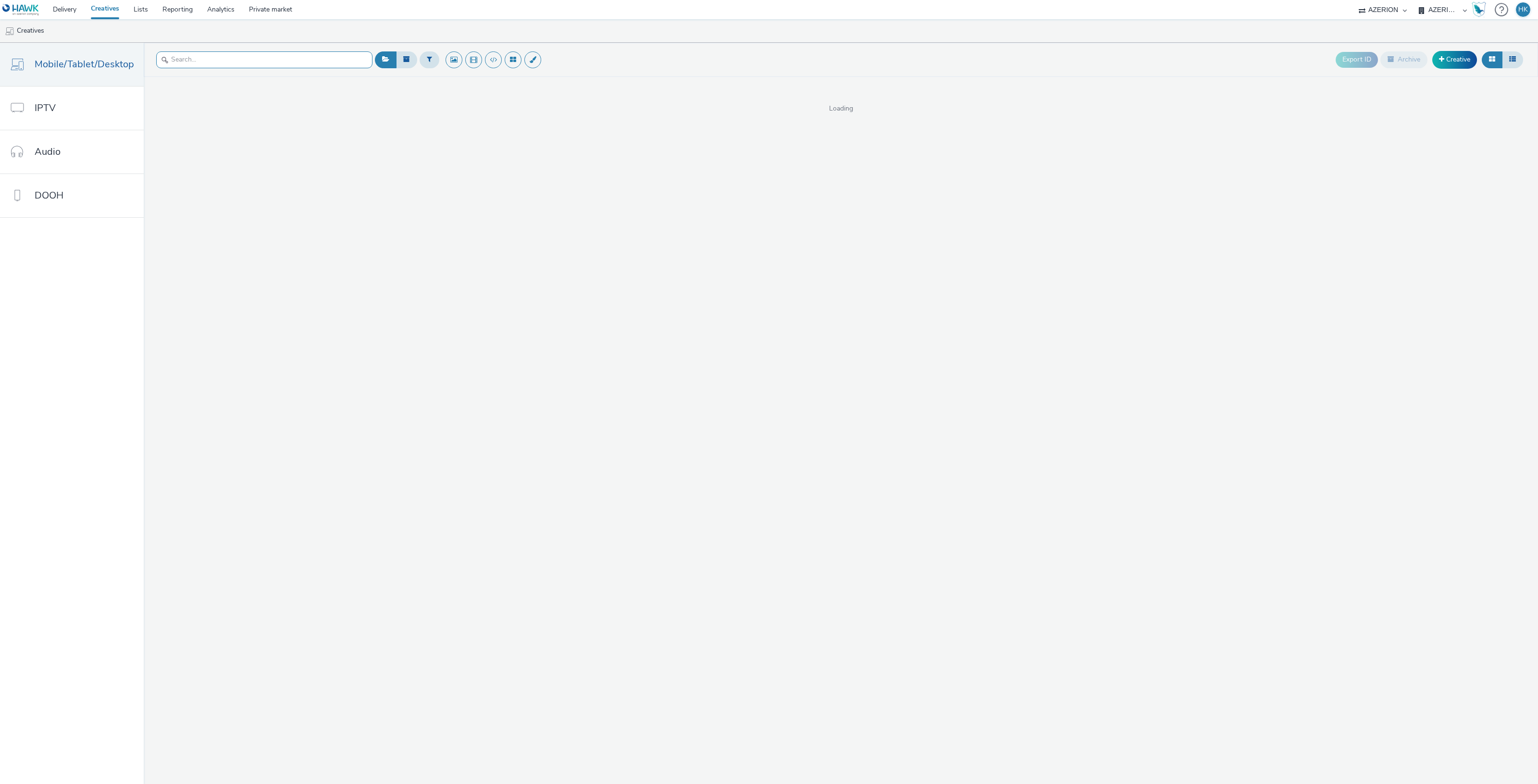
click at [186, 61] on input "text" at bounding box center [264, 59] width 216 height 17
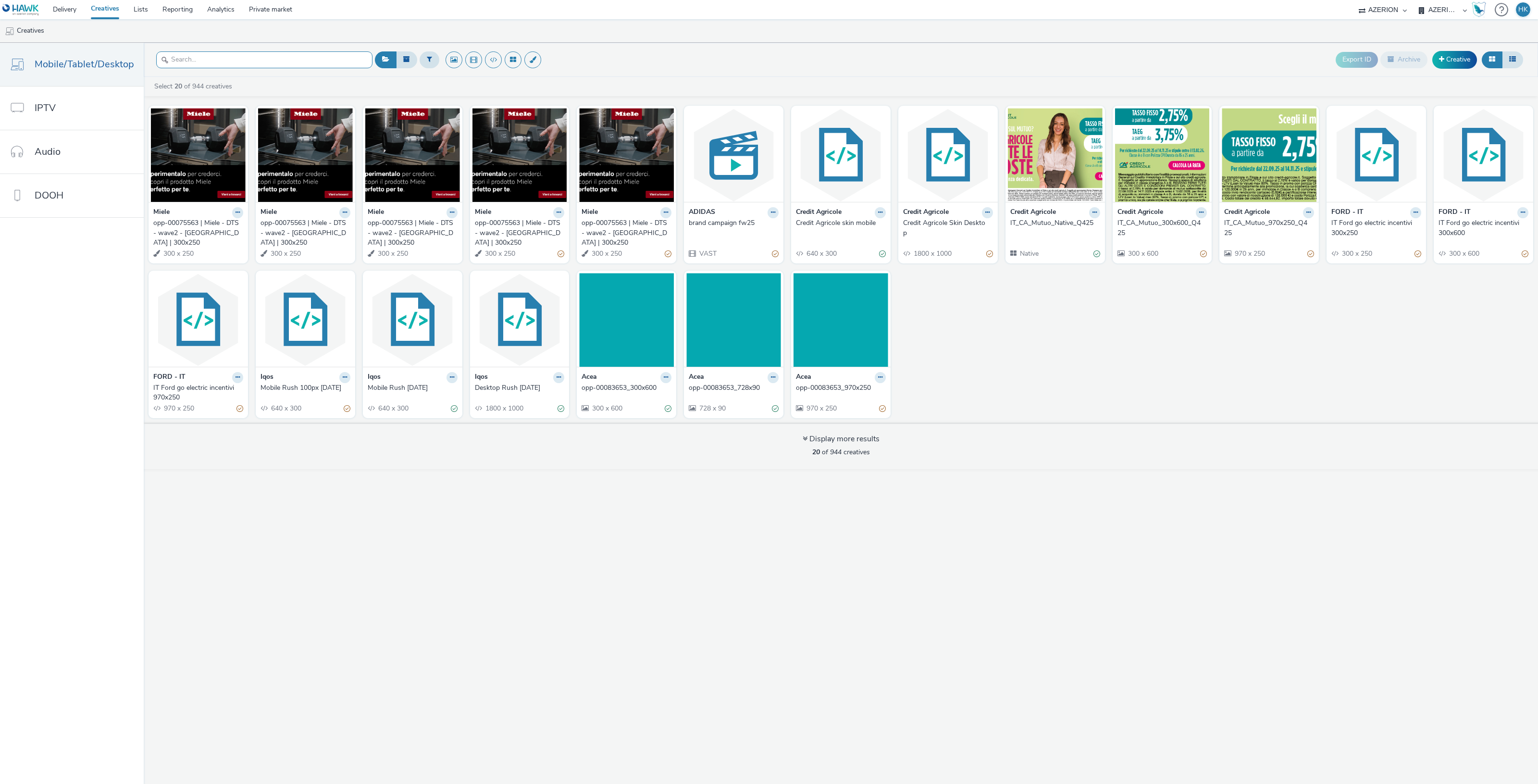
type input "m"
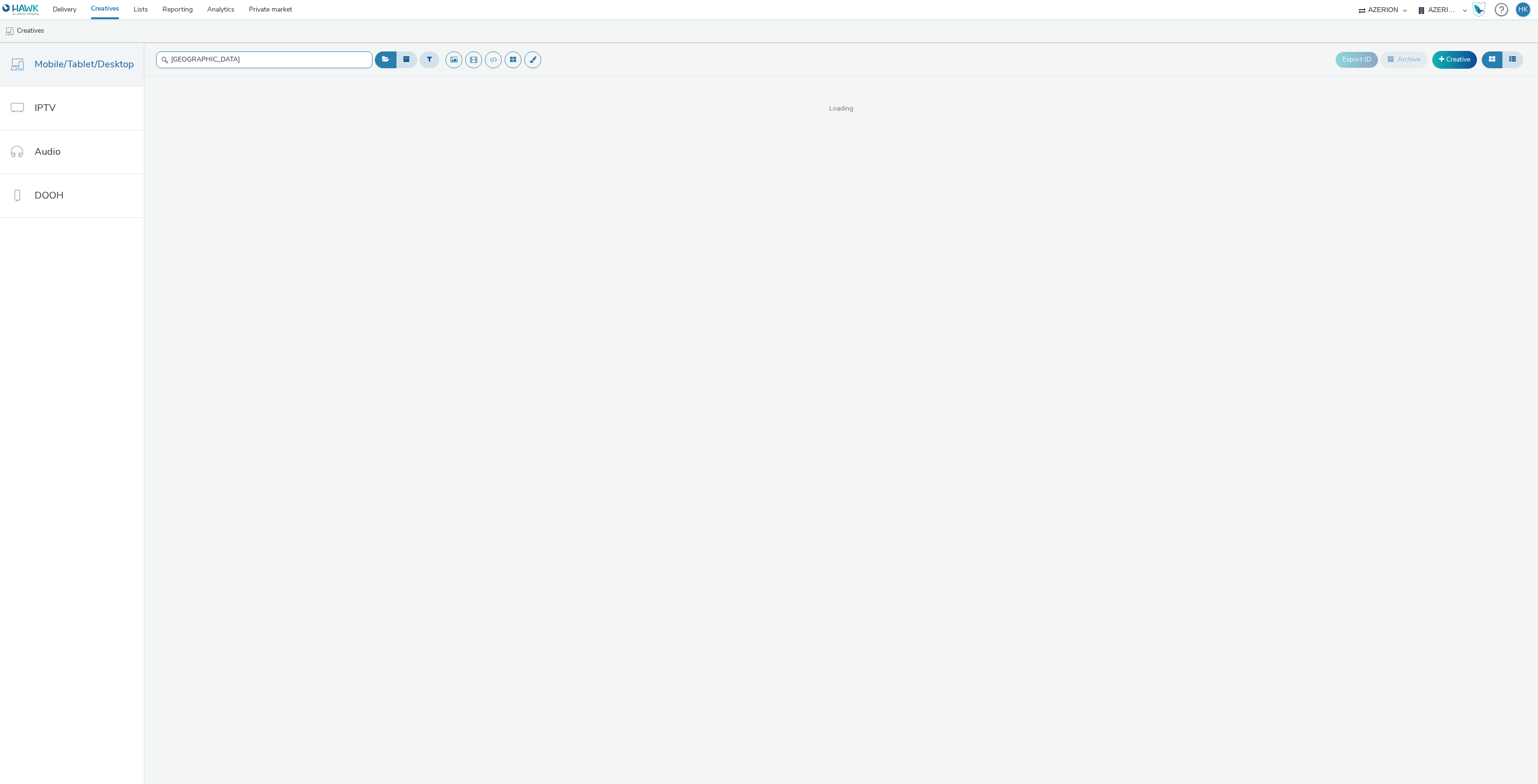
type input "[GEOGRAPHIC_DATA]"
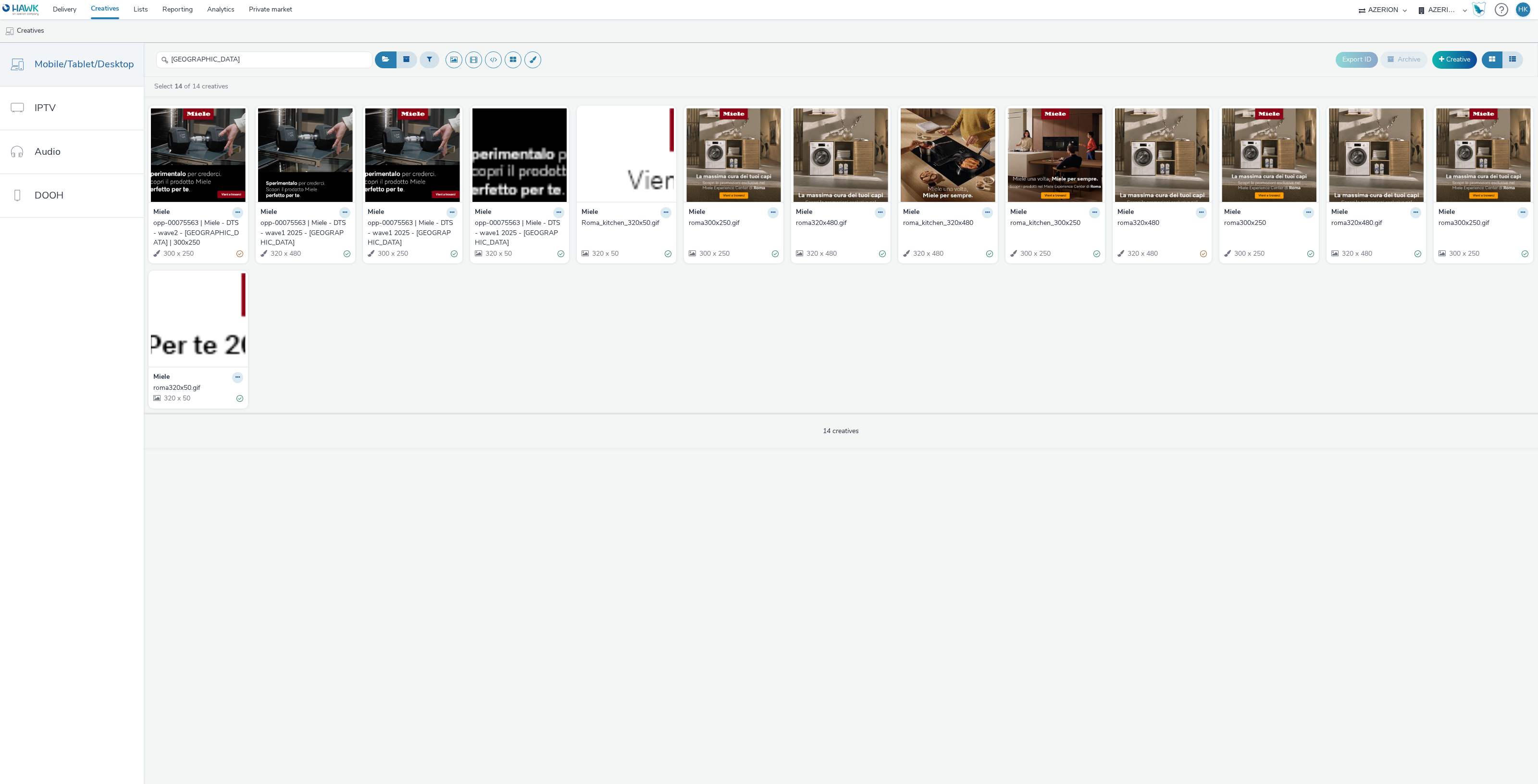
drag, startPoint x: 293, startPoint y: 231, endPoint x: 325, endPoint y: 236, distance: 32.4
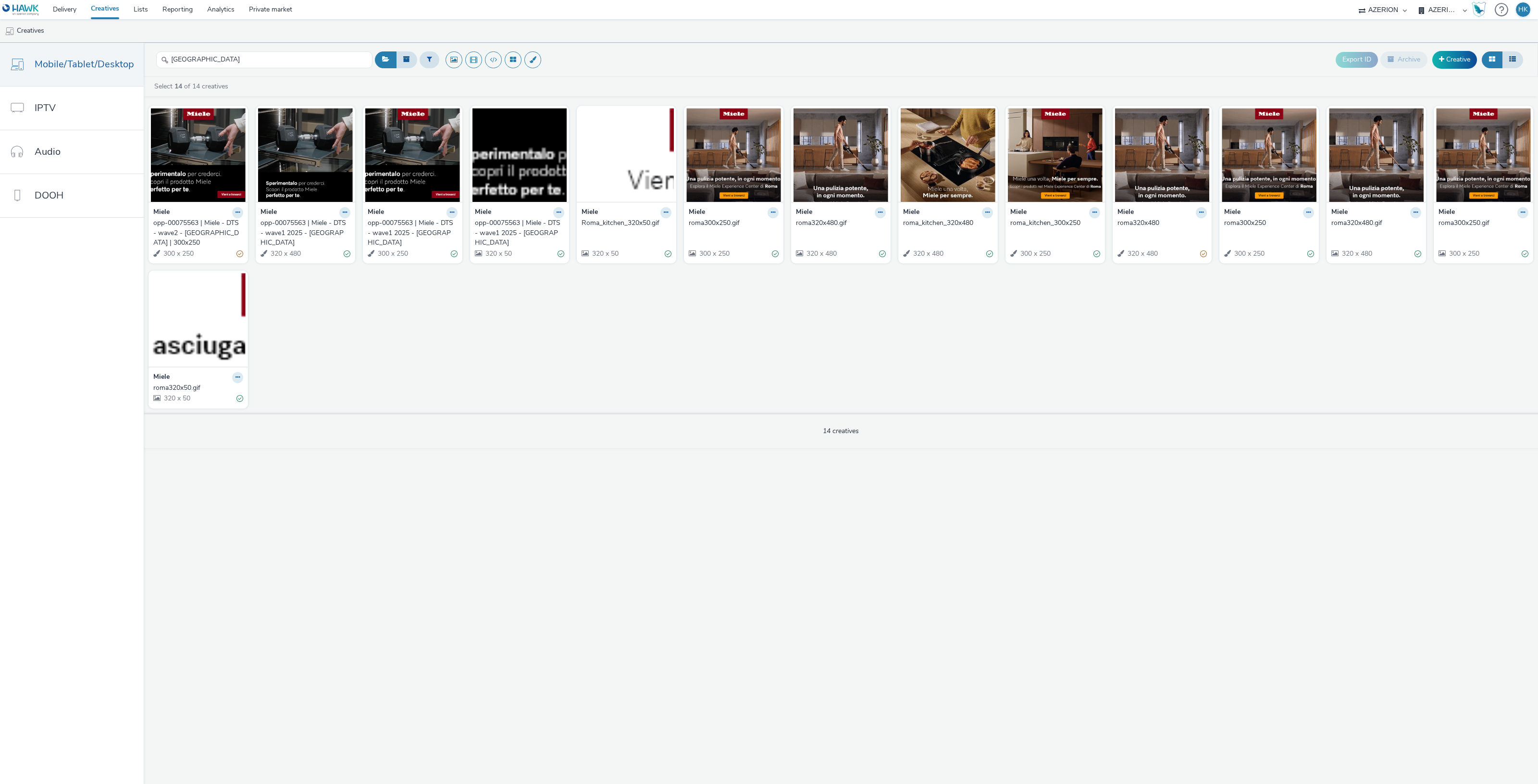
click at [325, 236] on div "opp-00075563 | Miele - DTS - wave1 2025 - [GEOGRAPHIC_DATA]" at bounding box center [303, 232] width 86 height 29
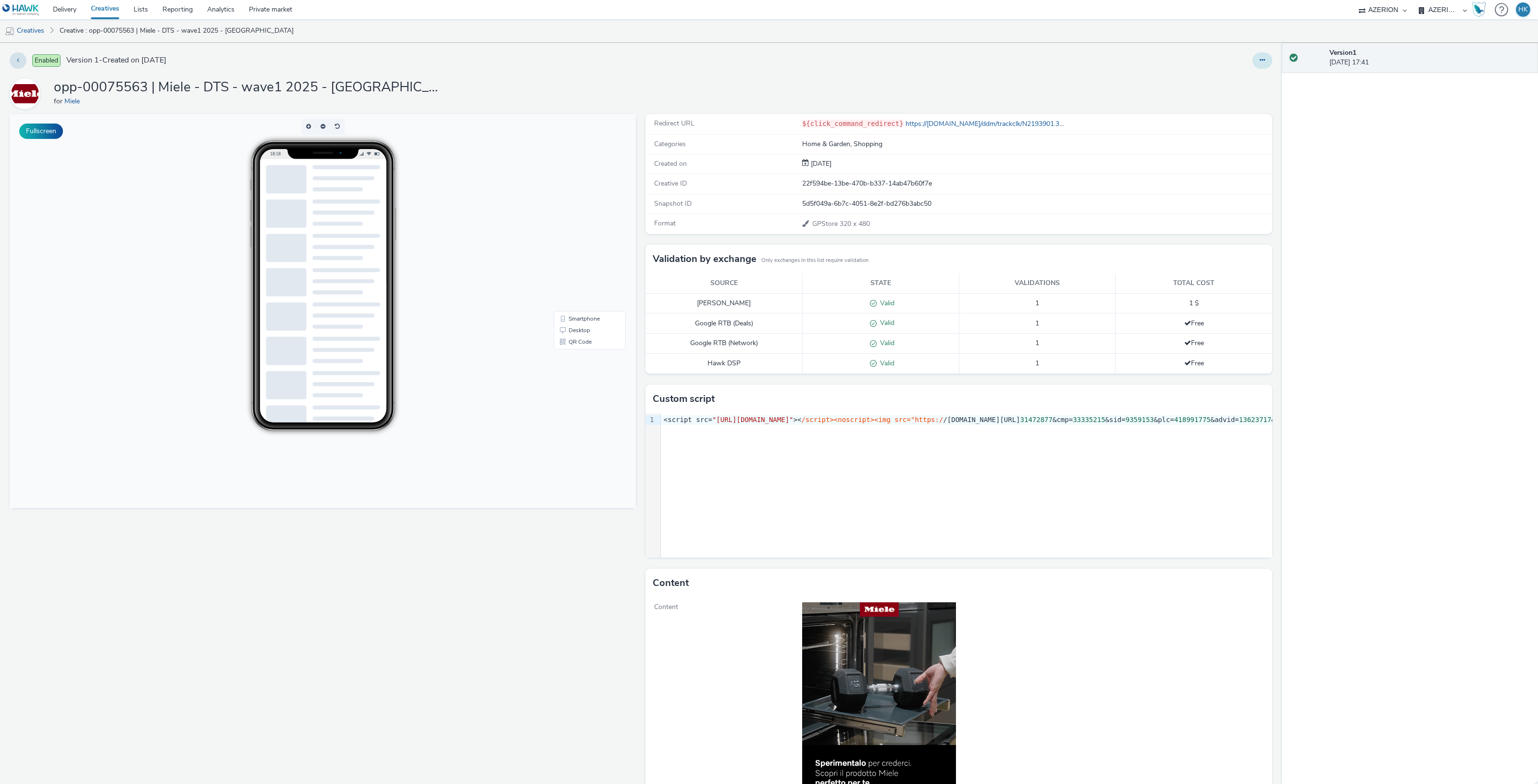
click at [1260, 61] on icon at bounding box center [1263, 60] width 5 height 7
click at [1226, 75] on link "Edit" at bounding box center [1236, 80] width 72 height 19
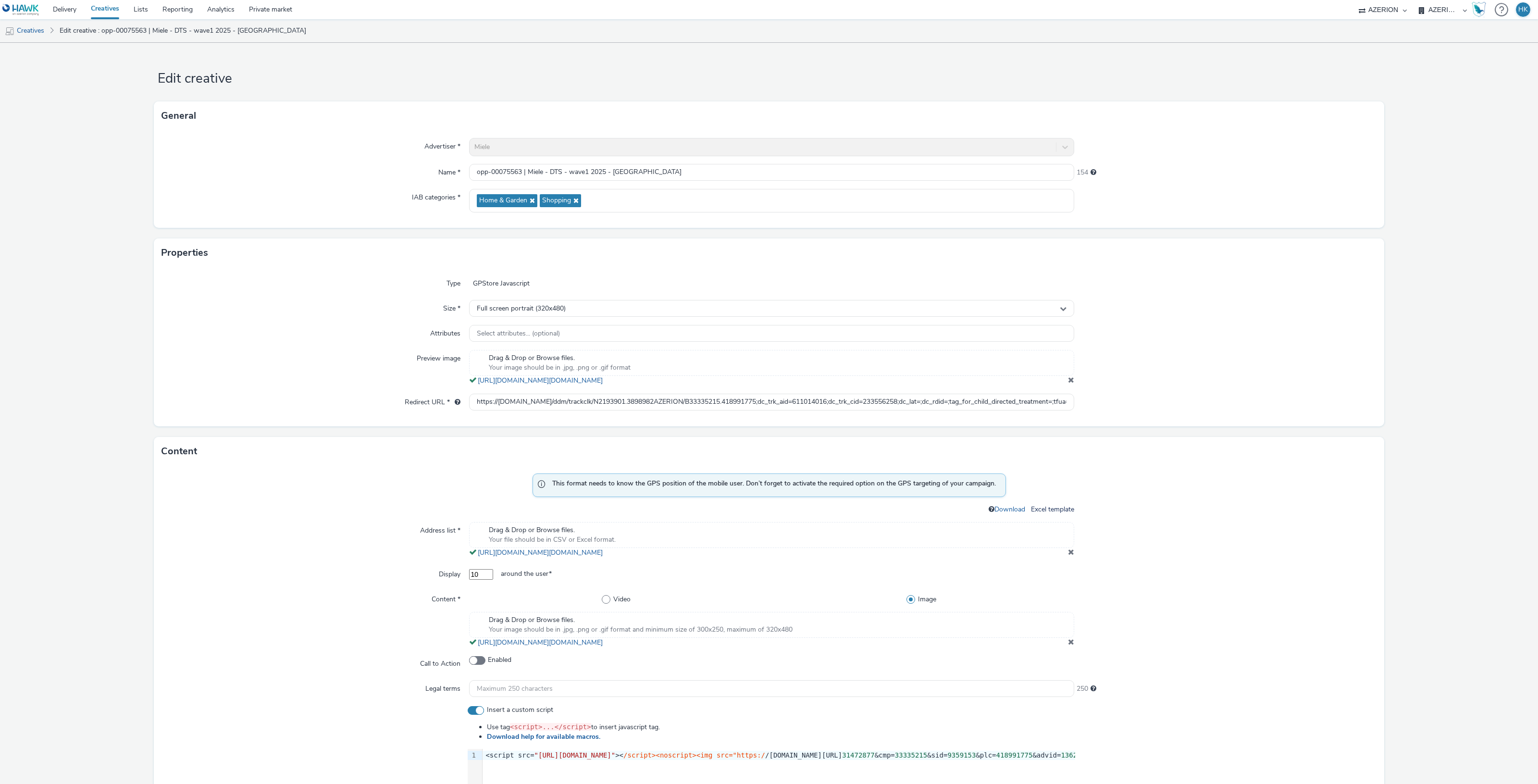
click at [109, 5] on link "Creatives" at bounding box center [105, 9] width 43 height 19
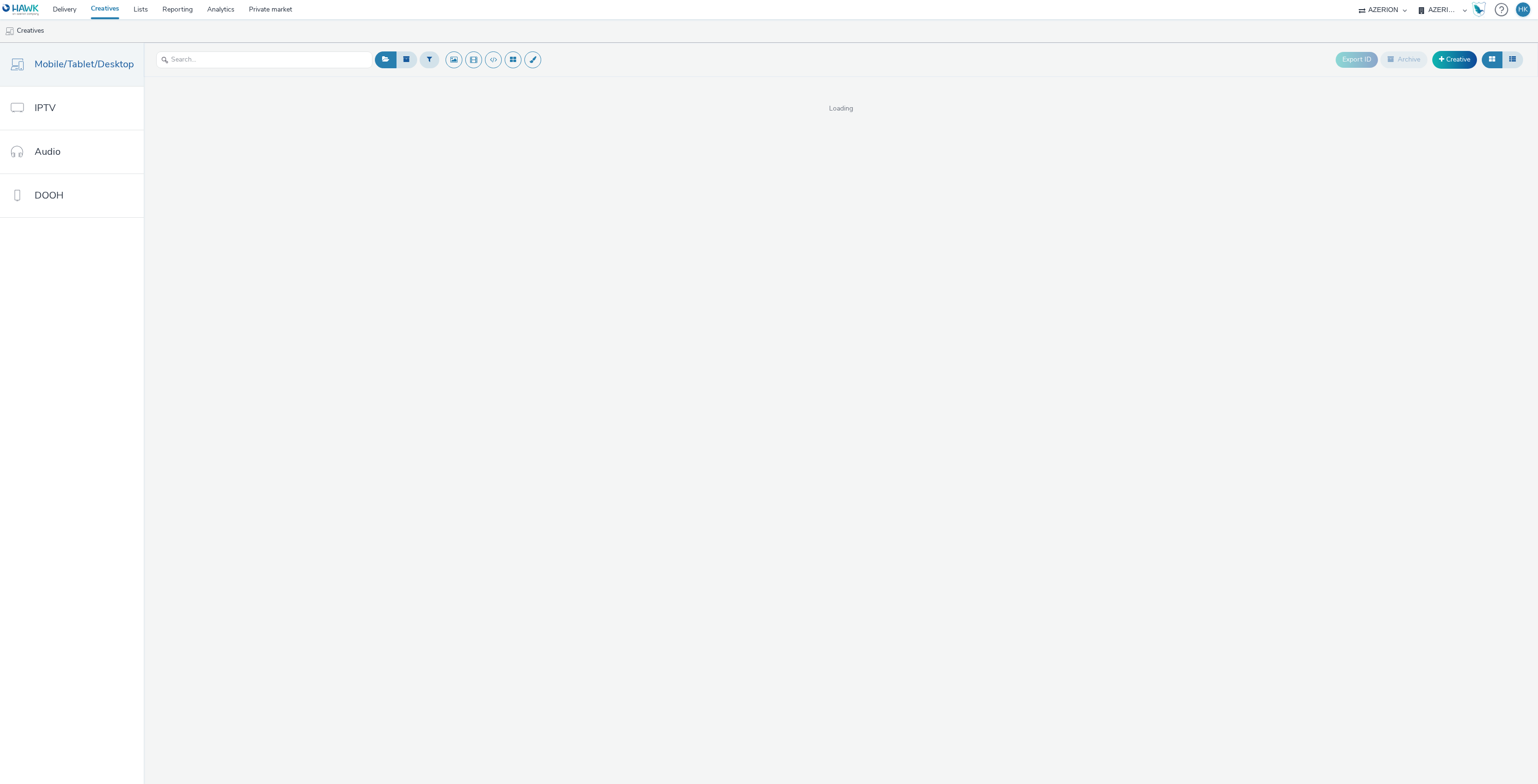
click at [111, 8] on link "Creatives" at bounding box center [105, 9] width 43 height 19
drag, startPoint x: 193, startPoint y: 57, endPoint x: 197, endPoint y: 55, distance: 4.5
click at [193, 57] on input "text" at bounding box center [264, 59] width 216 height 17
type input "miele"
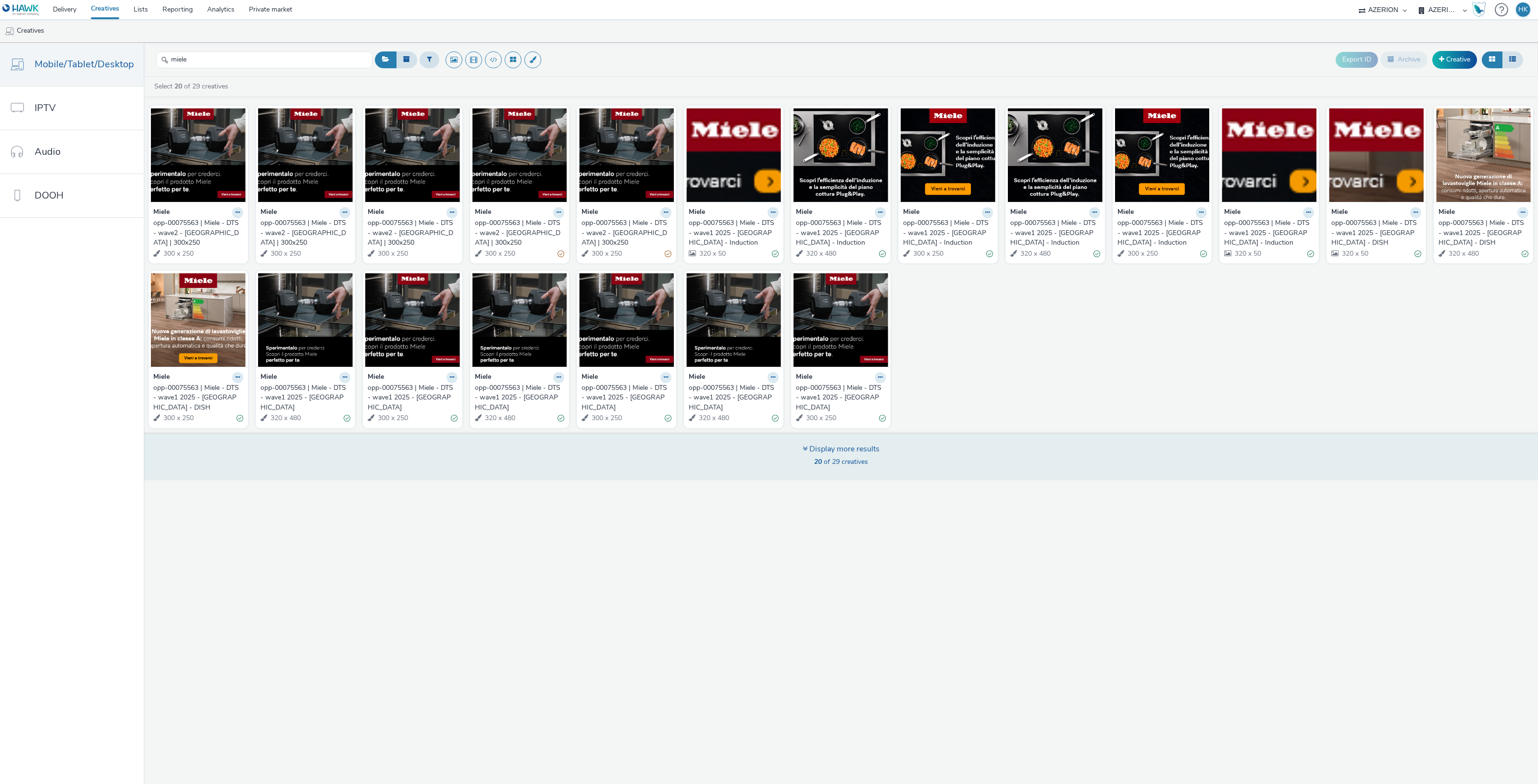
click at [848, 461] on span "20 of 29 creatives" at bounding box center [841, 461] width 54 height 9
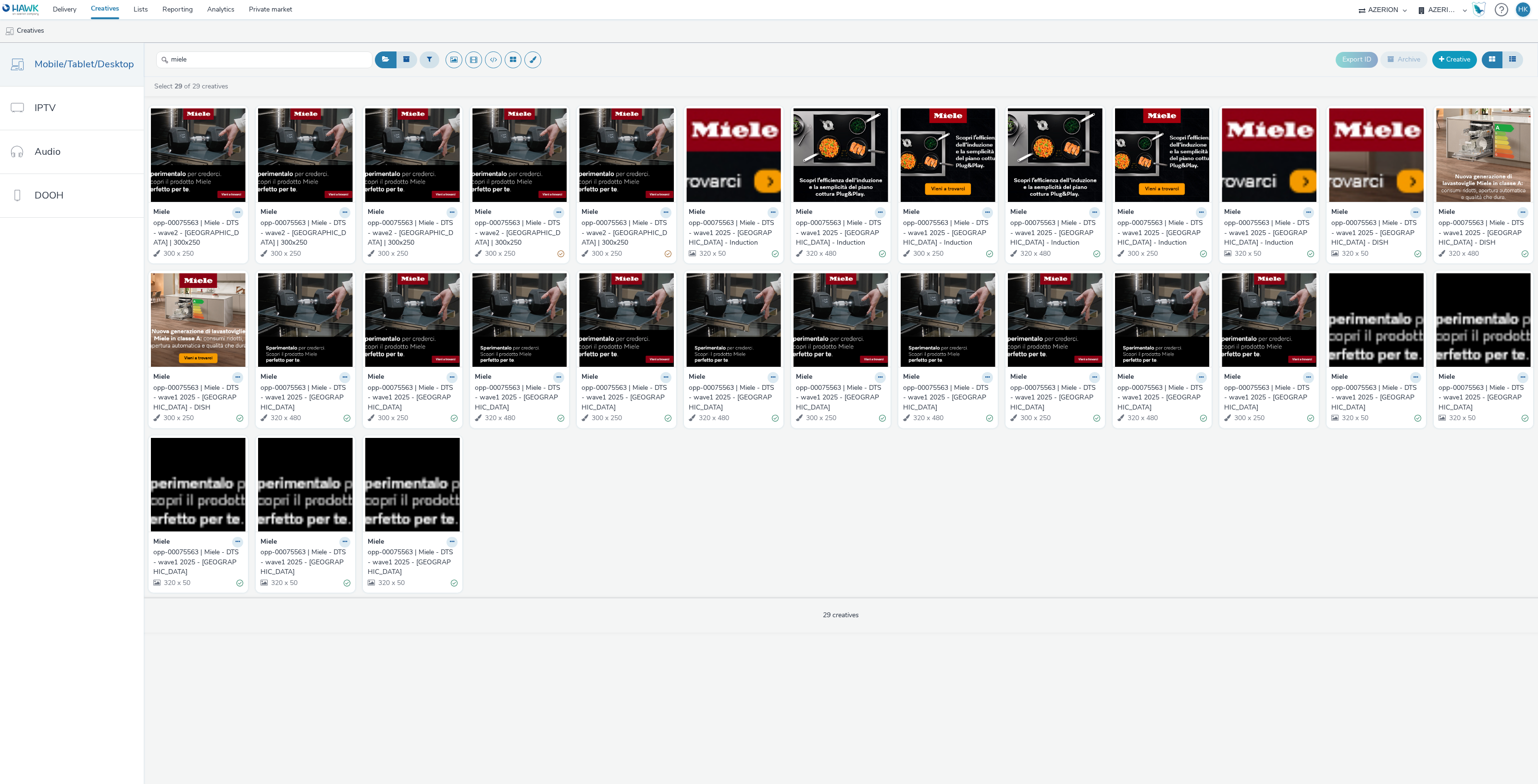
click at [1450, 61] on link "Creative" at bounding box center [1454, 59] width 45 height 18
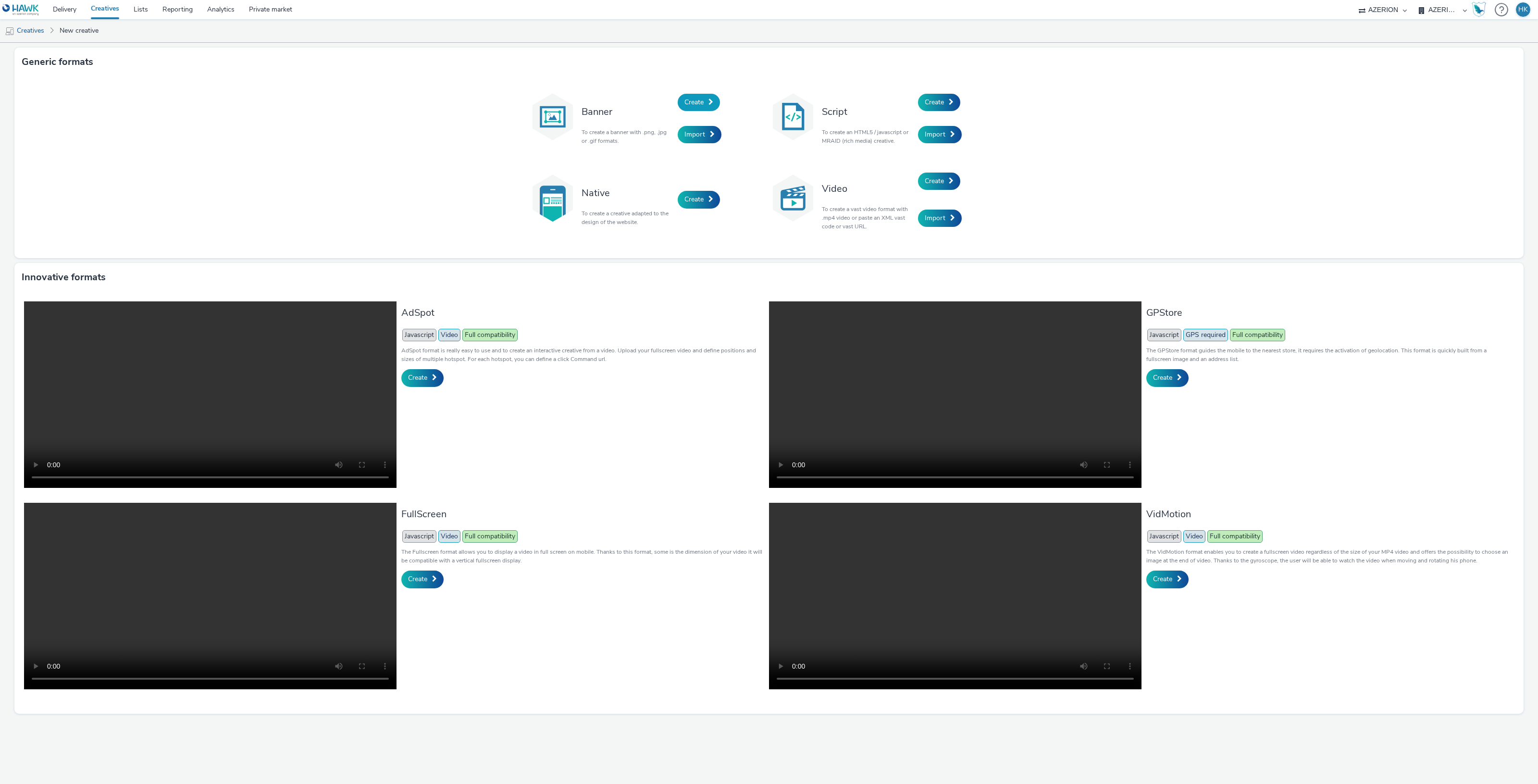
click at [686, 99] on span "Create" at bounding box center [694, 103] width 19 height 9
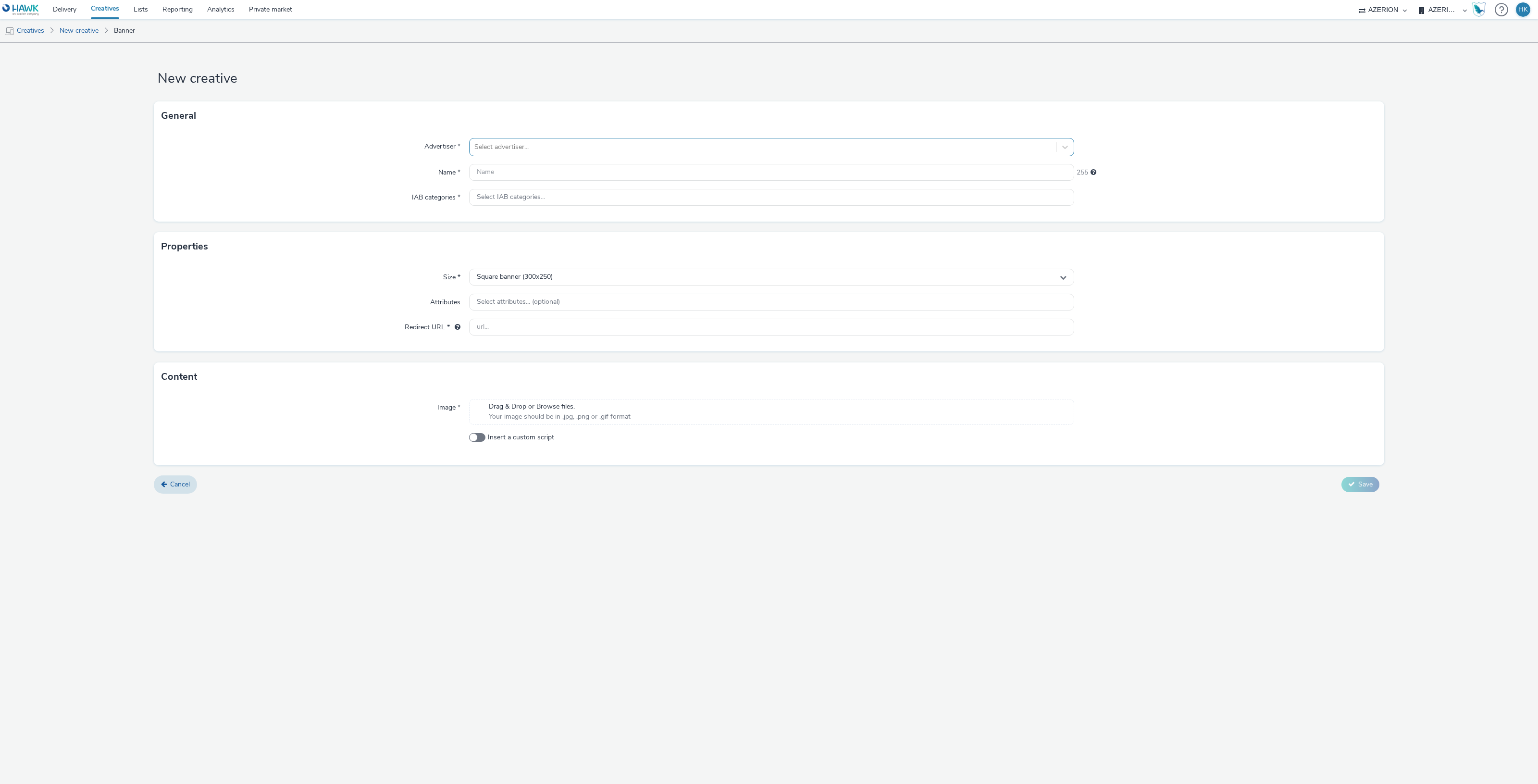
click at [563, 142] on div at bounding box center [763, 146] width 577 height 11
type input "miele"
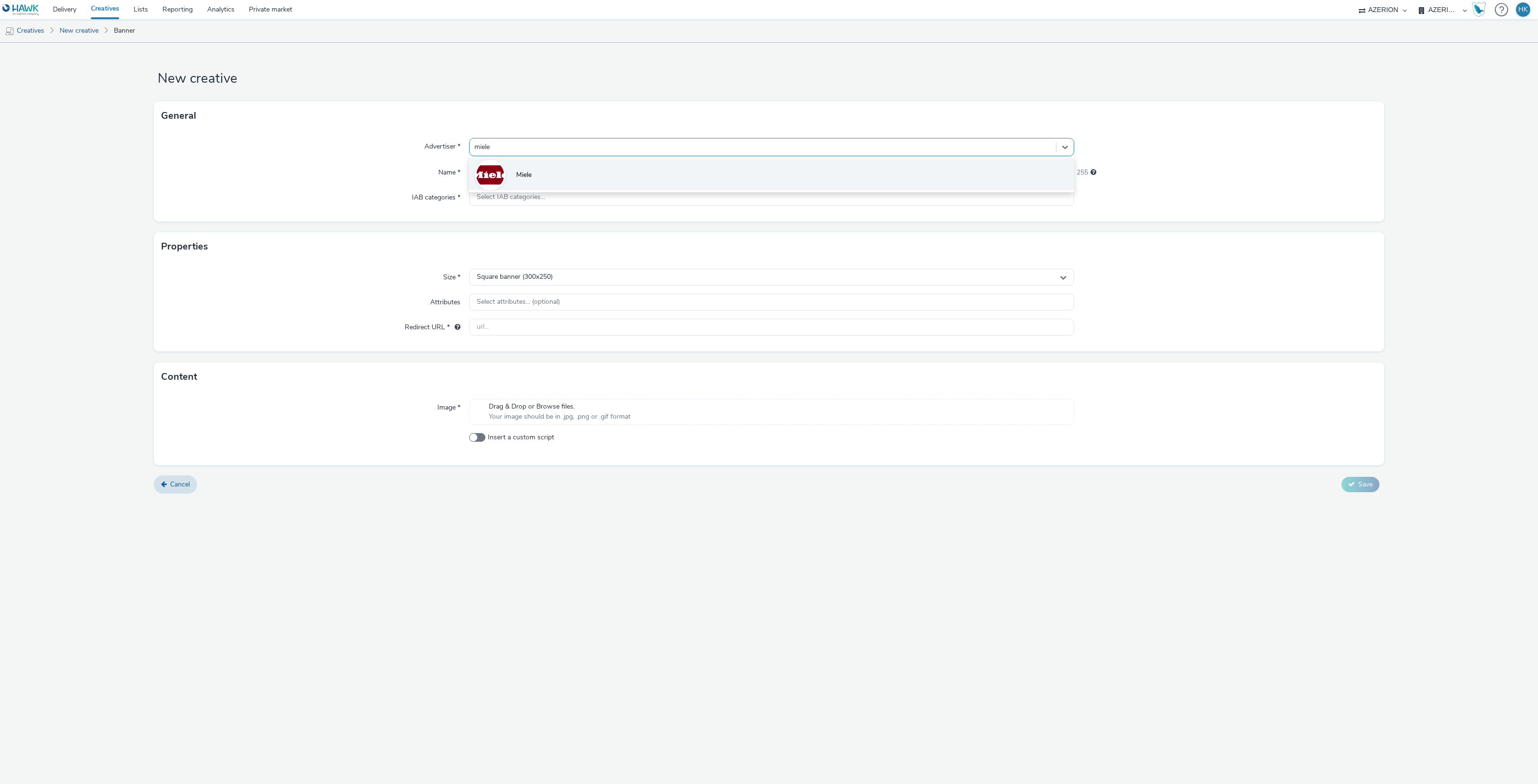
click at [563, 171] on li "Miele" at bounding box center [771, 174] width 605 height 32
click at [585, 173] on input "text" at bounding box center [771, 172] width 605 height 17
paste input "opp-00075563 | Miele - DTS - wave1 2025 - [GEOGRAPHIC_DATA]"
click at [591, 171] on input "opp-00075563 | Miele - DTS - wave1 2025 - [GEOGRAPHIC_DATA]" at bounding box center [771, 172] width 605 height 17
type input "opp-00075563 | Miele - DTS - wave2 2025 - Torino"
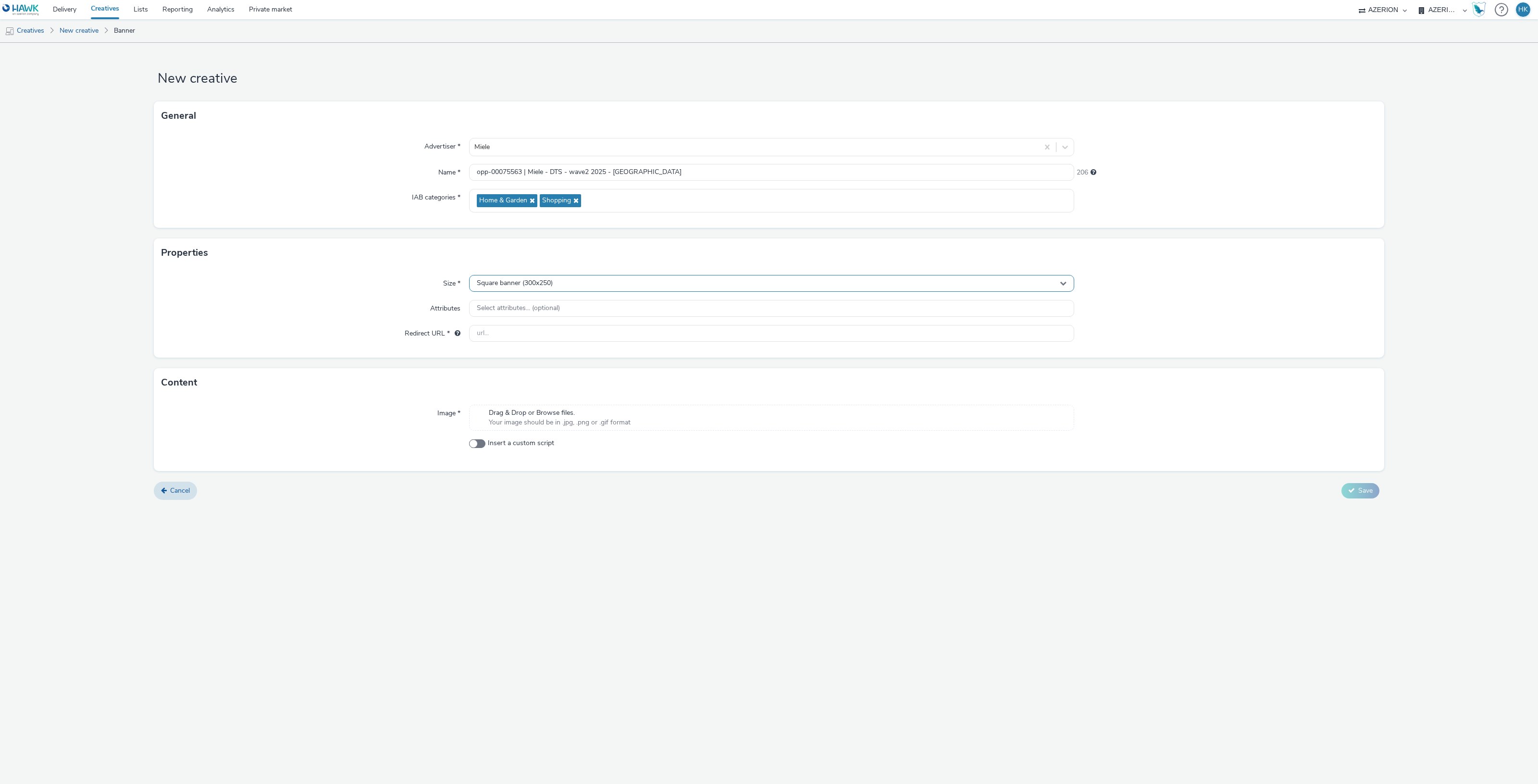
click at [569, 283] on div "Square banner (300x250)" at bounding box center [771, 283] width 605 height 17
click at [550, 301] on input "text" at bounding box center [771, 303] width 604 height 17
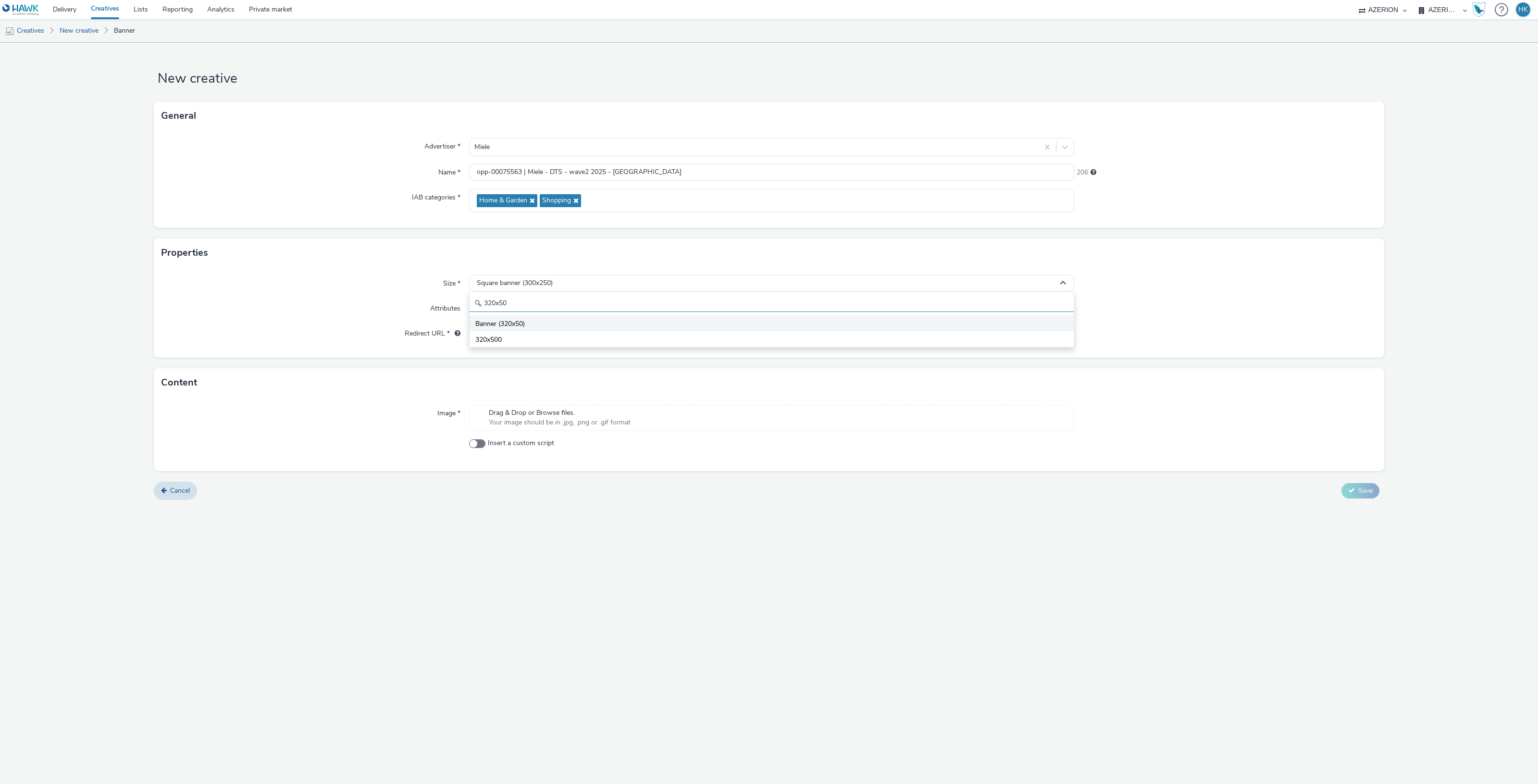
type input "320x50"
click at [552, 323] on li "Banner (320x50)" at bounding box center [771, 323] width 604 height 16
click at [553, 335] on input "text" at bounding box center [771, 333] width 605 height 17
paste input "[URL][DOMAIN_NAME]"
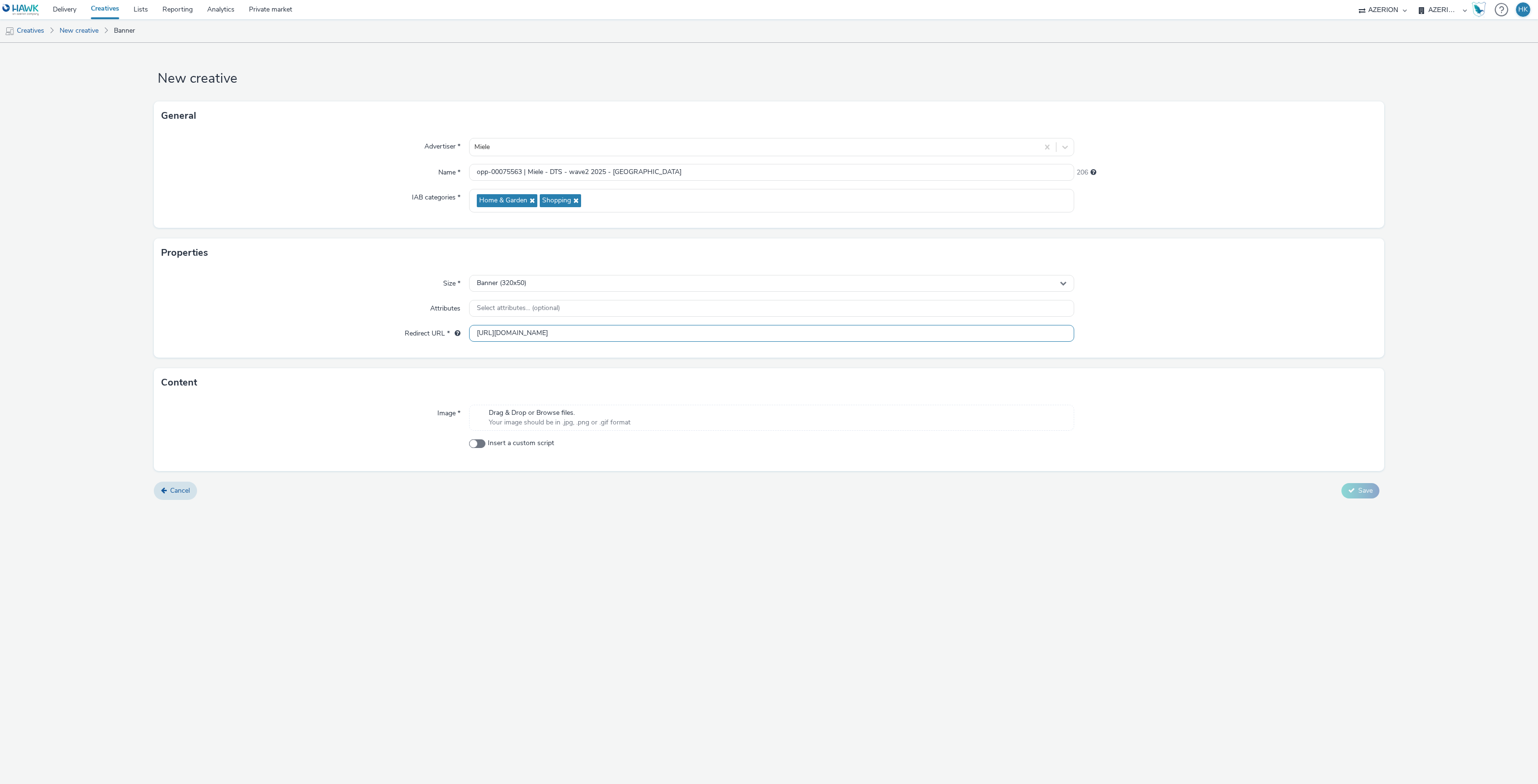
type input "[URL][DOMAIN_NAME]"
click at [485, 443] on span at bounding box center [477, 443] width 16 height 9
click at [475, 443] on input "Insert a custom script" at bounding box center [472, 443] width 6 height 6
checkbox input "true"
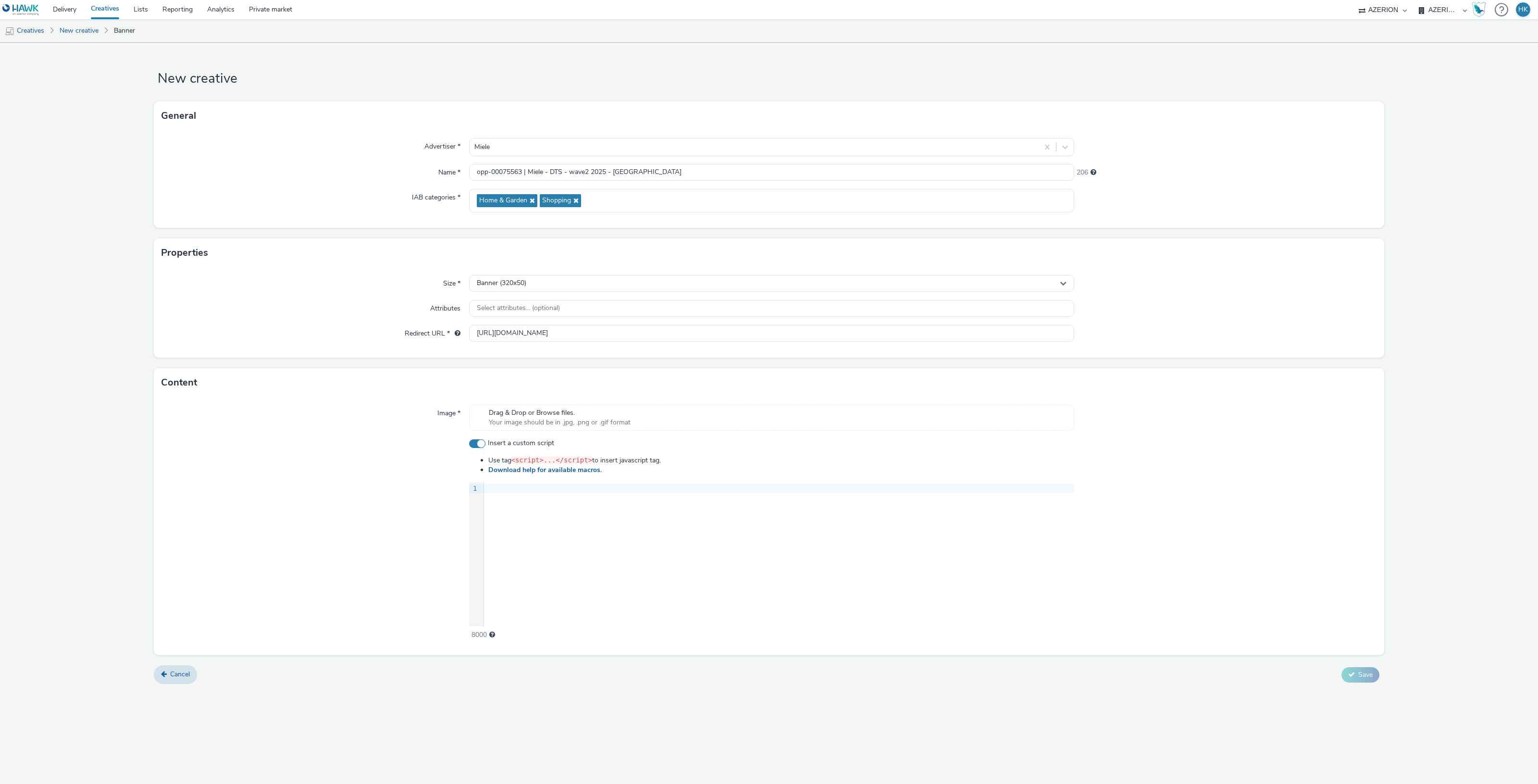
click at [526, 489] on div at bounding box center [779, 488] width 591 height 9
click at [549, 418] on span "Your image should be in .jpg, .png or .gif format" at bounding box center [559, 422] width 142 height 9
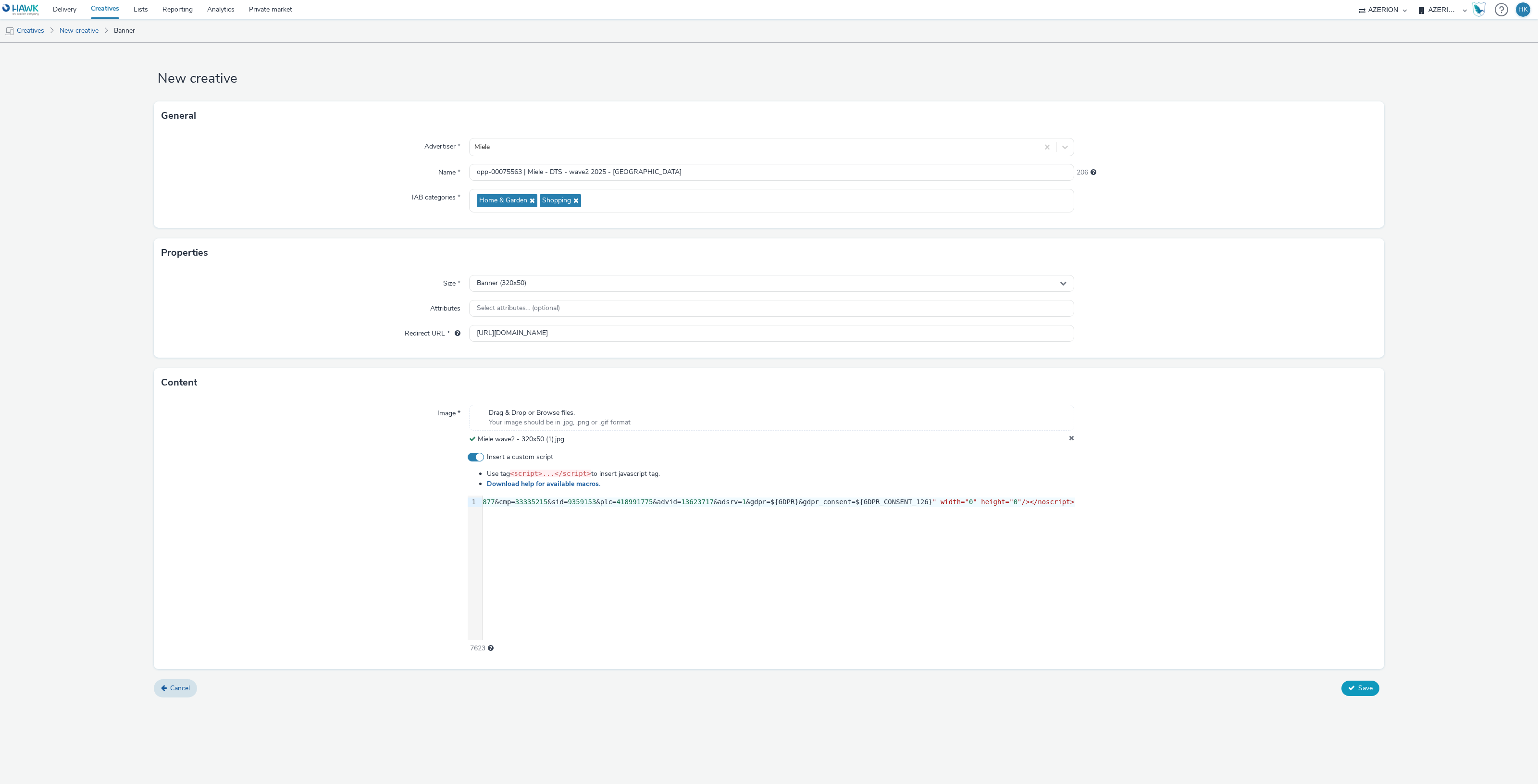
click at [1365, 695] on button "Save" at bounding box center [1361, 688] width 38 height 16
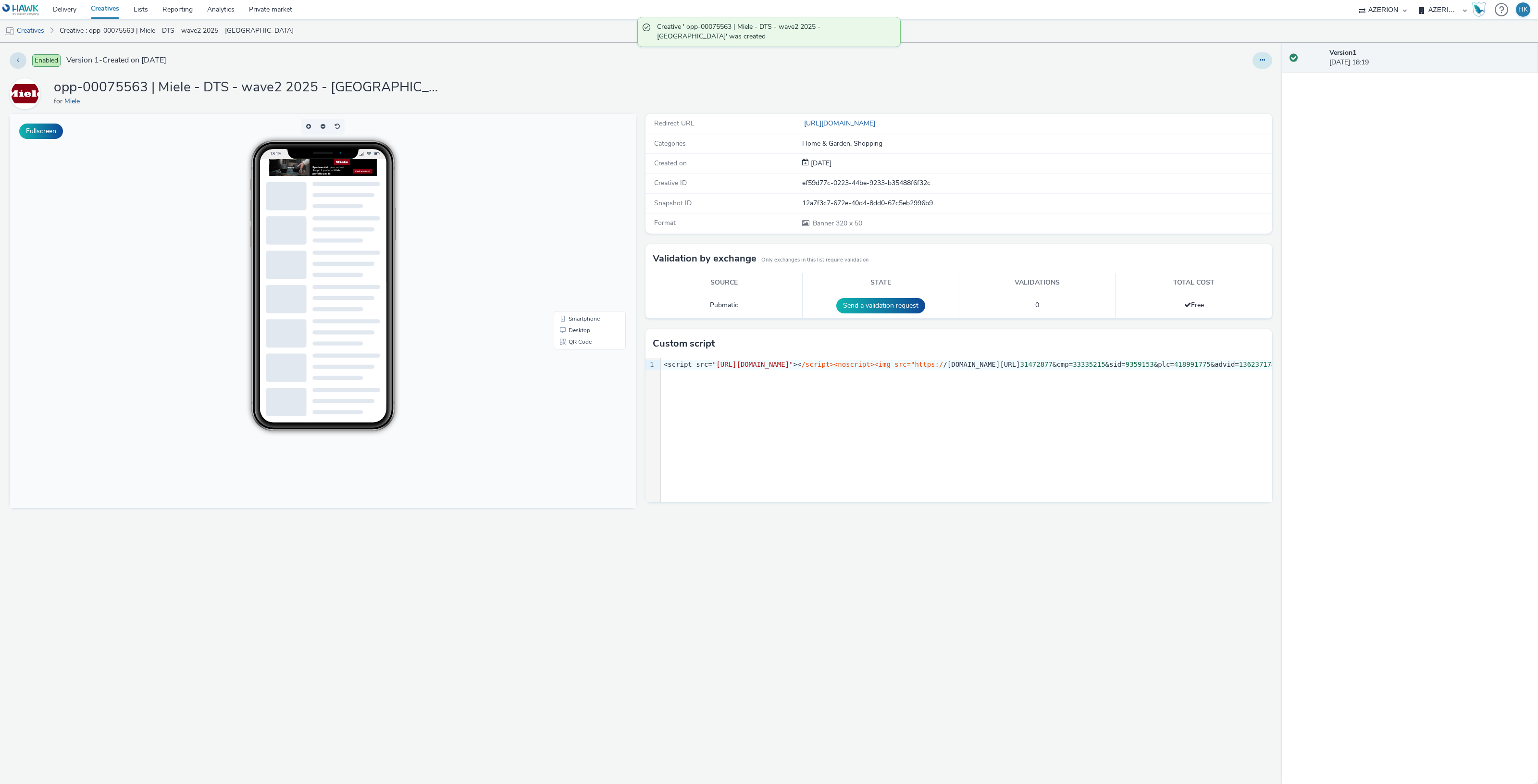
click at [1264, 55] on button at bounding box center [1262, 61] width 20 height 16
click at [1241, 99] on link "Duplicate" at bounding box center [1236, 99] width 72 height 19
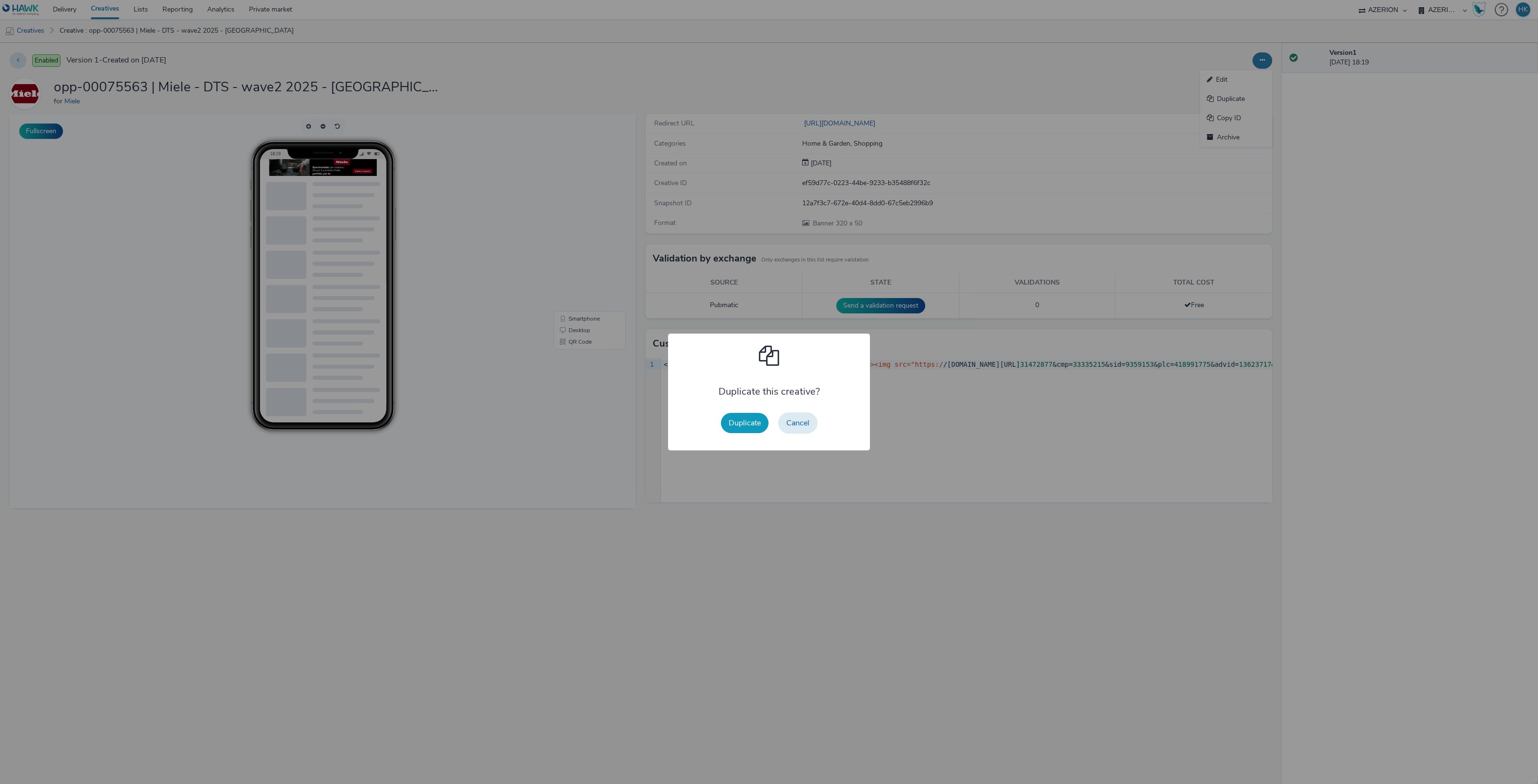
click at [740, 428] on button "Duplicate" at bounding box center [744, 423] width 48 height 20
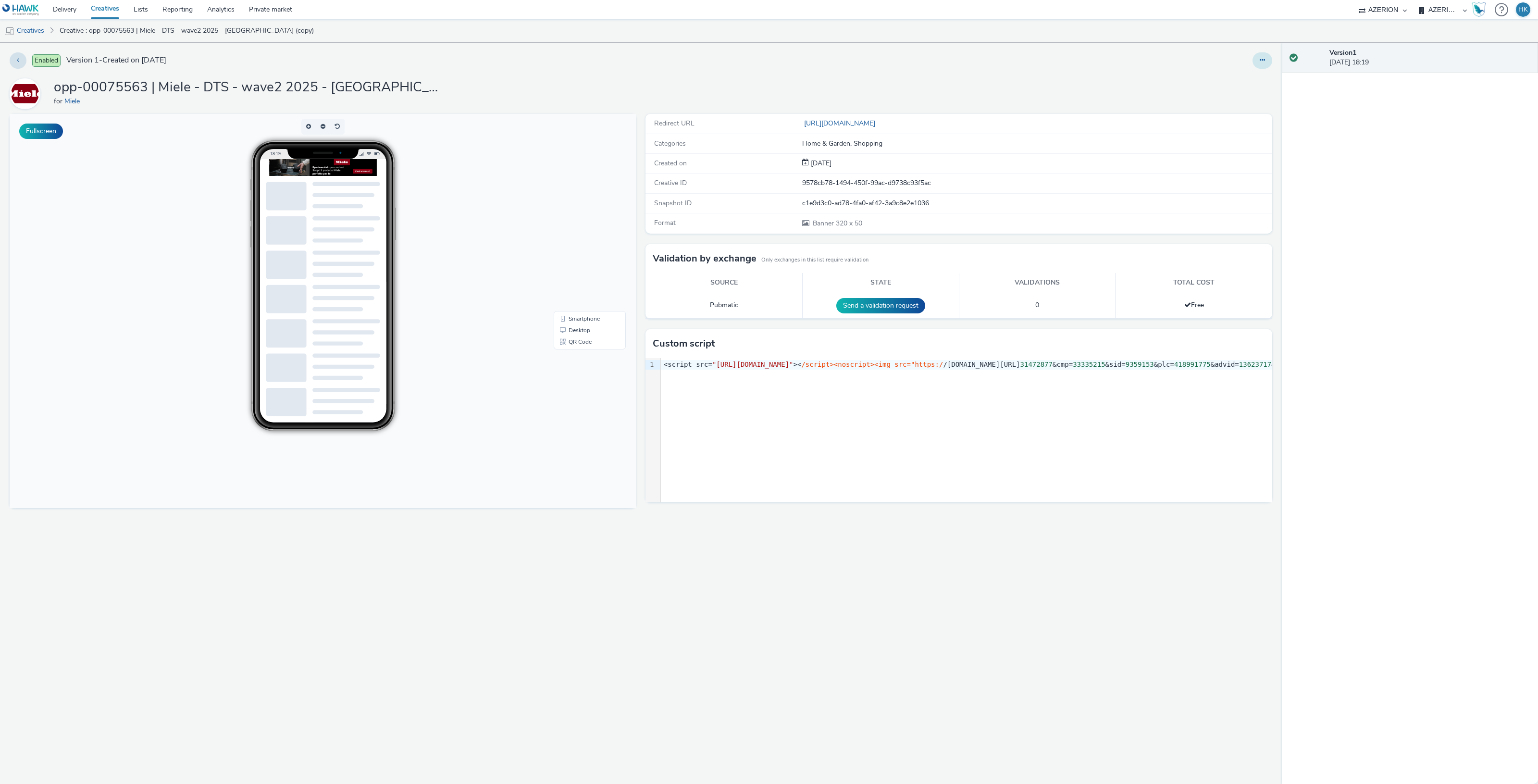
click at [1255, 63] on button at bounding box center [1262, 61] width 20 height 16
click at [1245, 78] on link "Edit" at bounding box center [1236, 80] width 72 height 19
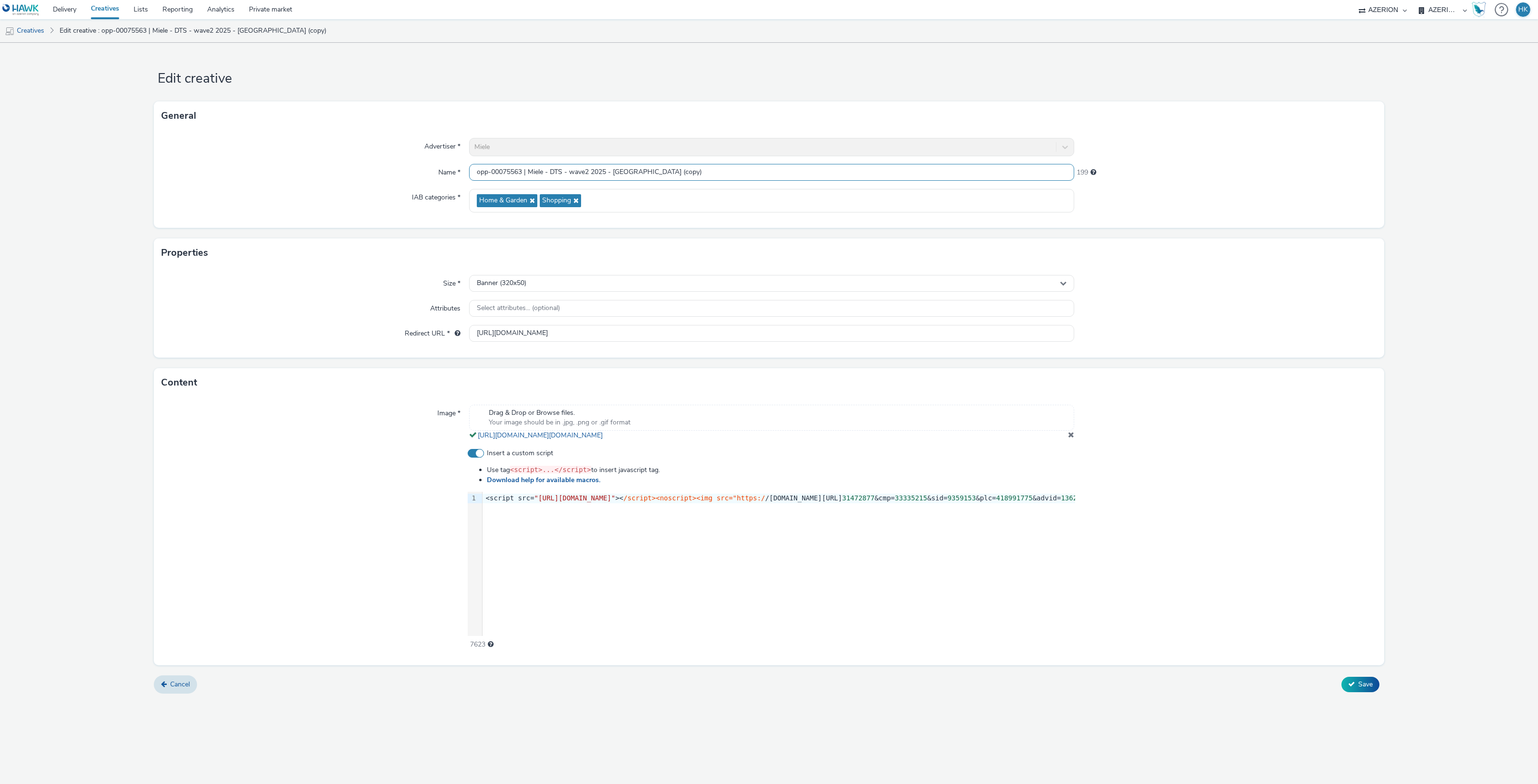
drag, startPoint x: 698, startPoint y: 172, endPoint x: 615, endPoint y: 169, distance: 83.1
click at [615, 169] on input "opp-00075563 | Miele - DTS - wave2 2025 - Torino (copy)" at bounding box center [771, 172] width 605 height 17
type input "opp-00075563 | Miele - DTS - wave2 2025 - Milano"
drag, startPoint x: 472, startPoint y: 331, endPoint x: 1302, endPoint y: 293, distance: 830.9
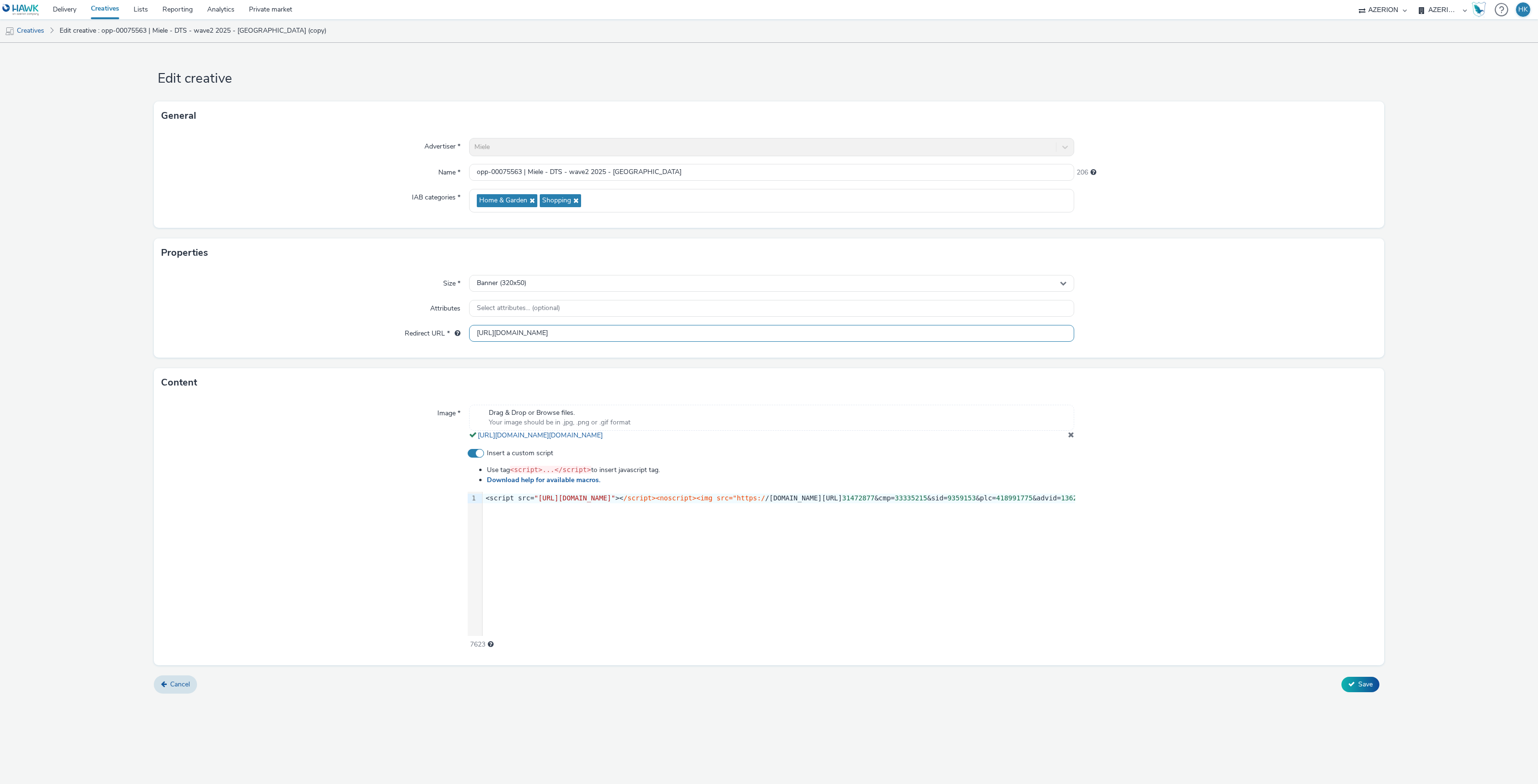
click at [1302, 293] on div "Size * Banner (320x50) Attributes Select attributes... (optional) Redirect URL …" at bounding box center [769, 312] width 1230 height 90
paste input "https://www.miele.it/c/miele-experience-center-milano-701.htm?utm_source=google…"
type input "https://www.miele.it/c/miele-experience-center-milano-701.htm?utm_source=google…"
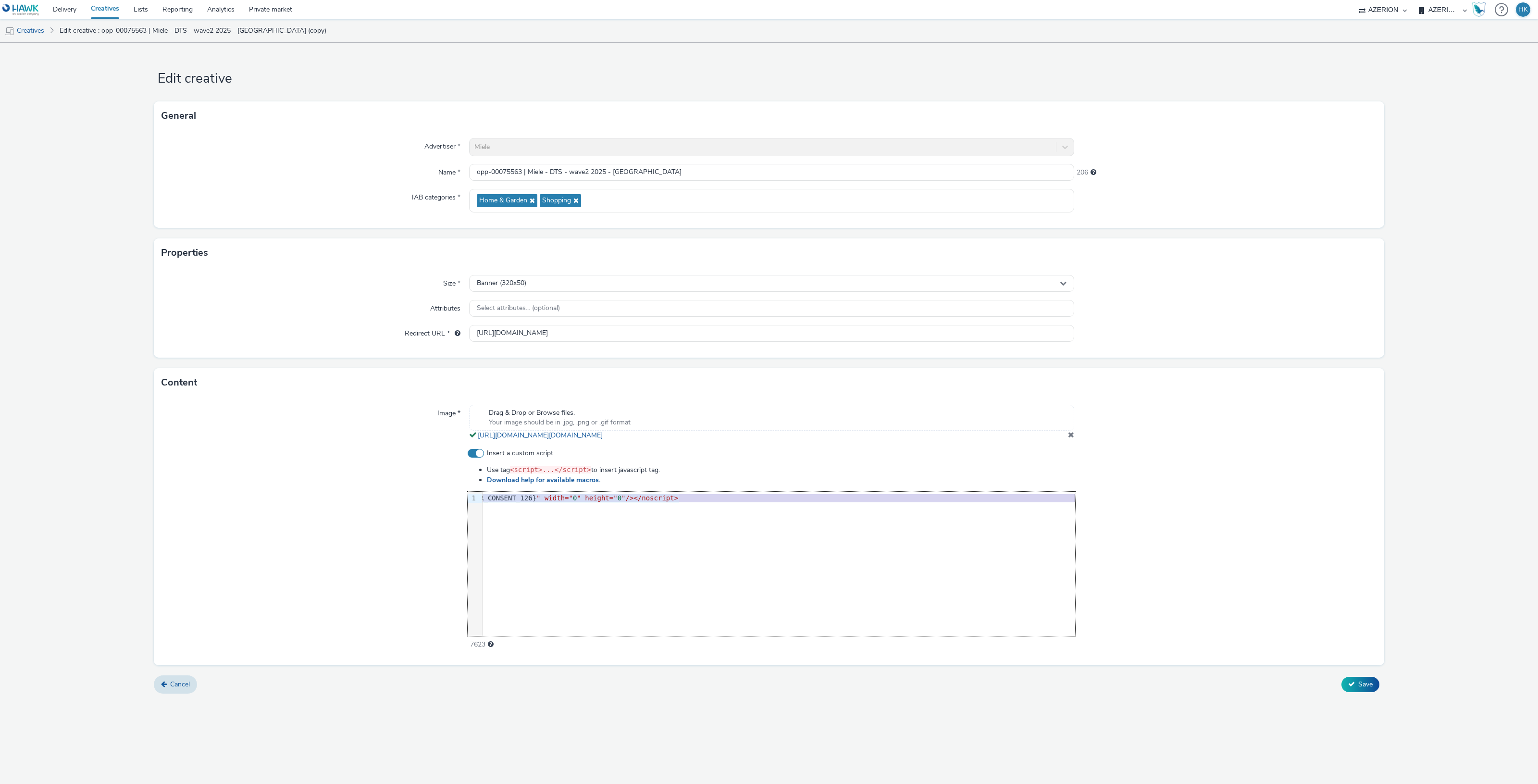
scroll to position [0, 806]
drag, startPoint x: 484, startPoint y: 498, endPoint x: 1090, endPoint y: 501, distance: 606.0
click at [1090, 501] on div "Insert a custom script Use tag <script>...</script> to insert javascript tag. D…" at bounding box center [769, 549] width 1215 height 201
click at [1363, 685] on span "Save" at bounding box center [1365, 684] width 14 height 9
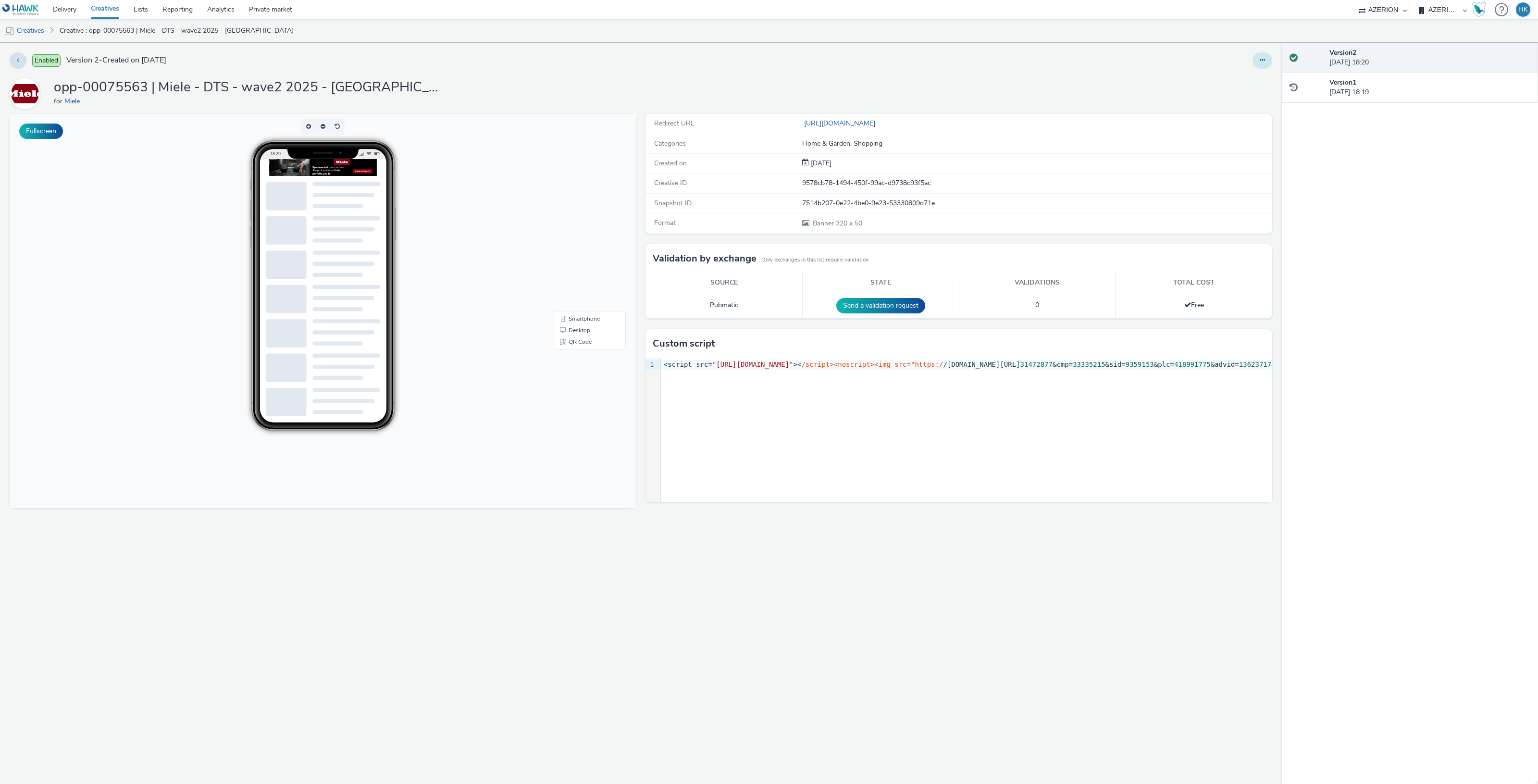
click at [1263, 56] on button at bounding box center [1262, 61] width 20 height 16
click at [1246, 92] on link "Duplicate" at bounding box center [1236, 99] width 72 height 19
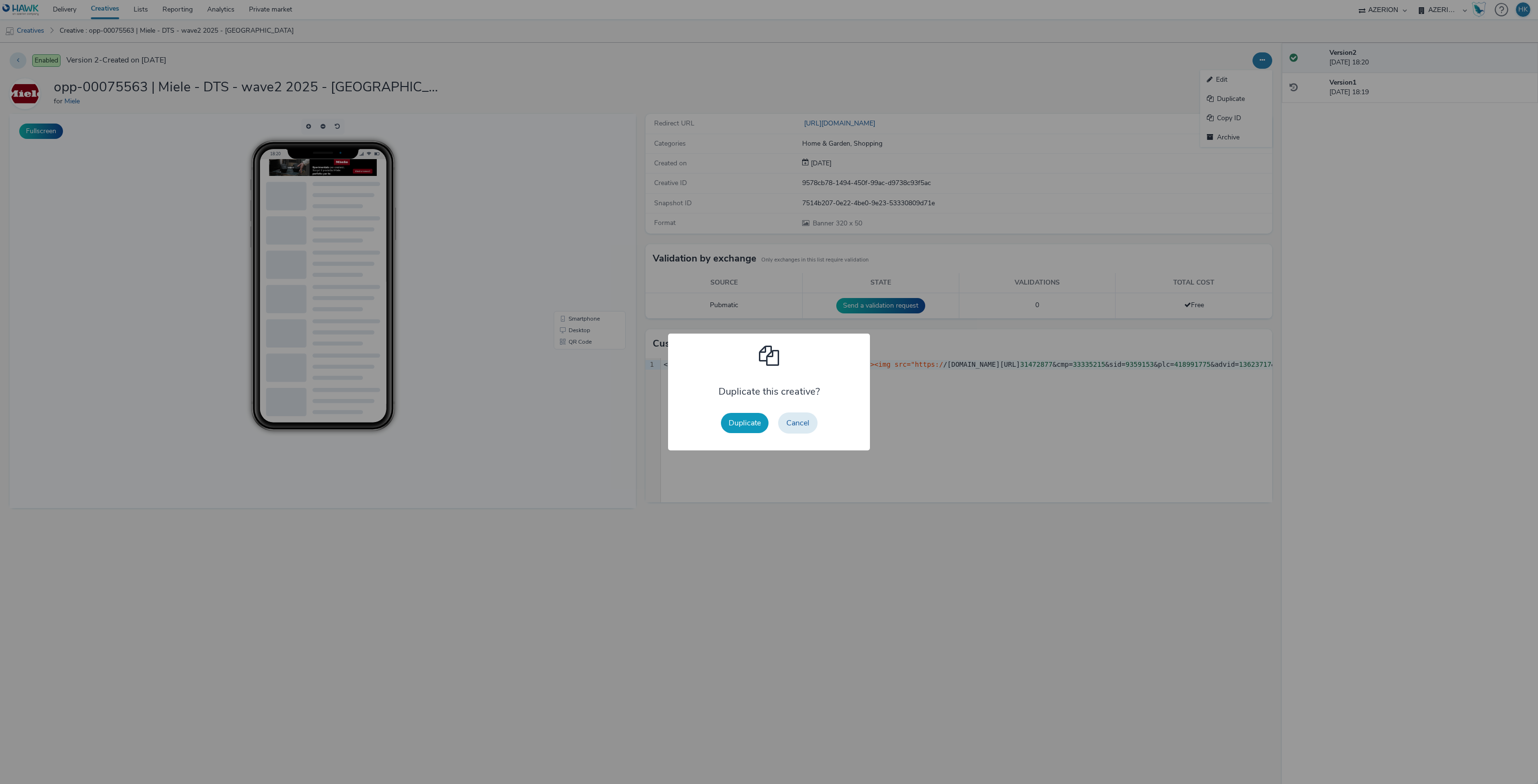
click at [740, 423] on button "Duplicate" at bounding box center [744, 423] width 48 height 20
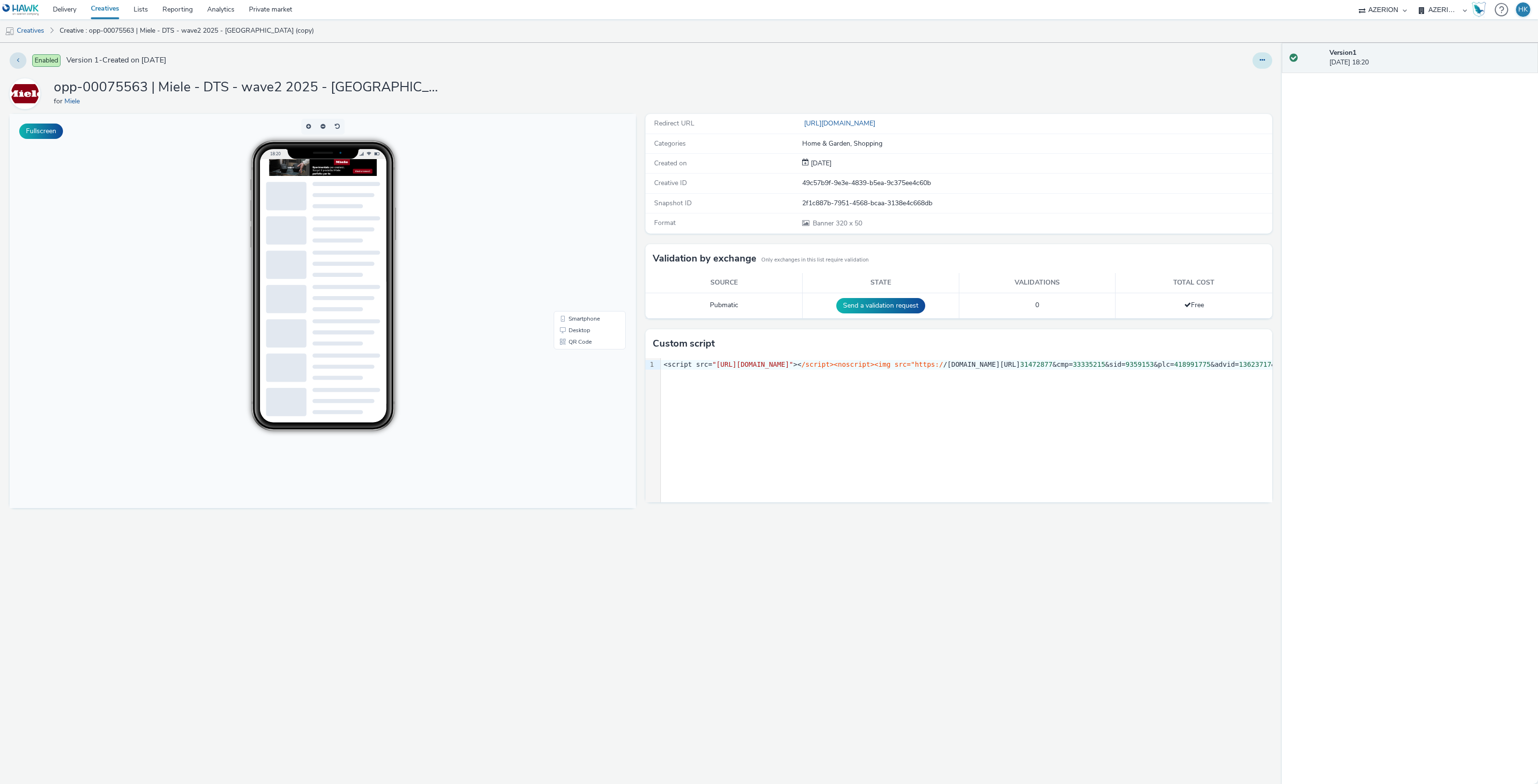
click at [1263, 63] on icon at bounding box center [1263, 60] width 5 height 7
click at [1240, 80] on link "Edit" at bounding box center [1236, 80] width 72 height 19
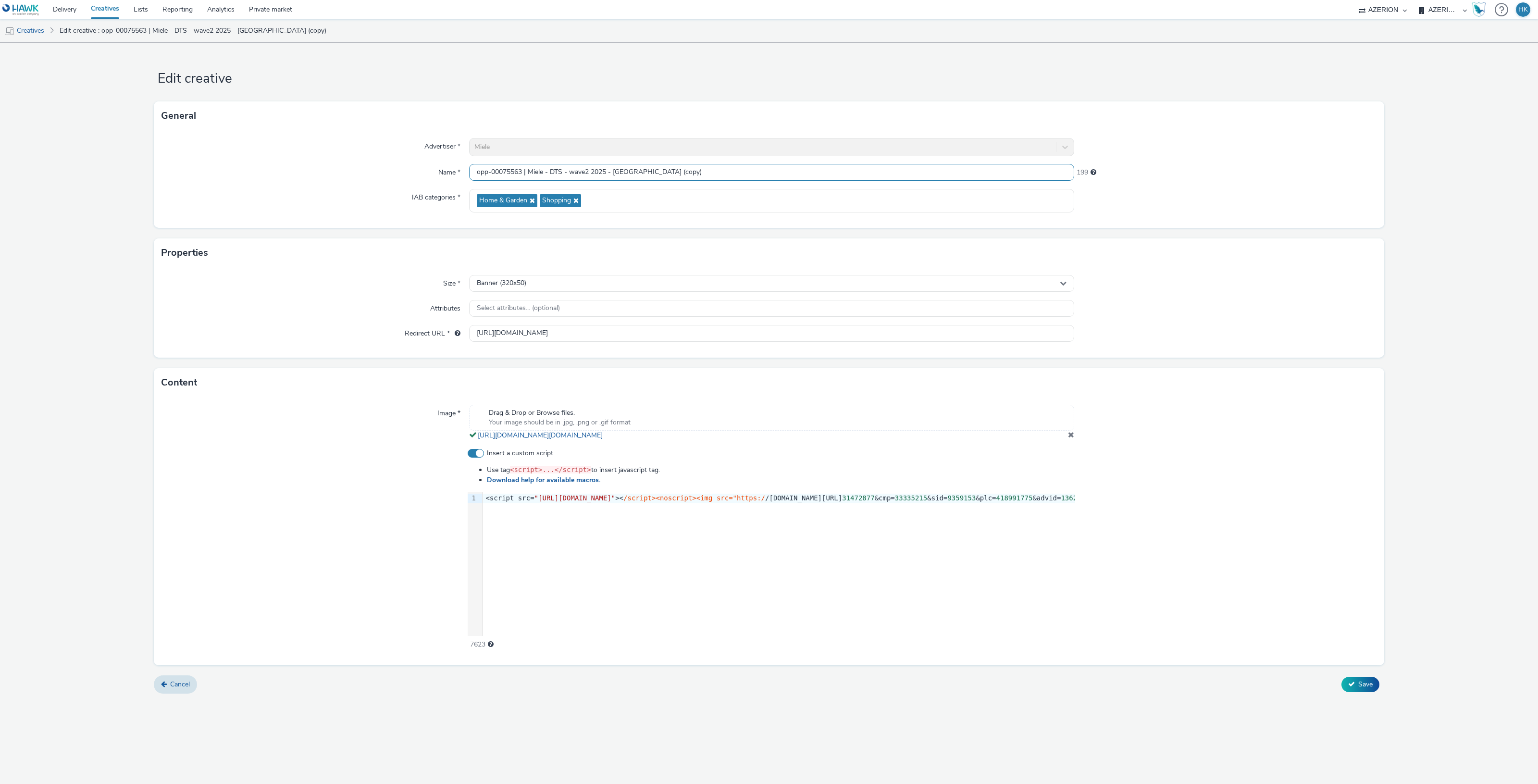
drag, startPoint x: 620, startPoint y: 161, endPoint x: 614, endPoint y: 169, distance: 10.0
click at [614, 169] on input "opp-00075563 | Miele - DTS - wave2 2025 - Milano (copy)" at bounding box center [771, 172] width 605 height 17
paste input "Padova"
type input "opp-00075563 | Miele - DTS - wave2 2025 - Padova"
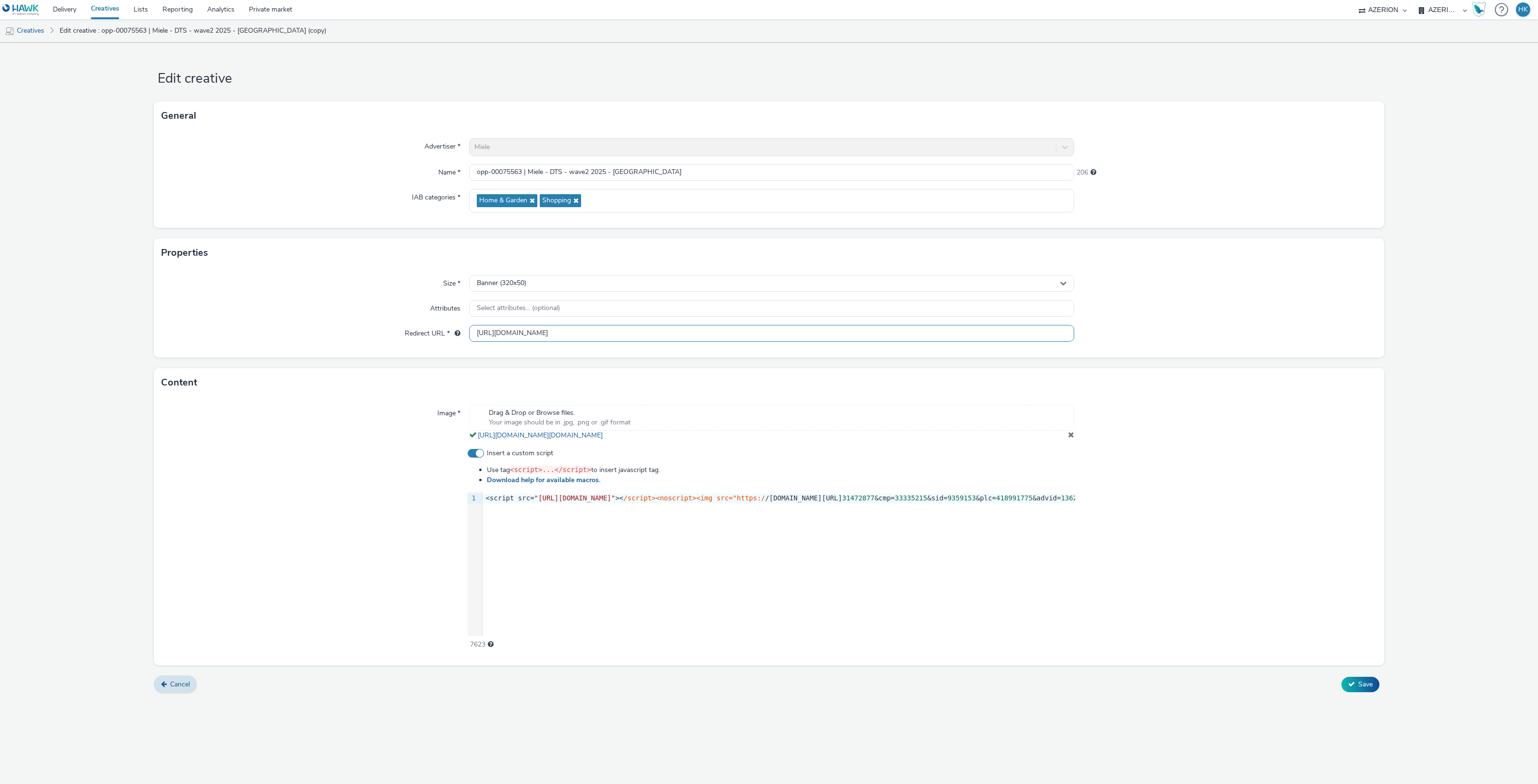
drag, startPoint x: 476, startPoint y: 331, endPoint x: 1145, endPoint y: 304, distance: 669.5
click at [1145, 304] on div "Size * Banner (320x50) Attributes Select attributes... (optional) Redirect URL …" at bounding box center [769, 312] width 1230 height 90
paste input "https://www.miele.it/c/miele-experience-center-padova-2372.htm?utm_source=googl…"
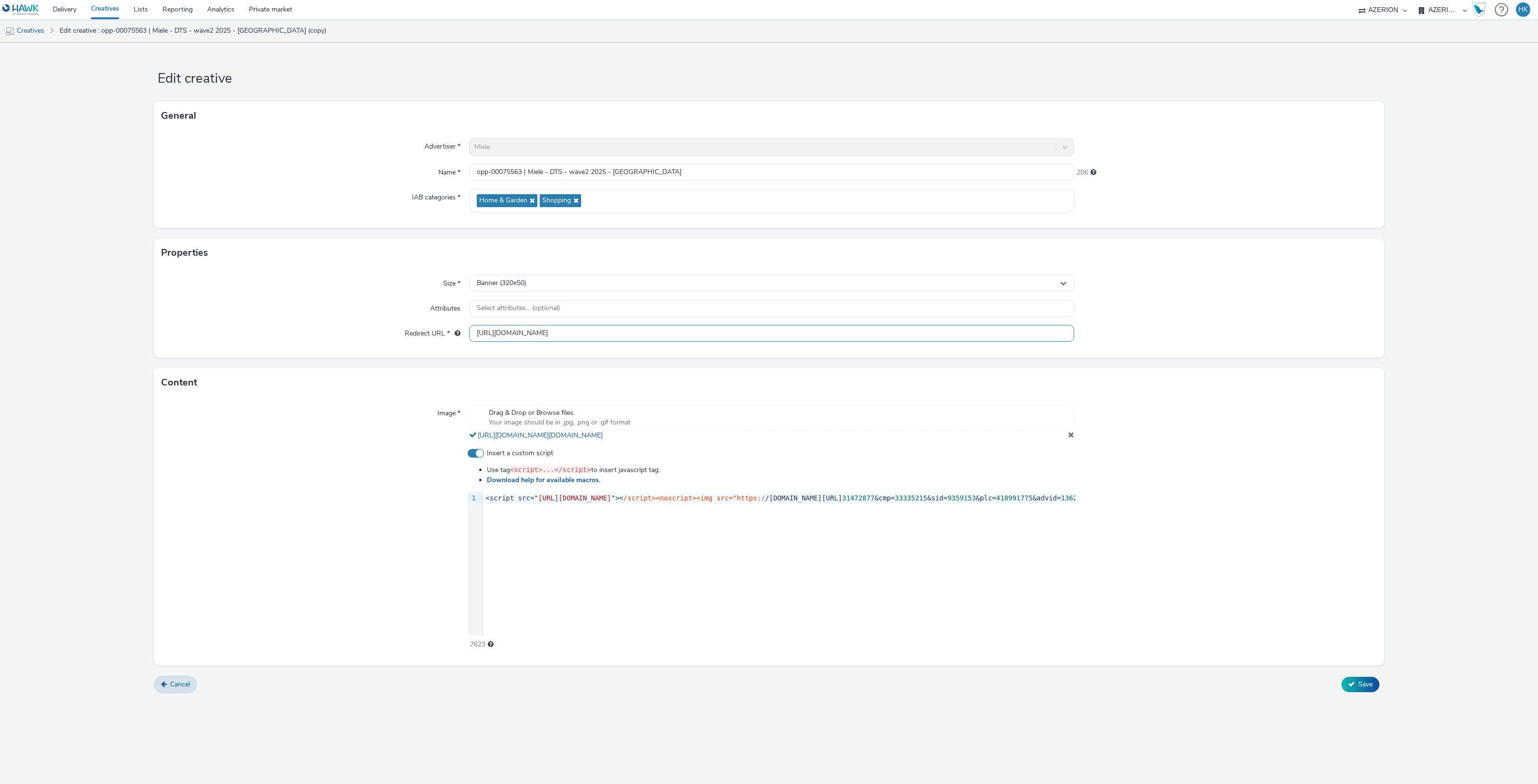
type input "https://www.miele.it/c/miele-experience-center-padova-2372.htm?utm_source=googl…"
drag, startPoint x: 485, startPoint y: 497, endPoint x: 1087, endPoint y: 500, distance: 602.0
click at [1087, 500] on div "Insert a custom script Use tag <script>...</script> to insert javascript tag. D…" at bounding box center [769, 549] width 1215 height 201
click at [1228, 491] on div at bounding box center [1226, 549] width 302 height 201
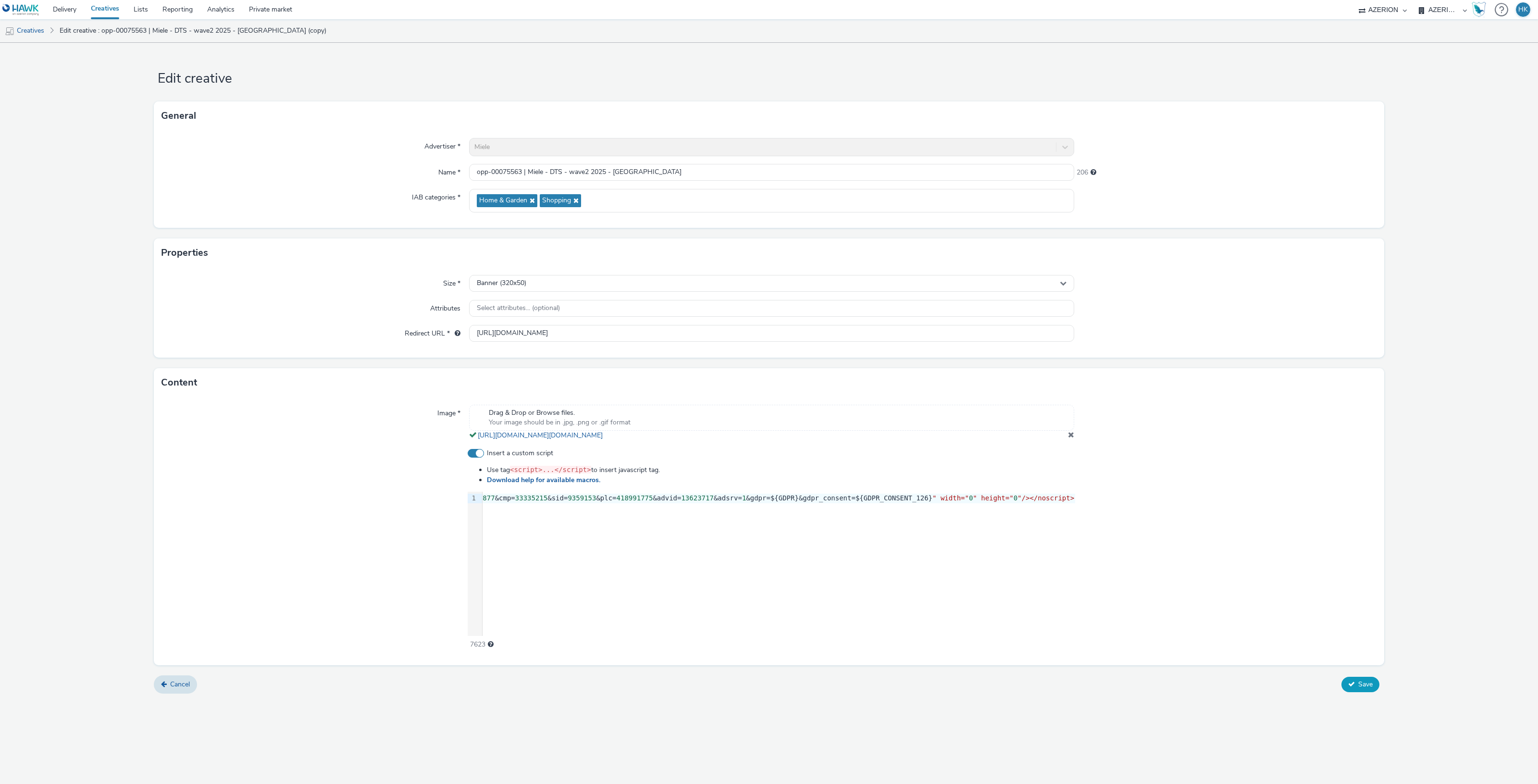
click at [1348, 685] on icon at bounding box center [1352, 683] width 7 height 7
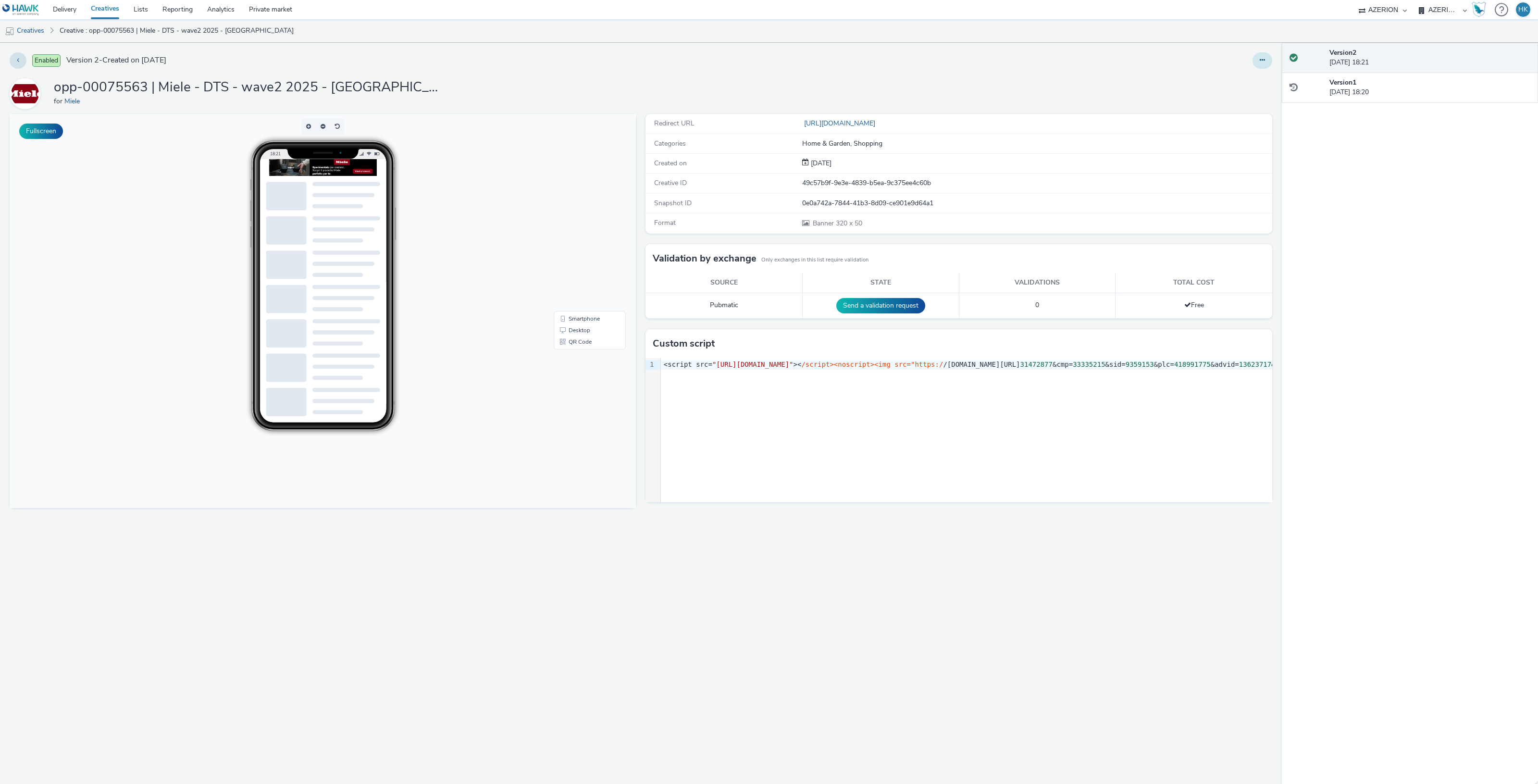
click at [1264, 57] on icon at bounding box center [1263, 60] width 5 height 7
click at [1224, 98] on link "Duplicate" at bounding box center [1236, 99] width 72 height 19
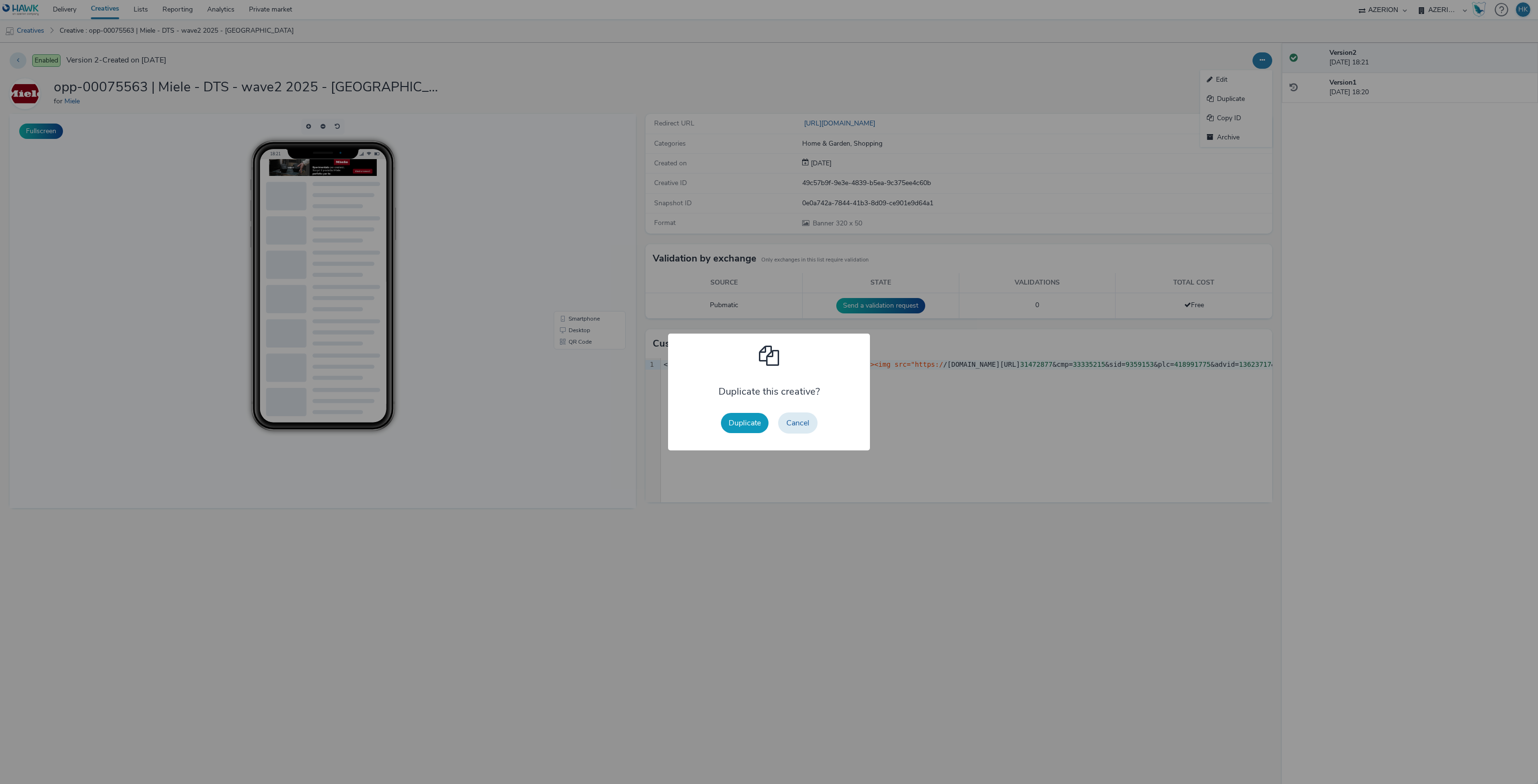
click at [748, 428] on button "Duplicate" at bounding box center [744, 423] width 48 height 20
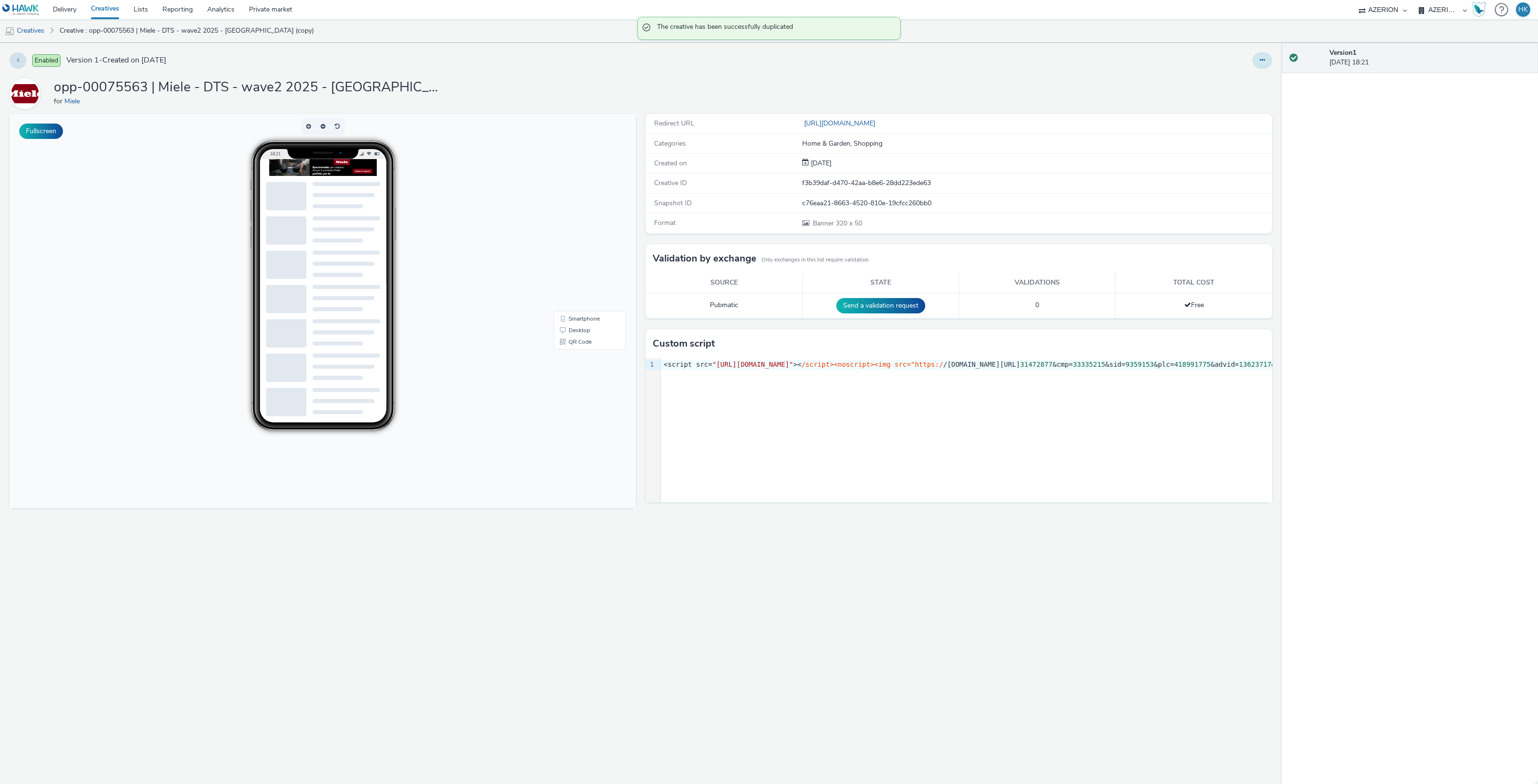
click at [1263, 61] on icon at bounding box center [1263, 60] width 5 height 7
click at [1229, 73] on link "Edit" at bounding box center [1236, 80] width 72 height 19
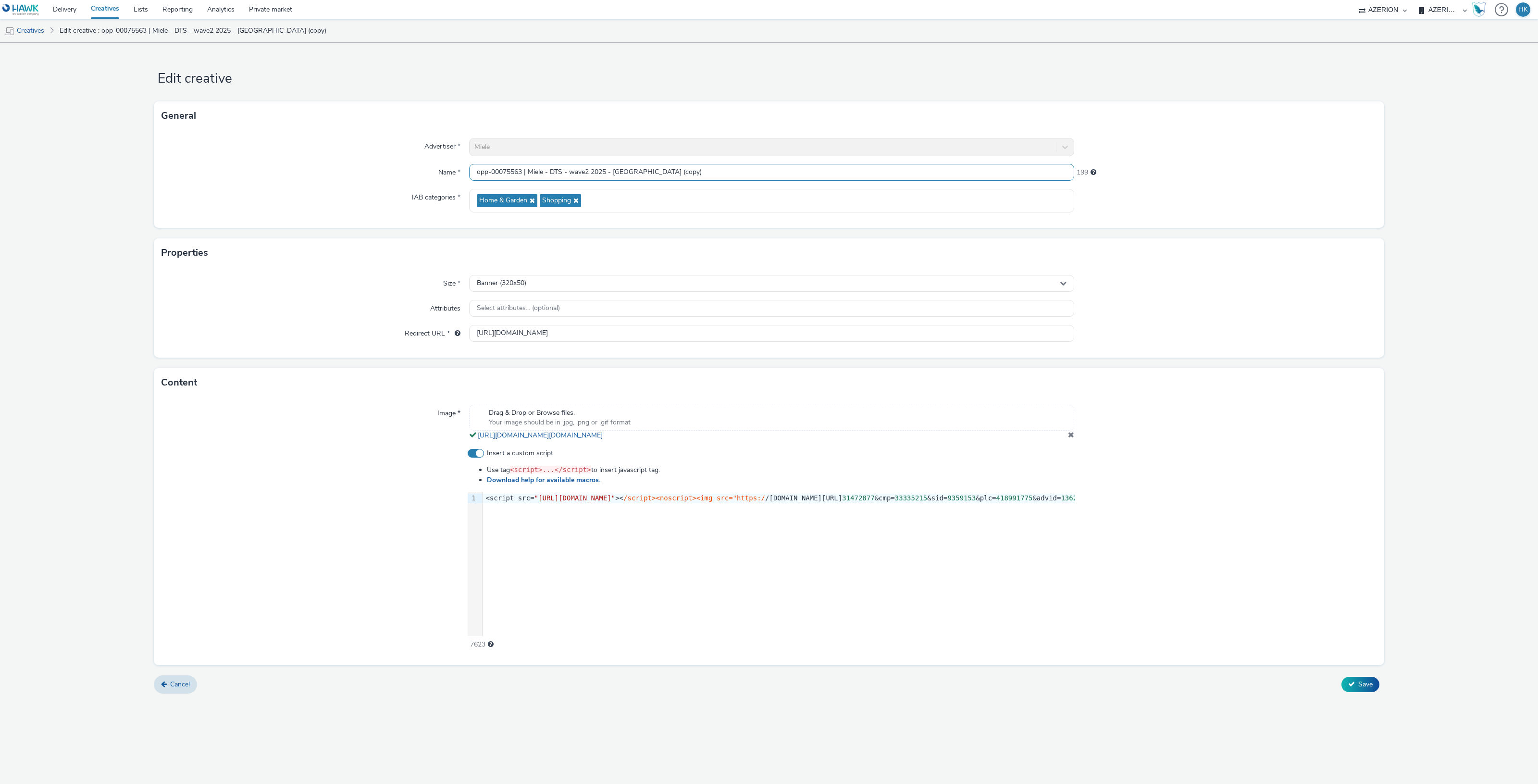
drag, startPoint x: 669, startPoint y: 169, endPoint x: 617, endPoint y: 169, distance: 52.0
click at [617, 169] on input "opp-00075563 | Miele - DTS - wave2 2025 - Padova (copy)" at bounding box center [771, 172] width 605 height 17
type input "opp-00075563 | Miele - DTS - wave2 2025 - Bologna"
drag, startPoint x: 476, startPoint y: 334, endPoint x: 1193, endPoint y: 325, distance: 717.1
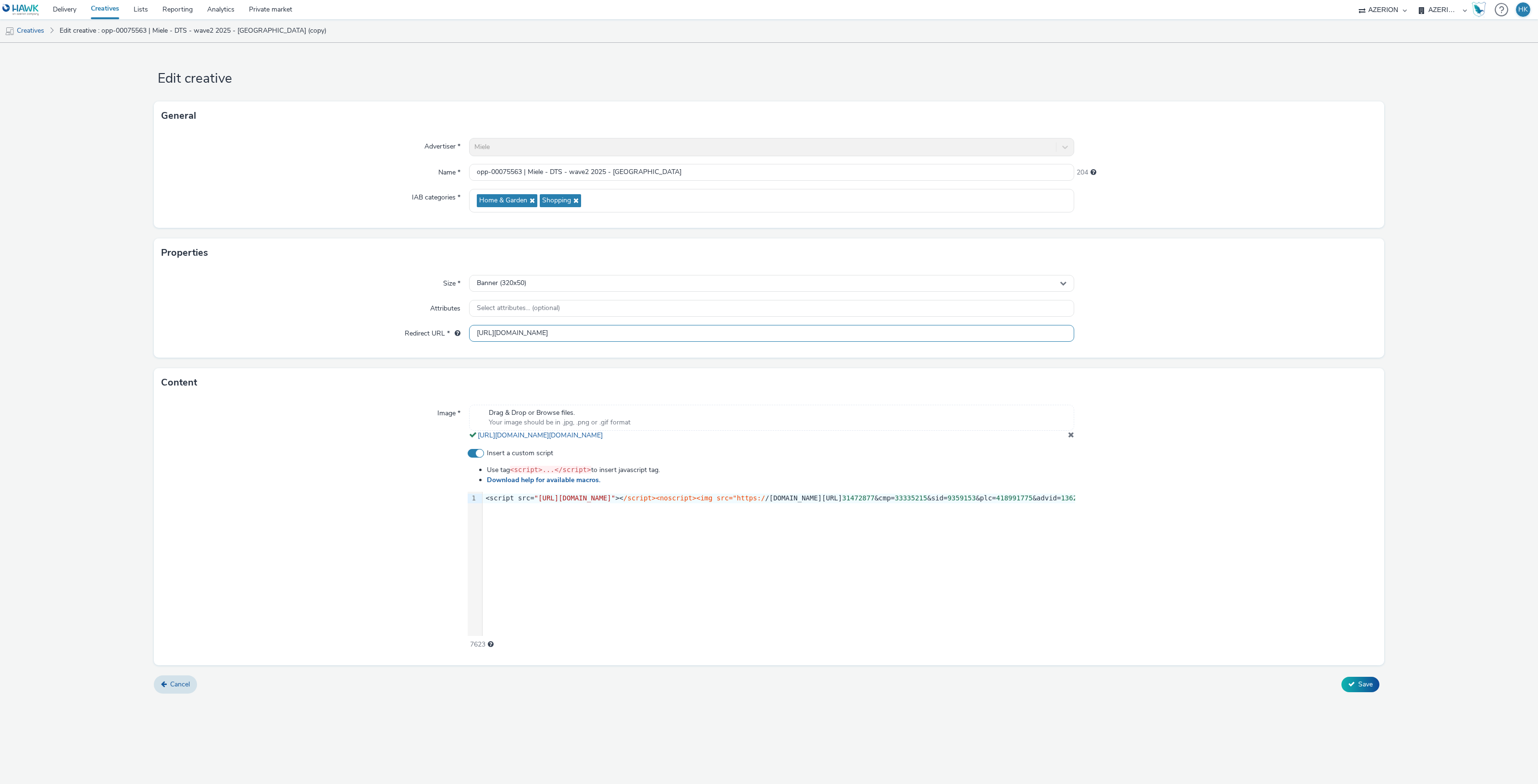
click at [1193, 325] on div "Redirect URL * https://www.miele.it/c/miele-experience-center-padova-2372.htm?u…" at bounding box center [769, 333] width 1215 height 18
paste input "https://www.miele.it/c/miele-experience-center-bologna-4963.htm?utm_source=goog…"
type input "https://www.miele.it/c/miele-experience-center-bologna-4963.htm?utm_source=goog…"
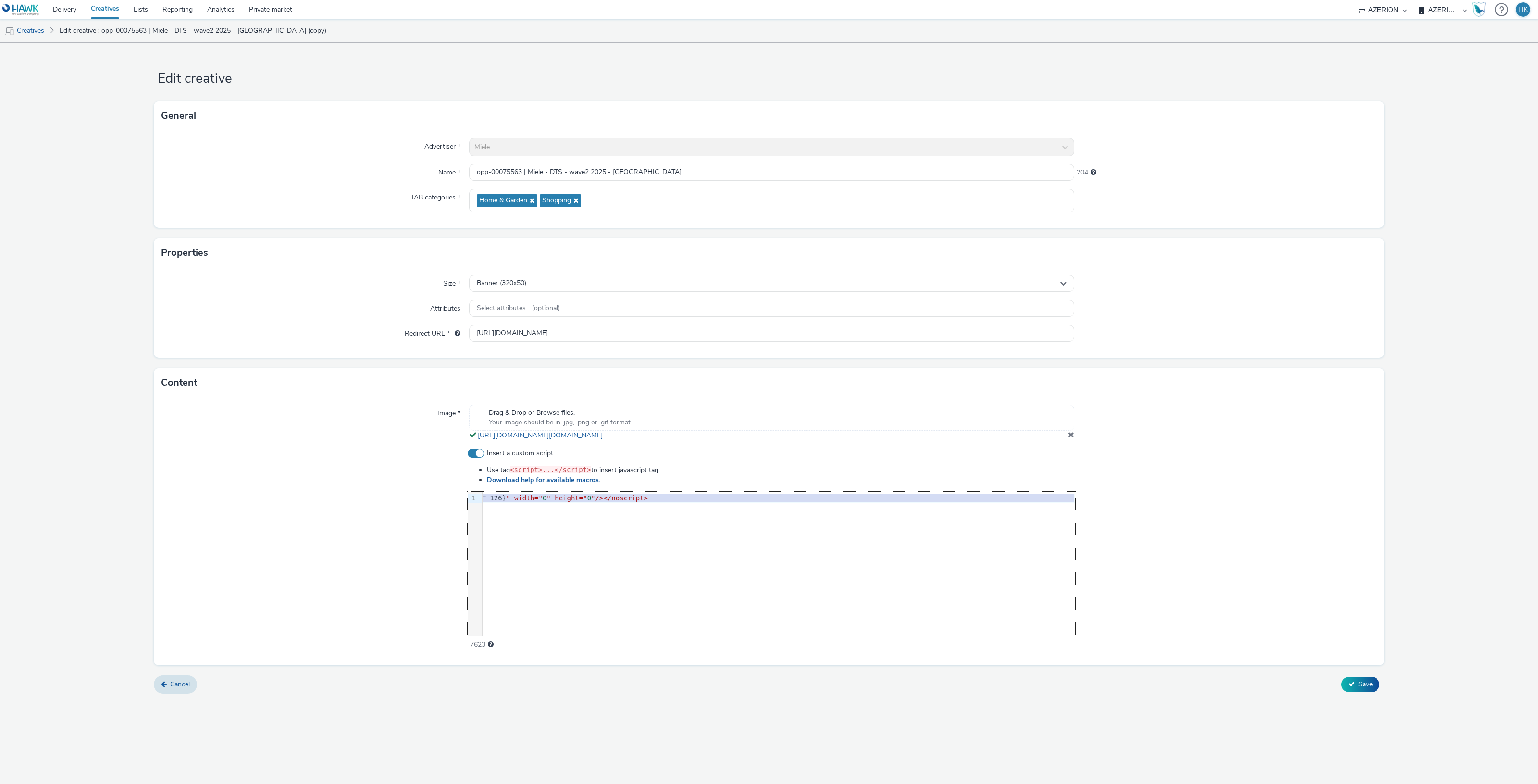
scroll to position [0, 806]
drag, startPoint x: 483, startPoint y: 501, endPoint x: 1104, endPoint y: 498, distance: 621.0
click at [1104, 498] on div "Insert a custom script Use tag <script>...</script> to insert javascript tag. D…" at bounding box center [769, 549] width 1215 height 201
click at [1151, 569] on div at bounding box center [1226, 549] width 302 height 201
click at [1361, 683] on span "Save" at bounding box center [1365, 684] width 14 height 9
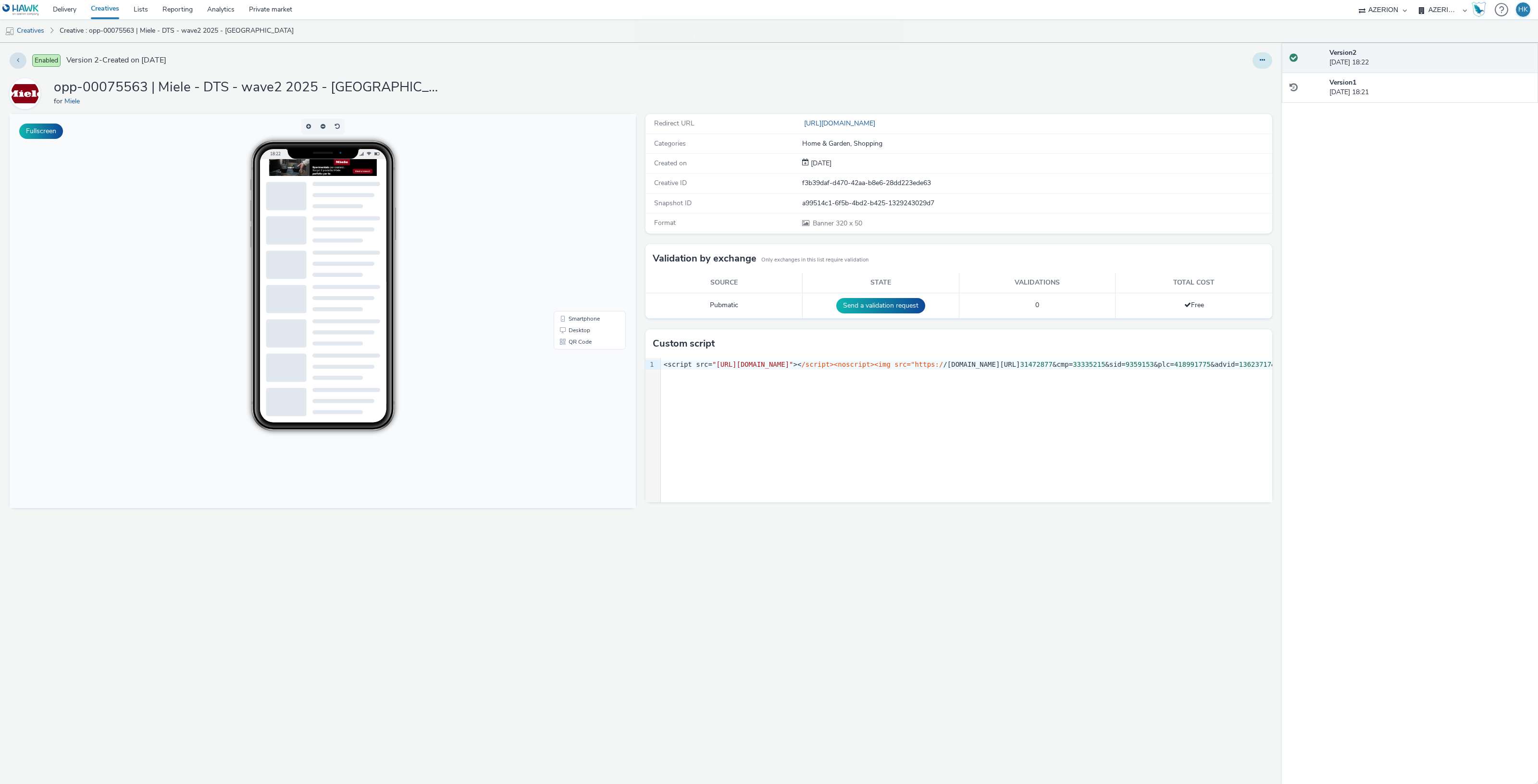
click at [1265, 63] on button at bounding box center [1262, 61] width 20 height 16
click at [1233, 99] on link "Duplicate" at bounding box center [1236, 99] width 72 height 19
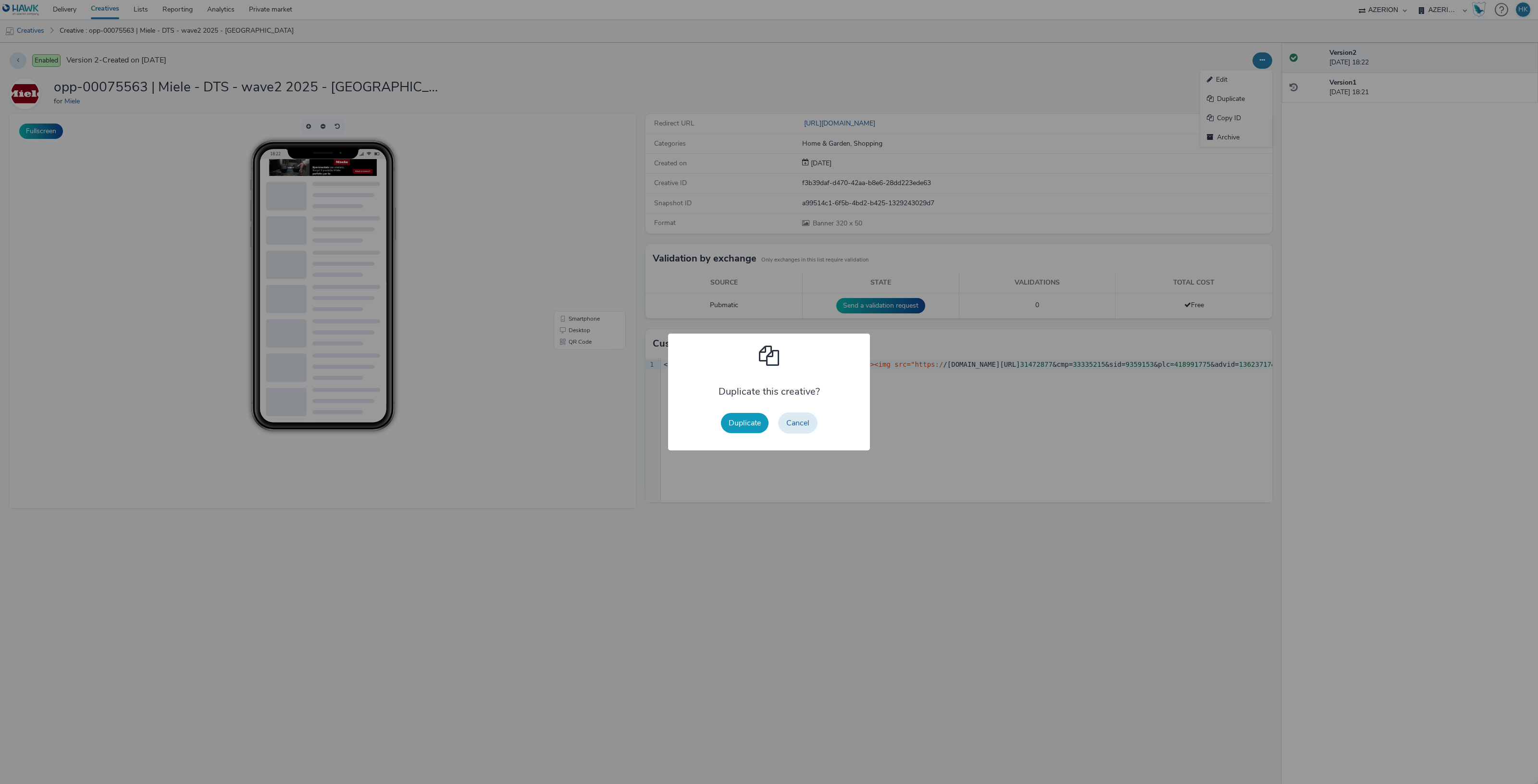
click at [740, 431] on button "Duplicate" at bounding box center [744, 423] width 48 height 20
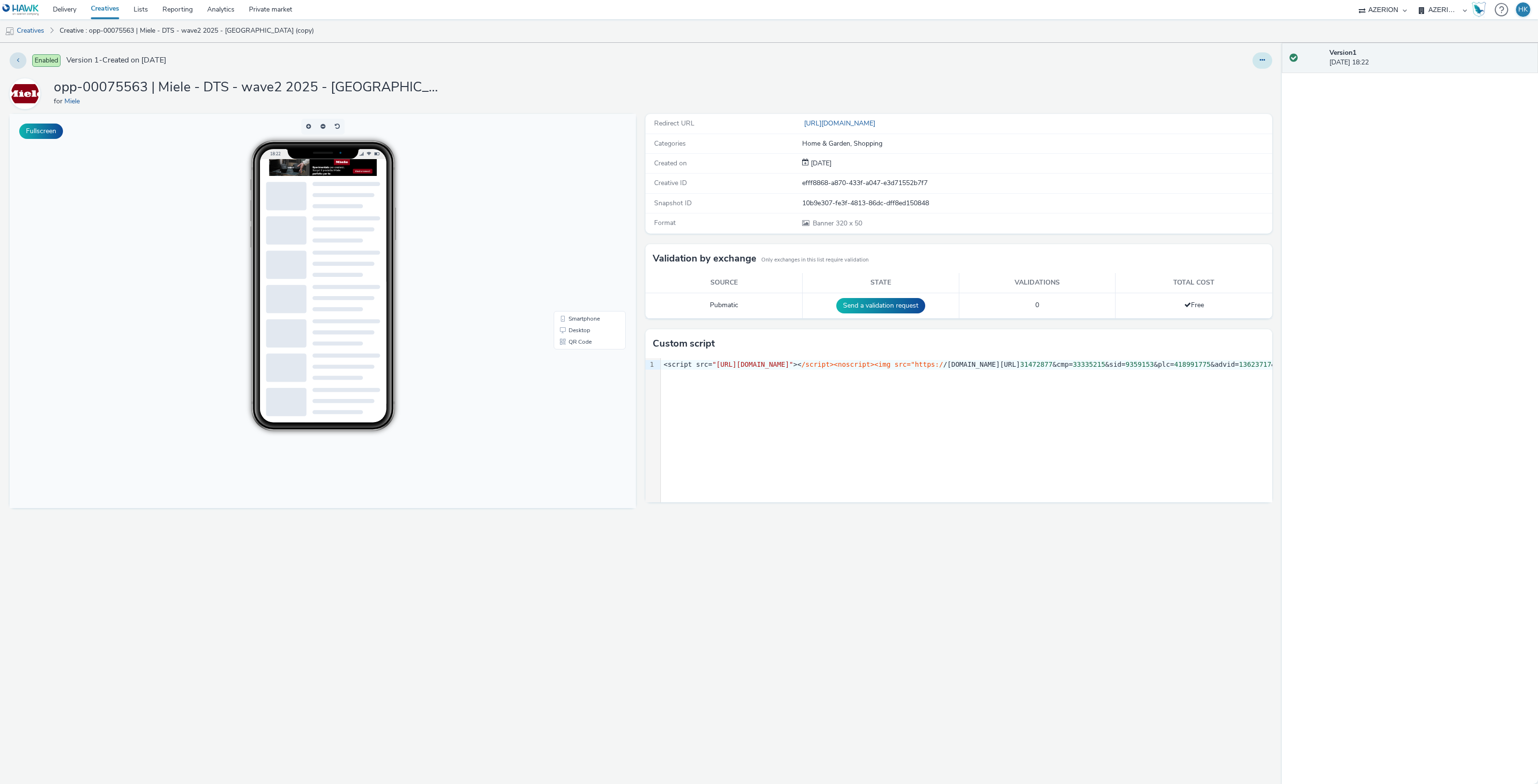
click at [1260, 61] on icon at bounding box center [1263, 60] width 5 height 7
click at [1246, 78] on link "Edit" at bounding box center [1236, 80] width 72 height 19
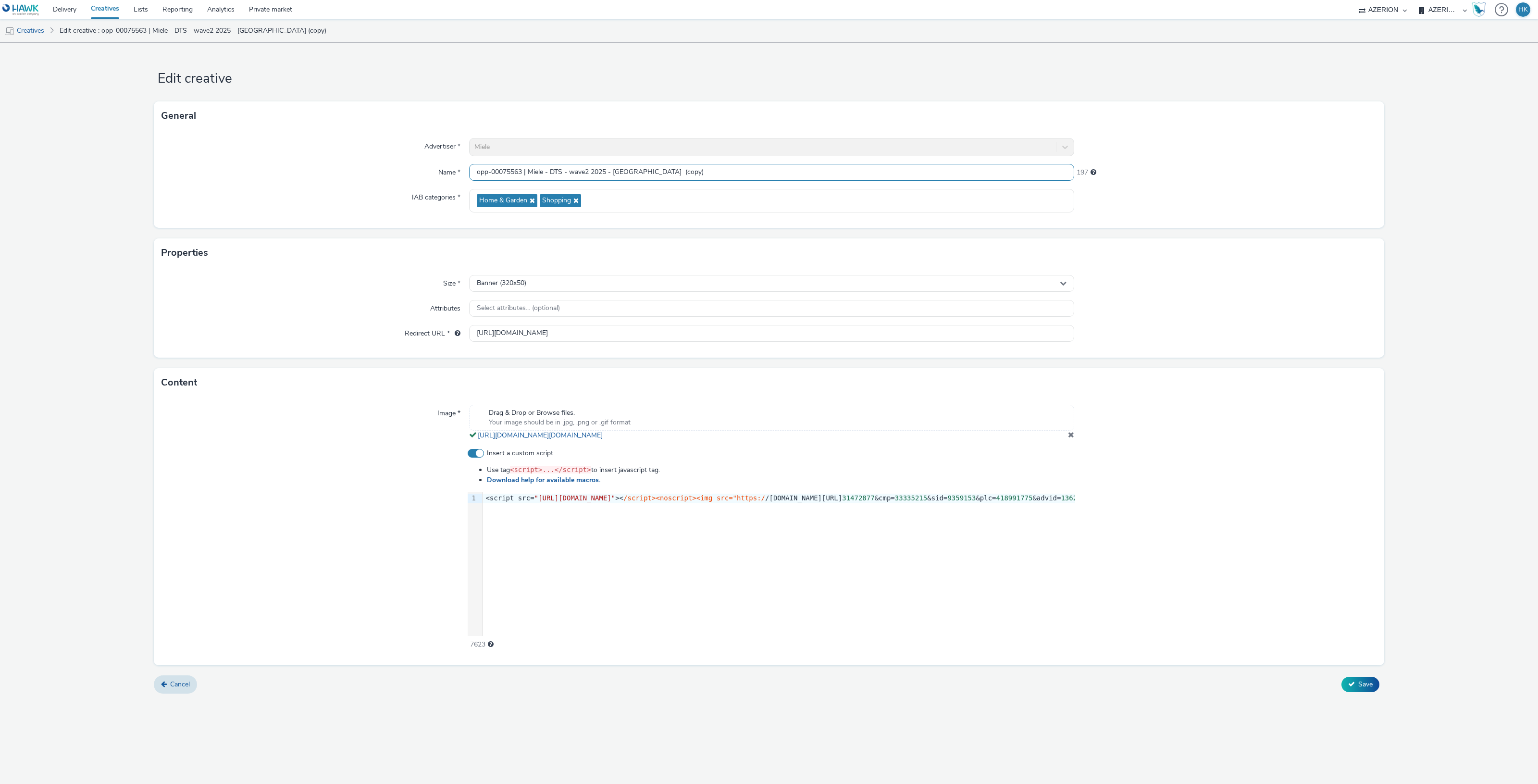
drag, startPoint x: 688, startPoint y: 175, endPoint x: 617, endPoint y: 169, distance: 71.3
click at [617, 169] on input "opp-00075563 | Miele - DTS - wave2 2025 - Bologna (copy)" at bounding box center [771, 172] width 605 height 17
type input "opp-00075563 | Miele - DTS - wave2 2025 - Roma"
drag, startPoint x: 474, startPoint y: 331, endPoint x: 1198, endPoint y: 316, distance: 724.2
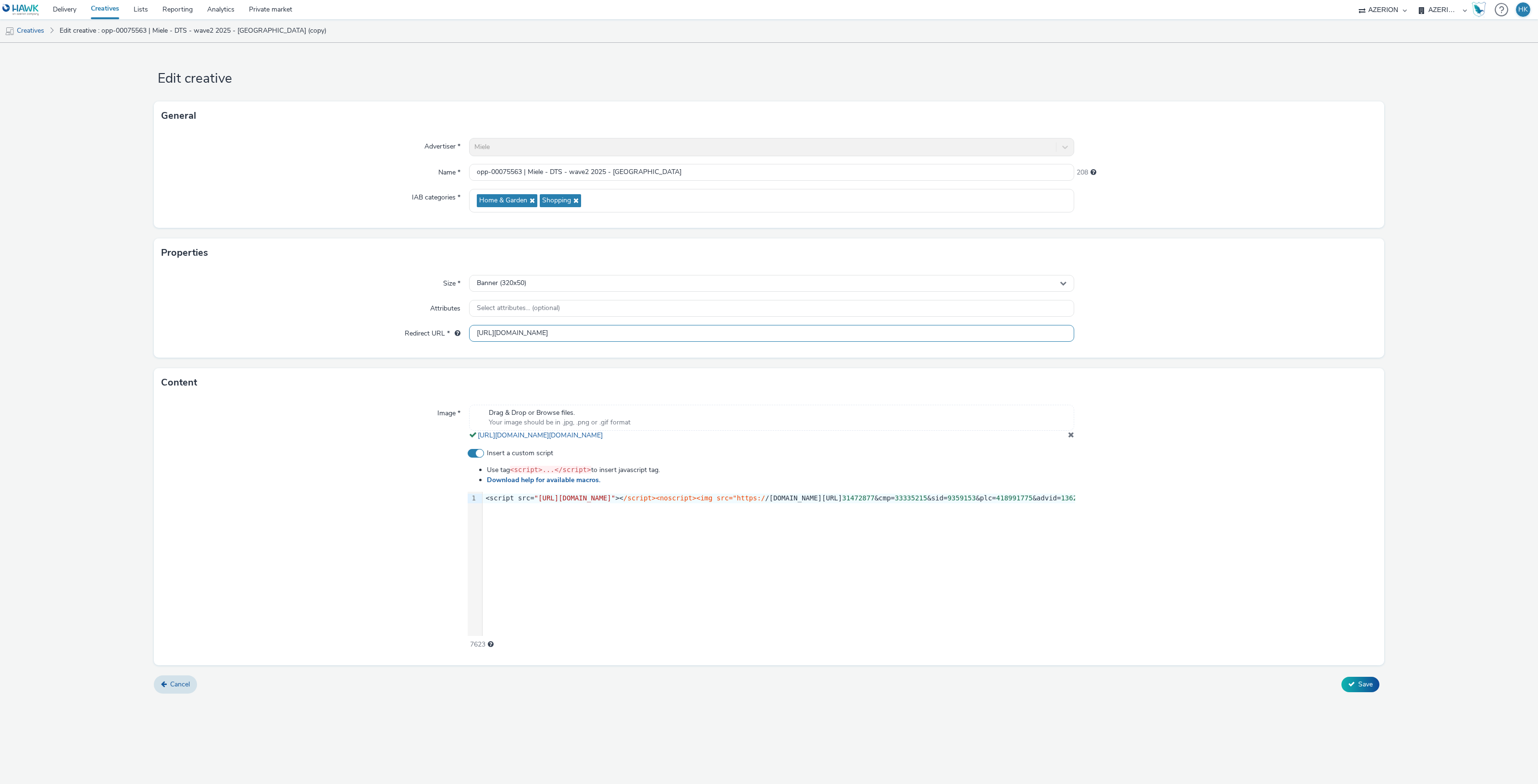
click at [1198, 316] on div "Size * Banner (320x50) Attributes Select attributes... (optional) Redirect URL …" at bounding box center [769, 312] width 1230 height 90
paste input "https://www.miele.it/c/miele-experience-center-roma-700.htm?utm_source=google&u…"
type input "https://www.miele.it/c/miele-experience-center-roma-700.htm?utm_source=google&u…"
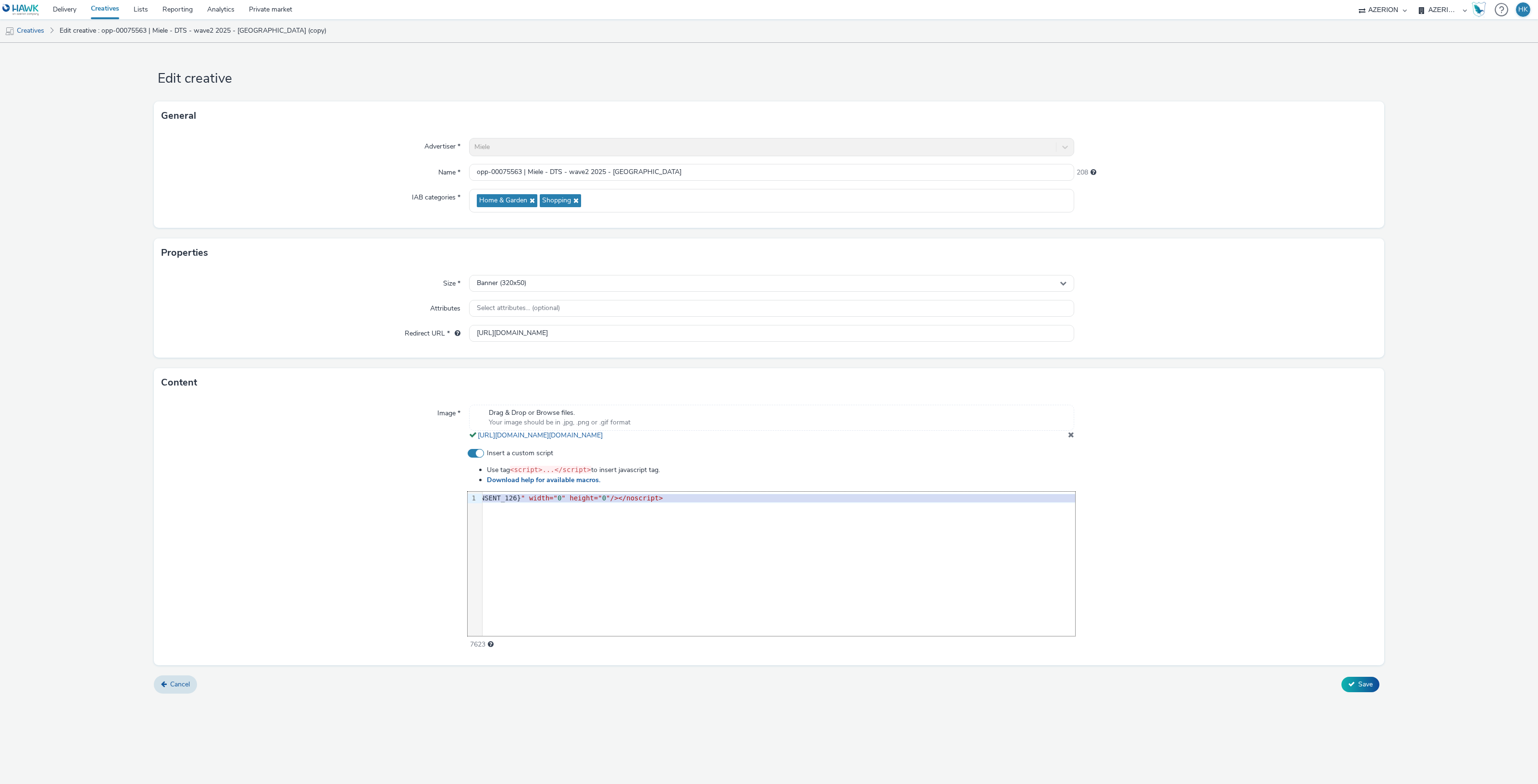
scroll to position [0, 806]
drag, startPoint x: 483, startPoint y: 500, endPoint x: 1080, endPoint y: 498, distance: 597.0
click at [1080, 498] on div "Insert a custom script Use tag <script>...</script> to insert javascript tag. D…" at bounding box center [769, 549] width 1215 height 201
click at [1357, 682] on button "Save" at bounding box center [1361, 684] width 38 height 16
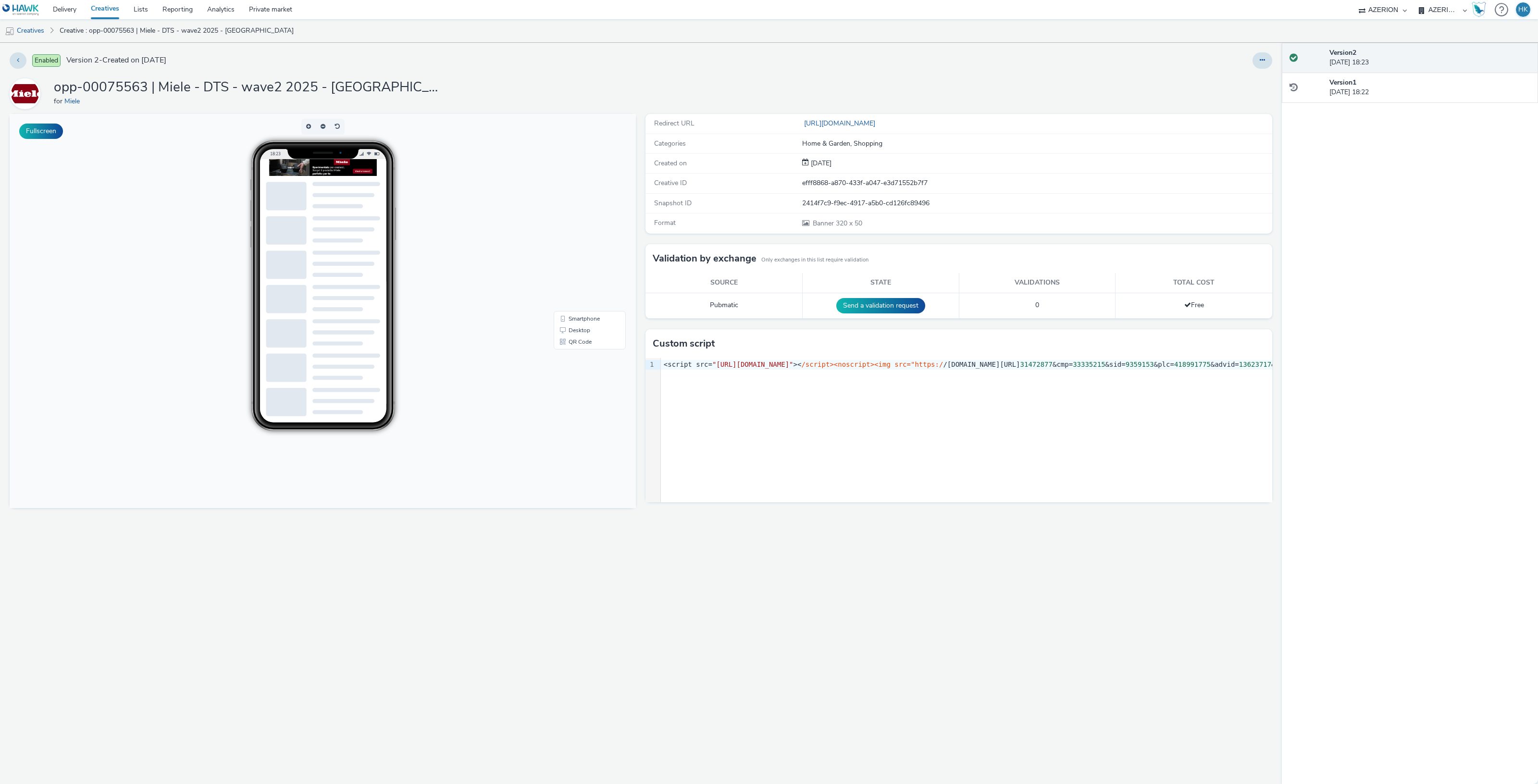
click at [96, 5] on link "Creatives" at bounding box center [105, 9] width 43 height 19
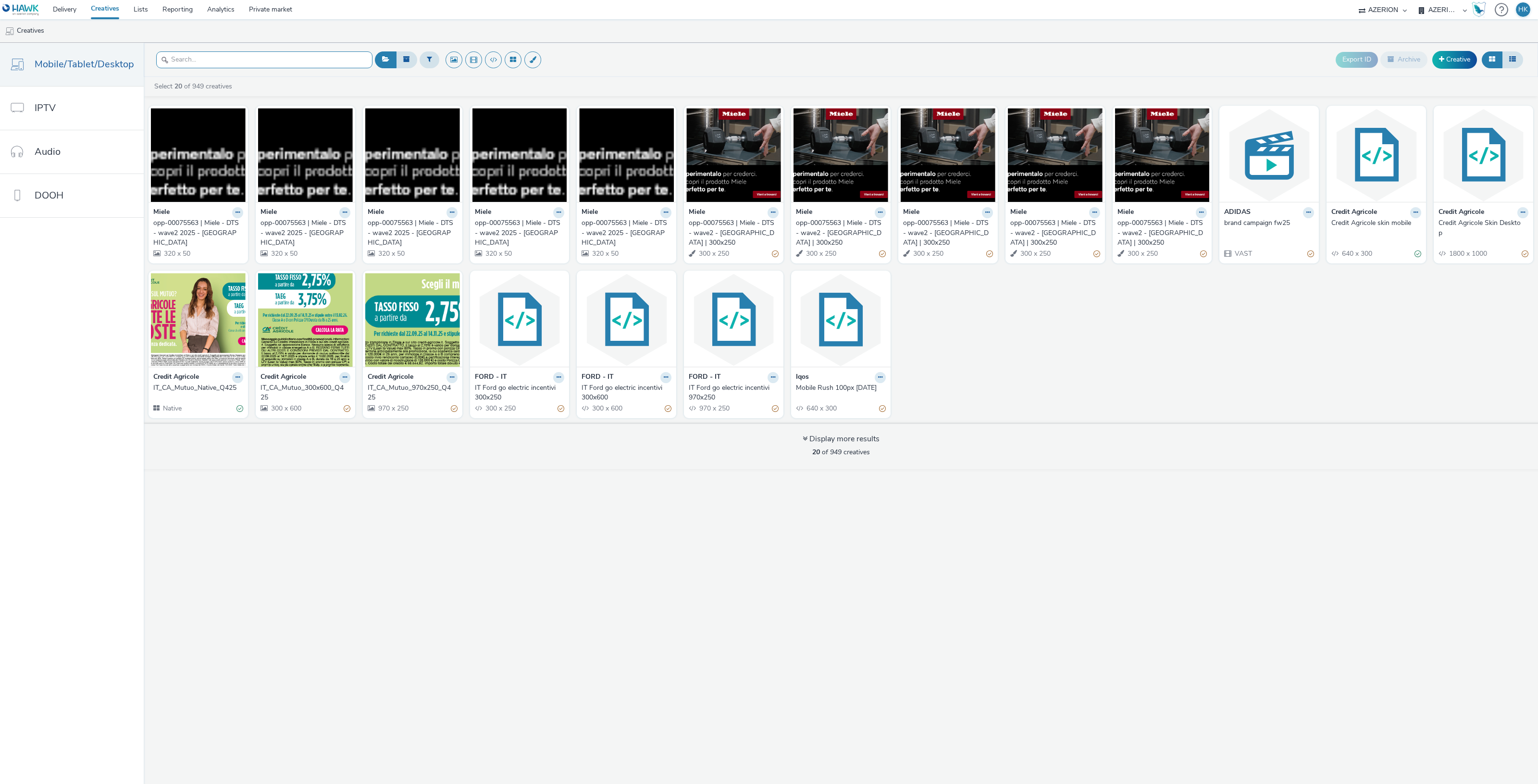
click at [249, 61] on input "text" at bounding box center [264, 59] width 216 height 17
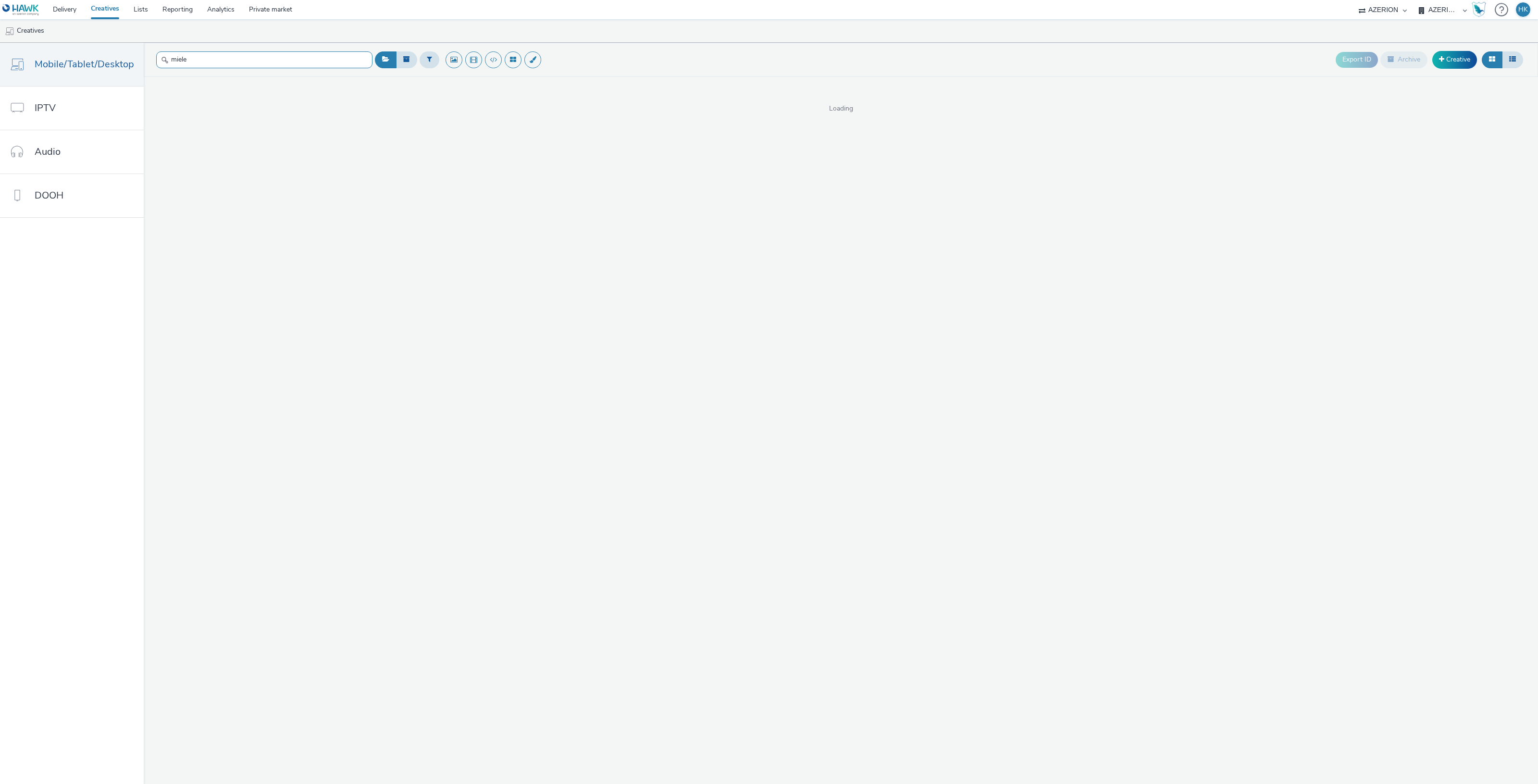
type input "miele"
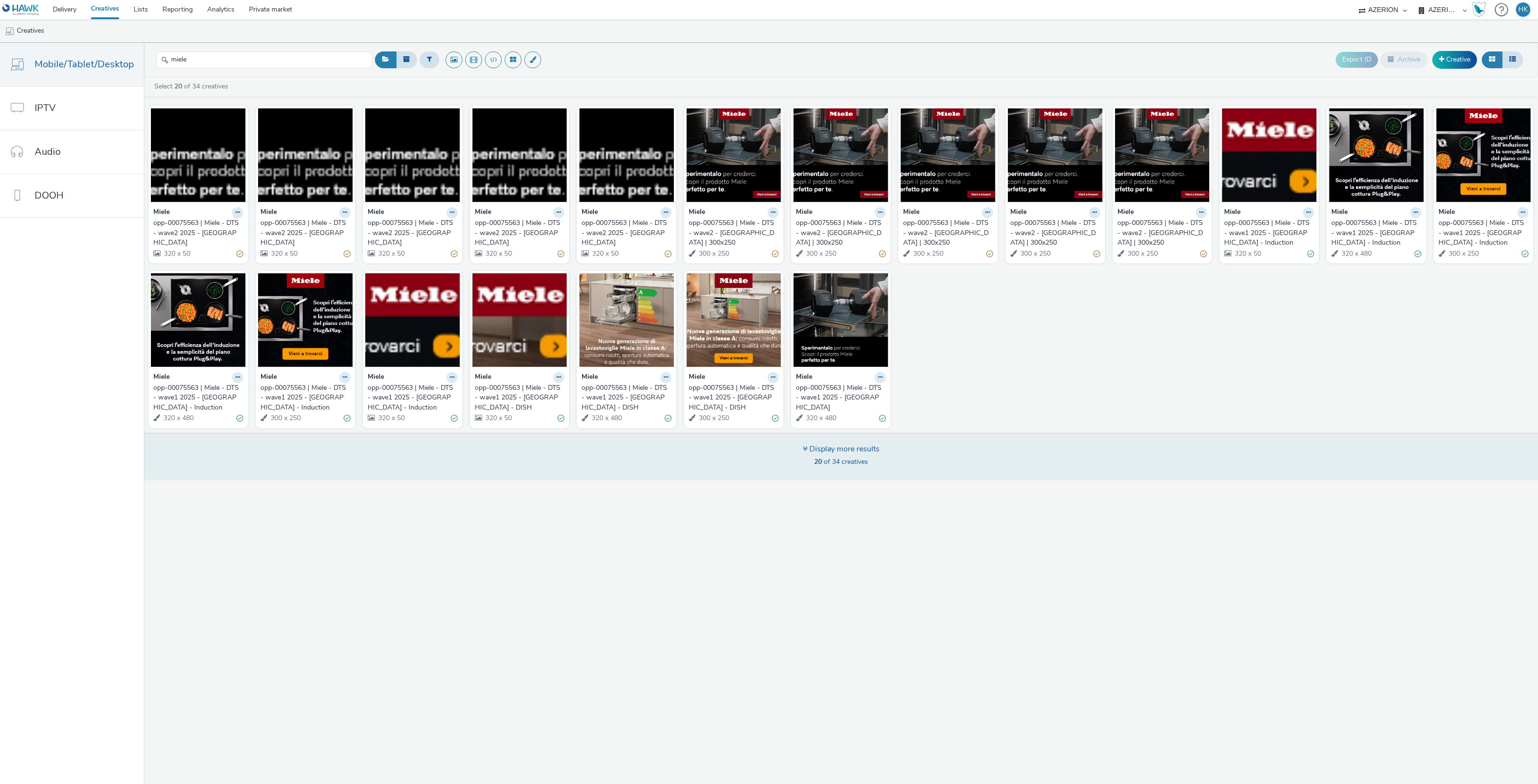
click at [825, 464] on span "20 of 34 creatives" at bounding box center [841, 461] width 54 height 9
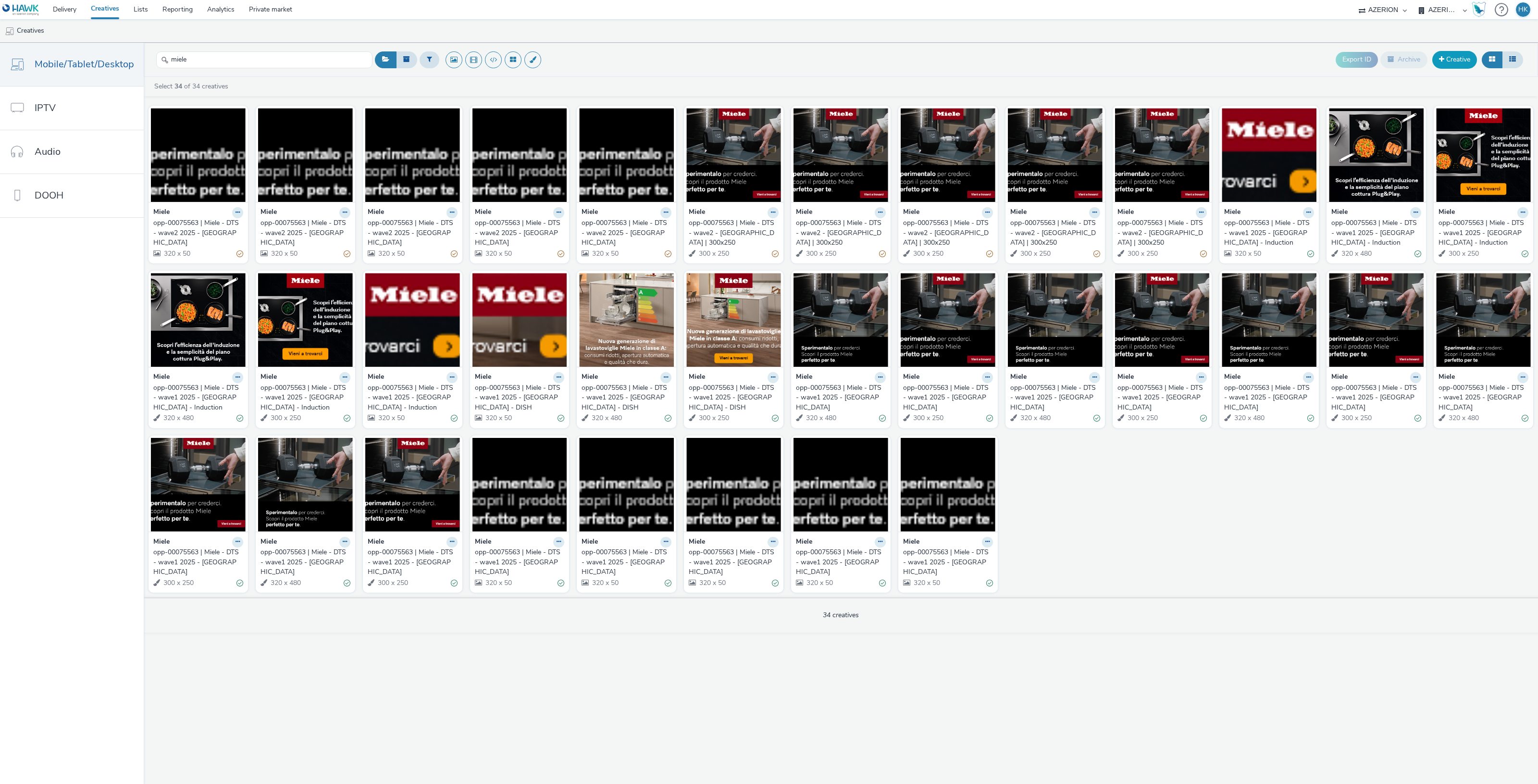
click at [1448, 58] on link "Creative" at bounding box center [1454, 59] width 45 height 18
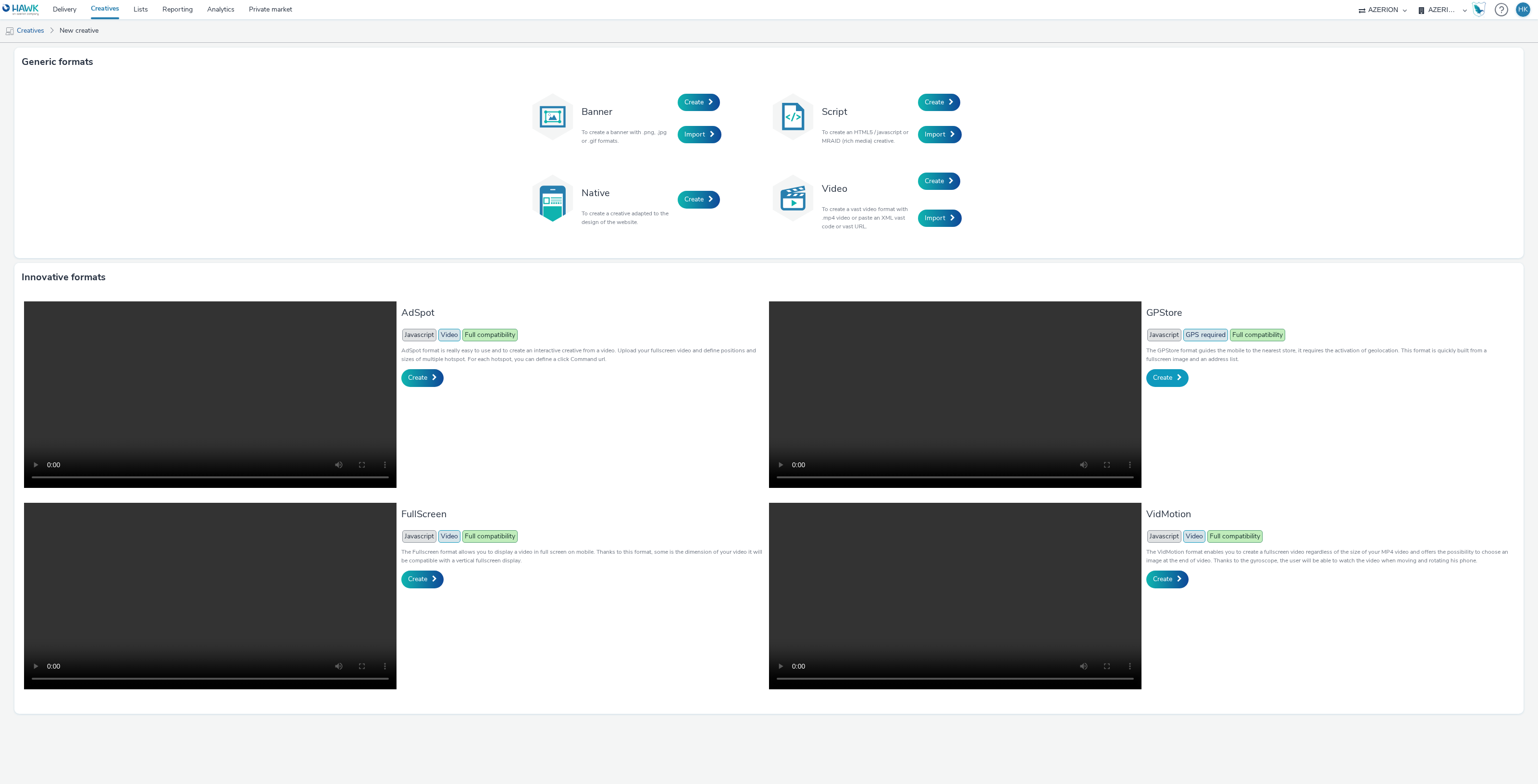
click at [1174, 379] on link "Create" at bounding box center [1168, 378] width 43 height 18
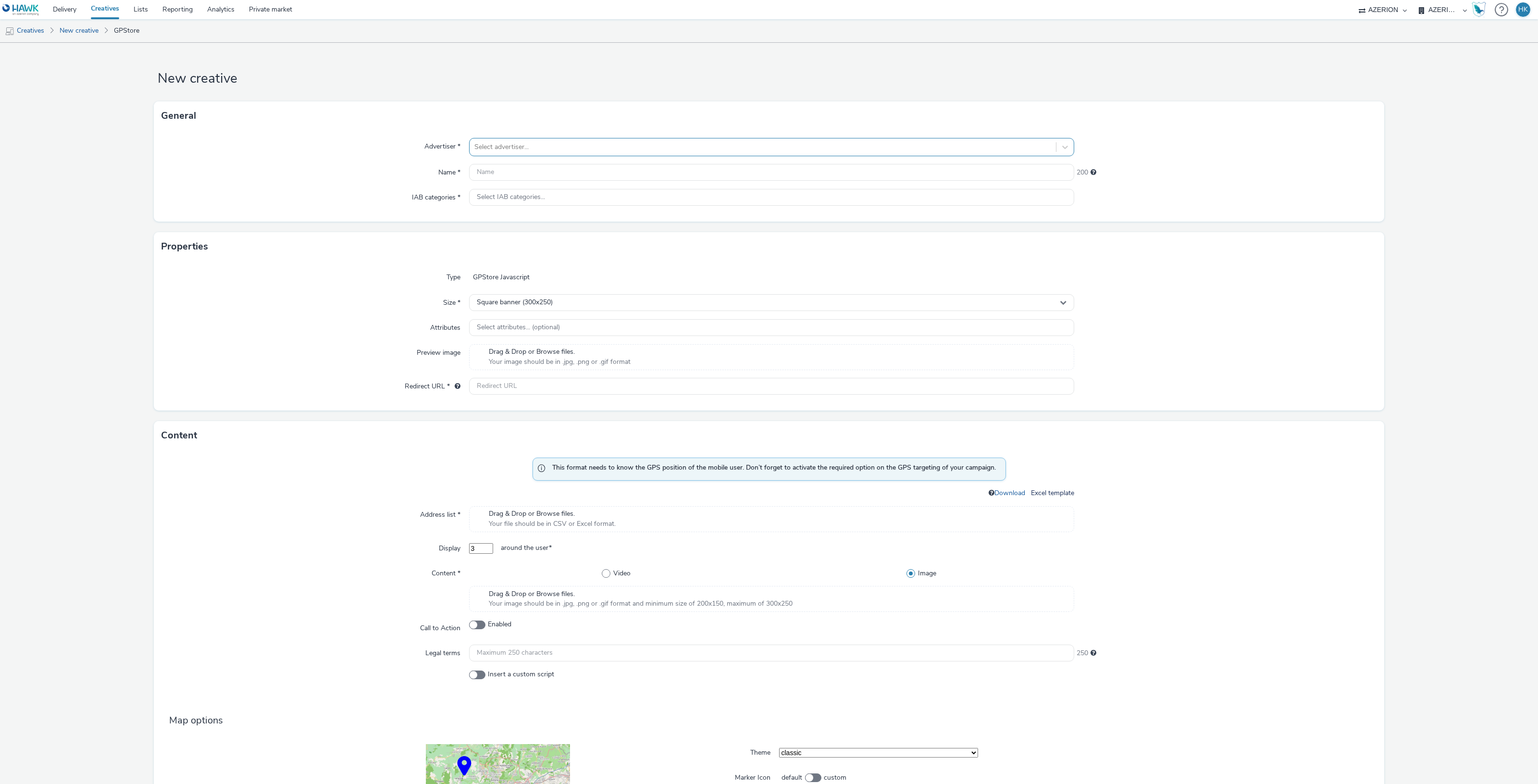
click at [553, 148] on div at bounding box center [763, 146] width 577 height 11
type input "mie"
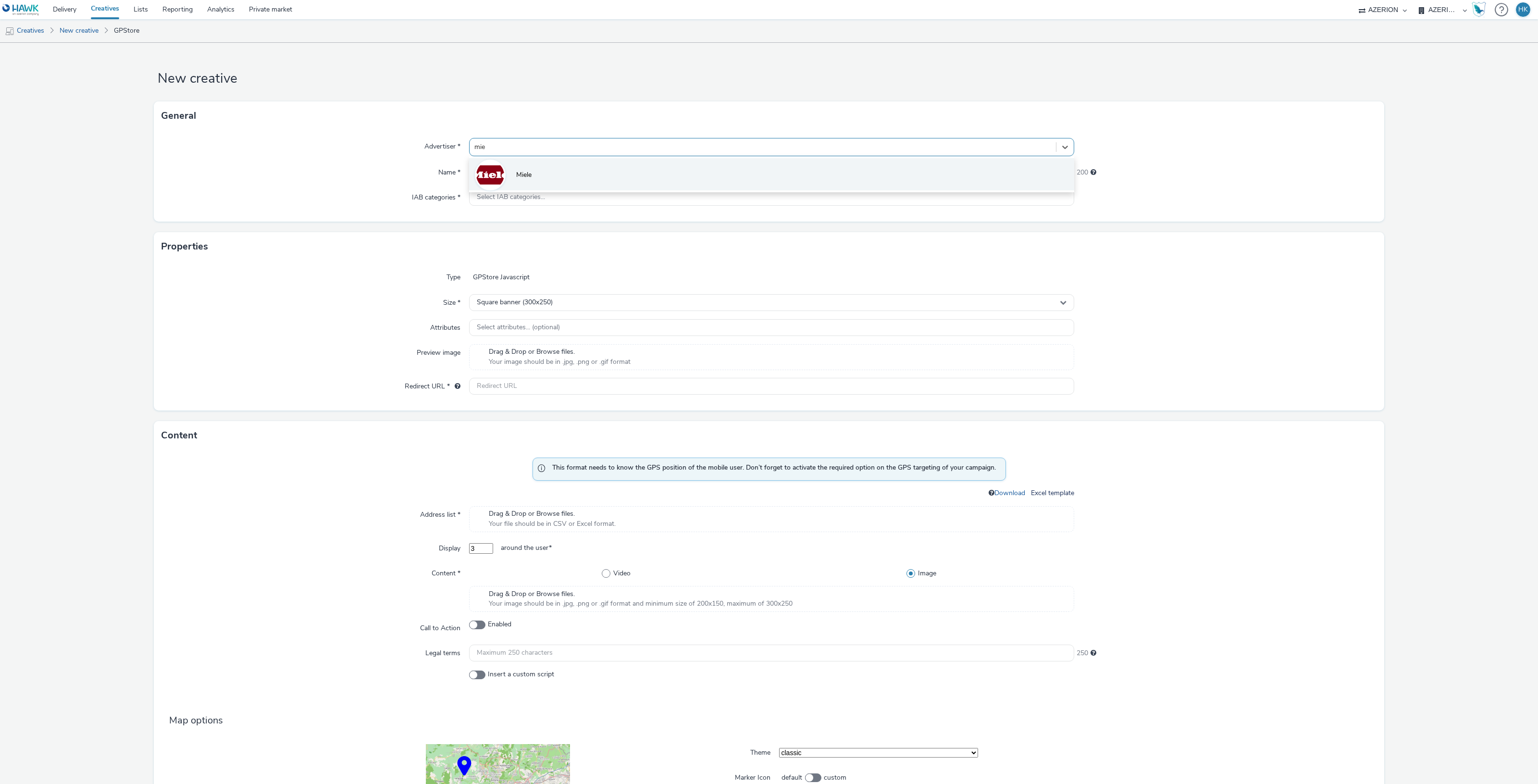
click at [570, 165] on li "Miele" at bounding box center [771, 174] width 605 height 32
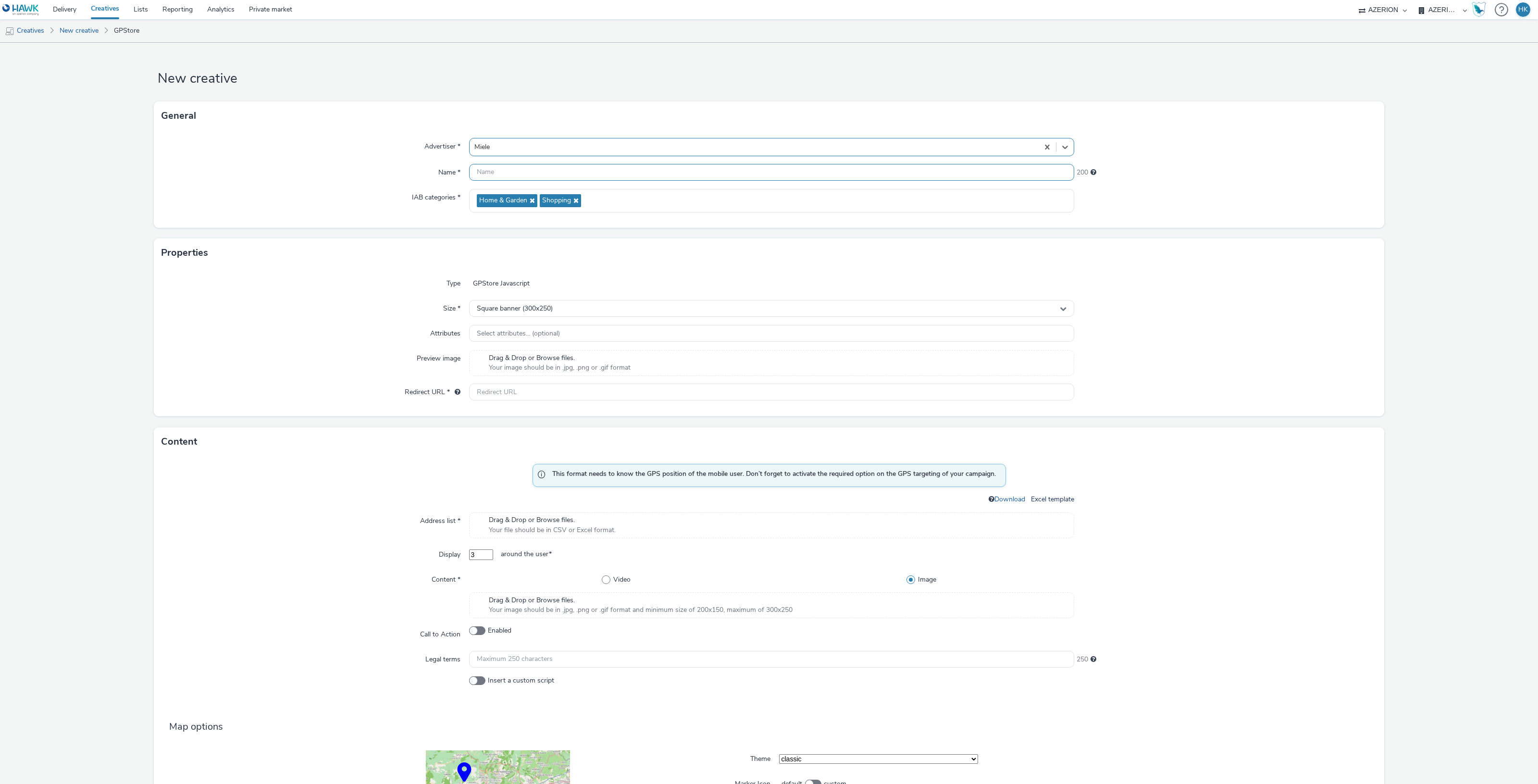
click at [555, 176] on input "text" at bounding box center [771, 172] width 605 height 17
paste input "opp-00075563 | Miele - DTS - wave1 2025 - Roma"
click at [587, 167] on input "opp-00075563 | Miele - DTS - wave1 2025 - Roma" at bounding box center [771, 172] width 605 height 17
type input "opp-00075563 | Miele - DTS - wave2 2025 - Roma"
click at [631, 301] on div "Square banner (300x250)" at bounding box center [771, 308] width 605 height 17
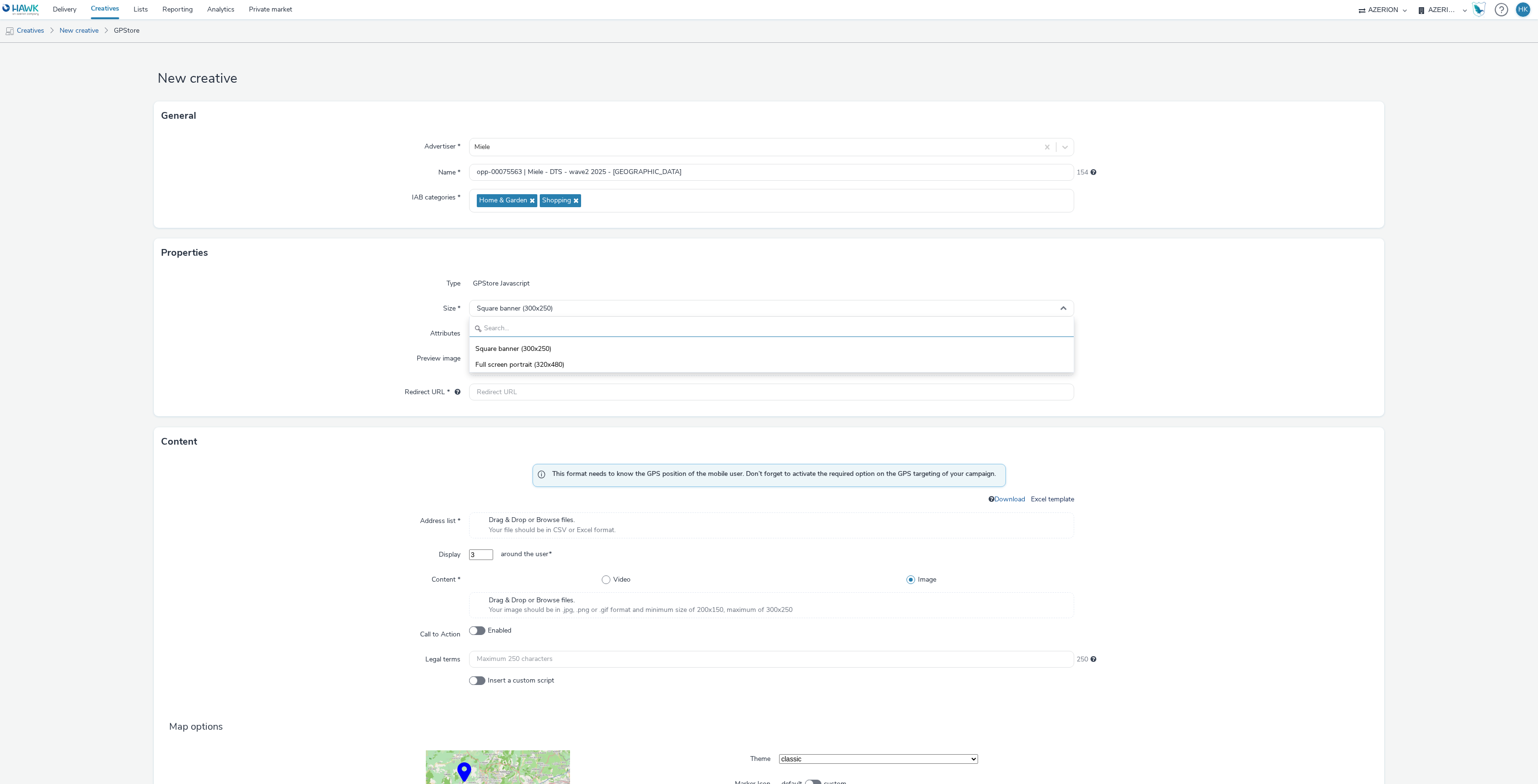
click at [605, 330] on input "text" at bounding box center [771, 328] width 604 height 17
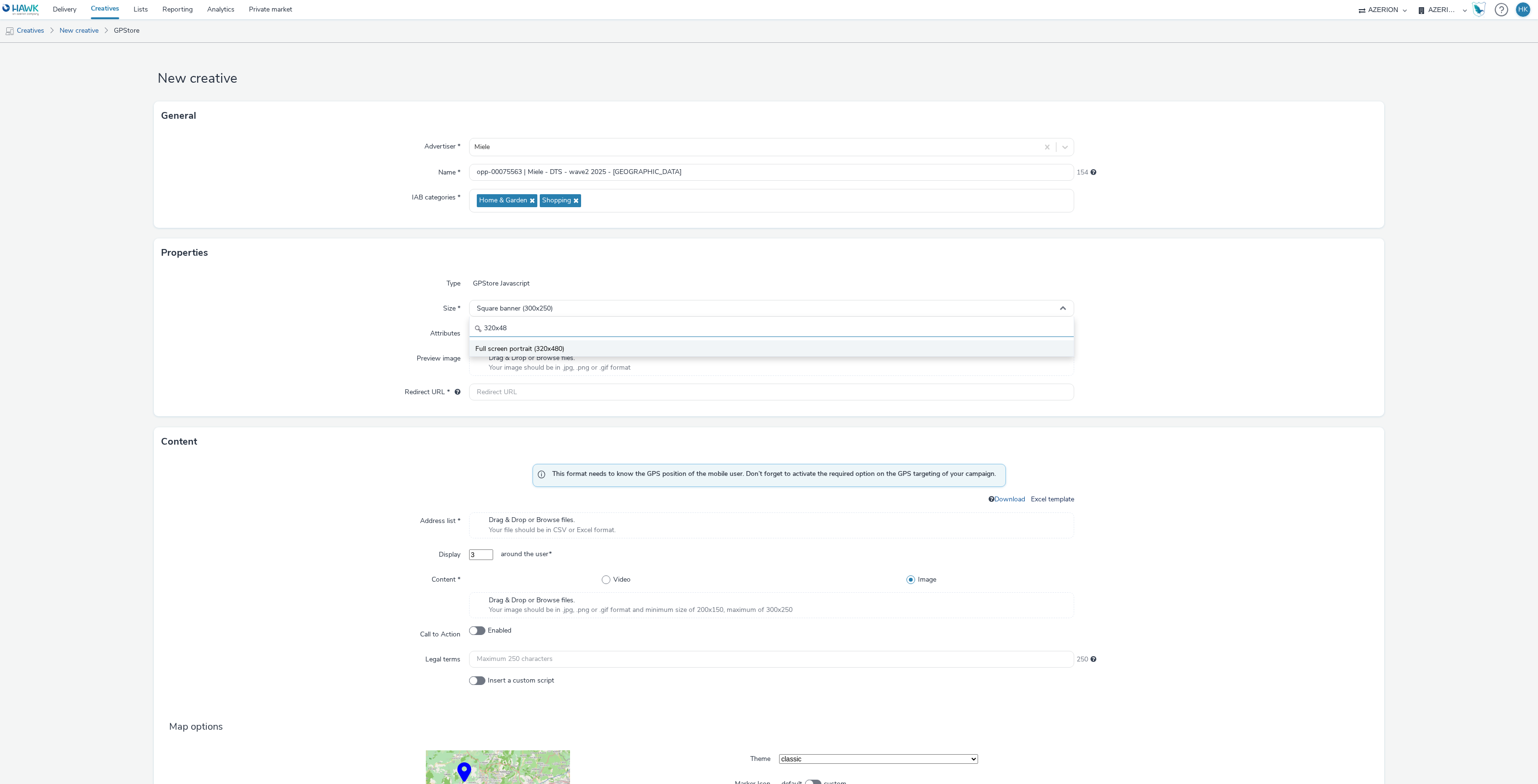
type input "320x48"
click at [606, 345] on li "Full screen portrait (320x480)" at bounding box center [771, 348] width 604 height 16
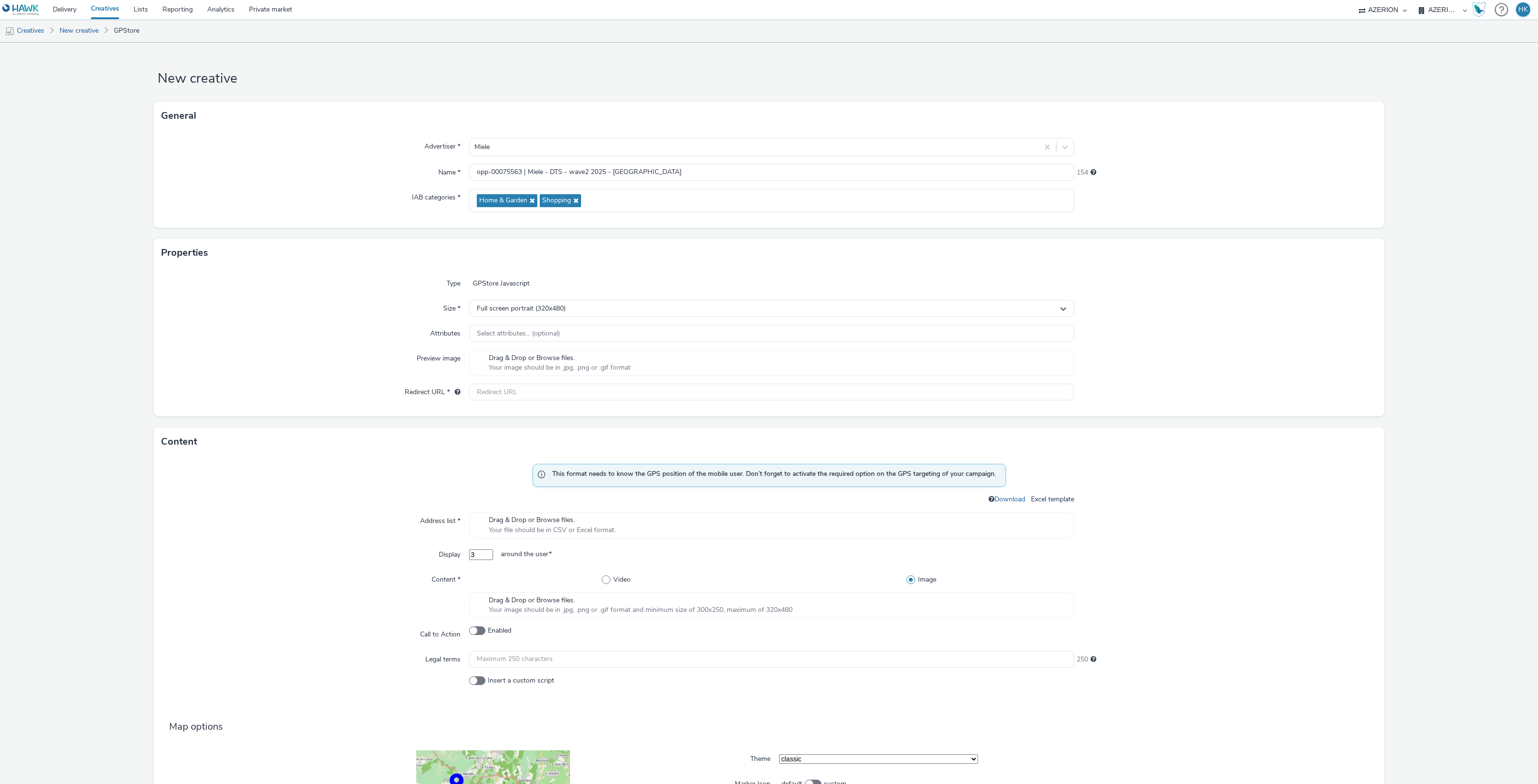
click at [602, 368] on span "Your image should be in .jpg, .png or .gif format" at bounding box center [559, 368] width 142 height 9
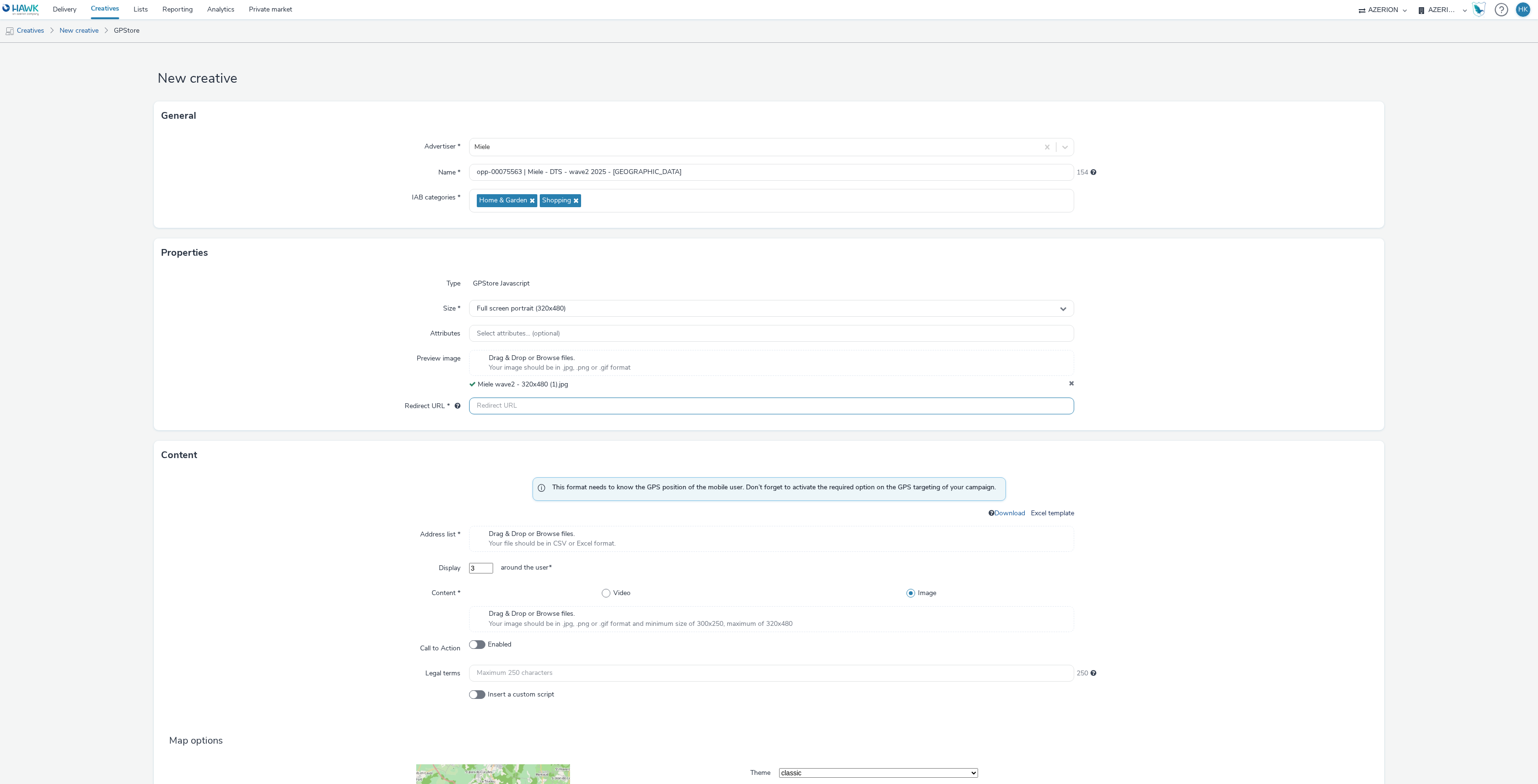
click at [564, 402] on input "text" at bounding box center [771, 405] width 605 height 17
paste input "https://ad.doubleclick.net/ddm/trackclk/N2193901.3898982AZERION/B33335215.41899…"
type input "https://ad.doubleclick.net/ddm/trackclk/N2193901.3898982AZERION/B33335215.41899…"
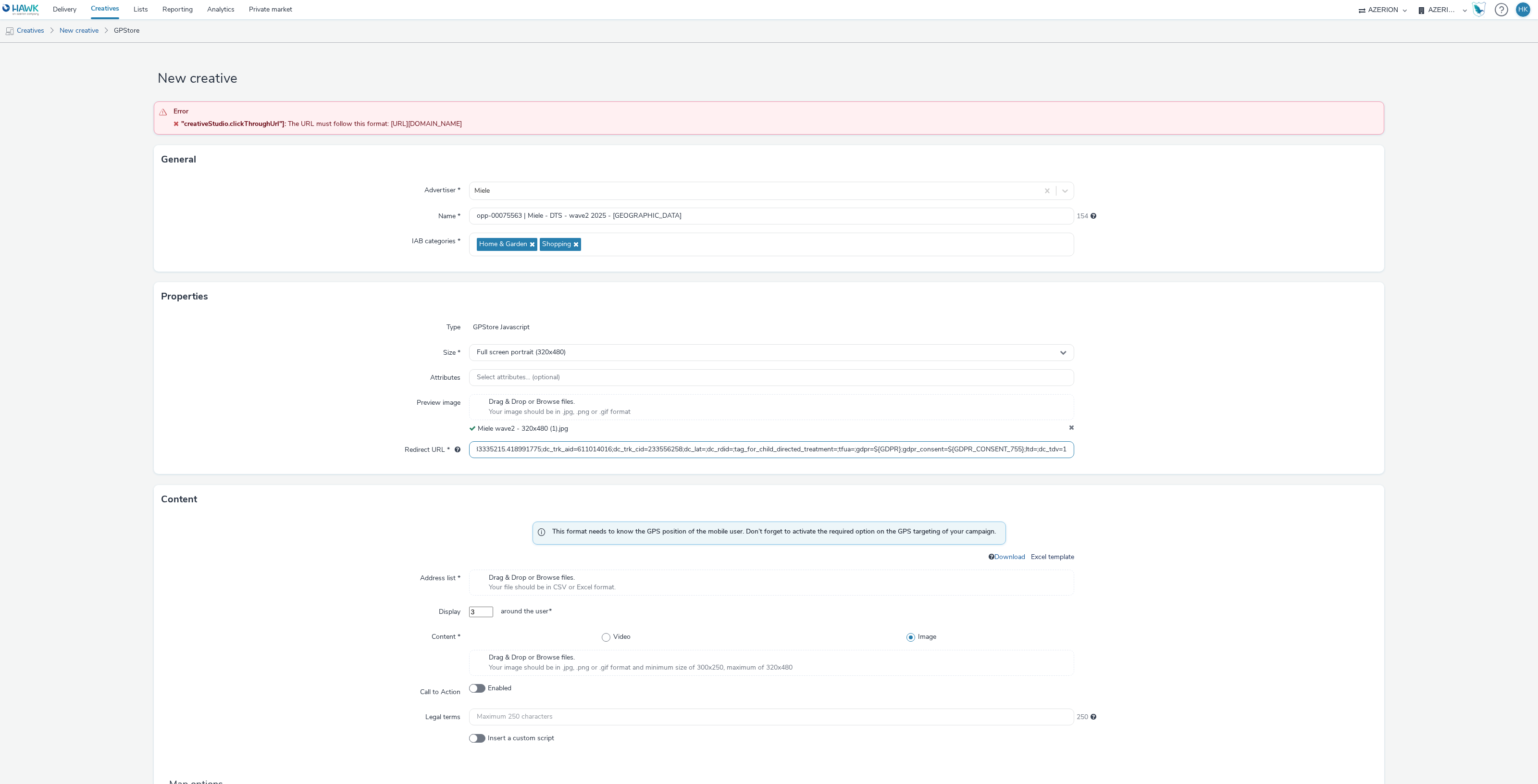
scroll to position [0, 0]
click at [605, 577] on span "Drag & Drop or Browse files." at bounding box center [552, 578] width 127 height 9
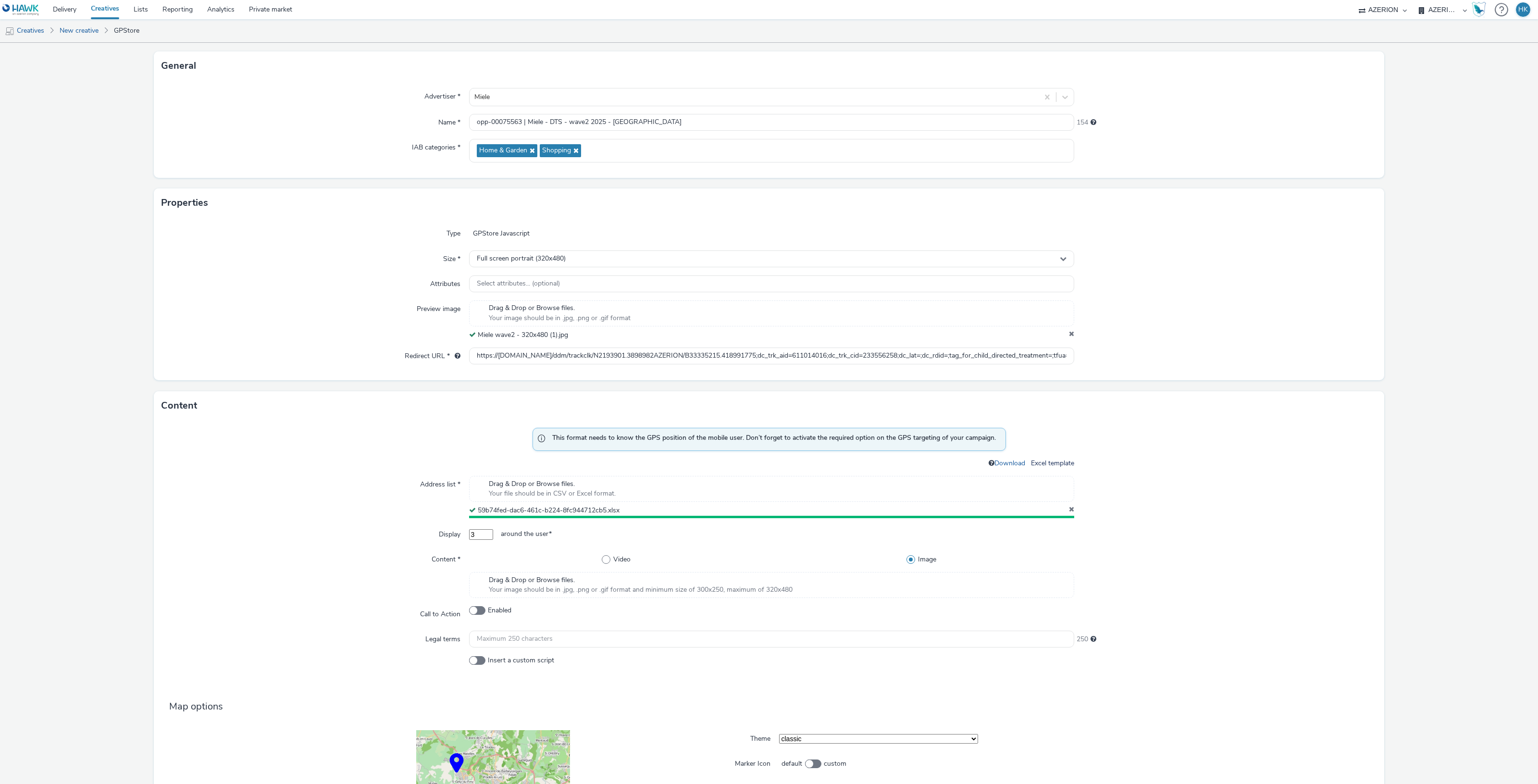
scroll to position [180, 0]
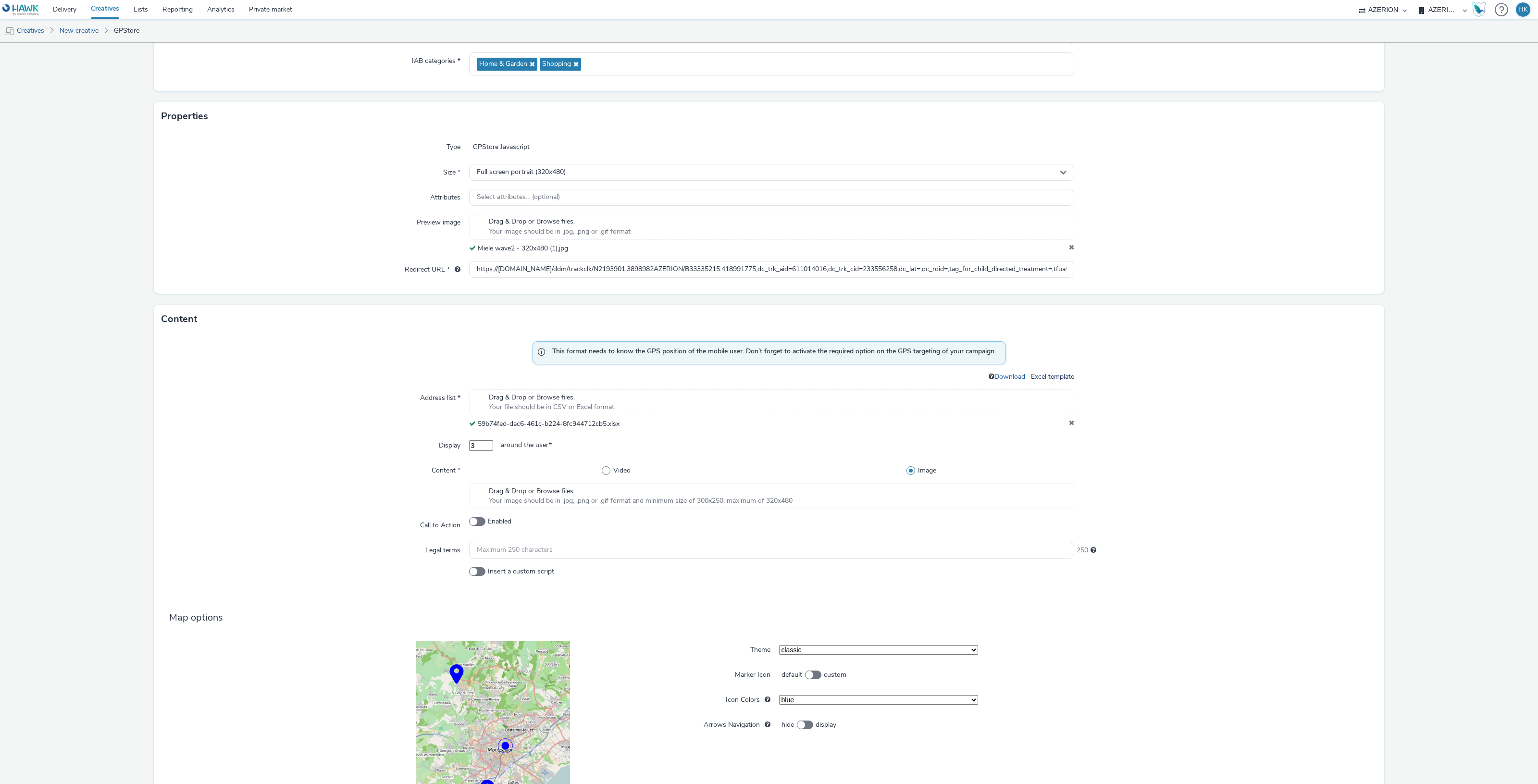
click at [623, 490] on span "Drag & Drop or Browse files." at bounding box center [640, 491] width 304 height 9
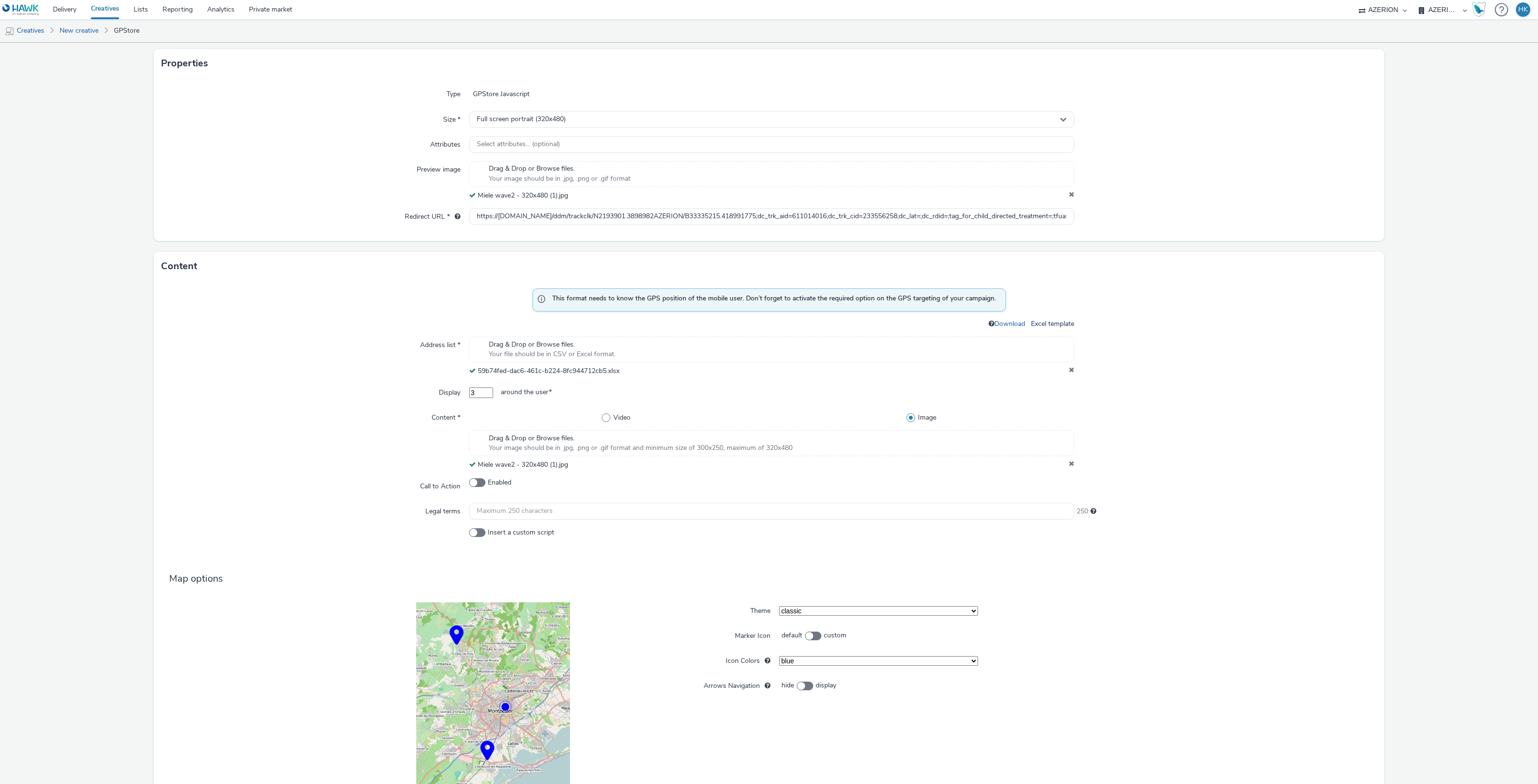
scroll to position [169, 0]
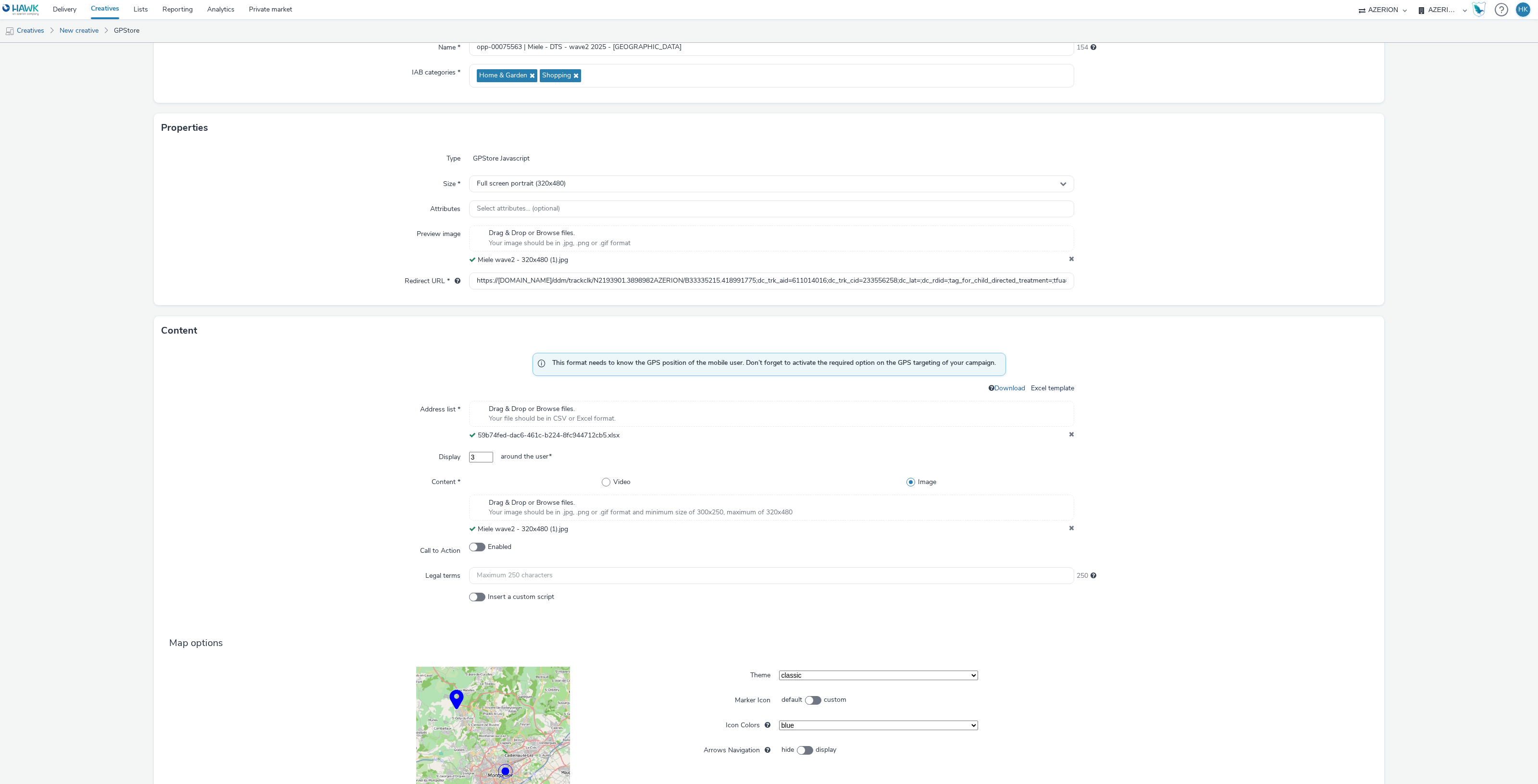
drag, startPoint x: 482, startPoint y: 460, endPoint x: 452, endPoint y: 457, distance: 30.1
click at [452, 457] on div "Display 3 around the user *" at bounding box center [769, 457] width 1215 height 18
type input "10"
click at [476, 600] on span at bounding box center [477, 596] width 16 height 9
click at [475, 600] on input "Insert a custom script" at bounding box center [472, 596] width 6 height 6
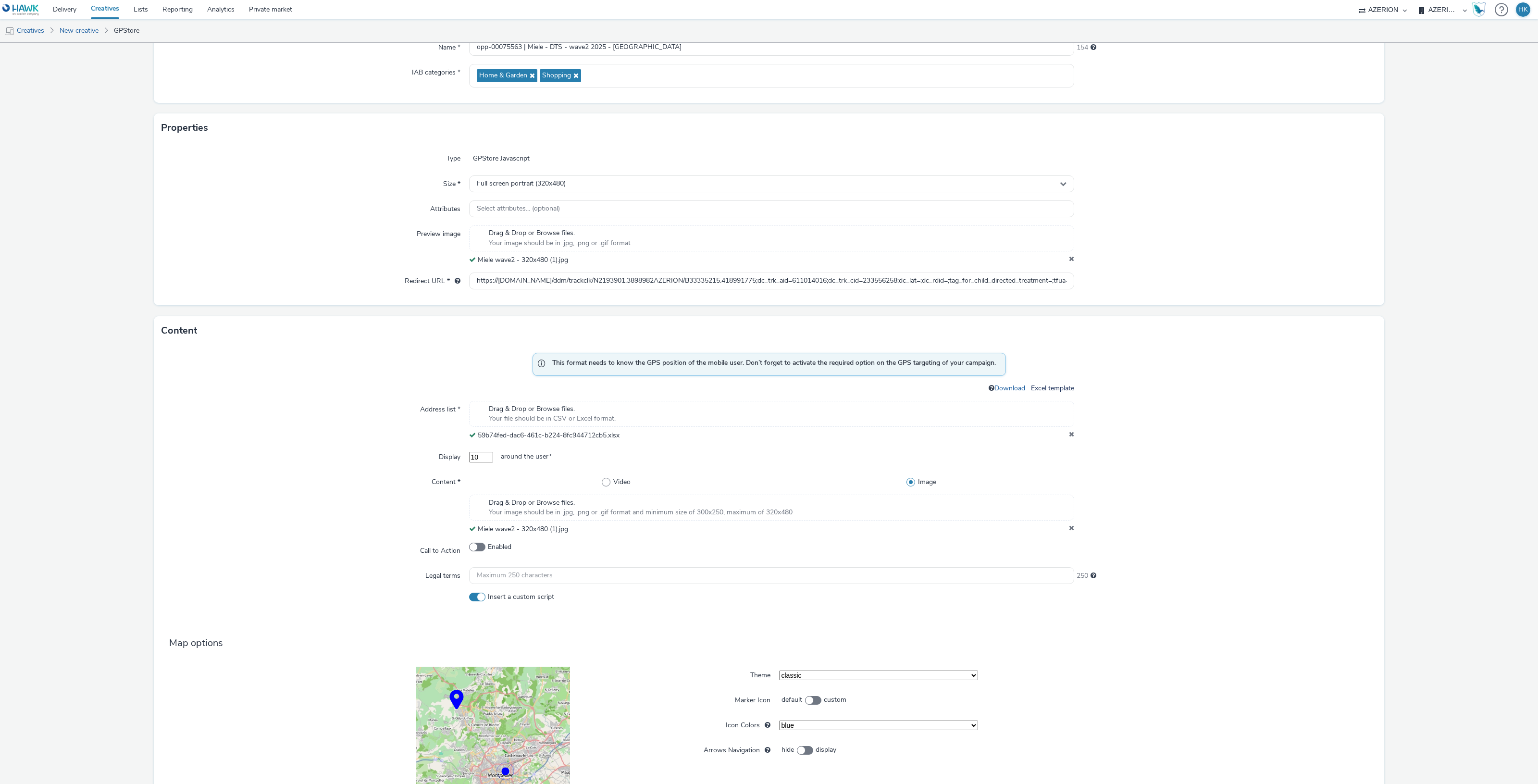
checkbox input "true"
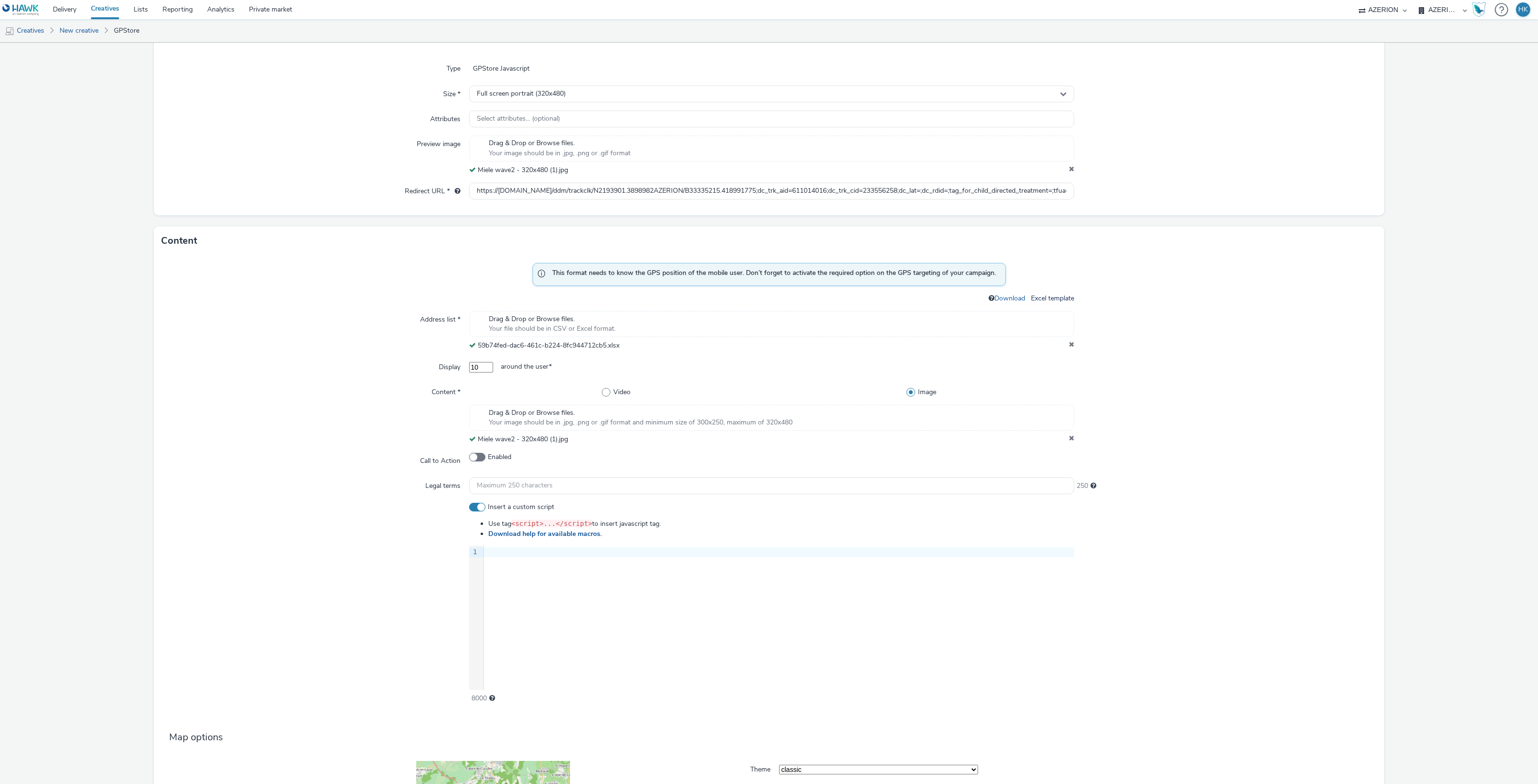
scroll to position [349, 0]
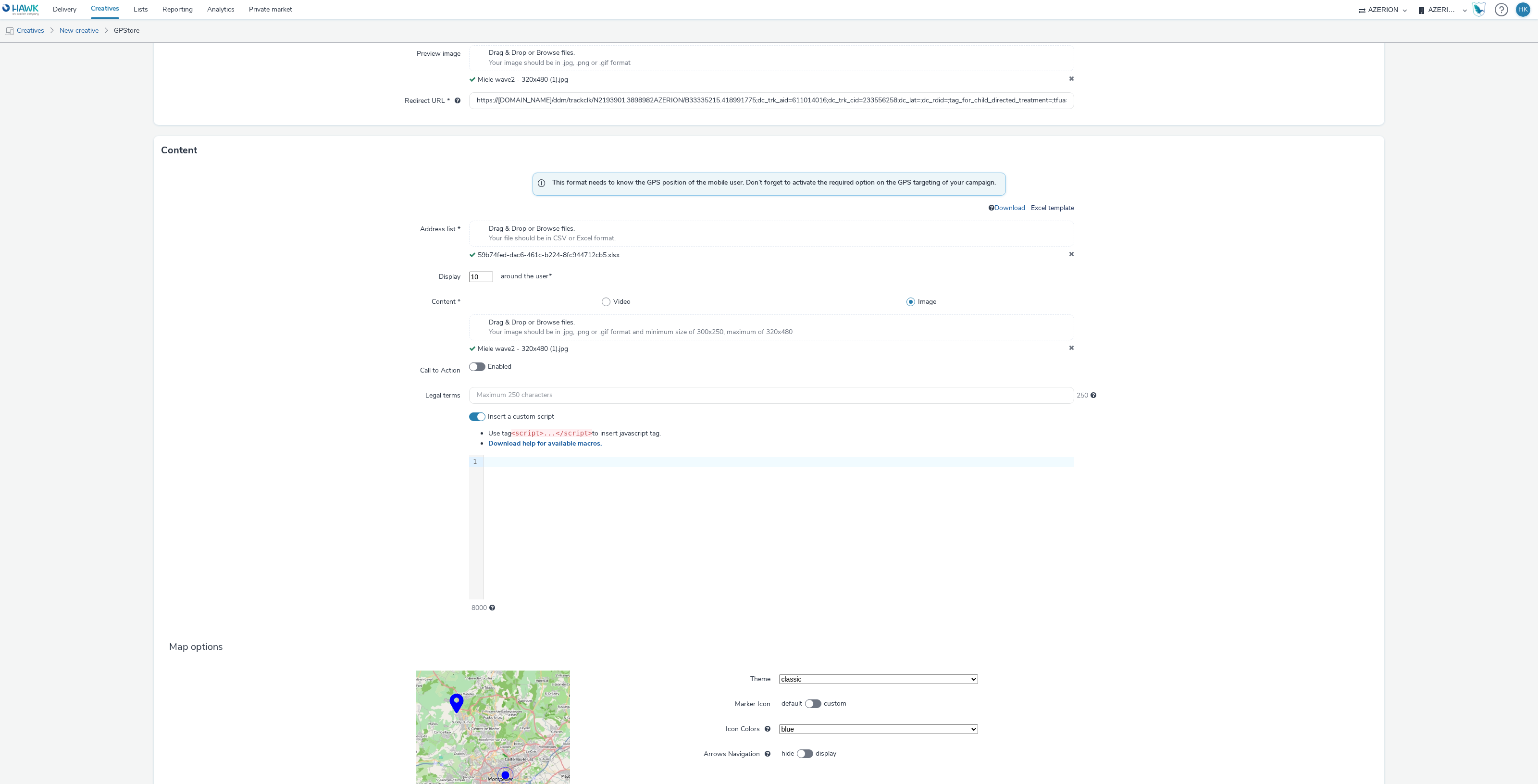
click at [510, 462] on div at bounding box center [779, 461] width 591 height 9
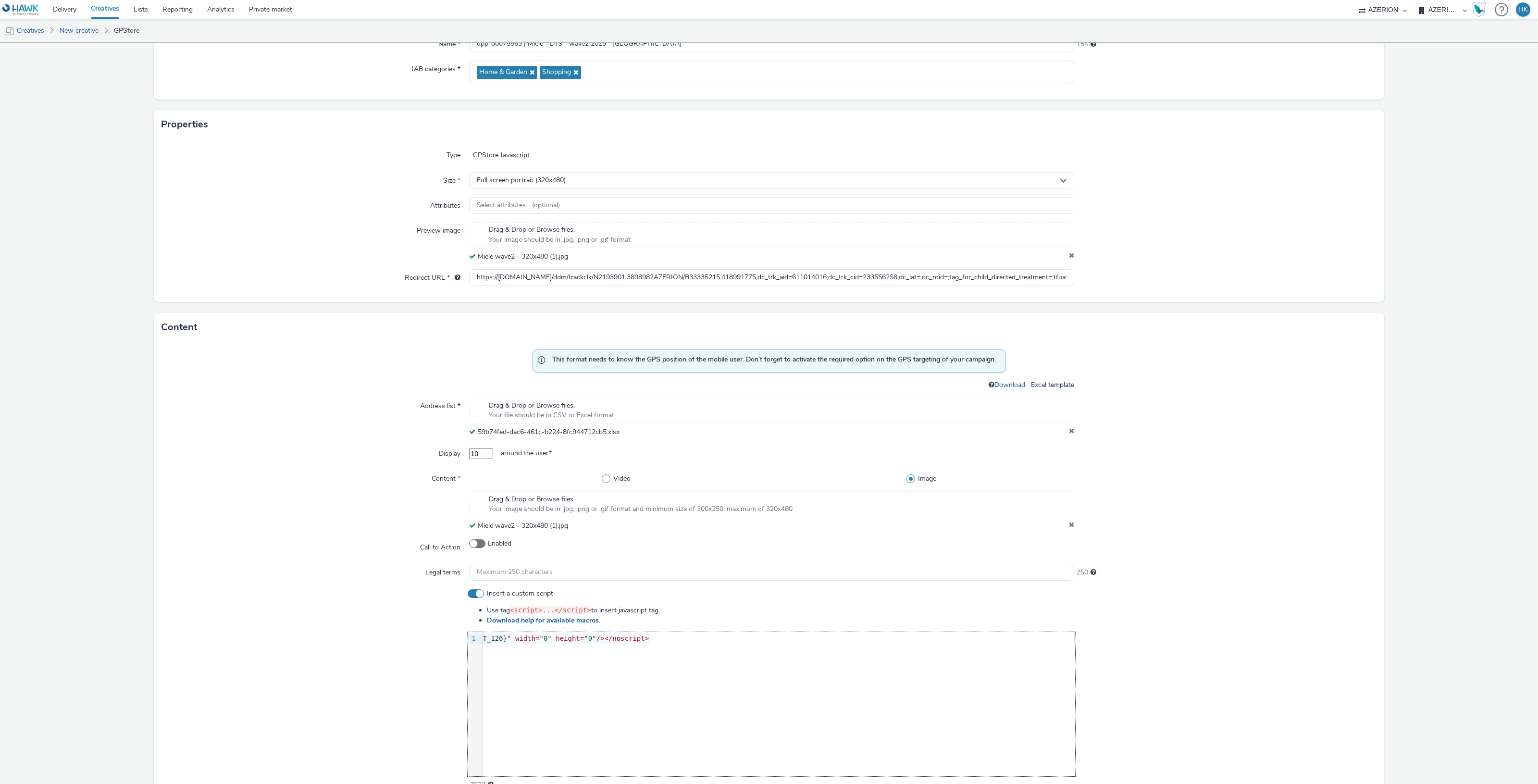
scroll to position [52, 0]
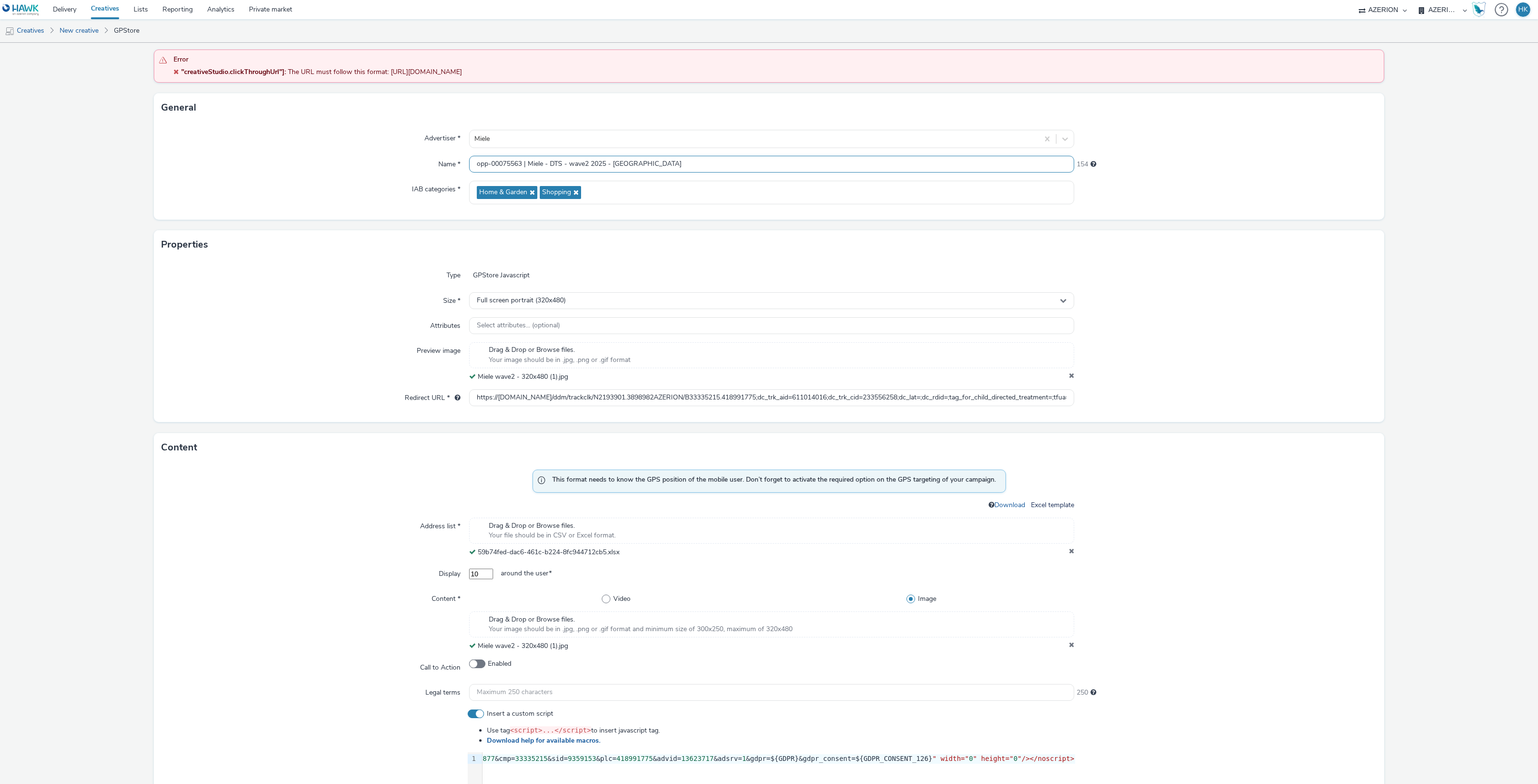
click at [655, 161] on input "opp-00075563 | Miele - DTS - wave2 2025 - Roma" at bounding box center [771, 164] width 605 height 17
type input "opp-00075563 | Miele - DTS - wave2 2025 - Roma | 320x480"
click at [1218, 229] on form "New creative Error "creativeStudio.clickThroughUrl"] : The URL must follow this…" at bounding box center [769, 627] width 1538 height 1273
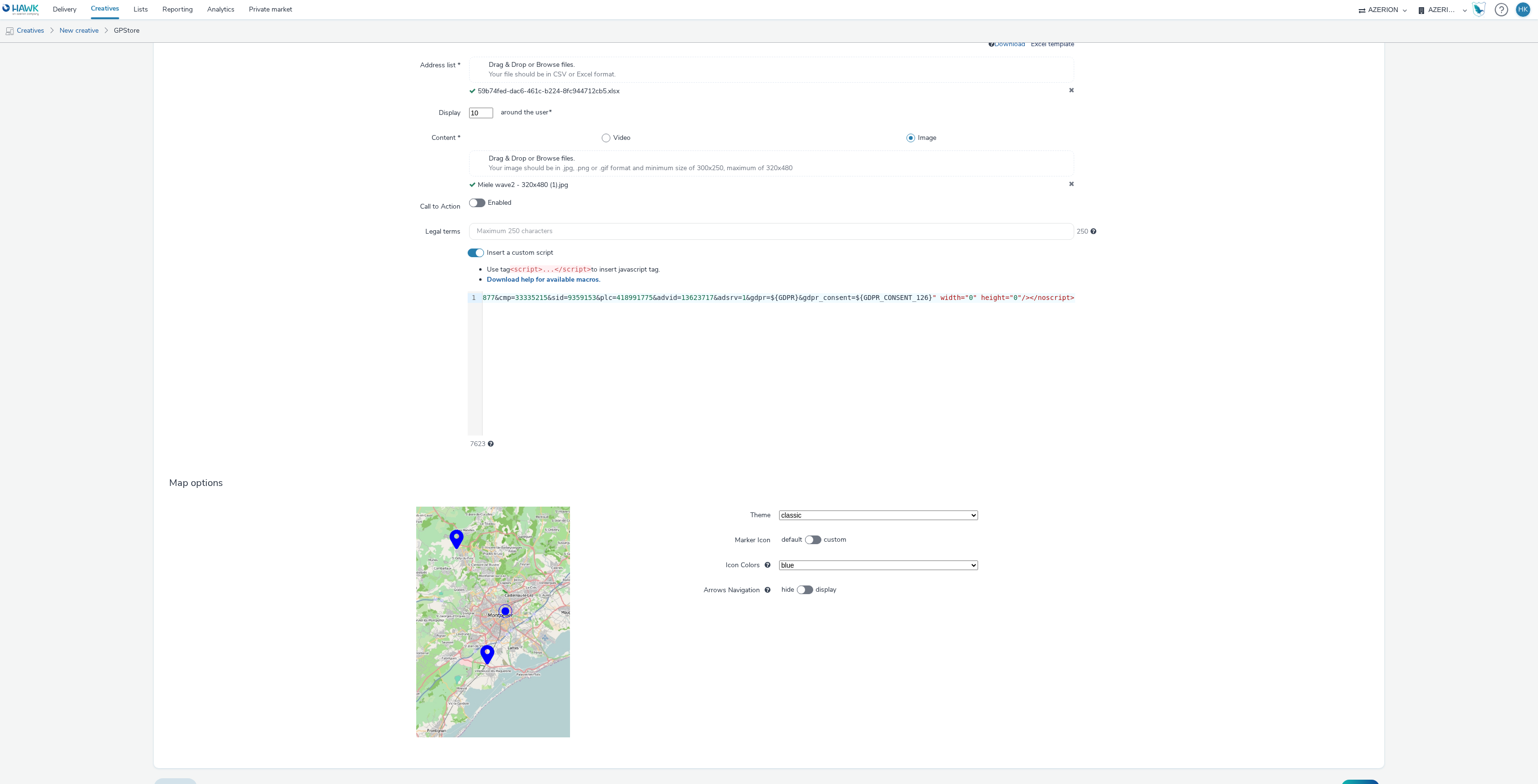
scroll to position [532, 0]
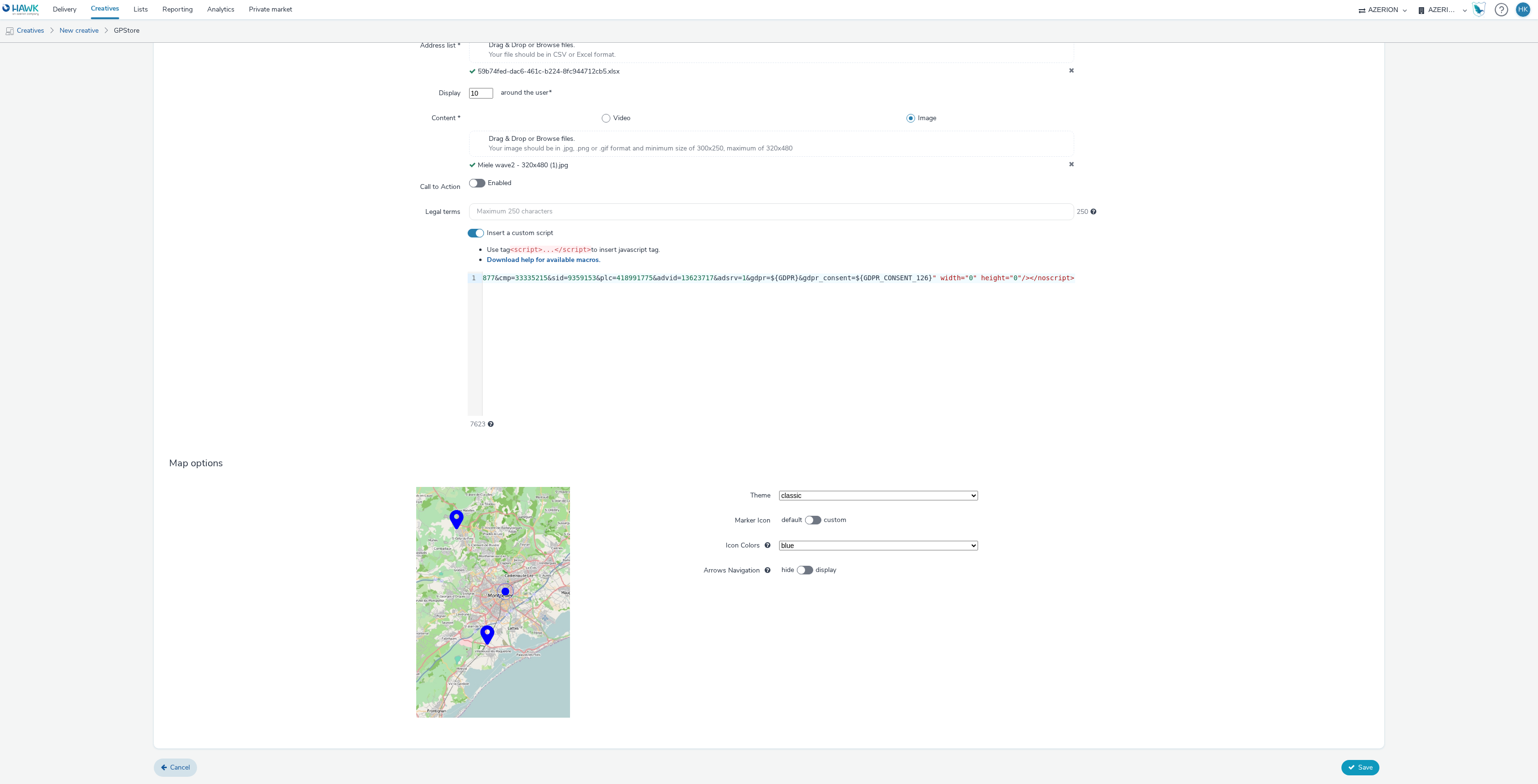
click at [1358, 764] on span "Save" at bounding box center [1365, 767] width 14 height 9
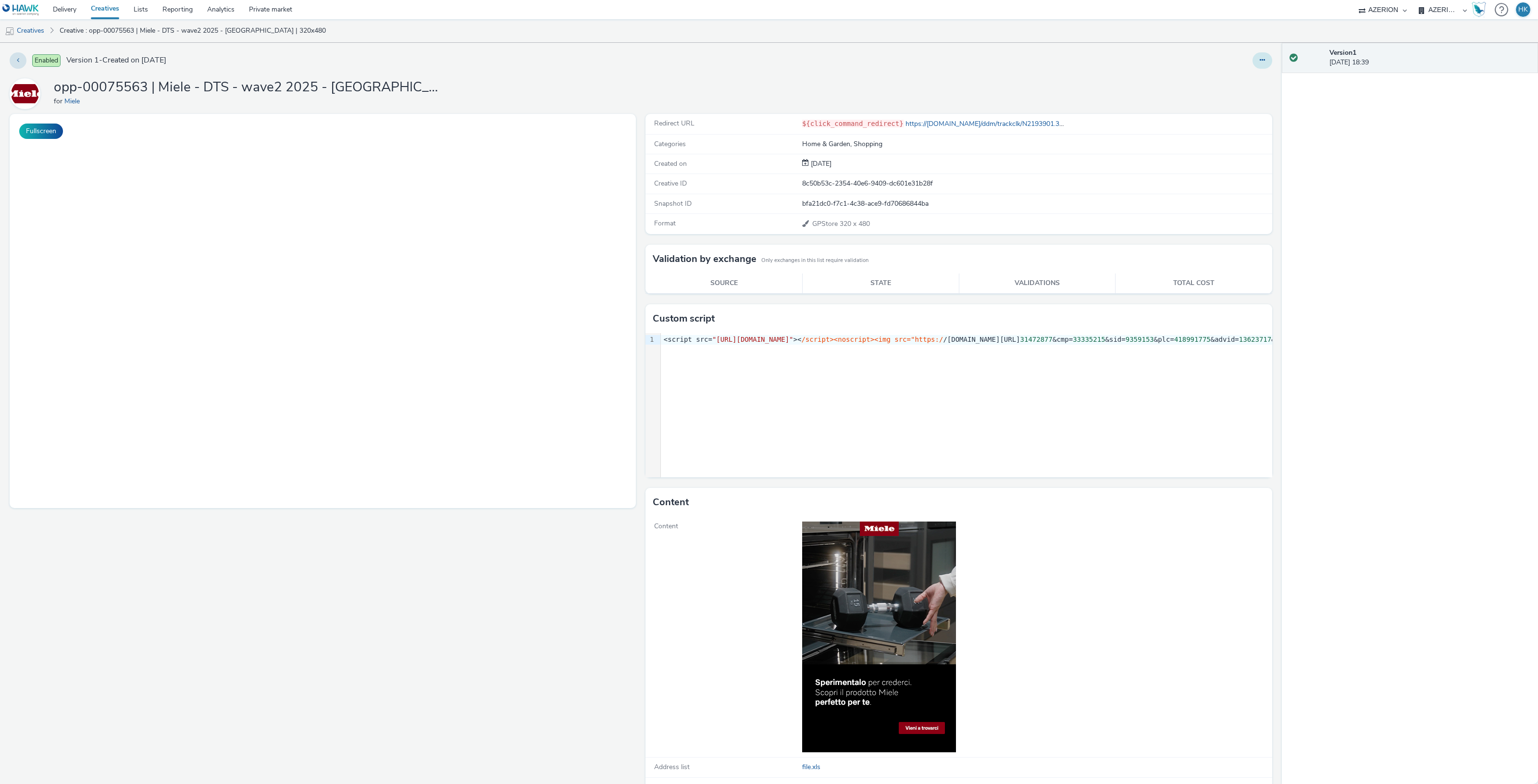
click at [1260, 59] on icon at bounding box center [1263, 60] width 5 height 7
click at [1218, 96] on link "Duplicate" at bounding box center [1236, 99] width 72 height 19
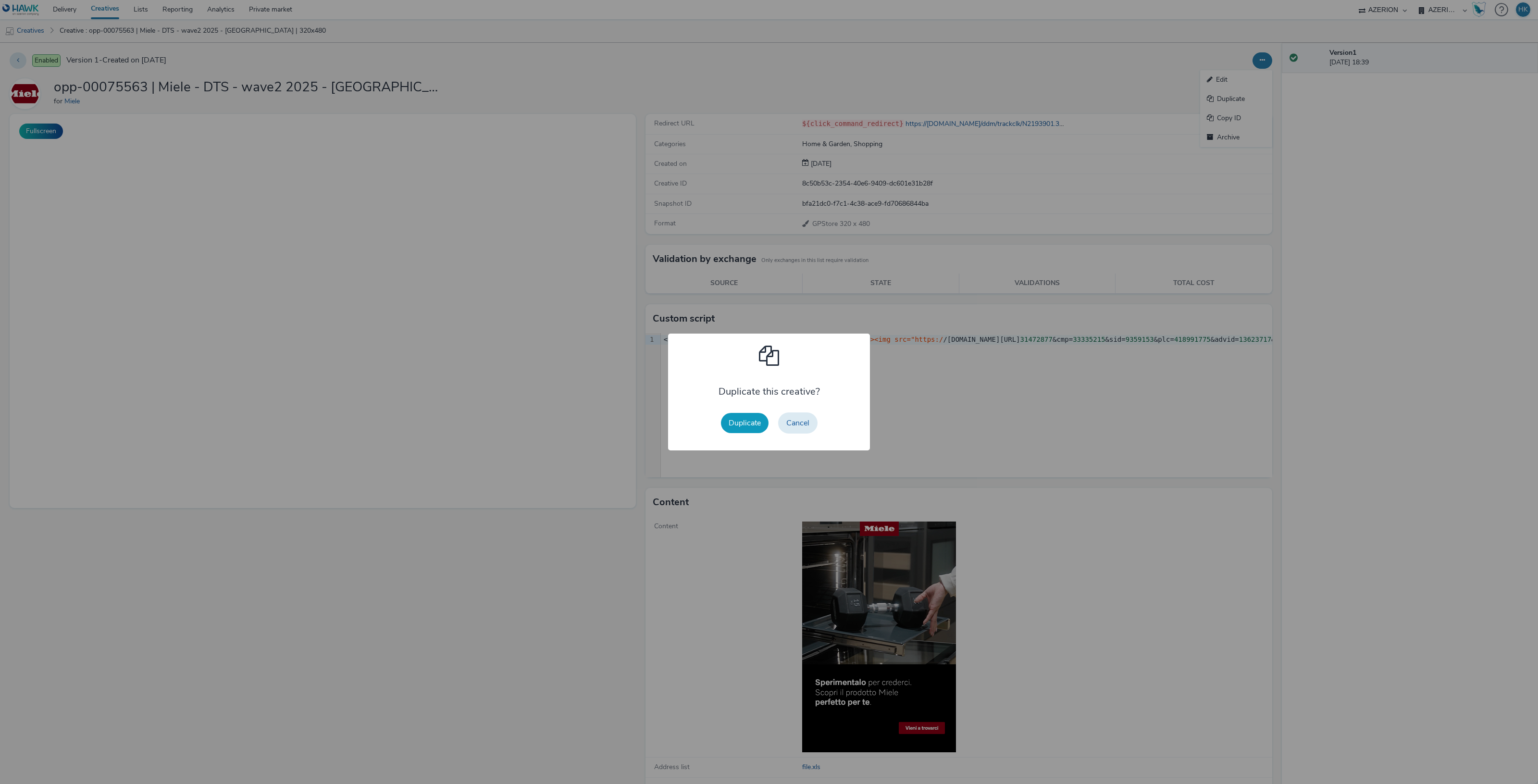
click at [752, 417] on button "Duplicate" at bounding box center [744, 423] width 48 height 20
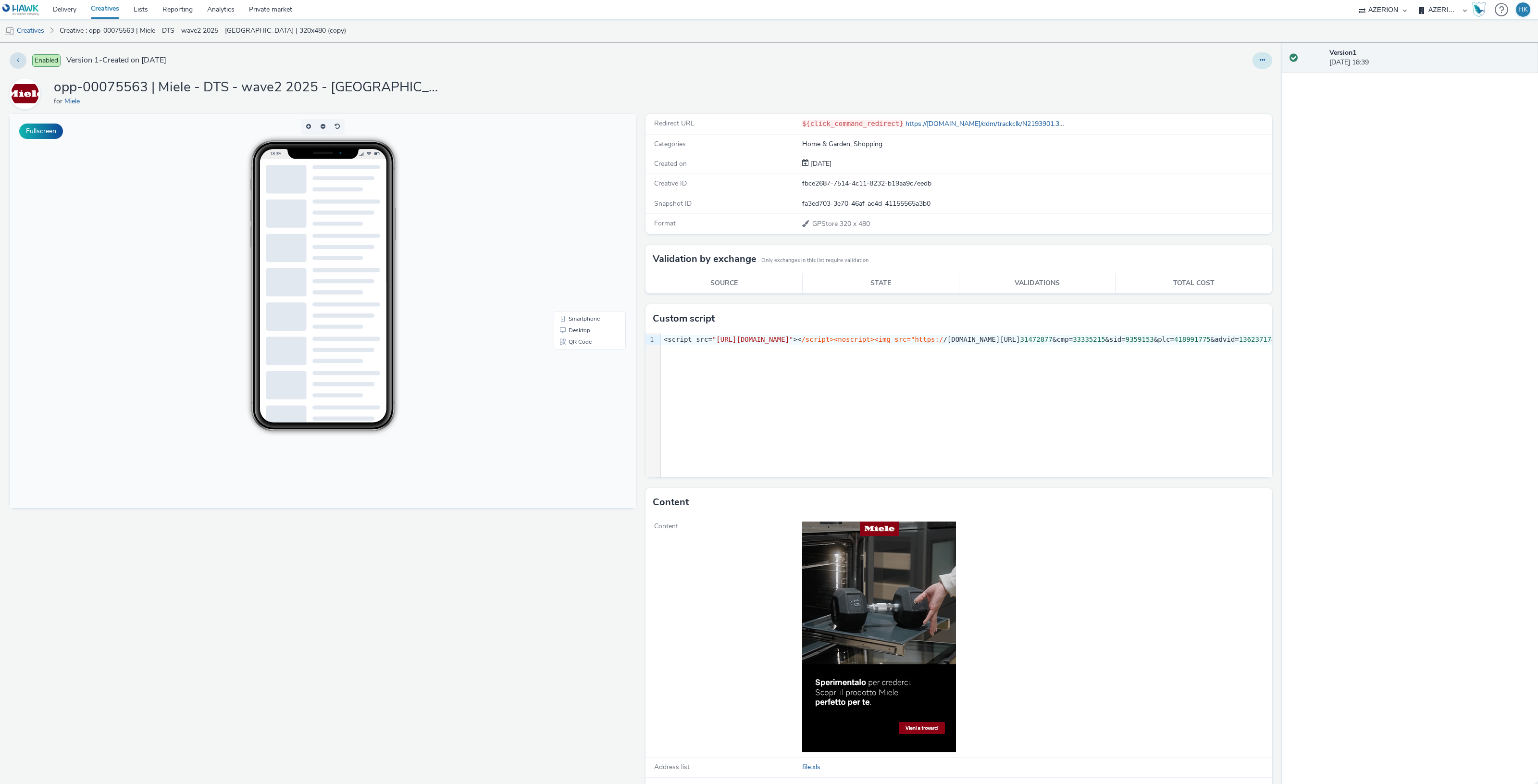
click at [1253, 56] on button at bounding box center [1262, 61] width 20 height 16
click at [1226, 75] on link "Edit" at bounding box center [1236, 80] width 72 height 19
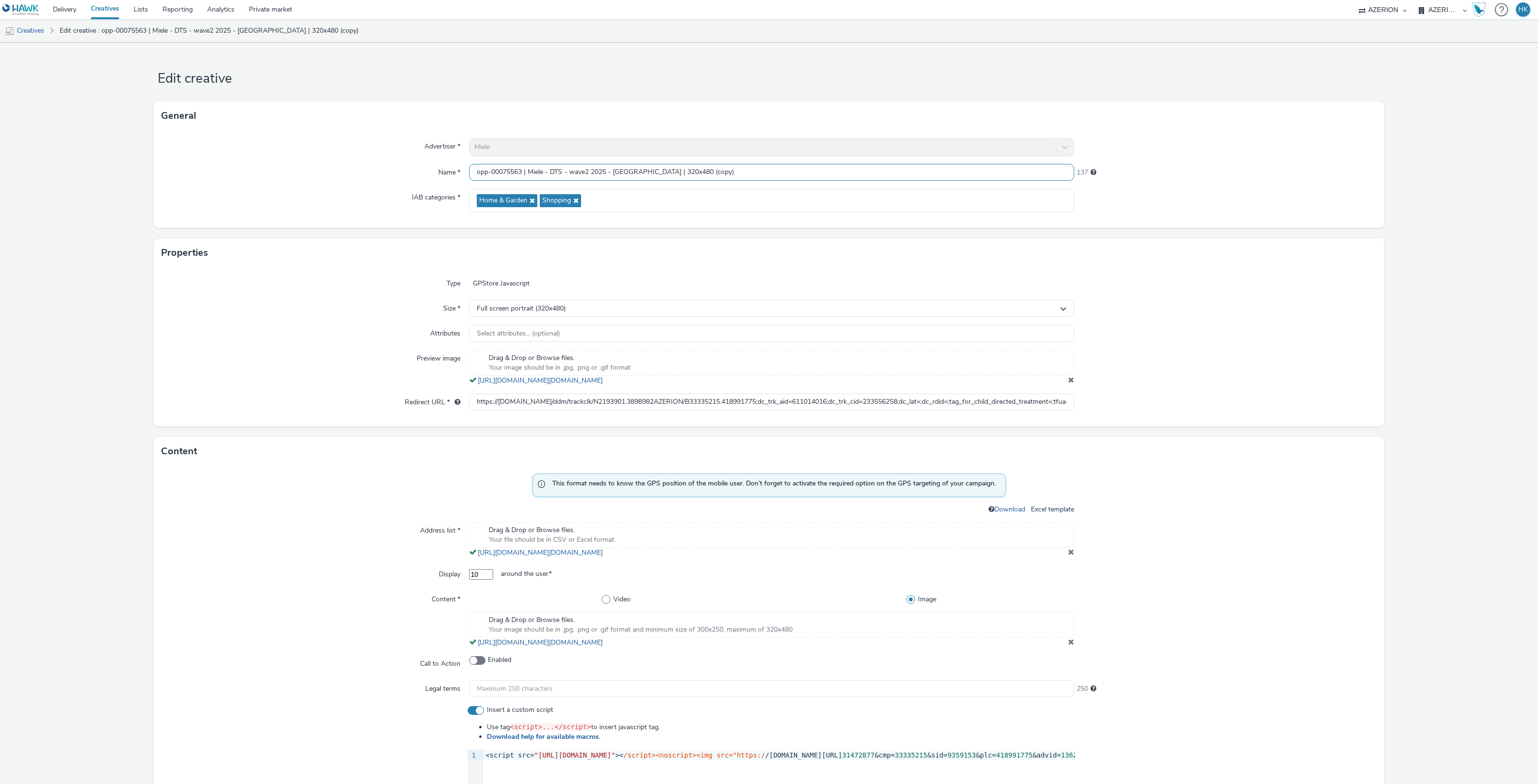
drag, startPoint x: 689, startPoint y: 169, endPoint x: 664, endPoint y: 169, distance: 25.0
click at [664, 169] on input "opp-00075563 | Miele - DTS - wave2 2025 - Roma | 320x480 (copy)" at bounding box center [771, 172] width 605 height 17
drag, startPoint x: 630, startPoint y: 172, endPoint x: 613, endPoint y: 171, distance: 17.0
click at [612, 169] on input "opp-00075563 | Miele - DTS - wave2 2025 - Roma | 320x480" at bounding box center [771, 172] width 605 height 17
type input "opp-00075563 | Miele - DTS - wave2 2025 - Bologna | 320x480"
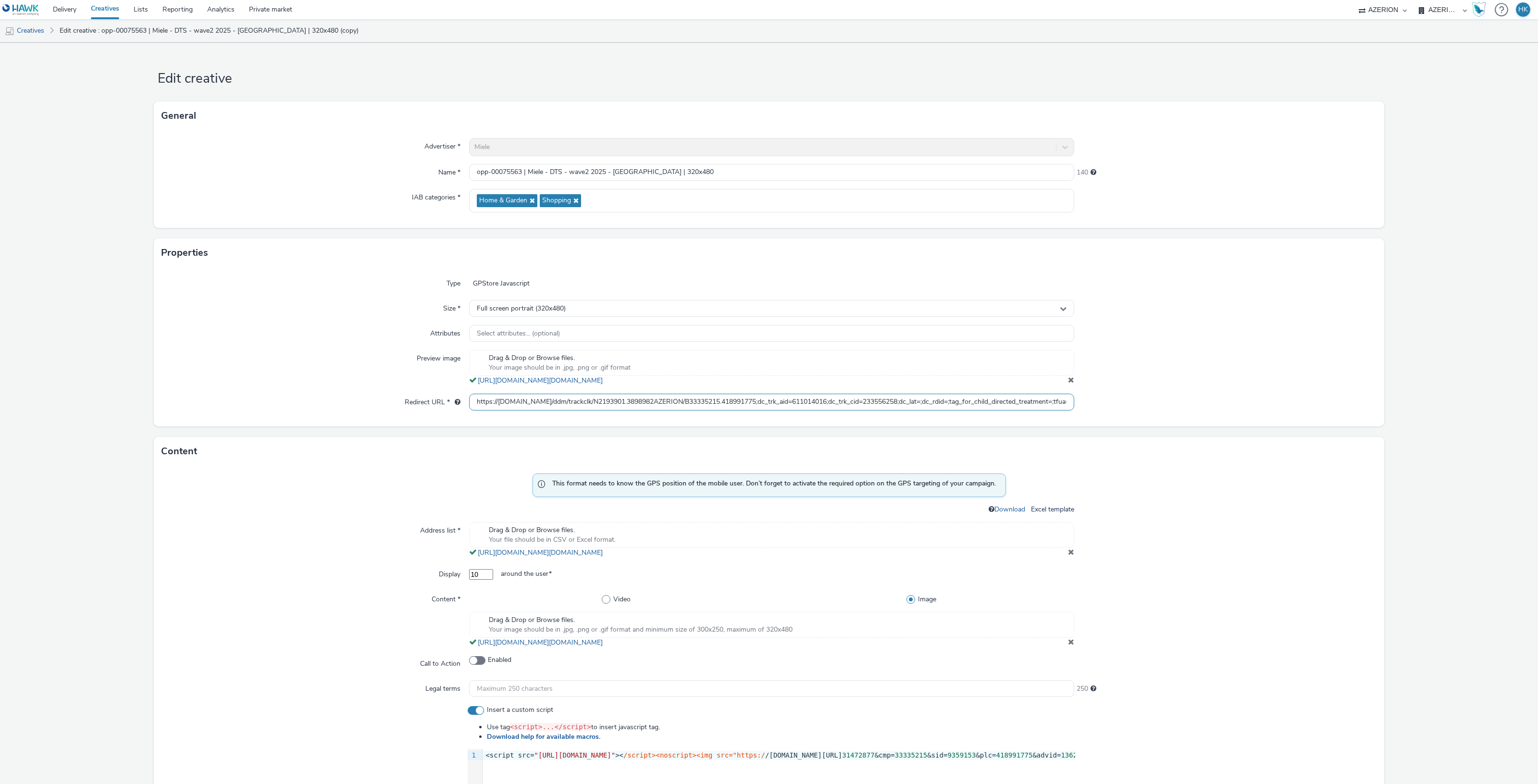
click at [475, 402] on input "https://ad.doubleclick.net/ddm/trackclk/N2193901.3898982AZERION/B33335215.41899…" at bounding box center [771, 401] width 605 height 17
click at [470, 402] on input "https://ad.doubleclick.net/ddm/trackclk/N2193901.3898982AZERION/B33335215.41899…" at bounding box center [771, 401] width 605 height 17
drag, startPoint x: 470, startPoint y: 402, endPoint x: 1132, endPoint y: 405, distance: 662.0
click at [1132, 405] on div "Redirect URL * https://ad.doubleclick.net/ddm/trackclk/N2193901.3898982AZERION/…" at bounding box center [769, 402] width 1215 height 18
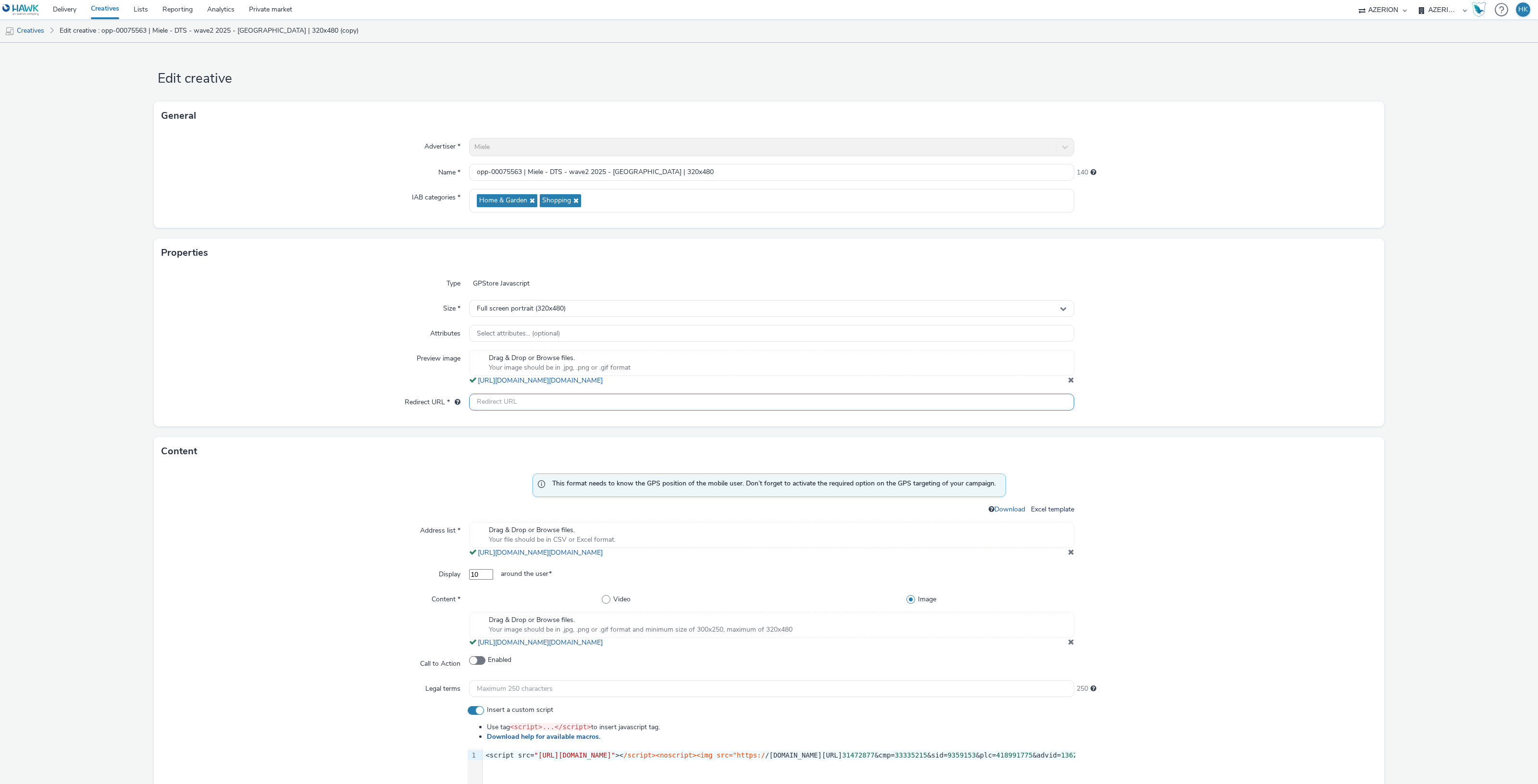
scroll to position [0, 0]
paste input "https://ad.doubleclick.net/ddm/trackclk/N2193901.3898982AZERION/B33335215.41899…"
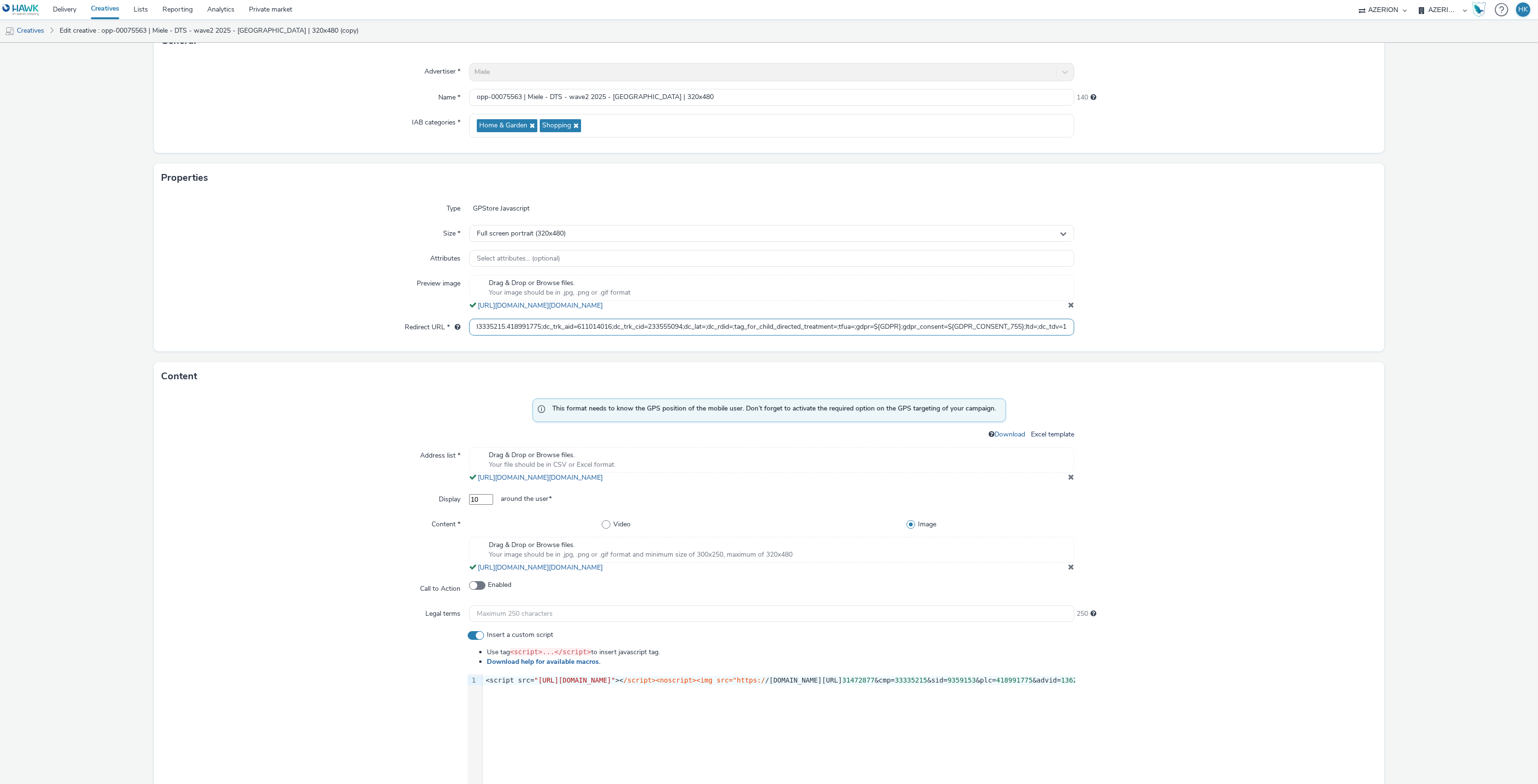
scroll to position [180, 0]
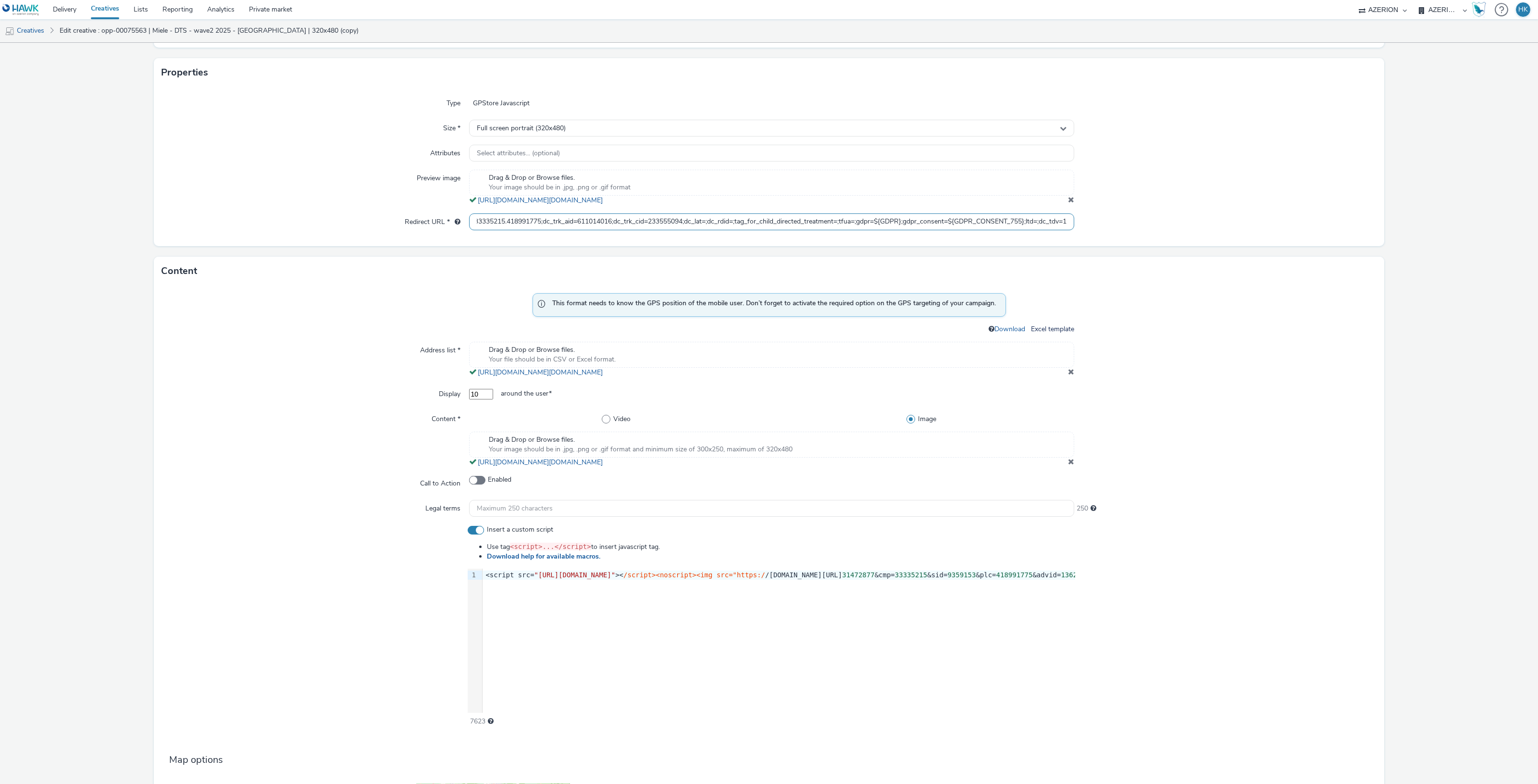
type input "https://ad.doubleclick.net/ddm/trackclk/N2193901.3898982AZERION/B33335215.41899…"
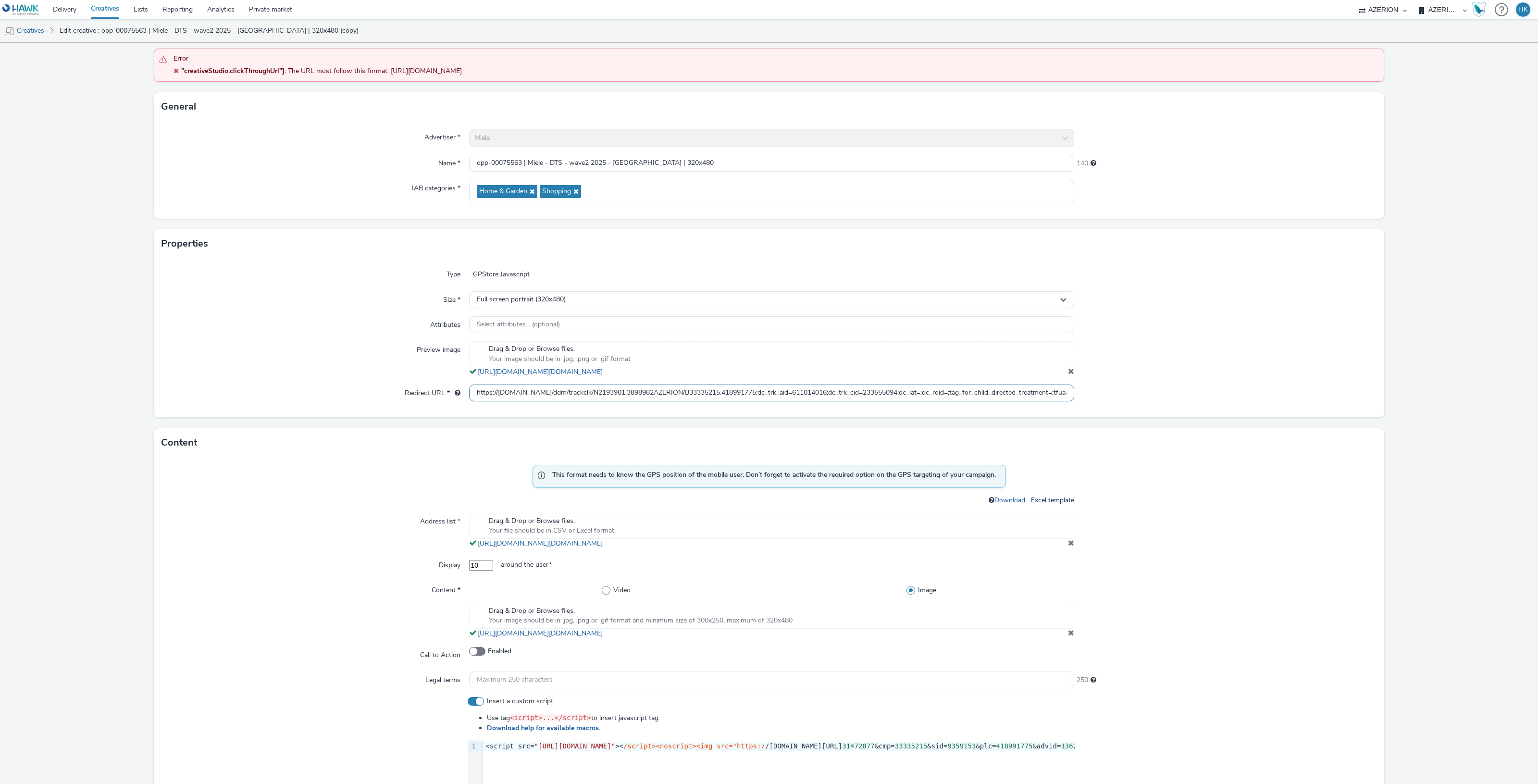
scroll to position [120, 0]
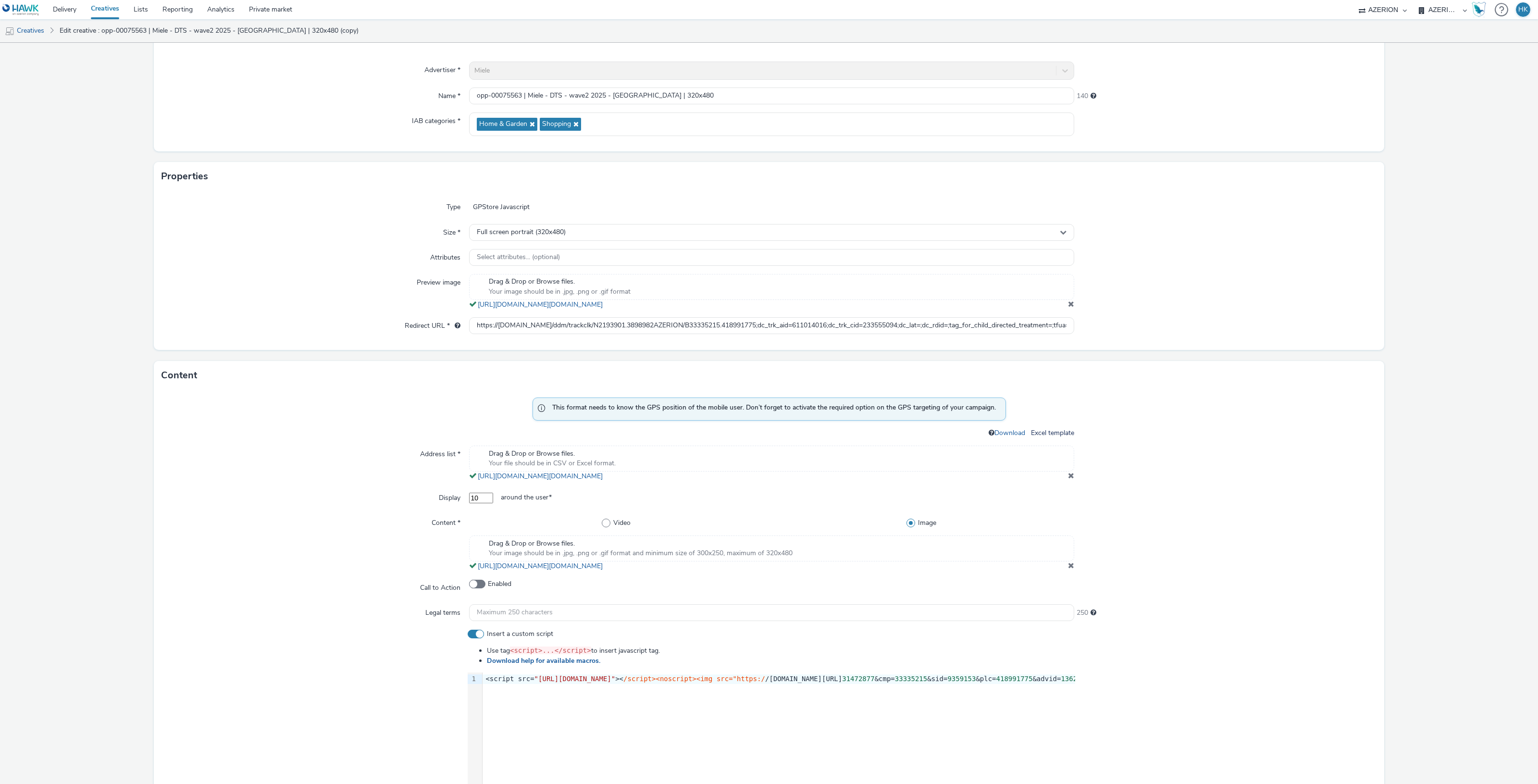
click at [1068, 476] on span at bounding box center [1070, 475] width 6 height 7
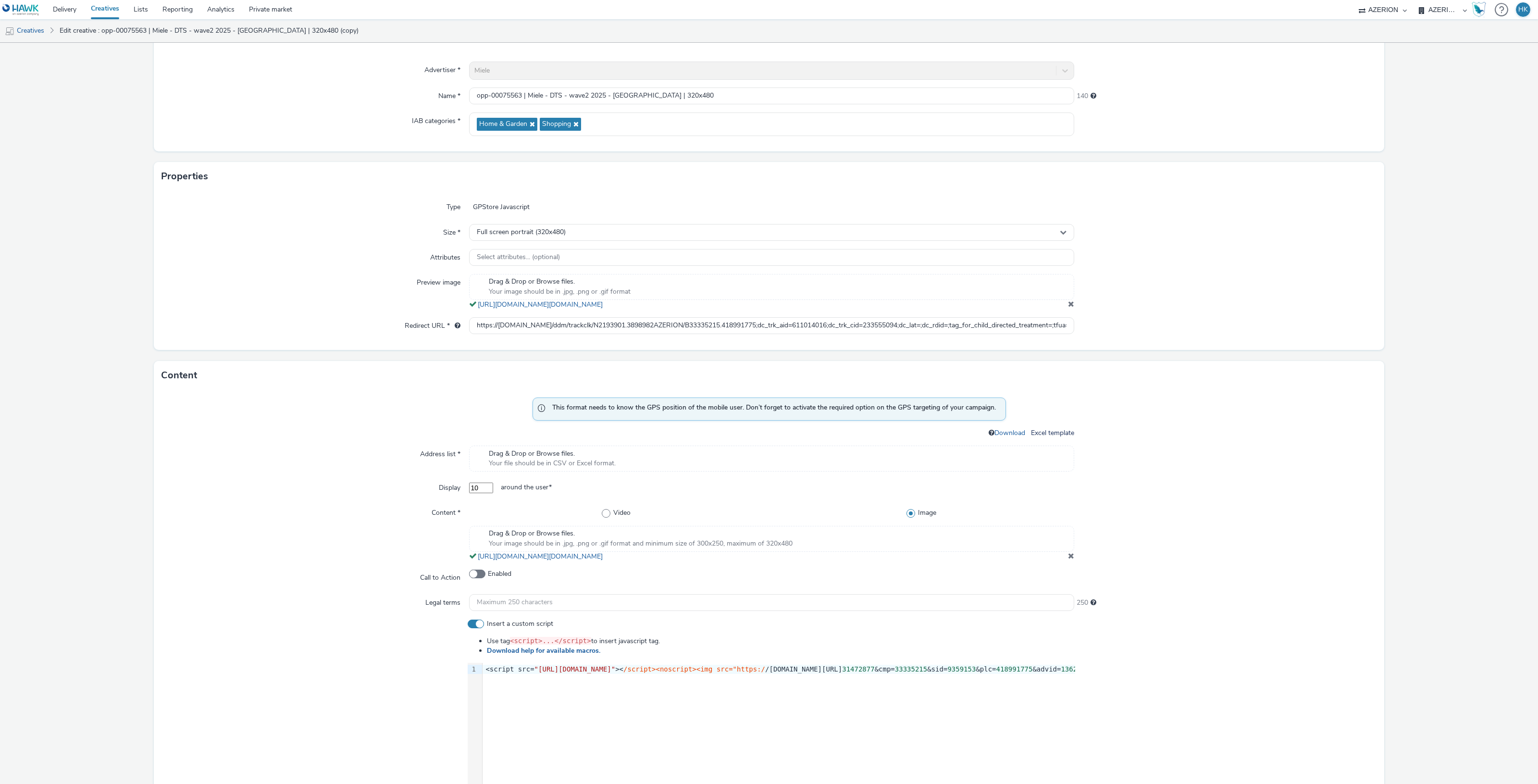
click at [762, 457] on div "Drag & Drop or Browse files. Your file should be in CSV or Excel format." at bounding box center [771, 458] width 605 height 26
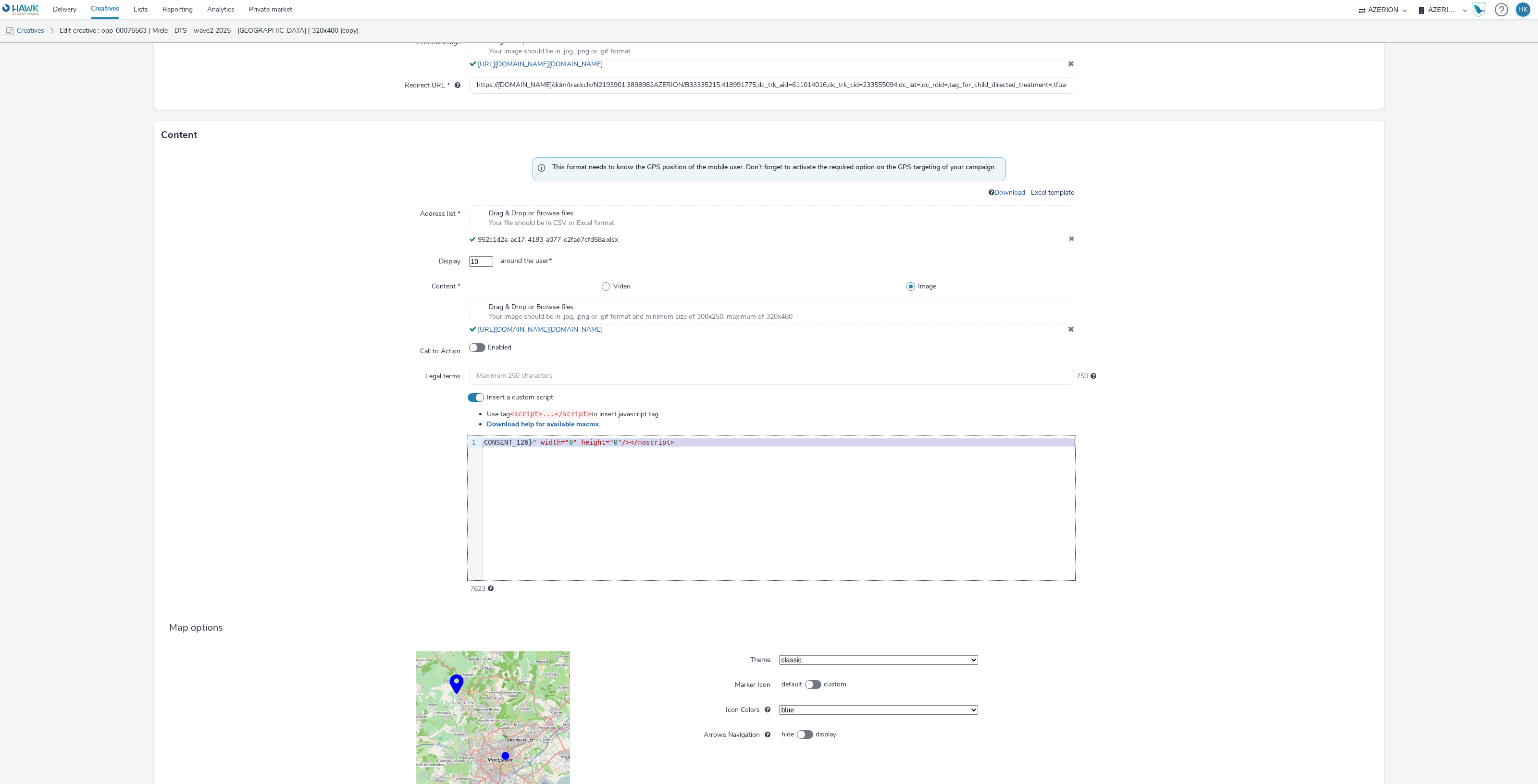
scroll to position [0, 810]
drag, startPoint x: 481, startPoint y: 443, endPoint x: 1072, endPoint y: 443, distance: 591.0
click at [1072, 443] on div "Insert a custom script Use tag <script>...</script> to insert javascript tag. D…" at bounding box center [769, 493] width 1215 height 201
click at [1147, 447] on div at bounding box center [1226, 493] width 302 height 201
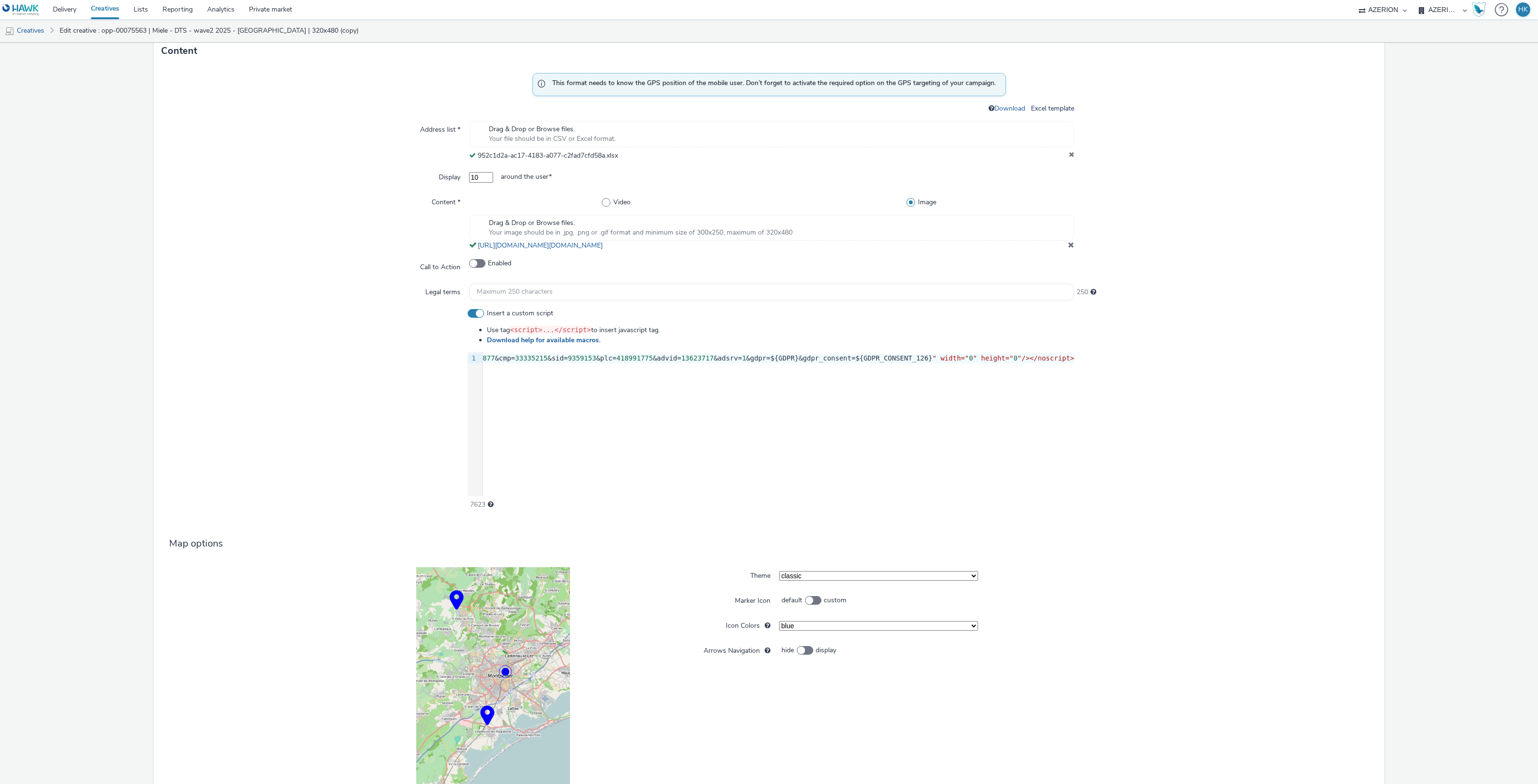
scroll to position [525, 0]
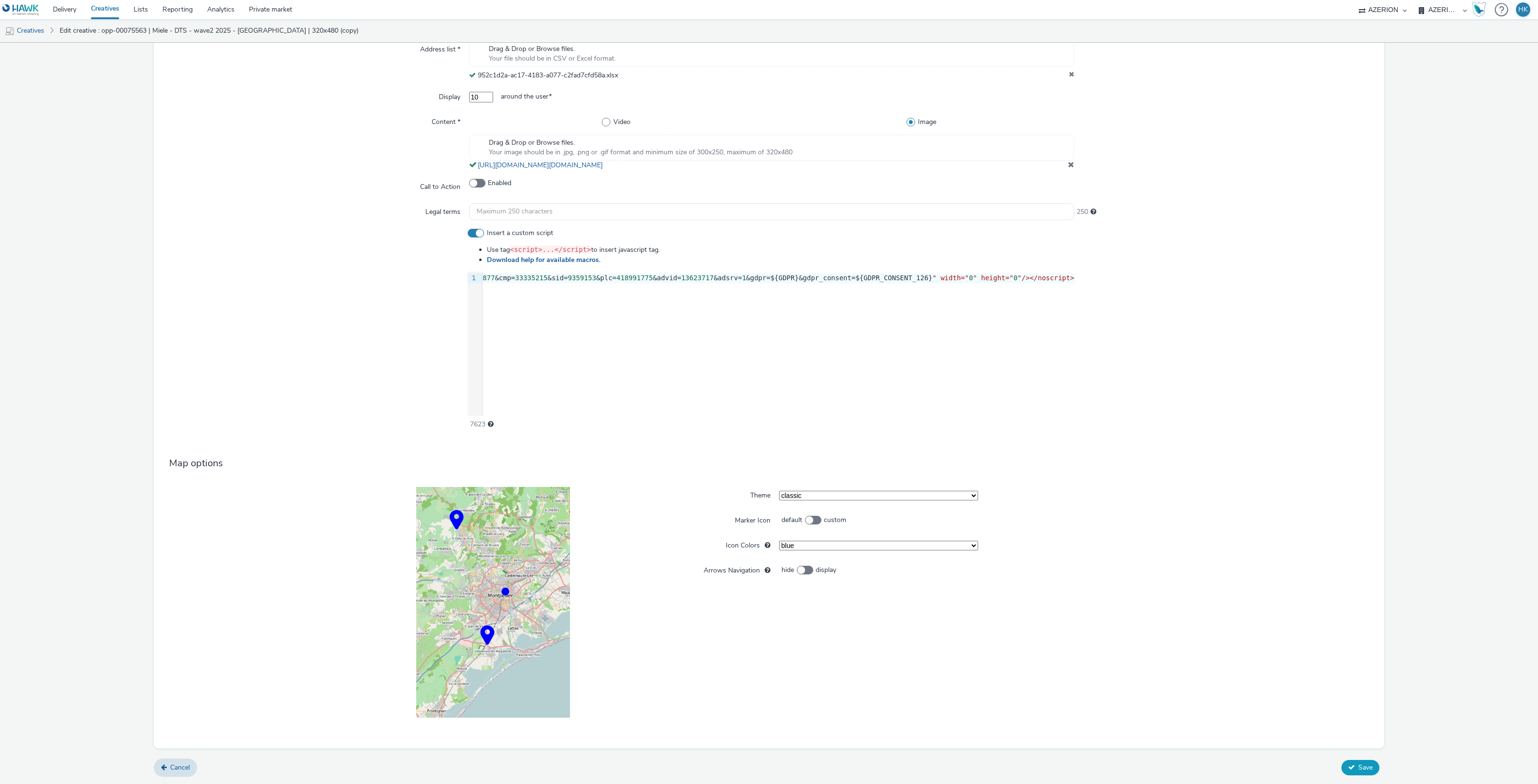
click at [1348, 760] on button "Save" at bounding box center [1361, 767] width 38 height 16
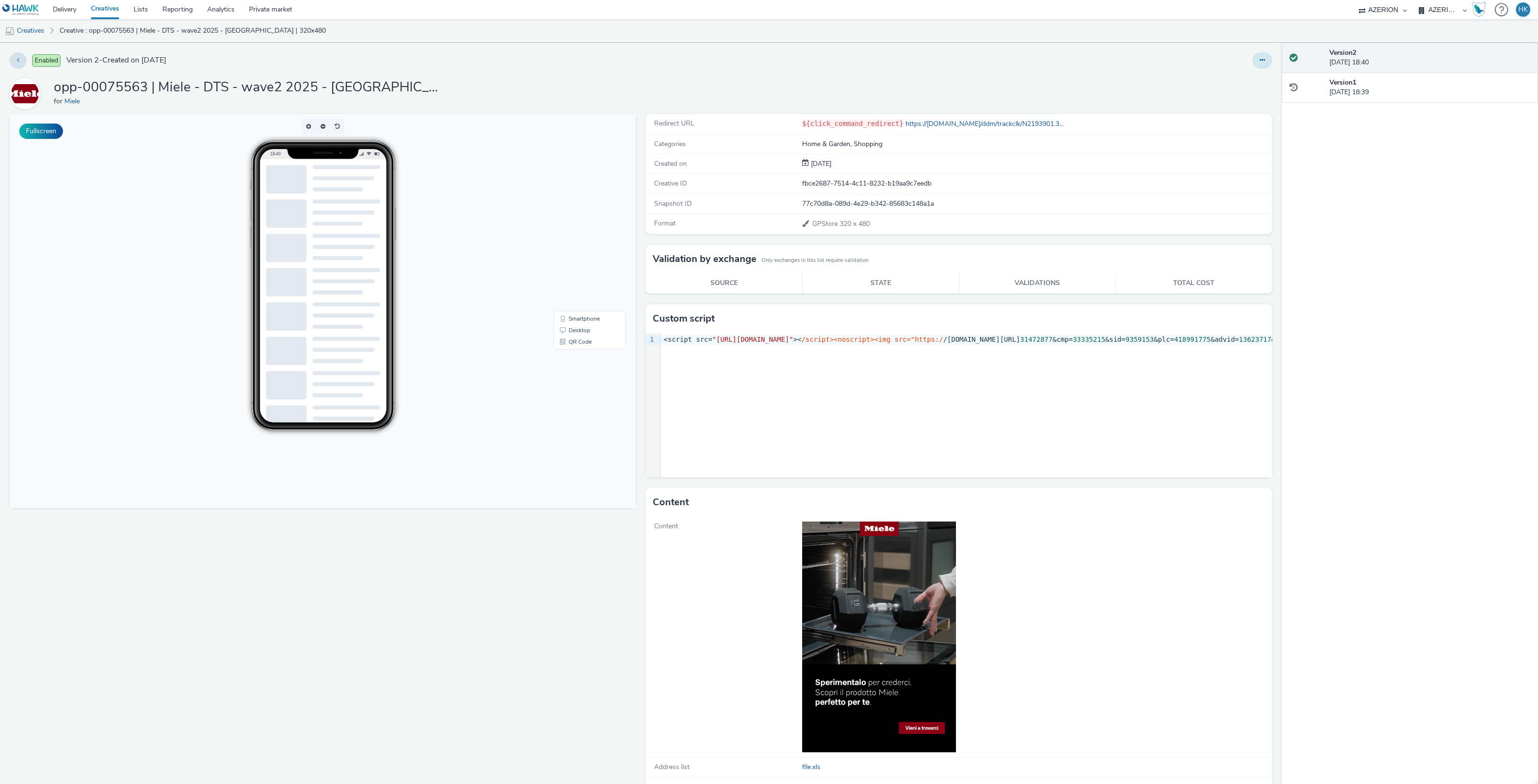
click at [1260, 63] on icon at bounding box center [1263, 60] width 5 height 7
click at [1221, 96] on link "Duplicate" at bounding box center [1236, 99] width 72 height 19
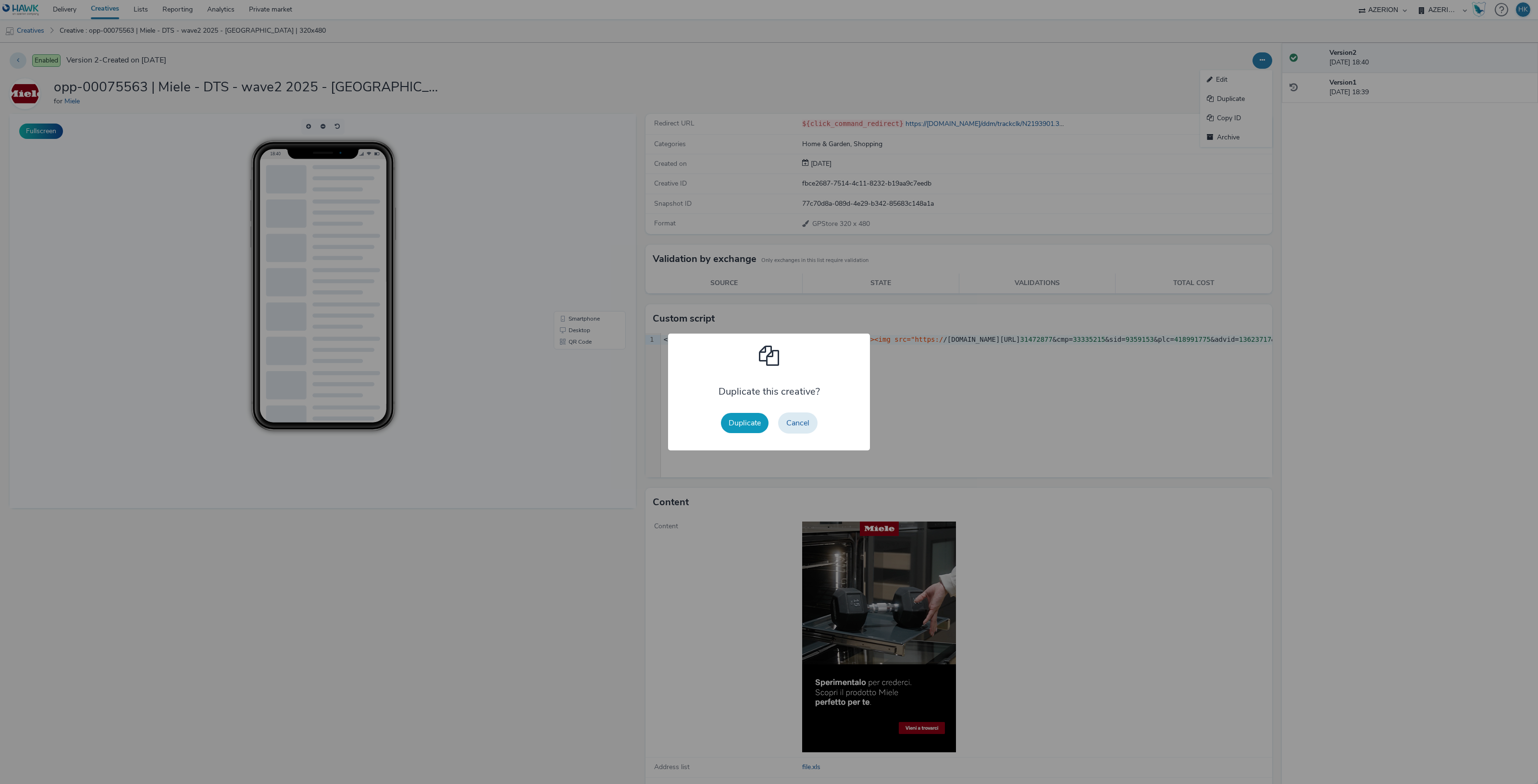
click at [762, 416] on button "Duplicate" at bounding box center [744, 423] width 48 height 20
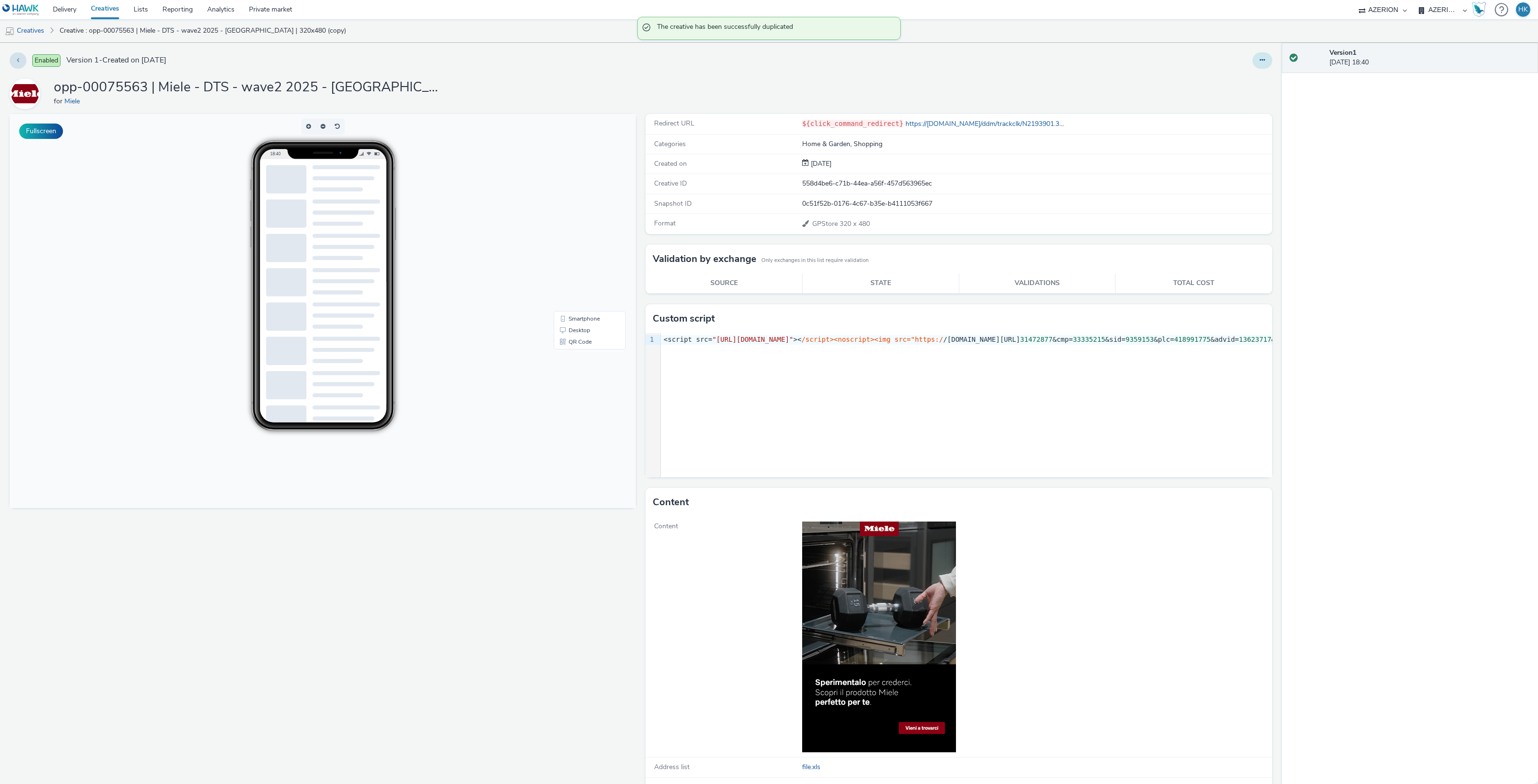
click at [1260, 63] on icon at bounding box center [1263, 60] width 5 height 7
click at [1217, 74] on link "Edit" at bounding box center [1236, 80] width 72 height 19
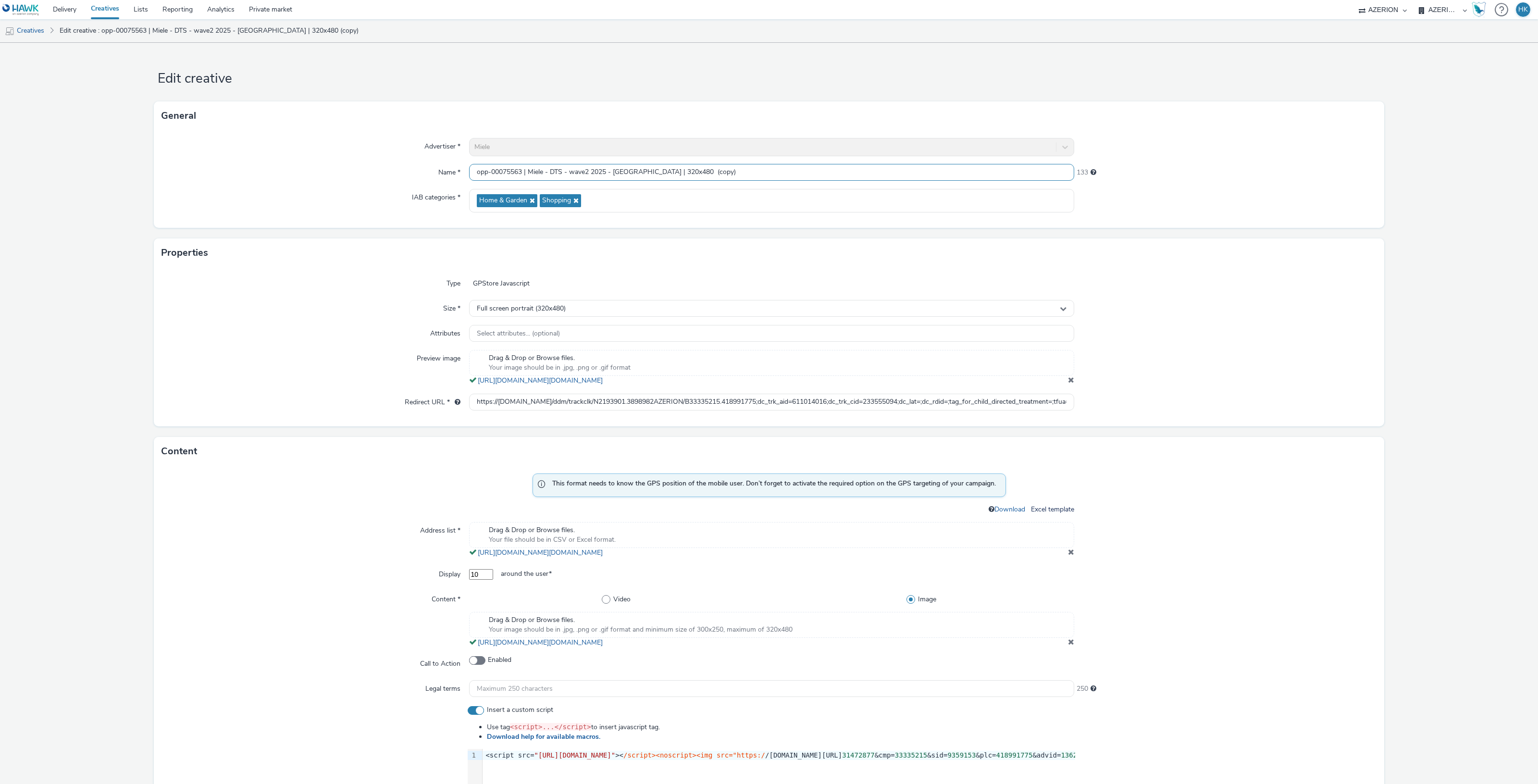
drag, startPoint x: 717, startPoint y: 171, endPoint x: 671, endPoint y: 169, distance: 46.0
click at [671, 169] on input "opp-00075563 | Miele - DTS - wave2 2025 - Bologna | 320x480 (copy)" at bounding box center [771, 172] width 605 height 17
drag, startPoint x: 633, startPoint y: 169, endPoint x: 628, endPoint y: 169, distance: 5.0
click at [628, 169] on input "opp-00075563 | Miele - DTS - wave2 2025 - Bologna | 320x480" at bounding box center [771, 172] width 605 height 17
click at [636, 171] on input "opp-00075563 | Miele - DTS - wave2 2025 - Bologna | 320x480" at bounding box center [771, 172] width 605 height 17
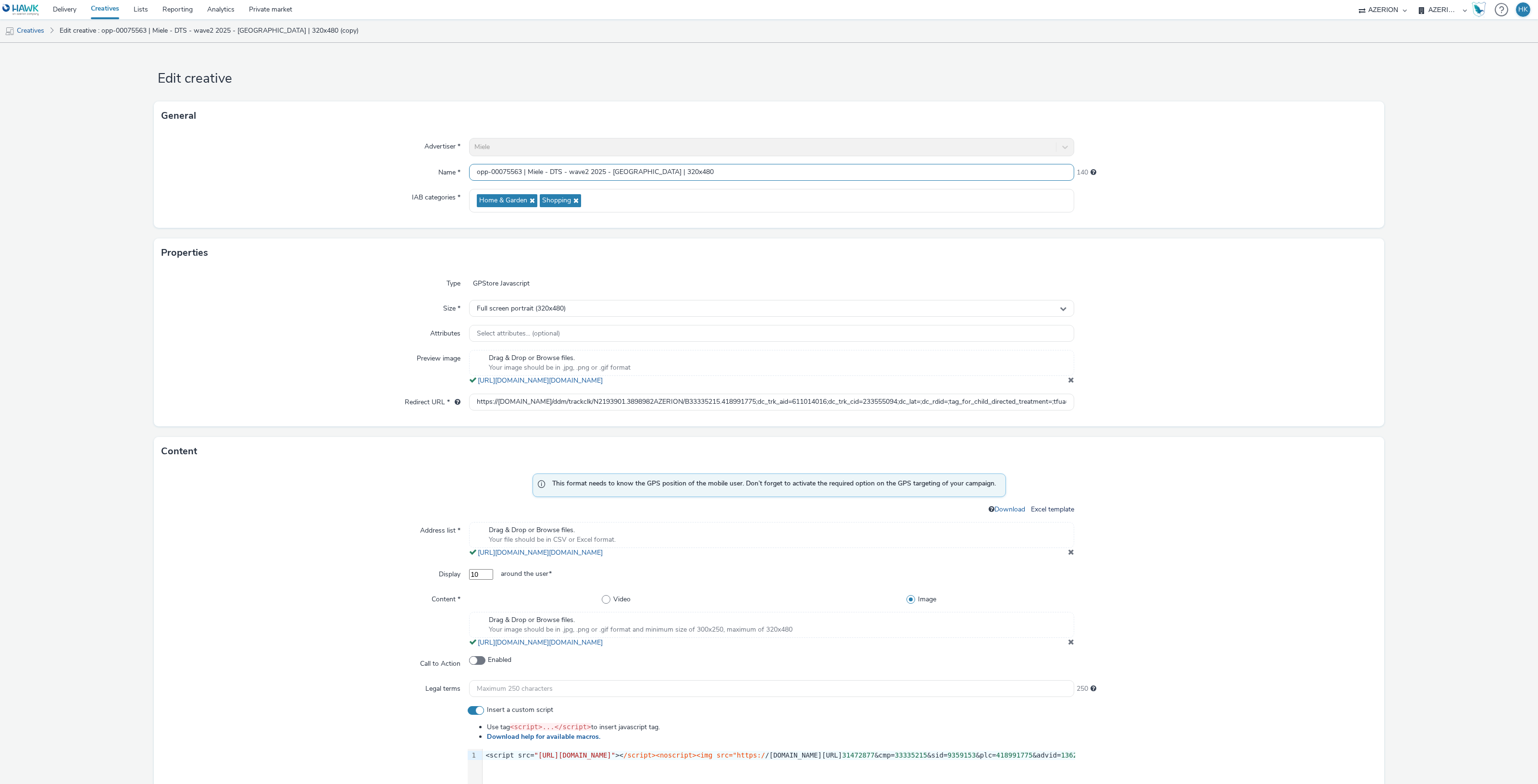
click at [634, 169] on input "opp-00075563 | Miele - DTS - wave2 2025 - Bologna | 320x480" at bounding box center [771, 172] width 605 height 17
click at [628, 175] on input "opp-00075563 | Miele - DTS - wave2 2025 - Bologna | 320x480" at bounding box center [771, 172] width 605 height 17
click at [633, 171] on input "opp-00075563 | Miele - DTS - wave2 2025 - Bologna | 320x480" at bounding box center [771, 172] width 605 height 17
drag, startPoint x: 638, startPoint y: 169, endPoint x: 622, endPoint y: 172, distance: 16.3
click at [614, 171] on input "opp-00075563 | Miele - DTS - wave2 2025 - Bologna | 320x480" at bounding box center [771, 172] width 605 height 17
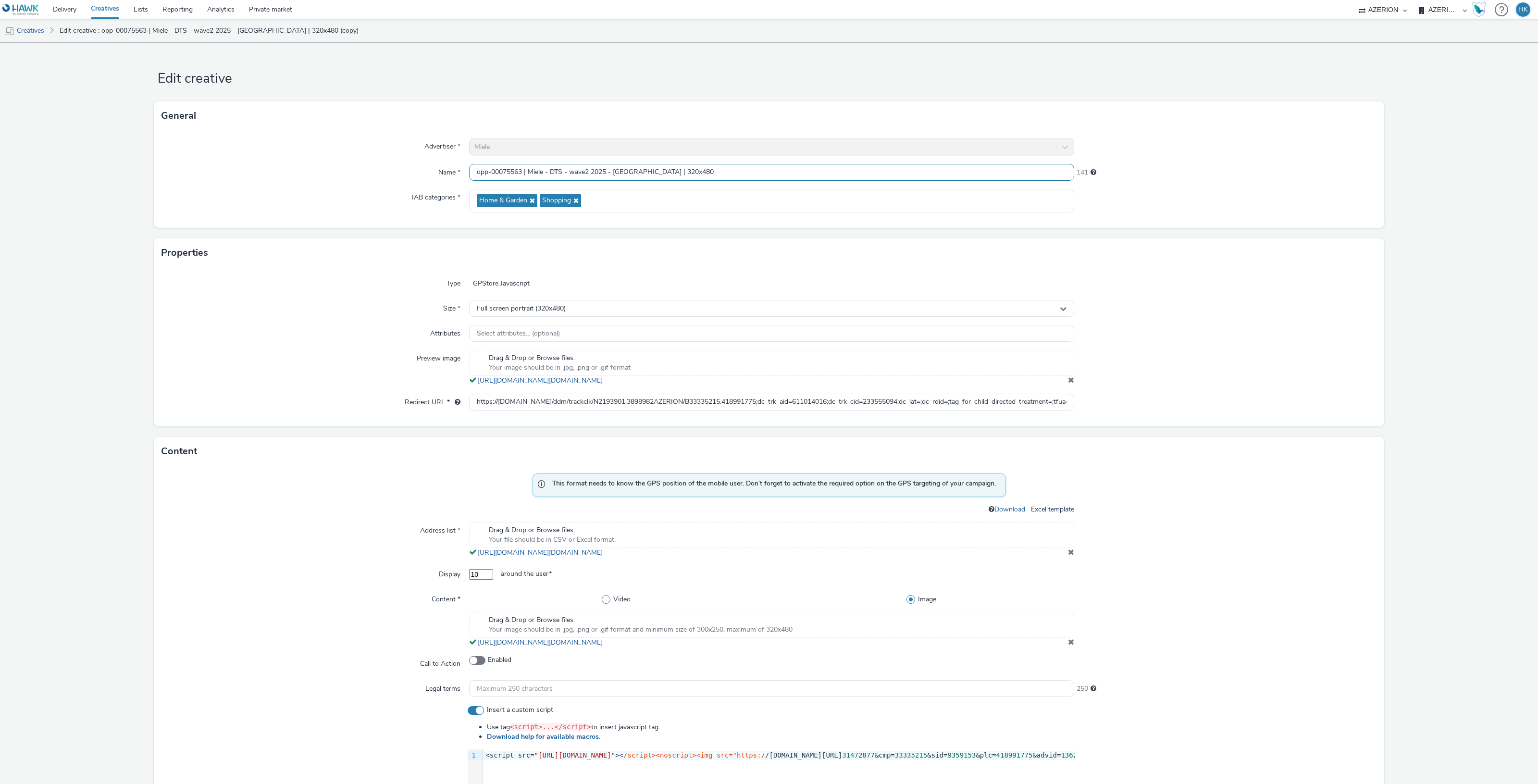
type input "opp-00075563 | Miele - DTS - wave2 2025 - [GEOGRAPHIC_DATA] | 320x480"
drag, startPoint x: 472, startPoint y: 401, endPoint x: 1201, endPoint y: 386, distance: 729.2
click at [1201, 386] on div "Type GPStore Javascript Size * Full screen portrait (320x480) Attributes Select…" at bounding box center [769, 347] width 1230 height 159
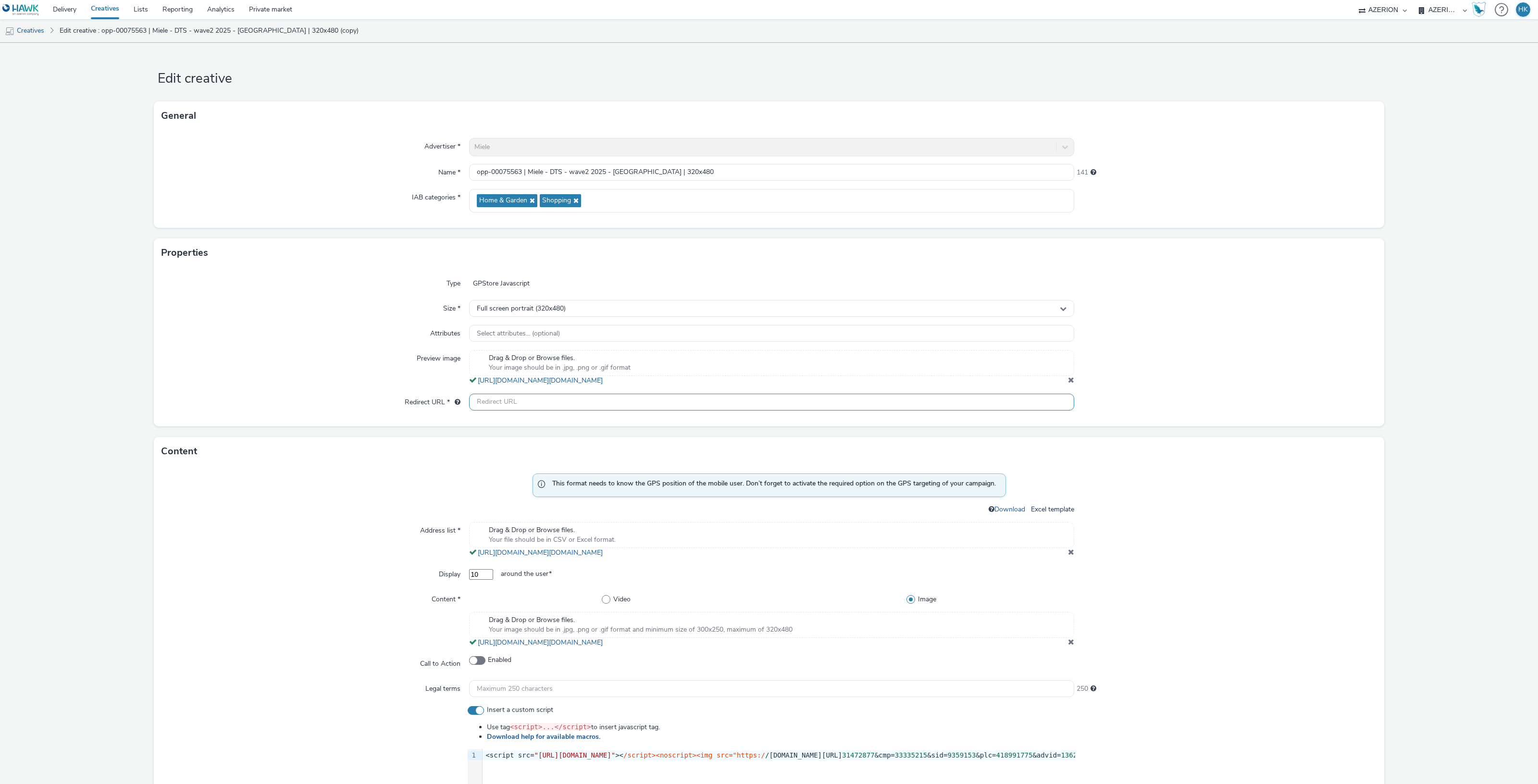
paste input "https://[DOMAIN_NAME]/ddm/trackclk/N2193901.3898982AZERION/B33335215.418991775;…"
type input "https://[DOMAIN_NAME]/ddm/trackclk/N2193901.3898982AZERION/B33335215.418991775;…"
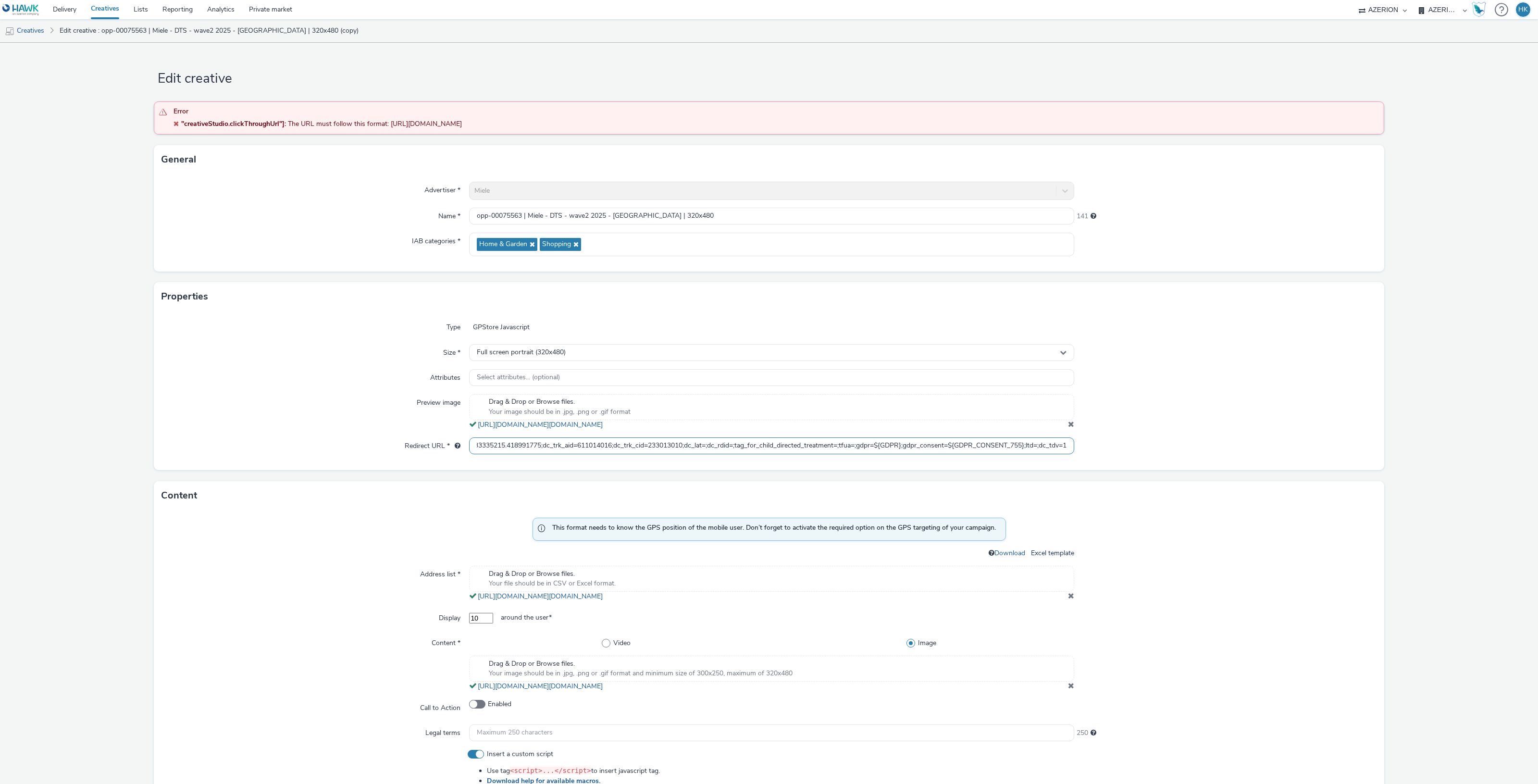
scroll to position [0, 0]
click at [1068, 594] on span at bounding box center [1070, 595] width 6 height 7
click at [859, 583] on div "Drag & Drop or Browse files. Your file should be in CSV or Excel format." at bounding box center [771, 578] width 605 height 26
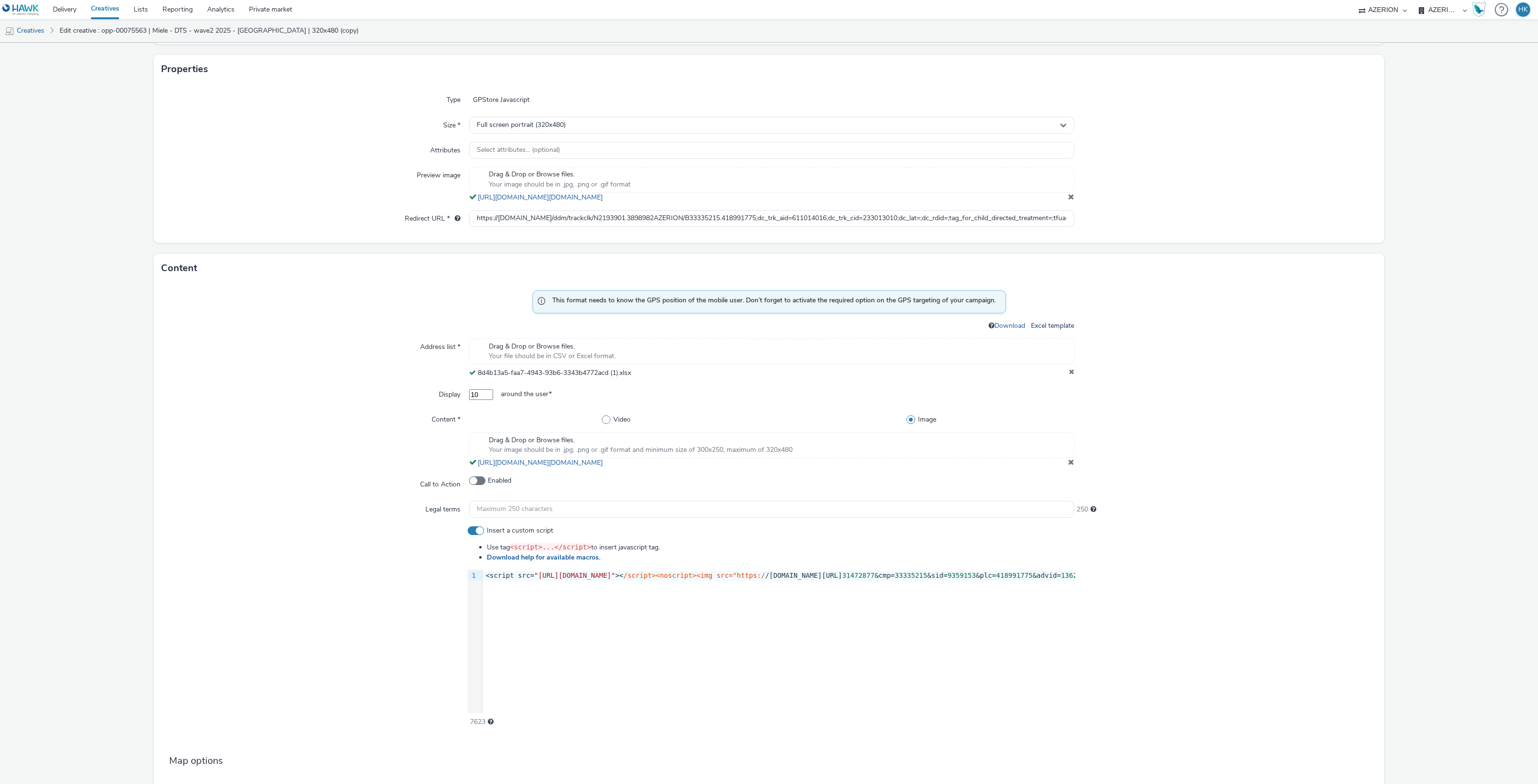
scroll to position [240, 0]
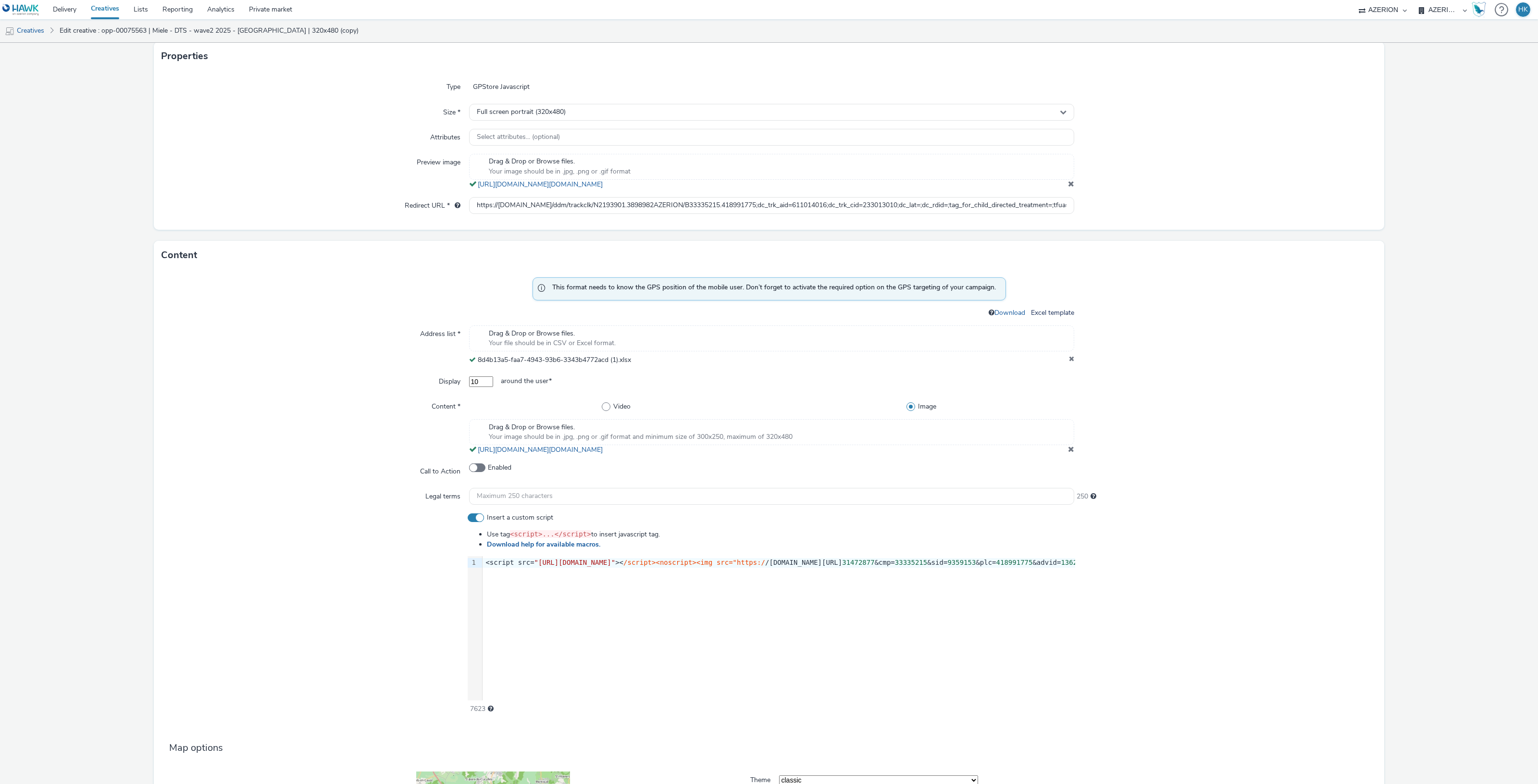
drag, startPoint x: 1064, startPoint y: 452, endPoint x: 1053, endPoint y: 437, distance: 18.6
click at [1068, 452] on span at bounding box center [1070, 448] width 6 height 7
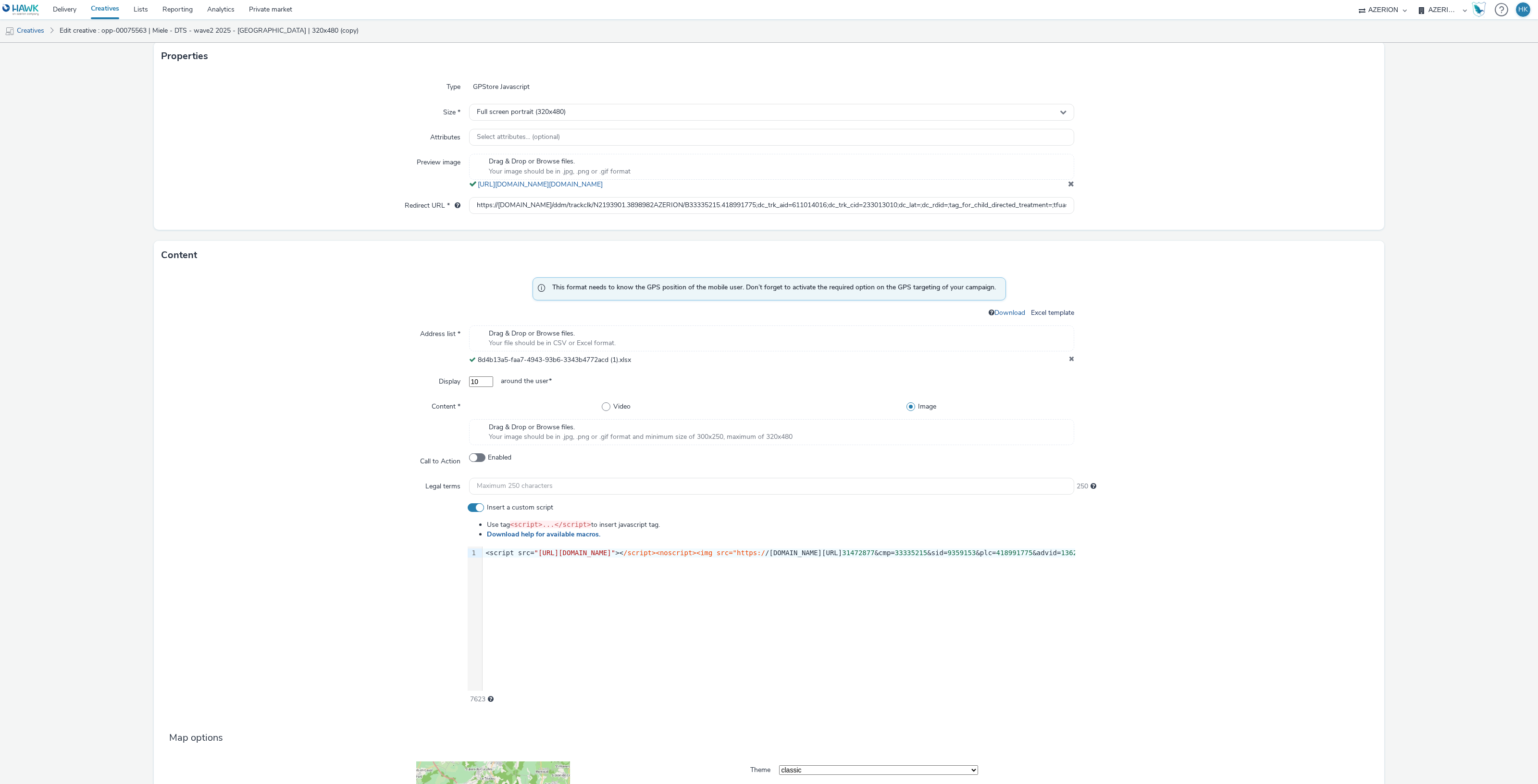
click at [696, 432] on span "Drag & Drop or Browse files." at bounding box center [640, 427] width 304 height 9
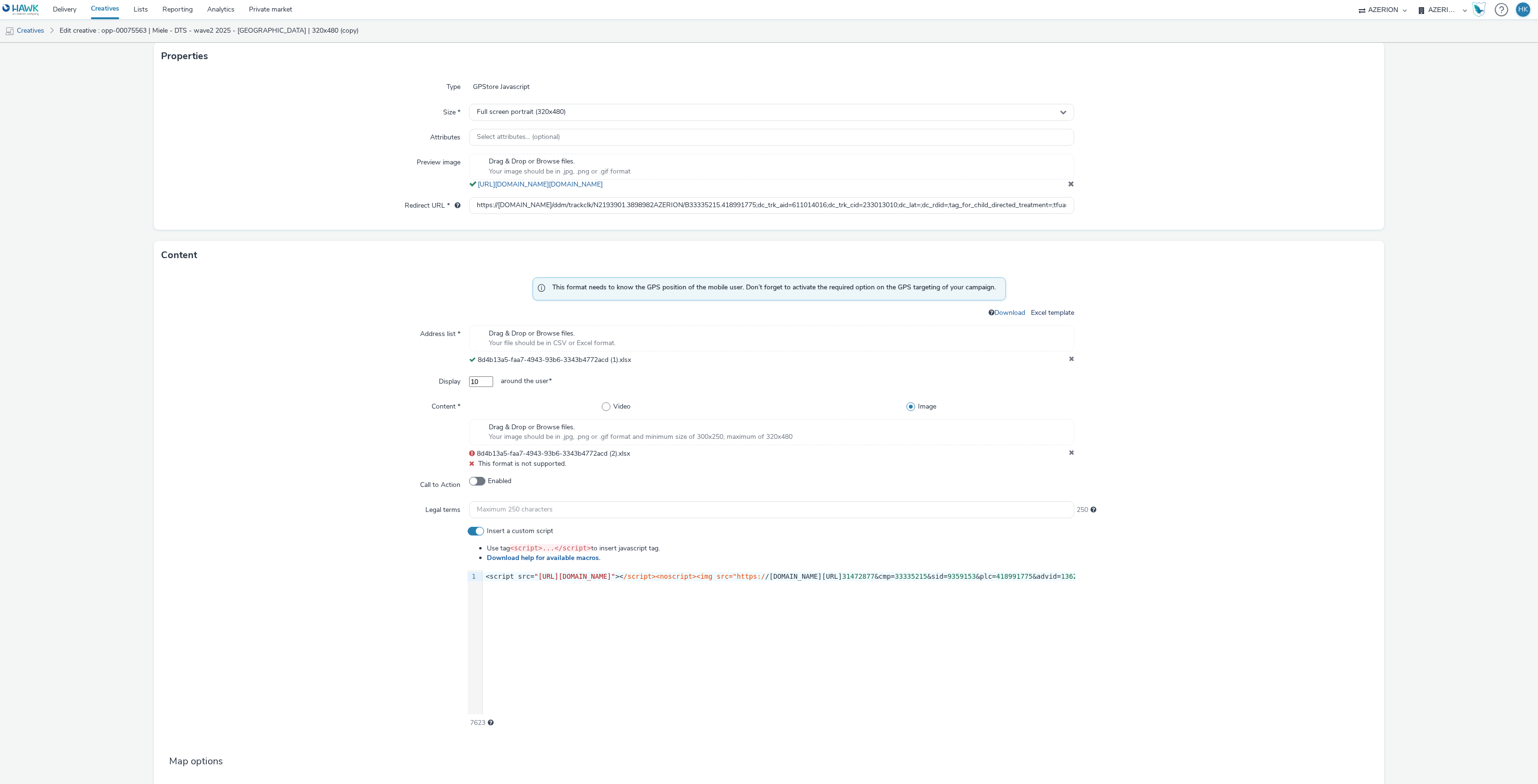
click at [1074, 451] on div at bounding box center [1226, 433] width 303 height 71
click at [1069, 452] on icon at bounding box center [1072, 453] width 5 height 9
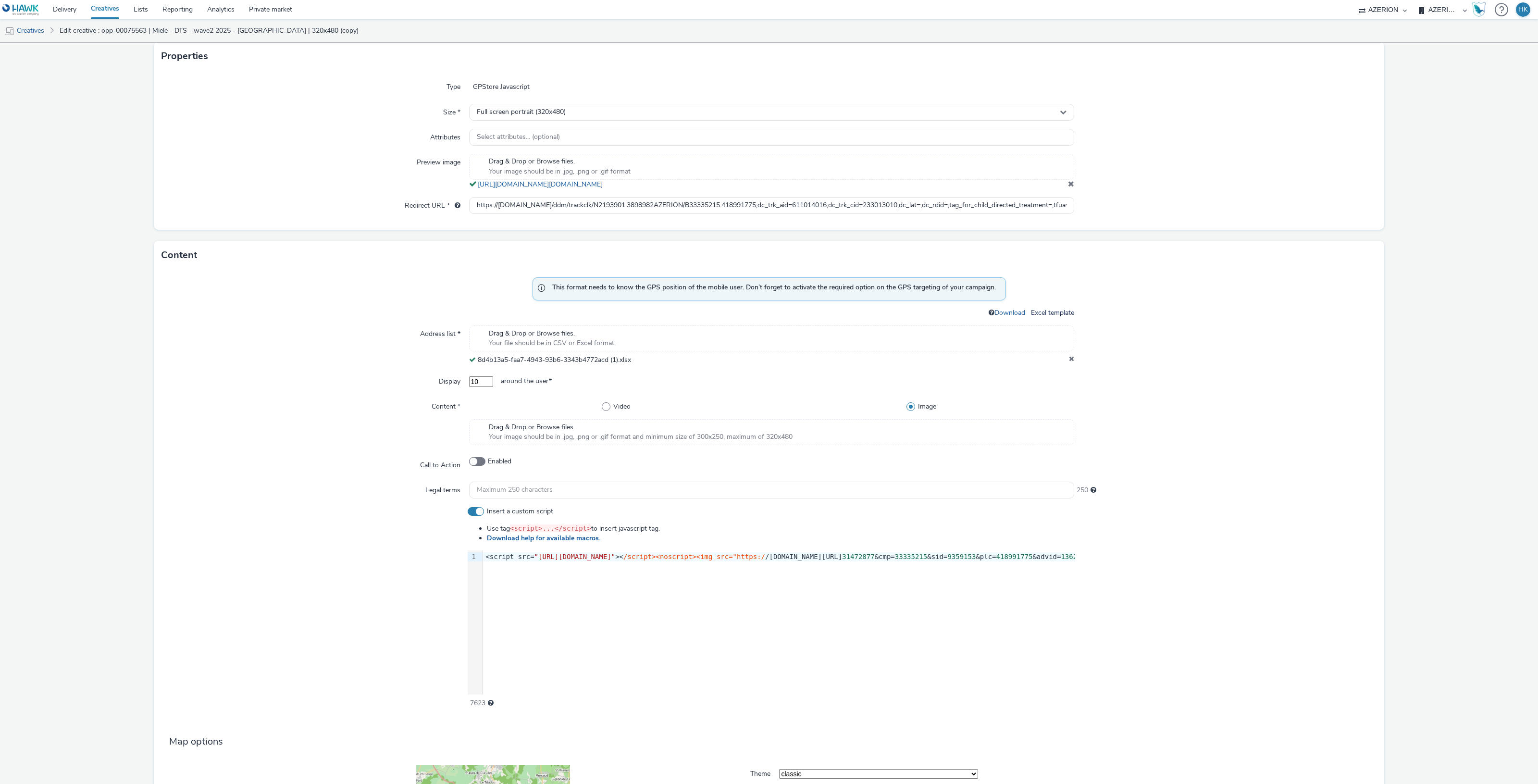
click at [684, 337] on div "Drag & Drop or Browse files. Your file should be in CSV or Excel format." at bounding box center [771, 338] width 605 height 26
click at [648, 439] on span "Your image should be in .jpg, .png or .gif format and minimum size of 300x250, …" at bounding box center [640, 437] width 304 height 9
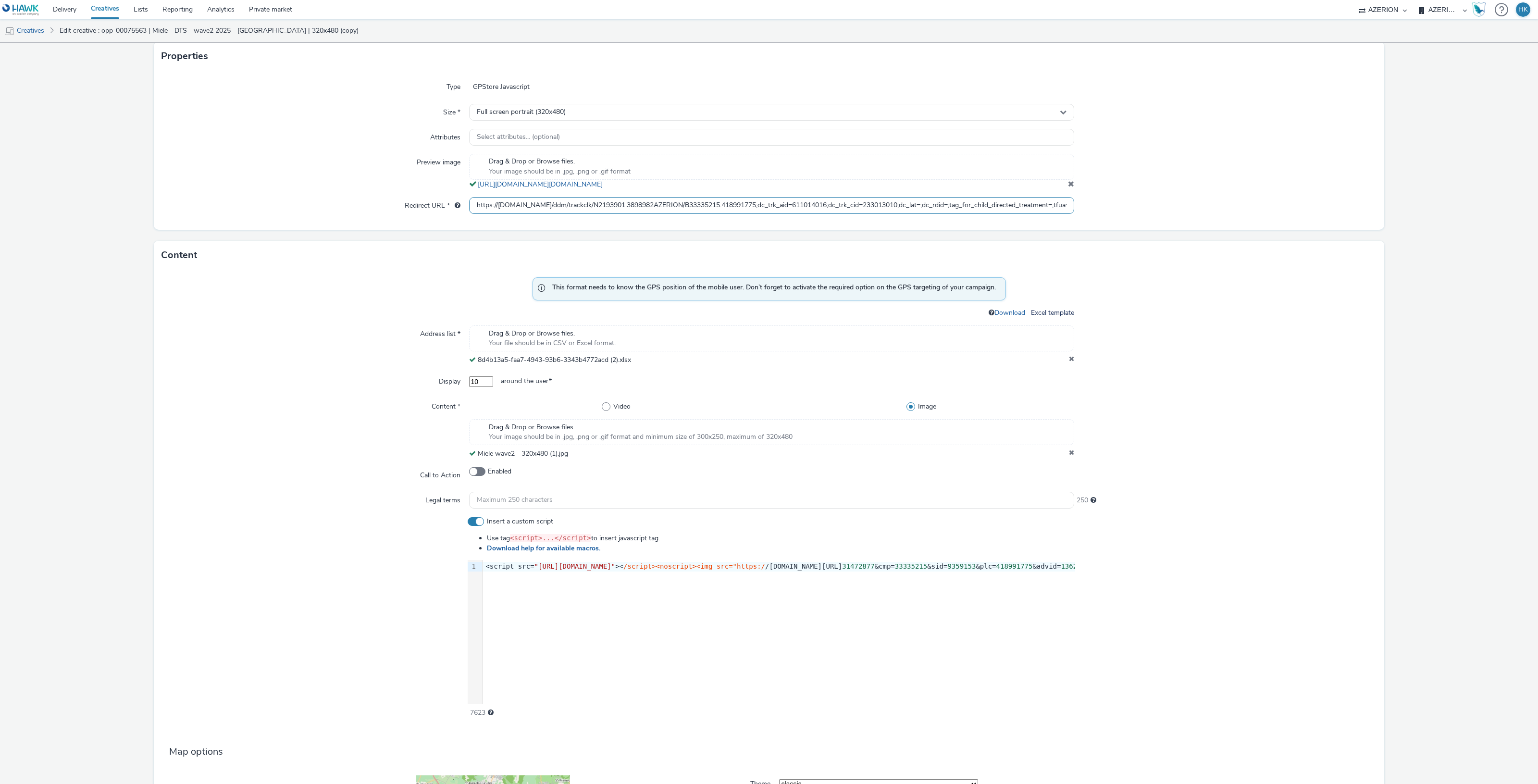
scroll to position [0, 231]
drag, startPoint x: 472, startPoint y: 202, endPoint x: 1199, endPoint y: 198, distance: 727.0
click at [1199, 198] on div "Redirect URL * https://ad.doubleclick.net/ddm/trackclk/N2193901.3898982AZERION/…" at bounding box center [769, 206] width 1215 height 18
paste input "https://[DOMAIN_NAME]/ddm/trackclk/N2193901.3898982AZERION/B33335215.418991775;…"
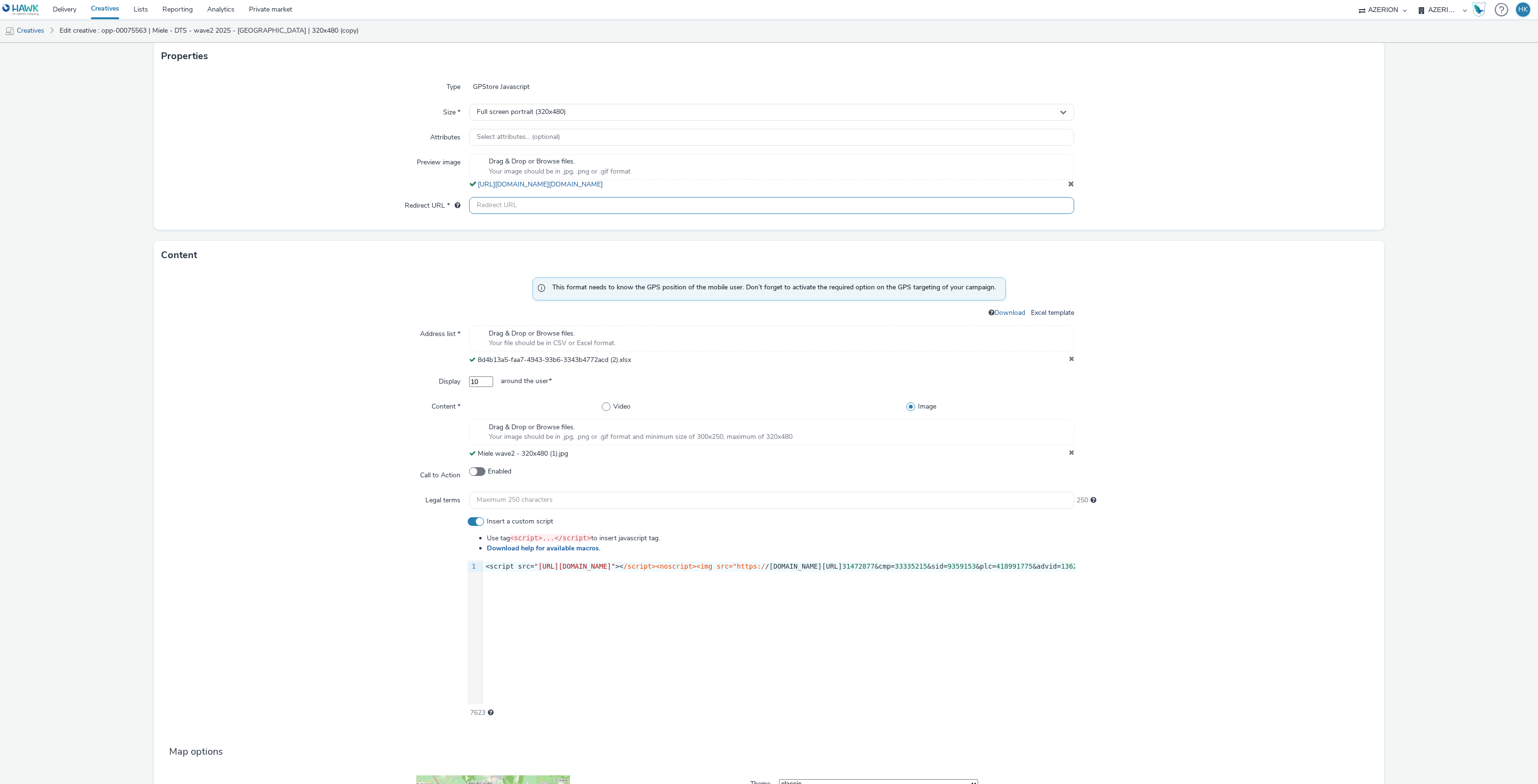
type input "https://[DOMAIN_NAME]/ddm/trackclk/N2193901.3898982AZERION/B33335215.418991775;…"
drag, startPoint x: 480, startPoint y: 565, endPoint x: 889, endPoint y: 566, distance: 409.0
click at [919, 565] on div "<script src= "[URL][DOMAIN_NAME]" >< /script><noscript><img src="https:/ /[DOMA…" at bounding box center [968, 567] width 972 height 9
click at [483, 567] on div "<script src= "[URL][DOMAIN_NAME]" >< /script><noscript><img src="https:/ /[DOMA…" at bounding box center [968, 567] width 972 height 9
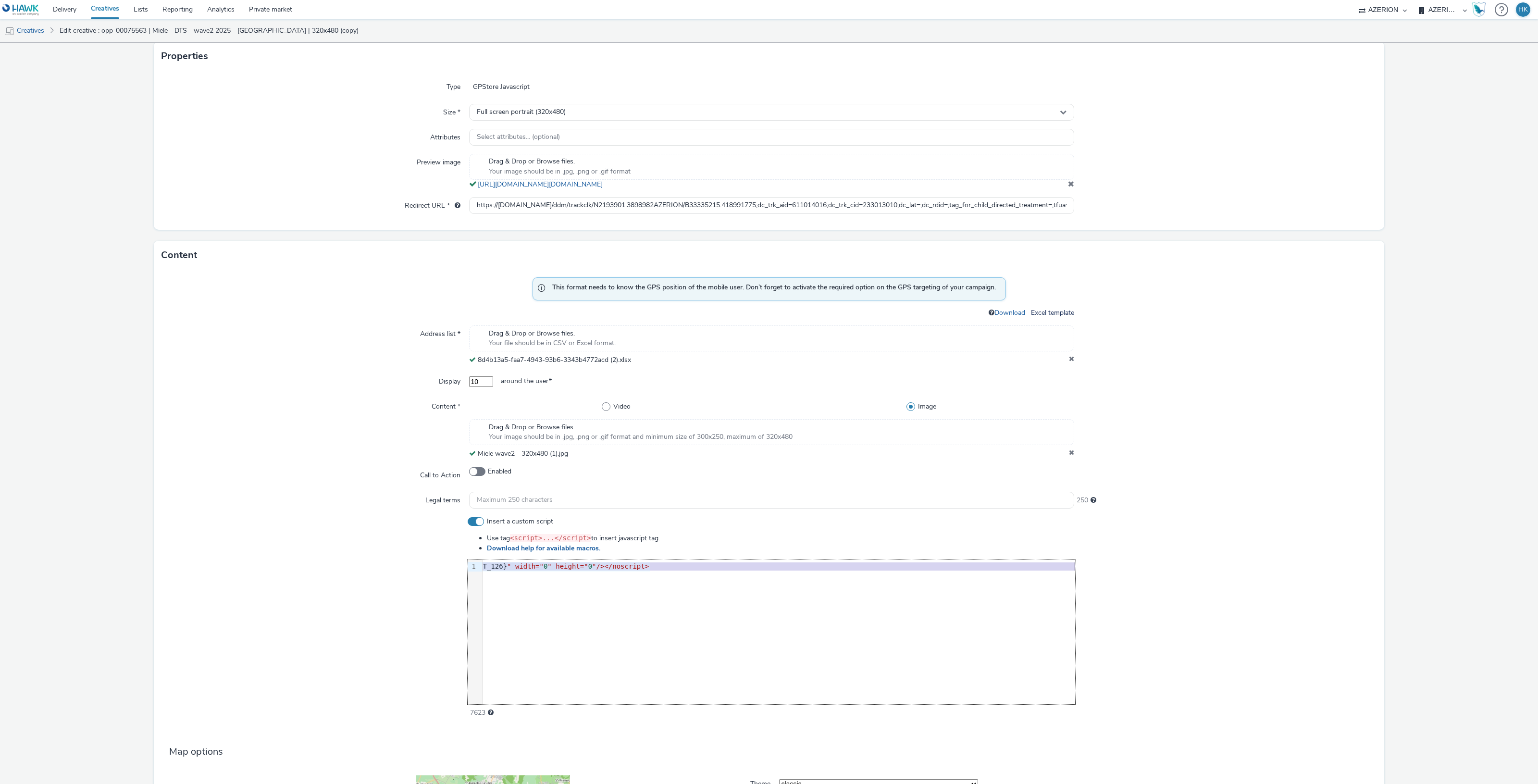
drag, startPoint x: 480, startPoint y: 566, endPoint x: 1087, endPoint y: 577, distance: 607.1
click at [1087, 577] on div "Insert a custom script Use tag <script>...</script> to insert javascript tag. D…" at bounding box center [769, 617] width 1215 height 201
click at [1095, 582] on div at bounding box center [1226, 617] width 302 height 201
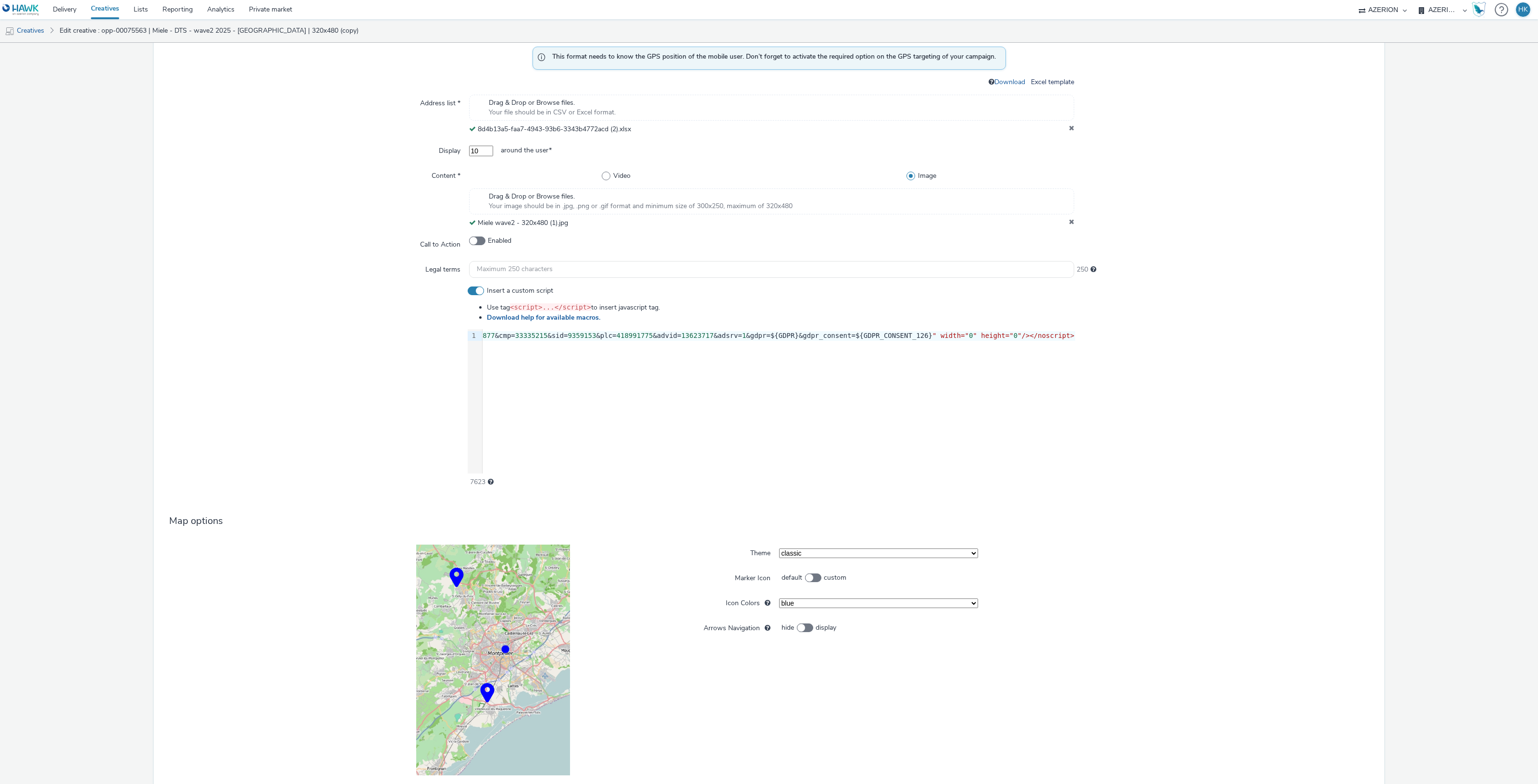
scroll to position [528, 0]
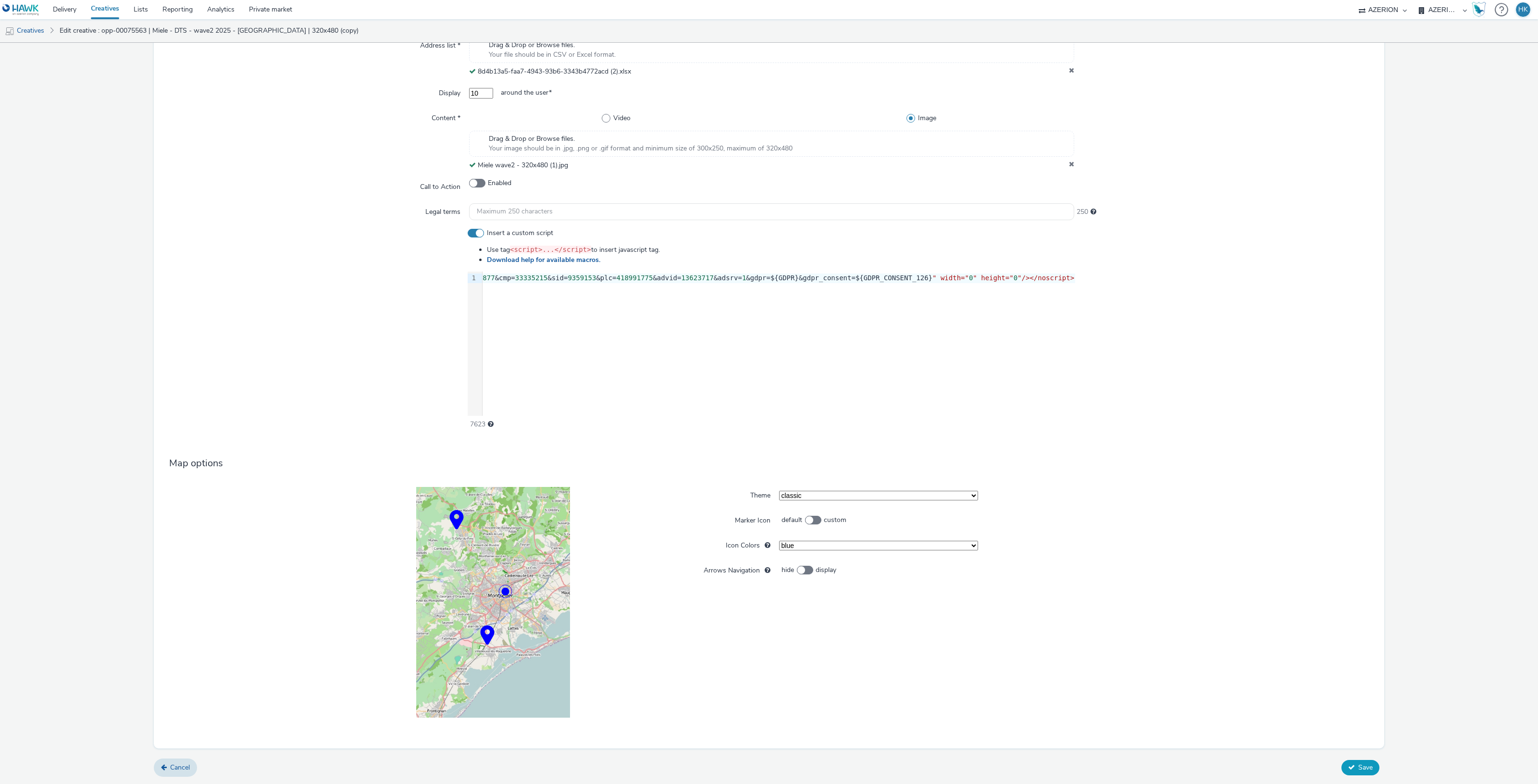
click at [1346, 760] on button "Save" at bounding box center [1361, 767] width 38 height 16
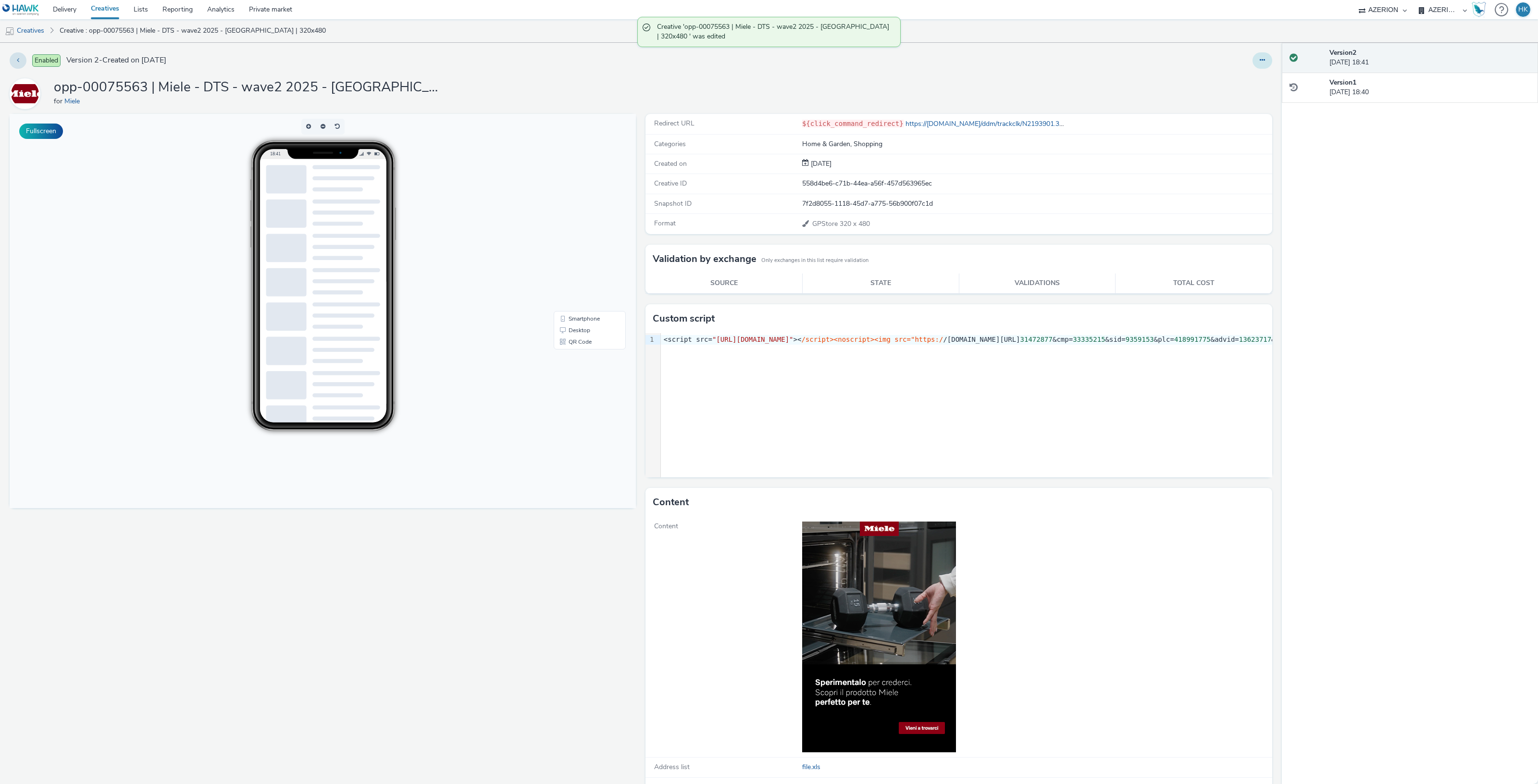
click at [1253, 61] on button at bounding box center [1262, 61] width 20 height 16
click at [1227, 119] on link "Copy ID" at bounding box center [1236, 118] width 72 height 19
click at [1257, 61] on button at bounding box center [1262, 61] width 20 height 16
click at [1245, 102] on link "Duplicate" at bounding box center [1236, 99] width 72 height 19
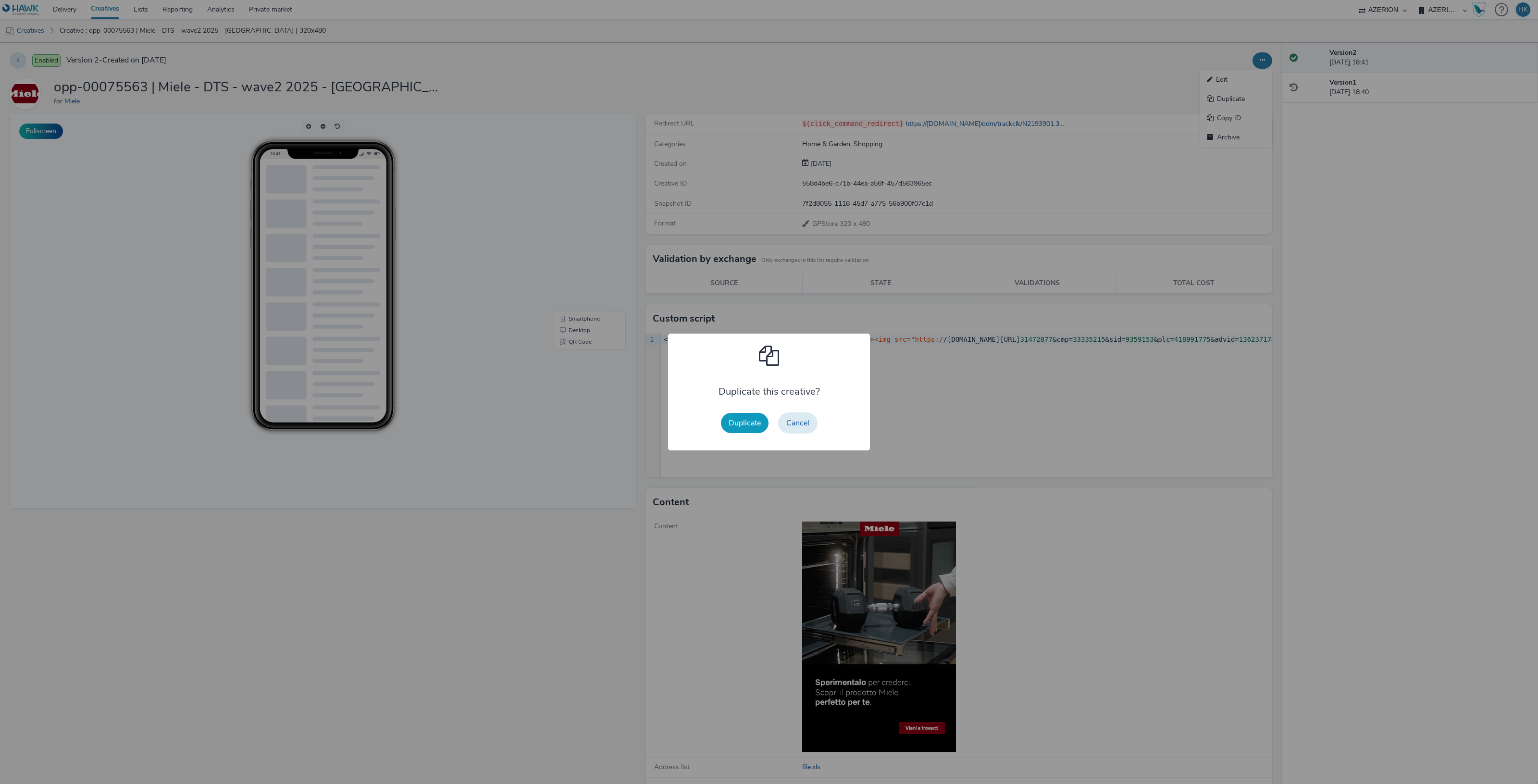
click at [746, 416] on button "Duplicate" at bounding box center [744, 423] width 48 height 20
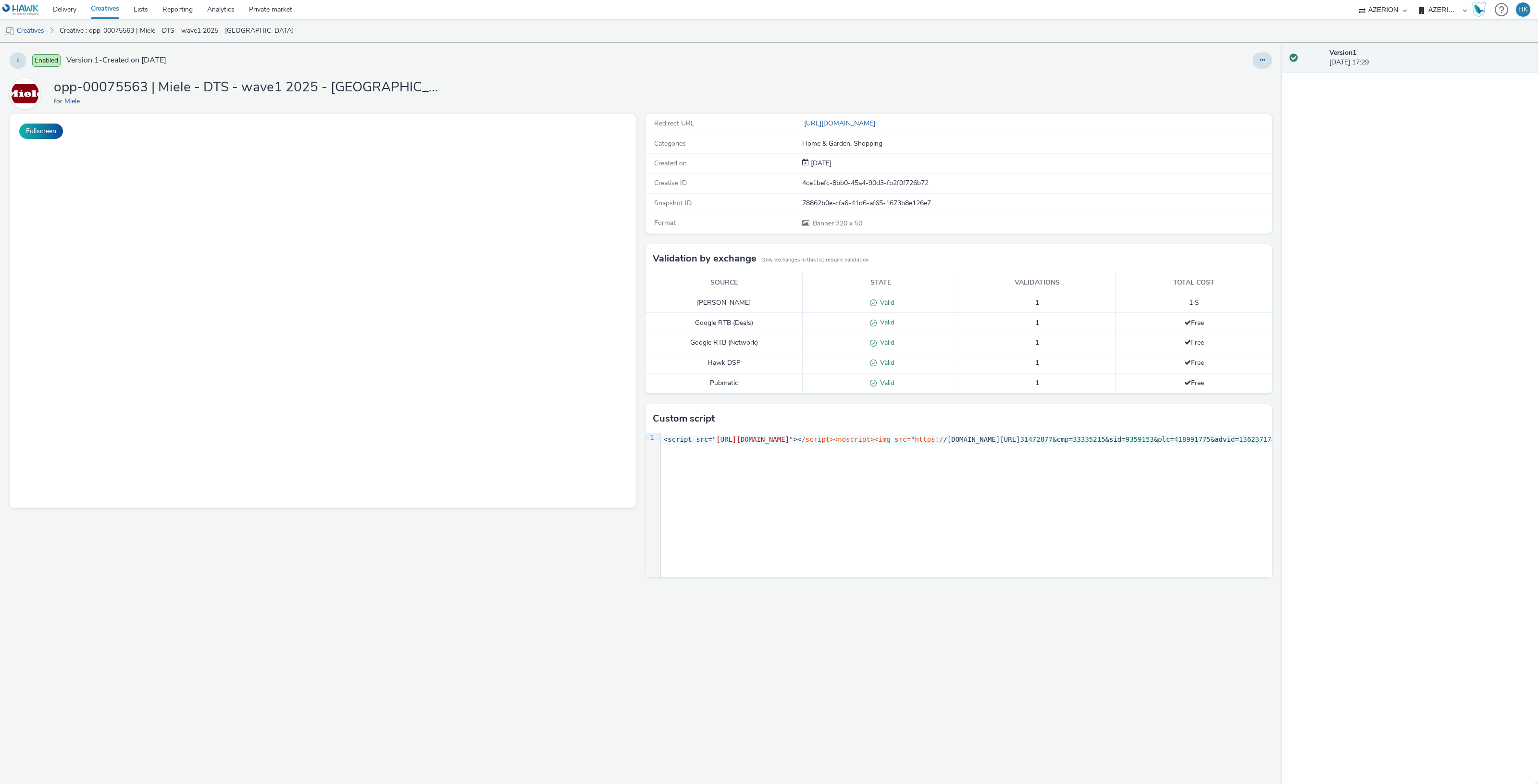
select select "974f22a8-96bf-4ab0-903c-b2da3aad1b4f"
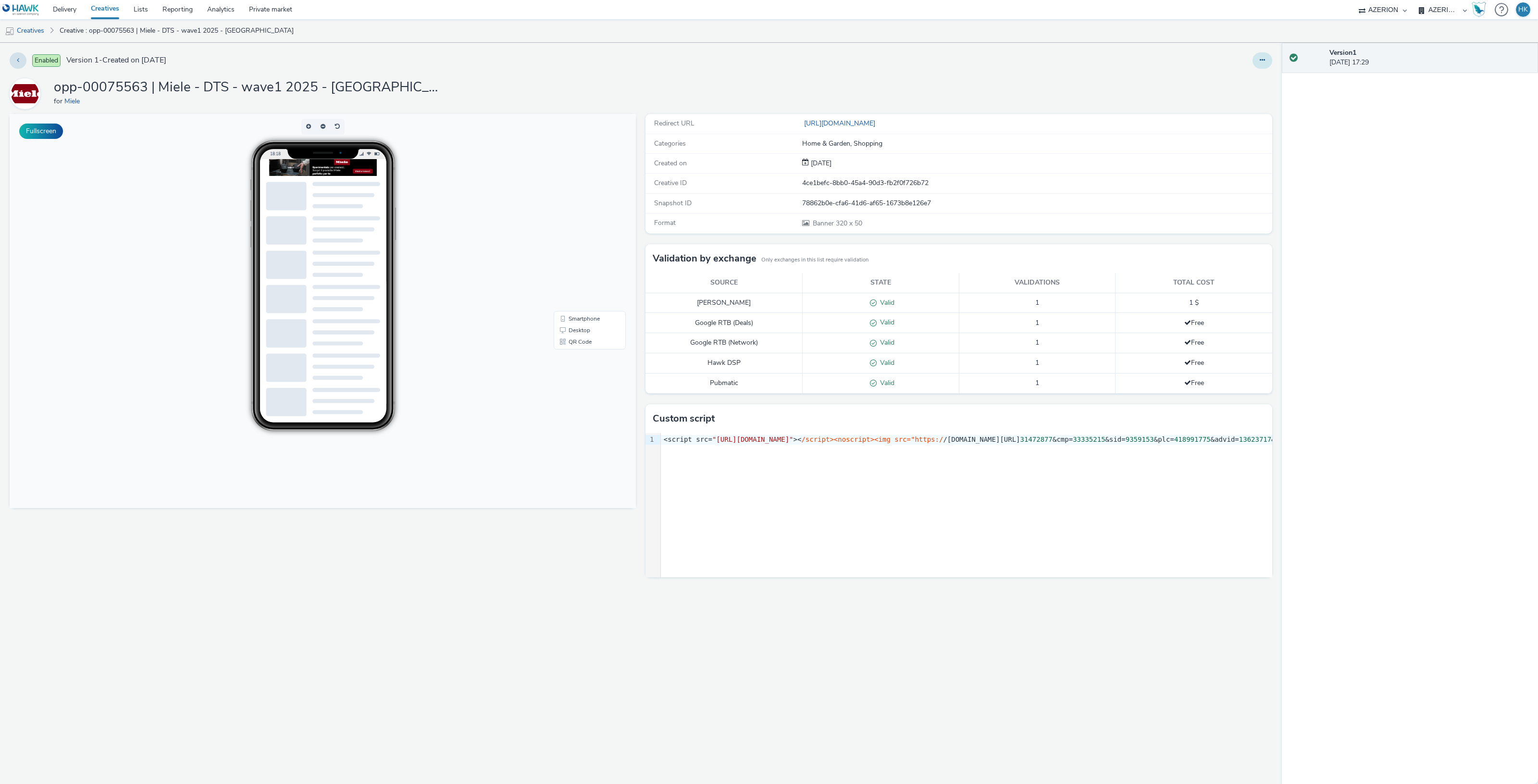
click at [1260, 59] on icon at bounding box center [1263, 60] width 5 height 7
click at [1233, 76] on link "Edit" at bounding box center [1236, 80] width 72 height 19
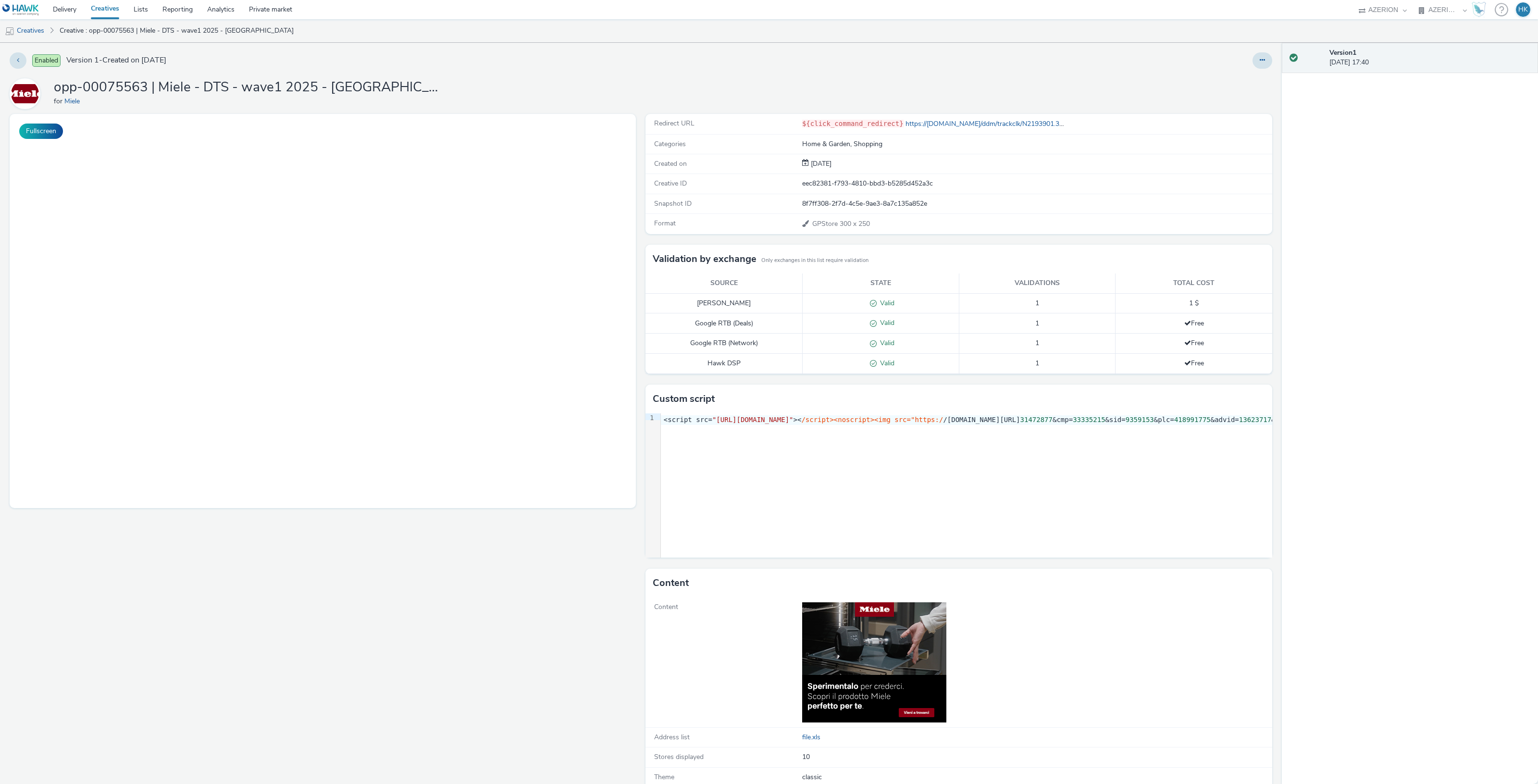
select select "974f22a8-96bf-4ab0-903c-b2da3aad1b4f"
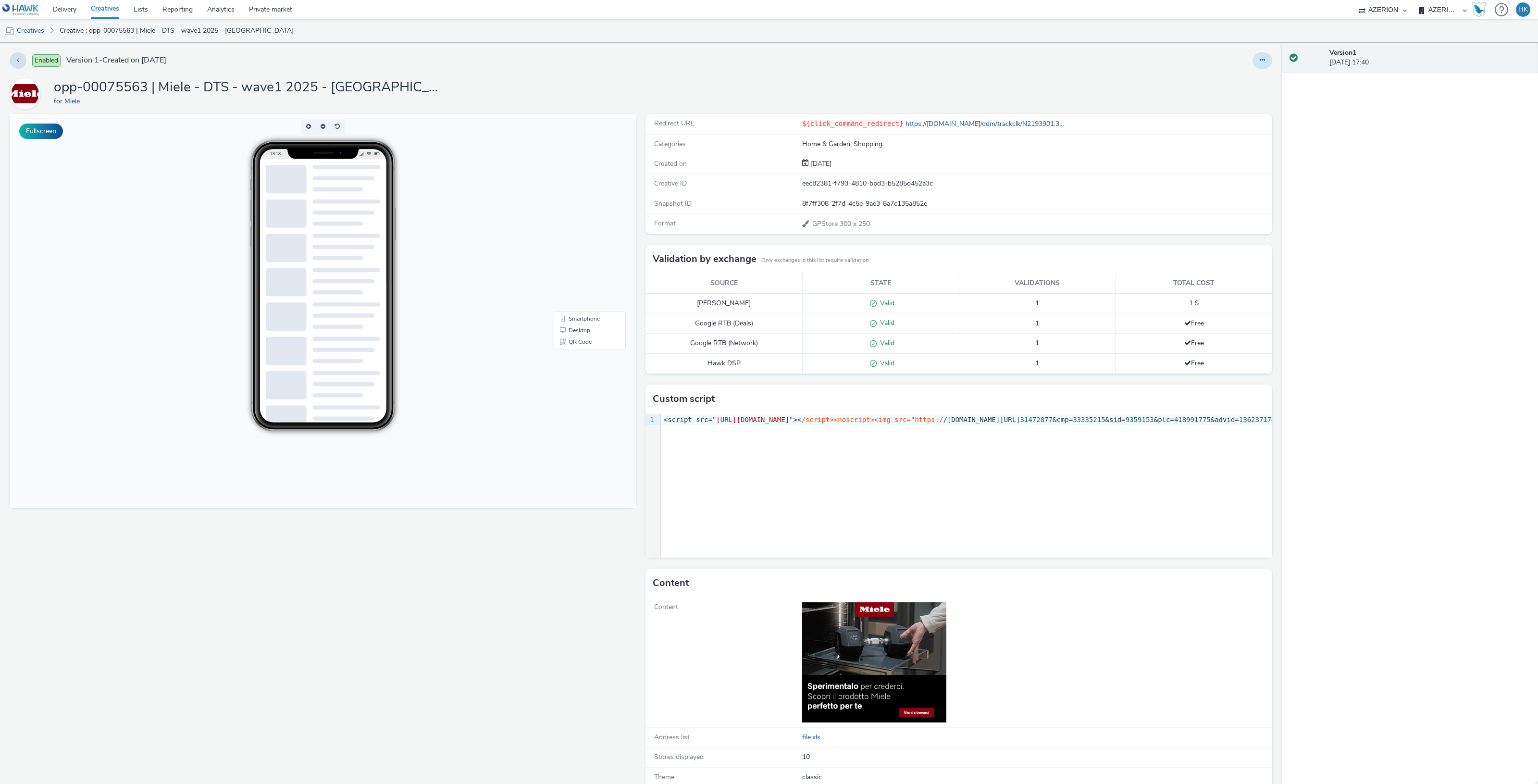
click at [1255, 54] on button at bounding box center [1262, 61] width 20 height 16
click at [1222, 74] on link "Edit" at bounding box center [1236, 80] width 72 height 19
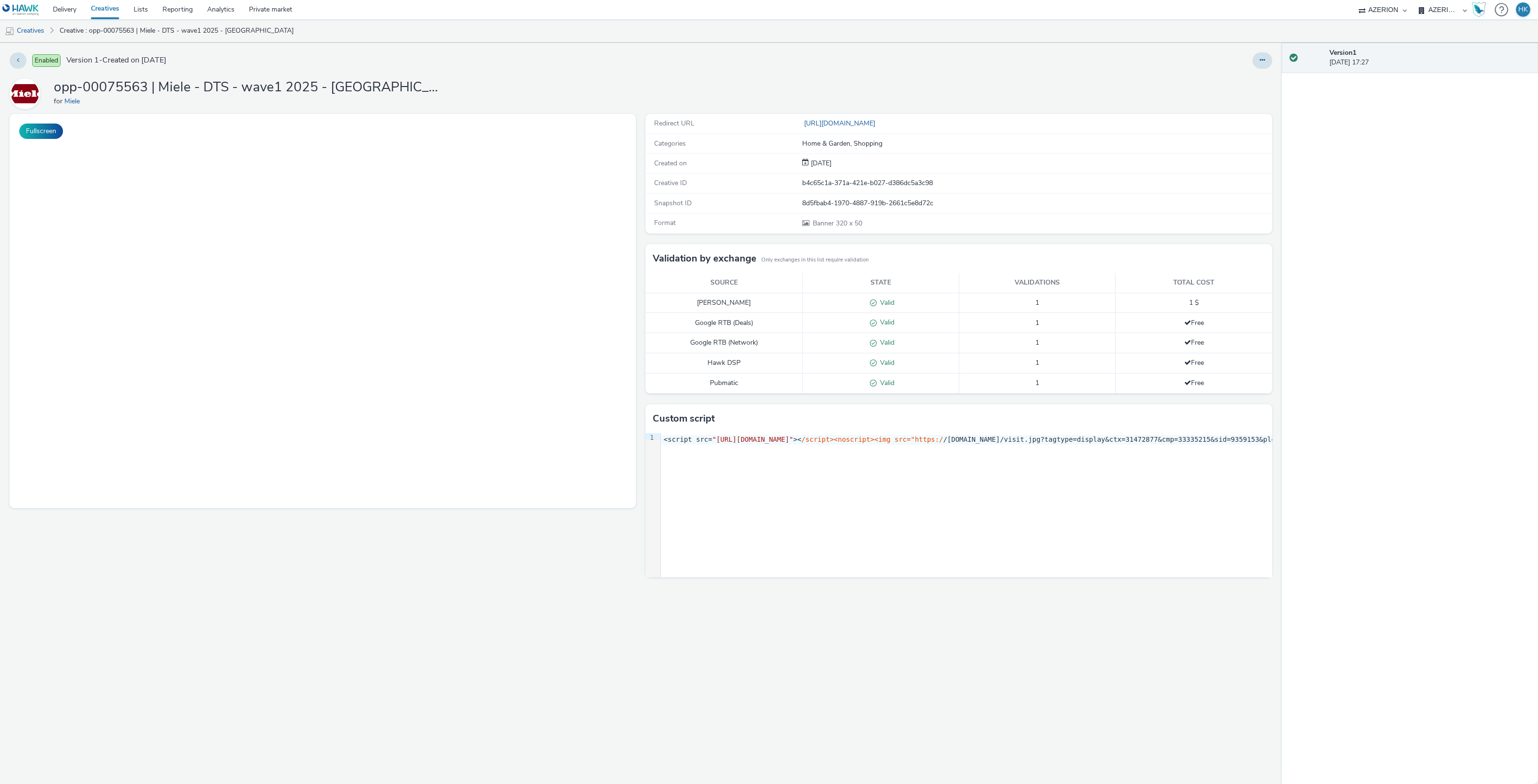
select select "974f22a8-96bf-4ab0-903c-b2da3aad1b4f"
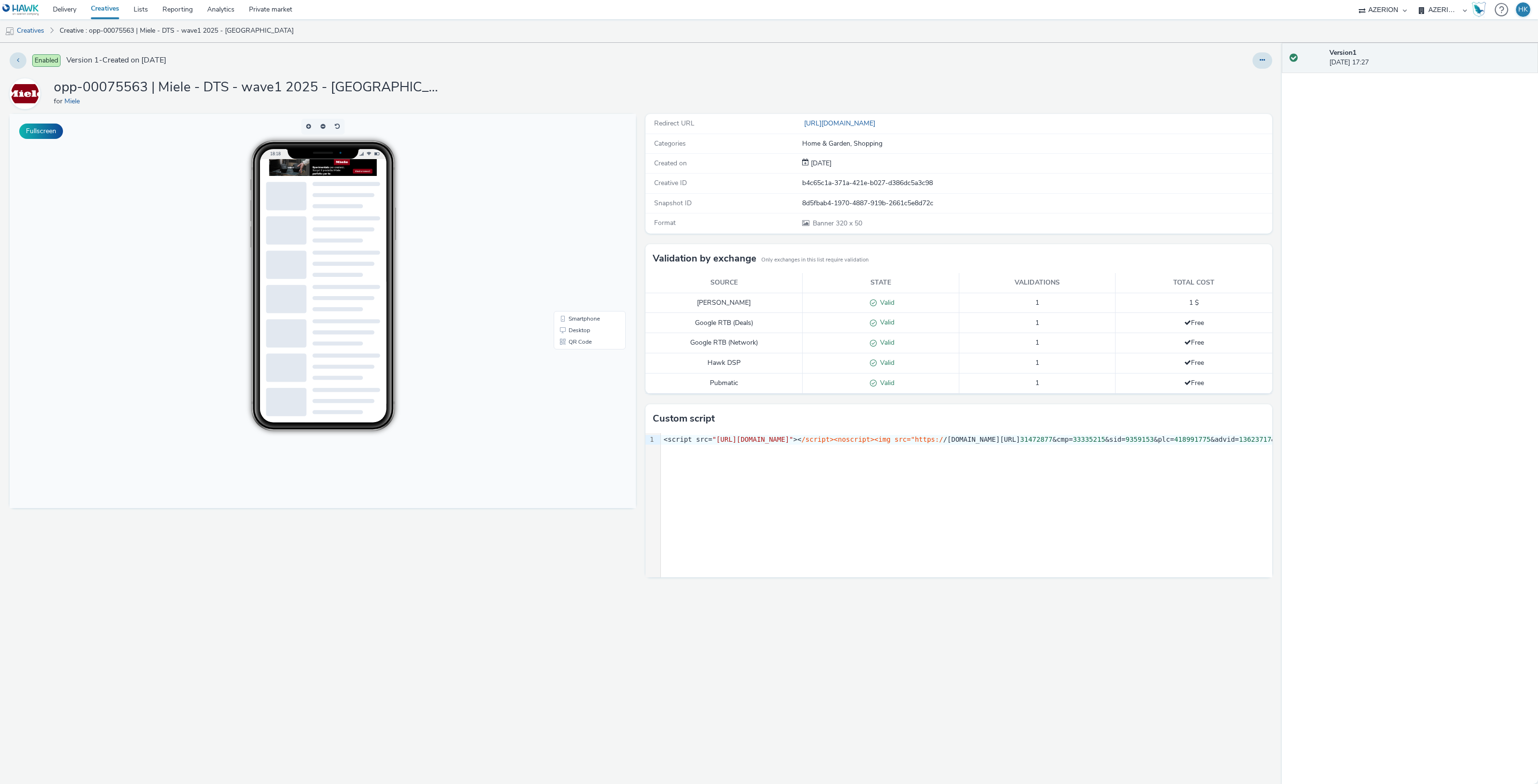
drag, startPoint x: 1255, startPoint y: 57, endPoint x: 1252, endPoint y: 65, distance: 8.5
click at [1255, 57] on button at bounding box center [1262, 61] width 20 height 16
click at [1247, 76] on link "Edit" at bounding box center [1236, 80] width 72 height 19
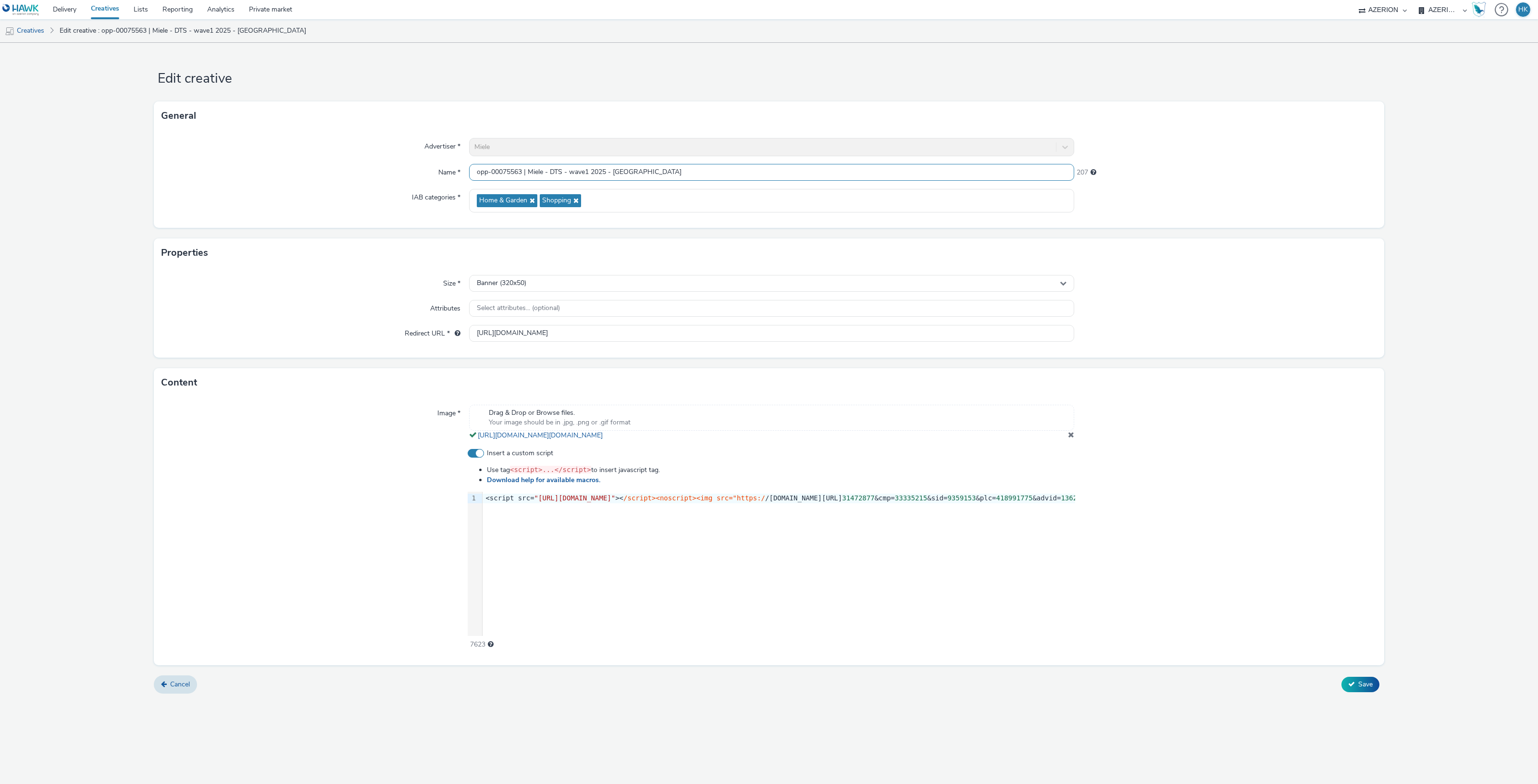
drag, startPoint x: 650, startPoint y: 167, endPoint x: 449, endPoint y: 169, distance: 201.0
click at [449, 169] on div "Name * opp-00075563 | Miele - DTS - wave1 2025 - Milano 207" at bounding box center [769, 173] width 1215 height 18
drag, startPoint x: 474, startPoint y: 335, endPoint x: 1176, endPoint y: 308, distance: 702.5
click at [1176, 308] on div "Size * Banner (320x50) Attributes Select attributes... (optional) Redirect URL …" at bounding box center [769, 312] width 1230 height 90
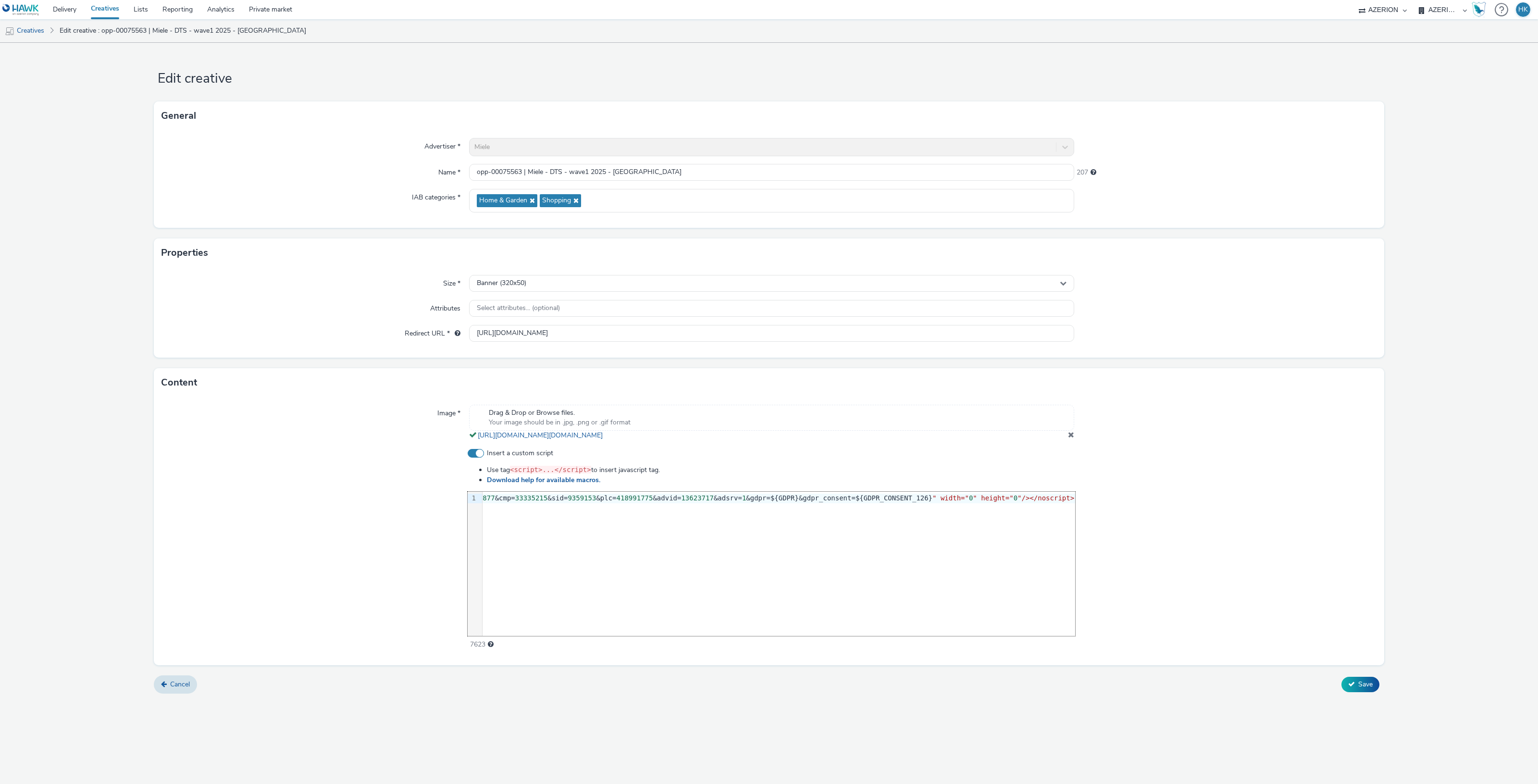
scroll to position [0, 806]
drag, startPoint x: 485, startPoint y: 497, endPoint x: 1073, endPoint y: 499, distance: 588.0
click at [650, 499] on div "<script src= "[URL][DOMAIN_NAME]" >< /script><noscript><img src="https:/ /[DOMA…" at bounding box center [163, 498] width 972 height 9
copy div "<script src= "[URL][DOMAIN_NAME]" >< /script><noscript><img src="https:/ /[DOMA…"
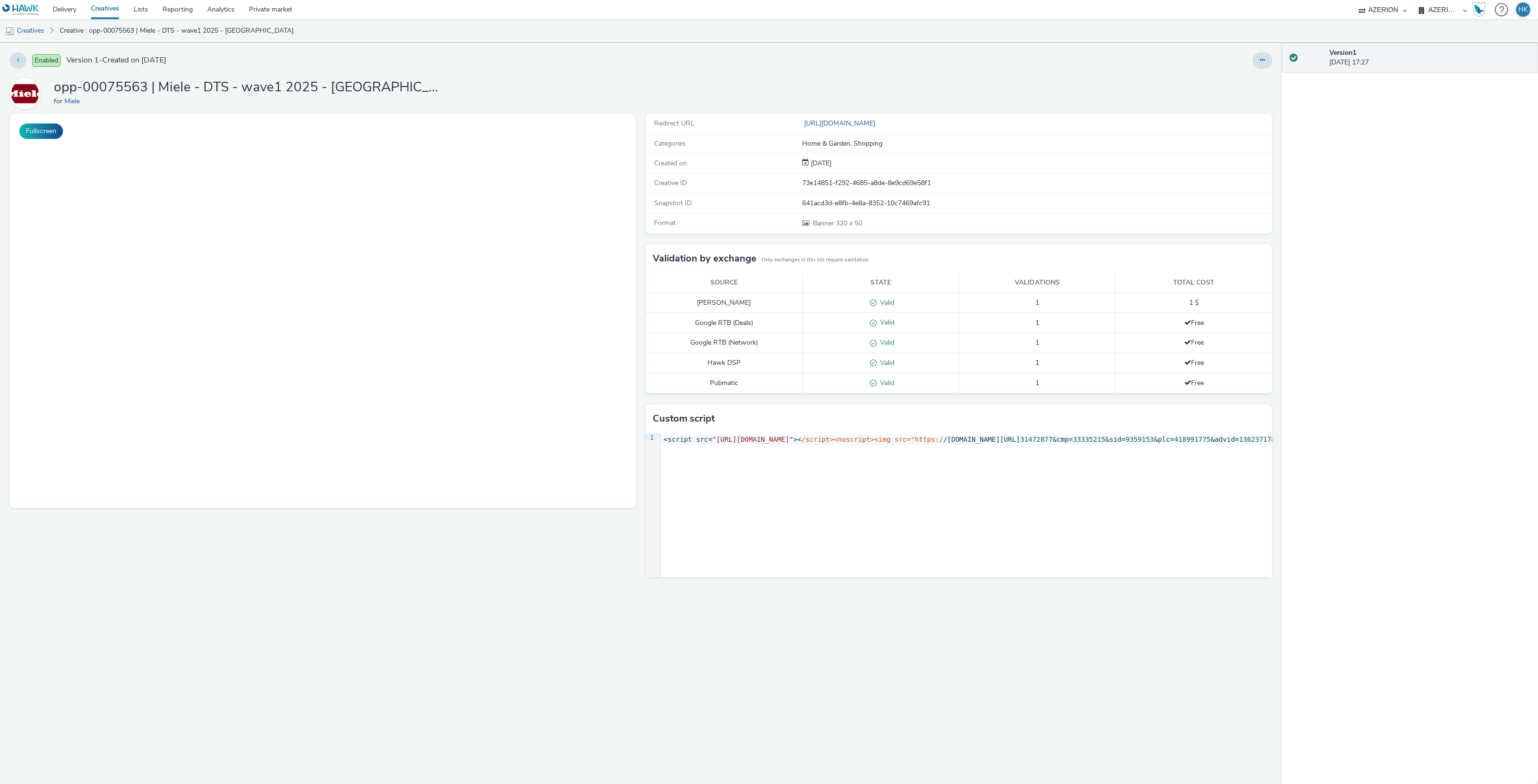
select select "974f22a8-96bf-4ab0-903c-b2da3aad1b4f"
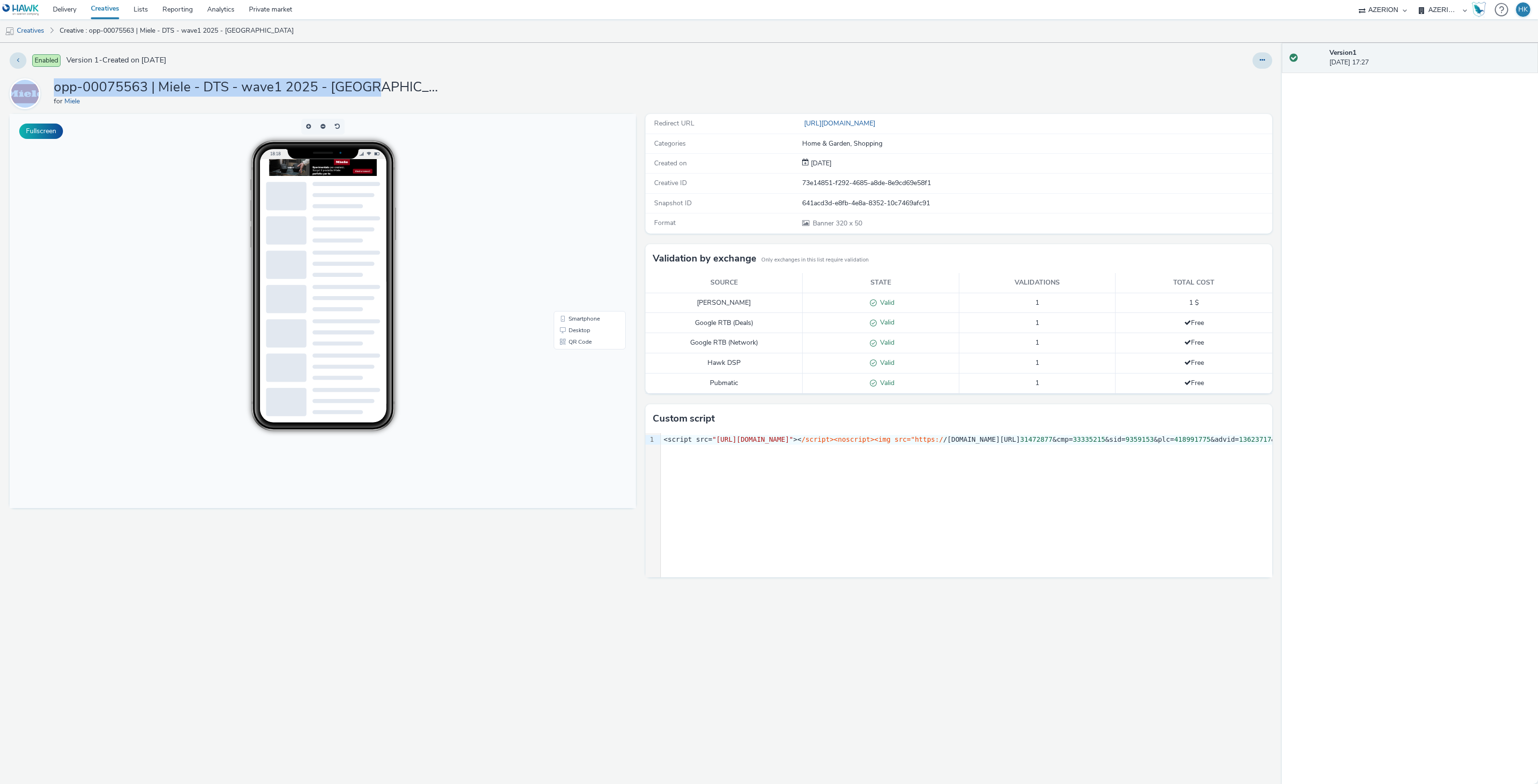
drag, startPoint x: 383, startPoint y: 88, endPoint x: 36, endPoint y: 87, distance: 347.0
click at [36, 87] on div "opp-00075563 | Miele - DTS - wave1 2025 - [GEOGRAPHIC_DATA] for Miele" at bounding box center [640, 94] width 1263 height 31
copy div "opp-00075563 | Miele - DTS - wave1 2025 - [GEOGRAPHIC_DATA]"
click at [1267, 56] on button at bounding box center [1262, 61] width 20 height 16
click at [1230, 80] on link "Edit" at bounding box center [1236, 80] width 72 height 19
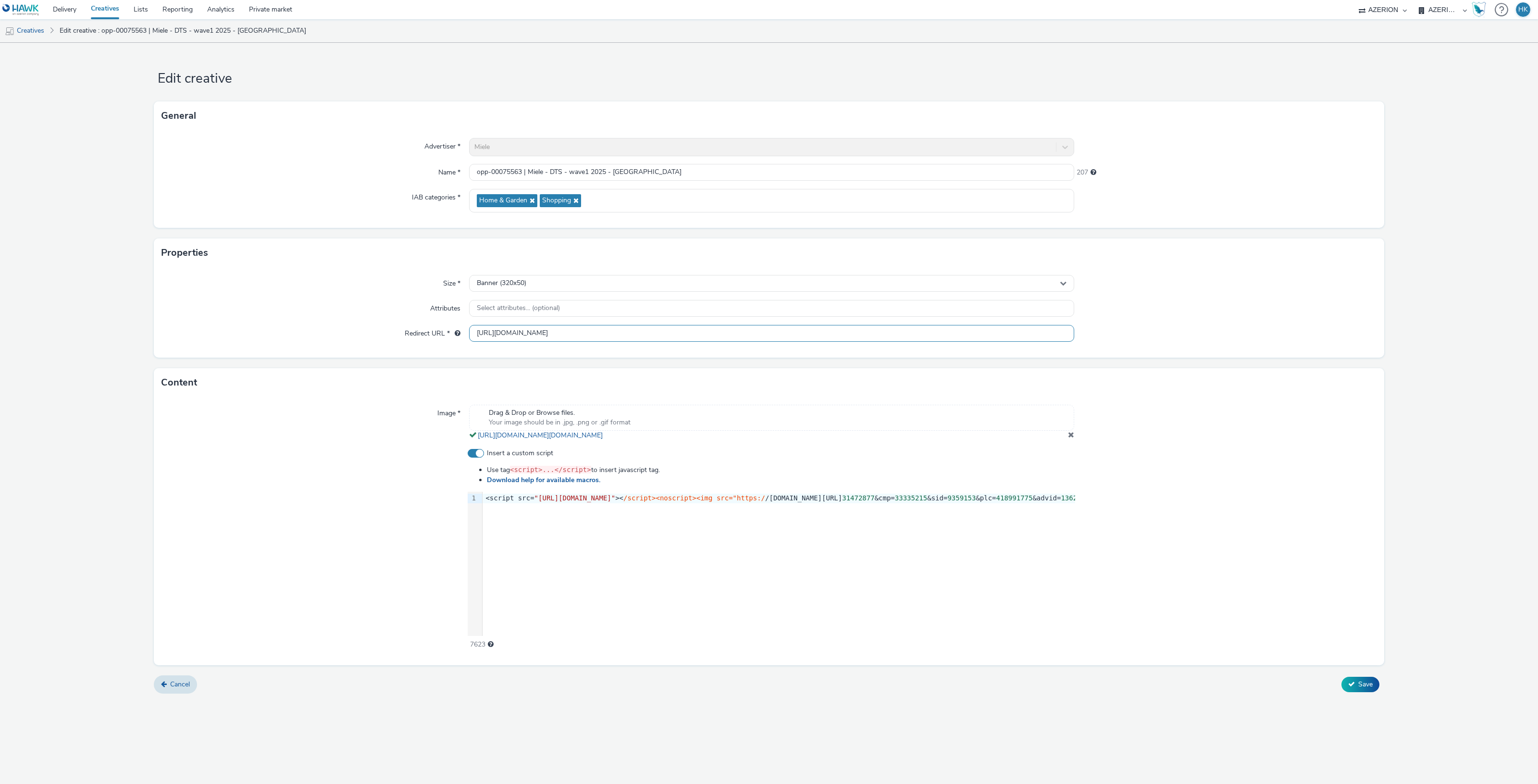
scroll to position [0, 274]
drag, startPoint x: 474, startPoint y: 332, endPoint x: 1251, endPoint y: 325, distance: 777.0
click at [1251, 325] on div "Redirect URL * [URL][DOMAIN_NAME]" at bounding box center [769, 333] width 1215 height 18
drag, startPoint x: 485, startPoint y: 495, endPoint x: 1127, endPoint y: 495, distance: 642.0
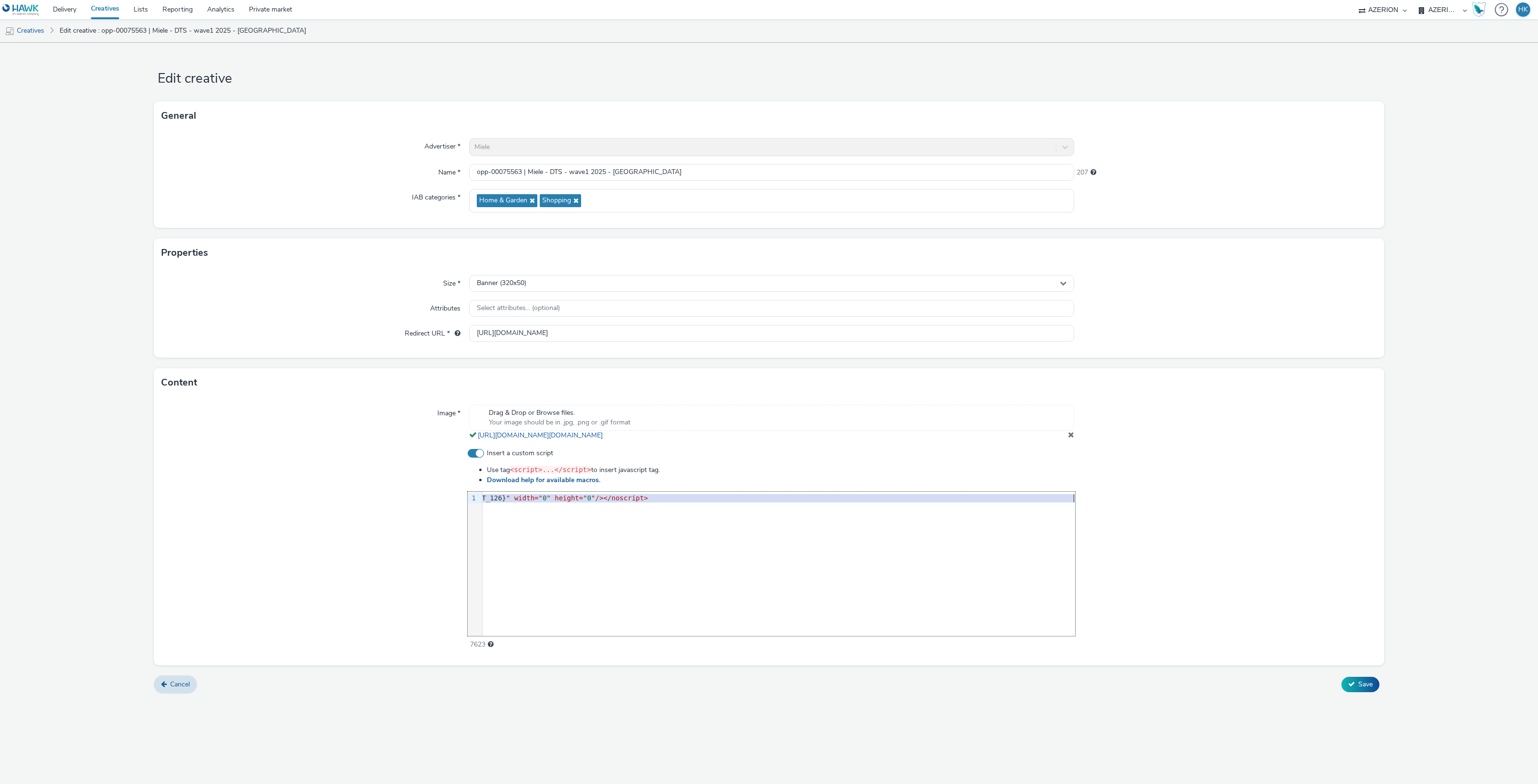
click at [1127, 495] on div "Insert a custom script Use tag <script>...</script> to insert javascript tag. D…" at bounding box center [769, 549] width 1215 height 201
copy div "<script src= "[URL][DOMAIN_NAME]" >< /script><noscript><img src="https:/ /[DOMA…"
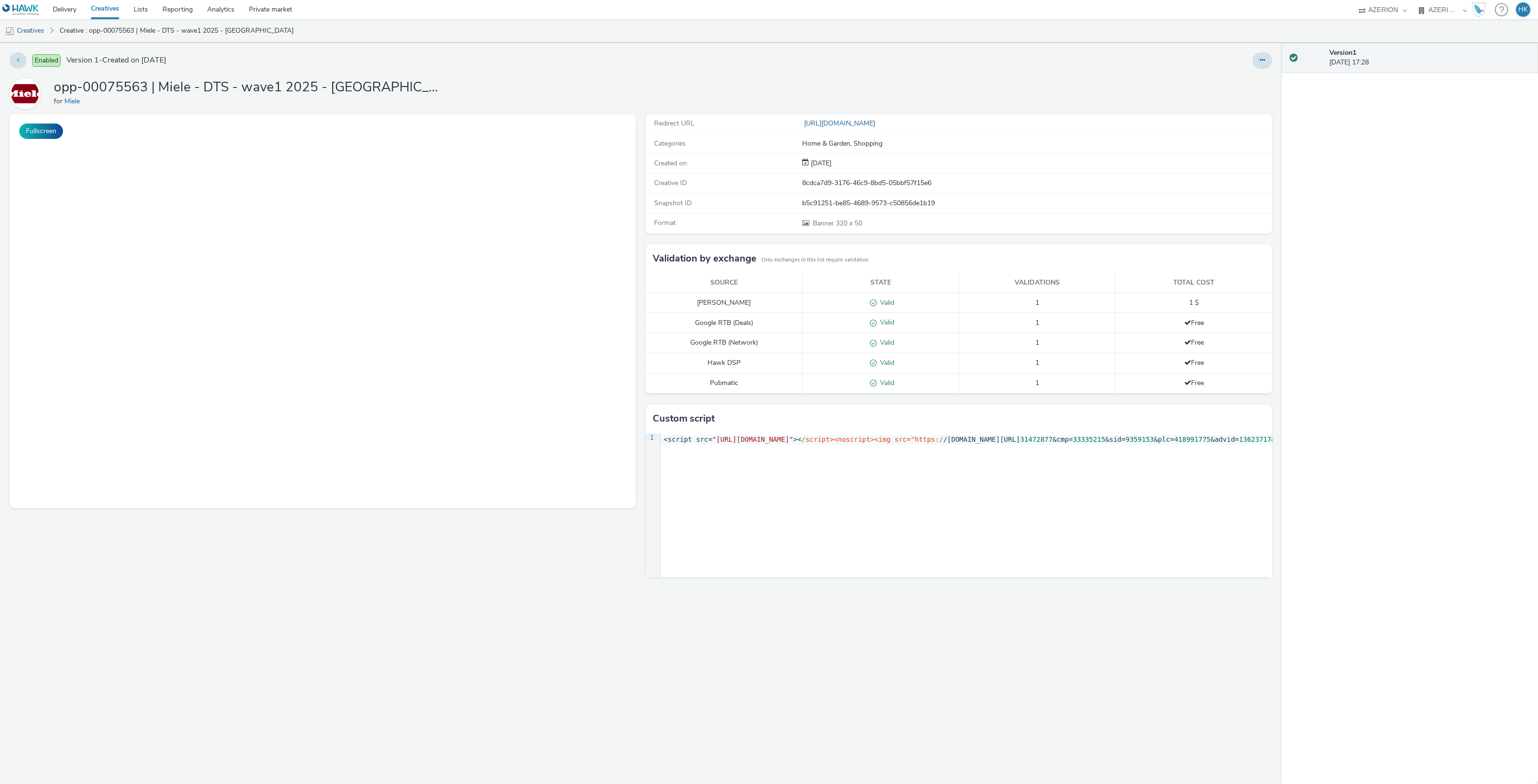
select select "974f22a8-96bf-4ab0-903c-b2da3aad1b4f"
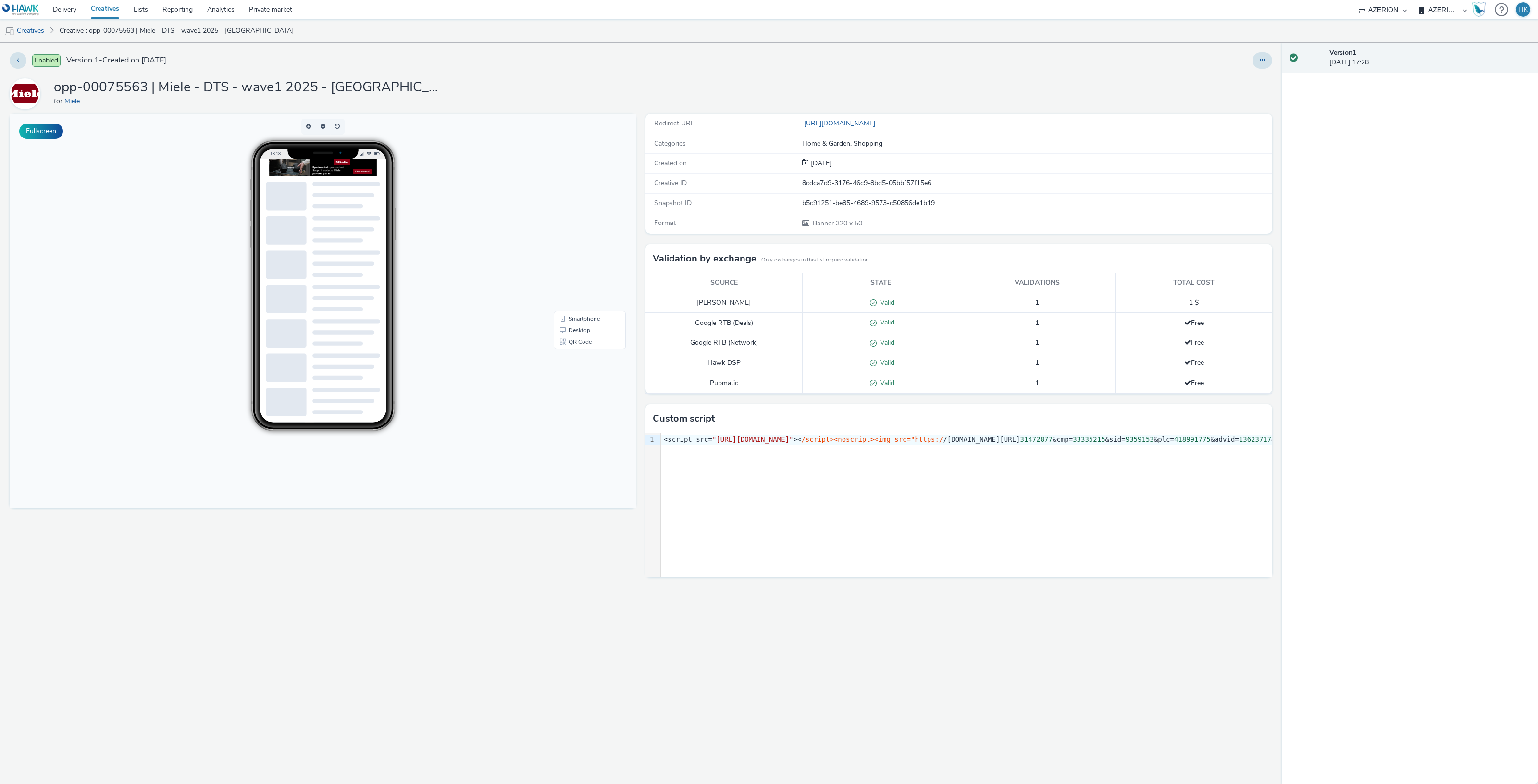
drag, startPoint x: 1260, startPoint y: 61, endPoint x: 1243, endPoint y: 69, distance: 18.8
click at [1260, 61] on icon at bounding box center [1263, 60] width 5 height 7
click at [1219, 78] on link "Edit" at bounding box center [1236, 80] width 72 height 19
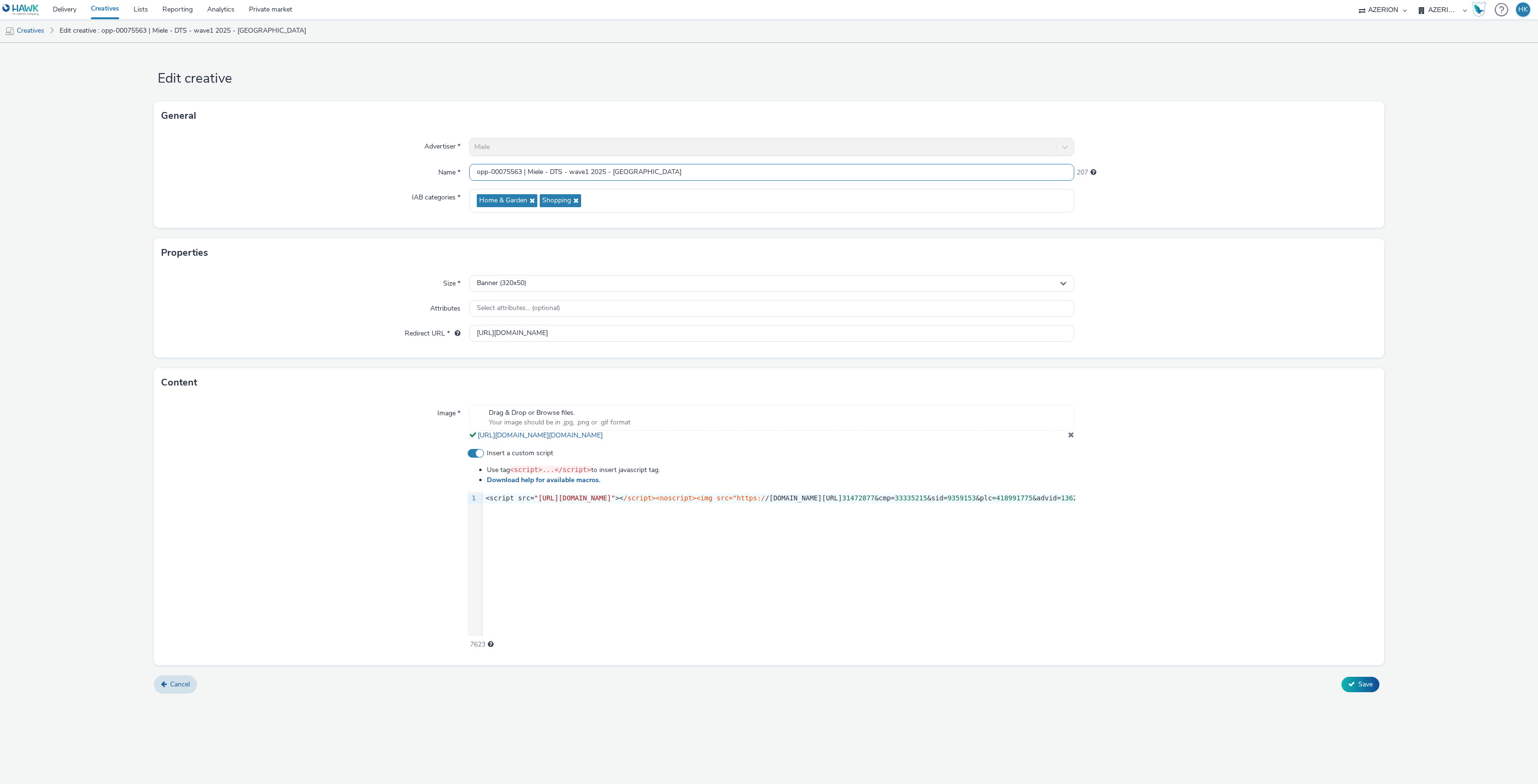
drag, startPoint x: 655, startPoint y: 171, endPoint x: 615, endPoint y: 171, distance: 40.0
click at [615, 171] on input "opp-00075563 | Miele - DTS - wave1 2025 - [GEOGRAPHIC_DATA]" at bounding box center [771, 172] width 605 height 17
click at [1277, 234] on form "Edit creative General Advertiser * Miele Name * opp-00075563 | Miele - DTS - wa…" at bounding box center [769, 371] width 1538 height 658
drag, startPoint x: 638, startPoint y: 171, endPoint x: 631, endPoint y: 171, distance: 7.0
click at [631, 171] on input "opp-00075563 | Miele - DTS - wave1 2025 - Padoğa" at bounding box center [771, 172] width 605 height 17
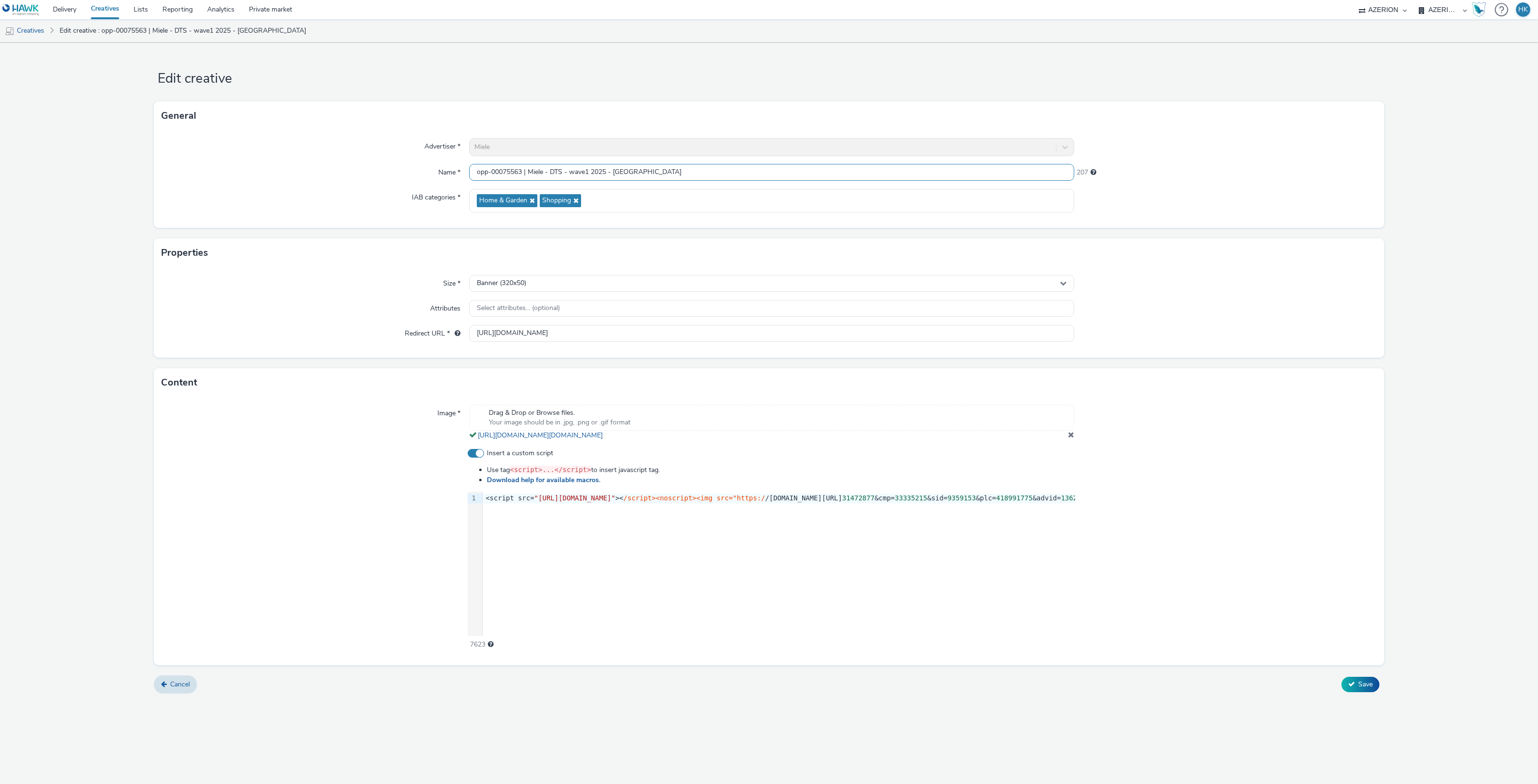
drag, startPoint x: 644, startPoint y: 175, endPoint x: 616, endPoint y: 169, distance: 28.6
click at [616, 169] on input "opp-00075563 | Miele - DTS - wave1 2025 - [GEOGRAPHIC_DATA]" at bounding box center [771, 172] width 605 height 17
type input "opp-00075563 | Miele - DTS - wave1 2025 - [GEOGRAPHIC_DATA]"
drag, startPoint x: 475, startPoint y: 337, endPoint x: 1118, endPoint y: 328, distance: 643.1
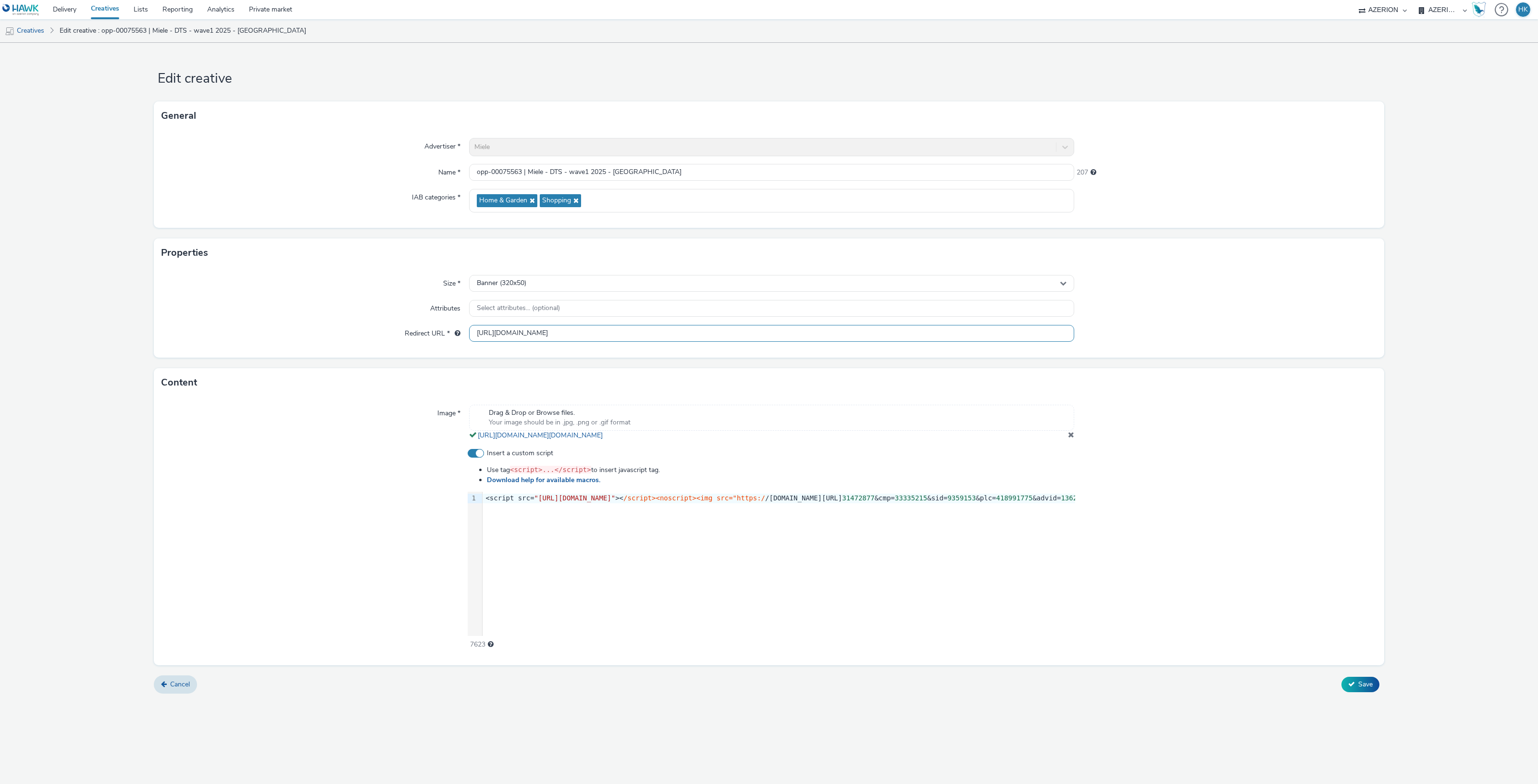
click at [1118, 328] on div "Redirect URL * [URL][DOMAIN_NAME]" at bounding box center [769, 333] width 1215 height 18
click at [484, 498] on div "9 1 › <script src= "https://cdn.doubleverify.com/dvbm.js#ctx=31472877&cmp=33335…" at bounding box center [771, 564] width 607 height 144
drag, startPoint x: 484, startPoint y: 498, endPoint x: 1080, endPoint y: 499, distance: 596.0
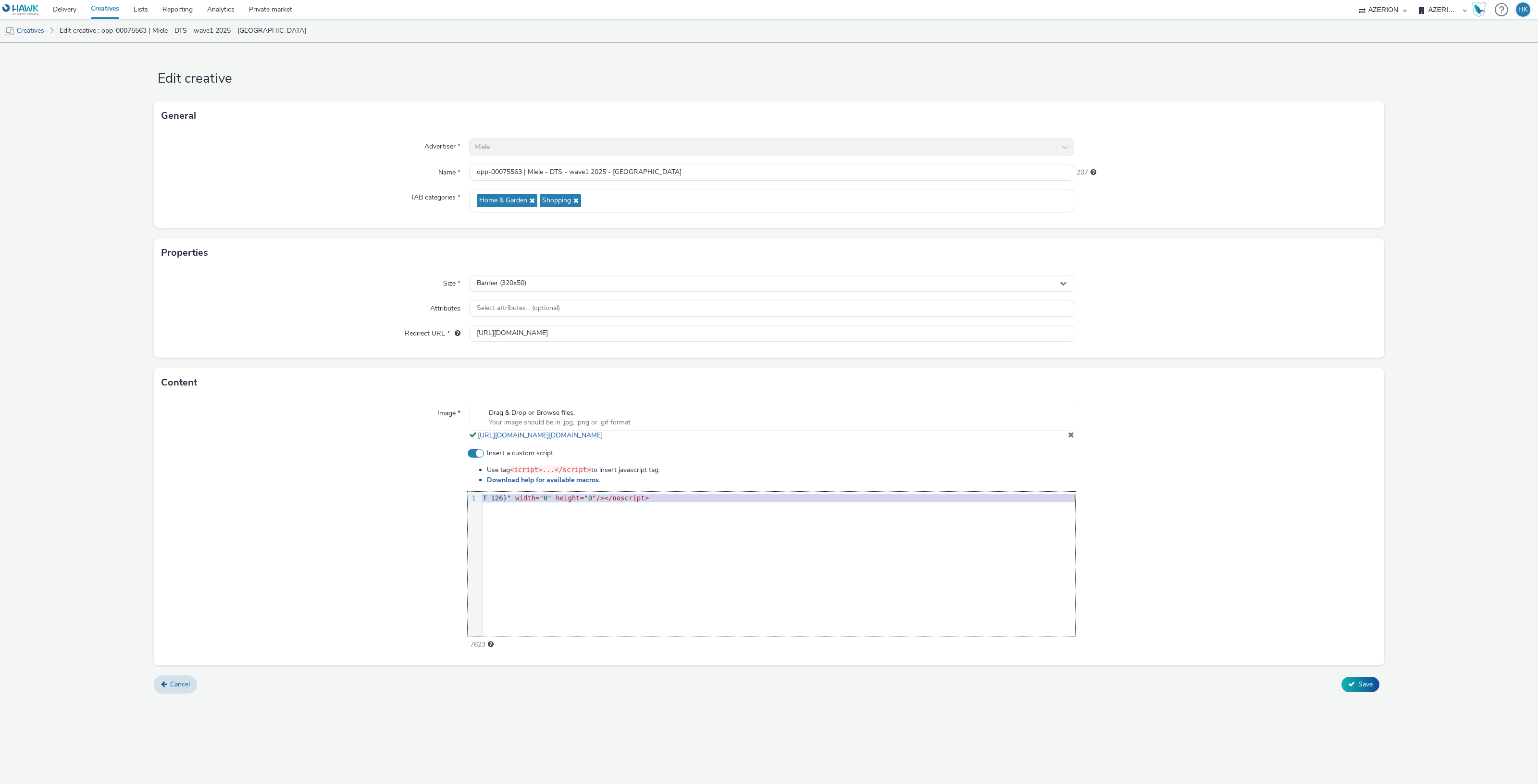
click at [1080, 499] on div "Insert a custom script Use tag <script>...</script> to insert javascript tag. D…" at bounding box center [769, 549] width 1215 height 201
copy div "<script src= "[URL][DOMAIN_NAME]" >< /script><noscript><img src="https:/ /[DOMA…"
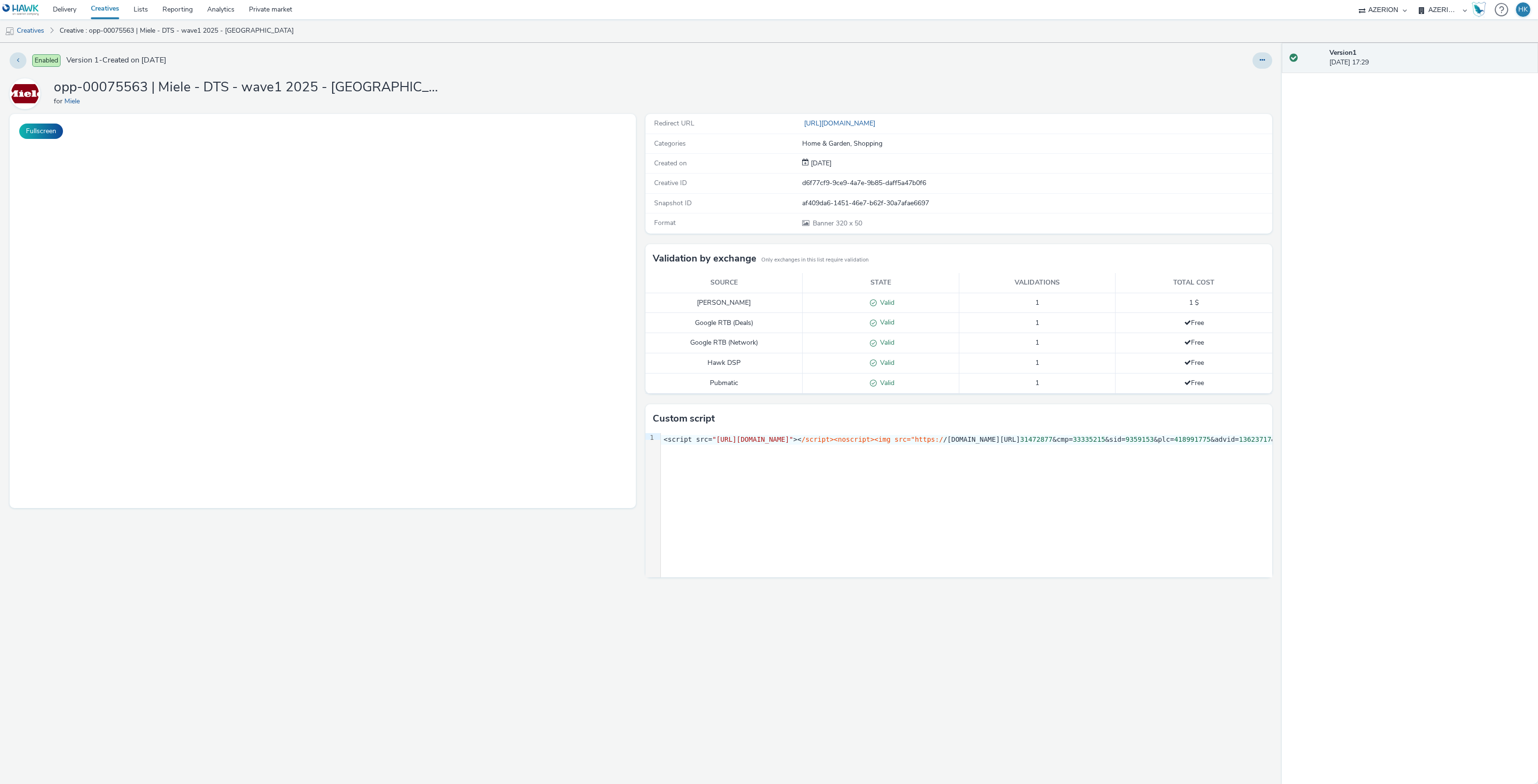
select select "974f22a8-96bf-4ab0-903c-b2da3aad1b4f"
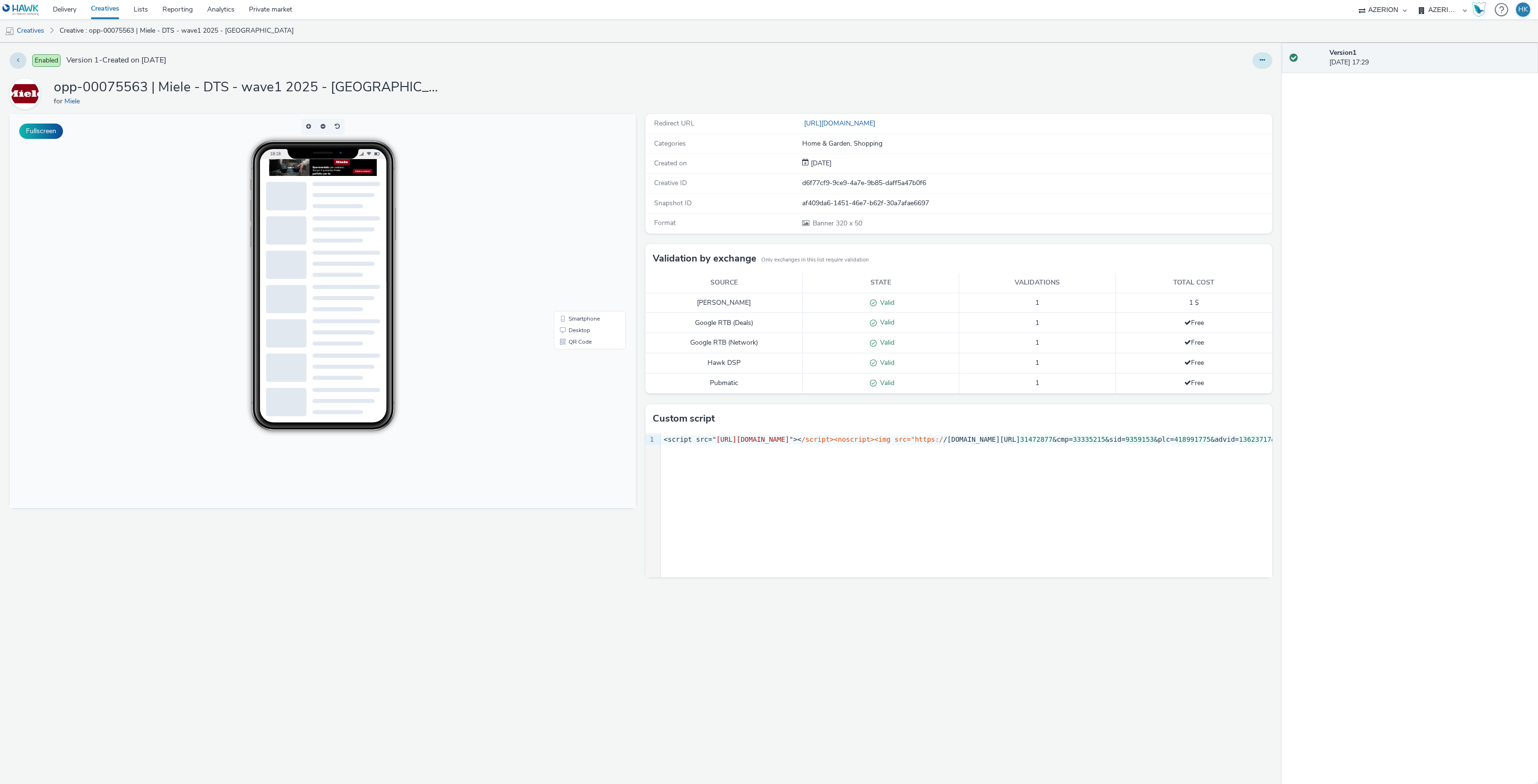
click at [1263, 64] on button at bounding box center [1262, 61] width 20 height 16
click at [1230, 80] on link "Edit" at bounding box center [1236, 80] width 72 height 19
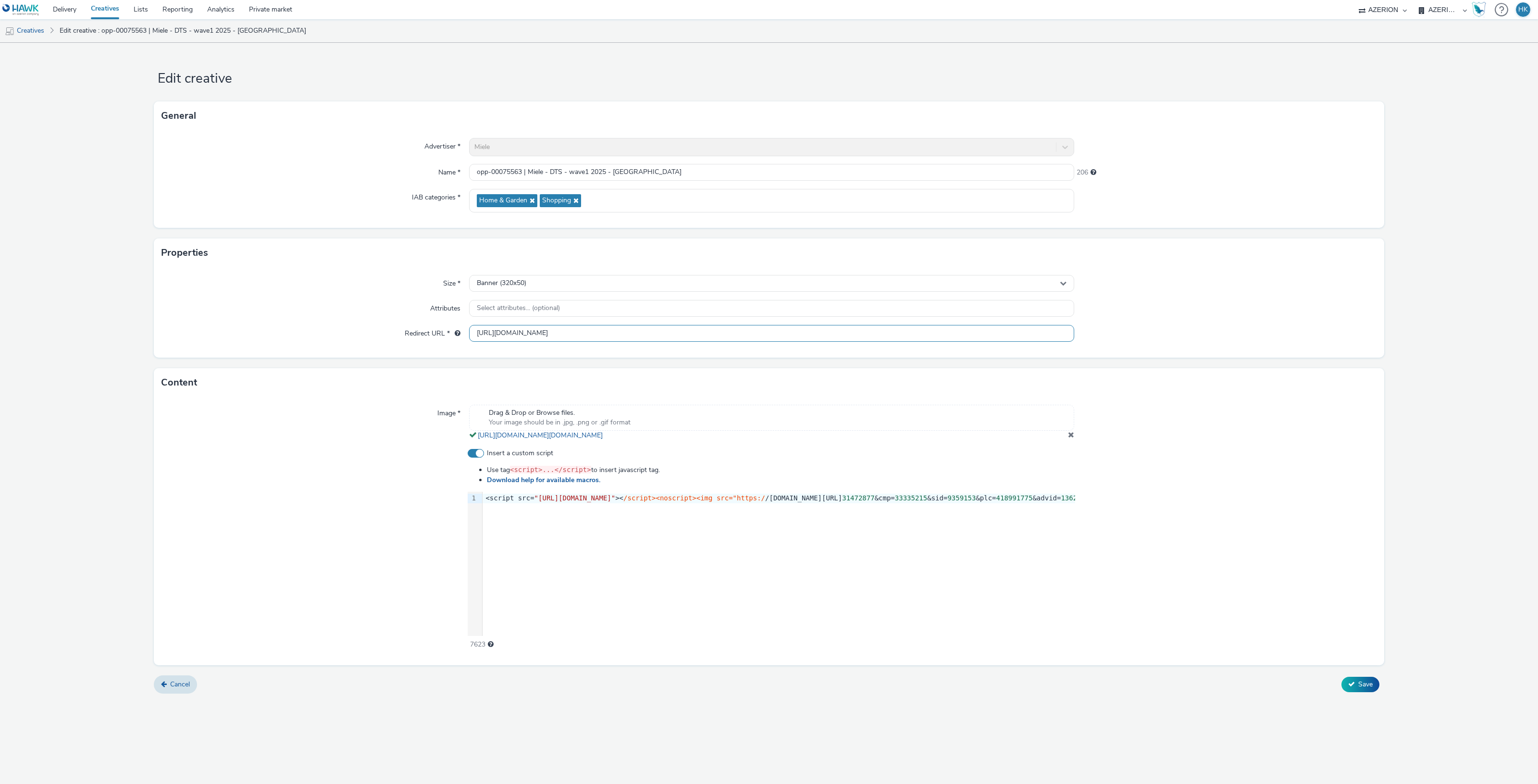
scroll to position [0, 279]
drag, startPoint x: 474, startPoint y: 331, endPoint x: 1140, endPoint y: 323, distance: 666.0
click at [1140, 323] on div "Size * Banner (320x50) Attributes Select attributes... (optional) Redirect URL …" at bounding box center [769, 312] width 1230 height 90
drag, startPoint x: 485, startPoint y: 498, endPoint x: 1076, endPoint y: 500, distance: 591.0
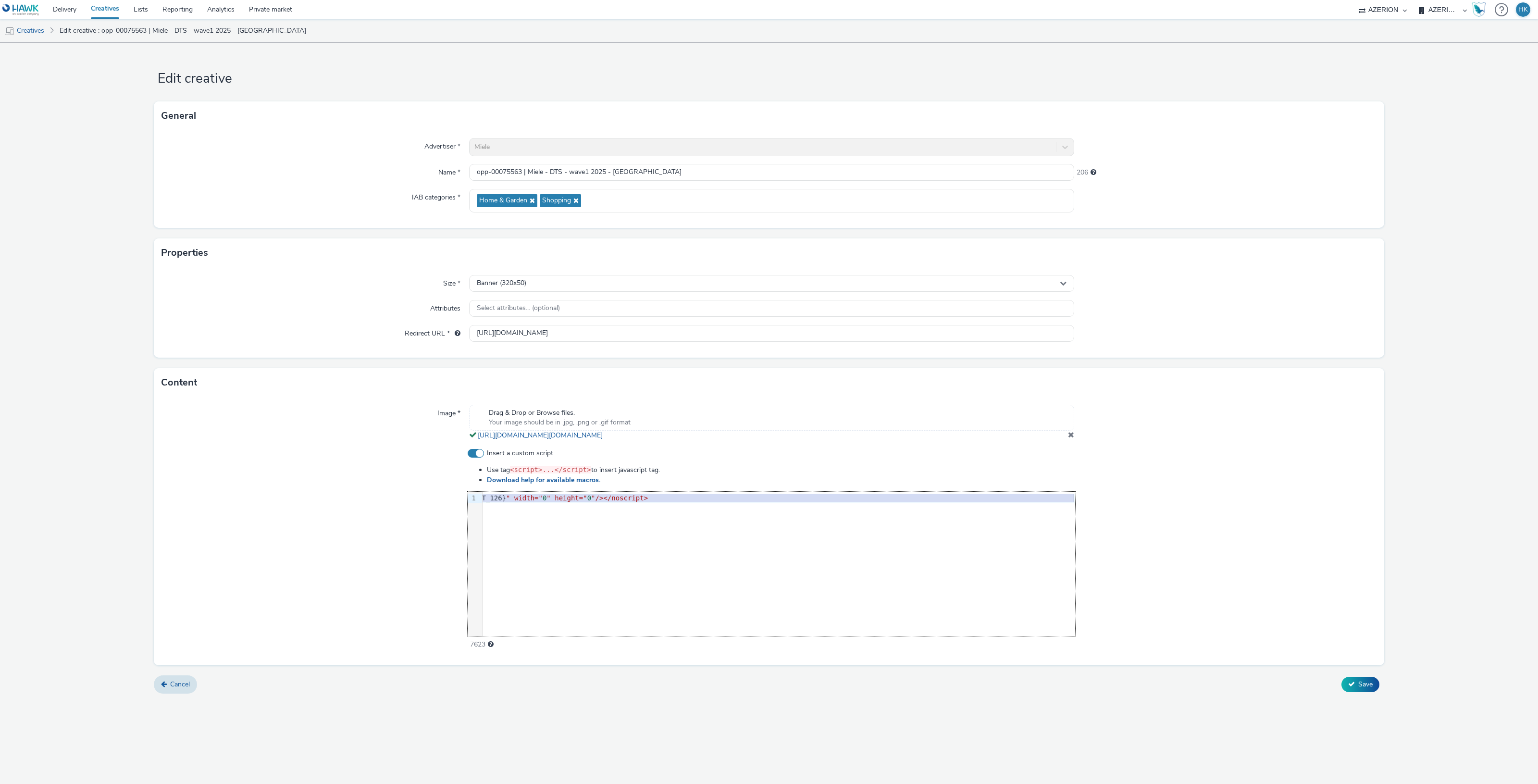
click at [1076, 500] on div "Insert a custom script Use tag <script>...</script> to insert javascript tag. D…" at bounding box center [769, 549] width 1215 height 201
copy div "<script src= "[URL][DOMAIN_NAME]" >< /script><noscript><img src="https:/ /[DOMA…"
drag, startPoint x: 647, startPoint y: 168, endPoint x: 613, endPoint y: 169, distance: 34.0
click at [613, 169] on input "opp-00075563 | Miele - DTS - wave1 2025 - Bologna" at bounding box center [771, 172] width 605 height 17
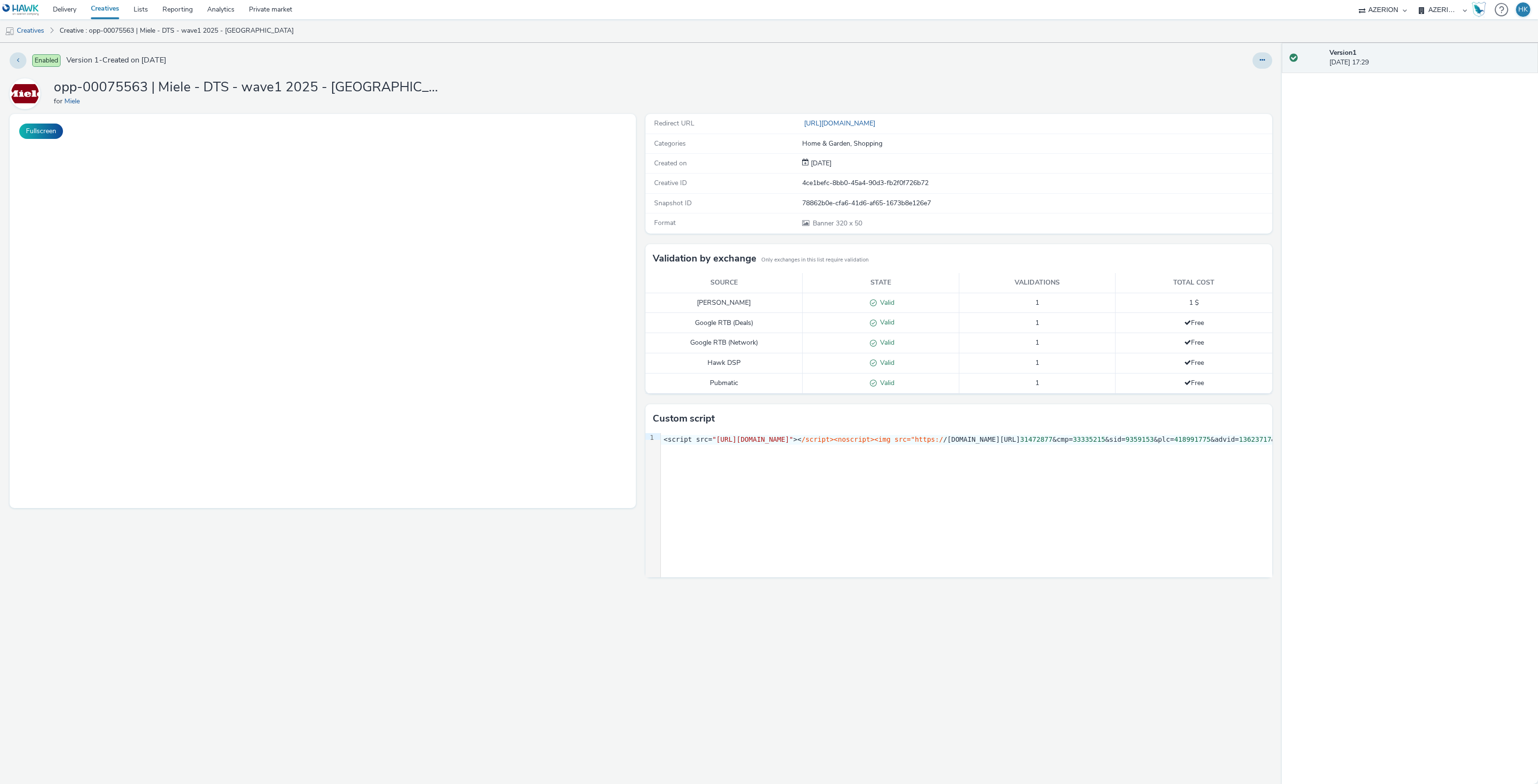
select select "974f22a8-96bf-4ab0-903c-b2da3aad1b4f"
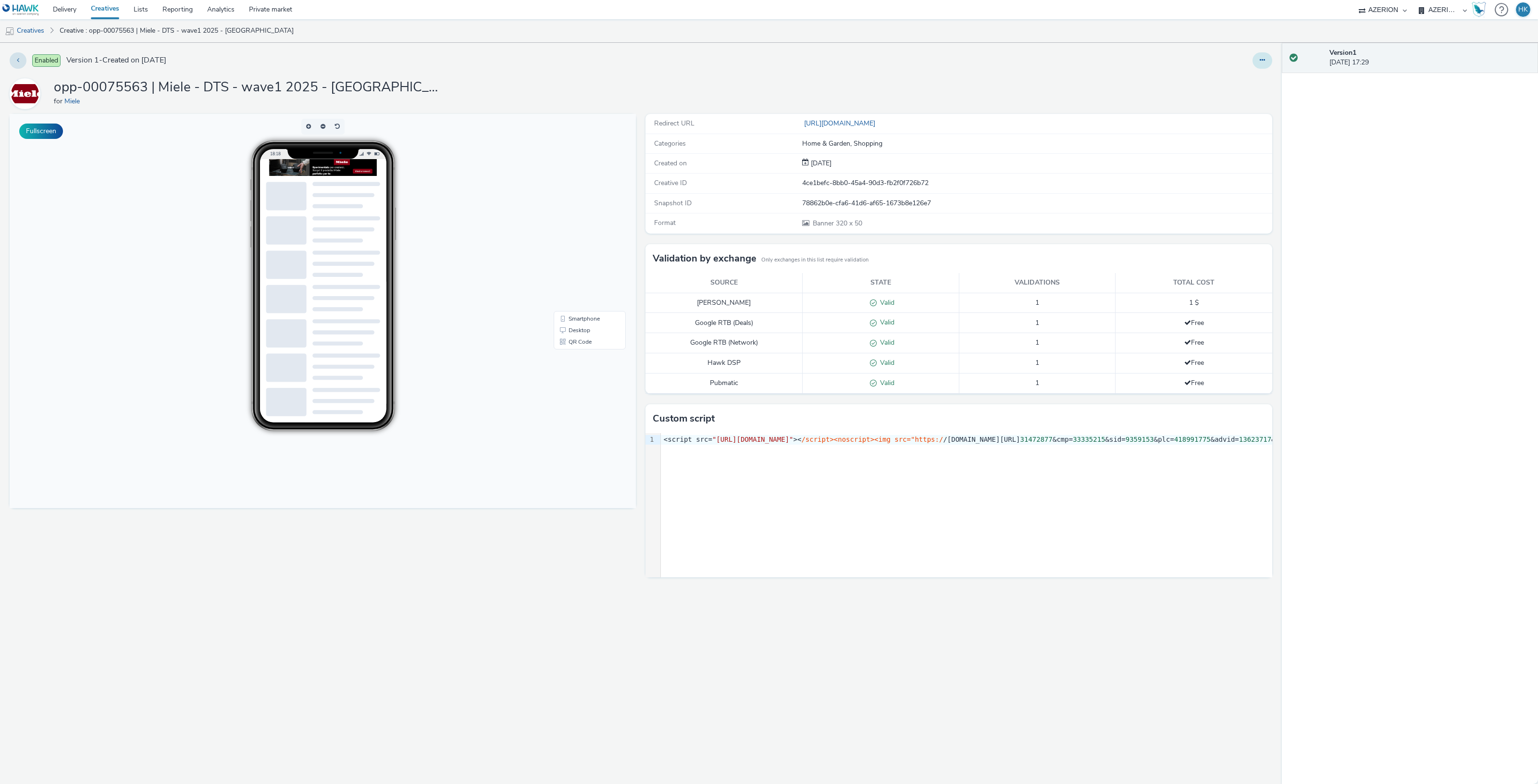
click at [1269, 57] on button at bounding box center [1262, 61] width 20 height 16
drag, startPoint x: 1234, startPoint y: 78, endPoint x: 991, endPoint y: 15, distance: 251.0
click at [1230, 76] on link "Edit" at bounding box center [1236, 80] width 72 height 19
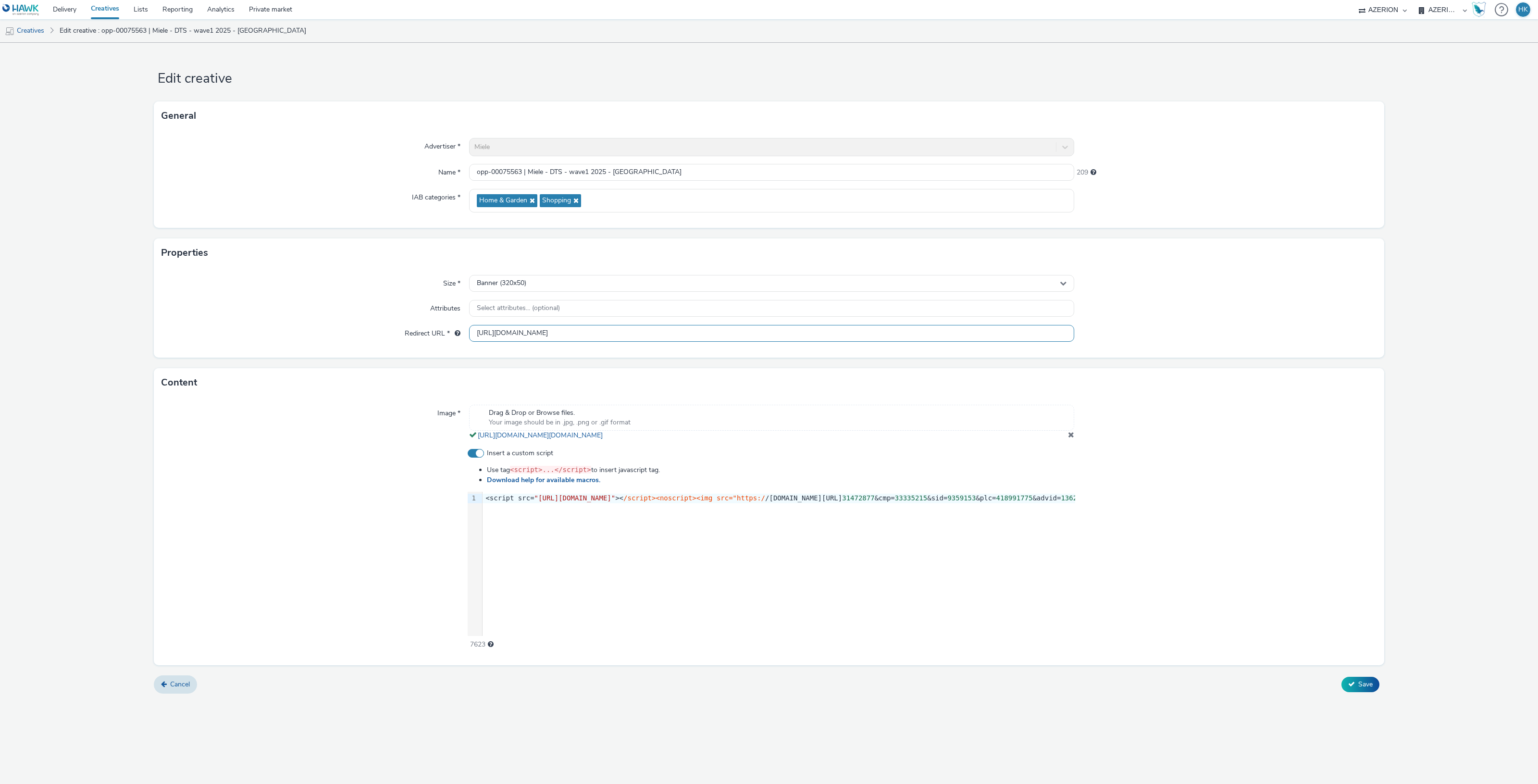
scroll to position [0, 265]
drag, startPoint x: 474, startPoint y: 330, endPoint x: 1101, endPoint y: 323, distance: 627.0
click at [1101, 323] on div "Size * Banner (320x50) Attributes Select attributes... (optional) Redirect URL …" at bounding box center [769, 312] width 1230 height 90
copy div "<script src= "[URL][DOMAIN_NAME]" >< /script><noscript><img src="https:/ /[DOMA…"
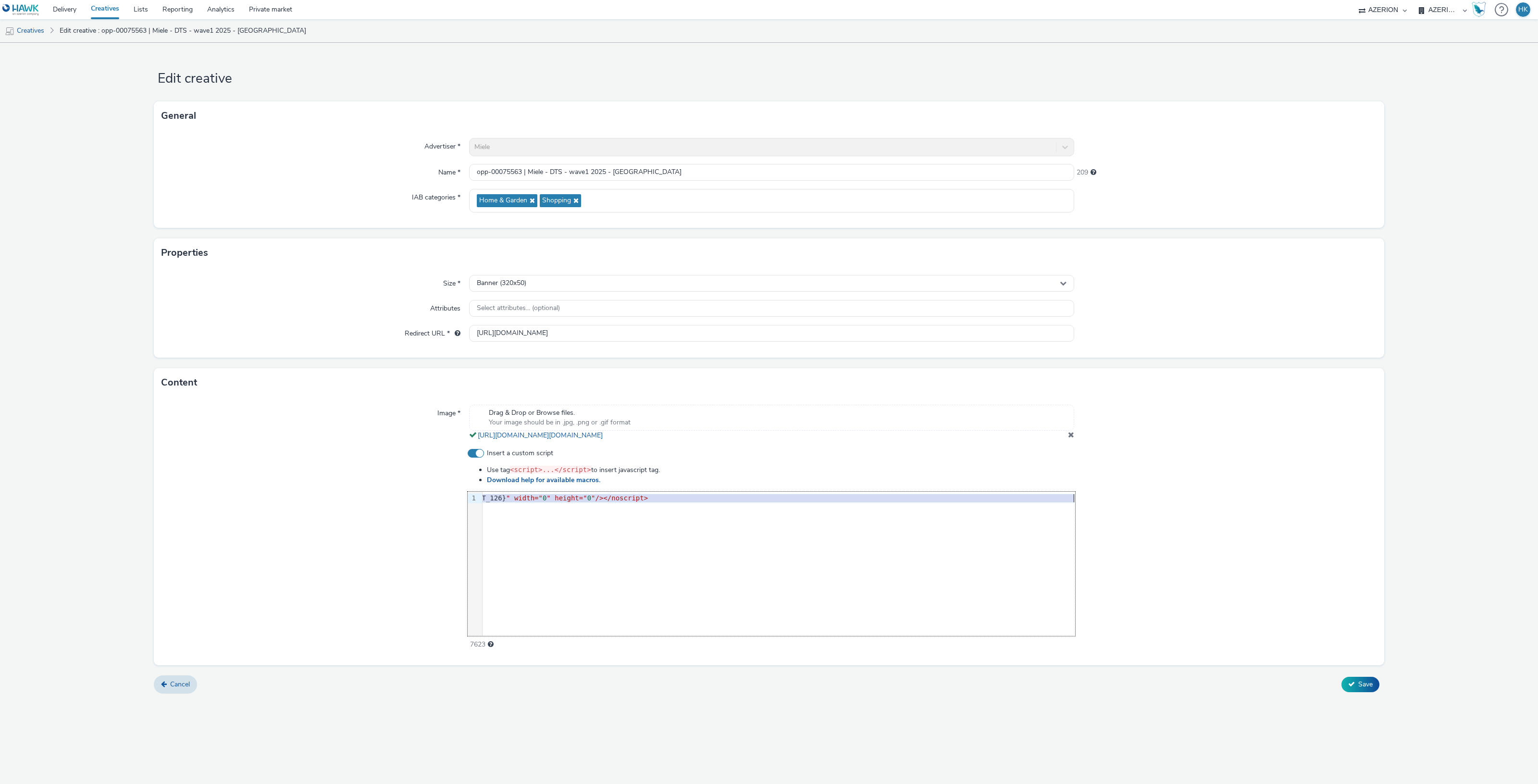
drag, startPoint x: 486, startPoint y: 497, endPoint x: 1105, endPoint y: 499, distance: 619.0
click at [1105, 499] on div "Insert a custom script Use tag <script>...</script> to insert javascript tag. D…" at bounding box center [769, 549] width 1215 height 201
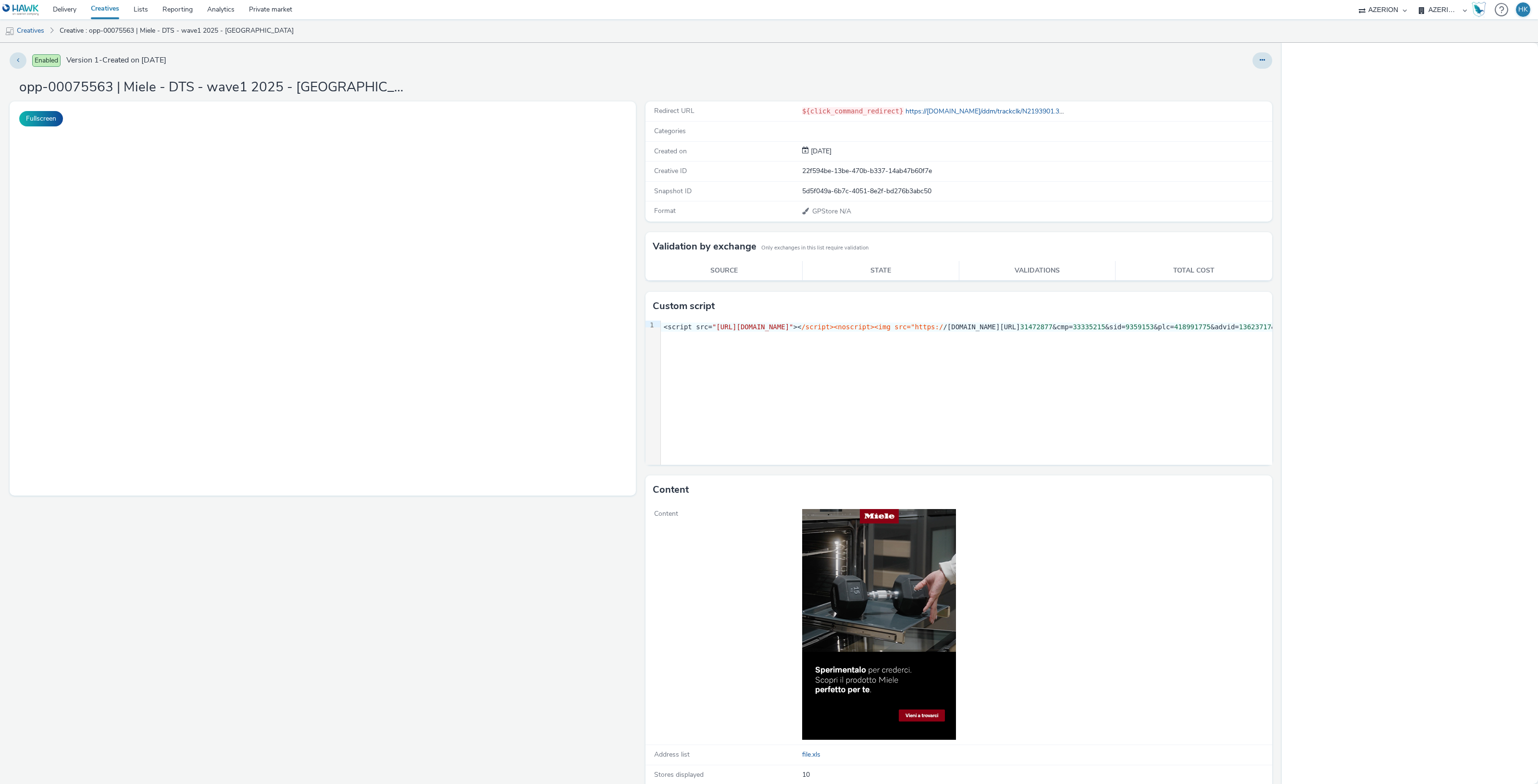
select select "974f22a8-96bf-4ab0-903c-b2da3aad1b4f"
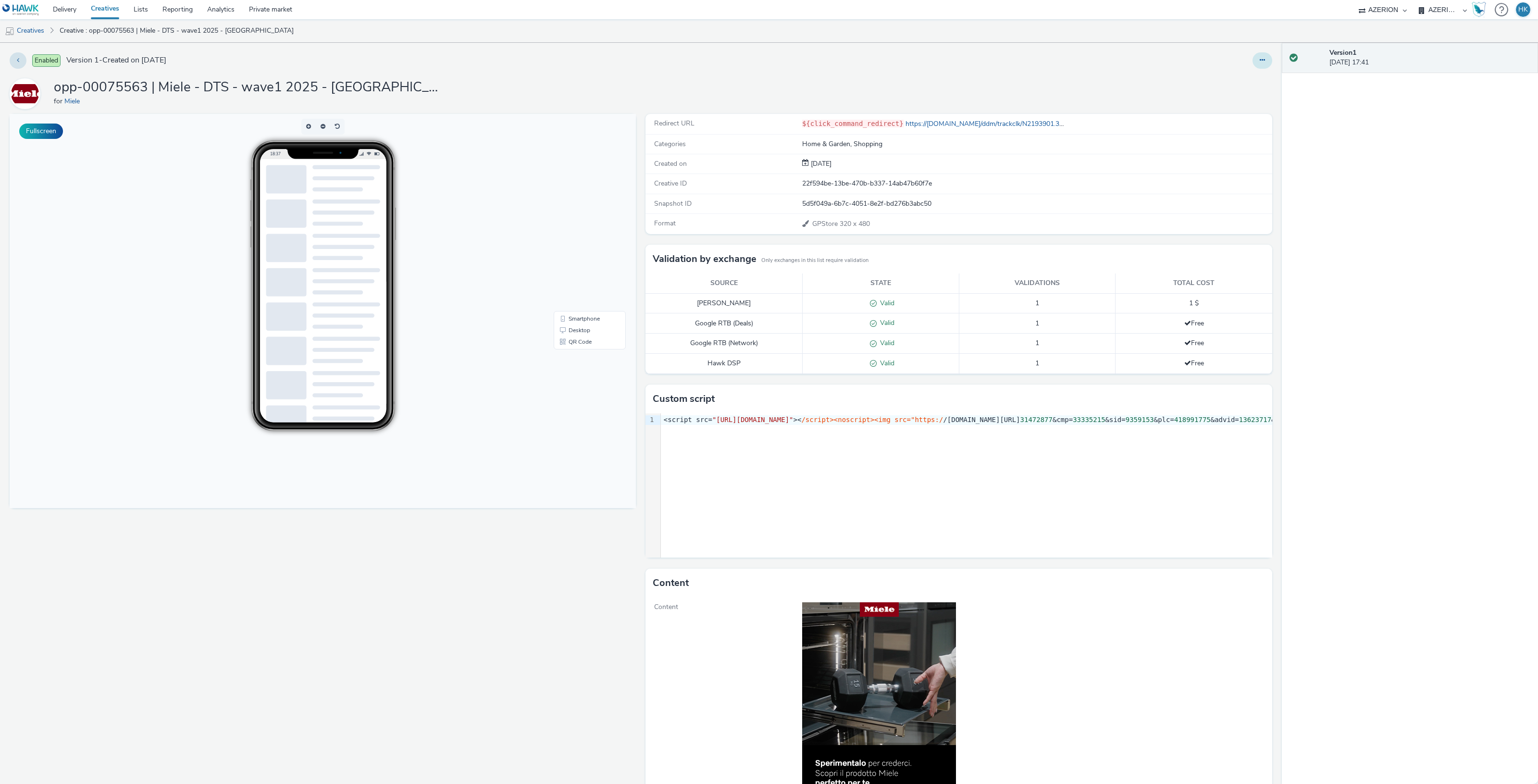
click at [1260, 59] on icon at bounding box center [1263, 60] width 5 height 7
click at [1219, 76] on link "Edit" at bounding box center [1236, 80] width 72 height 19
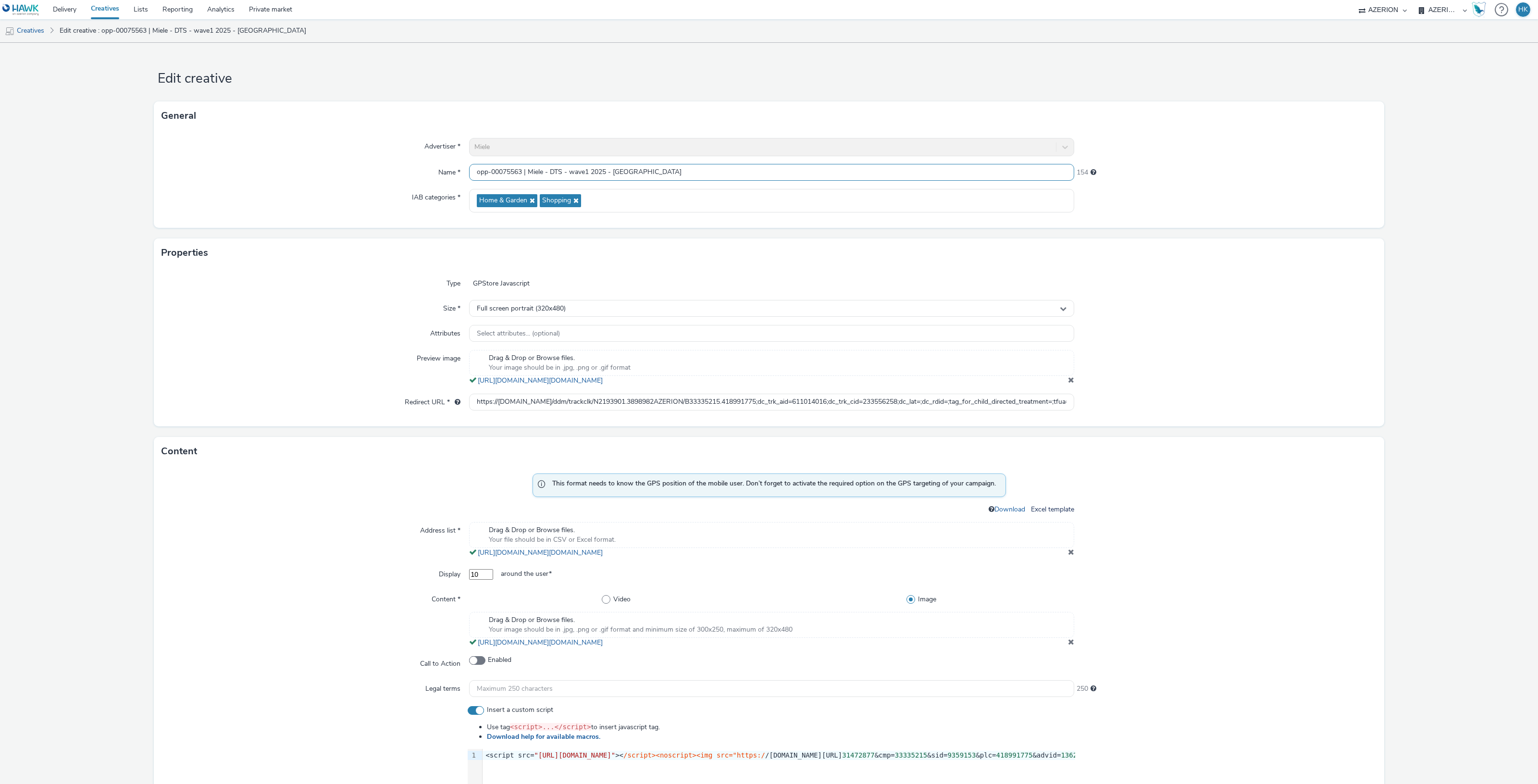
drag, startPoint x: 602, startPoint y: 173, endPoint x: 485, endPoint y: 178, distance: 117.1
click at [457, 179] on div "Name * opp-00075563 | Miele - DTS - wave1 2025 - [GEOGRAPHIC_DATA] 154" at bounding box center [769, 173] width 1215 height 18
drag, startPoint x: 471, startPoint y: 400, endPoint x: 1118, endPoint y: 395, distance: 647.0
click at [1118, 395] on div "Redirect URL * https://ad.doubleclick.net/ddm/trackclk/N2193901.3898982AZERION/…" at bounding box center [769, 402] width 1215 height 18
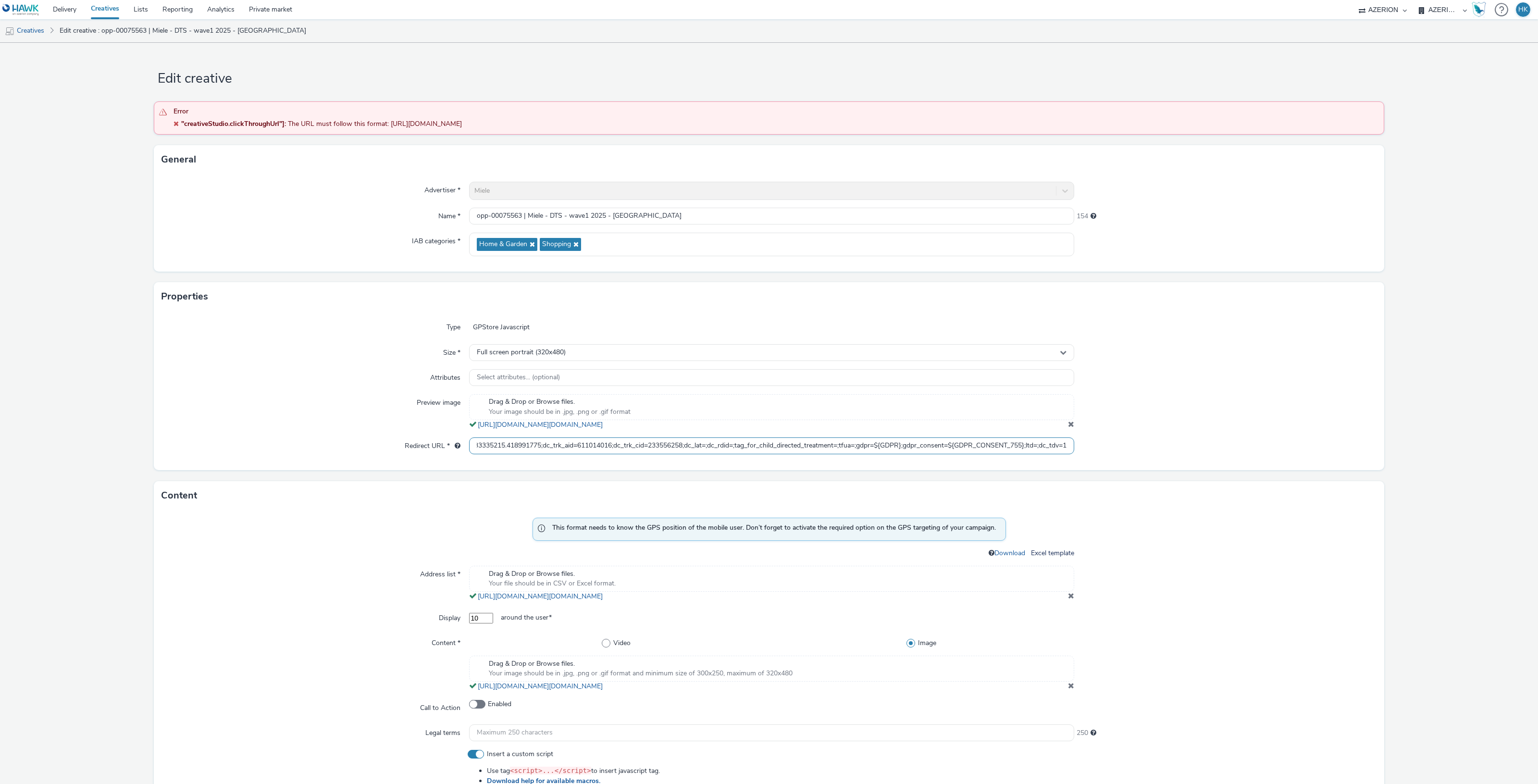
scroll to position [0, 0]
click at [607, 598] on link "https://tabmo-cdn.s3.eu-west-1.amazonaws.com/hawk.tabmo.io/organizations/974f22…" at bounding box center [542, 596] width 129 height 9
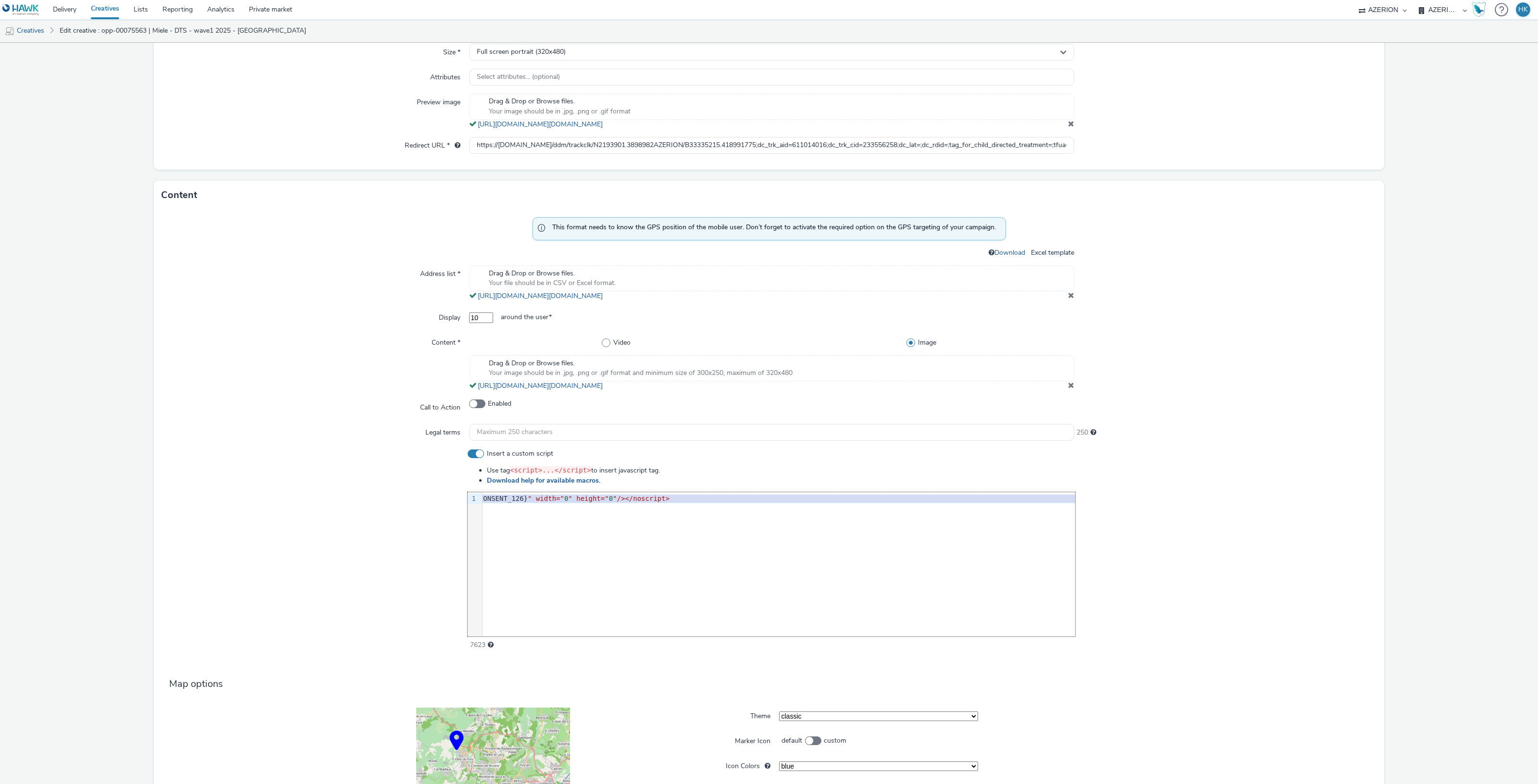
scroll to position [0, 810]
drag, startPoint x: 481, startPoint y: 500, endPoint x: 1073, endPoint y: 498, distance: 592.0
click at [1073, 498] on div "Insert a custom script Use tag <script>...</script> to insert javascript tag. D…" at bounding box center [769, 549] width 1215 height 201
copy div "<script src= "[URL][DOMAIN_NAME]" >< /script><noscript><img src="https:/ /[DOMA…"
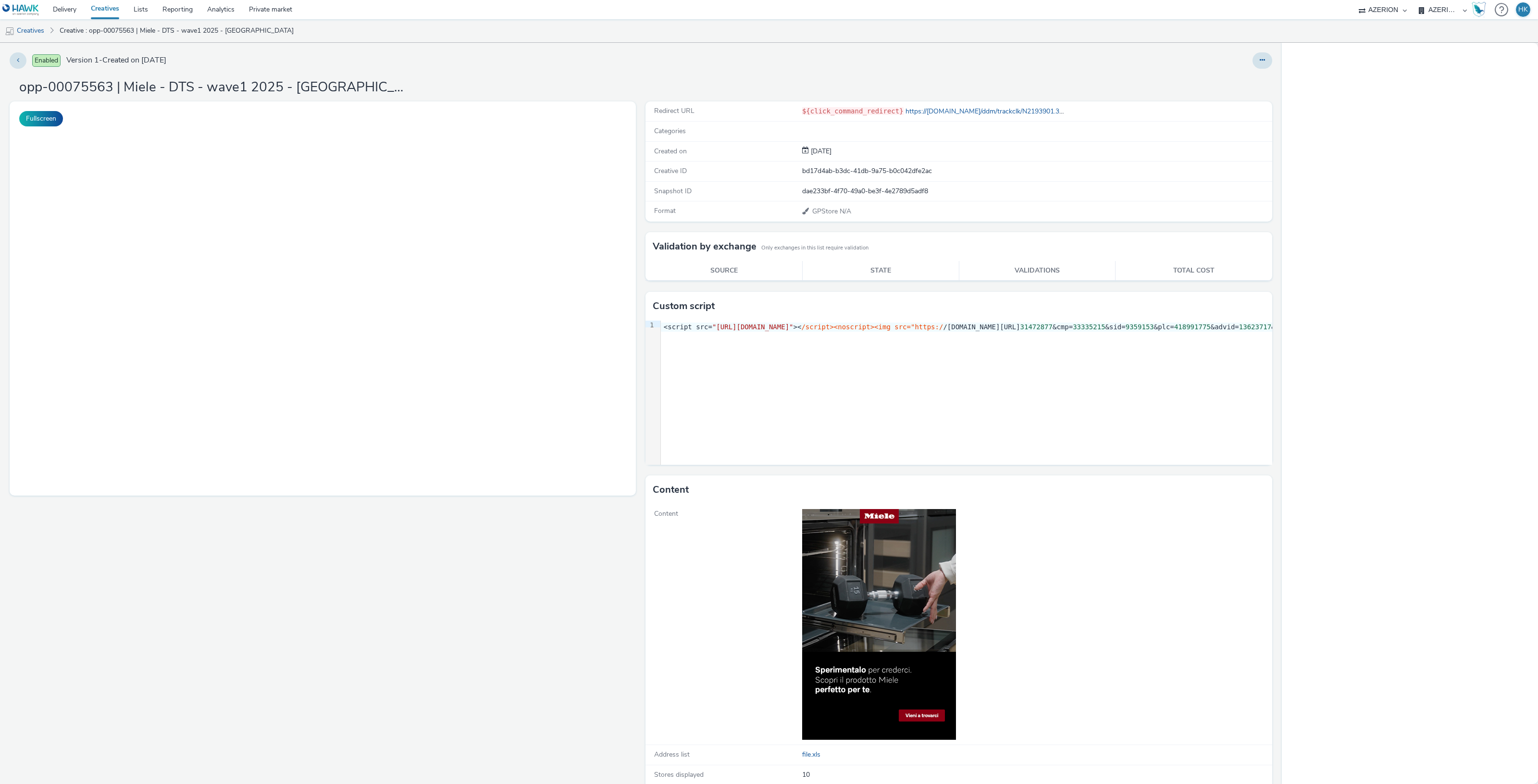
select select "974f22a8-96bf-4ab0-903c-b2da3aad1b4f"
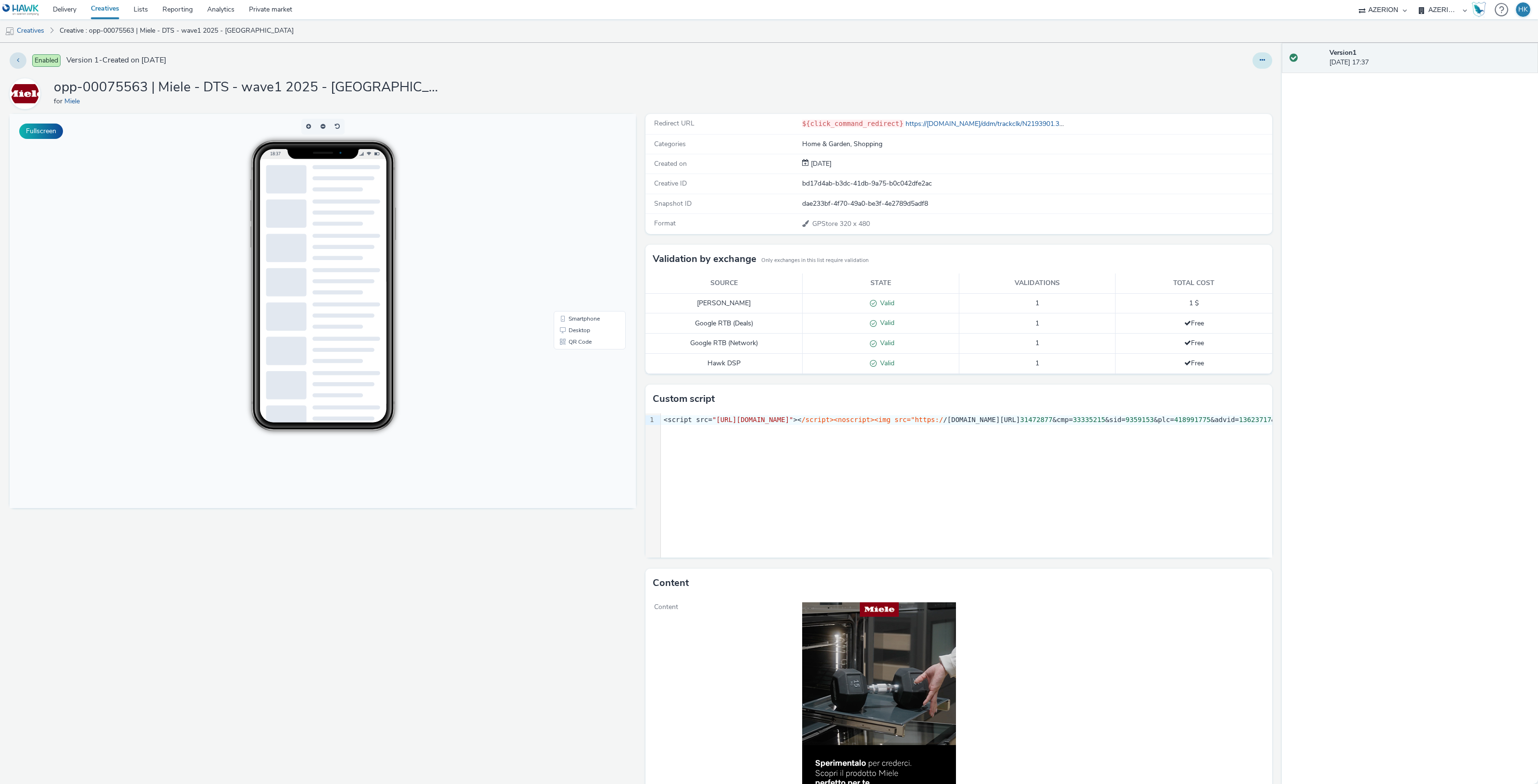
drag, startPoint x: 1257, startPoint y: 56, endPoint x: 1245, endPoint y: 63, distance: 13.9
click at [1257, 56] on button at bounding box center [1262, 61] width 20 height 16
click at [1228, 78] on link "Edit" at bounding box center [1236, 80] width 72 height 19
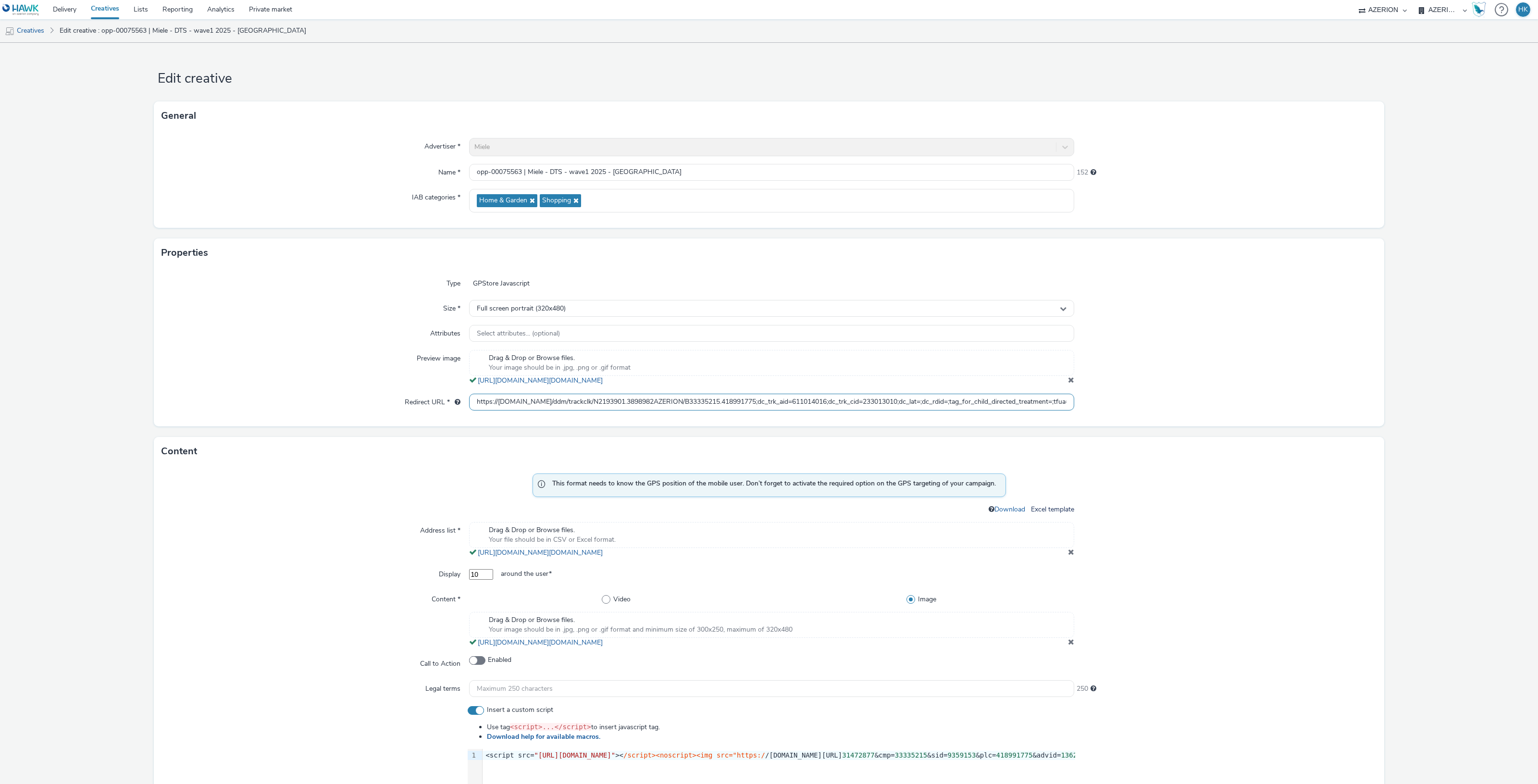
scroll to position [0, 231]
drag, startPoint x: 468, startPoint y: 401, endPoint x: 1213, endPoint y: 388, distance: 745.1
click at [1213, 388] on div "Type GPStore Javascript Size * Full screen portrait (320x480) Attributes Select…" at bounding box center [769, 347] width 1230 height 159
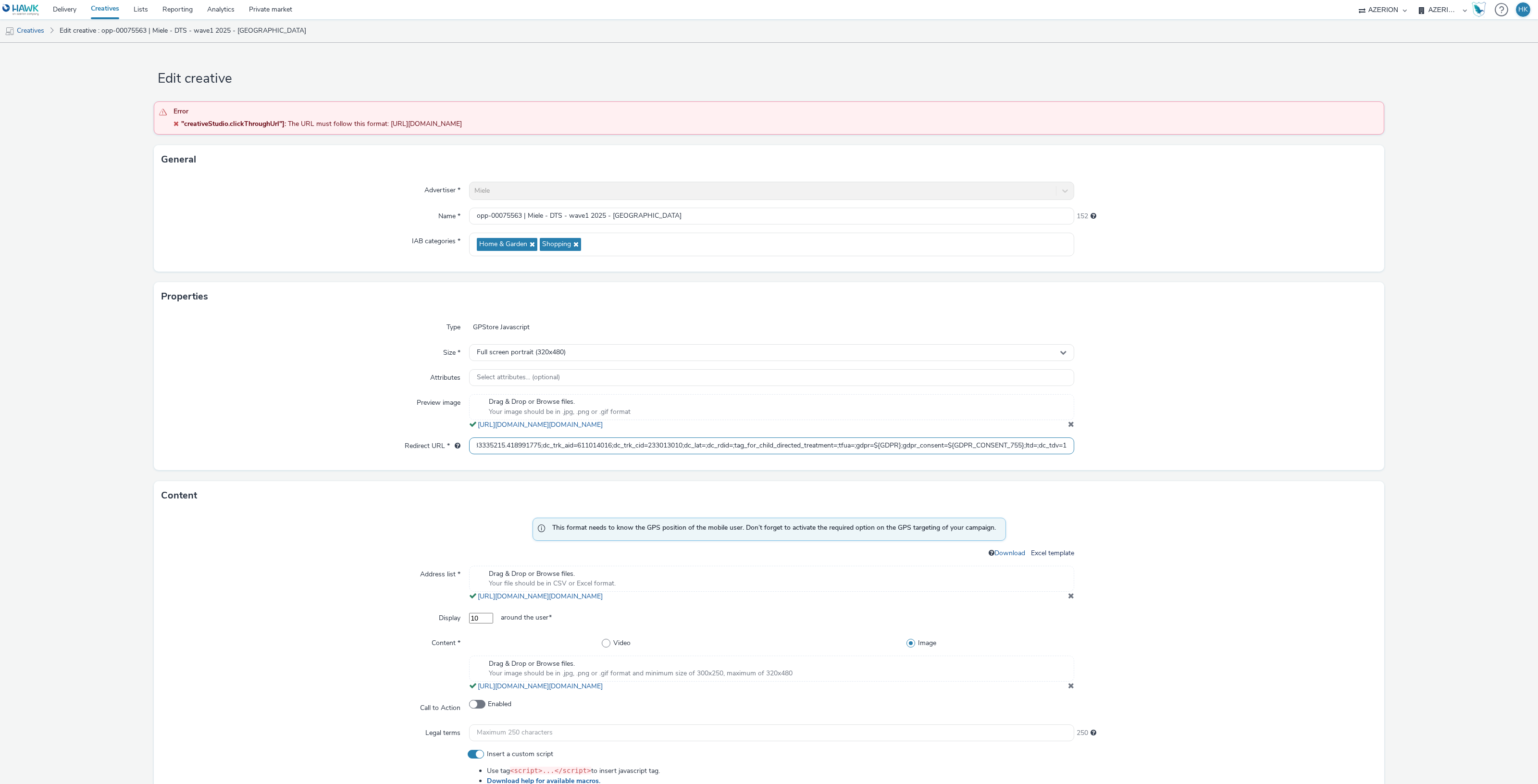
scroll to position [0, 0]
click at [607, 600] on link "https://tabmo-cdn.s3.eu-west-1.amazonaws.com/hawk.tabmo.io/organizations/974f22…" at bounding box center [542, 596] width 129 height 9
click at [607, 597] on link "https://tabmo-cdn.s3.eu-west-1.amazonaws.com/hawk.tabmo.io/organizations/974f22…" at bounding box center [542, 596] width 129 height 9
click at [600, 447] on input "https://[DOMAIN_NAME]/ddm/trackclk/N2193901.3898982AZERION/B33335215.418991775;…" at bounding box center [771, 445] width 605 height 17
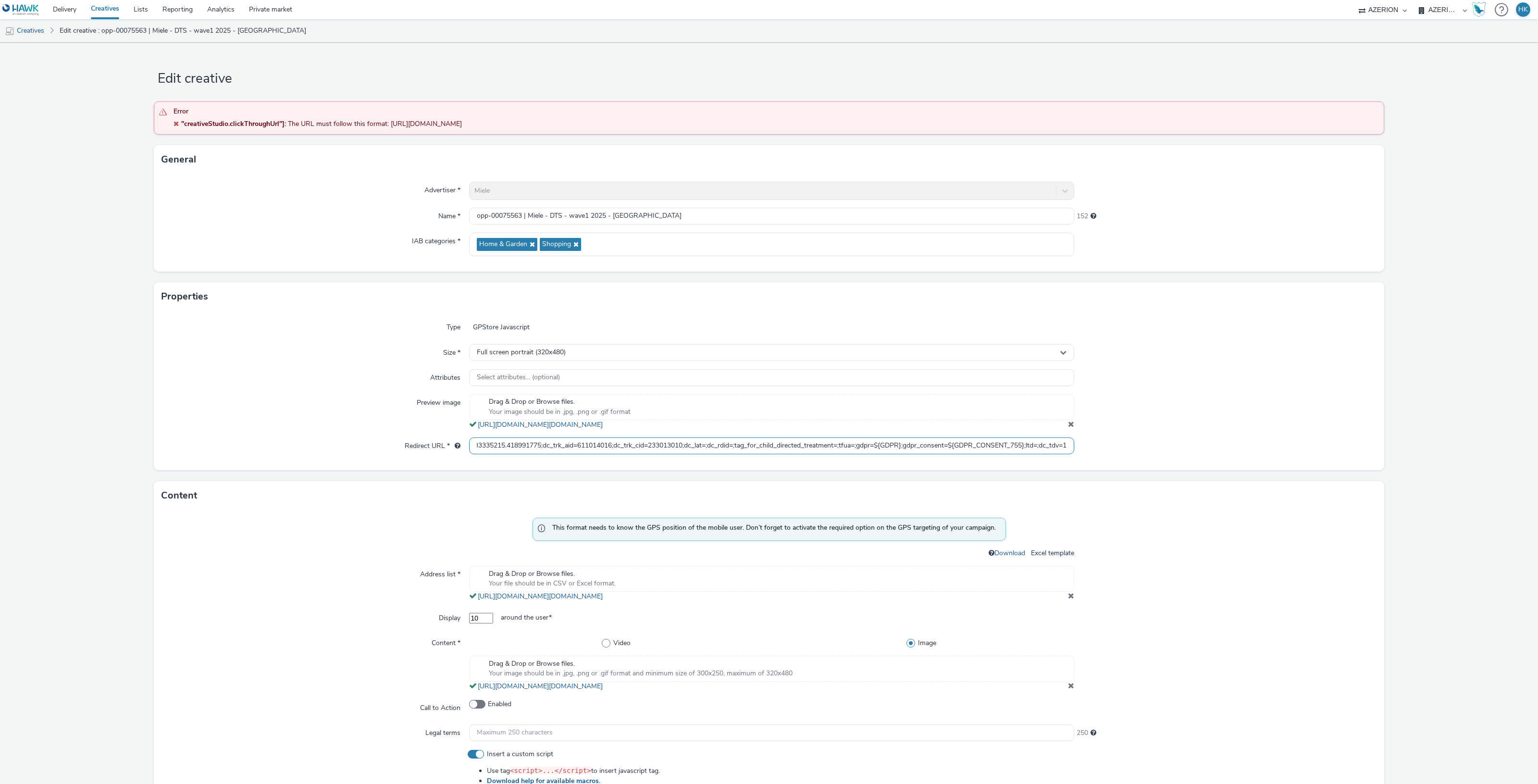
drag, startPoint x: 472, startPoint y: 443, endPoint x: 1126, endPoint y: 416, distance: 654.6
click at [1126, 416] on div "Type GPStore Javascript Size * Full screen portrait (320x480) Attributes Select…" at bounding box center [769, 391] width 1230 height 159
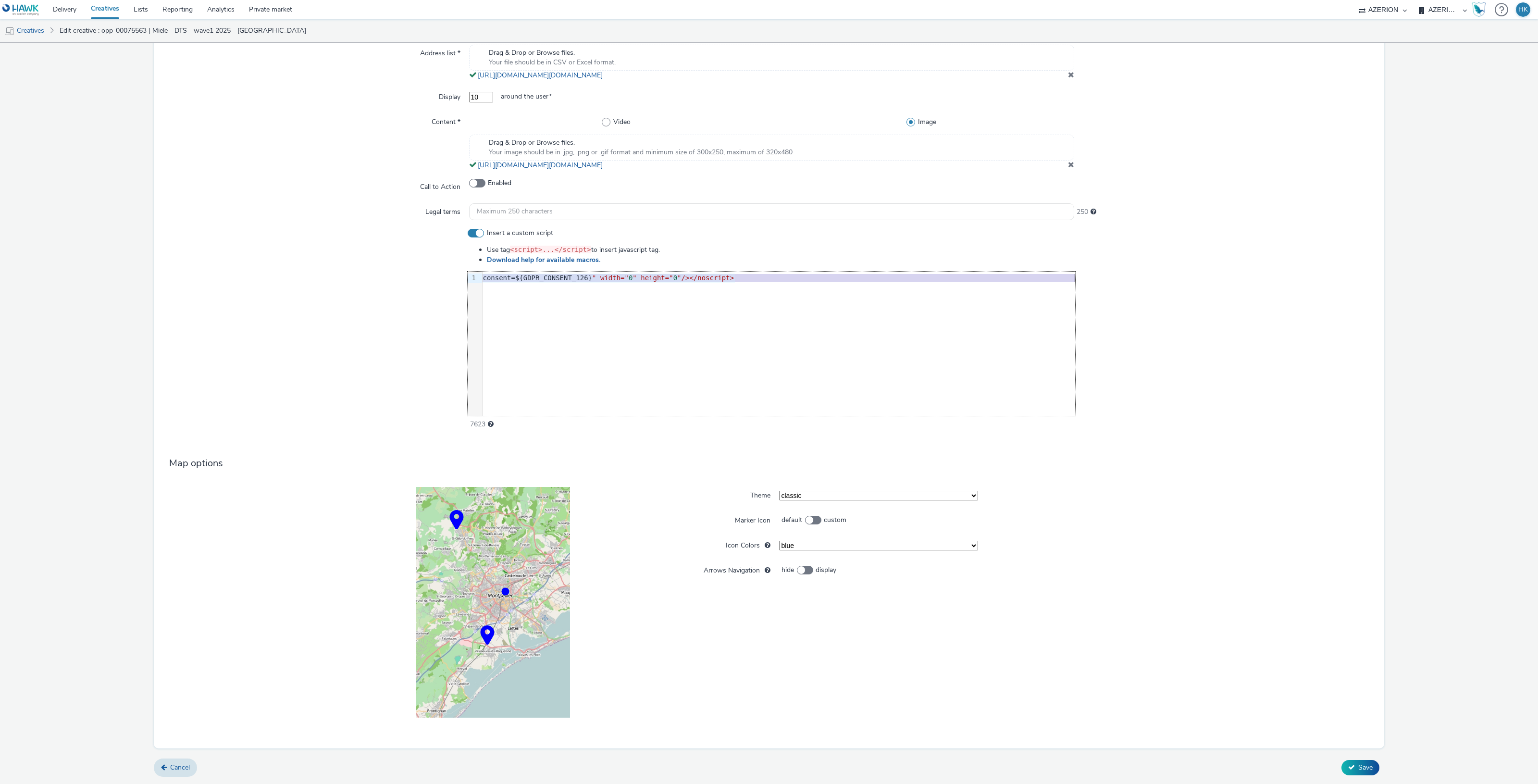
scroll to position [0, 810]
drag, startPoint x: 480, startPoint y: 278, endPoint x: 1155, endPoint y: 275, distance: 675.0
click at [1155, 275] on div "Insert a custom script Use tag <script>...</script> to insert javascript tag. D…" at bounding box center [769, 329] width 1215 height 201
copy div "<script src= "[URL][DOMAIN_NAME]" >< /script><noscript><img src="https:/ /[DOMA…"
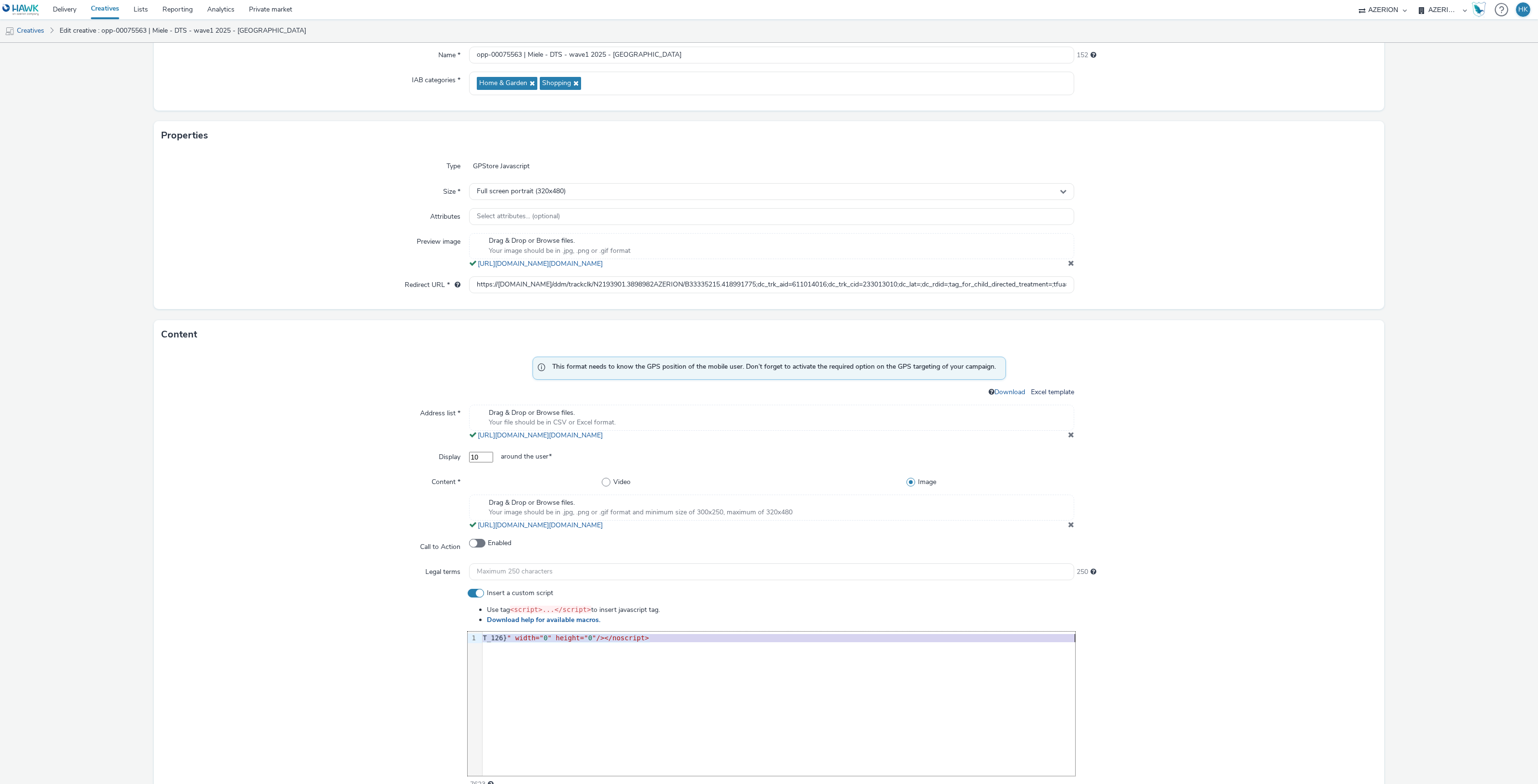
scroll to position [0, 0]
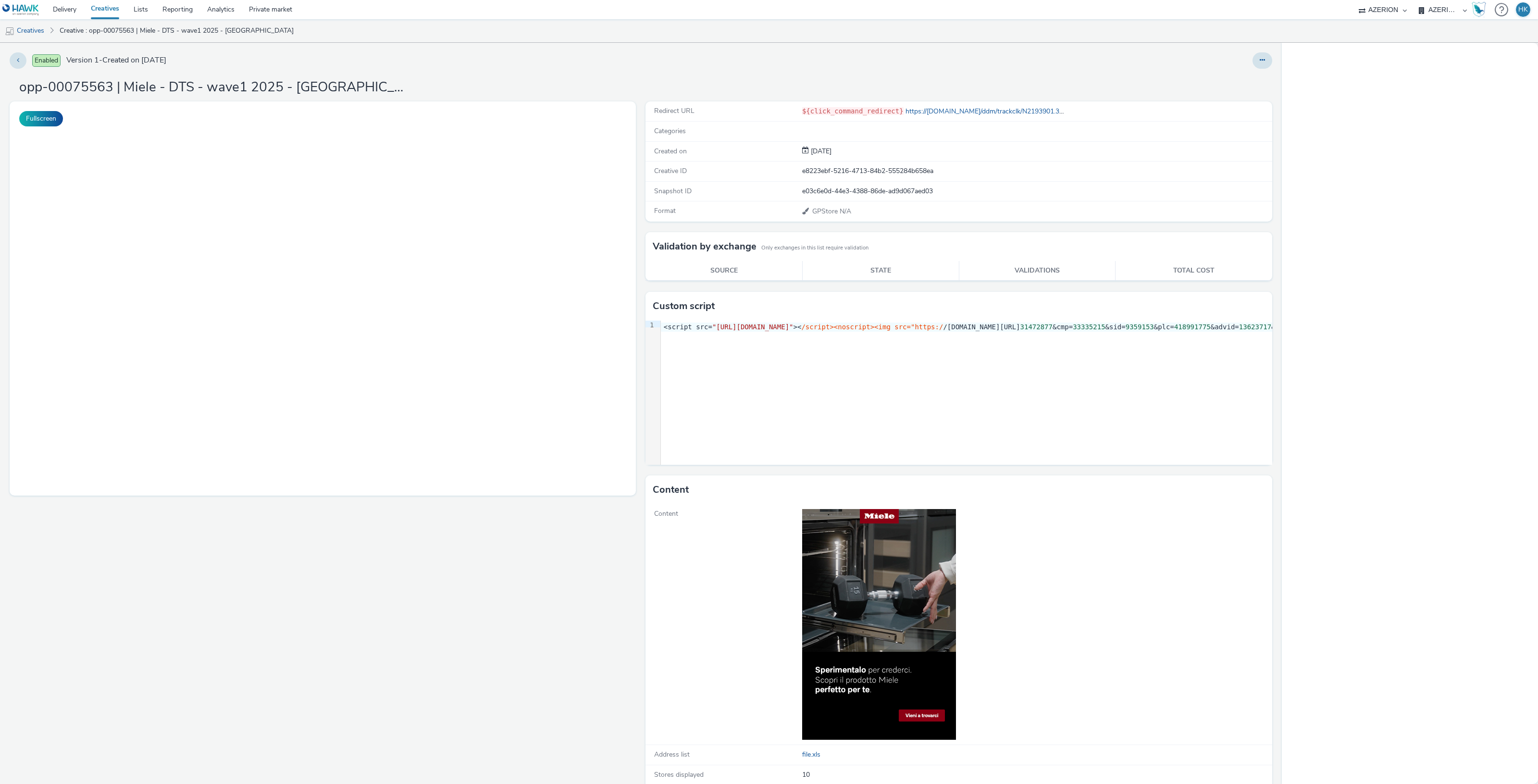
select select "974f22a8-96bf-4ab0-903c-b2da3aad1b4f"
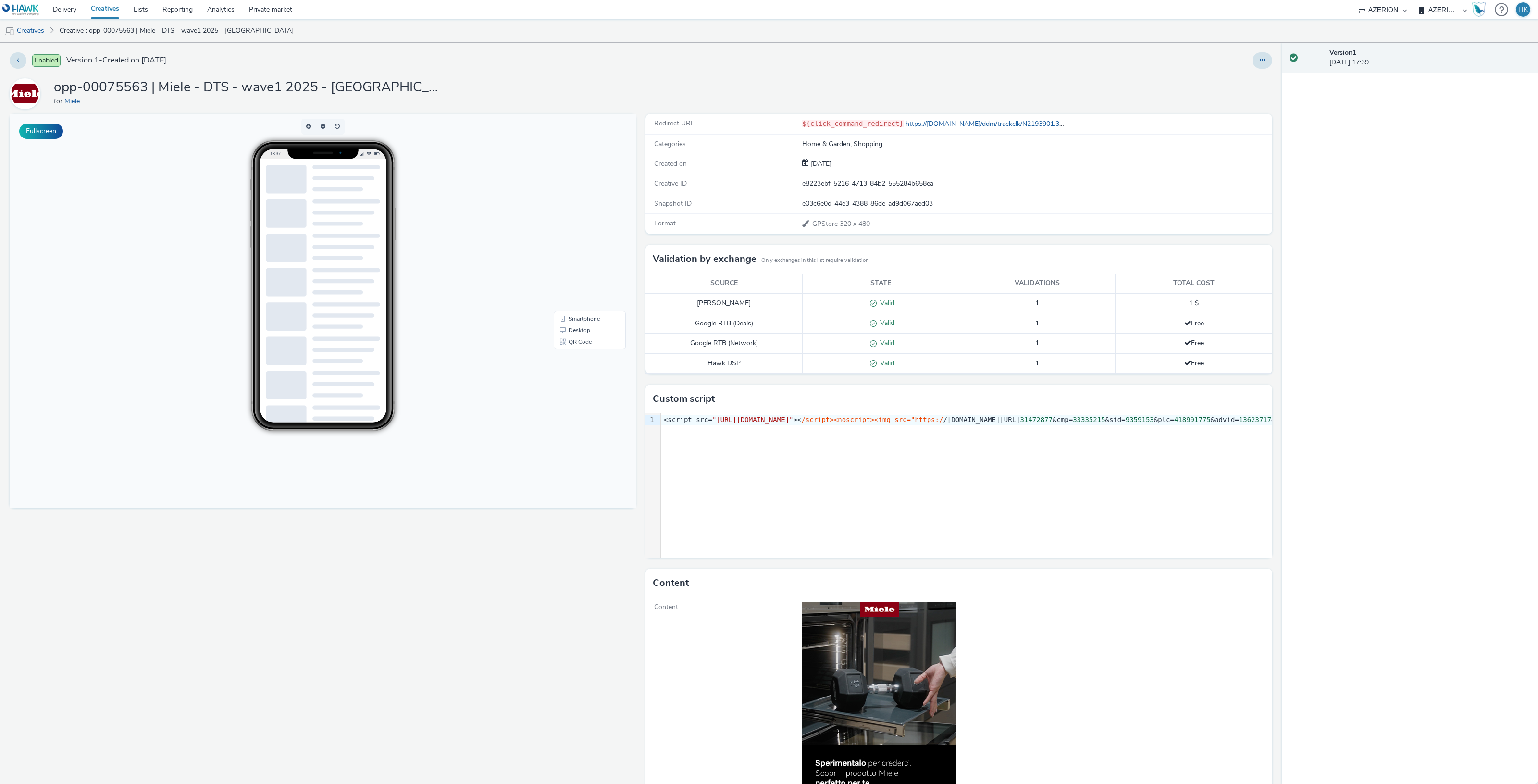
drag, startPoint x: 1253, startPoint y: 56, endPoint x: 1235, endPoint y: 67, distance: 21.1
click at [1260, 57] on icon at bounding box center [1263, 60] width 5 height 7
click at [1213, 78] on link "Edit" at bounding box center [1236, 80] width 72 height 19
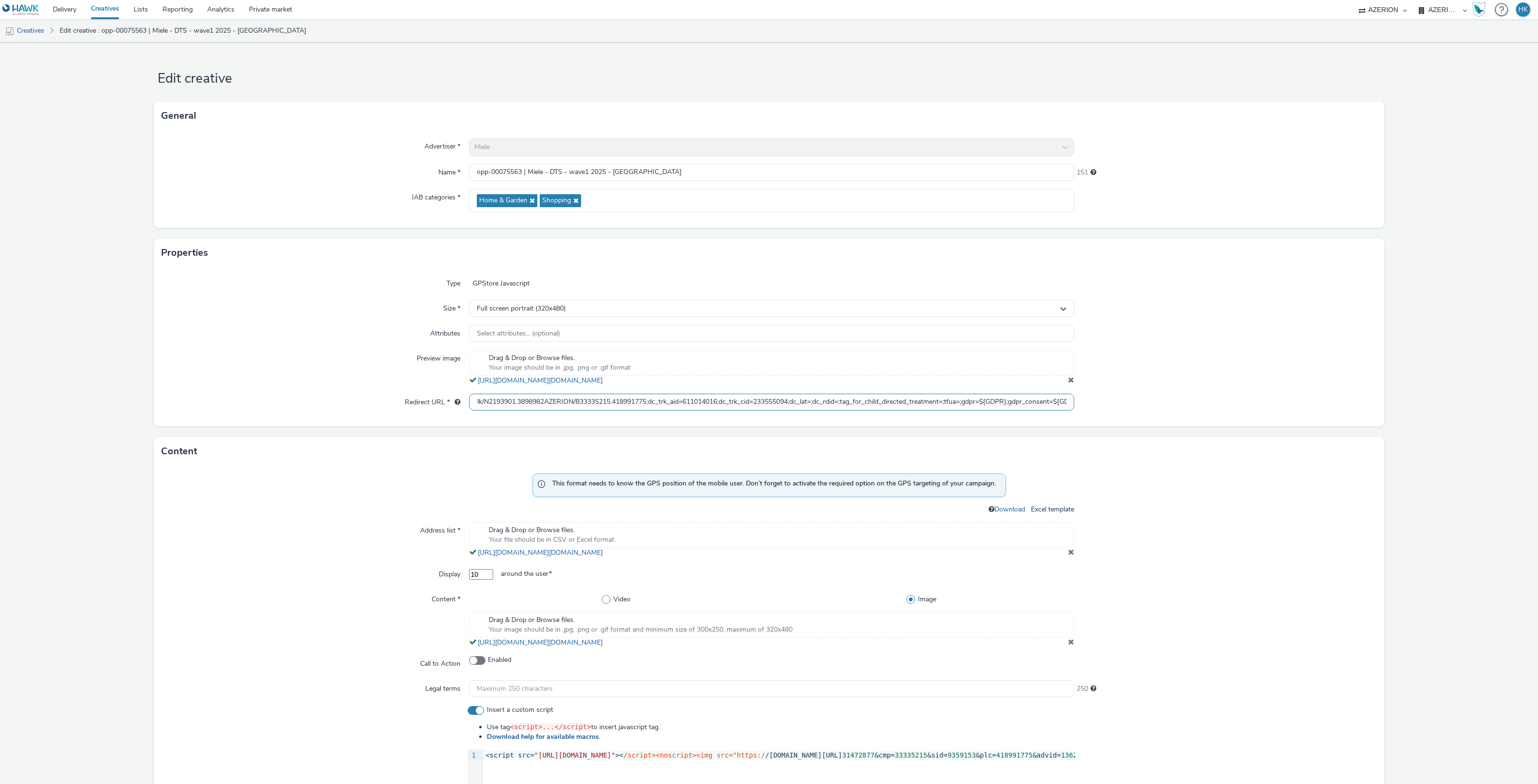
scroll to position [0, 231]
drag, startPoint x: 470, startPoint y: 401, endPoint x: 1138, endPoint y: 375, distance: 668.5
click at [1138, 375] on div "Type GPStore Javascript Size * Full screen portrait (320x480) Attributes Select…" at bounding box center [769, 347] width 1230 height 159
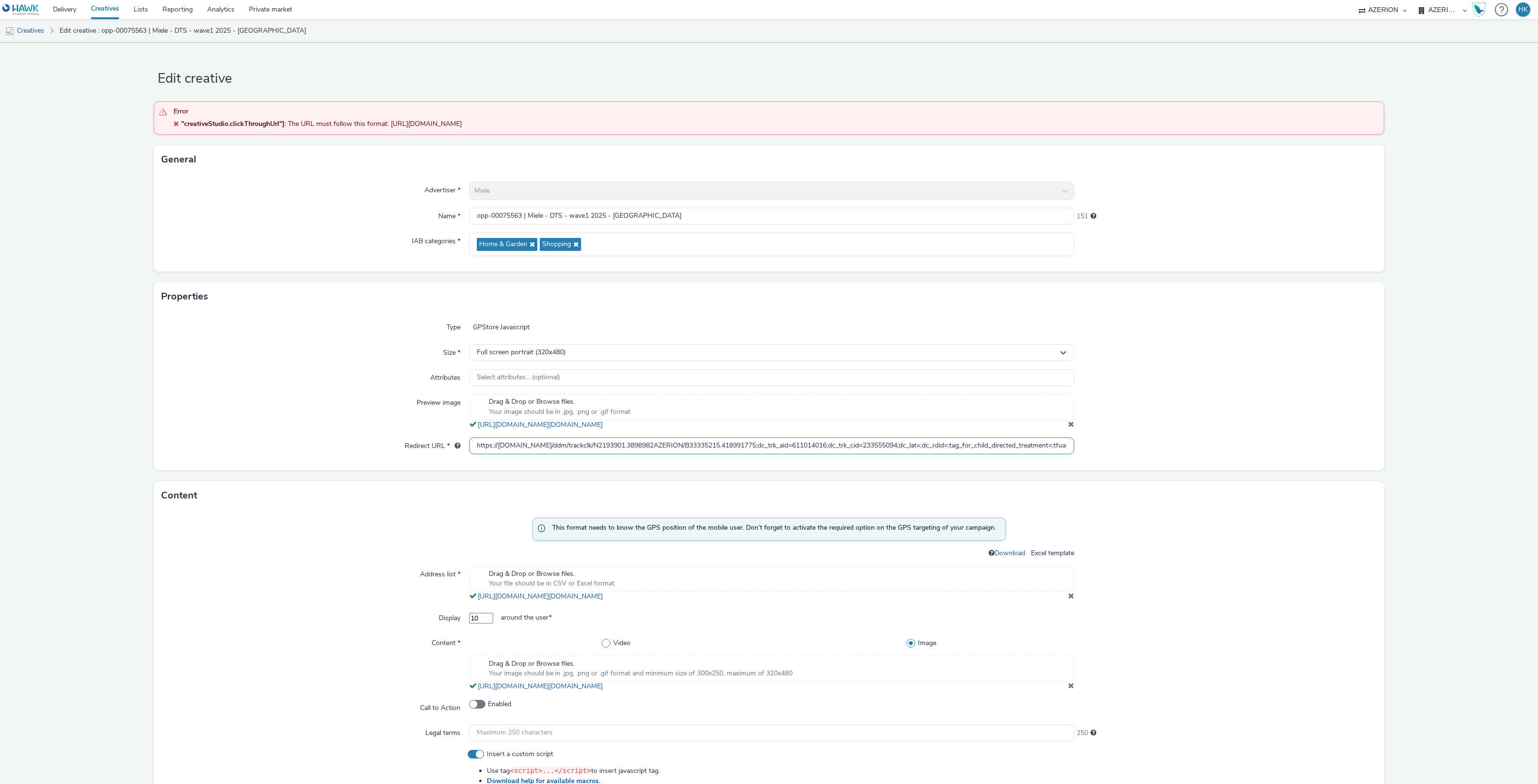
scroll to position [300, 0]
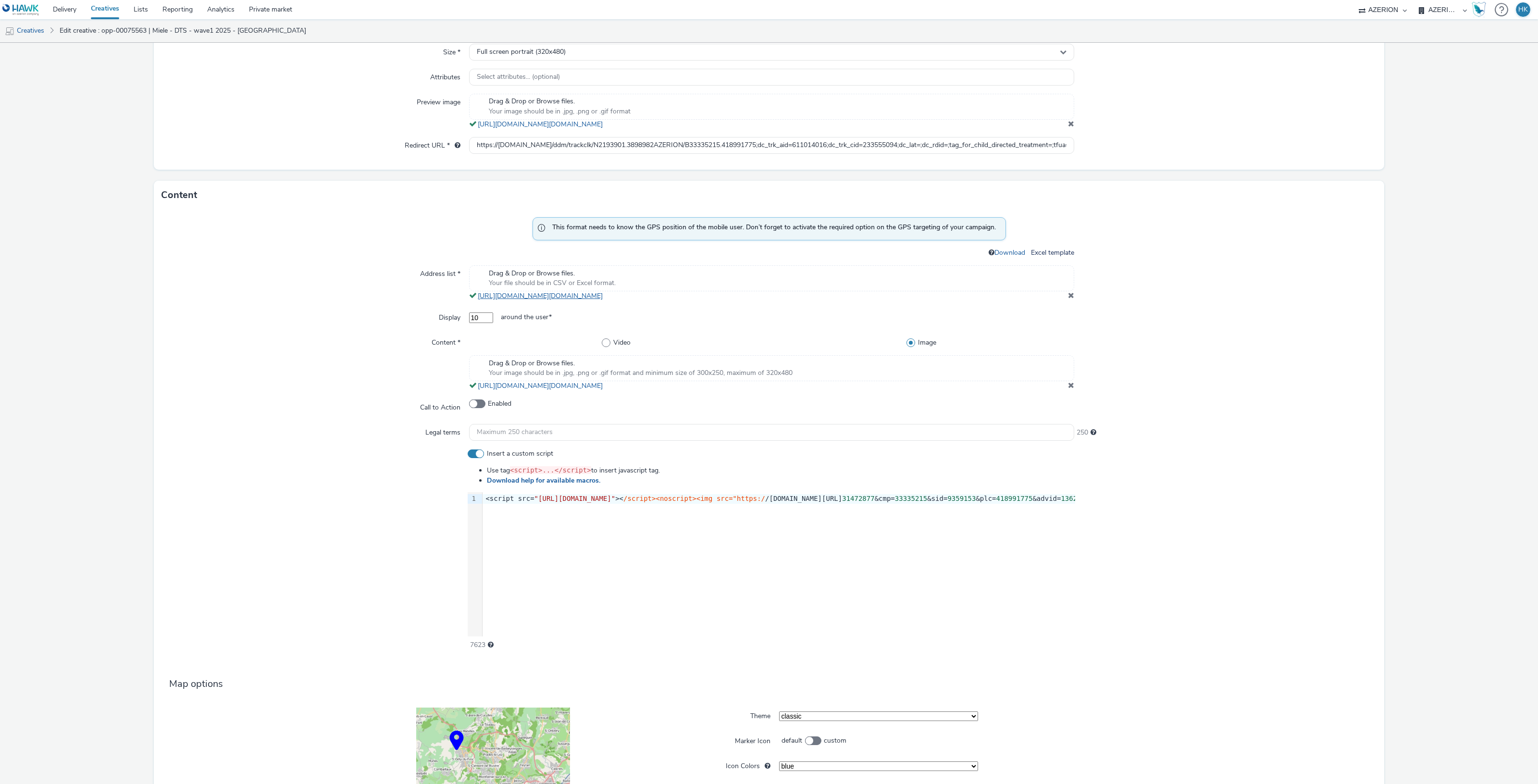
click at [566, 293] on link "https://tabmo-cdn.s3.eu-west-1.amazonaws.com/hawk.tabmo.io/organizations/974f22…" at bounding box center [542, 296] width 129 height 9
copy div "<script src= "[URL][DOMAIN_NAME]" >< /script><noscript><img src="https:/ /[DOMA…"
drag, startPoint x: 482, startPoint y: 498, endPoint x: 1151, endPoint y: 498, distance: 669.0
click at [1151, 498] on div "Insert a custom script Use tag <script>...</script> to insert javascript tag. D…" at bounding box center [769, 549] width 1215 height 201
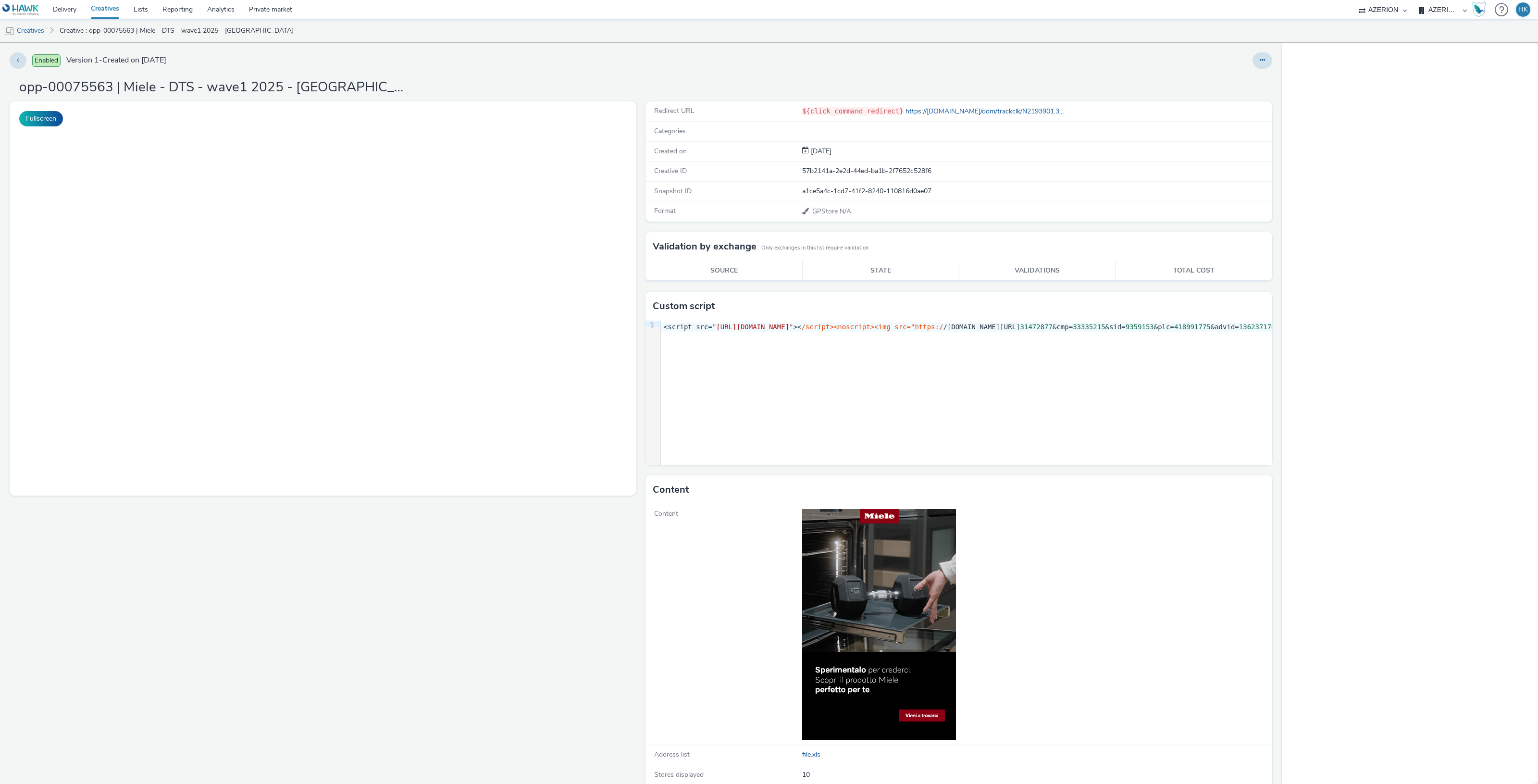
select select "974f22a8-96bf-4ab0-903c-b2da3aad1b4f"
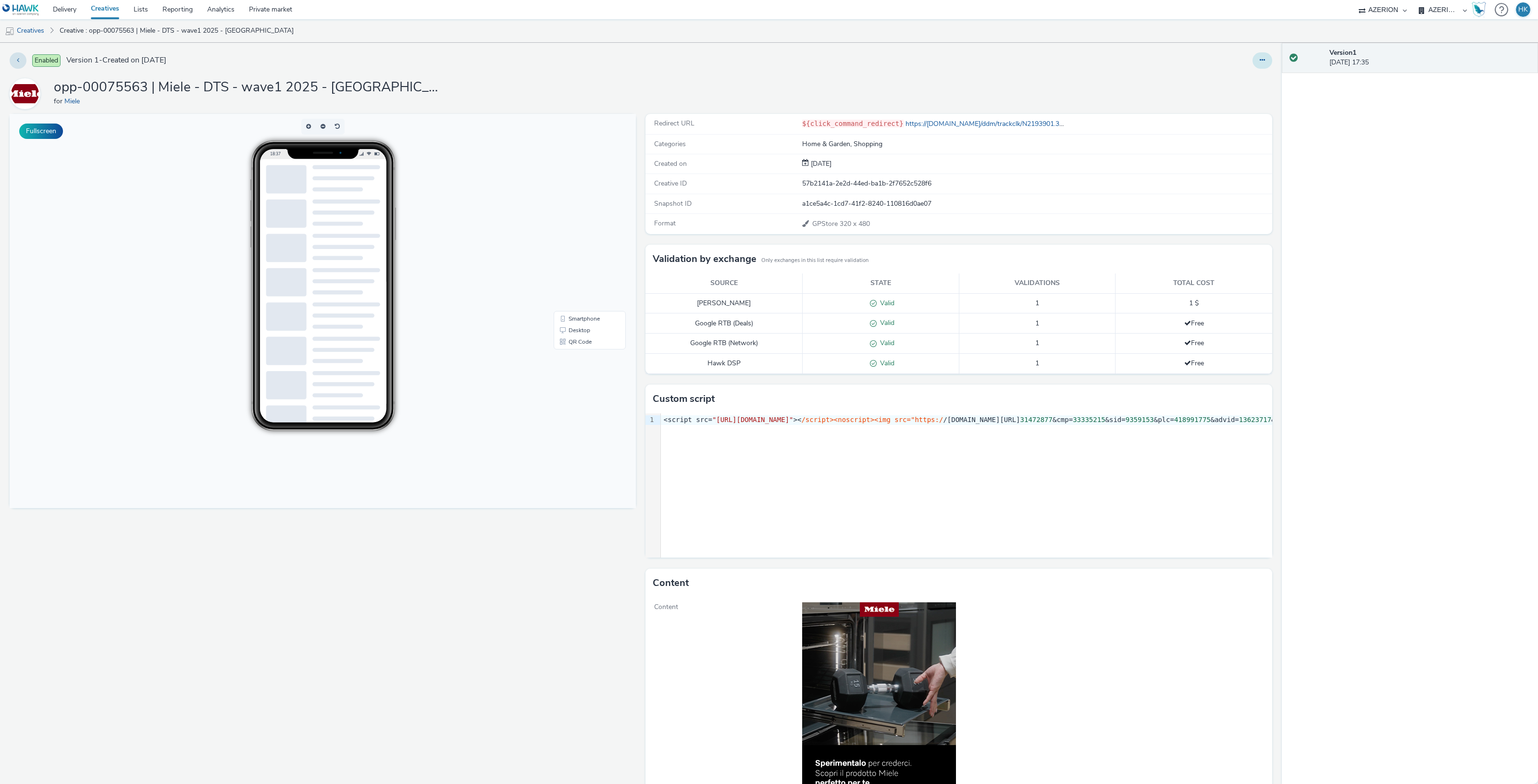
click at [1253, 64] on button at bounding box center [1262, 61] width 20 height 16
click at [1226, 82] on link "Edit" at bounding box center [1236, 80] width 72 height 19
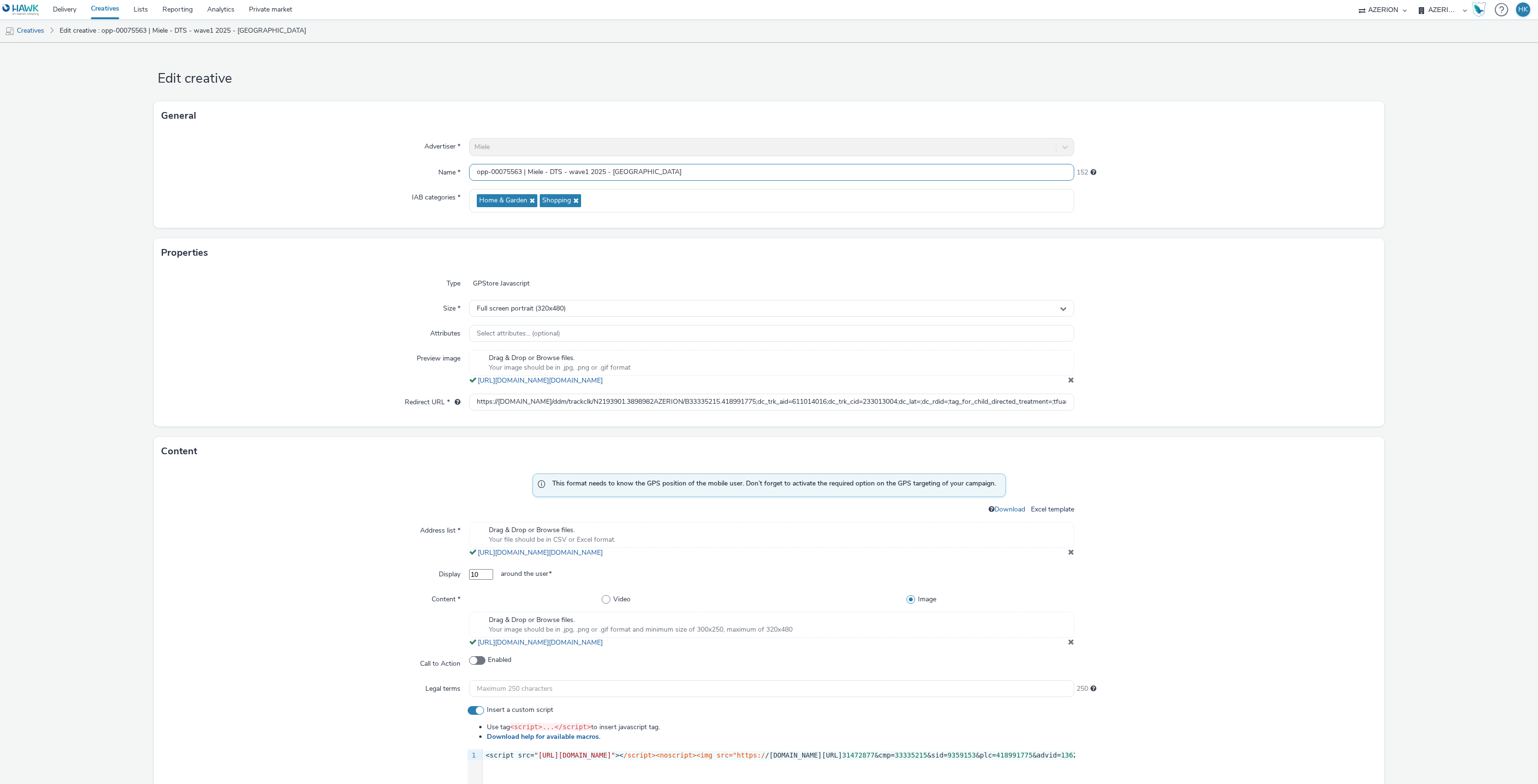
drag, startPoint x: 634, startPoint y: 171, endPoint x: 610, endPoint y: 171, distance: 24.0
click at [610, 171] on input "opp-00075563 | Miele - DTS - wave1 2025 - [GEOGRAPHIC_DATA]" at bounding box center [771, 172] width 605 height 17
click at [607, 553] on link "[URL][DOMAIN_NAME][DOMAIN_NAME]" at bounding box center [542, 553] width 129 height 9
drag, startPoint x: 472, startPoint y: 402, endPoint x: 1161, endPoint y: 400, distance: 689.0
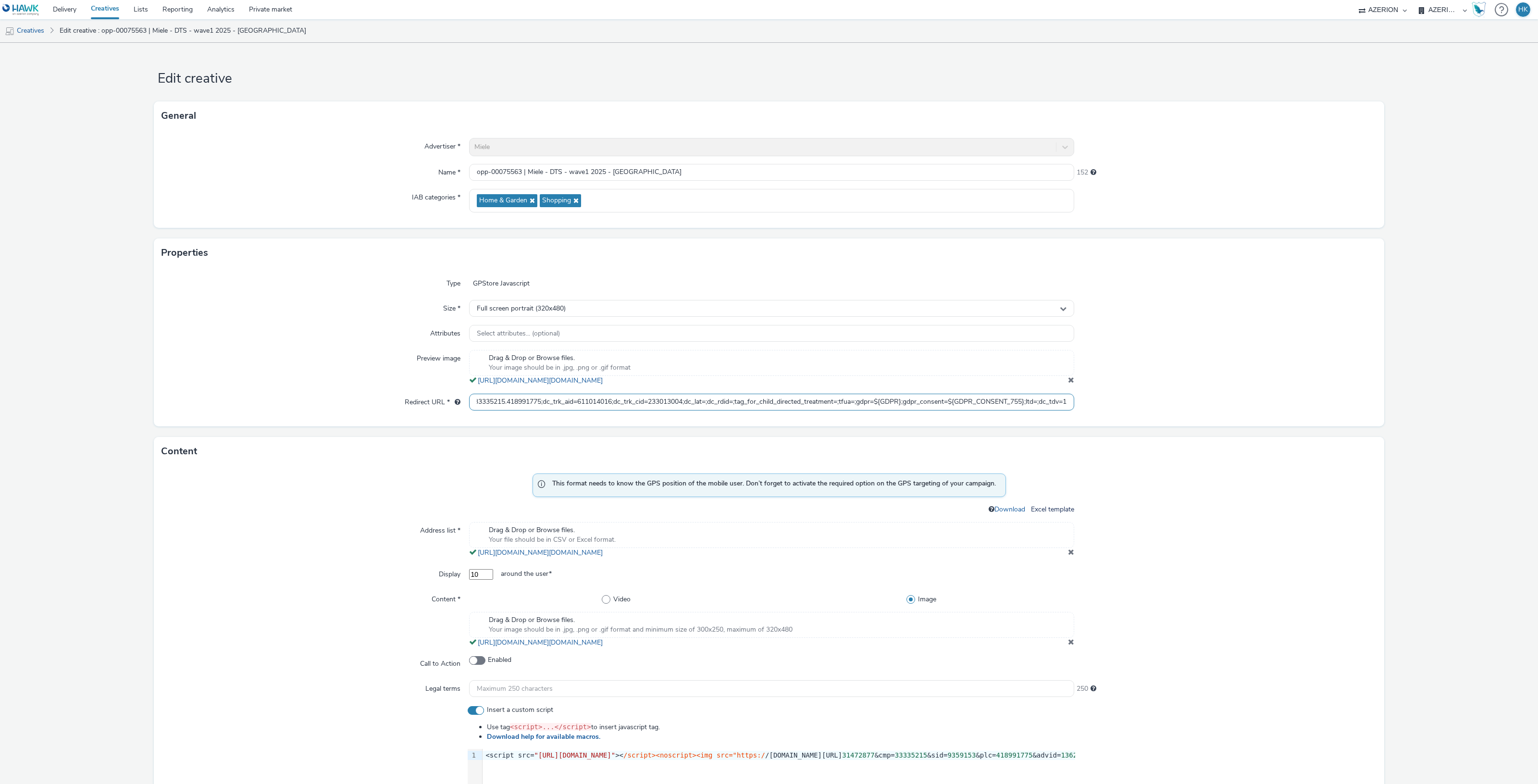
click at [1161, 400] on div "Redirect URL * https://ad.doubleclick.net/ddm/trackclk/N2193901.3898982AZERION/…" at bounding box center [769, 402] width 1215 height 18
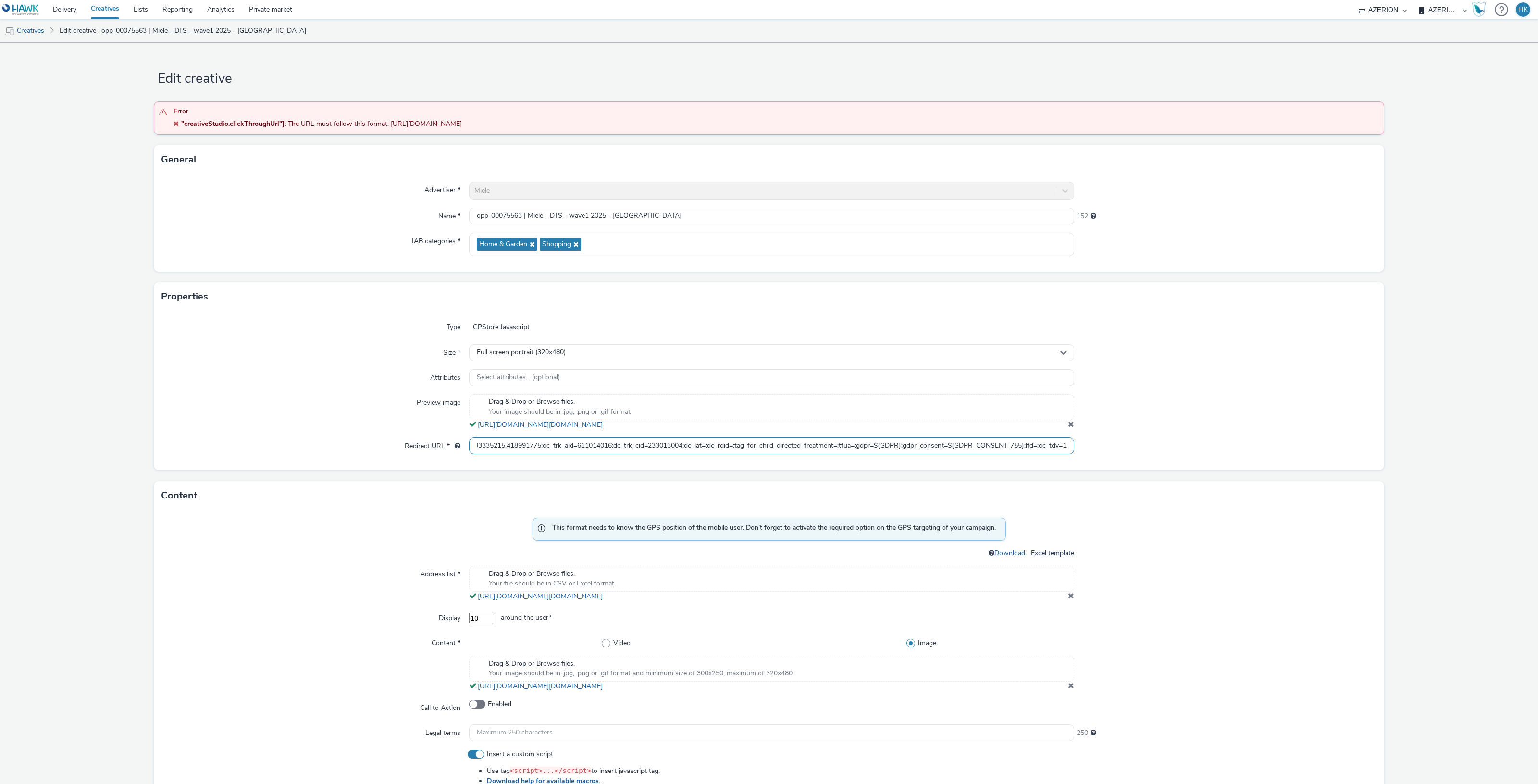
scroll to position [0, 0]
click at [607, 600] on link "https://tabmo-cdn.s3.eu-west-1.amazonaws.com/hawk.tabmo.io/organizations/974f22…" at bounding box center [542, 596] width 129 height 9
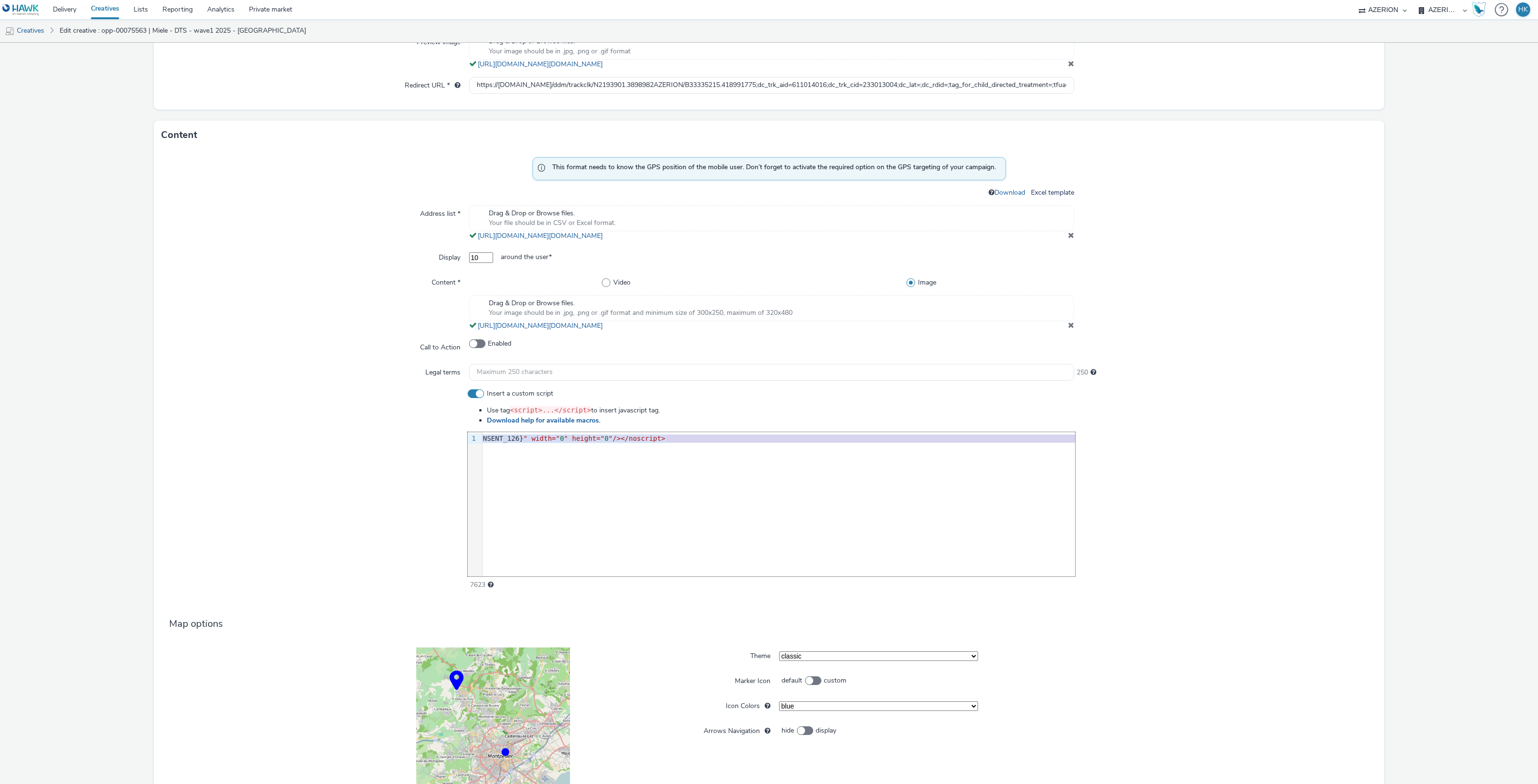
scroll to position [0, 810]
drag, startPoint x: 482, startPoint y: 440, endPoint x: 1076, endPoint y: 439, distance: 594.0
click at [1076, 439] on div "Insert a custom script Use tag <script>...</script> to insert javascript tag. D…" at bounding box center [769, 489] width 1215 height 201
copy div "<script src= "[URL][DOMAIN_NAME]" >< /script><noscript><img src="https:/ /[DOMA…"
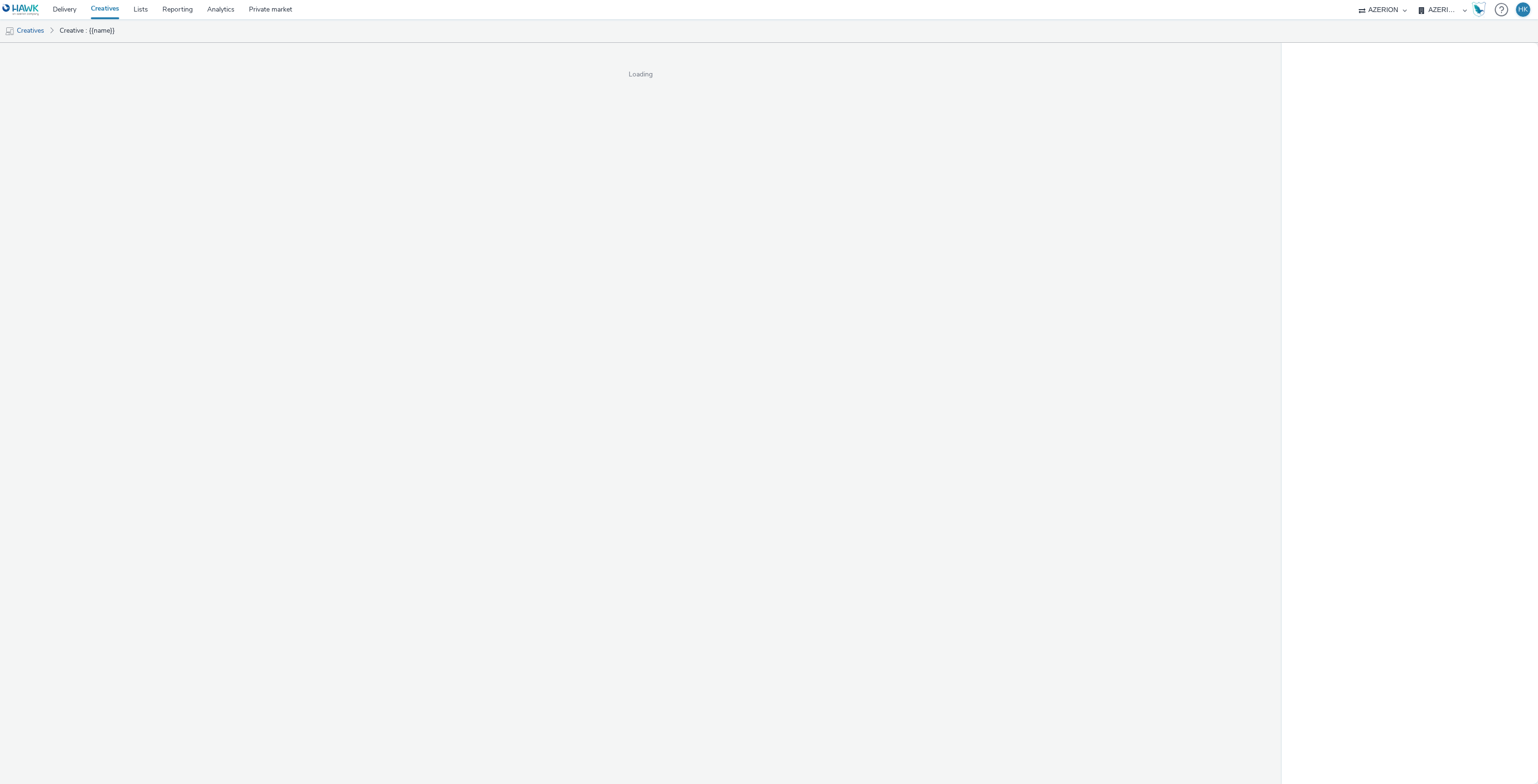
select select "974f22a8-96bf-4ab0-903c-b2da3aad1b4f"
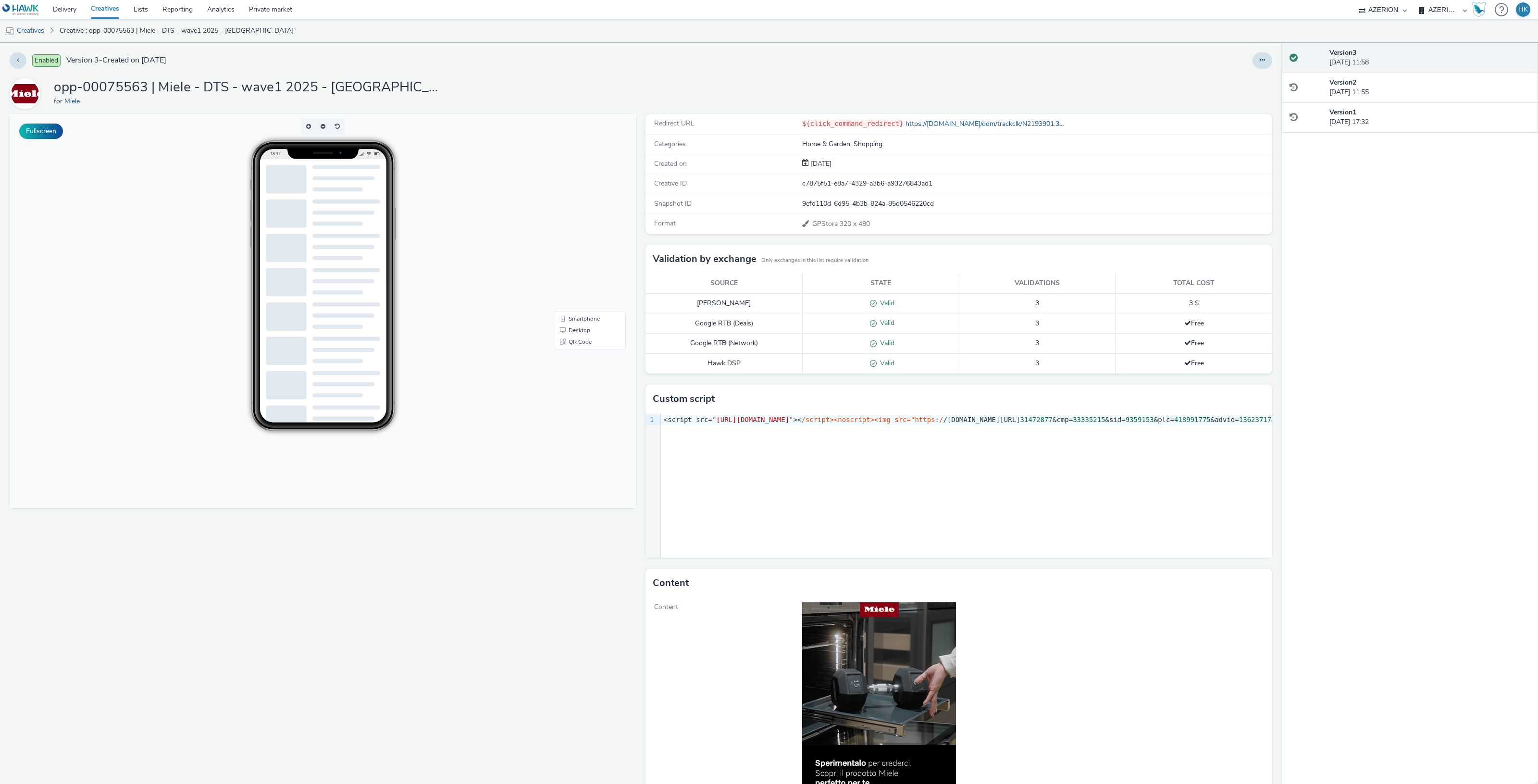
drag, startPoint x: 1250, startPoint y: 63, endPoint x: 1244, endPoint y: 69, distance: 8.5
click at [1253, 63] on button at bounding box center [1262, 61] width 20 height 16
click at [1234, 77] on link "Edit" at bounding box center [1236, 80] width 72 height 19
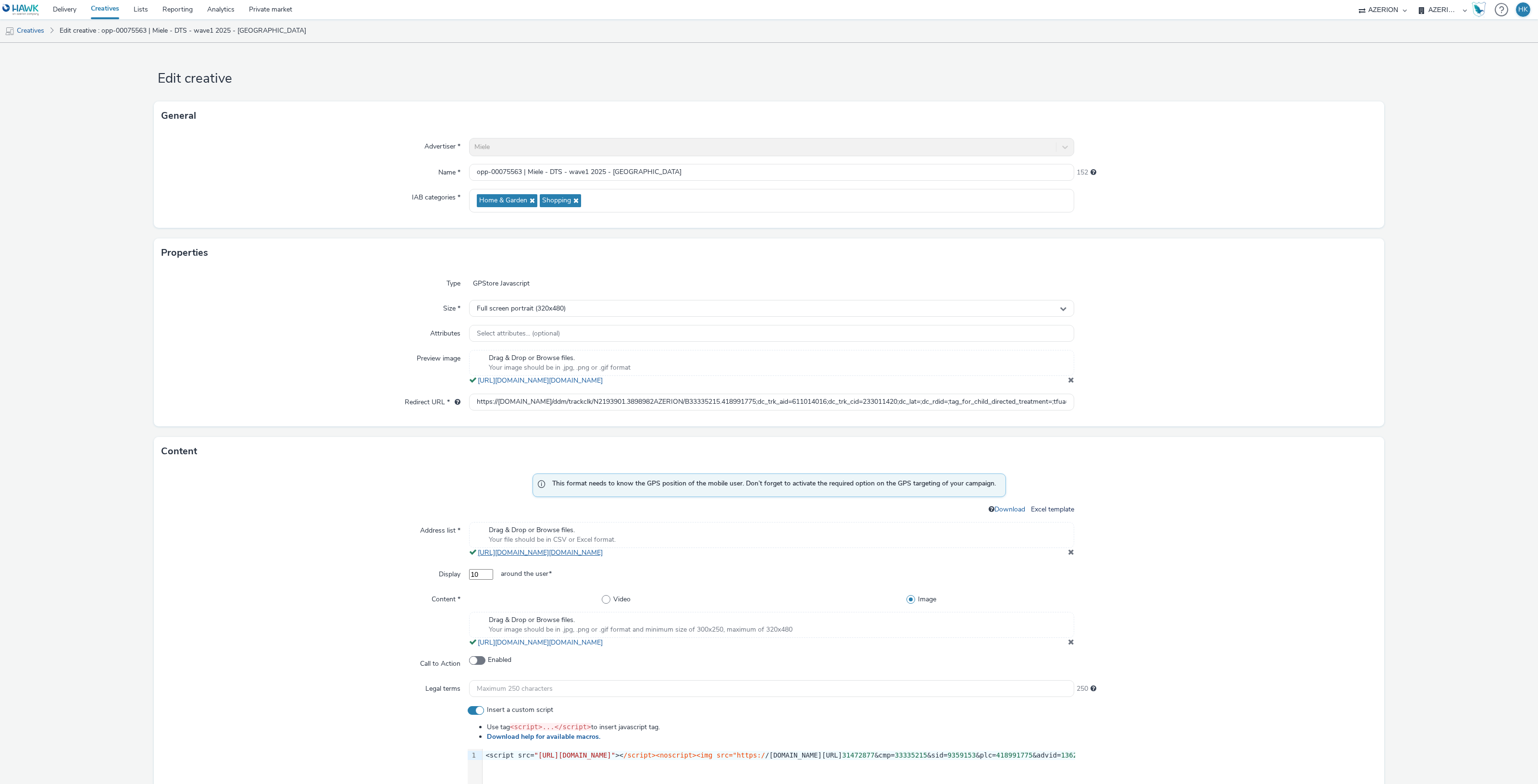
click at [607, 551] on link "[URL][DOMAIN_NAME][DOMAIN_NAME]" at bounding box center [542, 553] width 129 height 9
drag, startPoint x: 472, startPoint y: 403, endPoint x: 1154, endPoint y: 399, distance: 682.0
click at [1154, 399] on div "Redirect URL * https://[DOMAIN_NAME]/ddm/trackclk/N2193901.3898982AZERION/B3333…" at bounding box center [769, 402] width 1215 height 18
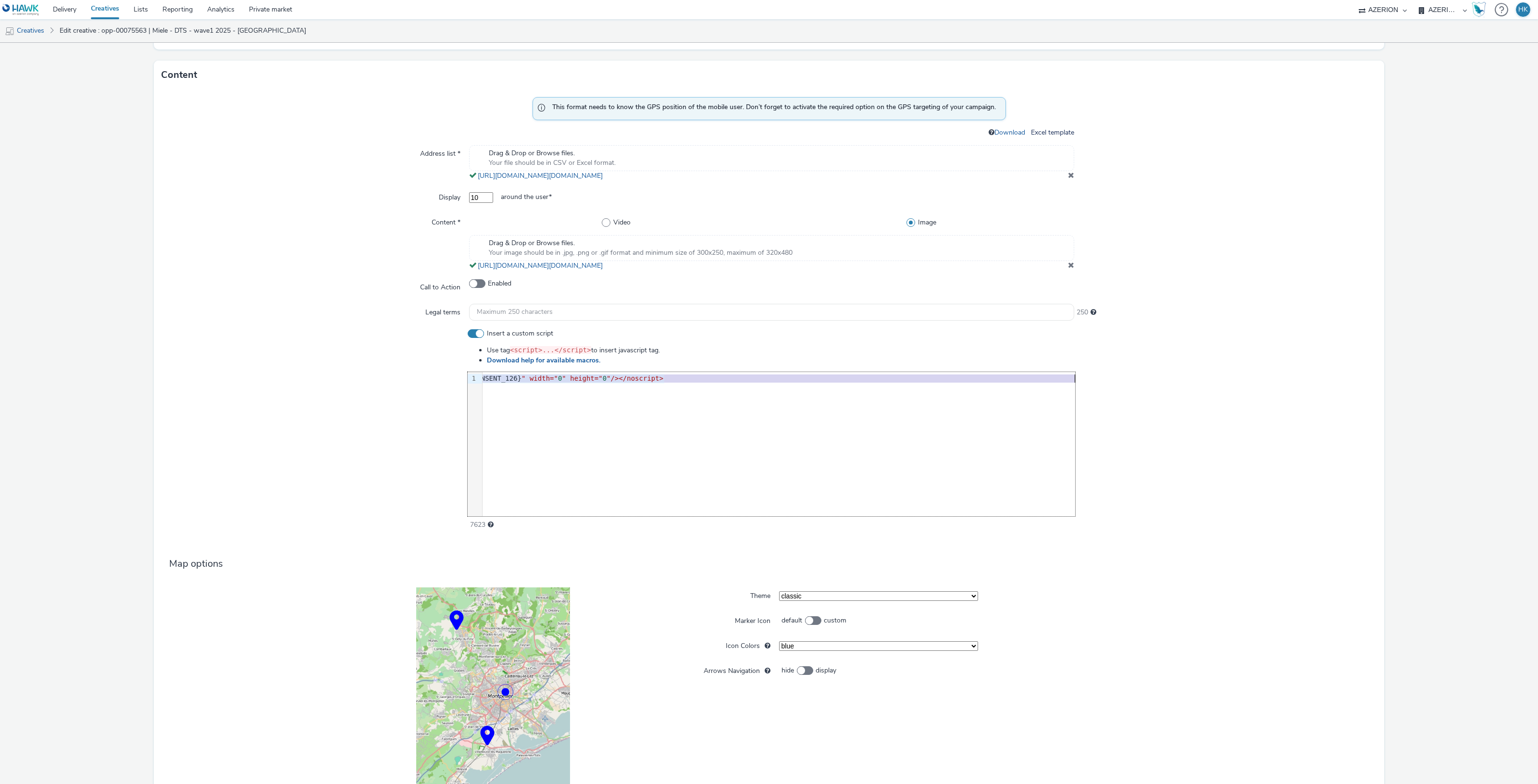
scroll to position [0, 810]
drag, startPoint x: 482, startPoint y: 377, endPoint x: 1078, endPoint y: 377, distance: 596.0
click at [1078, 377] on div "Insert a custom script Use tag <script>...</script> to insert javascript tag. D…" at bounding box center [769, 429] width 1215 height 201
copy div "<script src= "[URL][DOMAIN_NAME]" >< /script><noscript><img src="https:/ /[DOMA…"
click at [607, 267] on link "https://tabmo-cdn.s3.eu-west-1.amazonaws.com/hawk.tabmo.io/organizations/974f22…" at bounding box center [542, 266] width 129 height 9
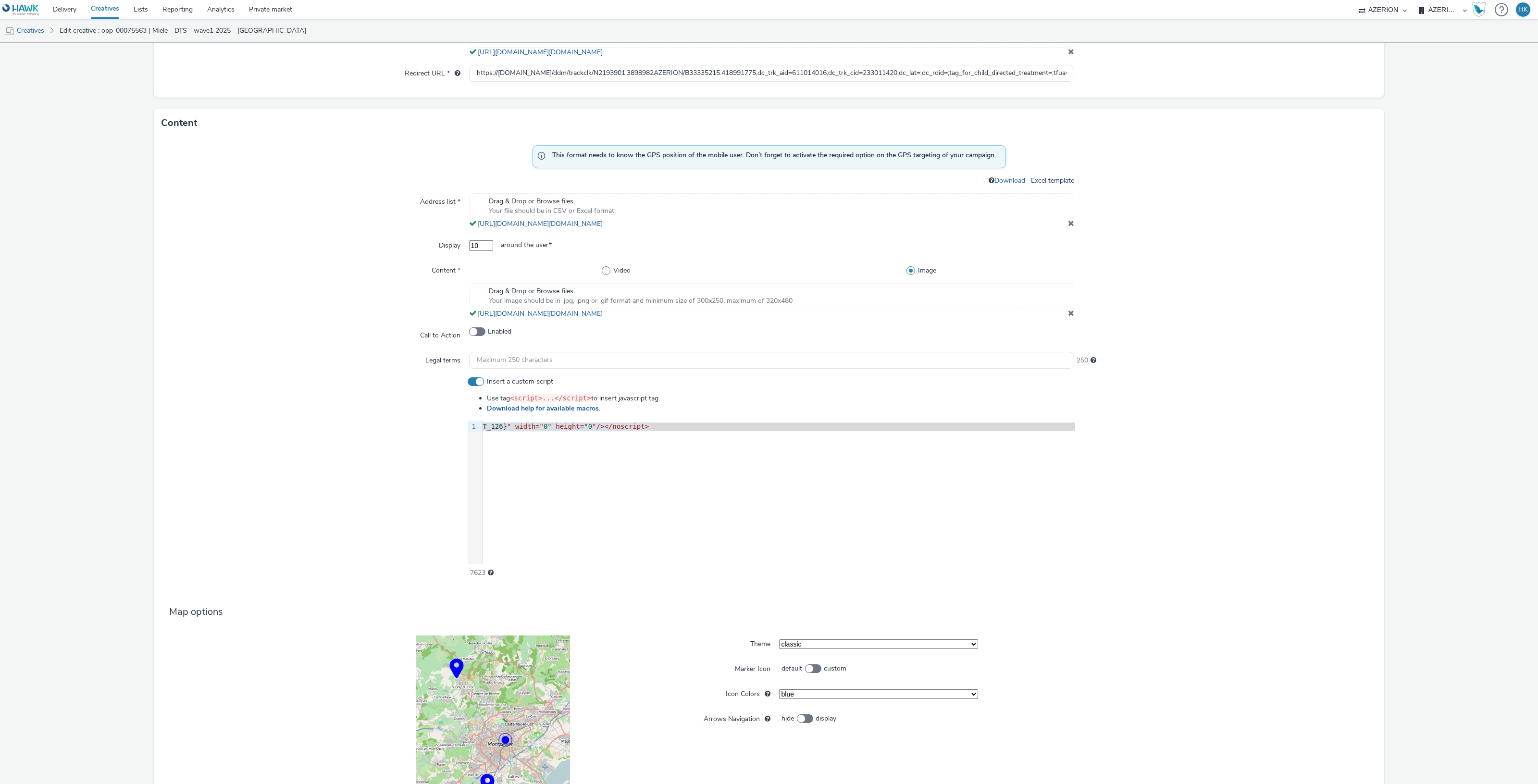
scroll to position [300, 0]
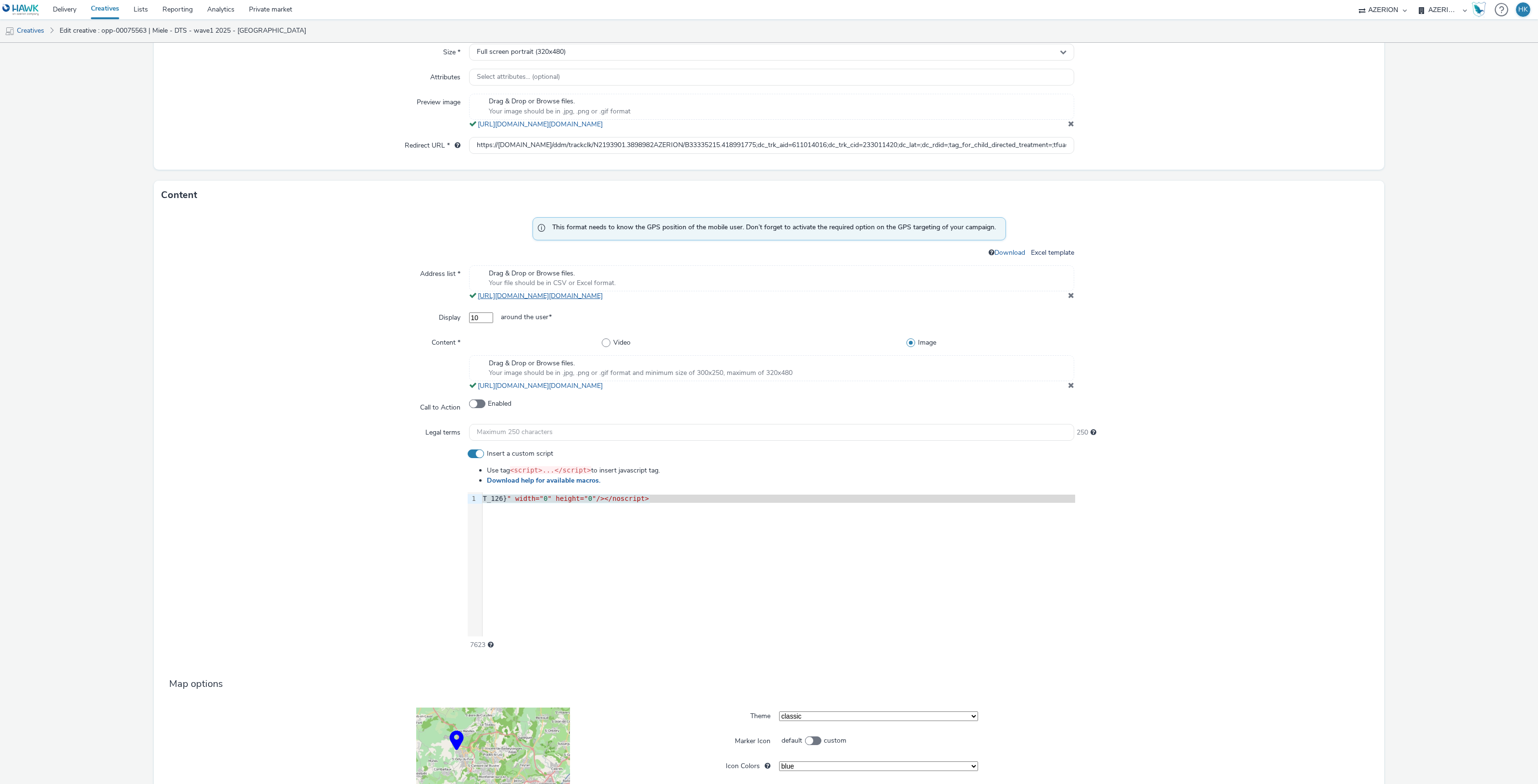
click at [607, 300] on link "https://tabmo-cdn.s3.eu-west-1.amazonaws.com/hawk.tabmo.io/organizations/974f22…" at bounding box center [542, 296] width 129 height 9
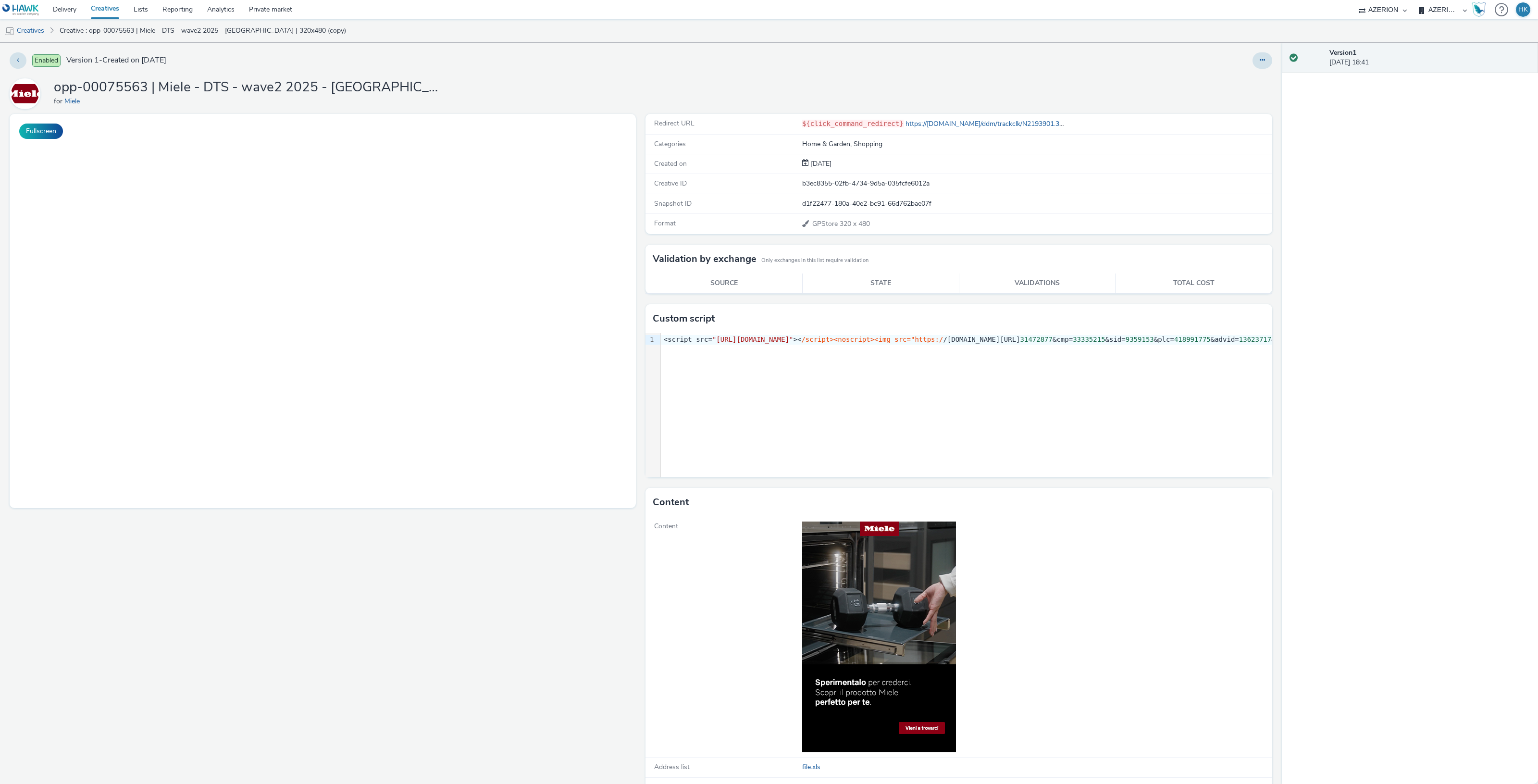
select select "974f22a8-96bf-4ab0-903c-b2da3aad1b4f"
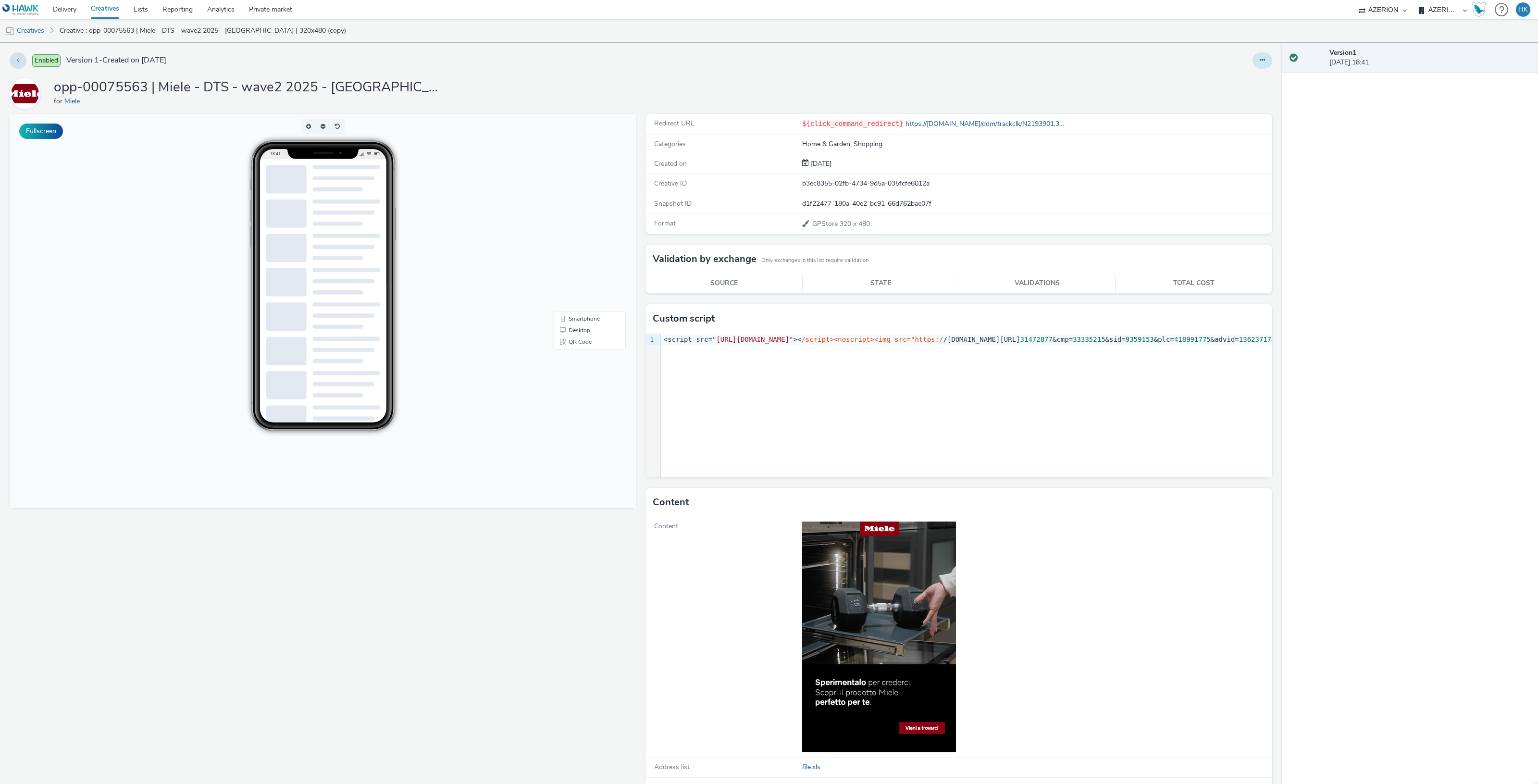
click at [1260, 58] on icon at bounding box center [1263, 60] width 5 height 7
drag, startPoint x: 1224, startPoint y: 78, endPoint x: 986, endPoint y: 15, distance: 246.2
click at [1221, 78] on link "Edit" at bounding box center [1236, 80] width 72 height 19
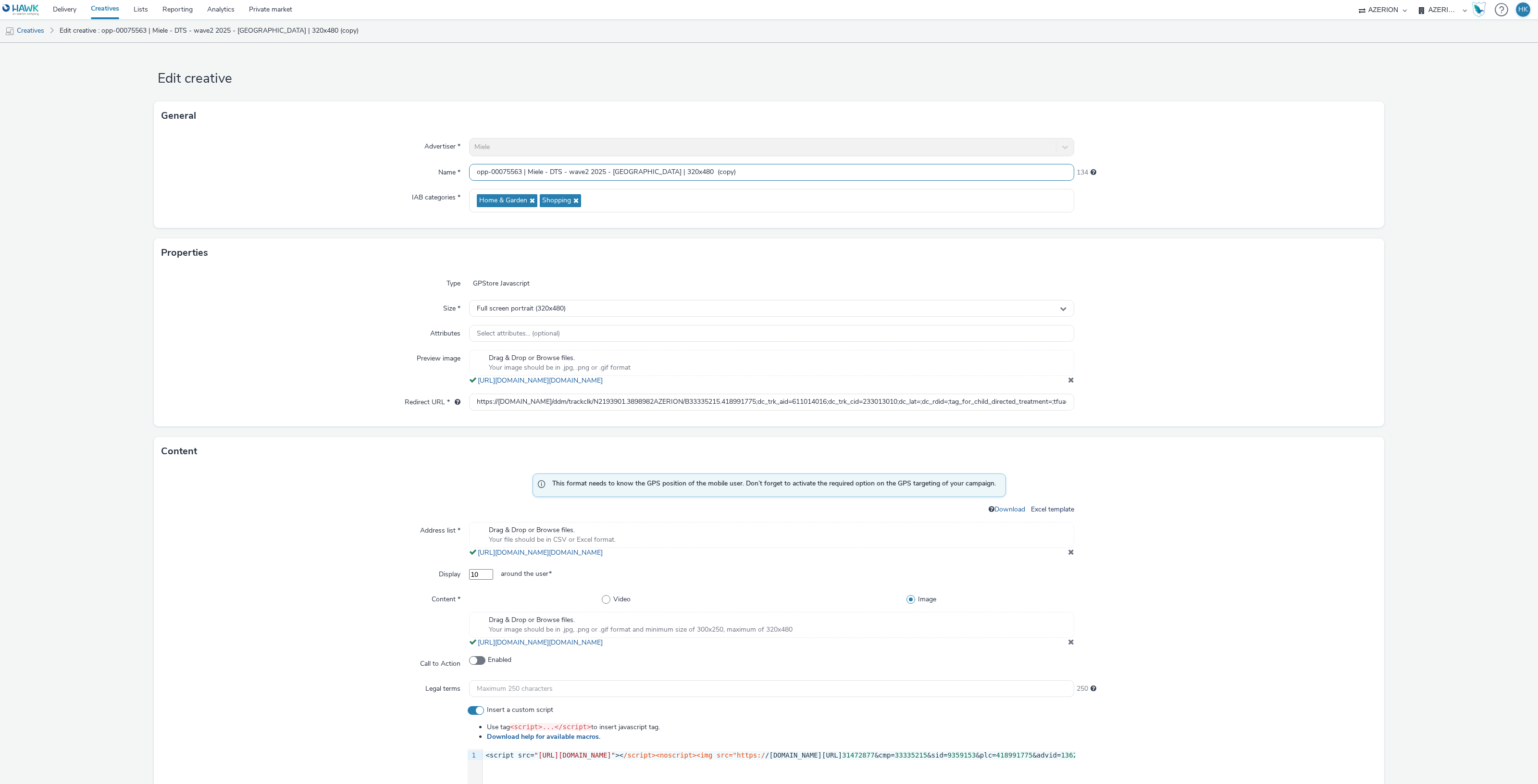
drag, startPoint x: 696, startPoint y: 172, endPoint x: 671, endPoint y: 171, distance: 25.0
click at [671, 171] on input "opp-00075563 | Miele - DTS - wave2 2025 - [GEOGRAPHIC_DATA] | 320x480 (copy)" at bounding box center [771, 172] width 605 height 17
click at [632, 171] on input "opp-00075563 | Miele - DTS - wave2 2025 - [GEOGRAPHIC_DATA] | 320x480" at bounding box center [771, 172] width 605 height 17
drag, startPoint x: 633, startPoint y: 171, endPoint x: 611, endPoint y: 172, distance: 22.0
click at [611, 172] on input "opp-00075563 | Miele - DTS - wave2 2025 - [GEOGRAPHIC_DATA] | 320x480" at bounding box center [771, 172] width 605 height 17
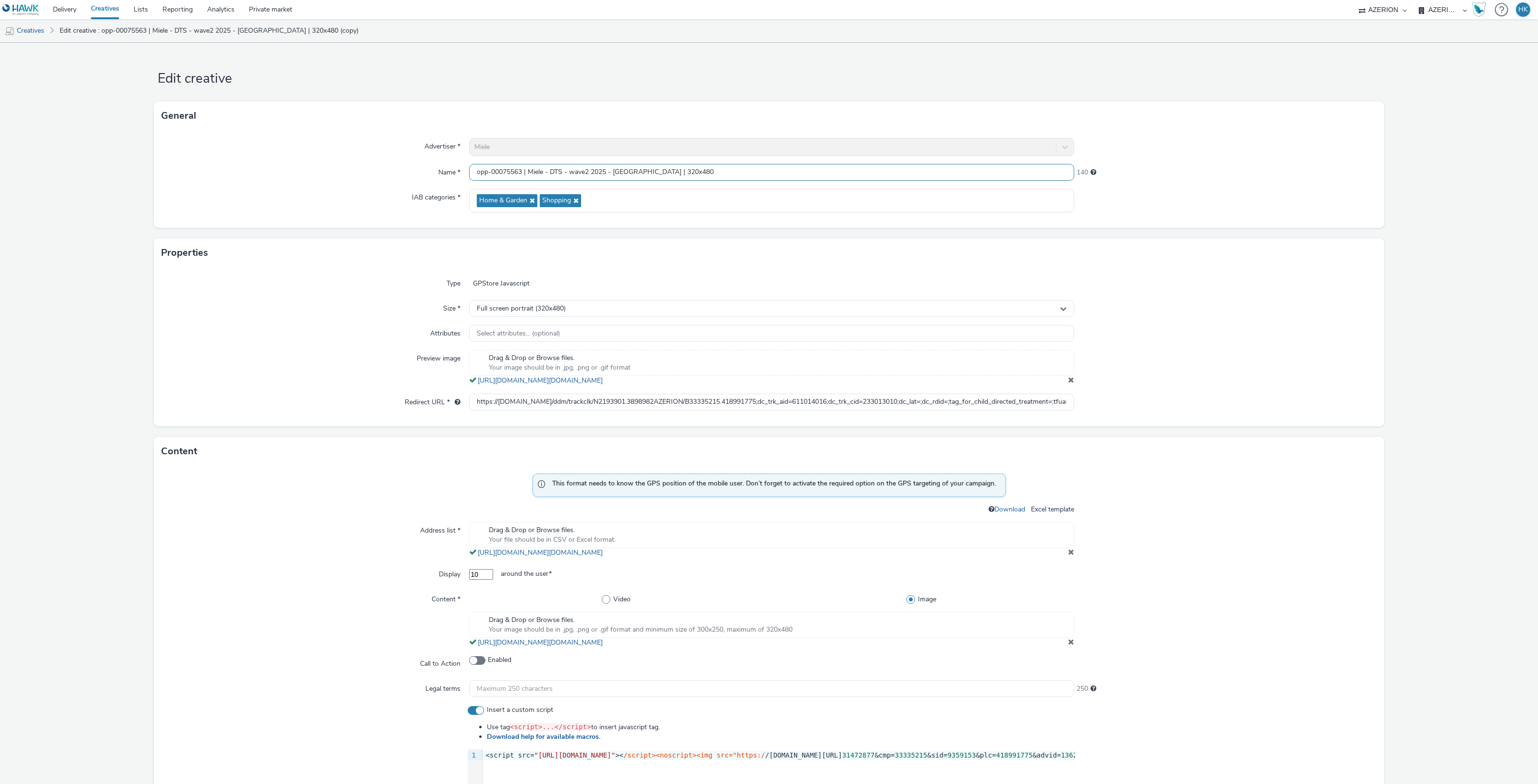
type input "opp-00075563 | Miele - DTS - wave2 2025 - [GEOGRAPHIC_DATA] | 320x480"
drag, startPoint x: 474, startPoint y: 401, endPoint x: 1176, endPoint y: 412, distance: 702.1
click at [1176, 412] on div "Type GPStore Javascript Size * Full screen portrait (320x480) Attributes Select…" at bounding box center [769, 347] width 1230 height 159
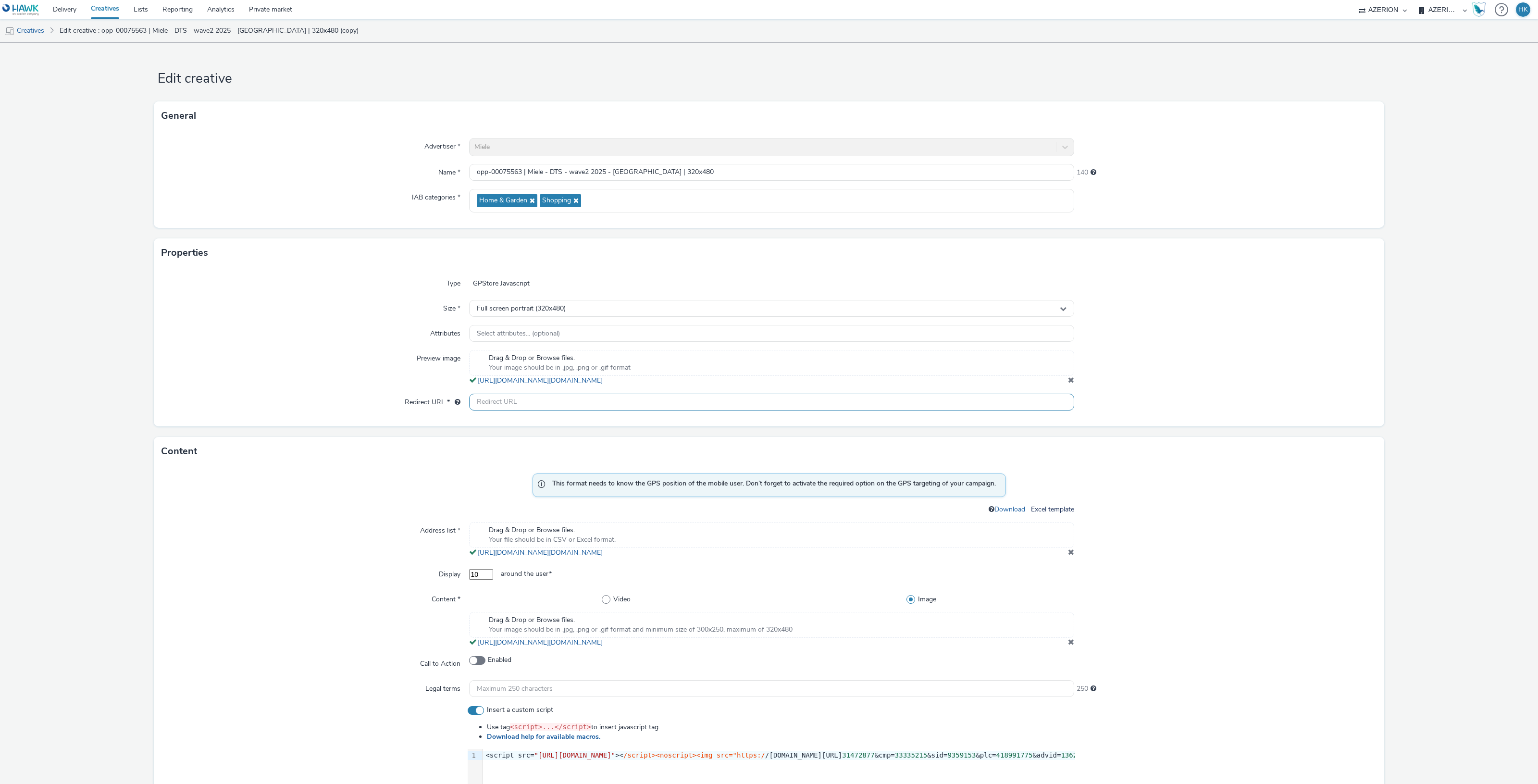
paste input "https://[DOMAIN_NAME]/ddm/trackclk/N2193901.3898982AZERION/B33335215.418991775;…"
type input "https://[DOMAIN_NAME]/ddm/trackclk/N2193901.3898982AZERION/B33335215.418991775;…"
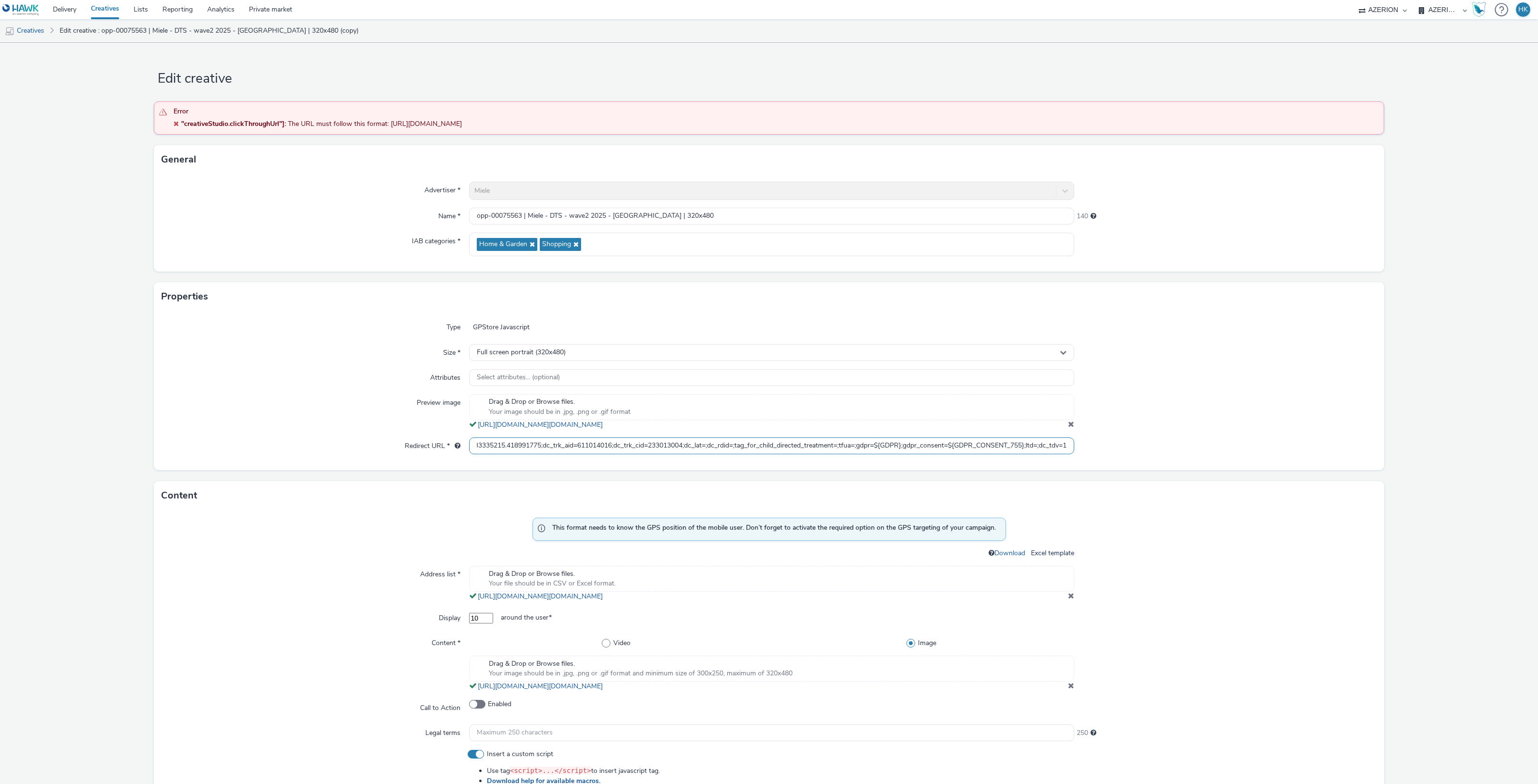
scroll to position [0, 0]
click at [1068, 595] on span at bounding box center [1070, 595] width 6 height 7
click at [734, 583] on div "Drag & Drop or Browse files. Your file should be in CSV or Excel format." at bounding box center [771, 578] width 605 height 26
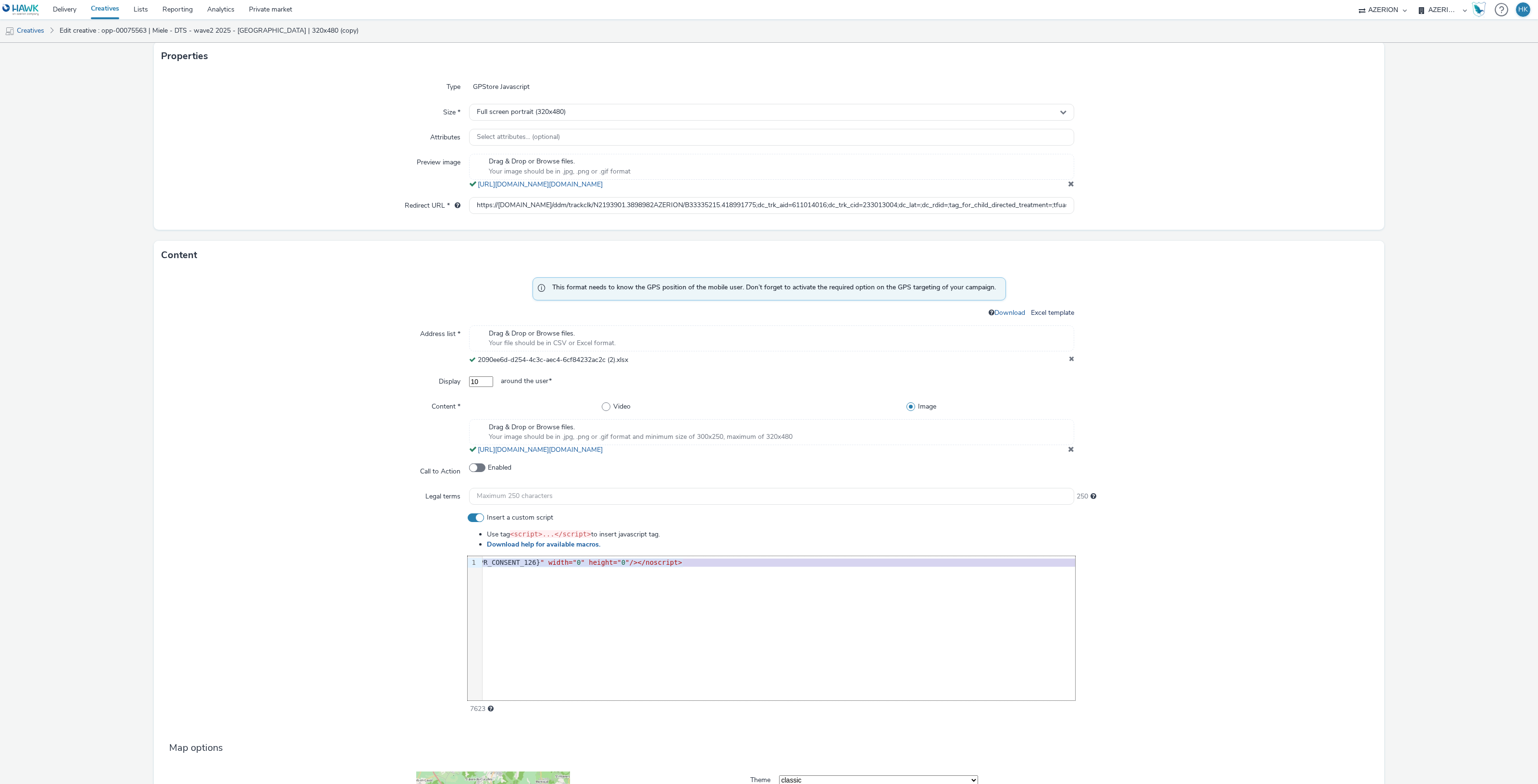
scroll to position [0, 810]
drag, startPoint x: 482, startPoint y: 563, endPoint x: 1087, endPoint y: 563, distance: 605.0
click at [1087, 563] on div "Insert a custom script Use tag <script>...</script> to insert javascript tag. D…" at bounding box center [769, 613] width 1215 height 201
click at [1340, 561] on div at bounding box center [1226, 613] width 302 height 201
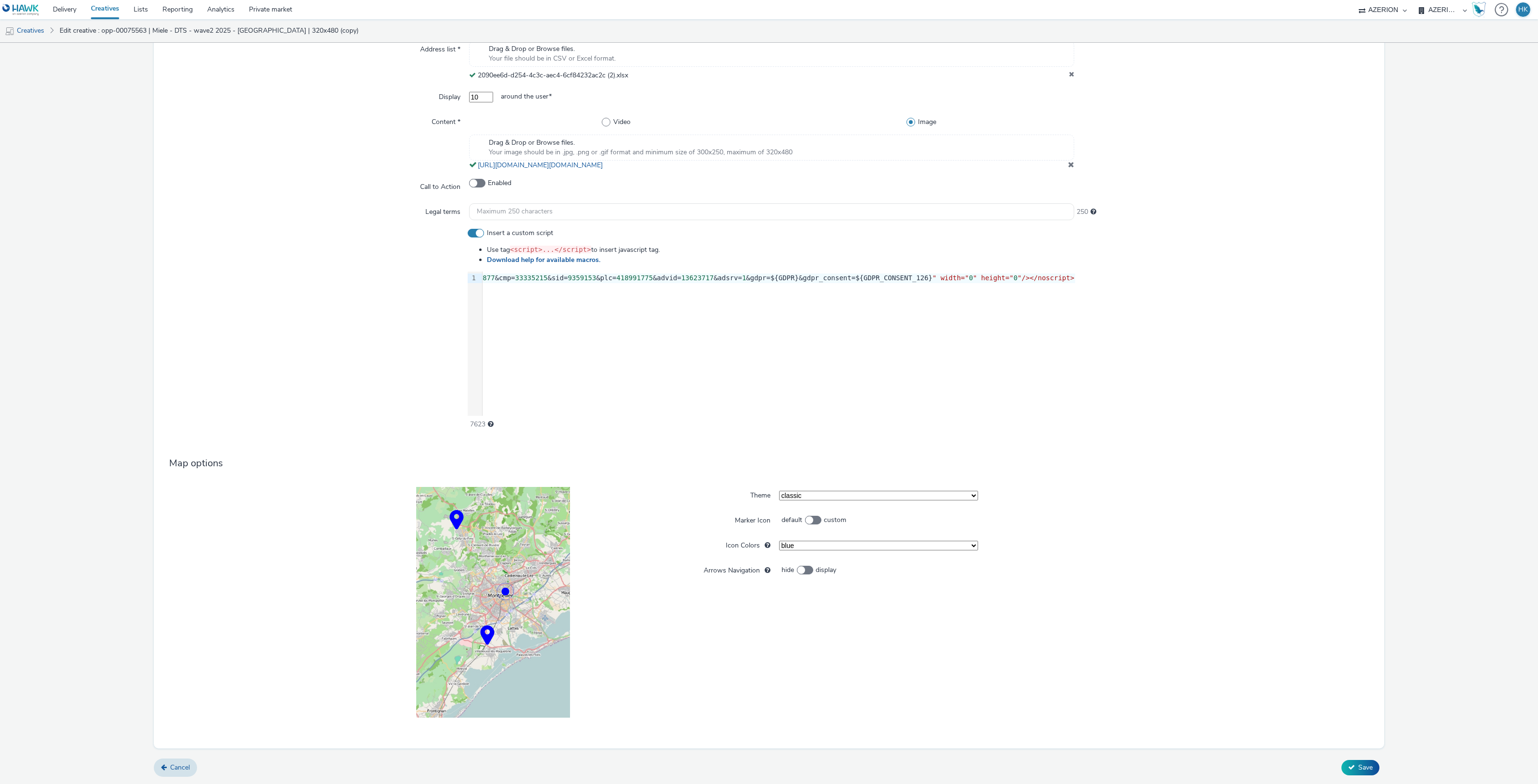
click at [1342, 757] on form "Edit creative Error "creativeStudio.clickThroughUrl"] : The URL must follow thi…" at bounding box center [769, 151] width 1538 height 1266
click at [1348, 768] on button "Save" at bounding box center [1361, 767] width 38 height 16
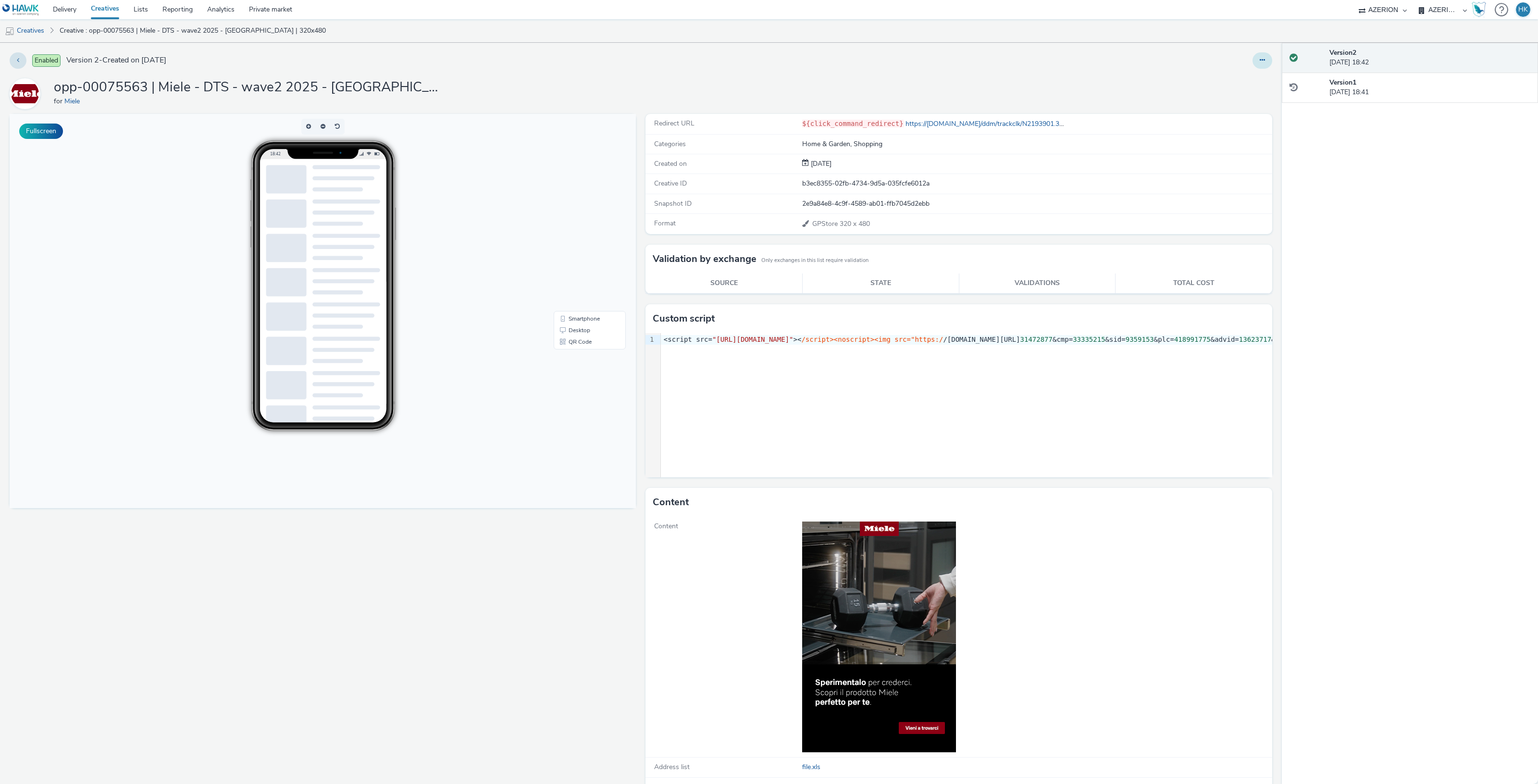
click at [1253, 60] on button at bounding box center [1262, 61] width 20 height 16
click at [1230, 101] on link "Duplicate" at bounding box center [1236, 99] width 72 height 19
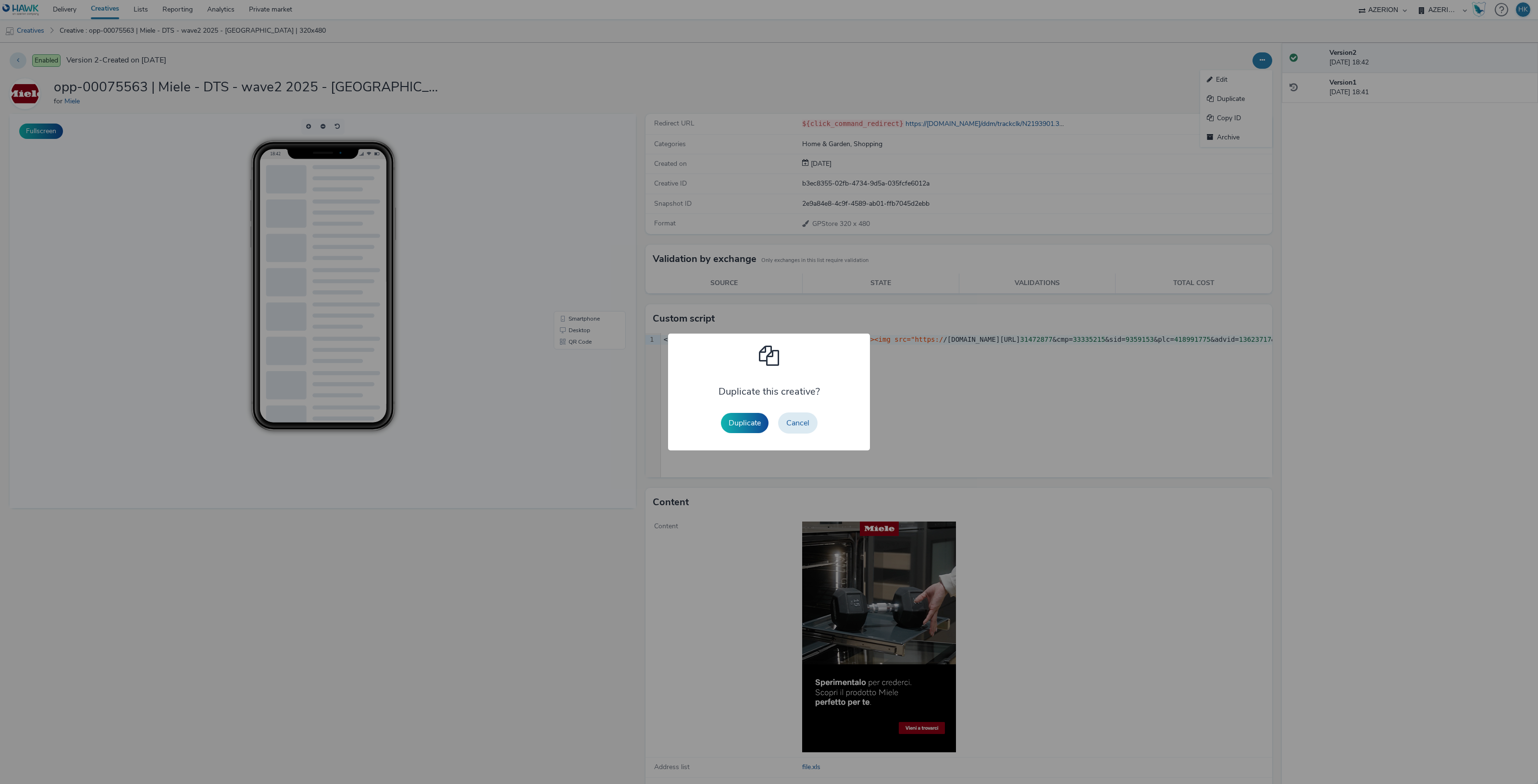
click at [754, 422] on button "Duplicate" at bounding box center [744, 423] width 48 height 20
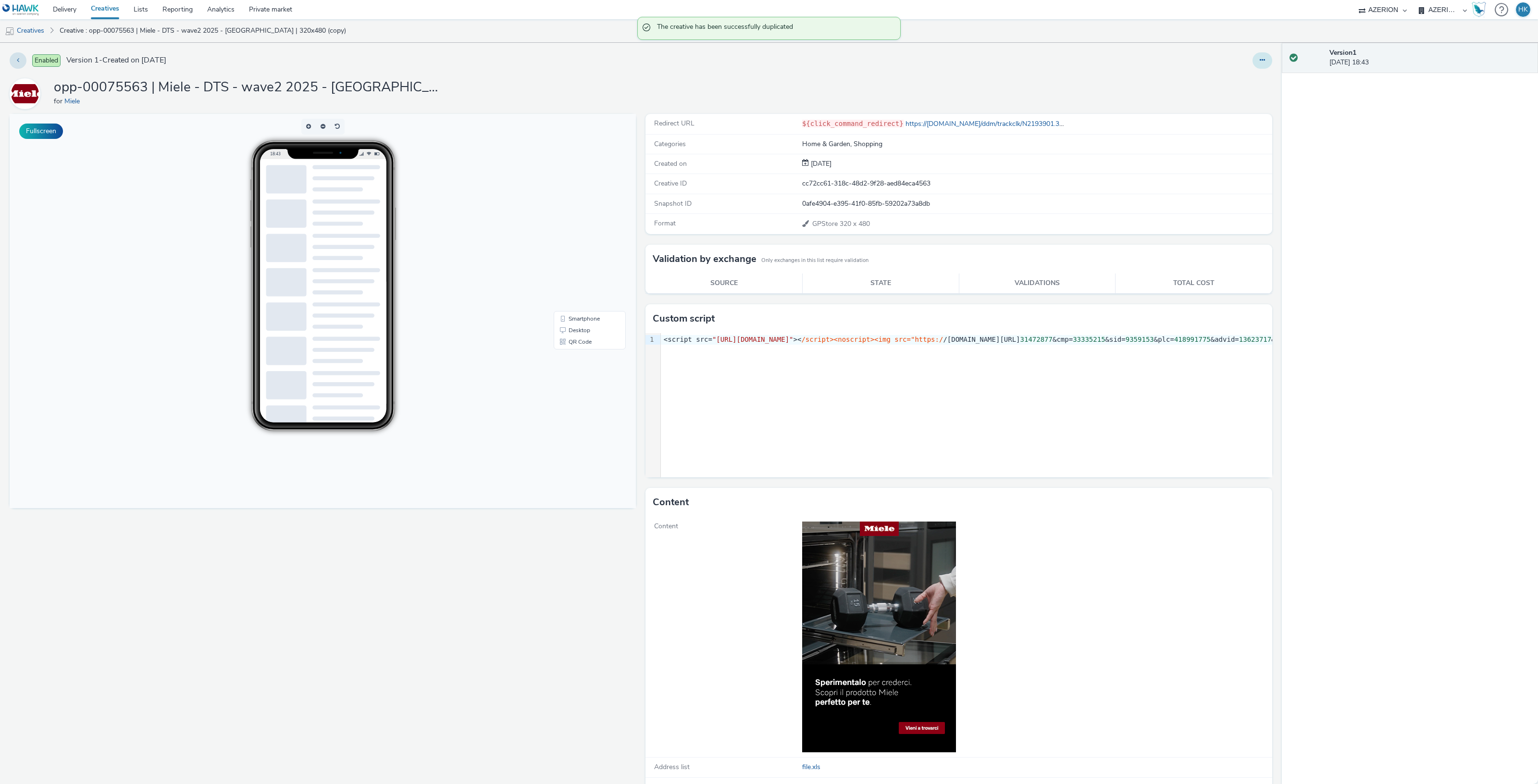
click at [1255, 61] on button at bounding box center [1262, 61] width 20 height 16
click at [1222, 80] on link "Edit" at bounding box center [1236, 80] width 72 height 19
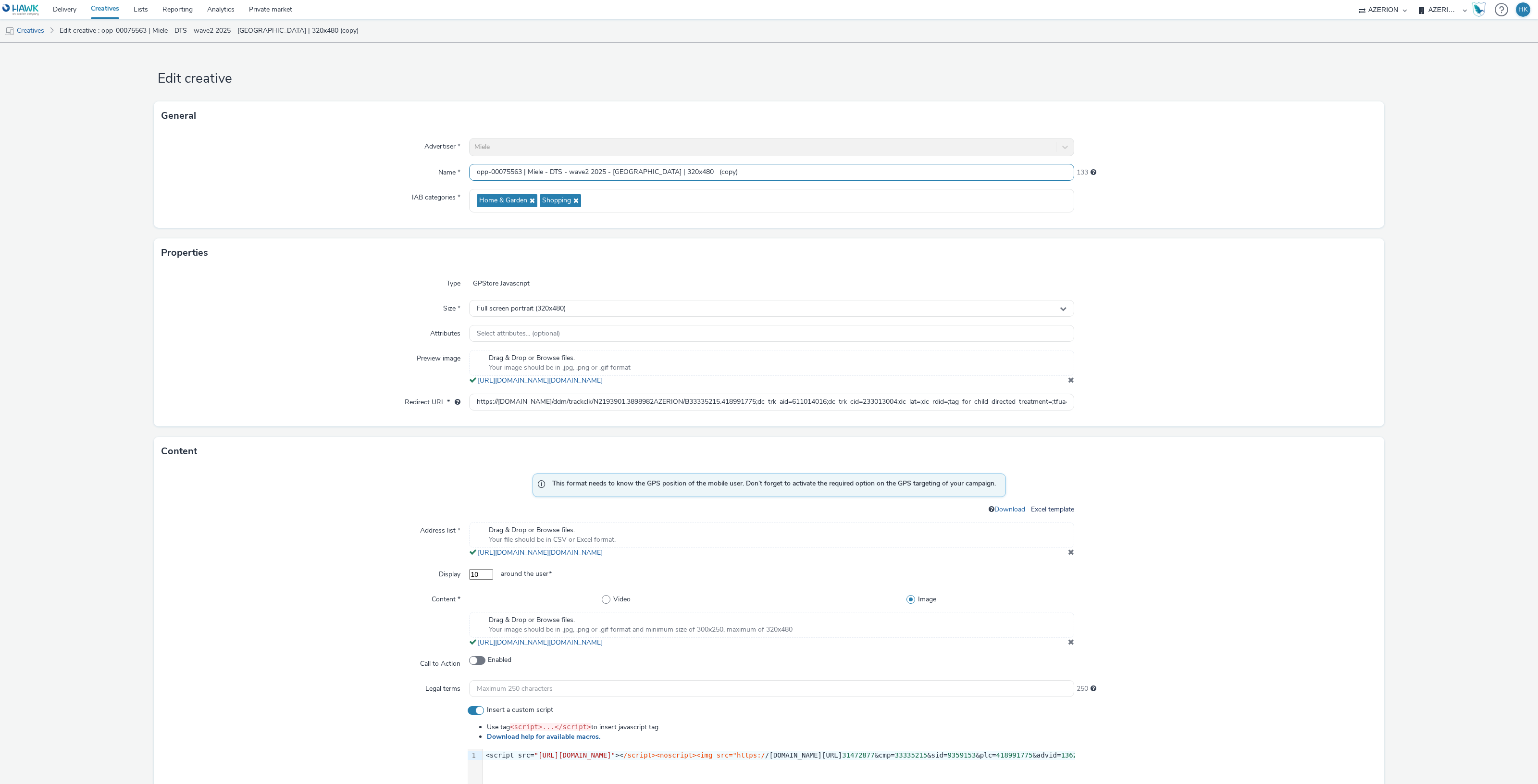
drag, startPoint x: 696, startPoint y: 171, endPoint x: 671, endPoint y: 168, distance: 25.2
click at [667, 166] on input "opp-00075563 | Miele - DTS - wave2 2025 - [GEOGRAPHIC_DATA] | 320x480 (copy)" at bounding box center [771, 172] width 605 height 17
drag, startPoint x: 631, startPoint y: 169, endPoint x: 613, endPoint y: 169, distance: 18.0
click at [613, 169] on input "opp-00075563 | Miele - DTS - wave2 2025 - [GEOGRAPHIC_DATA] | 320x480" at bounding box center [771, 172] width 605 height 17
type input "opp-00075563 | Miele - DTS - wave2 2025 - [GEOGRAPHIC_DATA] | 320x480"
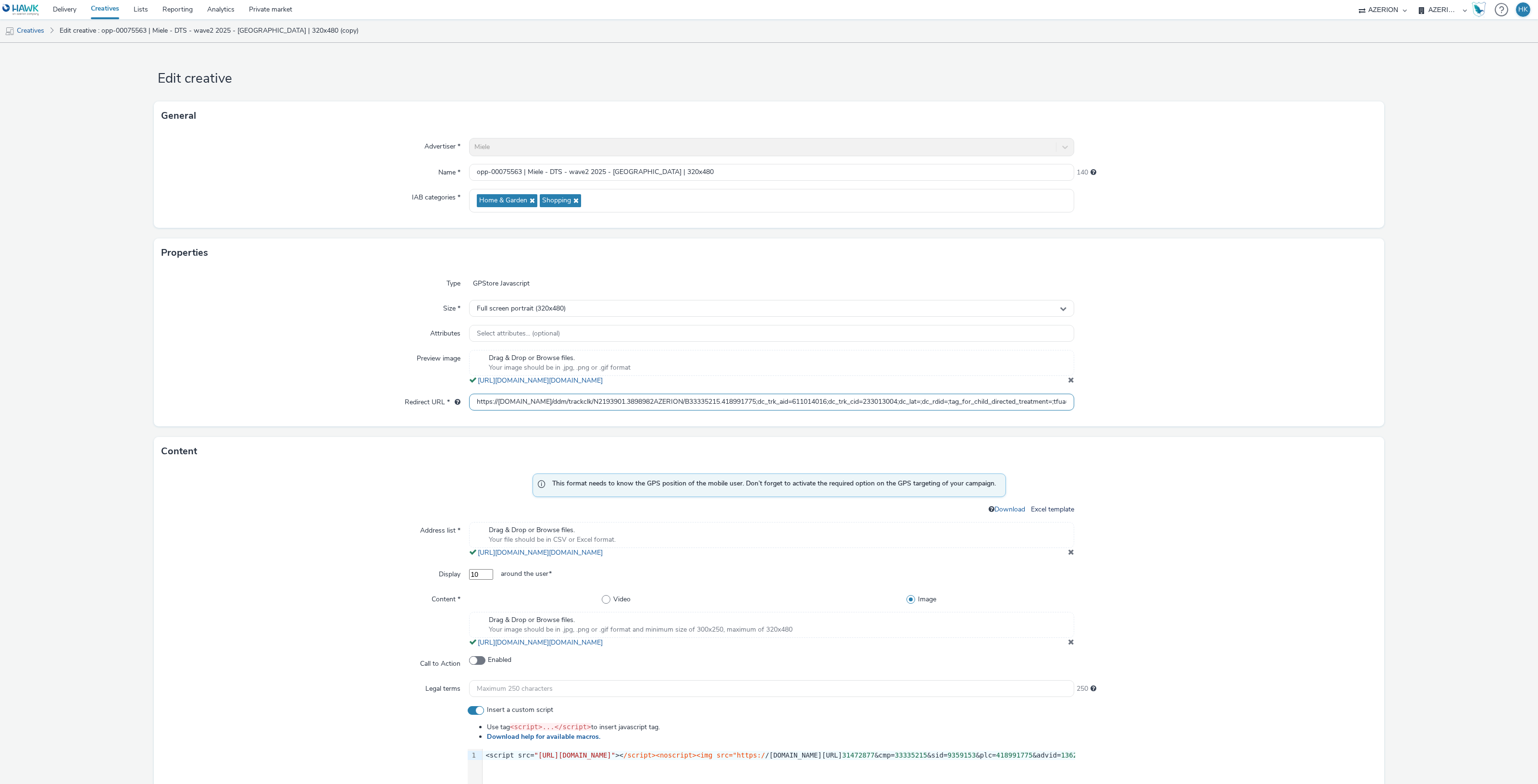
scroll to position [0, 231]
drag, startPoint x: 472, startPoint y: 404, endPoint x: 1157, endPoint y: 400, distance: 685.0
click at [1157, 400] on div "Redirect URL * https://[DOMAIN_NAME]/ddm/trackclk/N2193901.3898982AZERION/B3333…" at bounding box center [769, 402] width 1215 height 18
paste input "https://[DOMAIN_NAME]/ddm/trackclk/N2193901.3898982AZERION/B33335215.418991775;…"
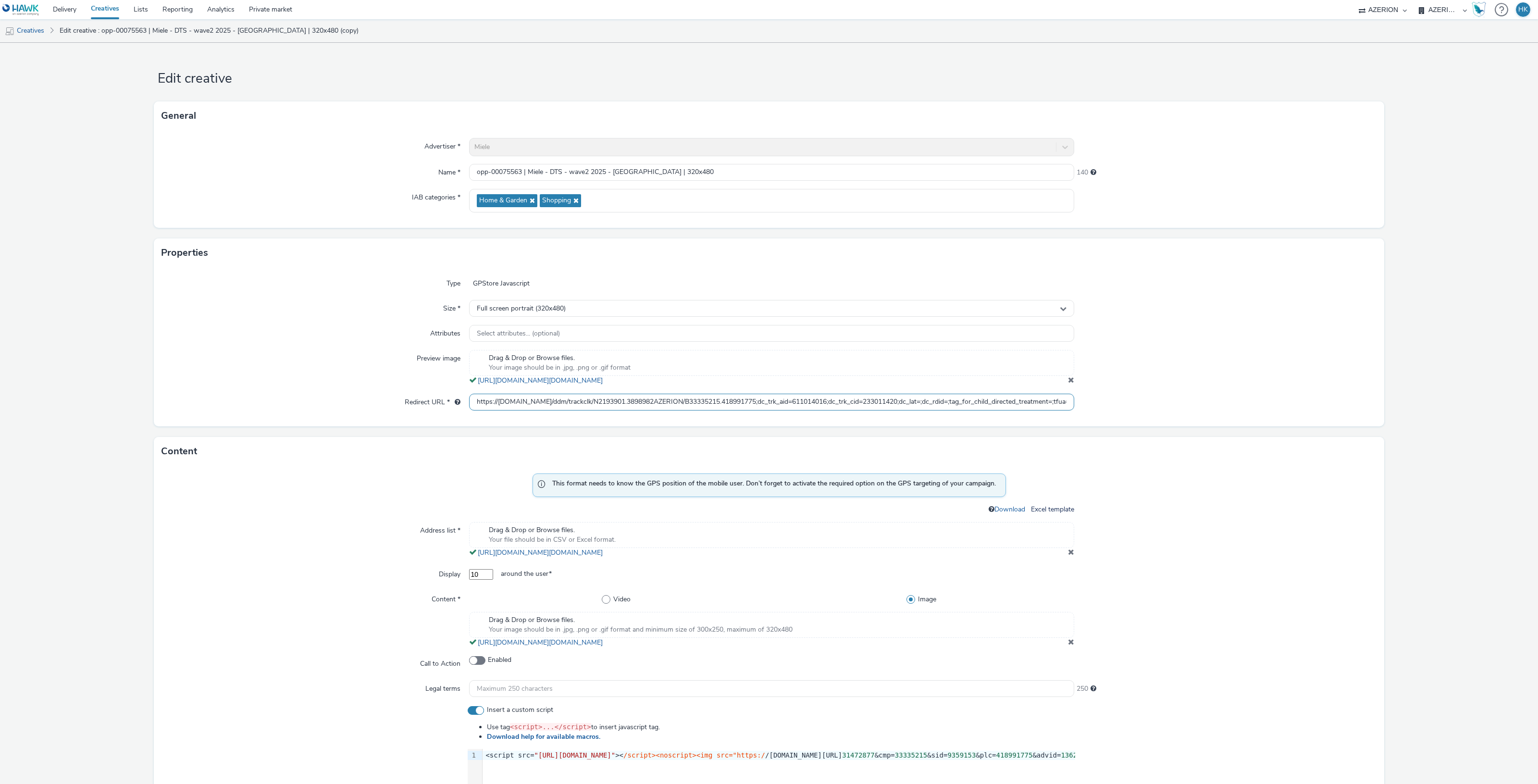
scroll to position [0, 231]
type input "https://[DOMAIN_NAME]/ddm/trackclk/N2193901.3898982AZERION/B33335215.418991775;…"
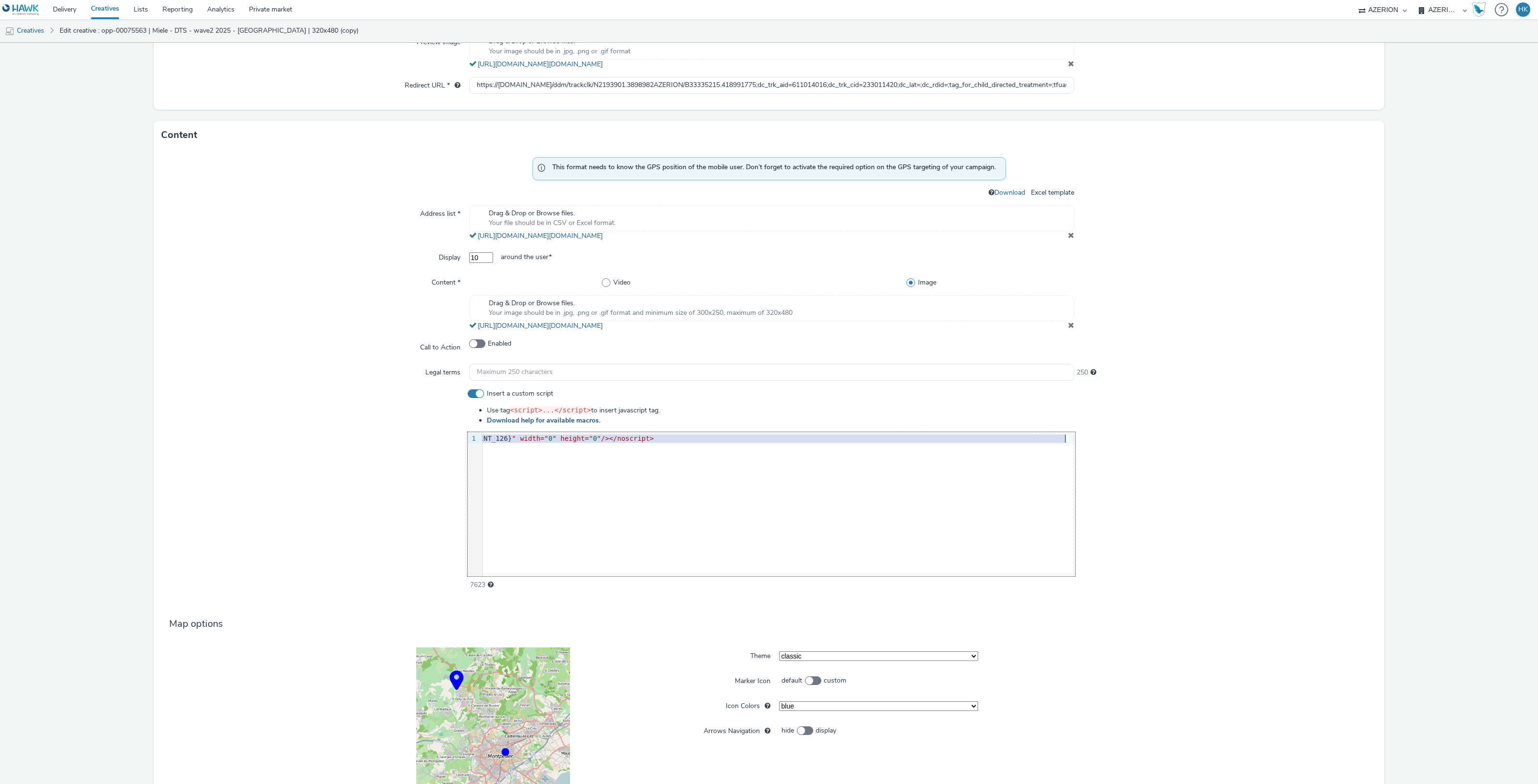
scroll to position [0, 810]
drag, startPoint x: 481, startPoint y: 440, endPoint x: 1070, endPoint y: 442, distance: 589.0
click at [1070, 442] on div "Insert a custom script Use tag <script>...</script> to insert javascript tag. D…" at bounding box center [769, 489] width 1215 height 201
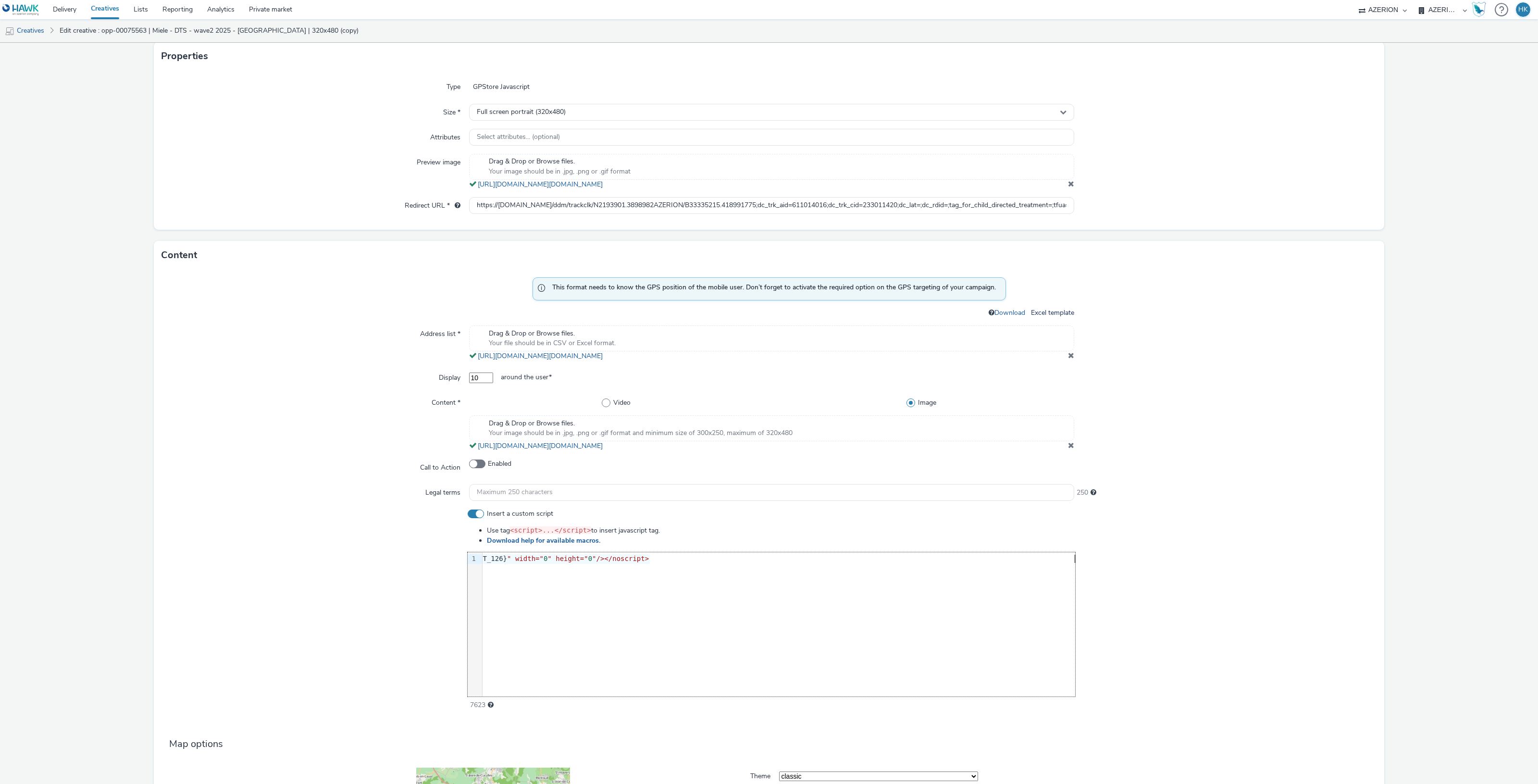
click at [1068, 355] on span at bounding box center [1070, 355] width 6 height 7
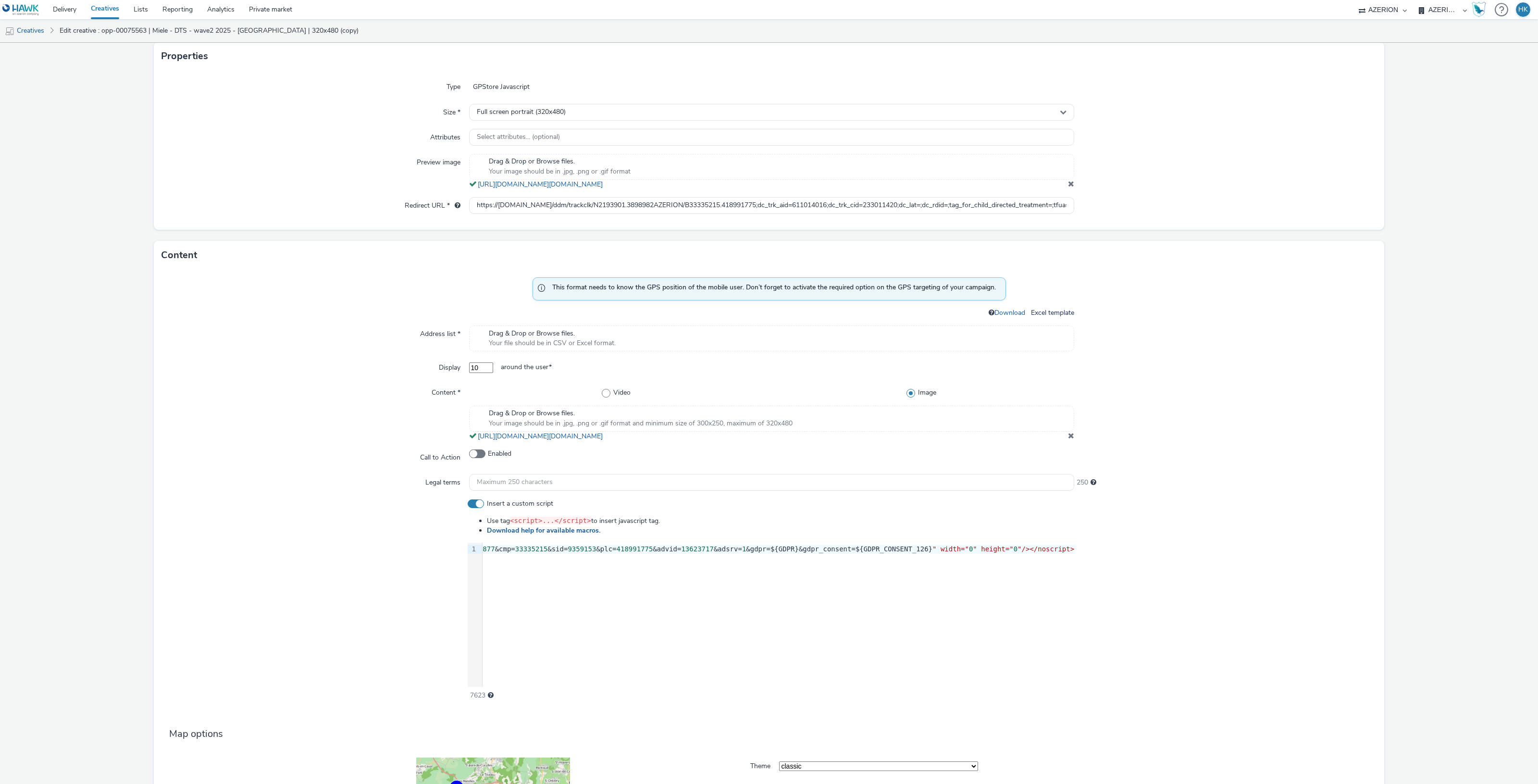
click at [821, 337] on div "Drag & Drop or Browse files. Your file should be in CSV or Excel format." at bounding box center [771, 338] width 605 height 26
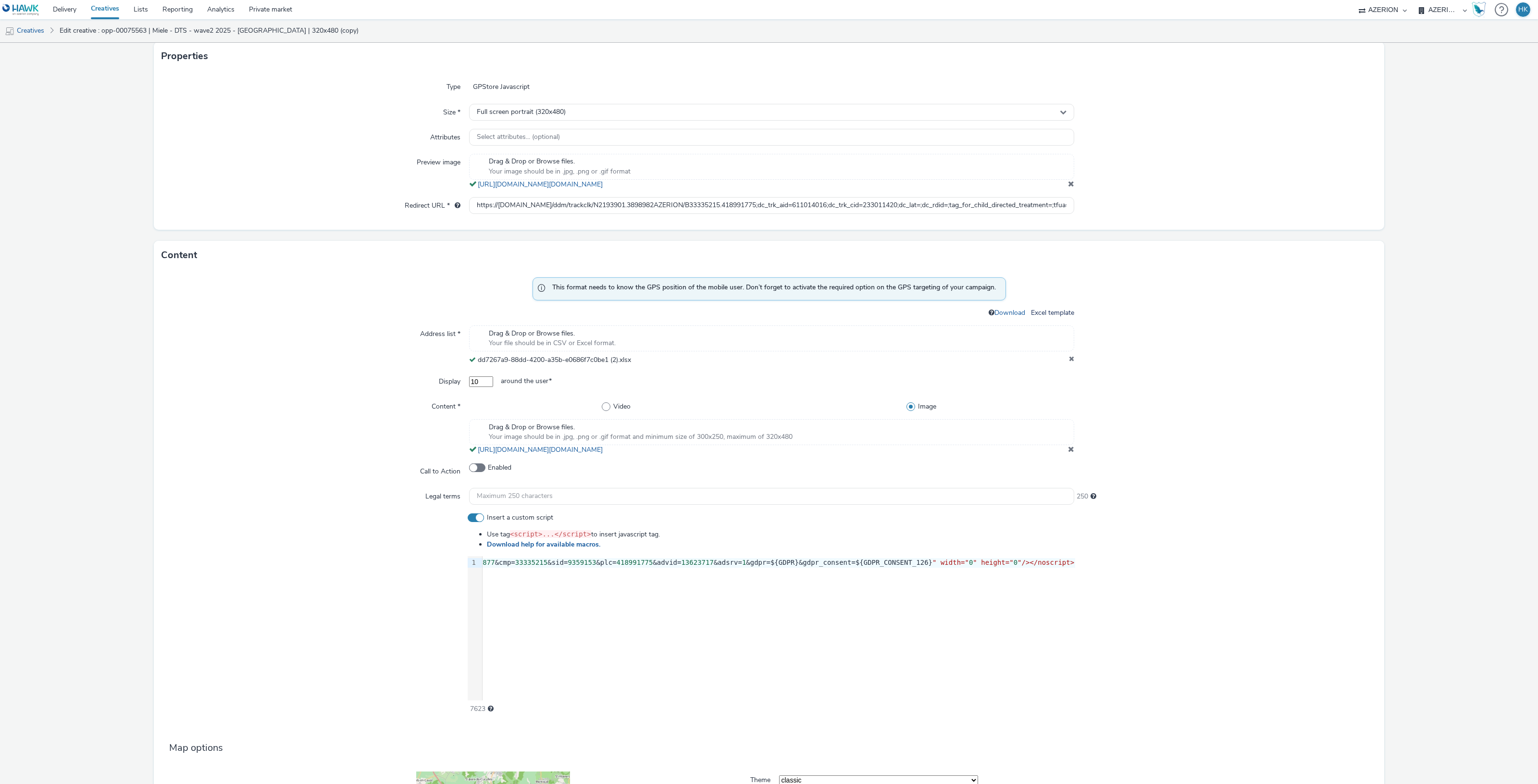
scroll to position [525, 0]
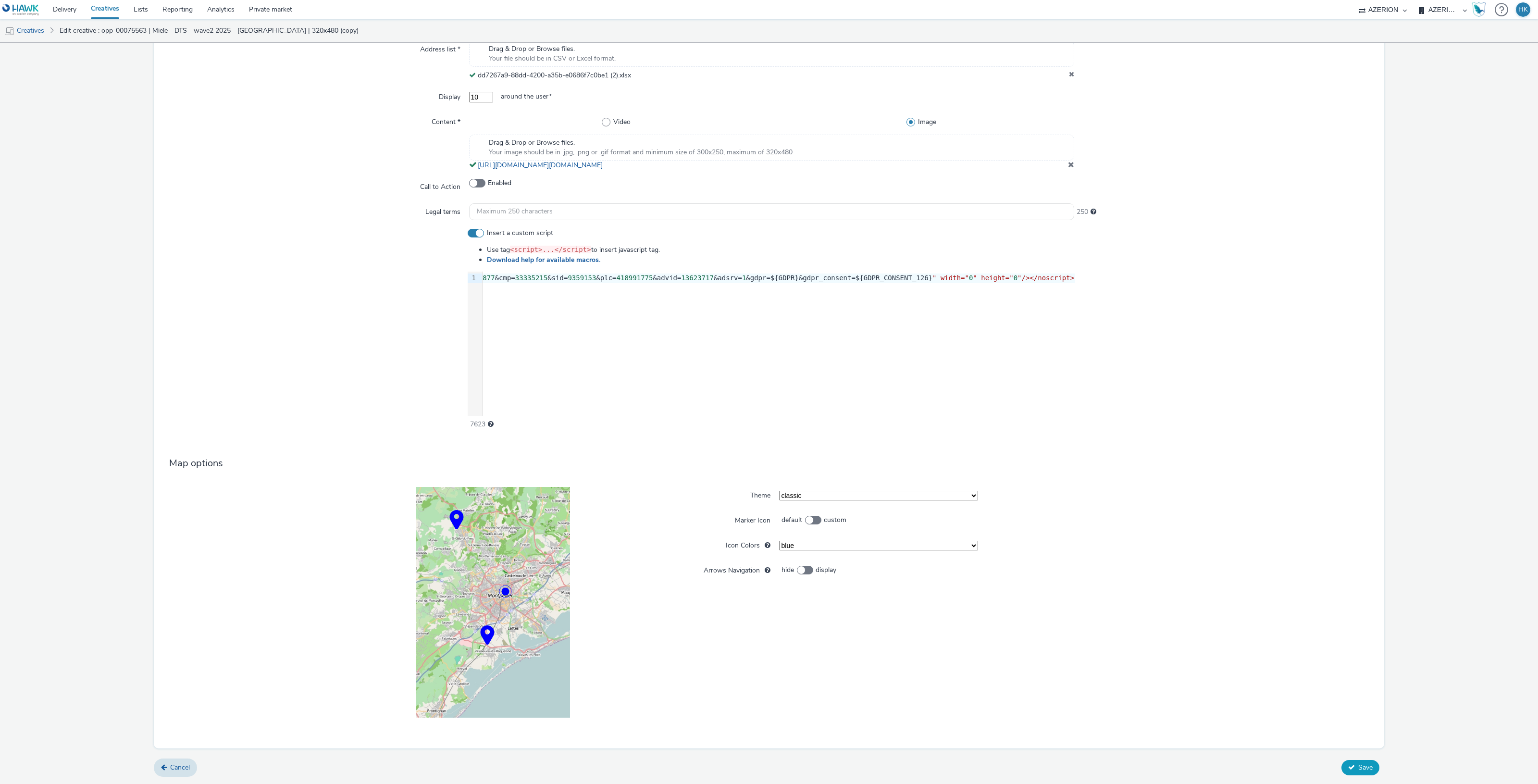
click at [1363, 762] on span "Save" at bounding box center [1365, 767] width 14 height 9
